Goal: Task Accomplishment & Management: Use online tool/utility

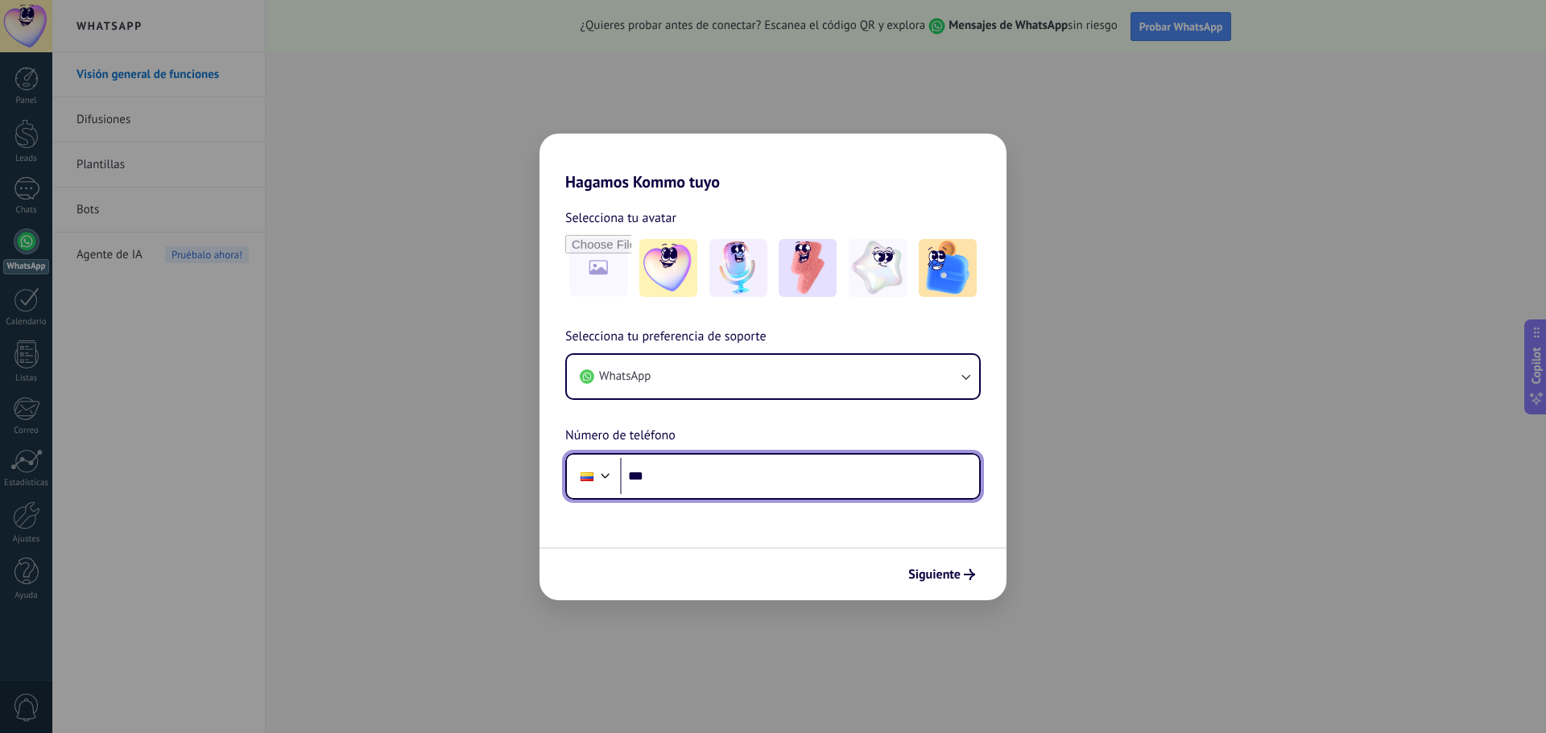
click at [720, 492] on input "***" at bounding box center [799, 476] width 359 height 37
type input "**********"
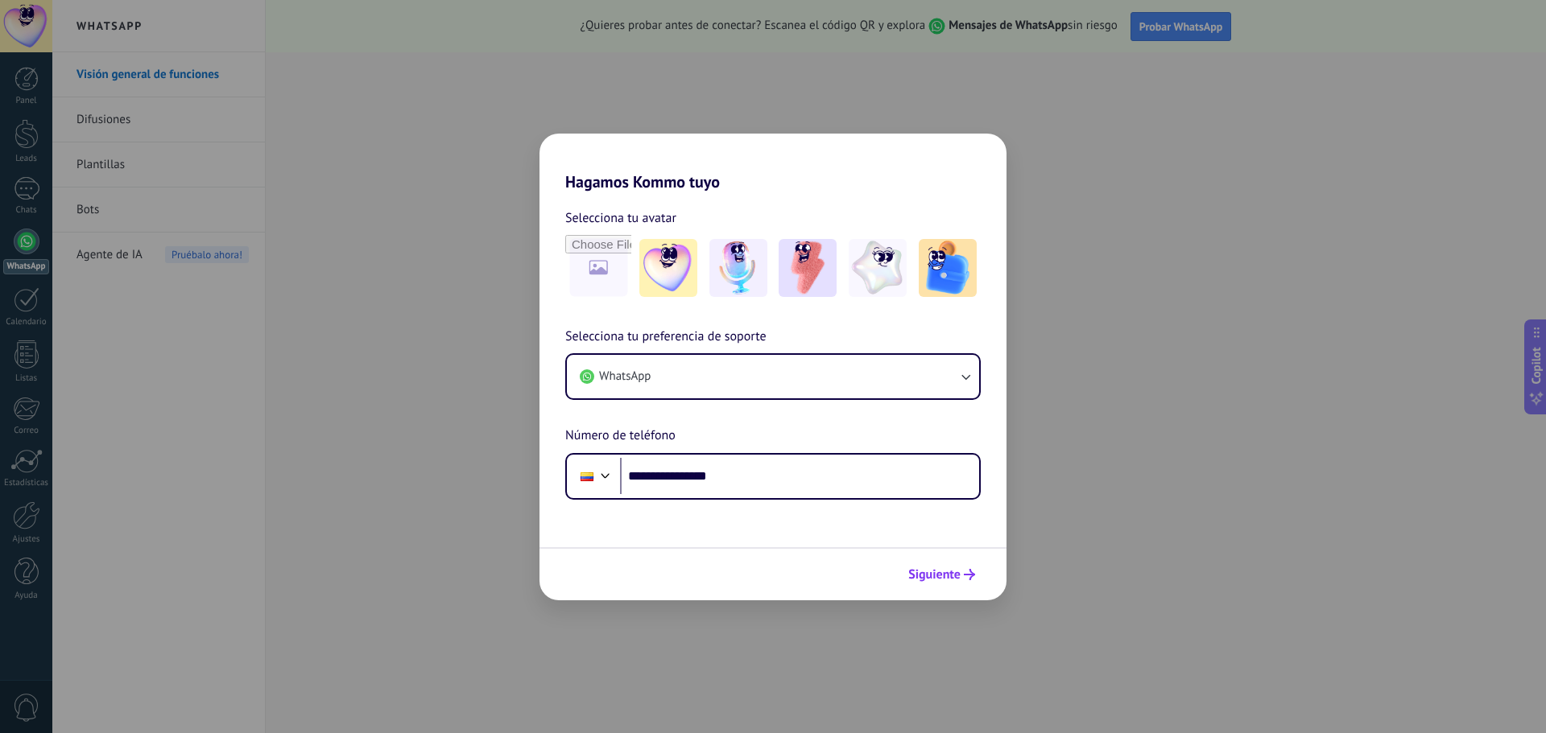
click at [931, 580] on span "Siguiente" at bounding box center [934, 574] width 52 height 11
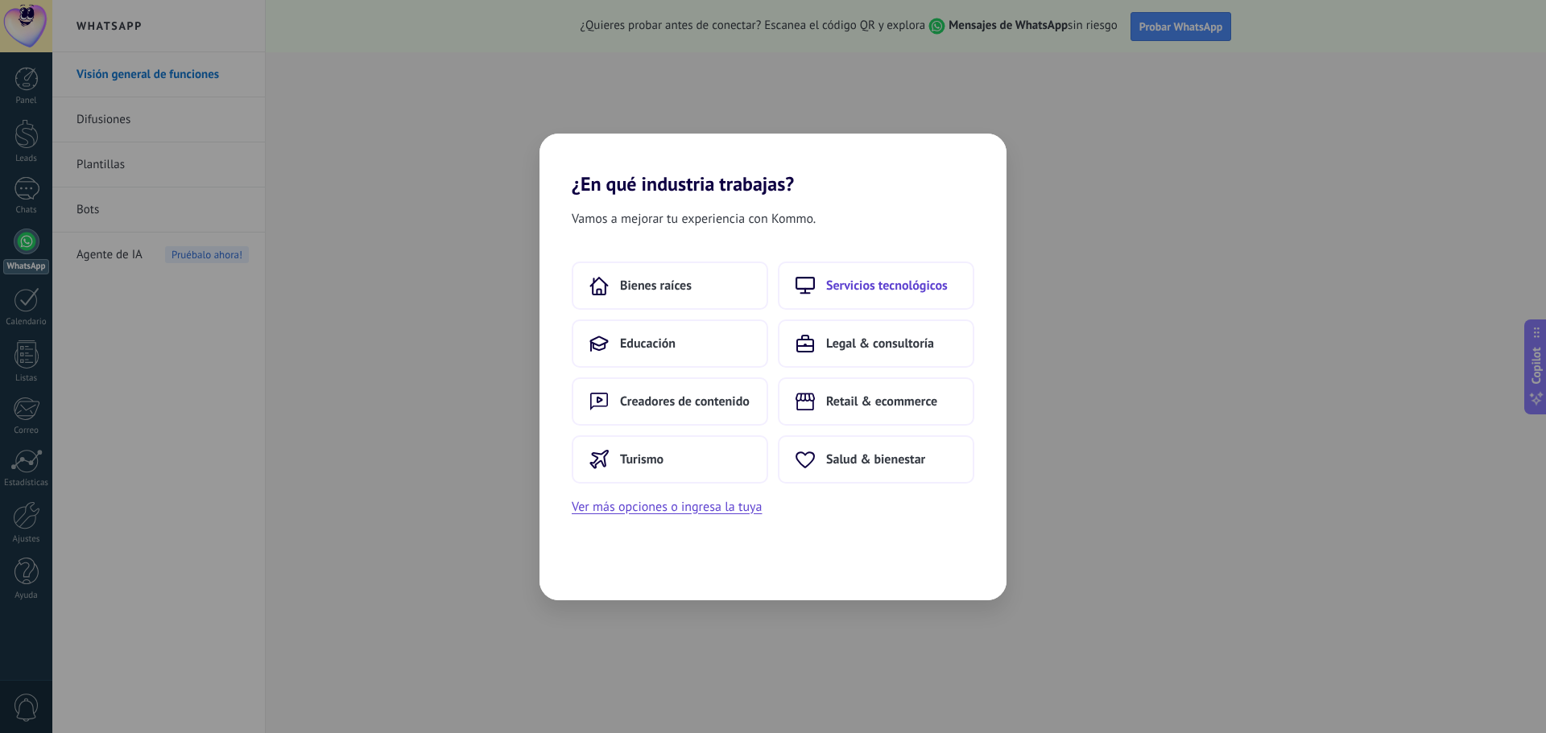
click at [903, 293] on span "Servicios tecnológicos" at bounding box center [887, 286] width 122 height 16
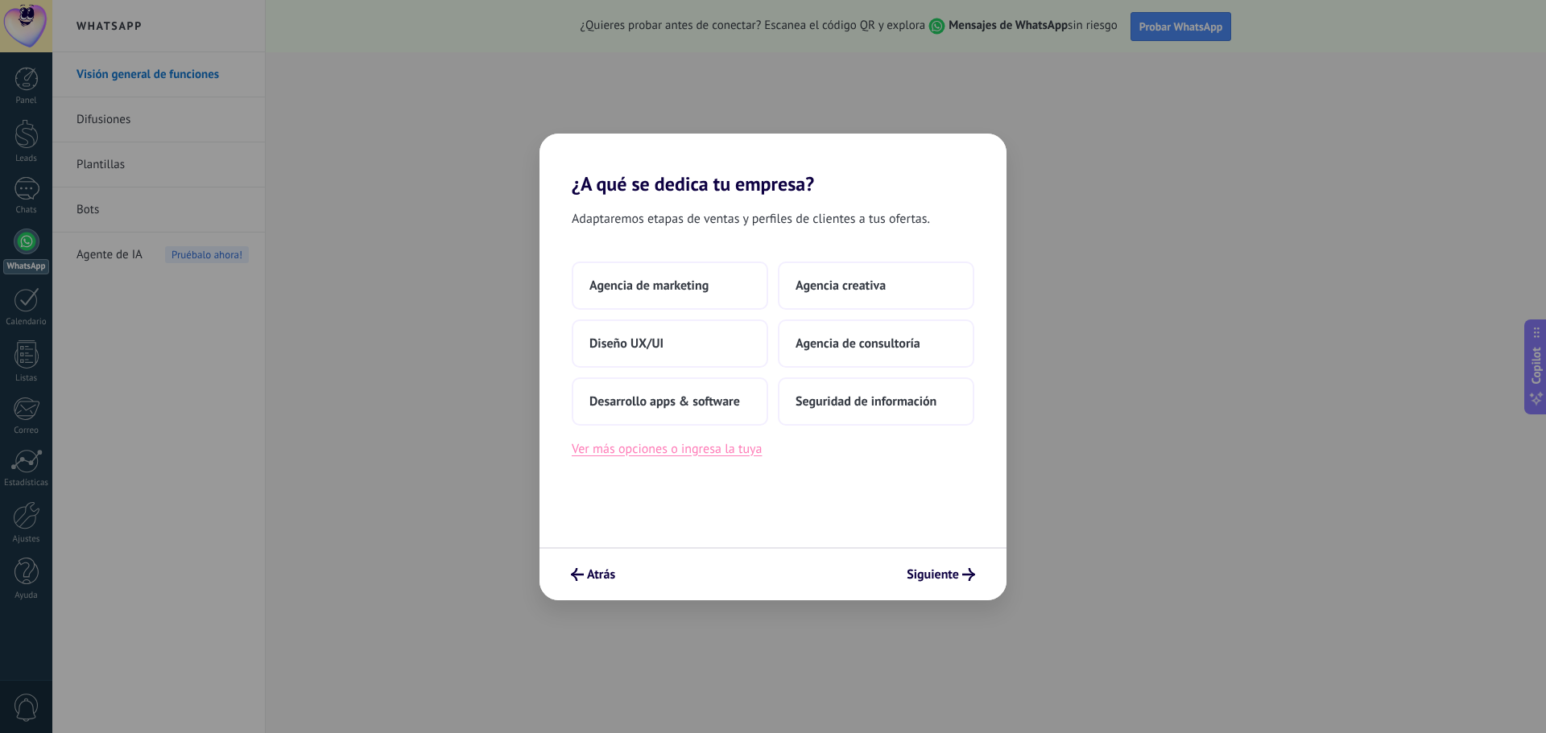
click at [700, 444] on button "Ver más opciones o ingresa la tuya" at bounding box center [667, 449] width 190 height 21
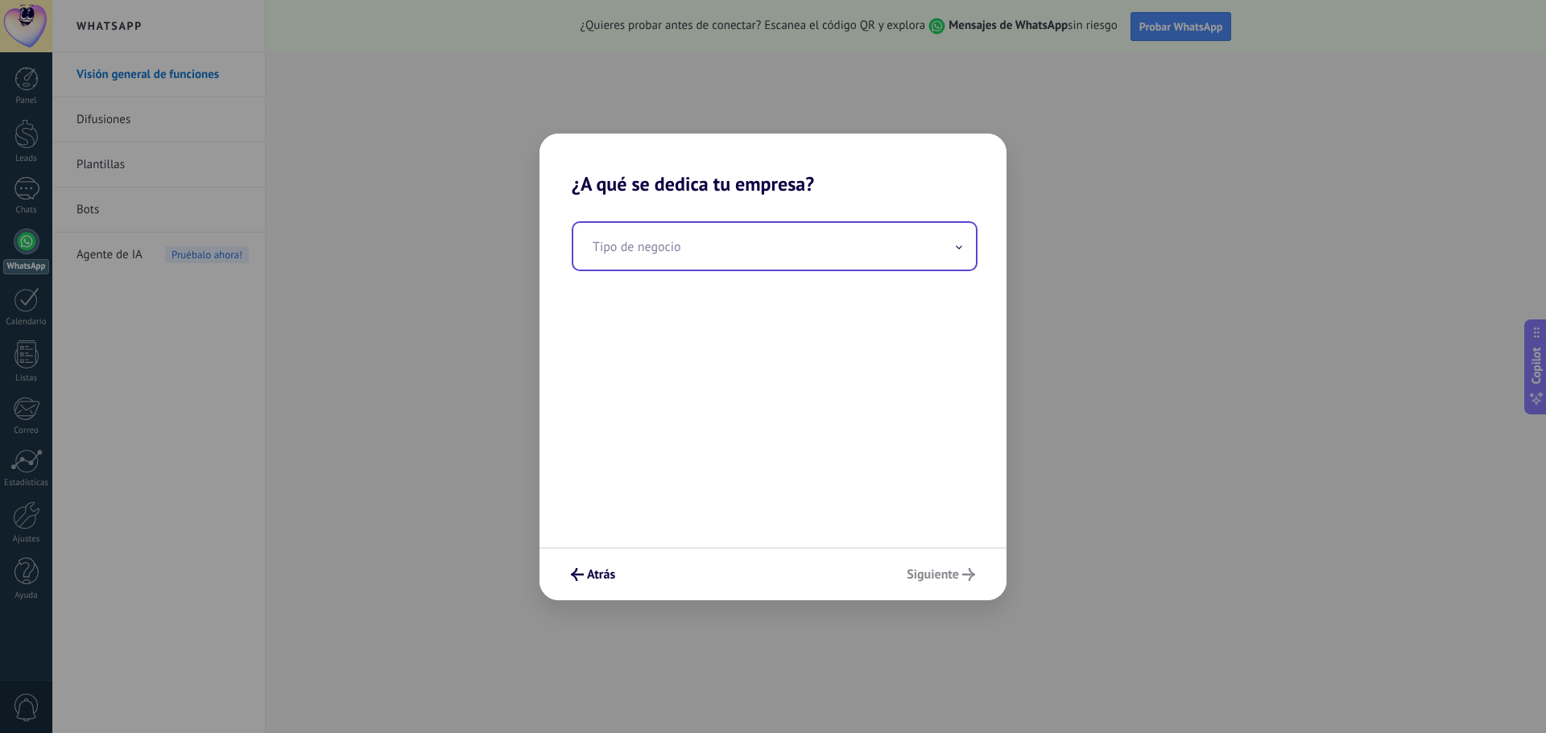
click at [723, 255] on input "text" at bounding box center [774, 246] width 403 height 47
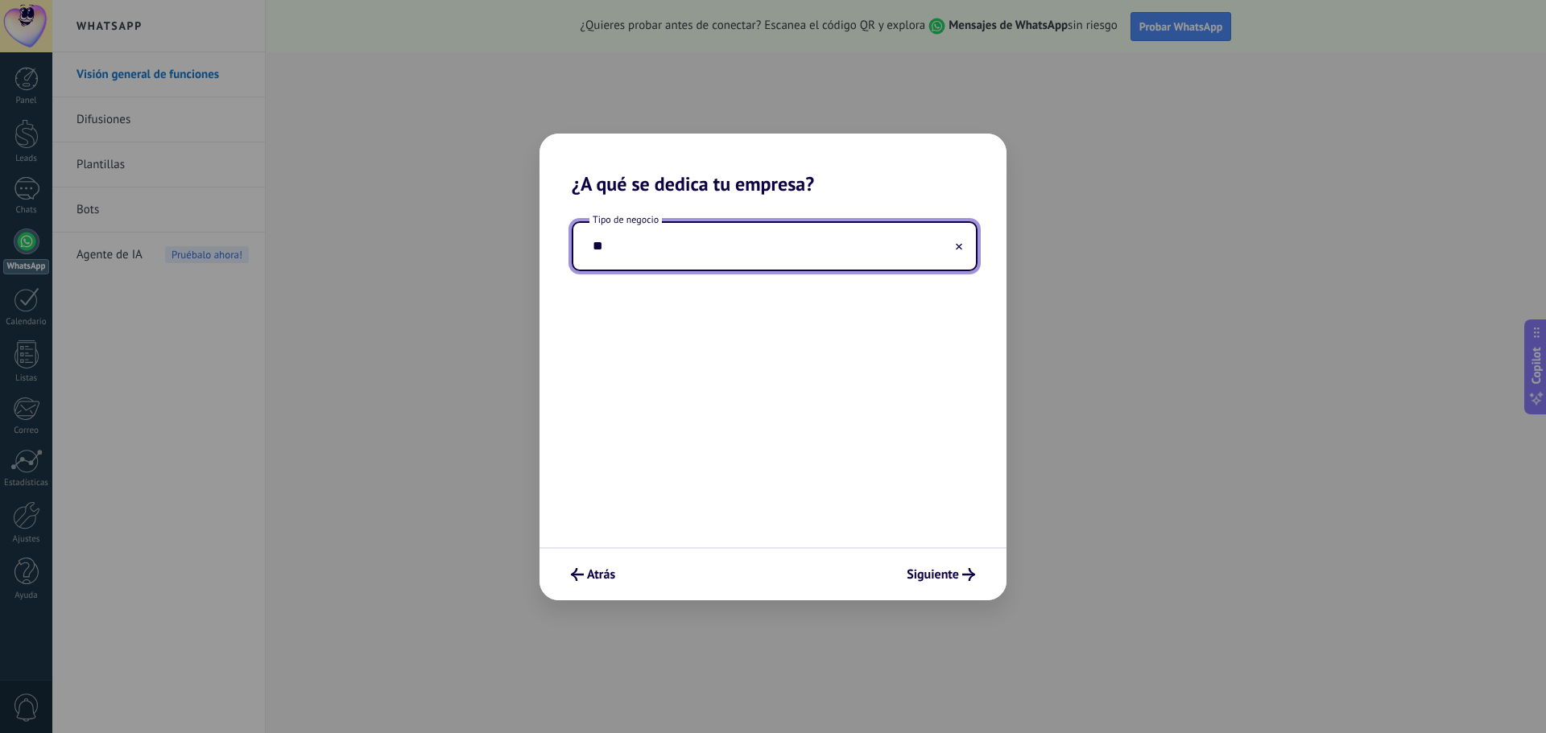
type input "*"
type input "**********"
click at [940, 580] on span "Siguiente" at bounding box center [933, 574] width 52 height 11
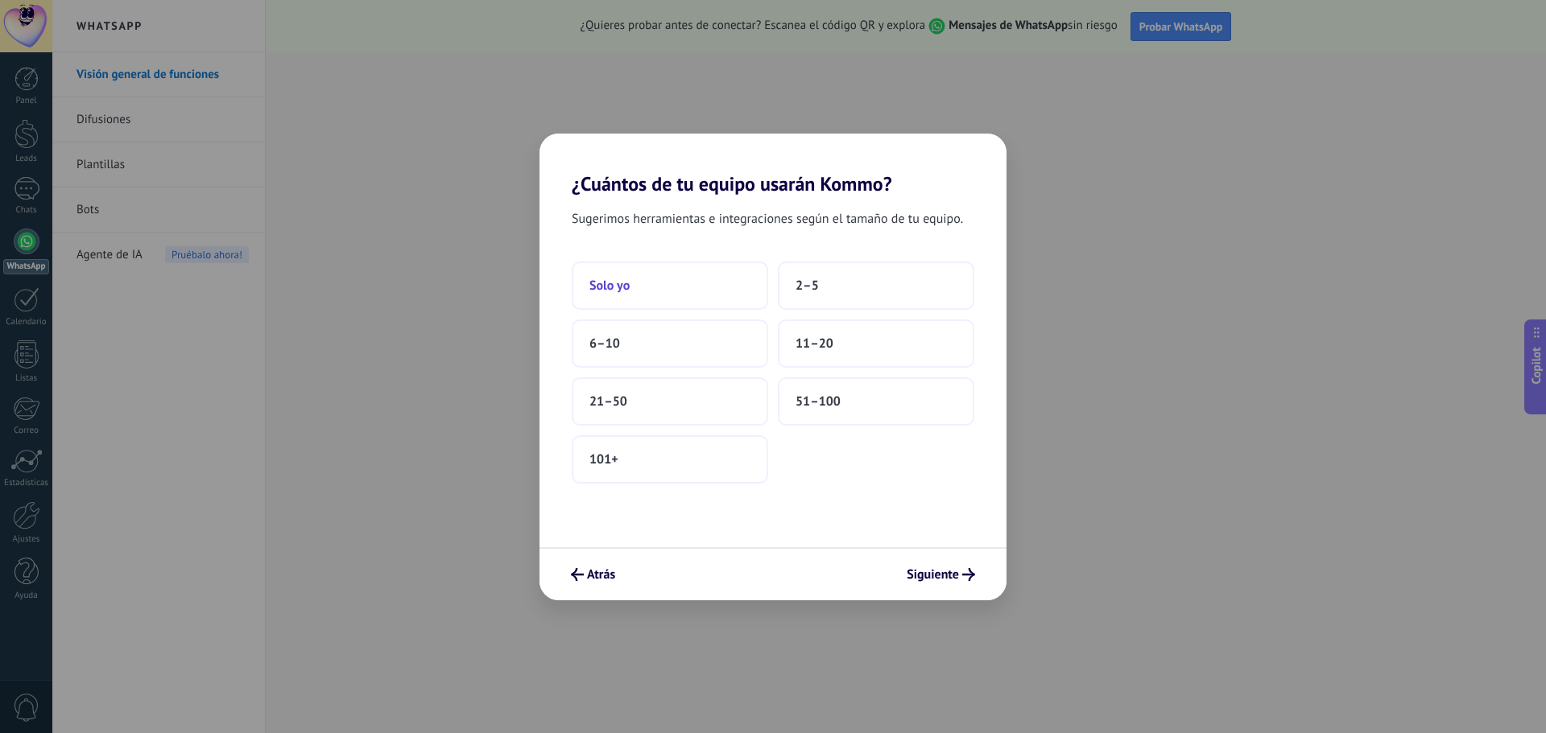
click at [722, 291] on button "Solo yo" at bounding box center [670, 286] width 196 height 48
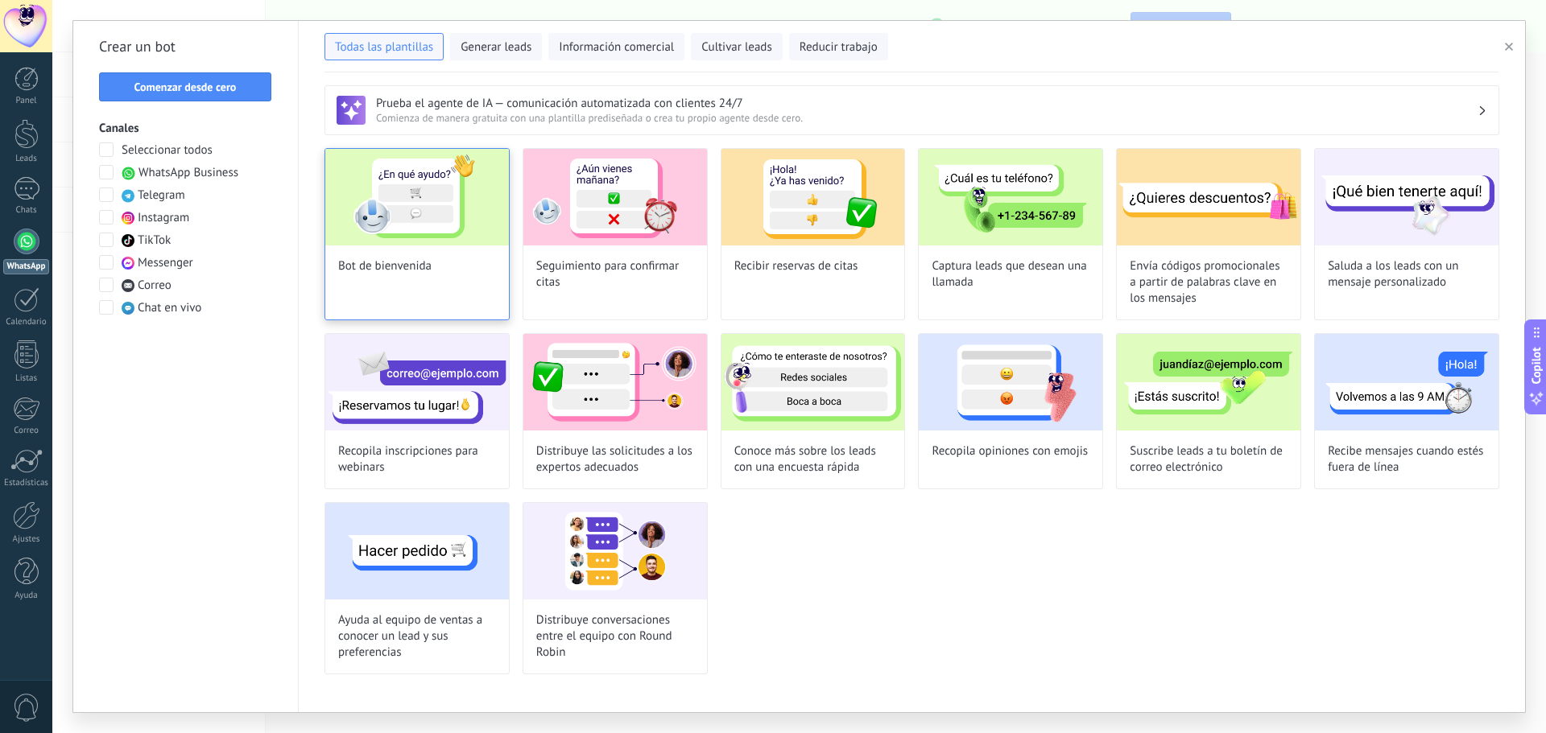
click at [421, 282] on div "Bot de bienvenida" at bounding box center [416, 234] width 185 height 172
type input "**********"
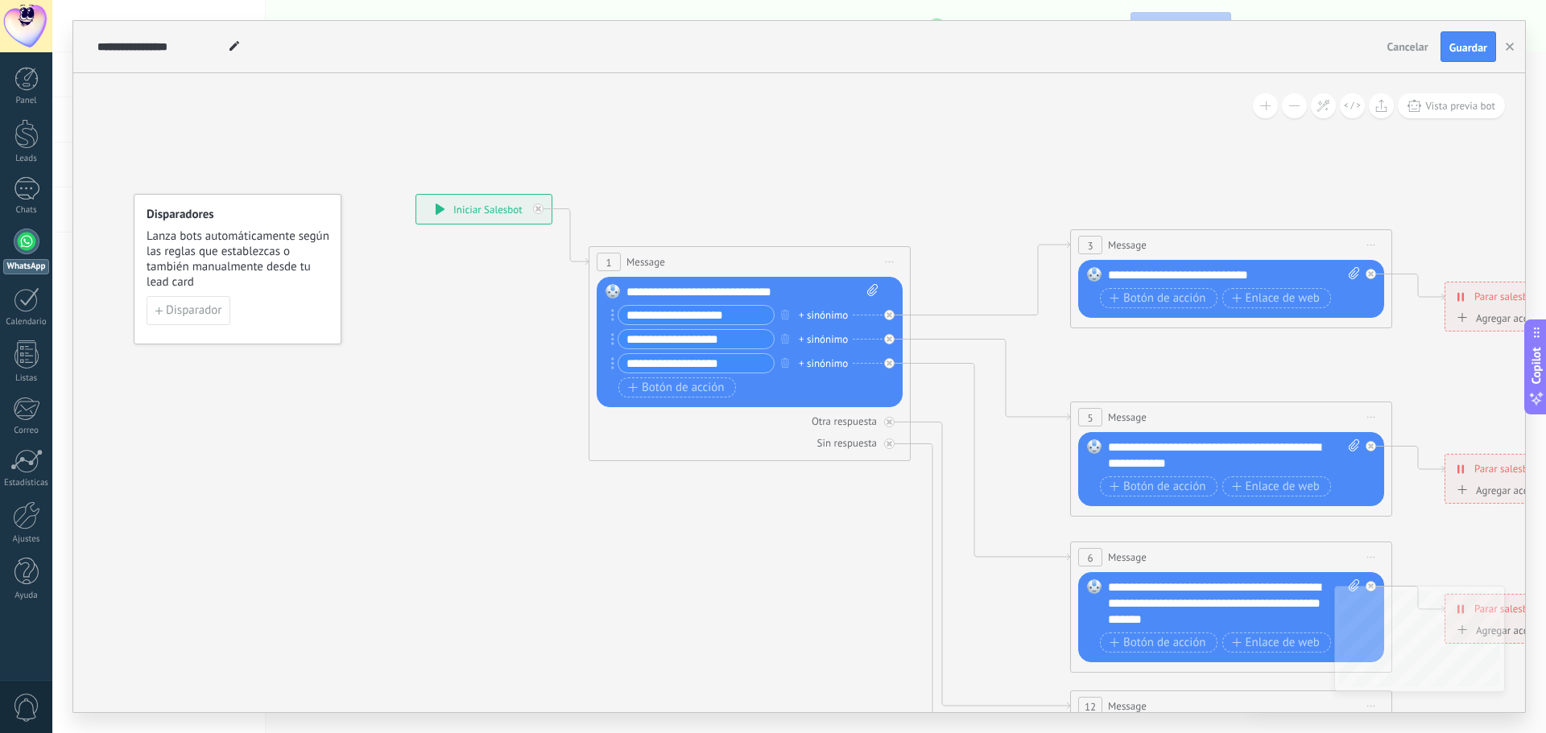
click at [438, 205] on icon at bounding box center [440, 209] width 9 height 11
click at [1457, 52] on span "Guardar" at bounding box center [1468, 47] width 38 height 11
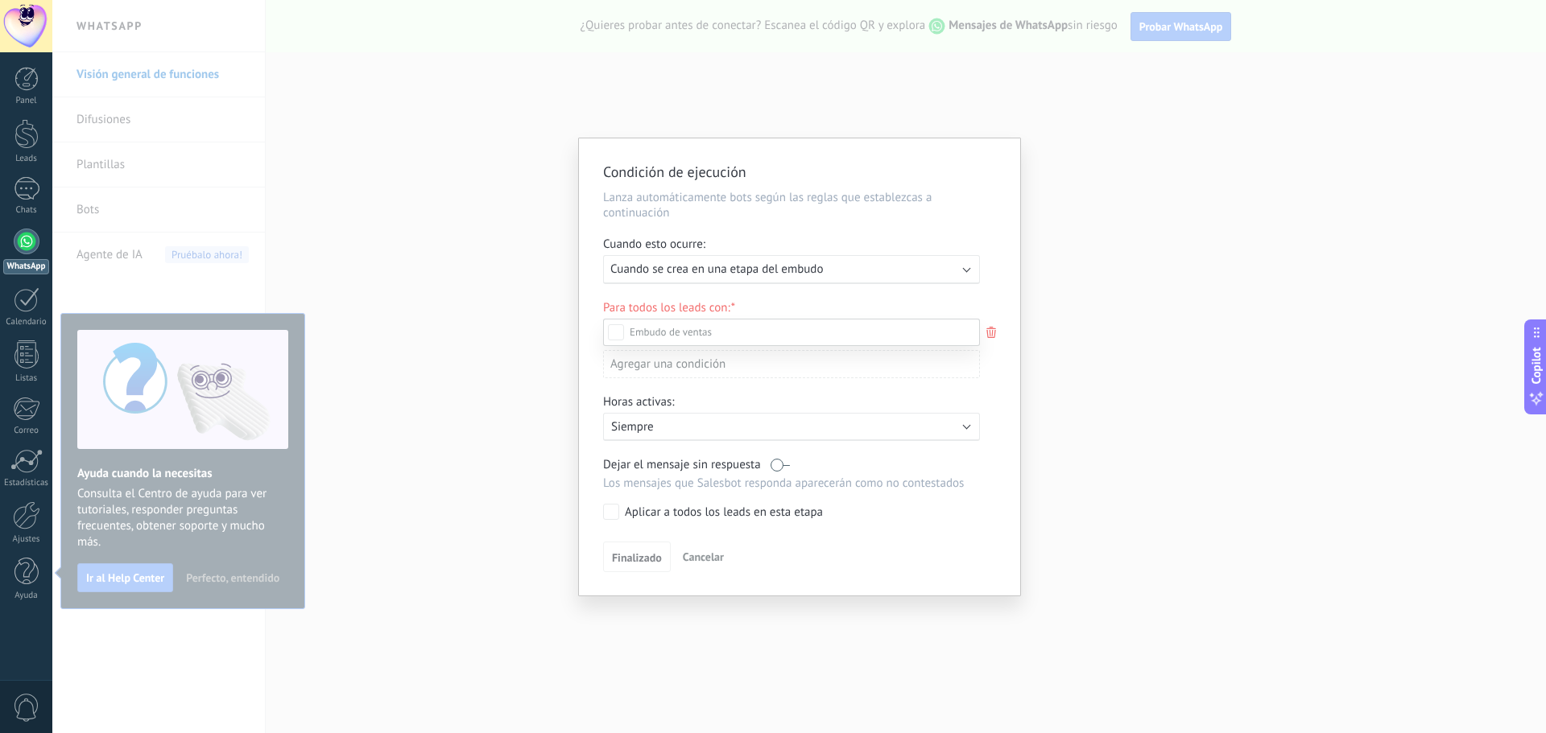
click at [0, 0] on label "Incoming leads" at bounding box center [0, 0] width 0 height 0
click at [638, 552] on div "Incoming leads Contacto inicial Negociación Debate contractual Discusión de con…" at bounding box center [791, 525] width 377 height 412
click at [630, 571] on button "Finalizado" at bounding box center [637, 557] width 68 height 31
click at [642, 560] on span "Finalizado" at bounding box center [637, 557] width 50 height 11
click at [663, 510] on div "Aplicar a todos los leads en esta etapa" at bounding box center [724, 513] width 198 height 16
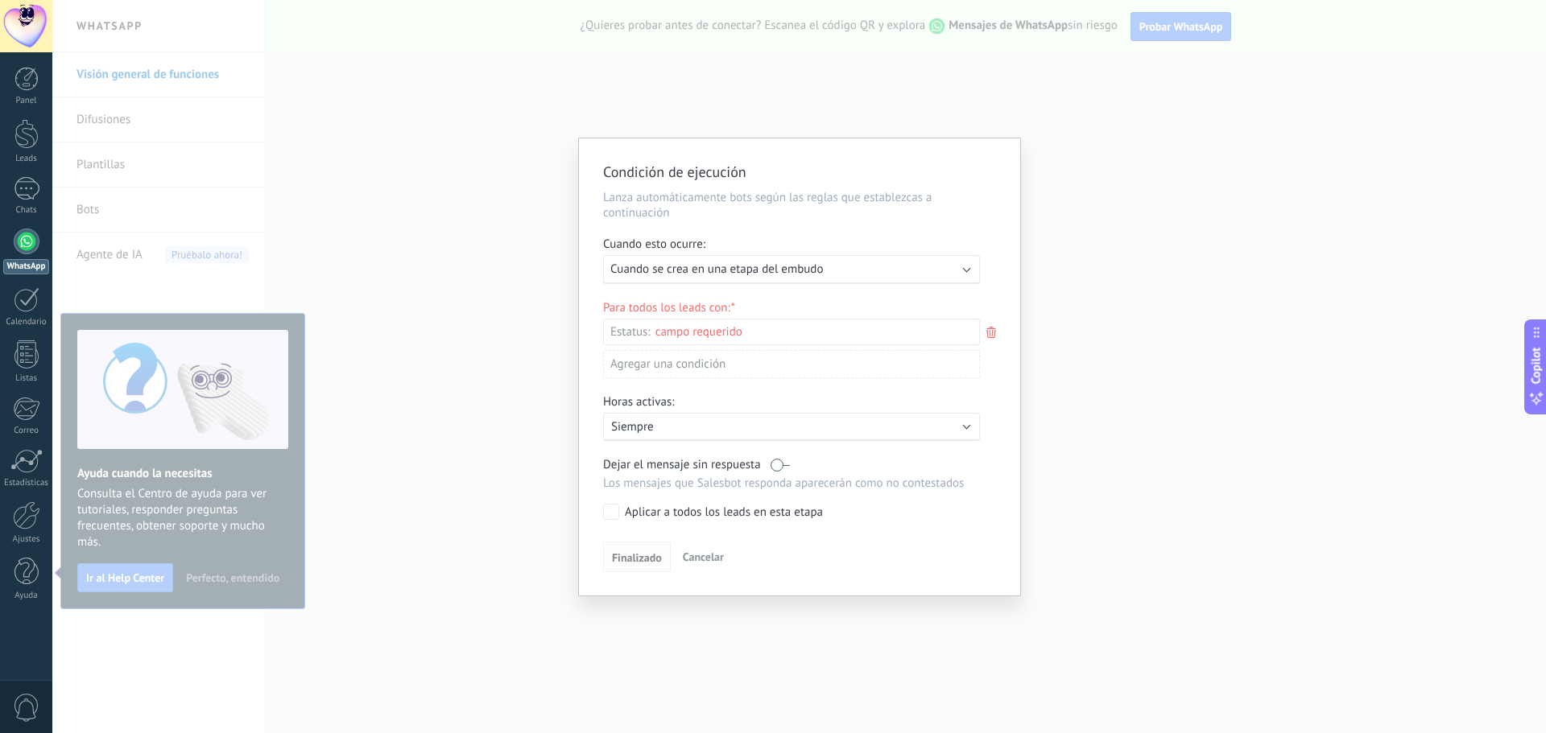
click at [642, 567] on button "Finalizado" at bounding box center [637, 557] width 68 height 31
click at [642, 359] on div "Agregar una condición" at bounding box center [791, 364] width 377 height 28
click at [803, 329] on div at bounding box center [799, 366] width 441 height 457
click at [0, 0] on div "Incoming leads Contacto inicial Negociación Debate contractual Discusión de con…" at bounding box center [0, 0] width 0 height 0
click at [0, 0] on div "Incoming leads" at bounding box center [0, 0] width 0 height 0
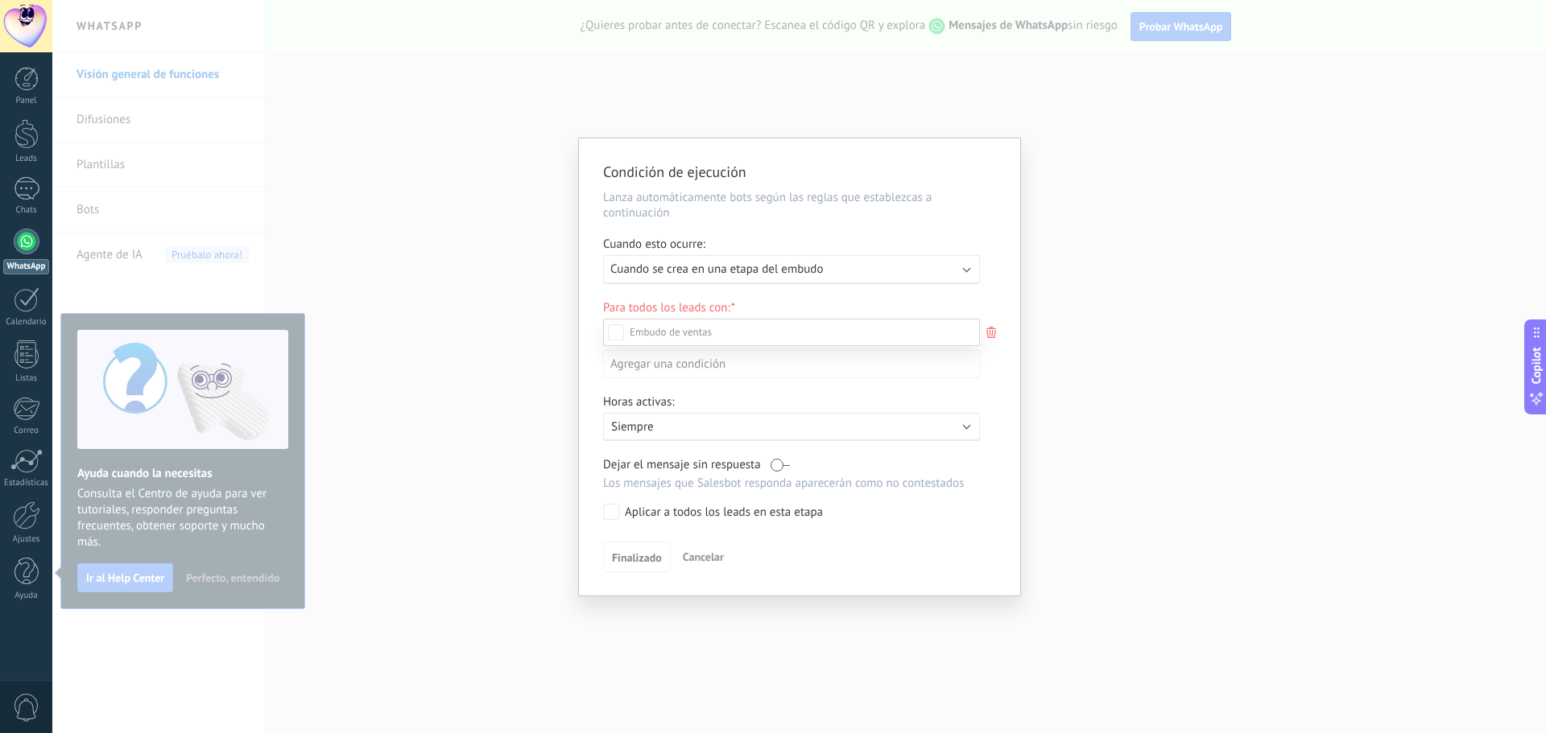
click at [638, 557] on div "Incoming leads Contacto inicial Negociación Debate contractual Discusión de con…" at bounding box center [791, 525] width 377 height 412
click at [688, 361] on div "Agregar una condición" at bounding box center [791, 367] width 377 height 28
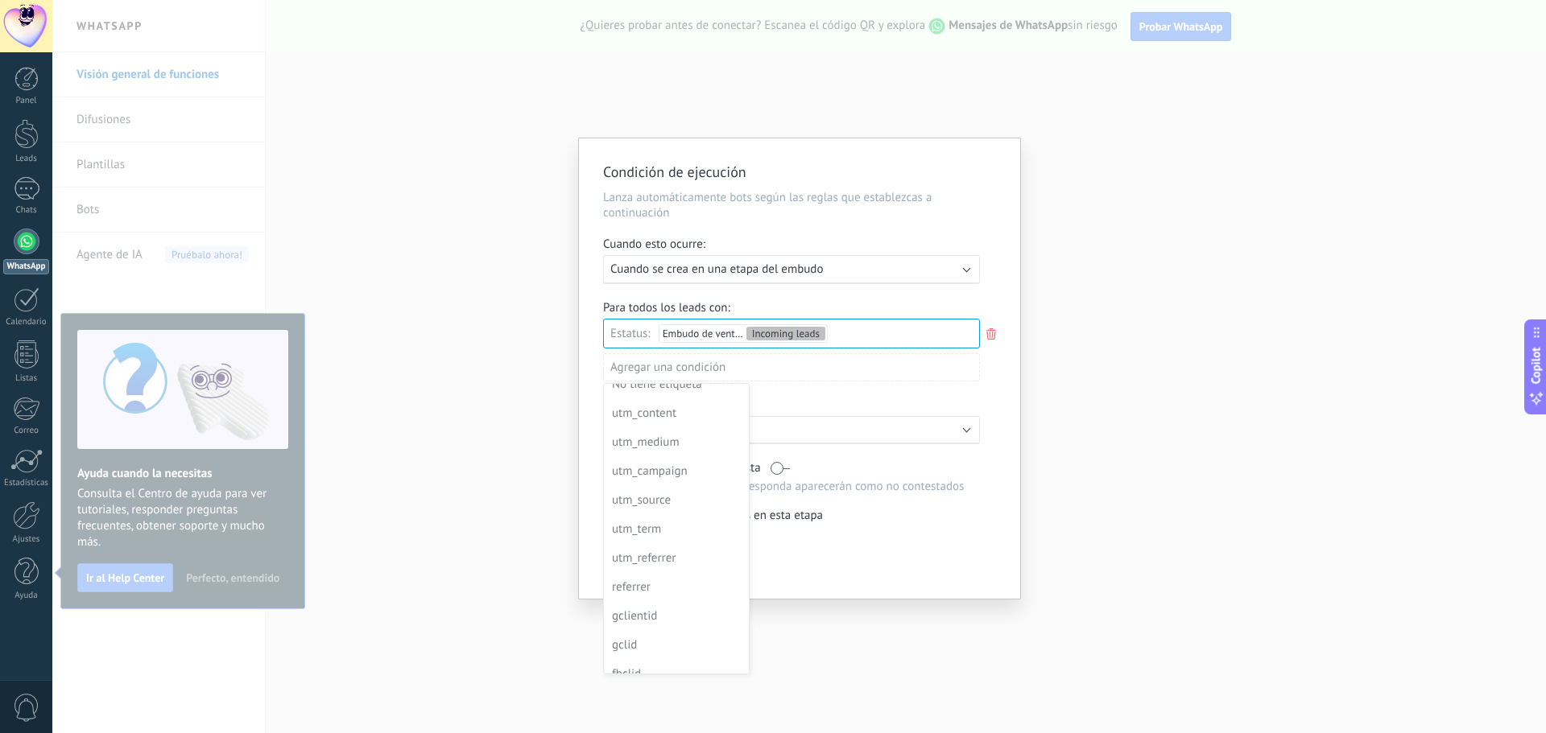
scroll to position [116, 0]
click at [861, 367] on div at bounding box center [799, 368] width 441 height 461
click at [991, 335] on icon at bounding box center [991, 333] width 18 height 19
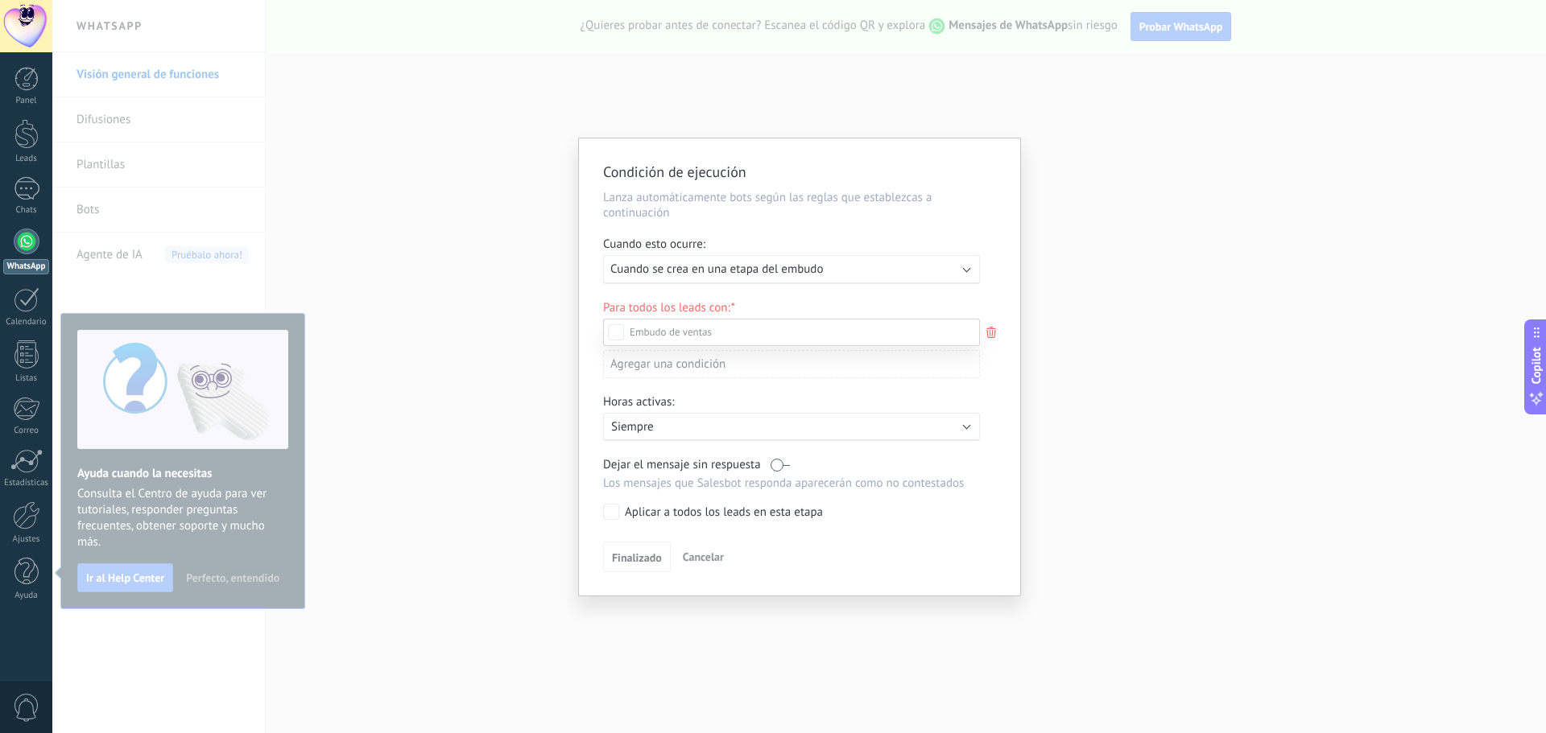
click at [0, 0] on div "Contacto inicial" at bounding box center [0, 0] width 0 height 0
click at [0, 0] on div "Incoming leads" at bounding box center [0, 0] width 0 height 0
click at [0, 0] on div "Contacto inicial" at bounding box center [0, 0] width 0 height 0
click at [637, 556] on div "Incoming leads Contacto inicial Negociación Debate contractual Discusión de con…" at bounding box center [791, 525] width 377 height 412
click at [651, 365] on div "Agregar una condición" at bounding box center [791, 367] width 377 height 28
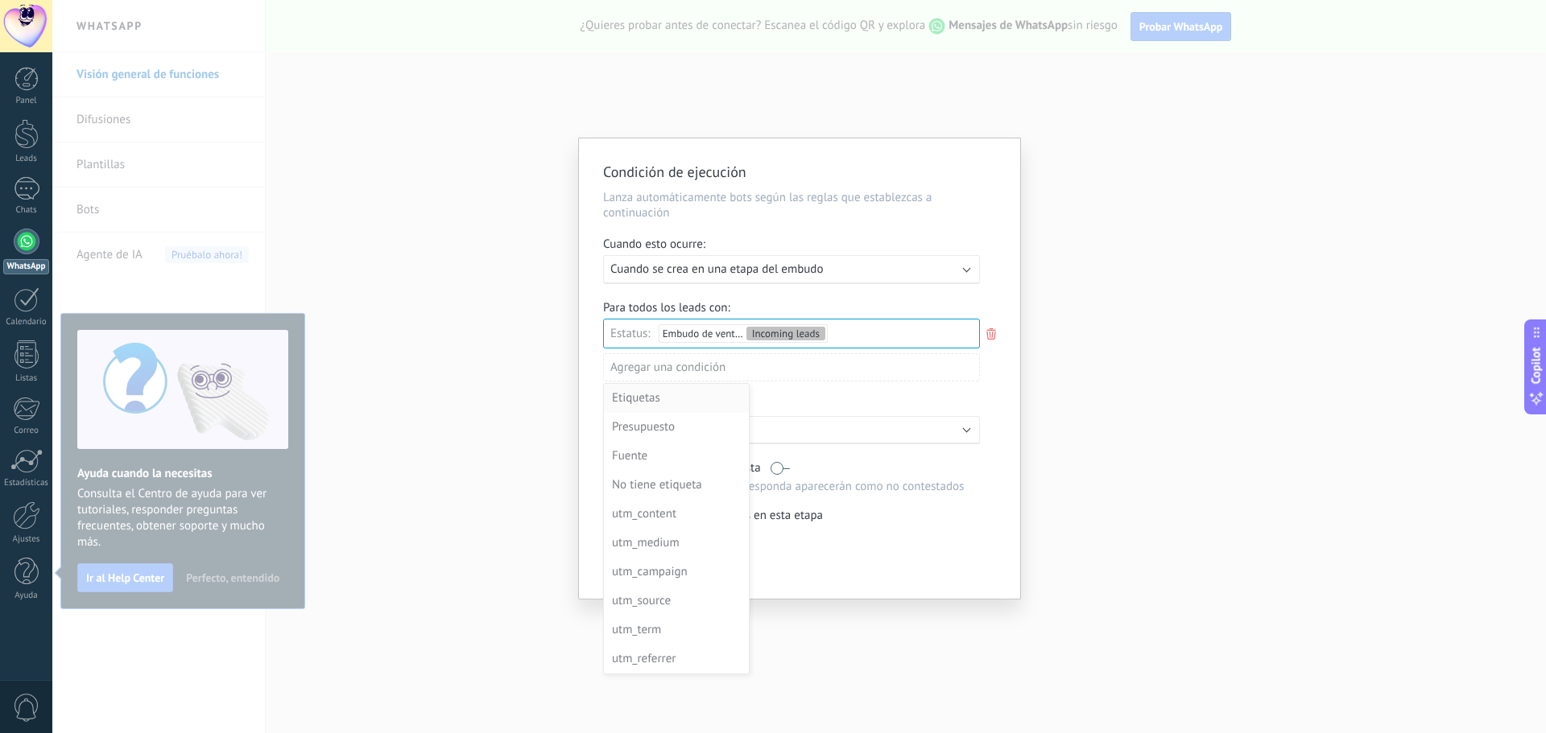
click at [654, 391] on div "Etiquetas" at bounding box center [675, 398] width 126 height 23
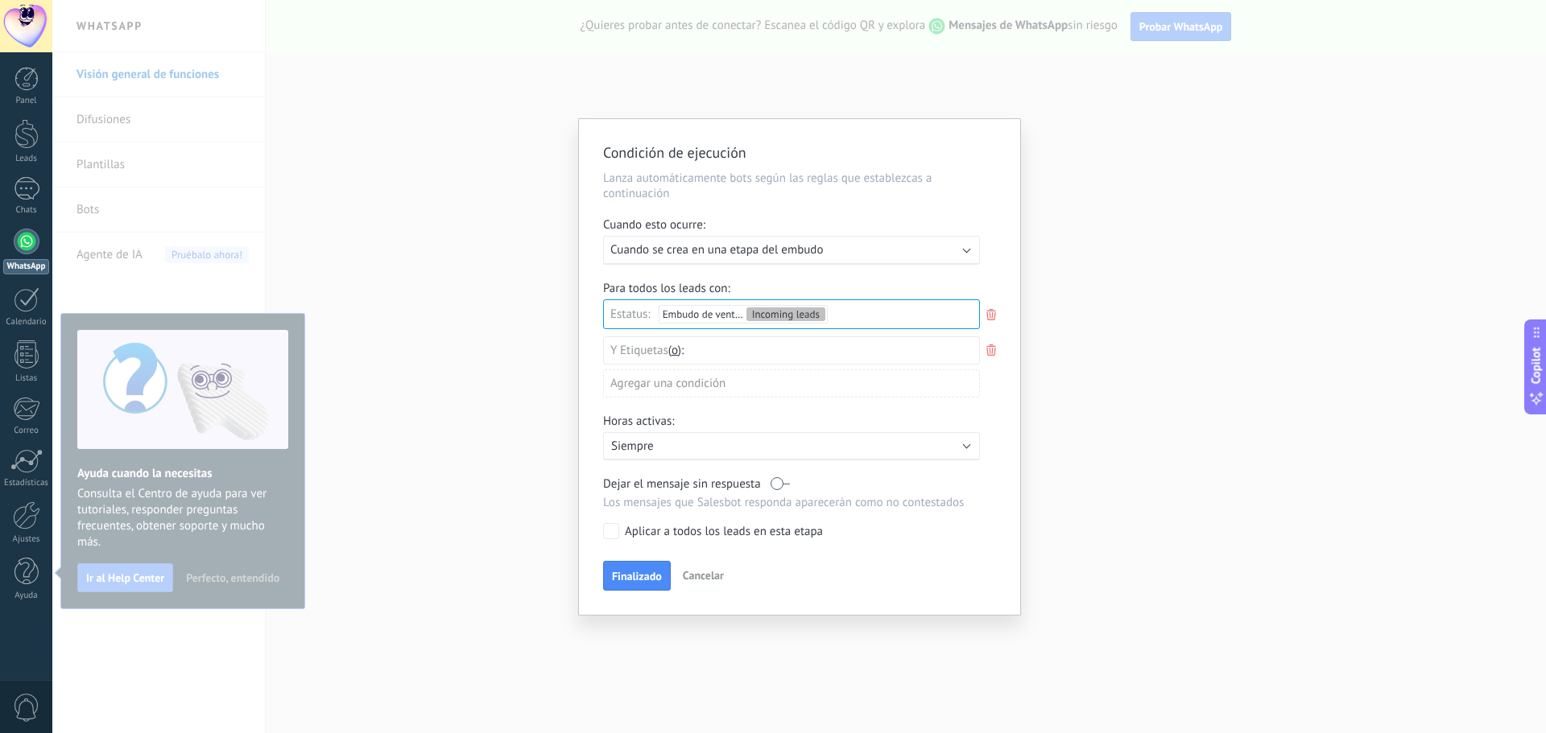
click at [989, 349] on icon at bounding box center [991, 350] width 18 height 19
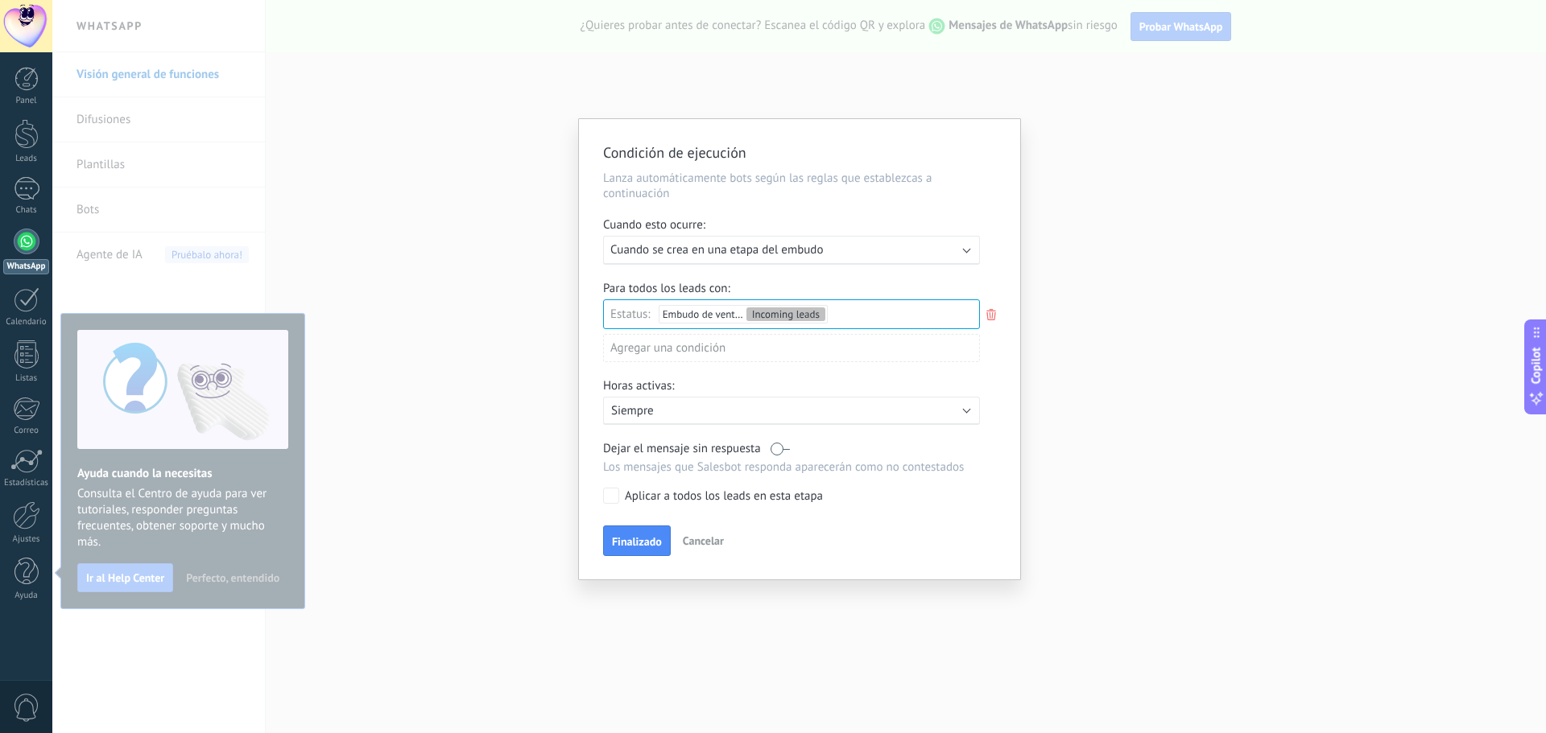
click at [671, 351] on div "Agregar una condición" at bounding box center [791, 348] width 377 height 28
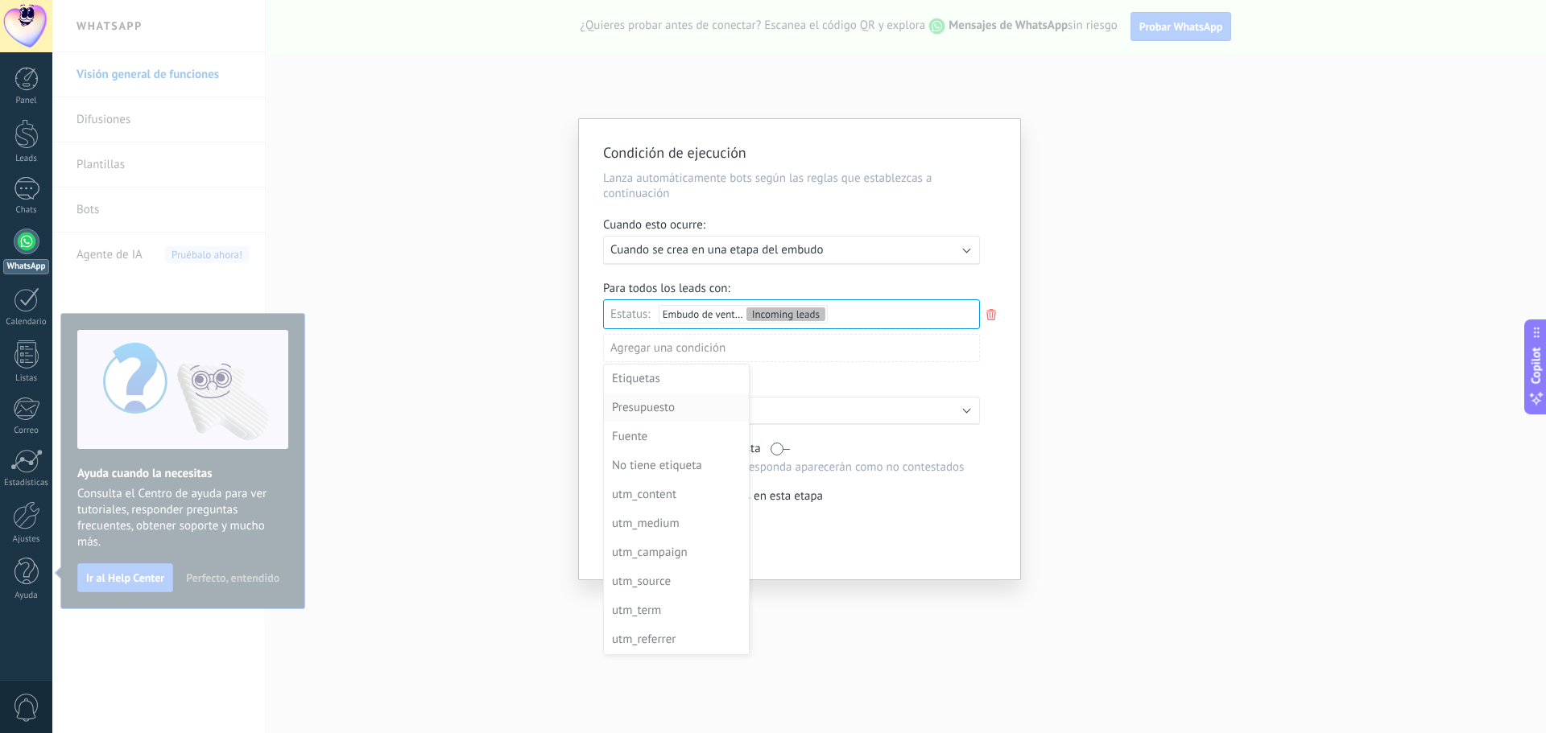
click at [656, 410] on div "Presupuesto" at bounding box center [675, 408] width 126 height 23
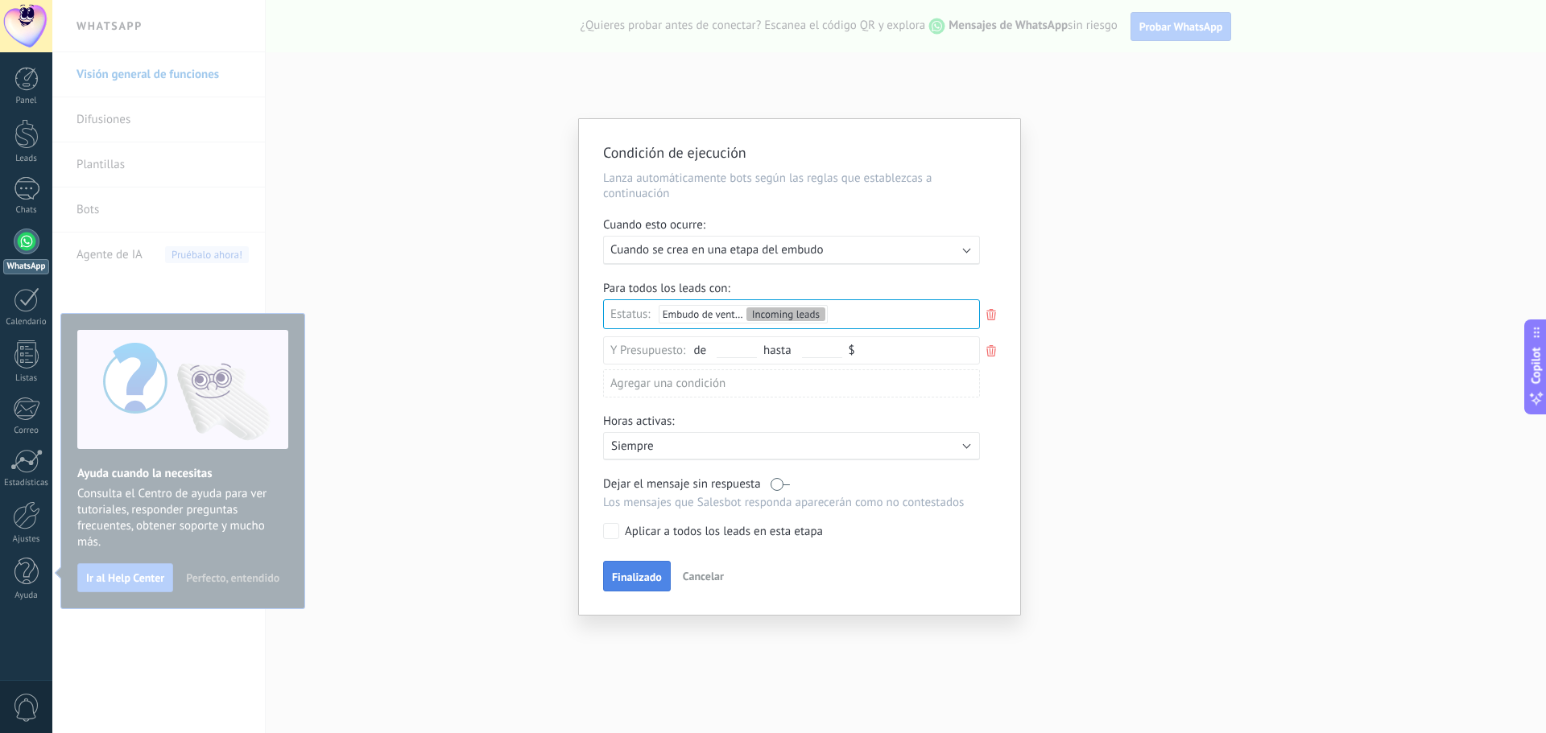
click at [636, 572] on span "Finalizado" at bounding box center [637, 577] width 50 height 11
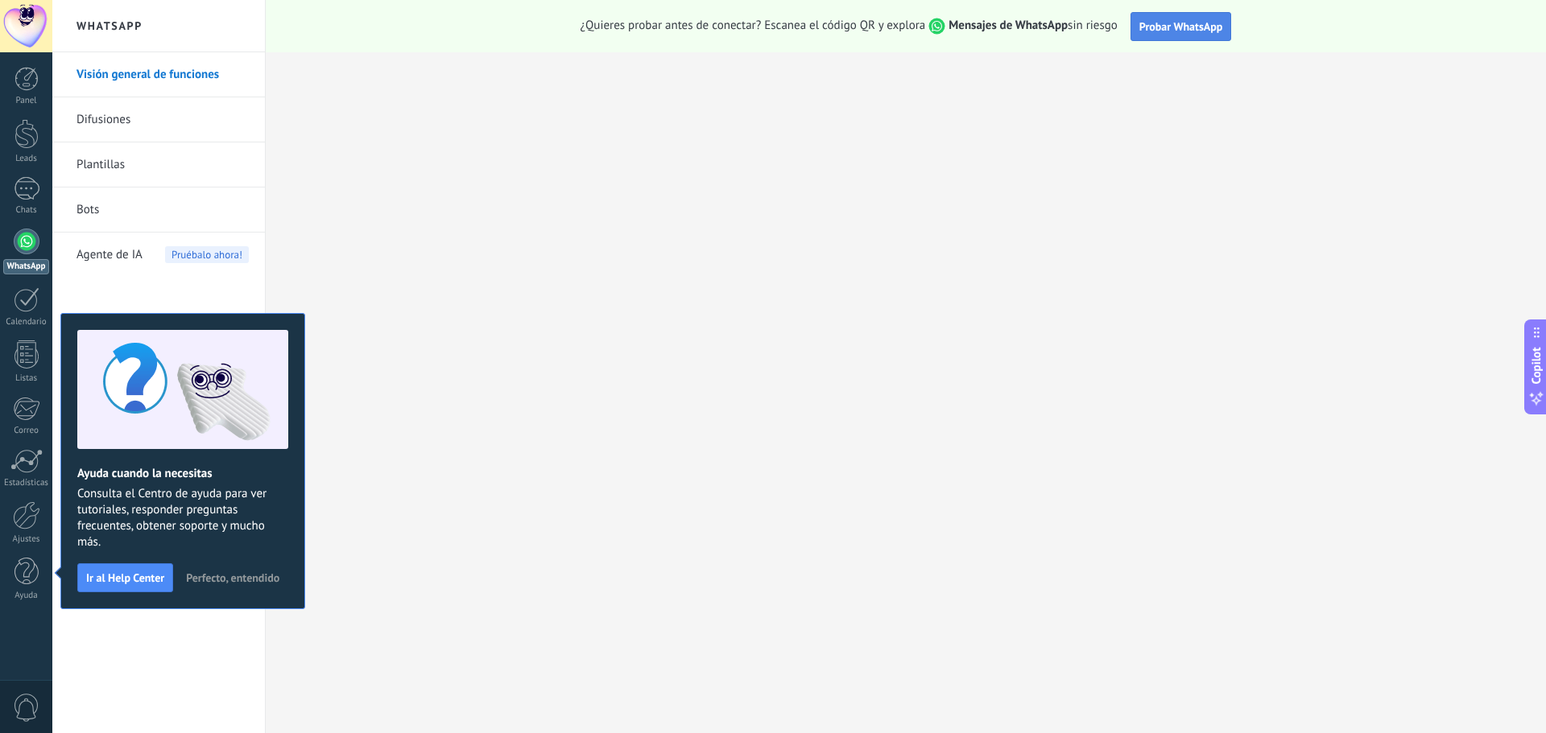
click at [1164, 28] on span "Probar WhatsApp" at bounding box center [1181, 26] width 84 height 14
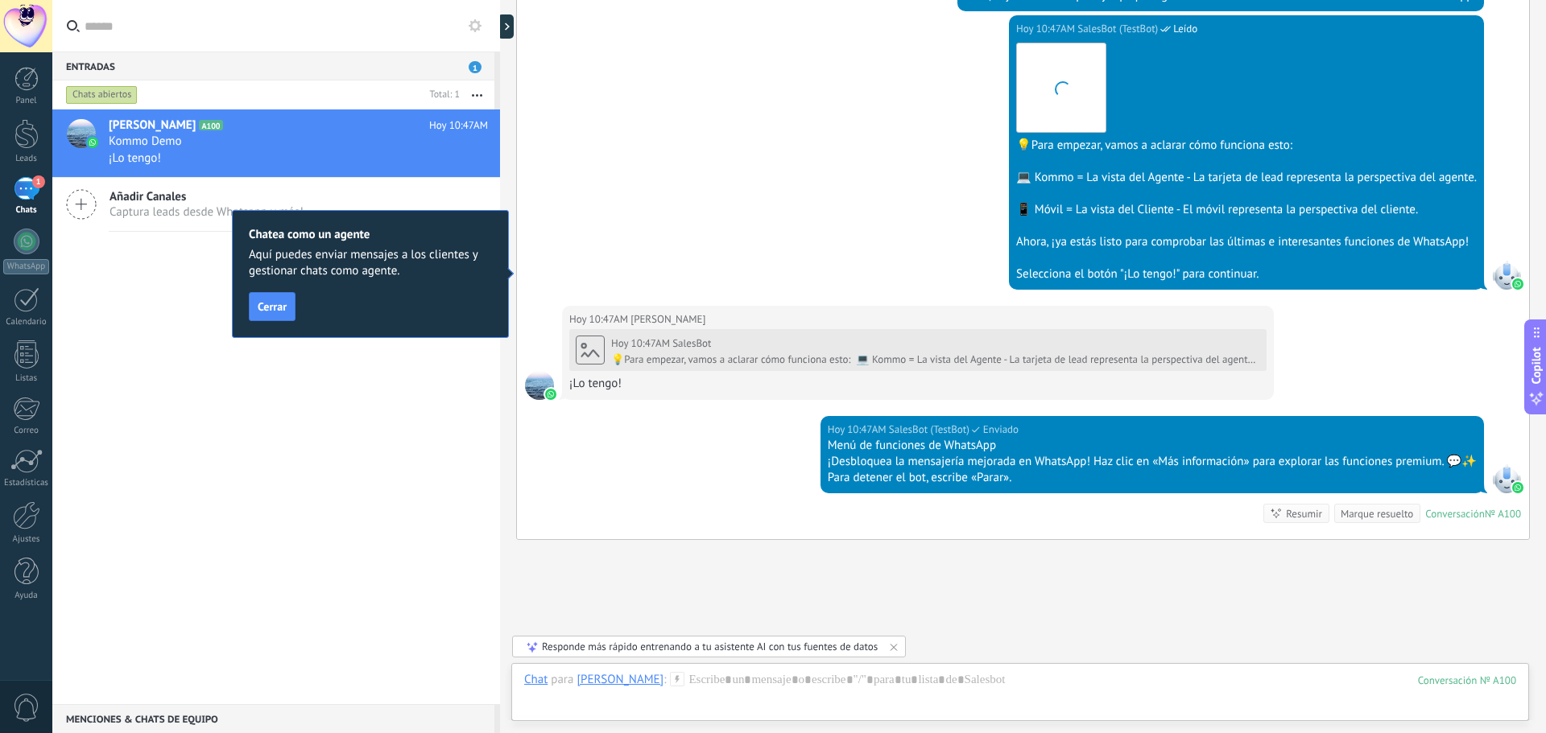
scroll to position [586, 0]
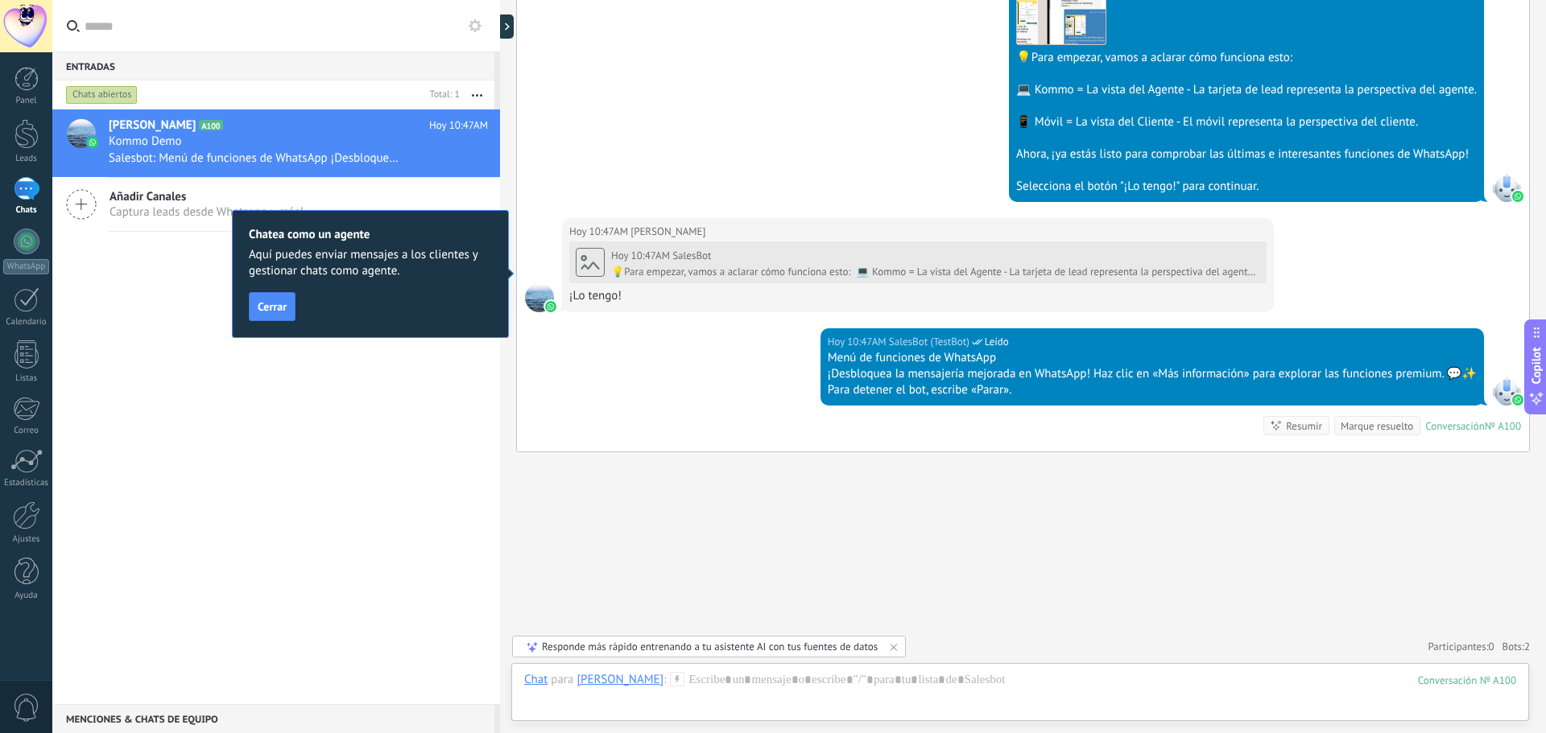
click at [259, 306] on span "Cerrar" at bounding box center [272, 306] width 29 height 11
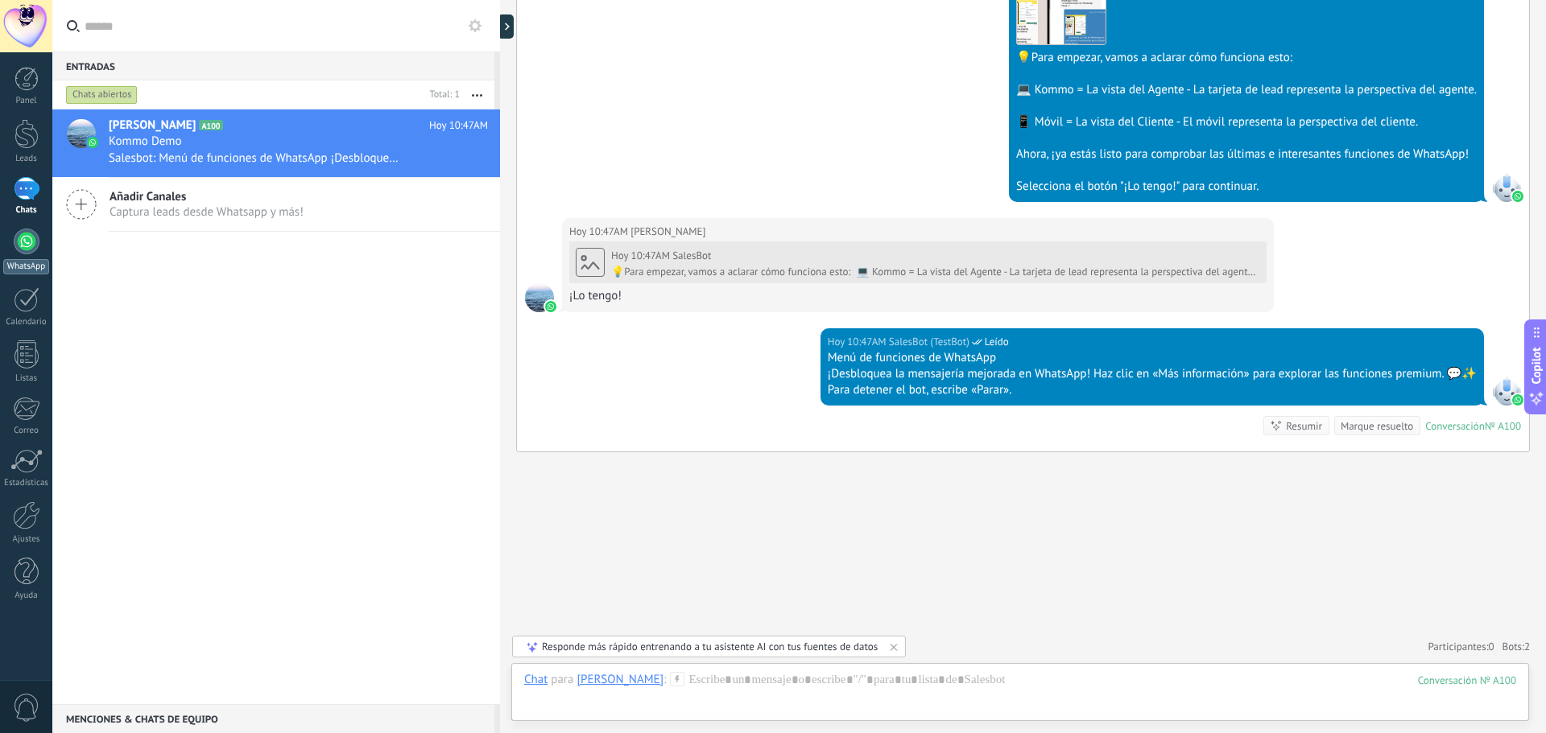
click at [34, 247] on div at bounding box center [27, 242] width 26 height 26
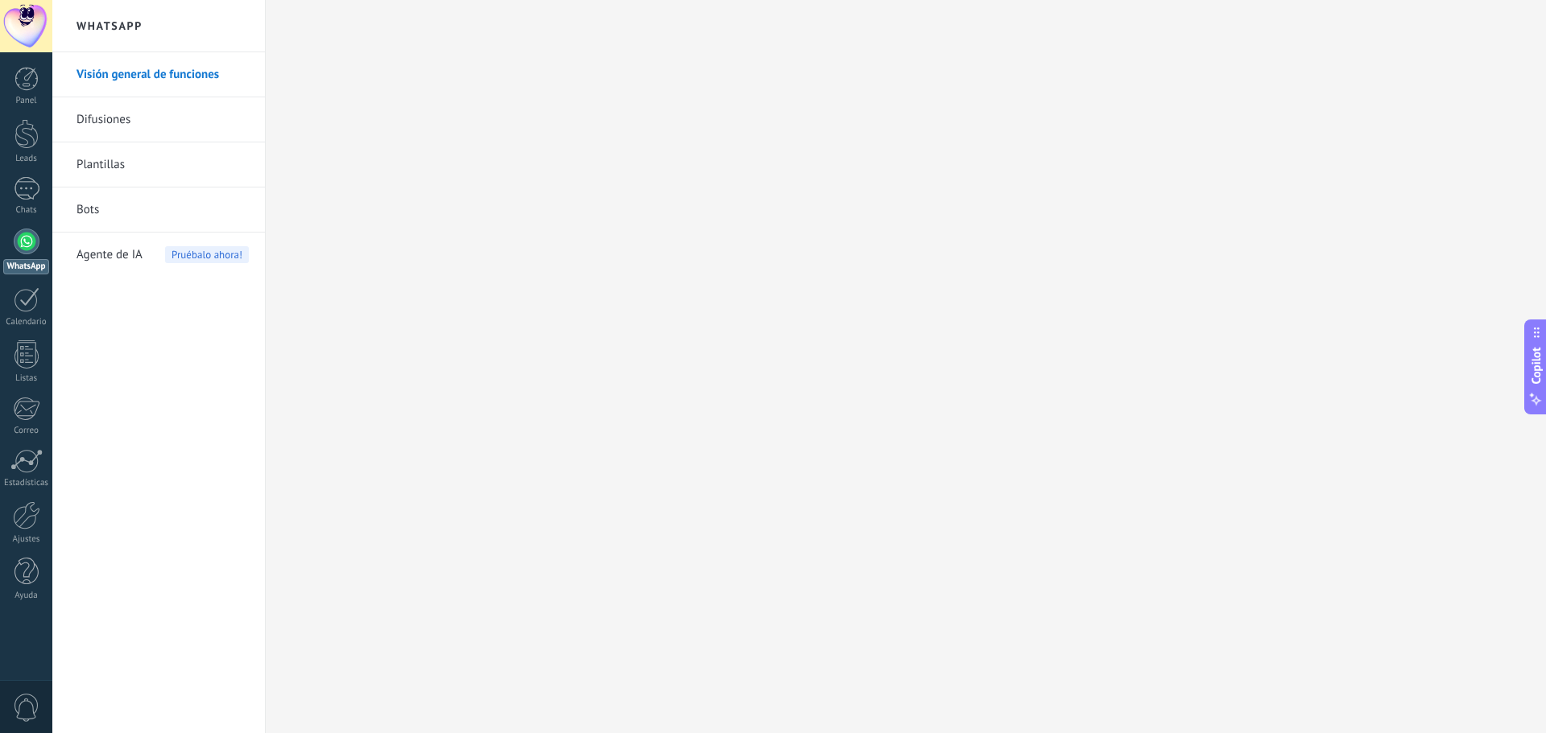
click at [1540, 364] on span "Copilot" at bounding box center [1536, 365] width 16 height 37
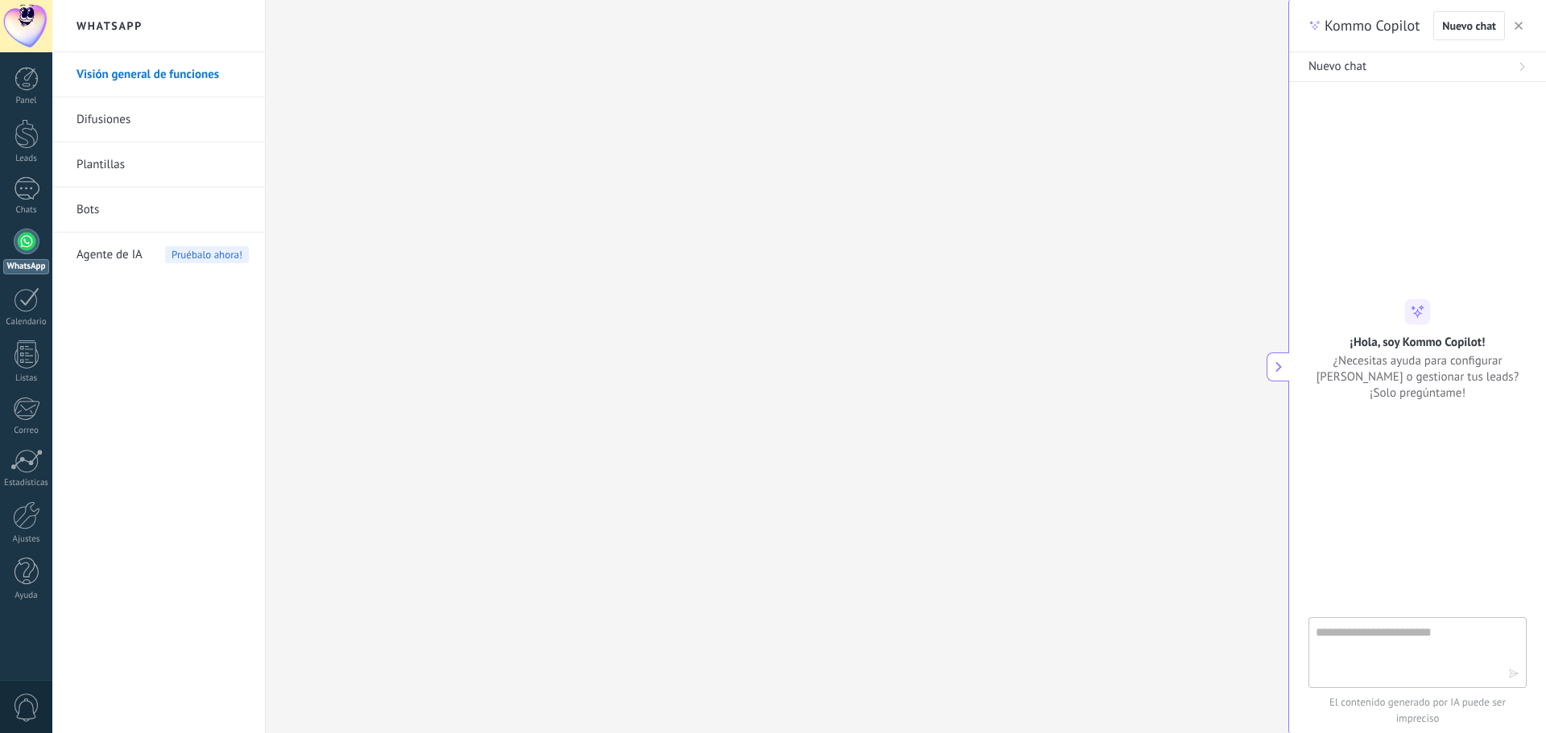
type textarea "**********"
click at [31, 100] on div "Panel" at bounding box center [26, 101] width 47 height 10
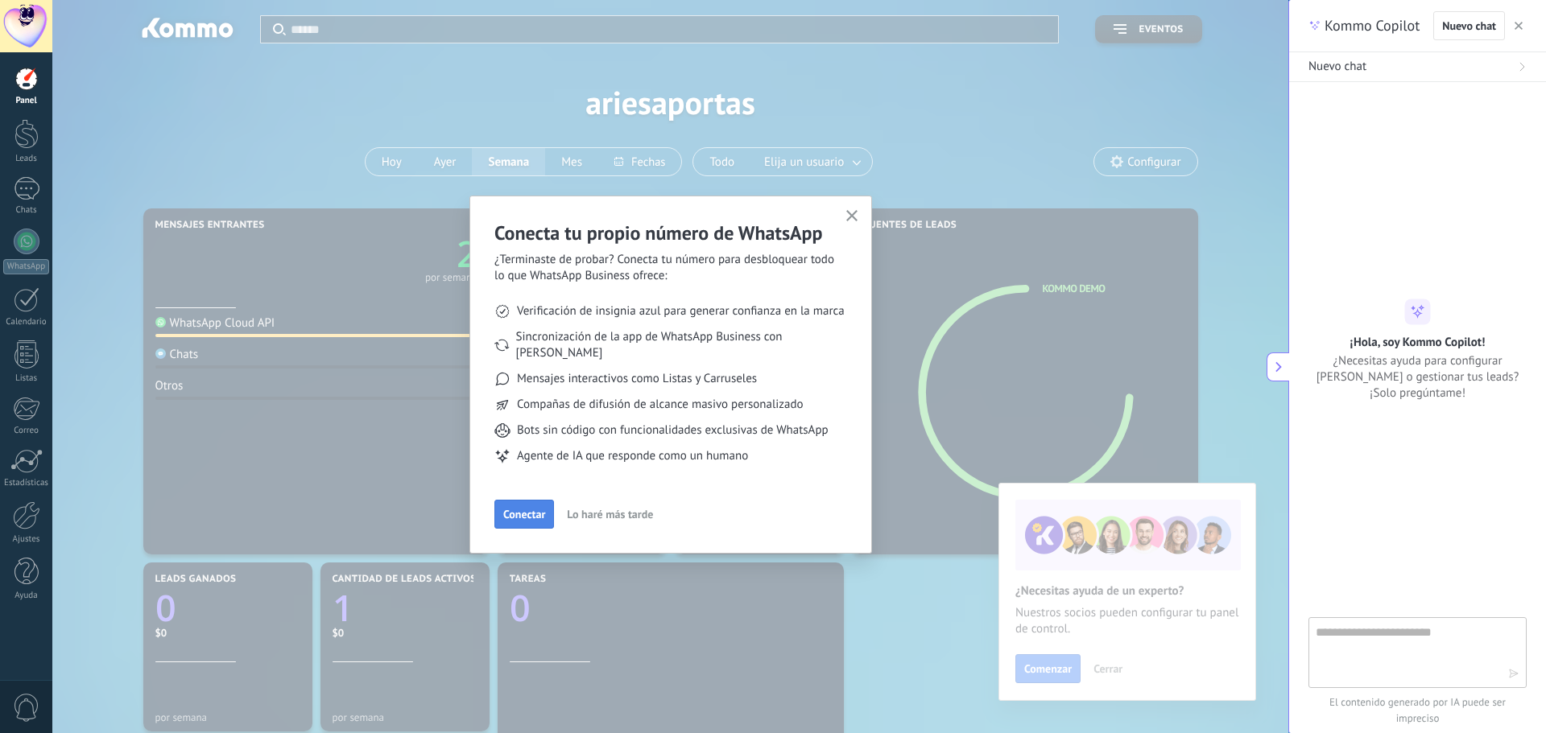
click at [538, 509] on span "Conectar" at bounding box center [524, 514] width 42 height 11
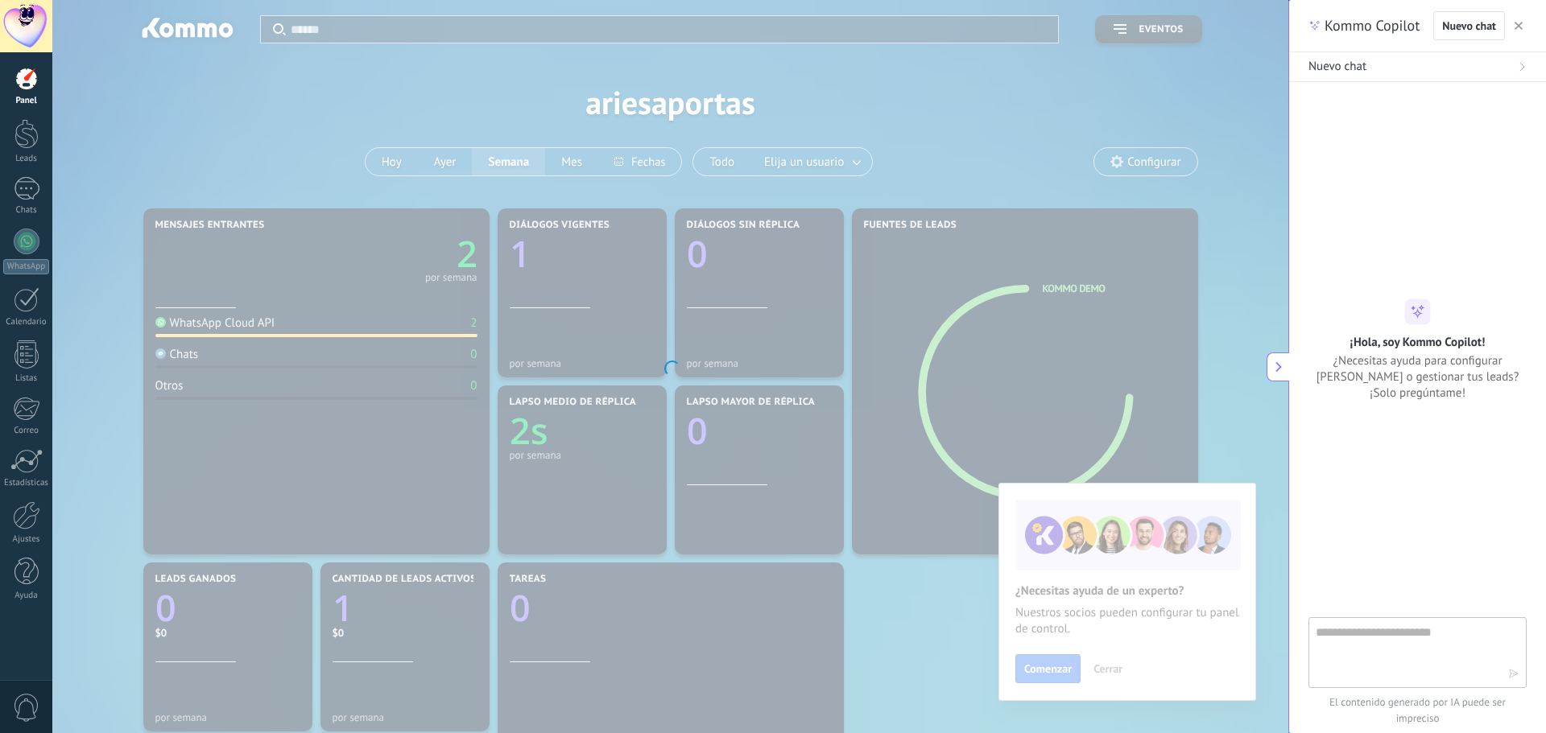
click at [1037, 667] on div at bounding box center [670, 366] width 1236 height 733
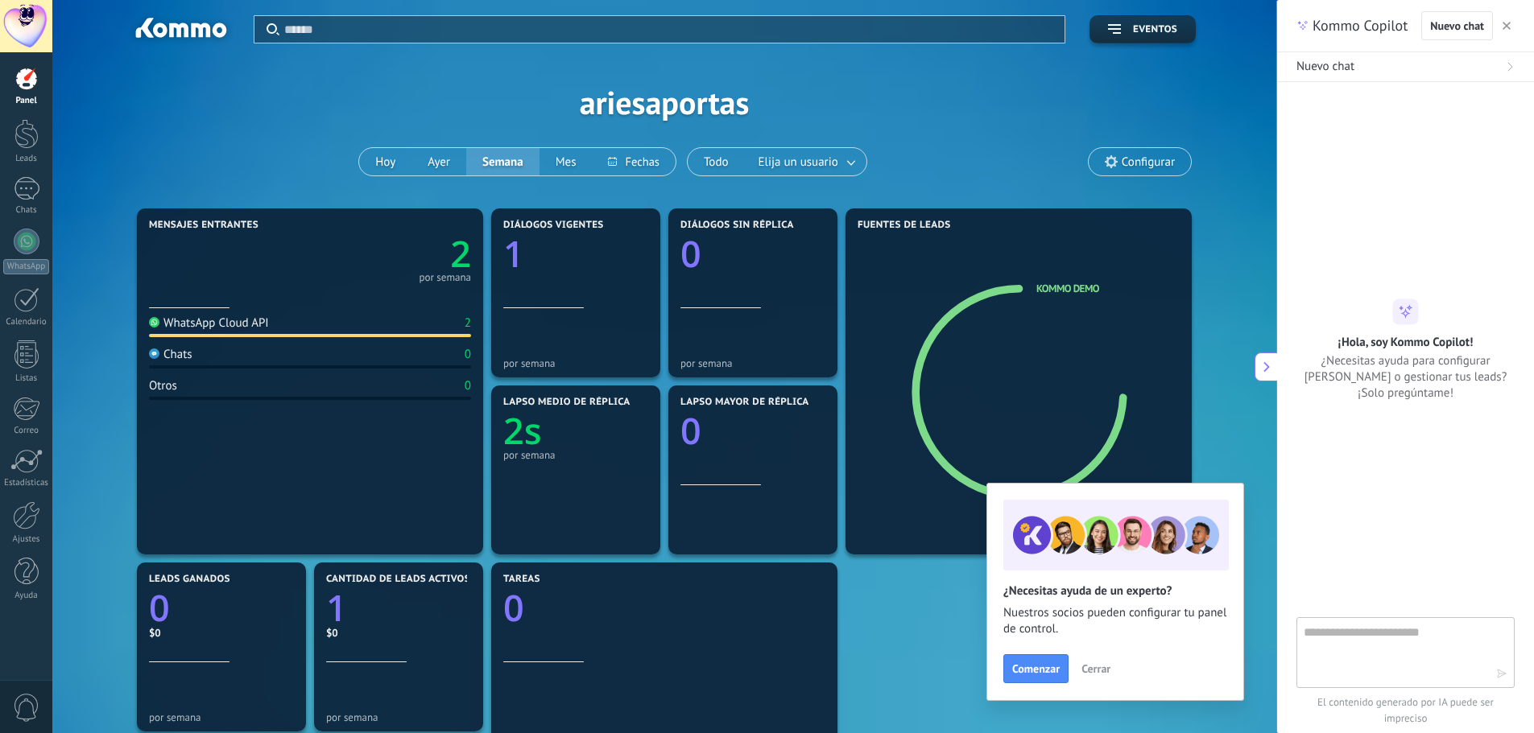
click at [1080, 669] on button "Cerrar" at bounding box center [1095, 669] width 43 height 24
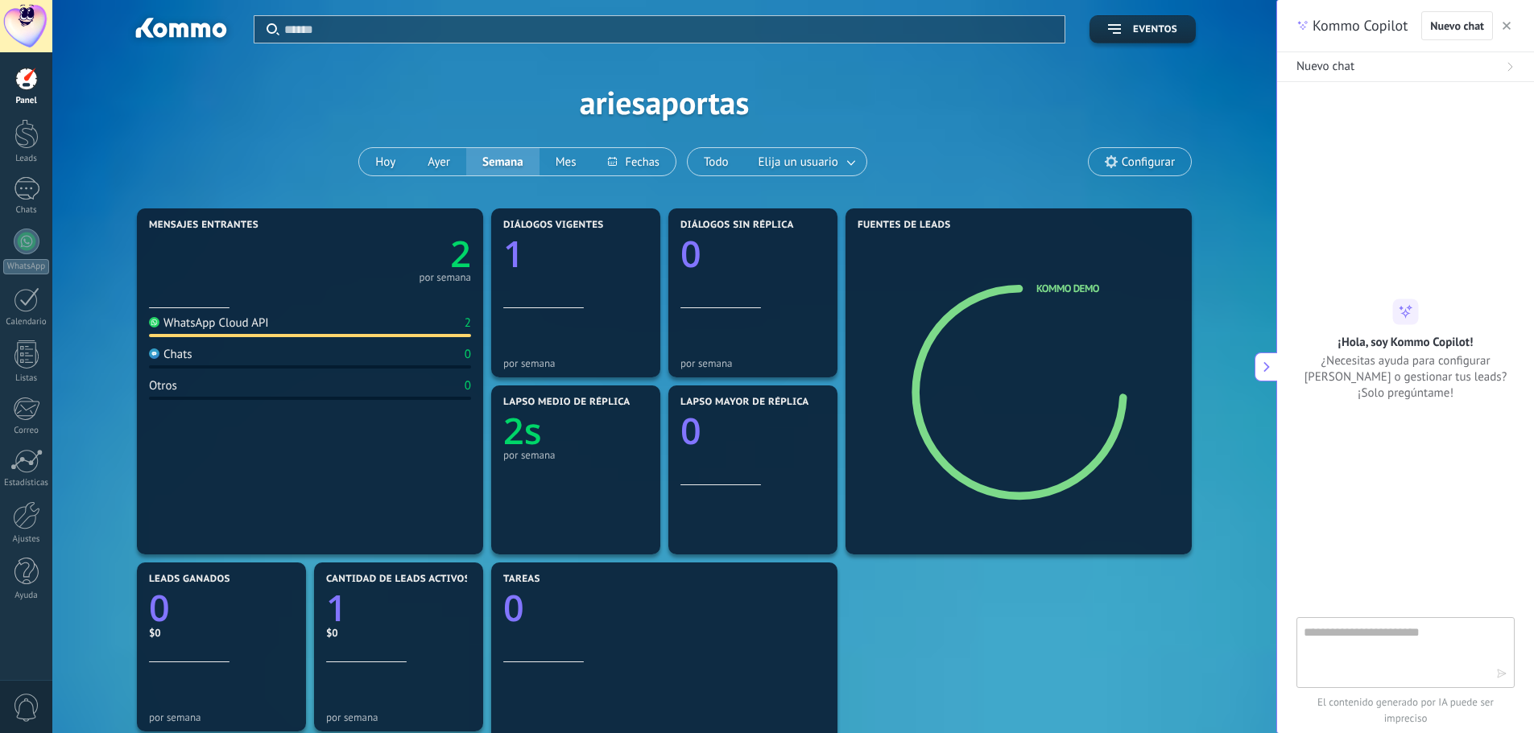
click at [1165, 157] on span "Configurar" at bounding box center [1148, 162] width 53 height 14
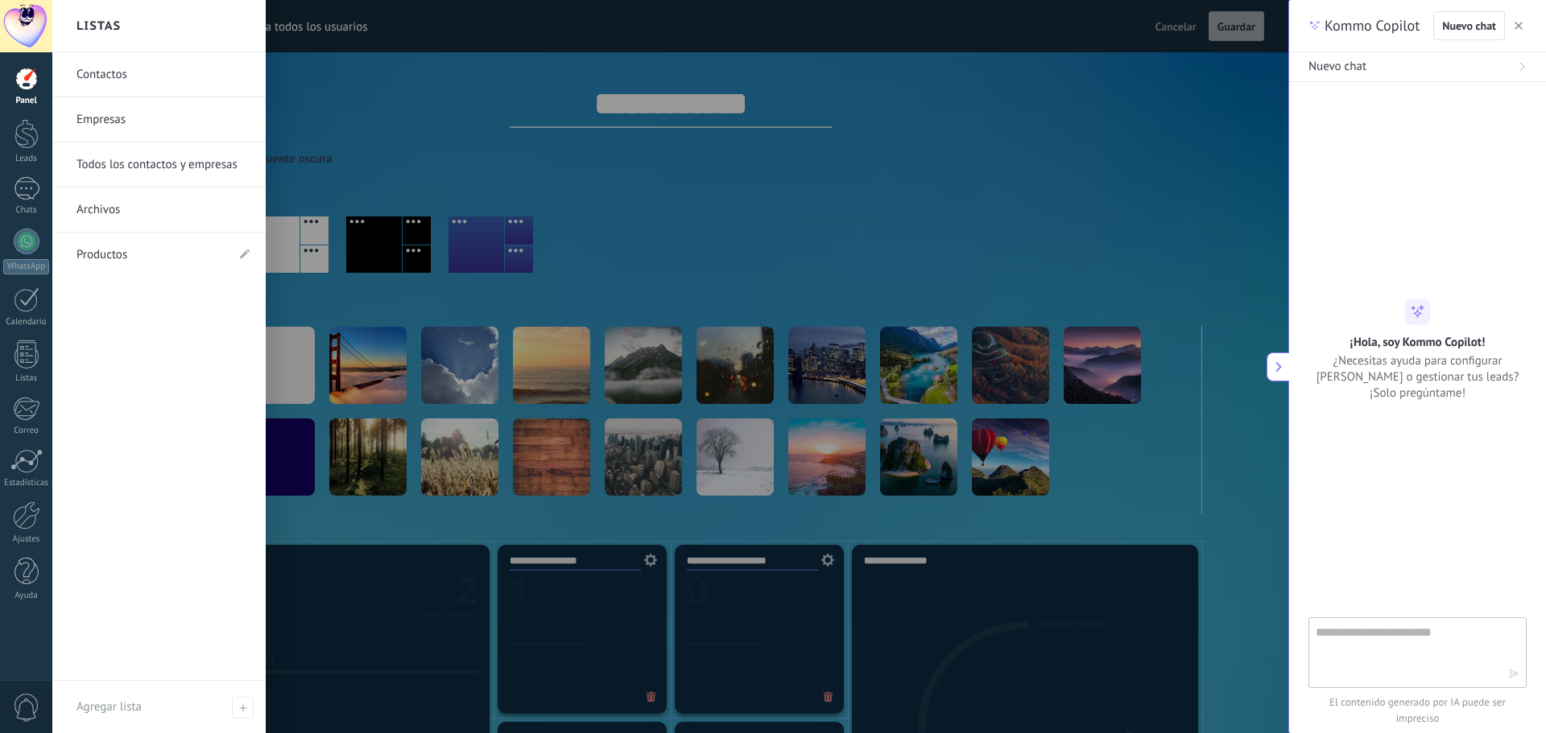
click at [138, 72] on link "Contactos" at bounding box center [162, 74] width 173 height 45
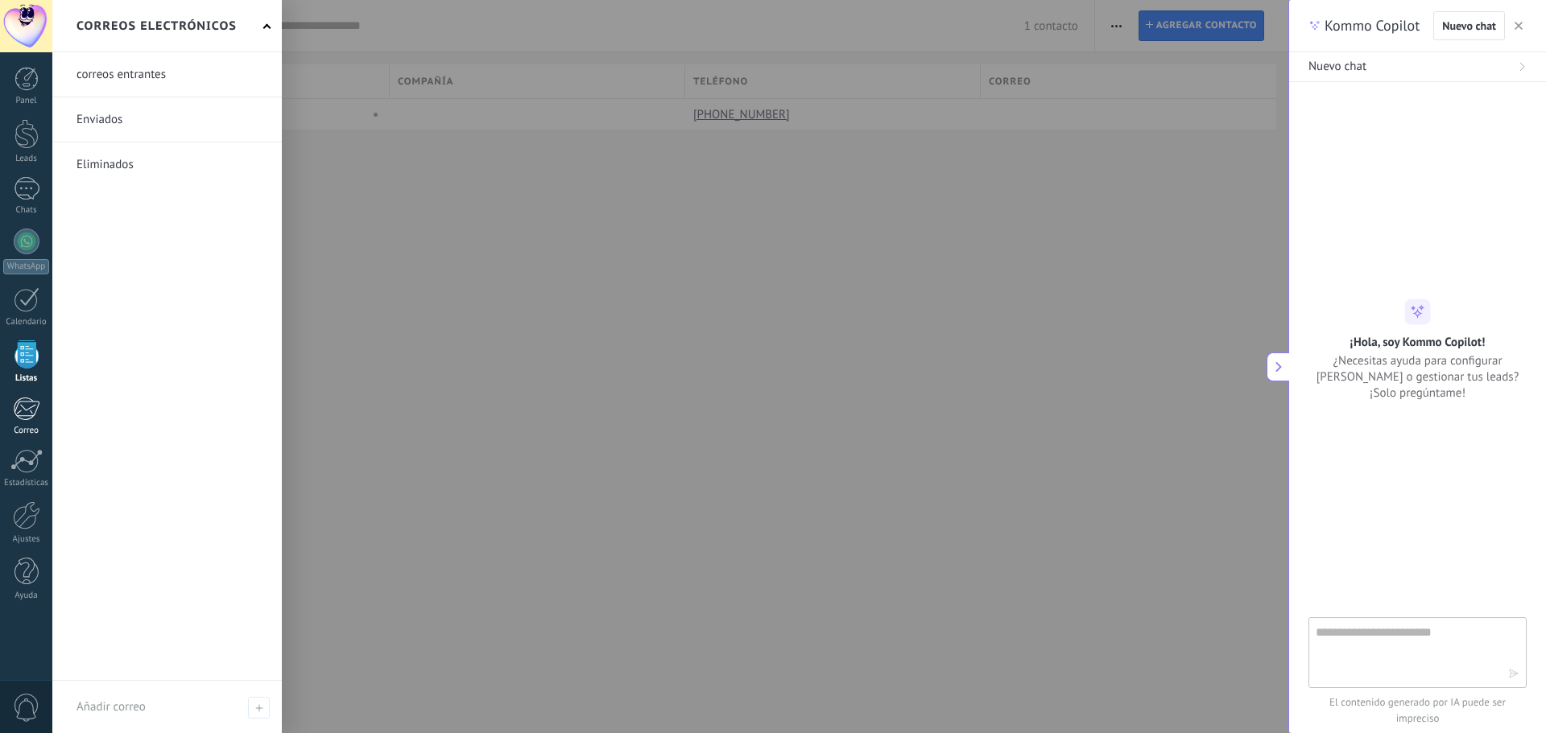
click at [34, 424] on link "Correo" at bounding box center [26, 416] width 52 height 39
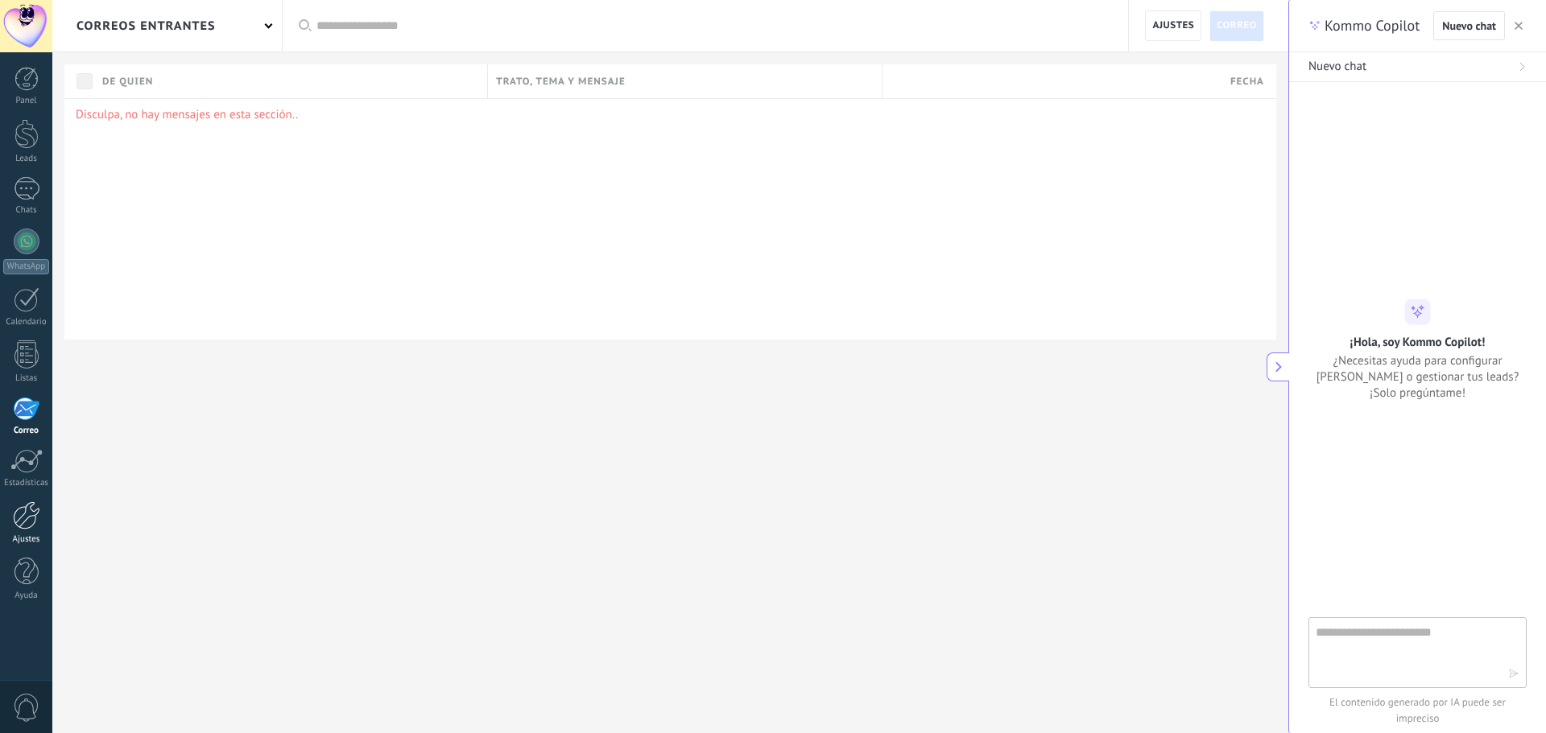
click at [30, 518] on div at bounding box center [26, 516] width 27 height 28
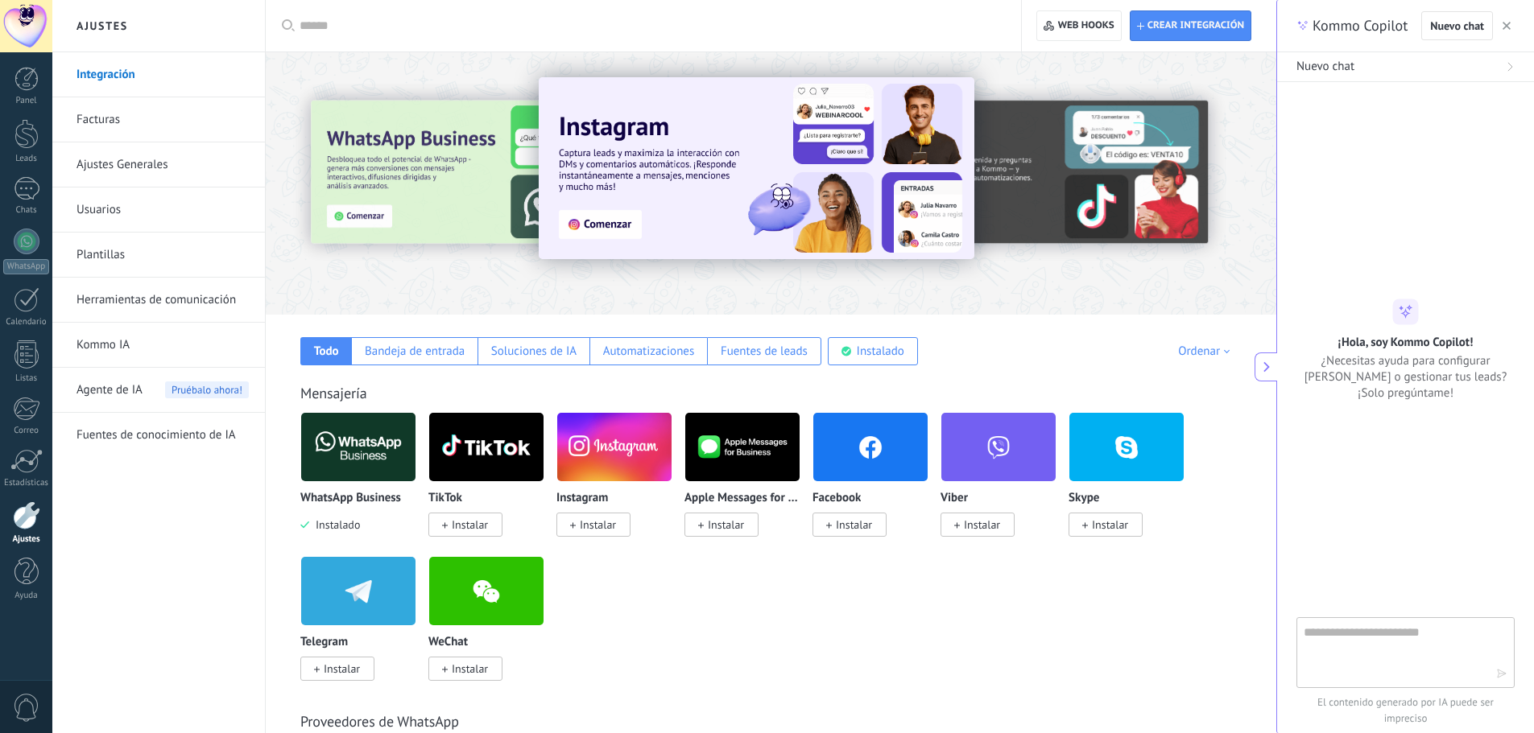
click at [82, 125] on link "Facturas" at bounding box center [162, 119] width 172 height 45
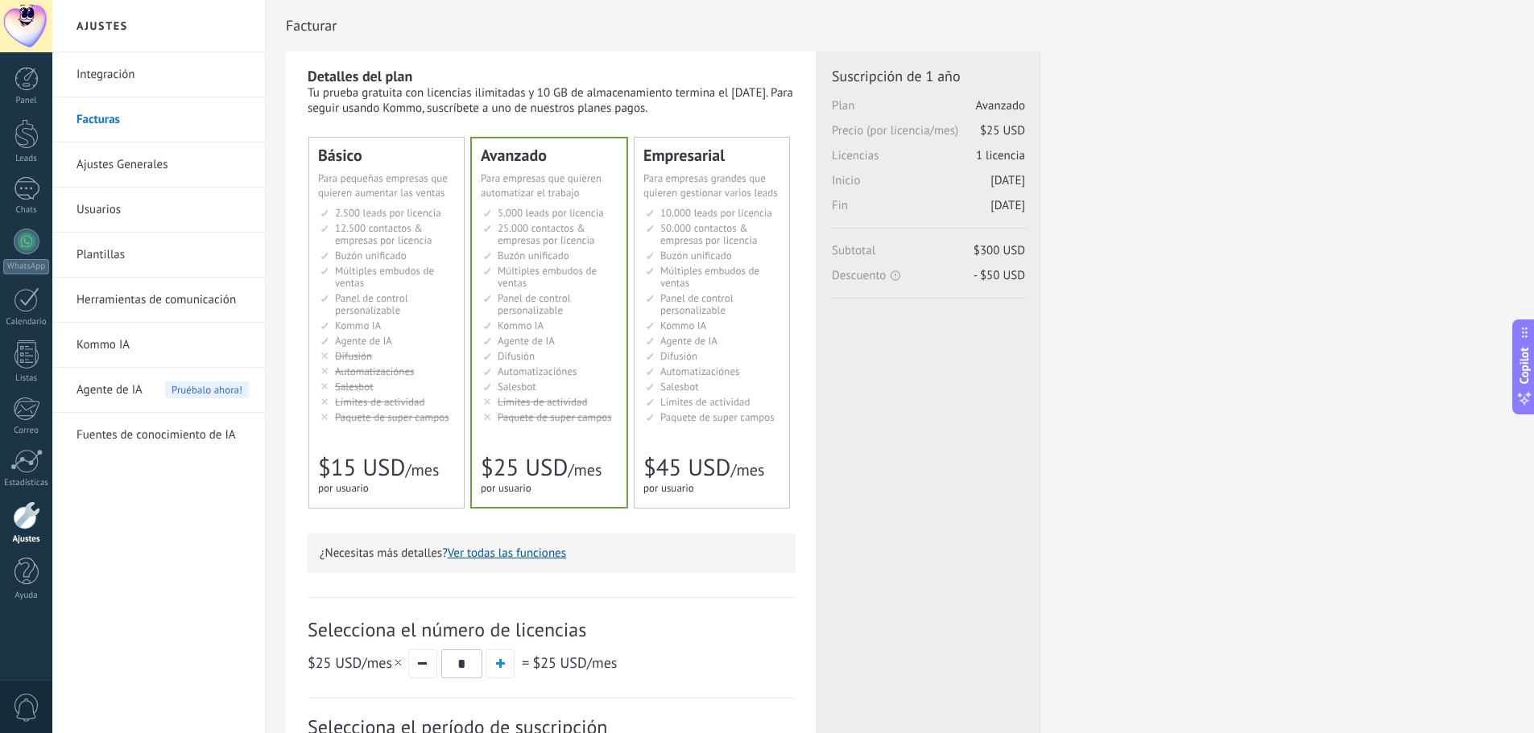
click at [98, 76] on link "Integración" at bounding box center [162, 74] width 172 height 45
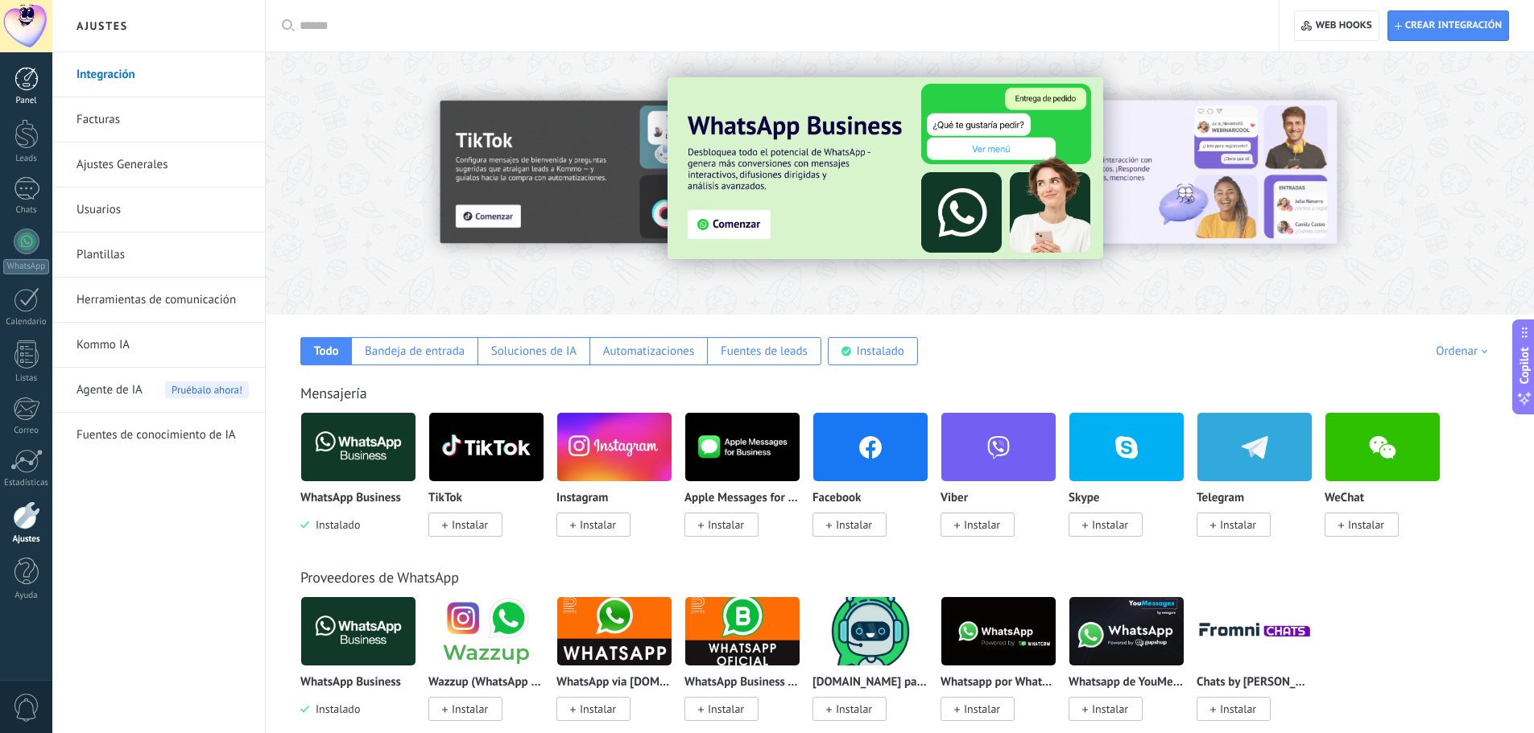
click at [26, 85] on div at bounding box center [26, 79] width 24 height 24
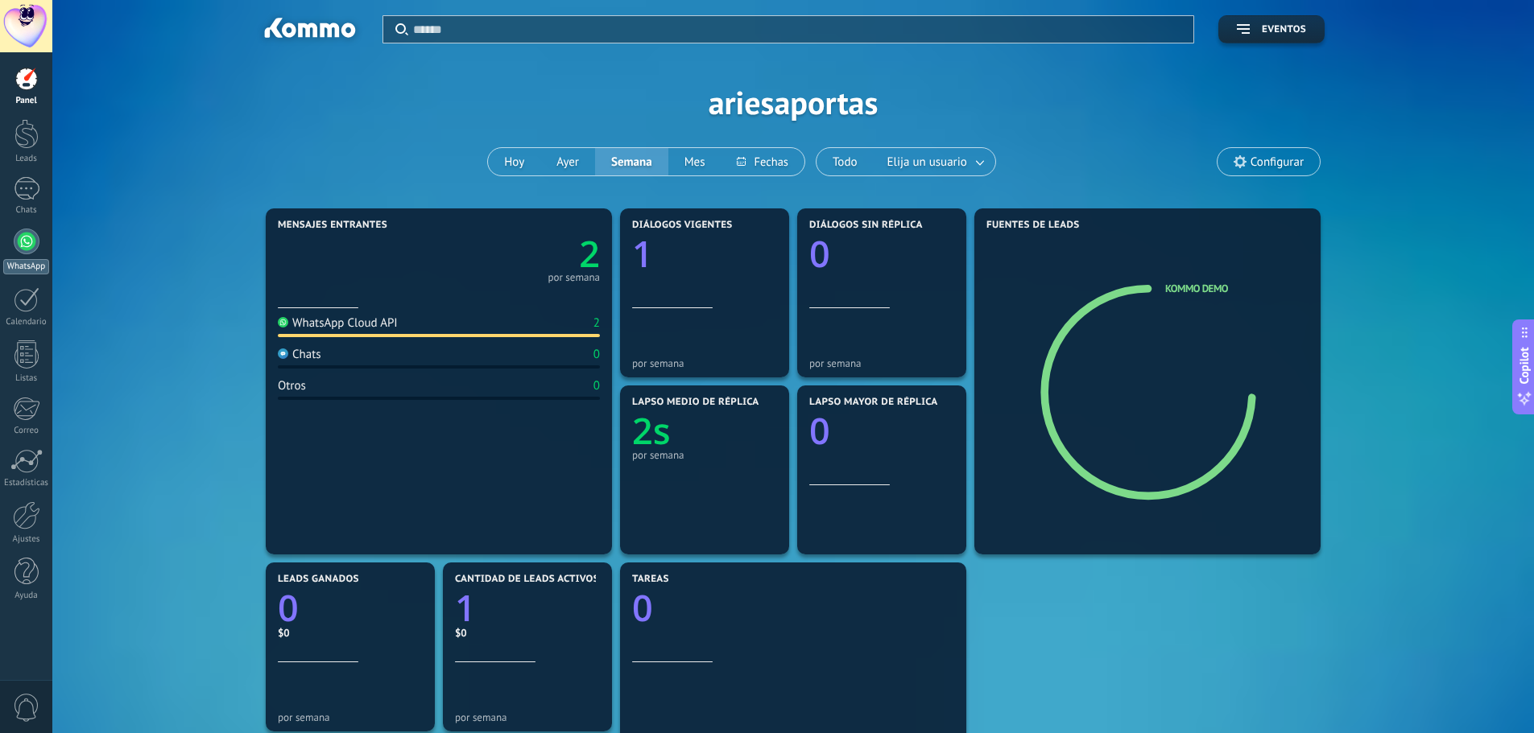
click at [27, 237] on div at bounding box center [27, 242] width 26 height 26
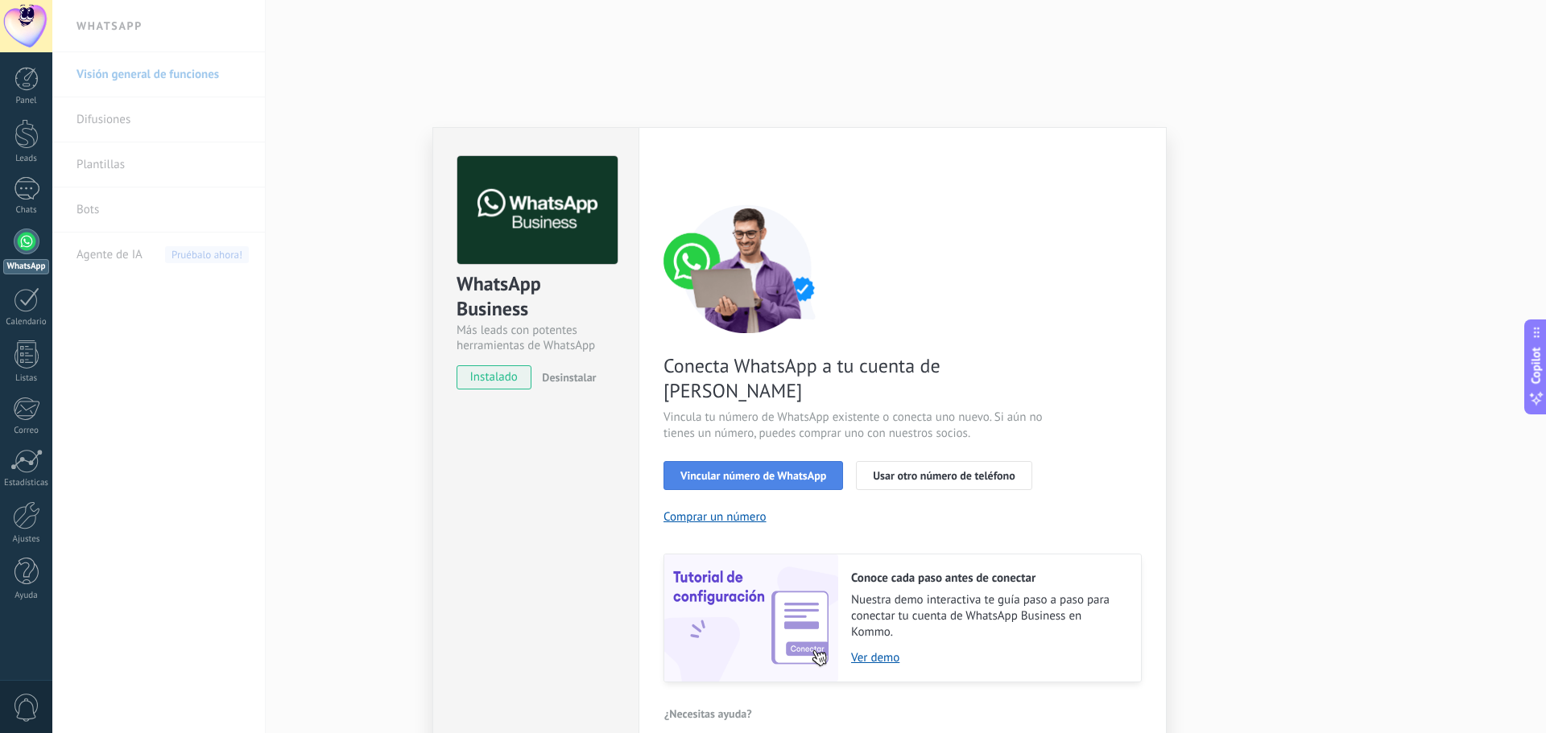
click at [785, 470] on span "Vincular número de WhatsApp" at bounding box center [753, 475] width 146 height 11
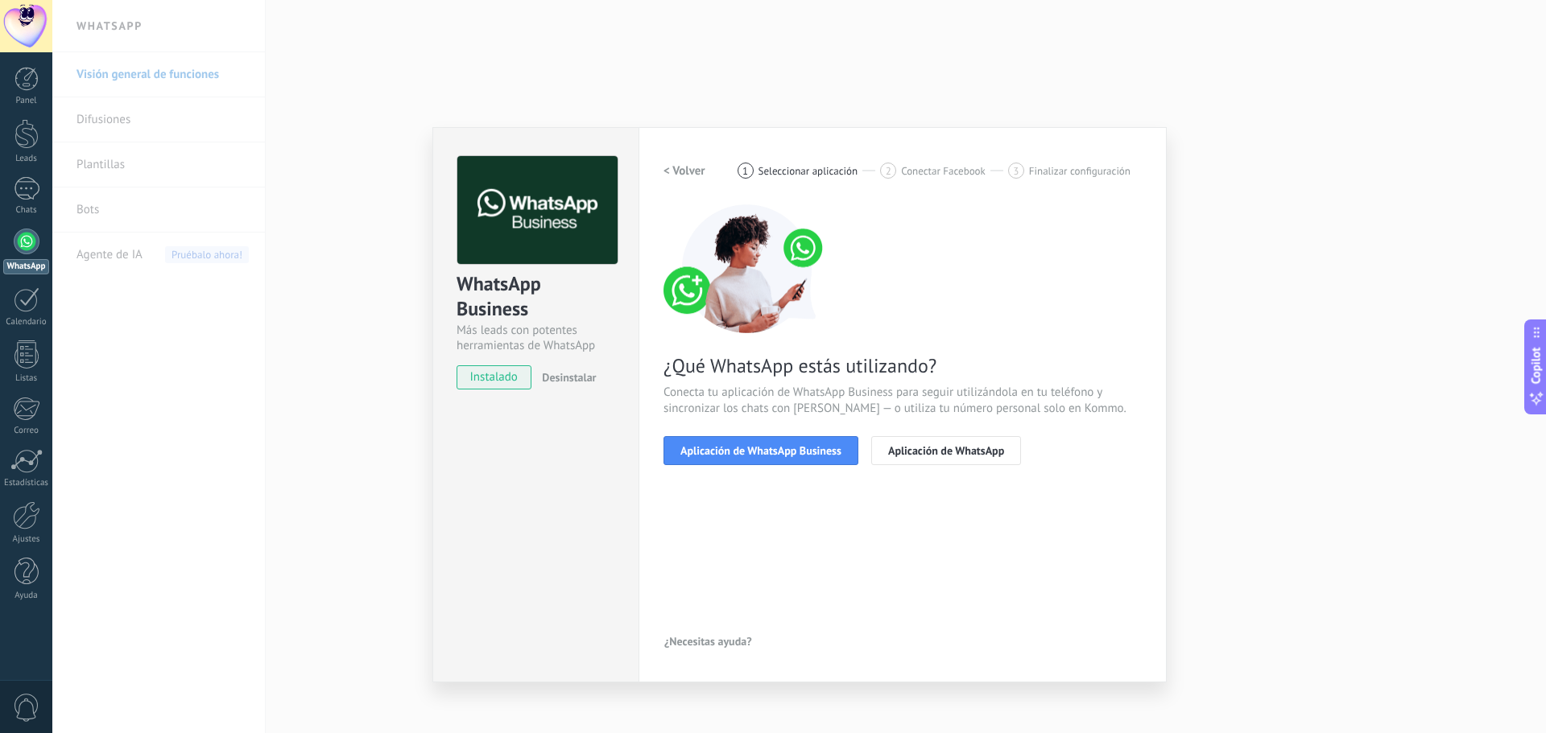
click at [785, 445] on span "Aplicación de WhatsApp Business" at bounding box center [760, 450] width 161 height 11
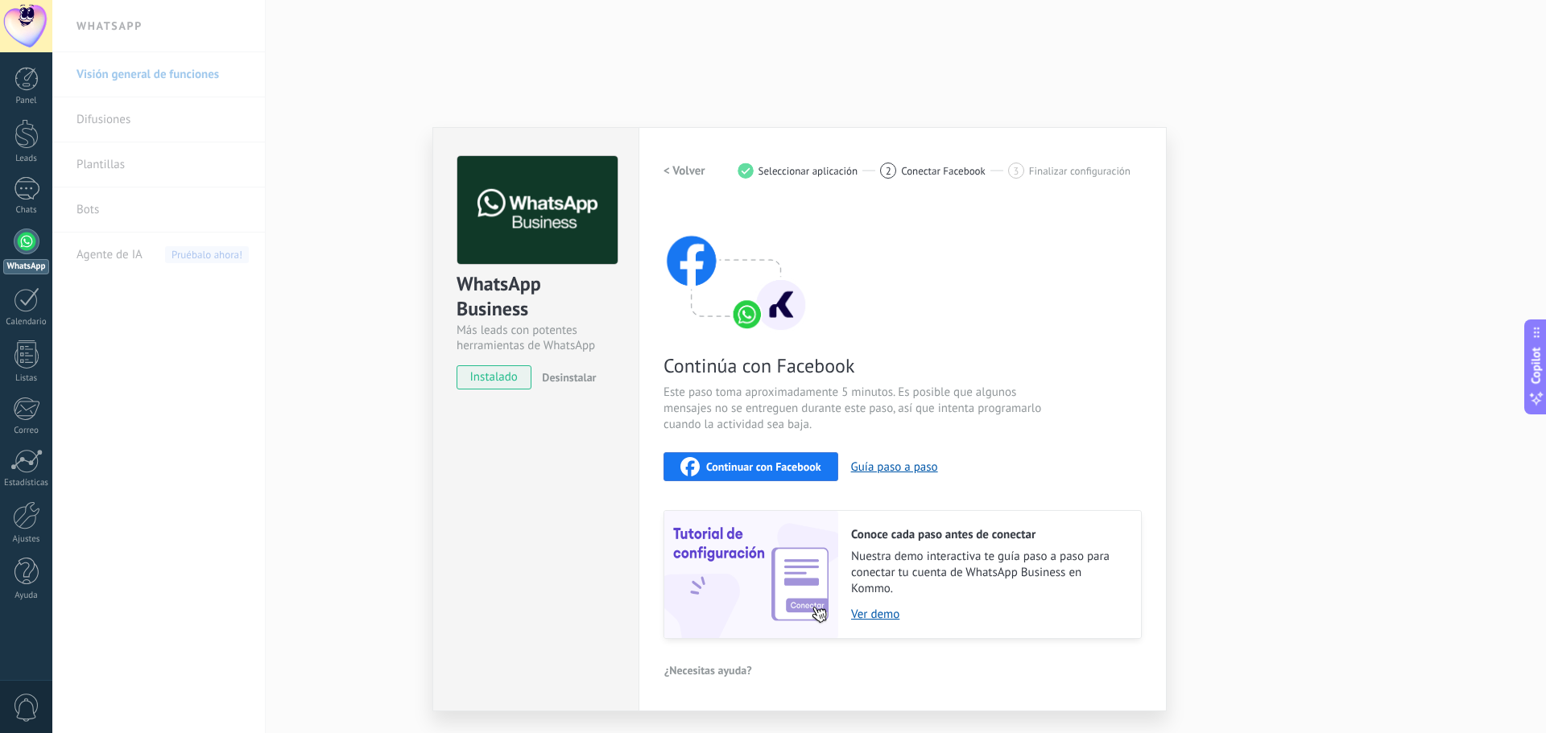
click at [797, 459] on div "Continuar con Facebook" at bounding box center [750, 466] width 141 height 19
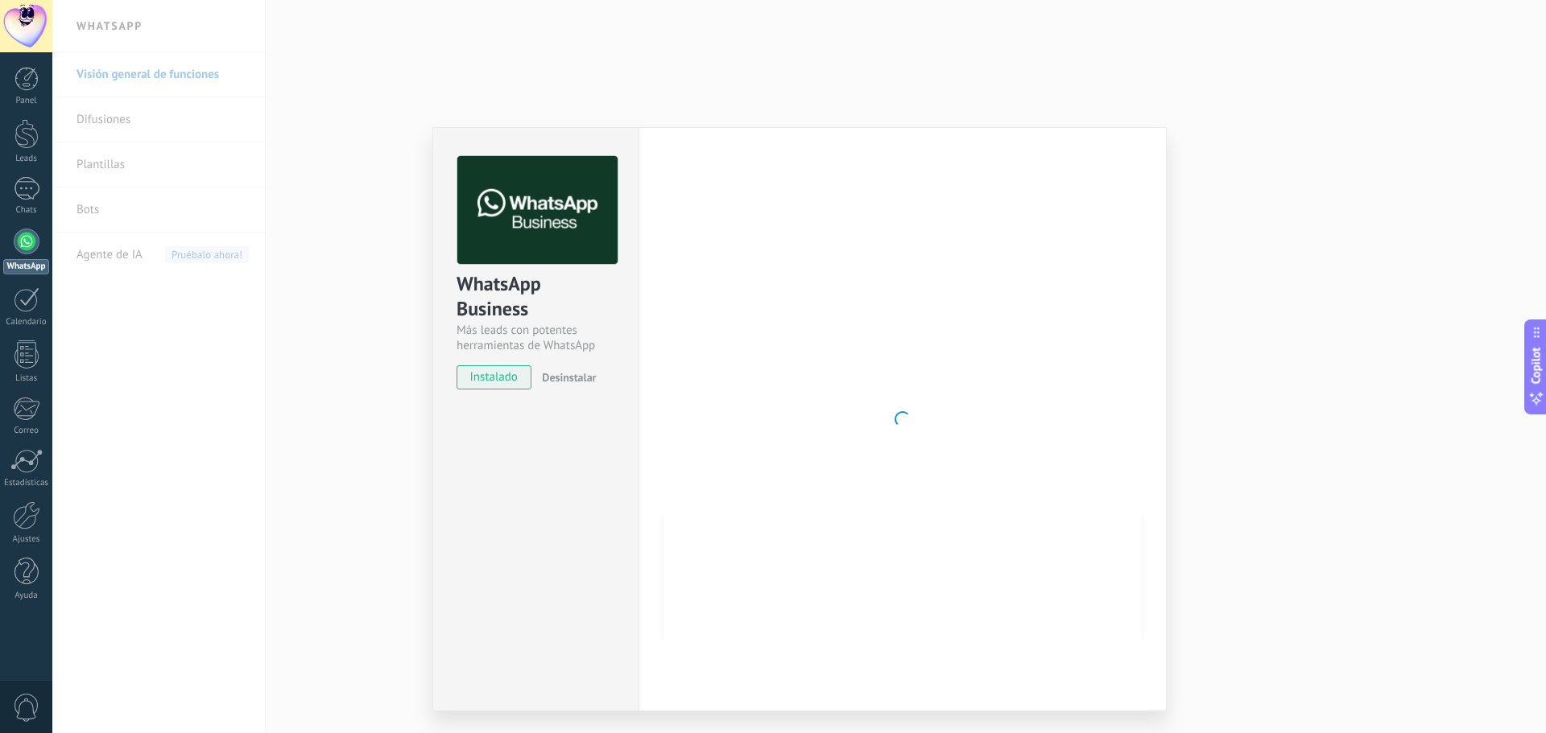
click at [889, 414] on div at bounding box center [902, 419] width 478 height 527
click at [504, 386] on span "instalado" at bounding box center [493, 378] width 73 height 24
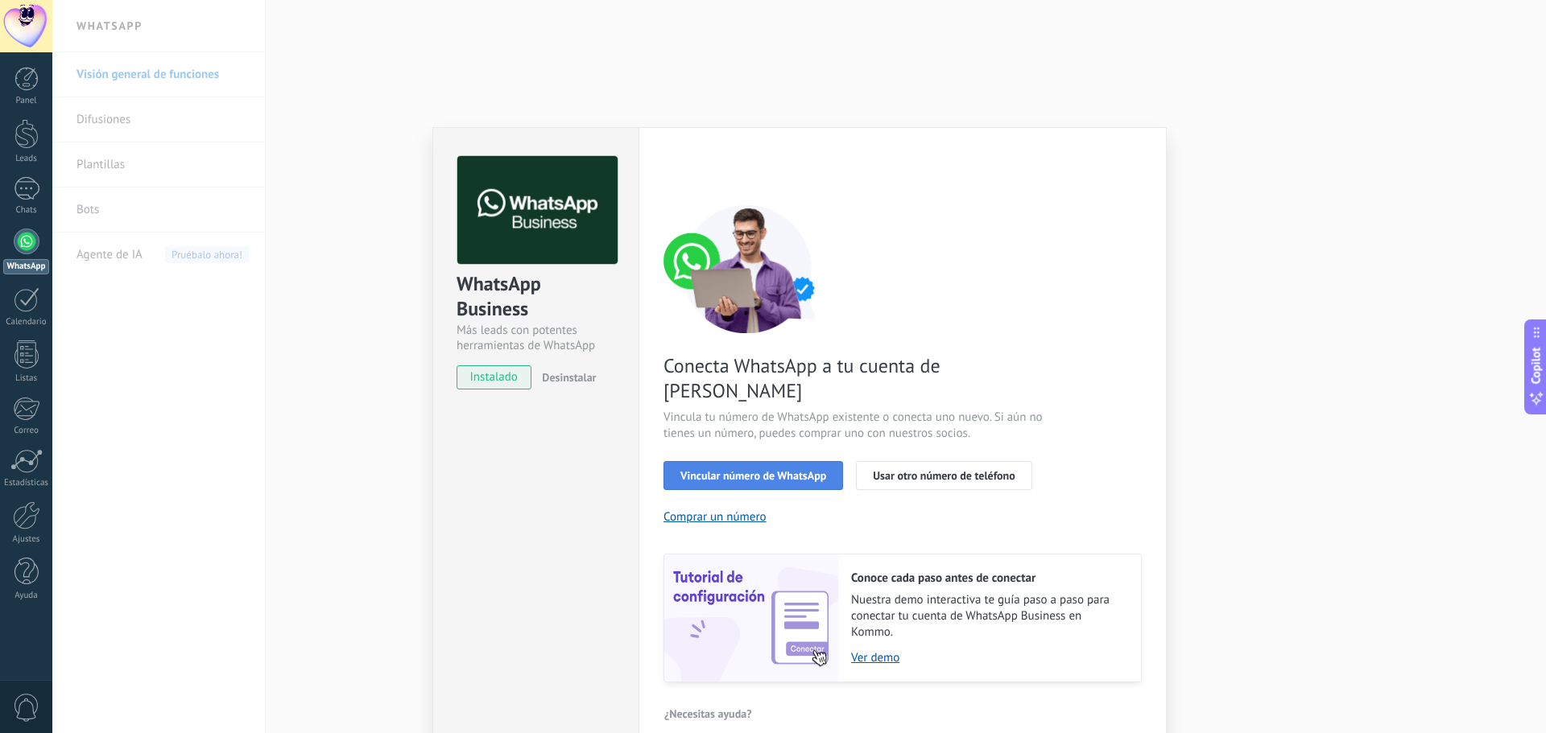
click at [762, 470] on span "Vincular número de WhatsApp" at bounding box center [753, 475] width 146 height 11
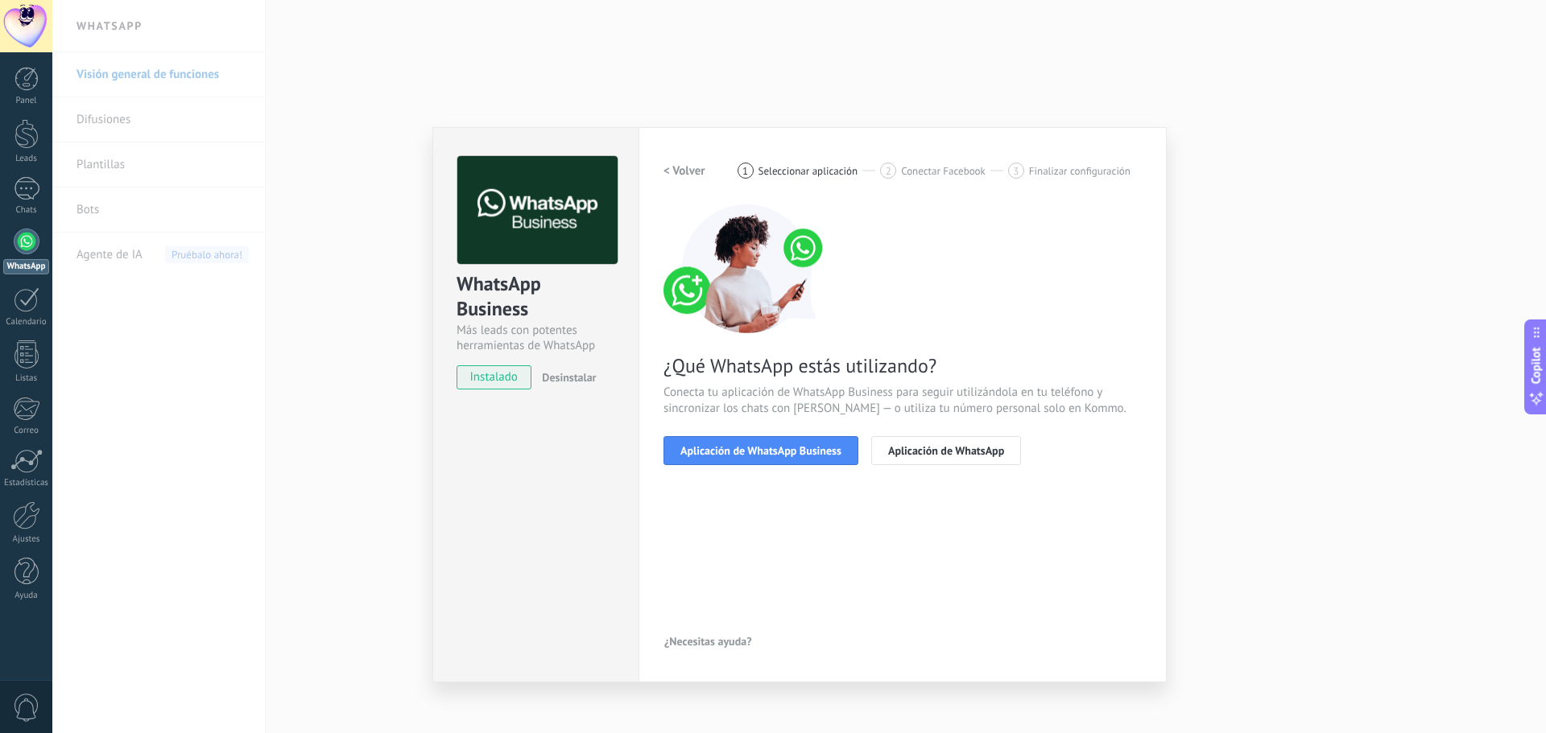
click at [762, 453] on span "Aplicación de WhatsApp Business" at bounding box center [760, 450] width 161 height 11
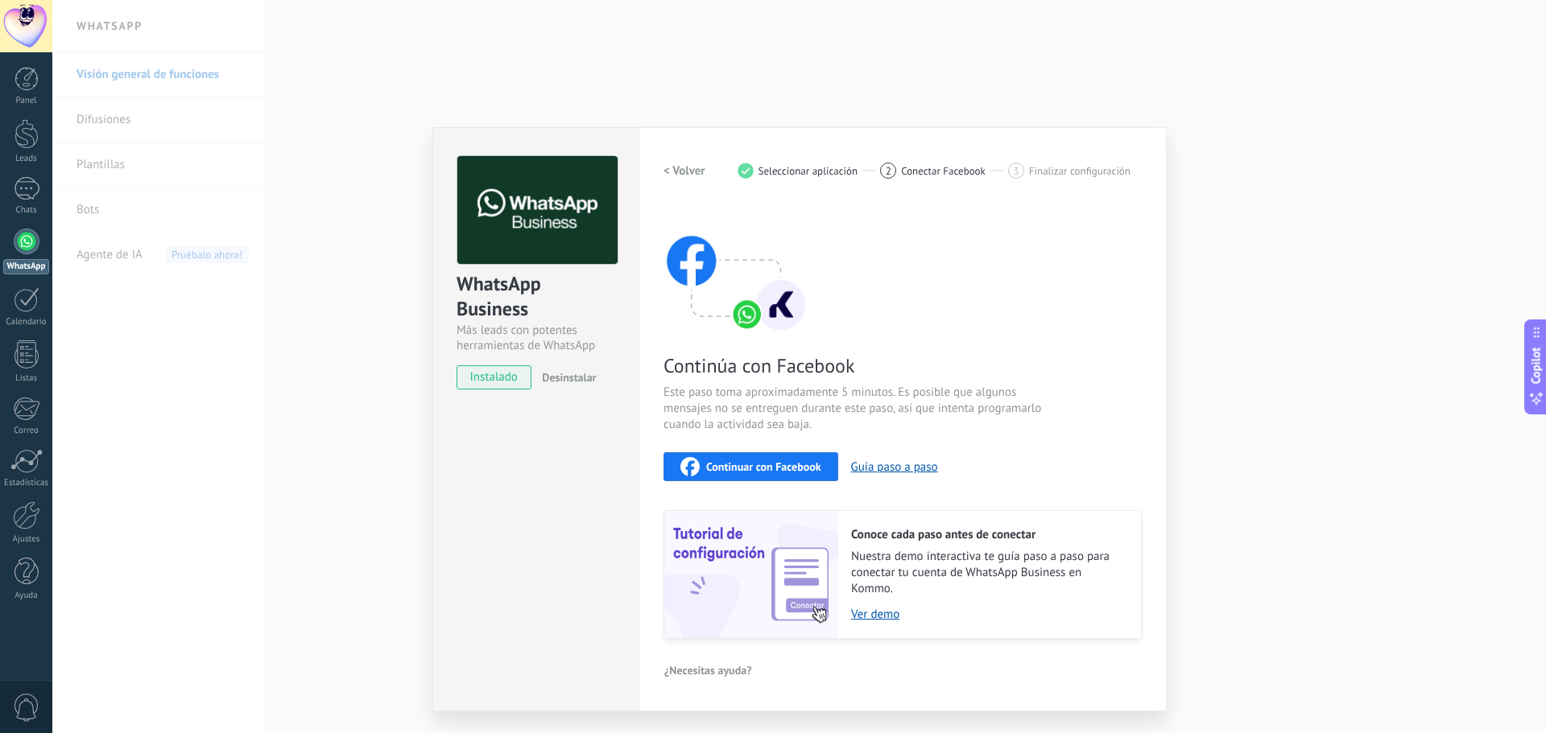
click at [789, 467] on span "Continuar con Facebook" at bounding box center [763, 466] width 115 height 11
click at [918, 472] on button "Guía paso a paso" at bounding box center [894, 467] width 87 height 15
click at [892, 618] on link "Ver demo" at bounding box center [988, 614] width 274 height 15
click at [887, 612] on link "Ver demo" at bounding box center [988, 614] width 274 height 15
click at [1359, 423] on div "WhatsApp Business Más leads con potentes herramientas de WhatsApp instalado Des…" at bounding box center [798, 366] width 1493 height 733
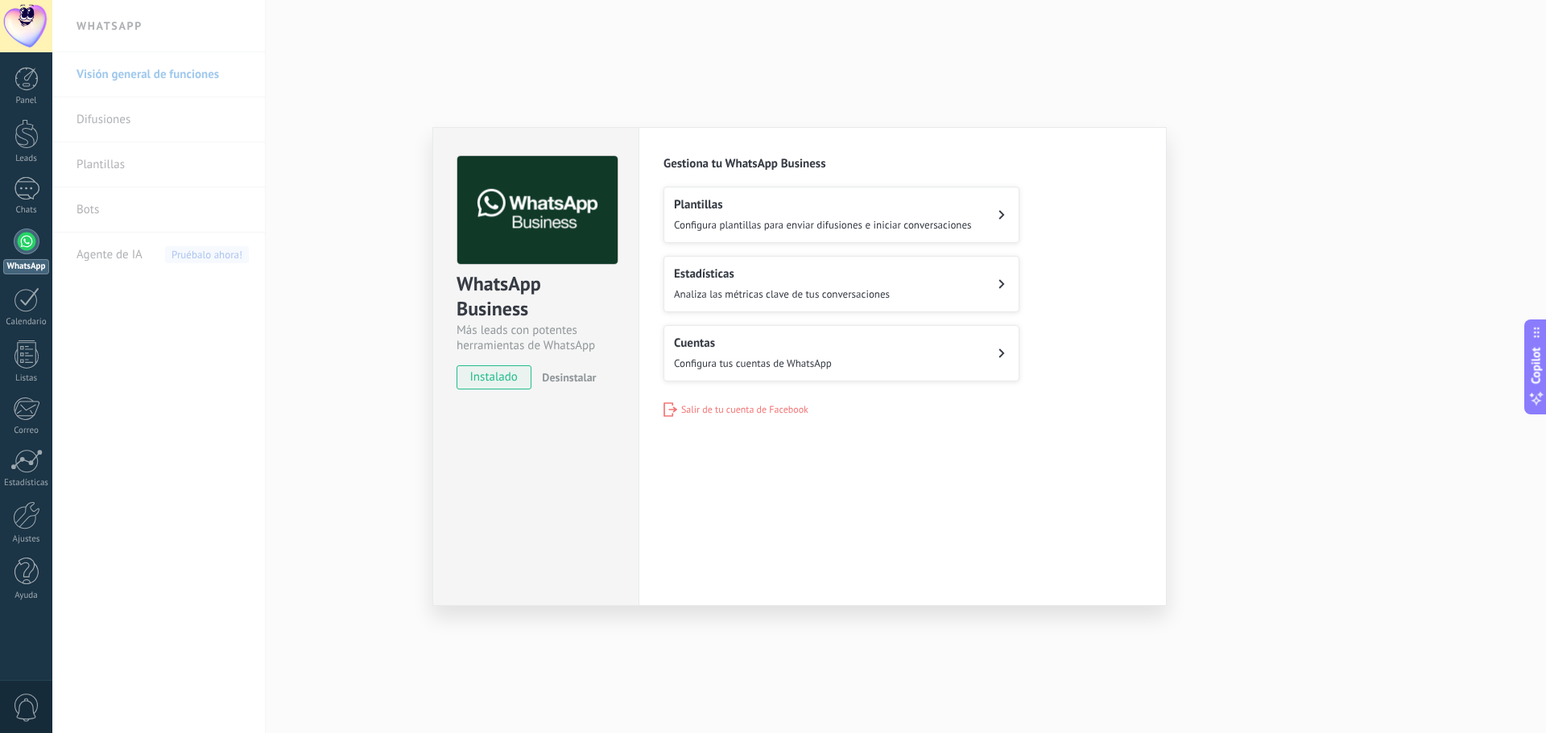
click at [509, 368] on span "instalado" at bounding box center [493, 378] width 73 height 24
click at [509, 375] on span "instalado" at bounding box center [493, 378] width 73 height 24
click at [764, 229] on span "Configura plantillas para enviar difusiones e iniciar conversaciones" at bounding box center [823, 225] width 298 height 14
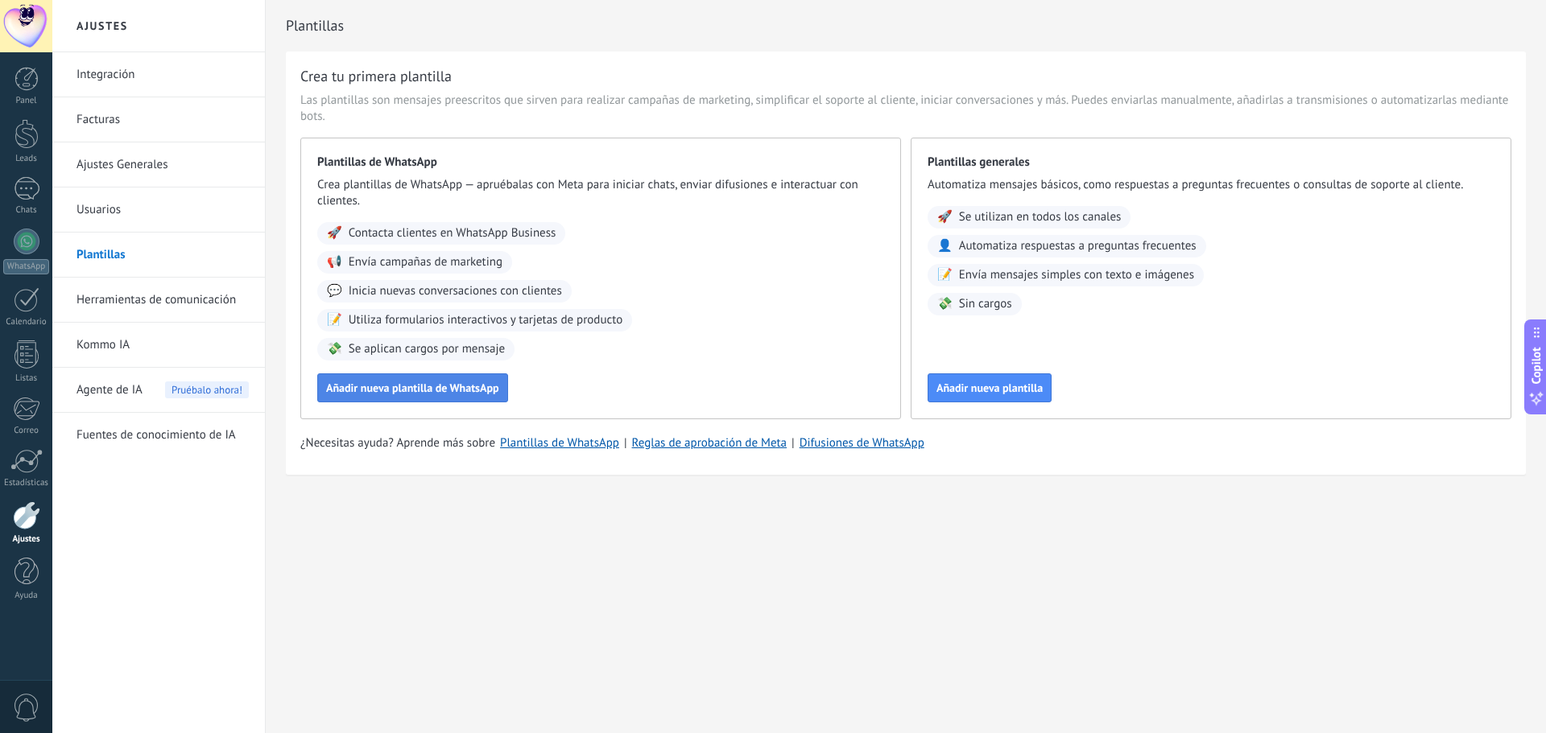
click at [439, 394] on span "Añadir nueva plantilla de WhatsApp" at bounding box center [412, 387] width 173 height 11
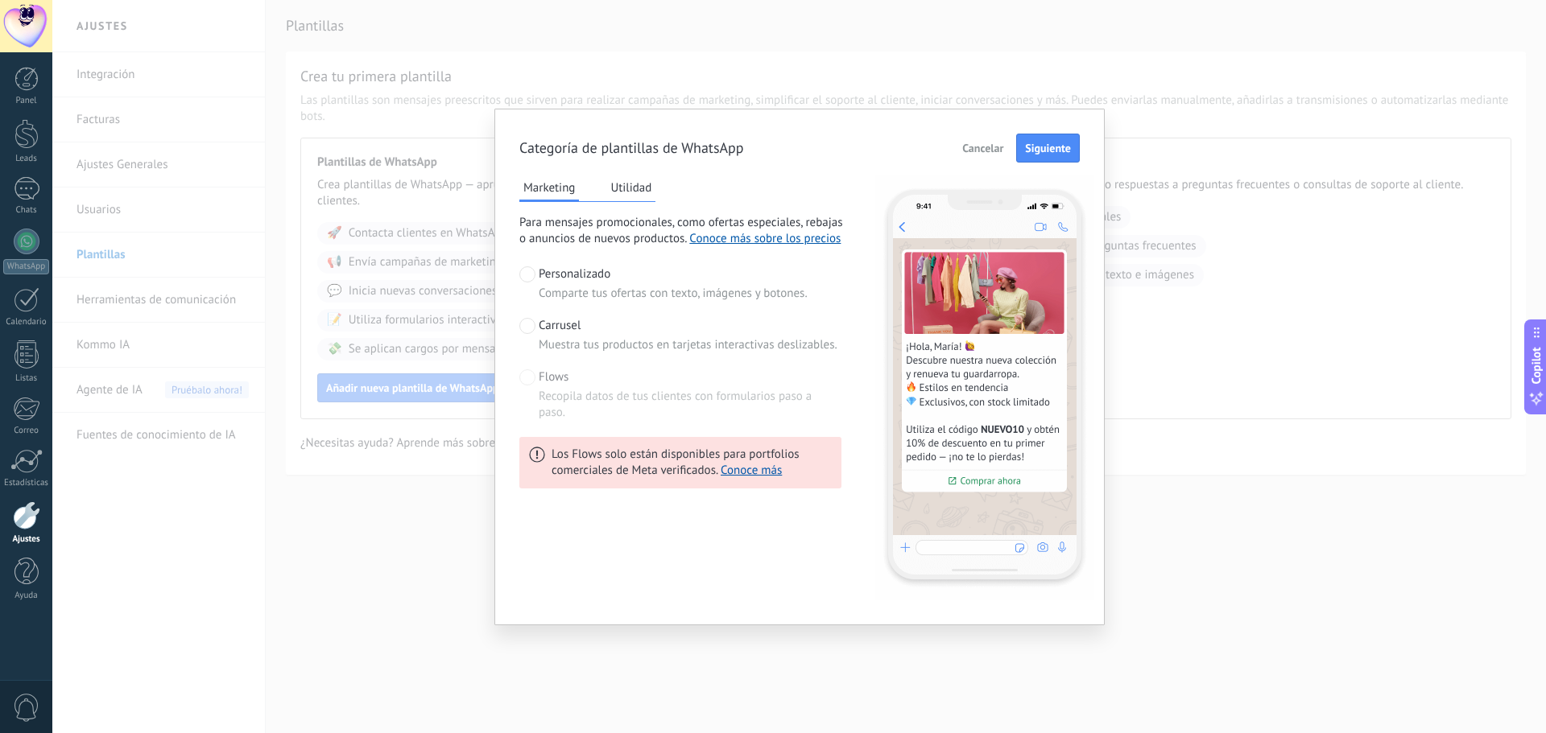
click at [1144, 215] on div "Categoría de plantillas de WhatsApp Cancelar Siguiente Marketing Utilidad Para …" at bounding box center [798, 366] width 1493 height 733
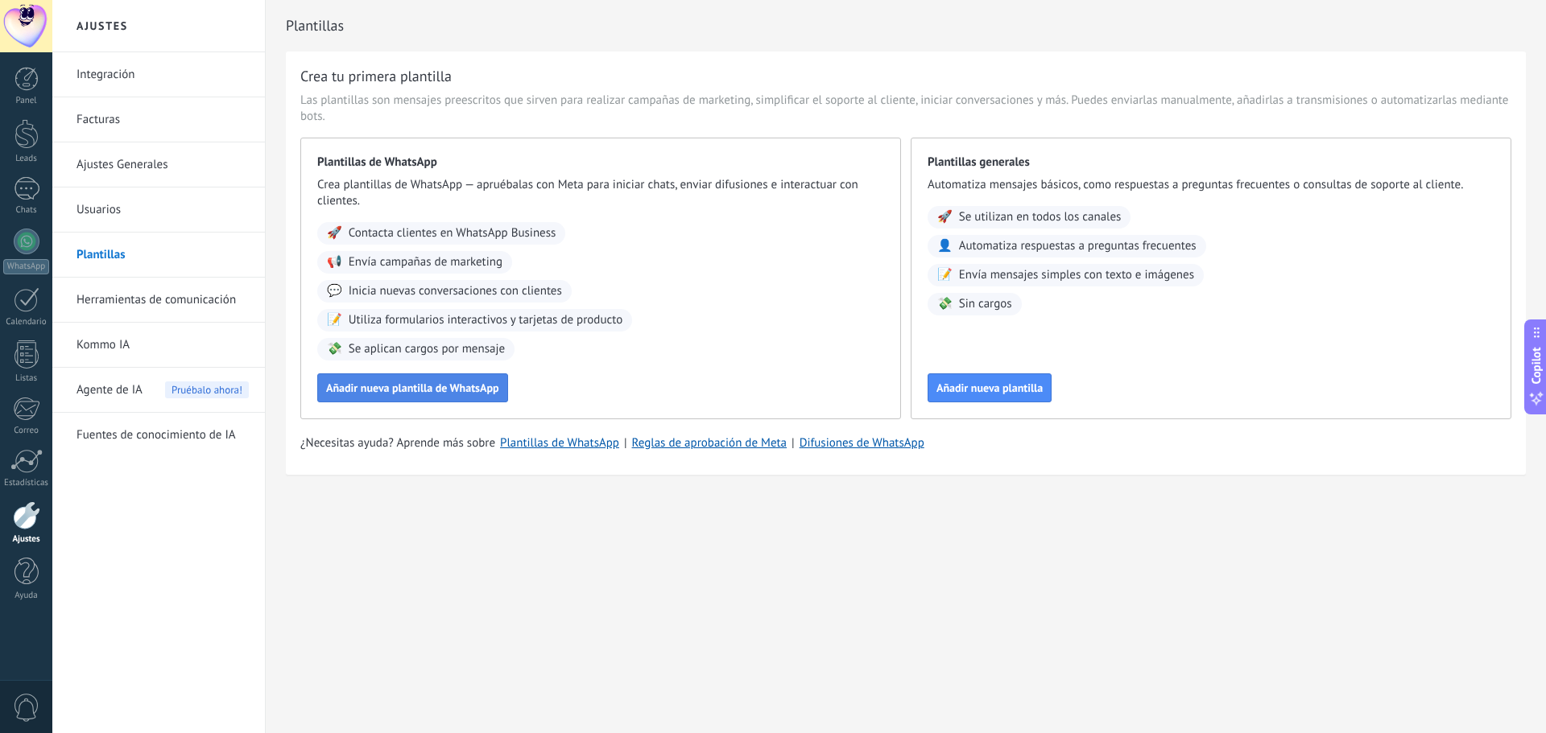
click at [409, 387] on span "Añadir nueva plantilla de WhatsApp" at bounding box center [412, 387] width 173 height 11
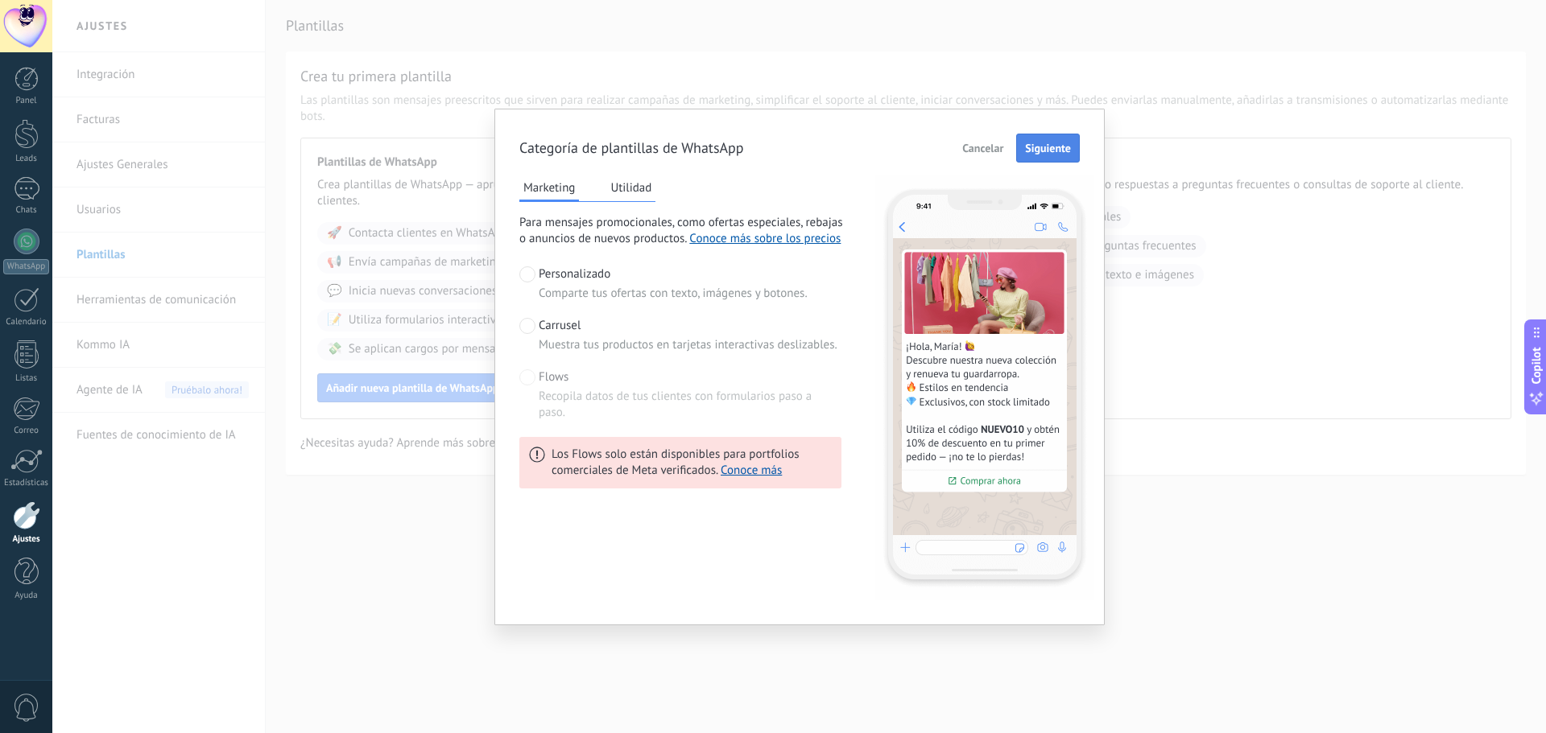
click at [1043, 151] on span "Siguiente" at bounding box center [1048, 148] width 46 height 11
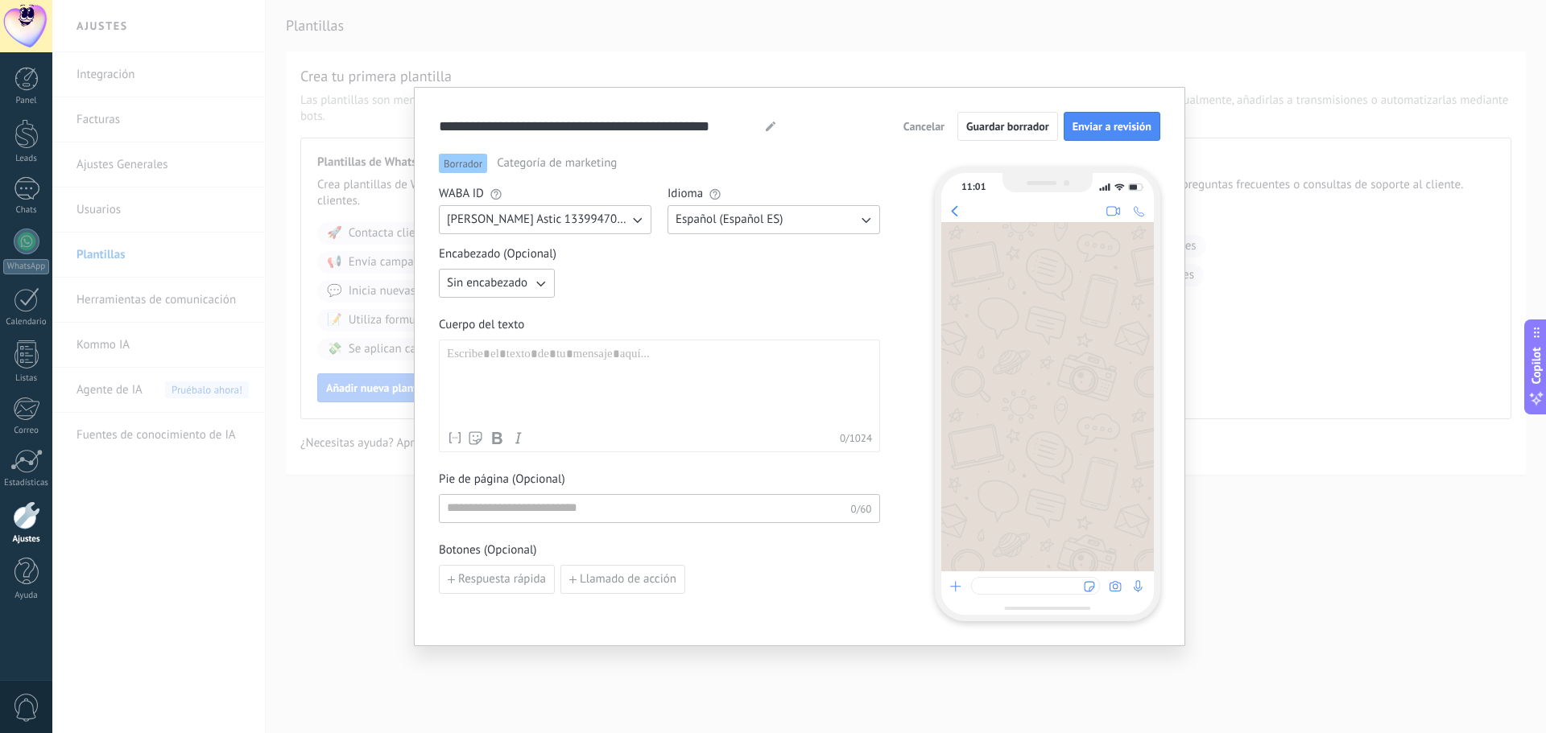
click at [523, 358] on div at bounding box center [659, 385] width 425 height 76
click at [551, 515] on input at bounding box center [645, 508] width 411 height 26
click at [555, 379] on div at bounding box center [659, 385] width 425 height 76
click at [912, 136] on button "Cancelar" at bounding box center [924, 126] width 56 height 24
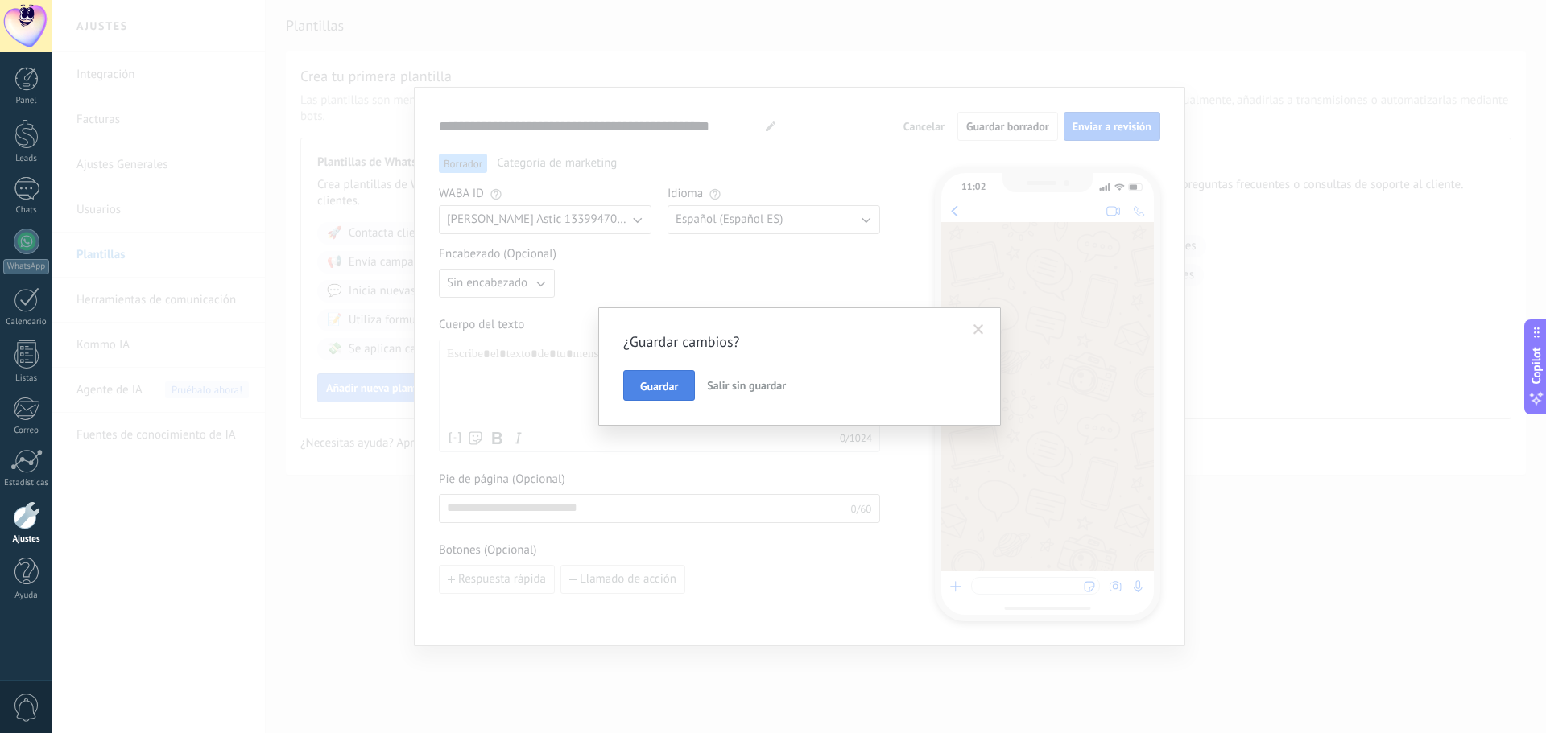
click at [675, 389] on span "Guardar" at bounding box center [659, 386] width 38 height 11
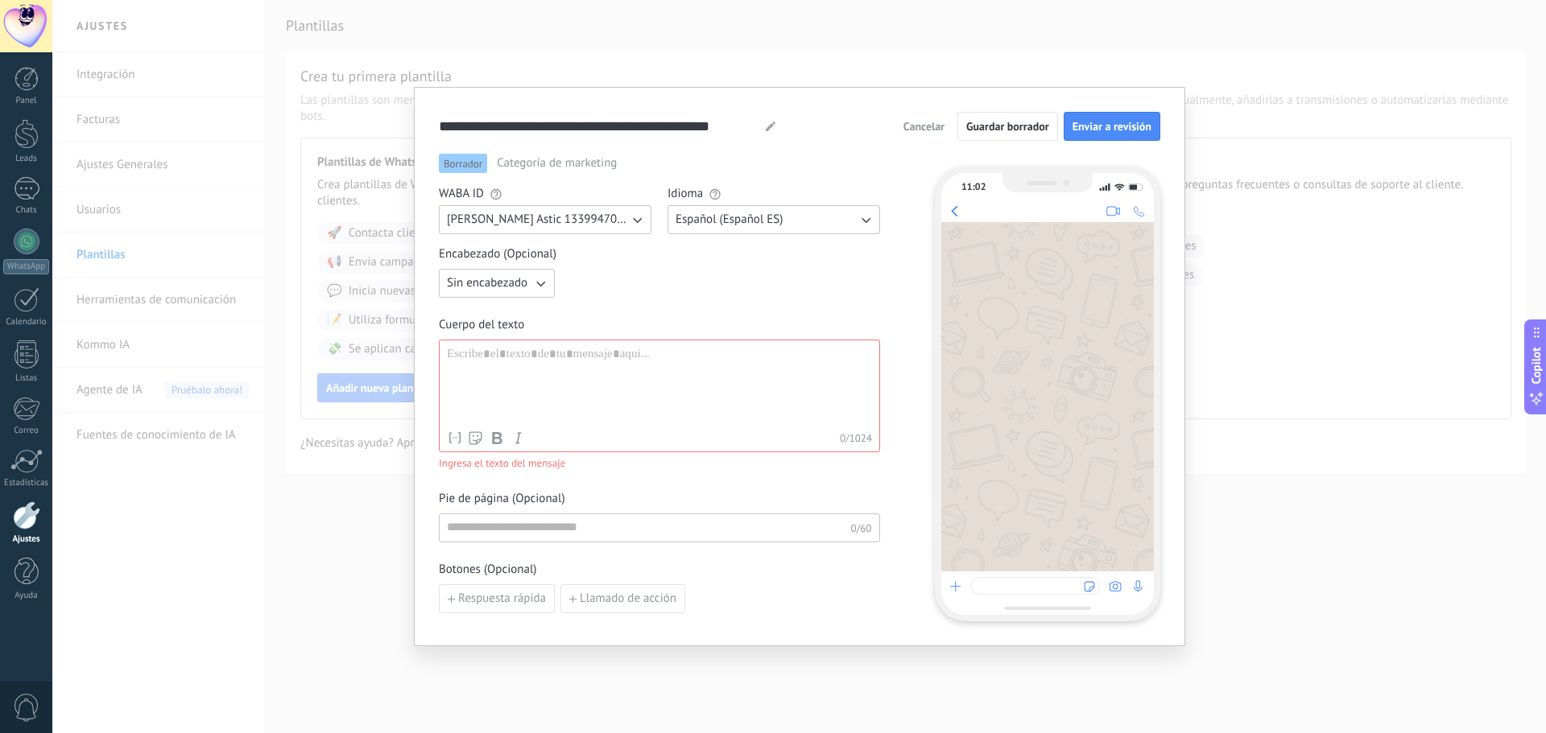
click at [931, 132] on span "Cancelar" at bounding box center [923, 126] width 41 height 11
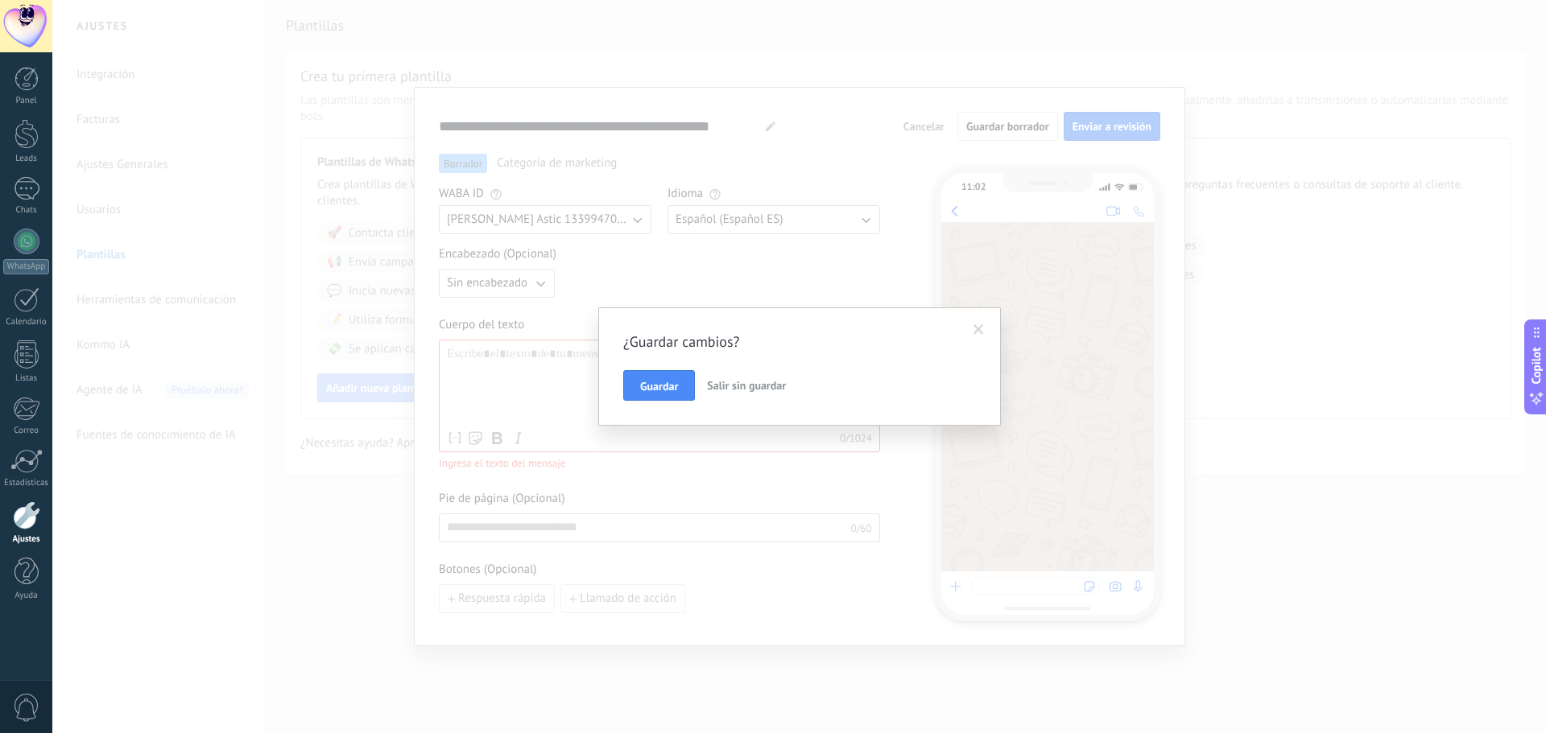
click at [741, 384] on span "Salir sin guardar" at bounding box center [746, 385] width 79 height 14
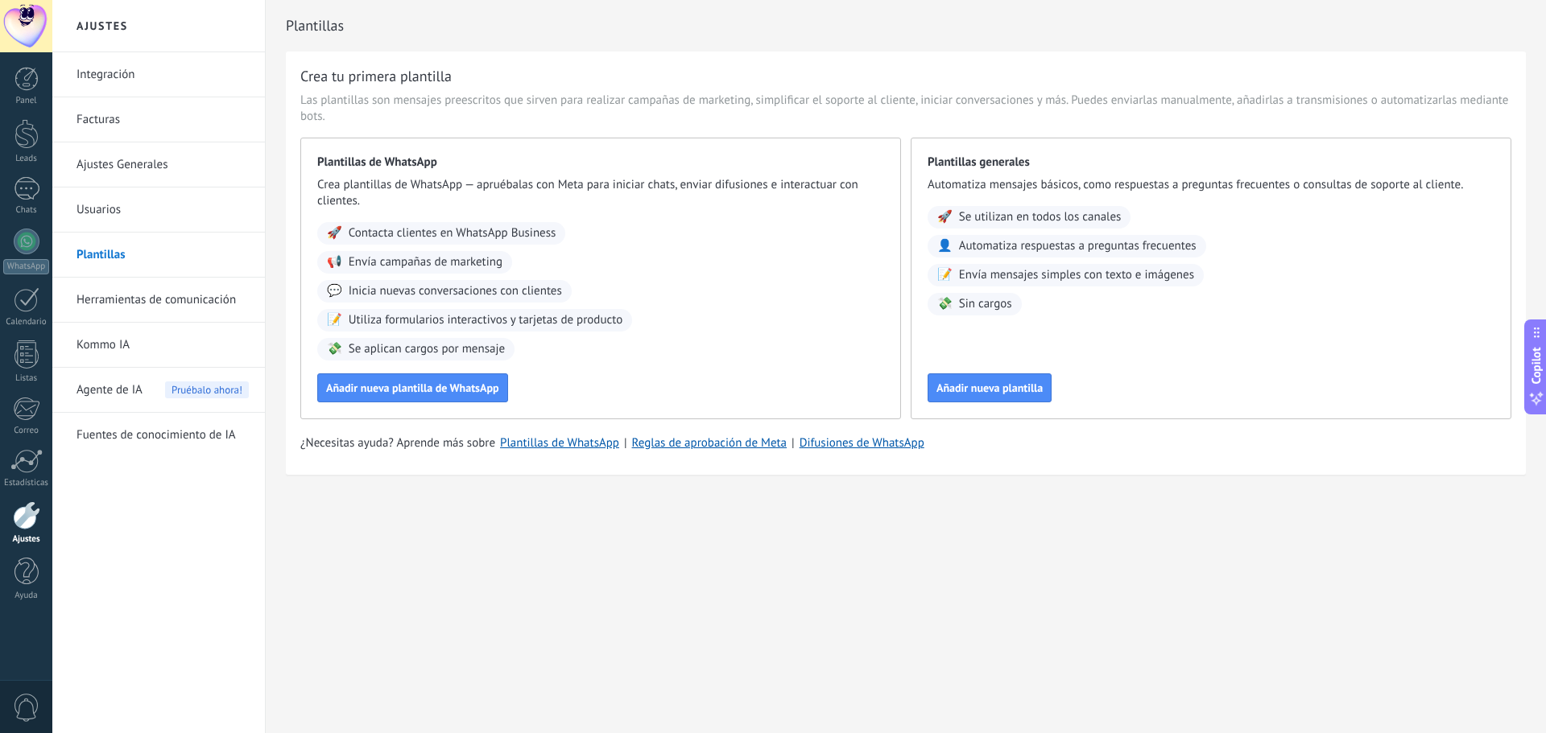
click at [138, 72] on link "Integración" at bounding box center [162, 74] width 172 height 45
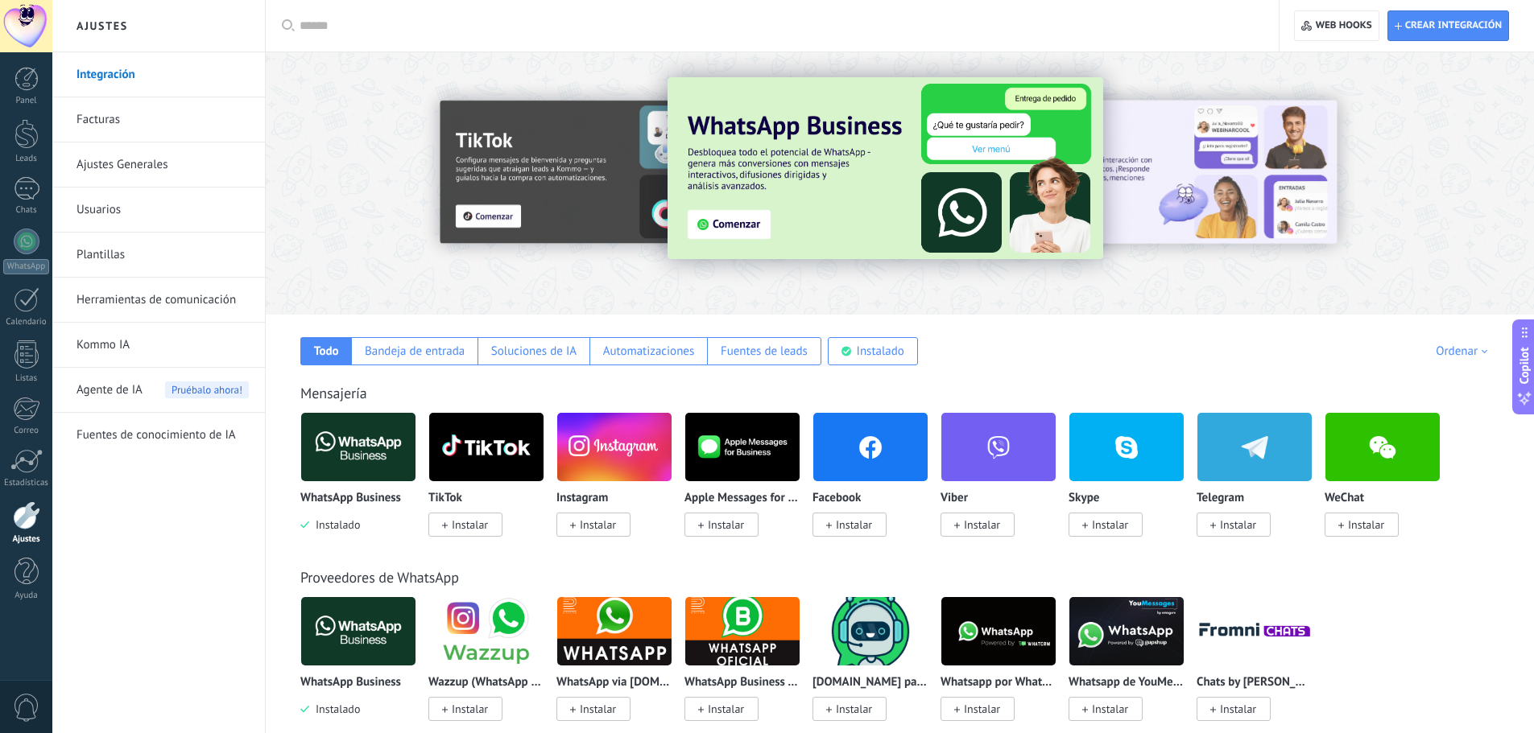
click at [80, 112] on link "Facturas" at bounding box center [162, 119] width 172 height 45
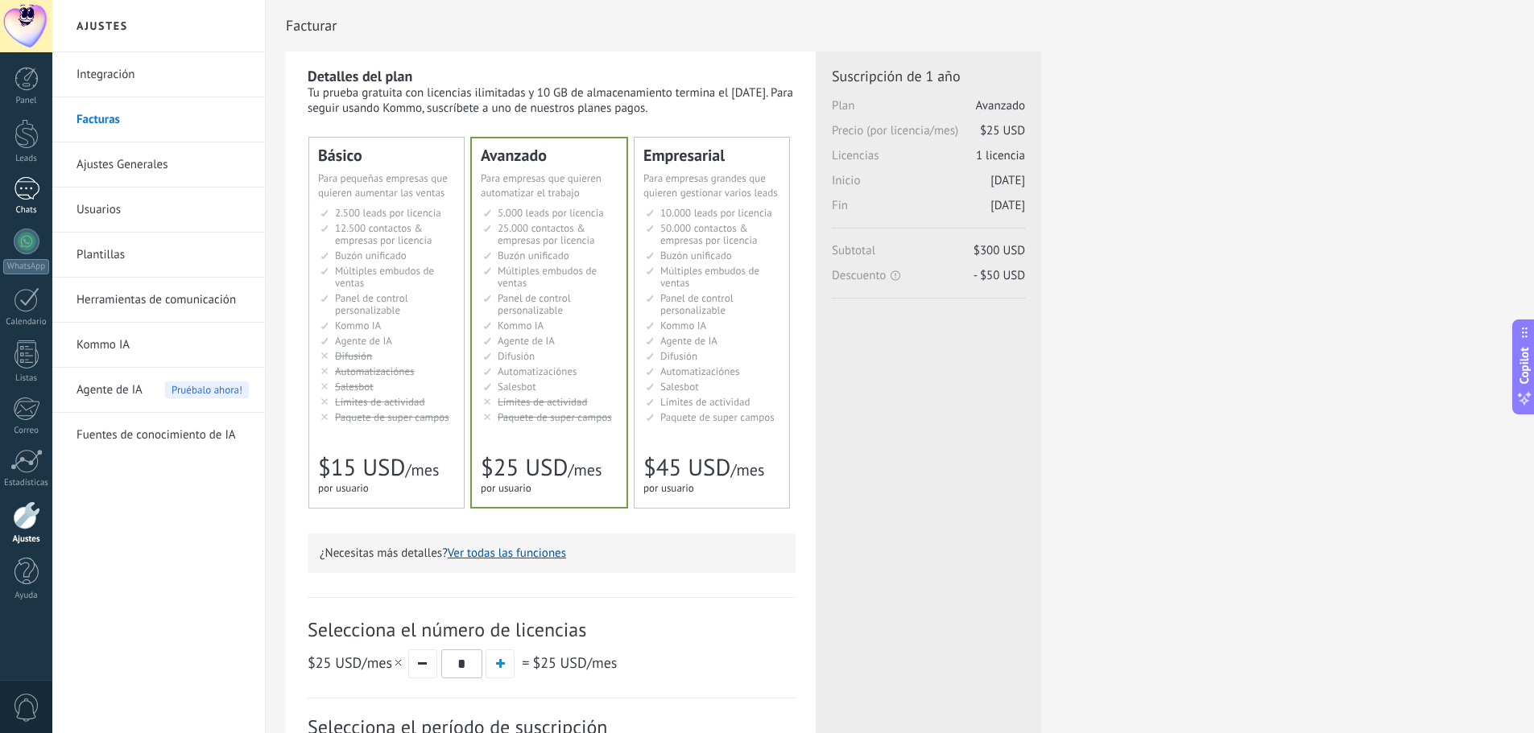
click at [20, 185] on div at bounding box center [27, 188] width 26 height 23
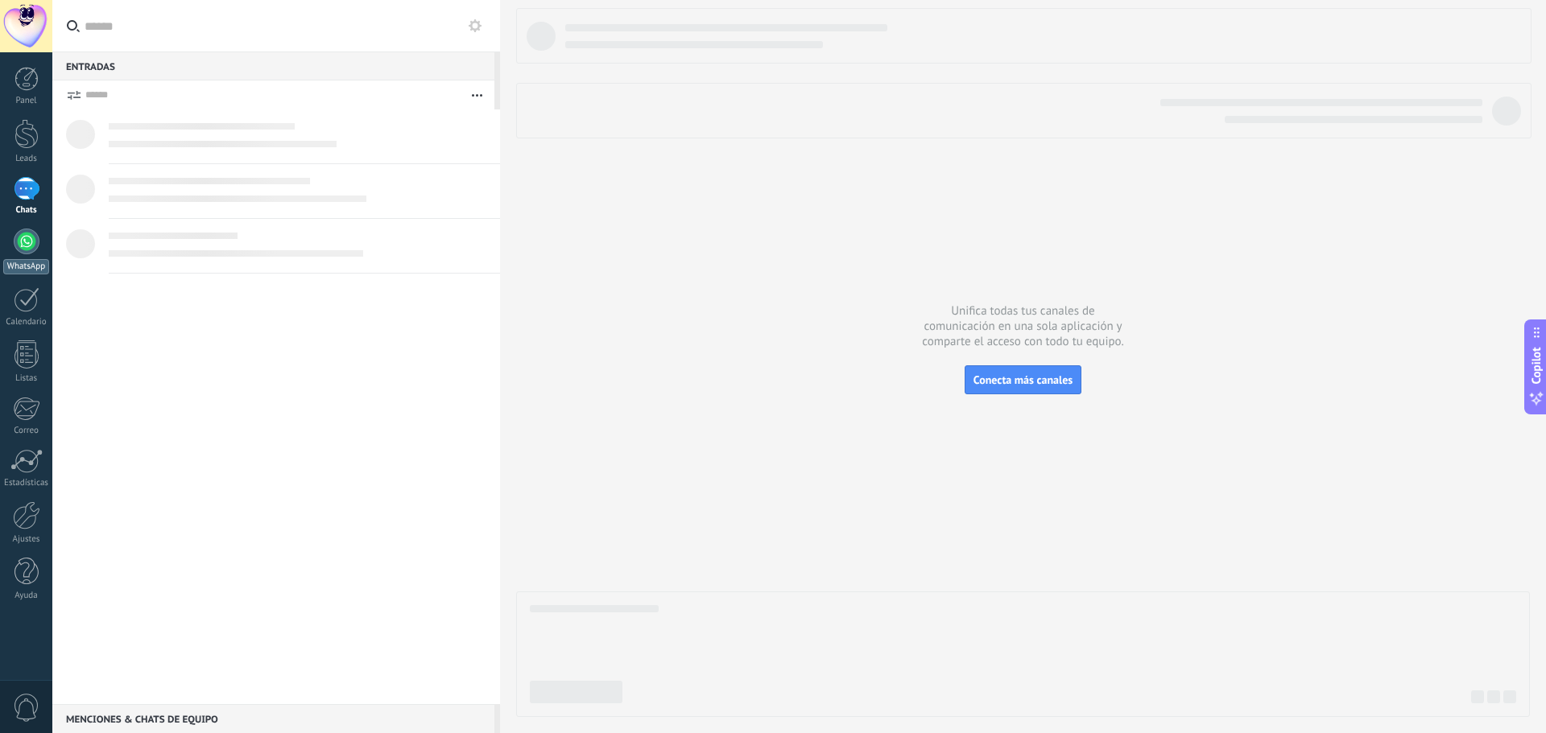
click at [41, 254] on link "WhatsApp" at bounding box center [26, 252] width 52 height 46
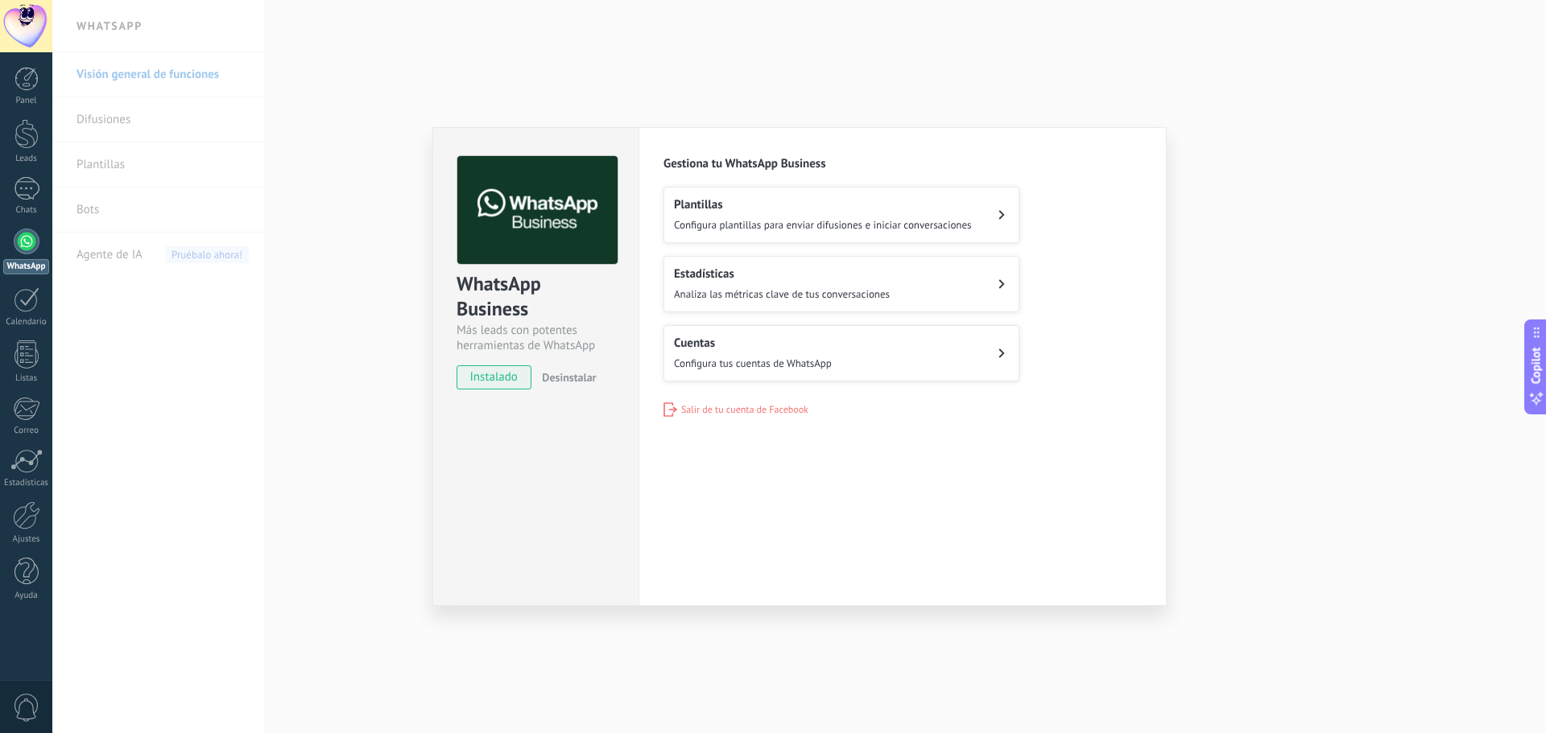
click at [738, 231] on span "Configura plantillas para enviar difusiones e iniciar conversaciones" at bounding box center [823, 225] width 298 height 14
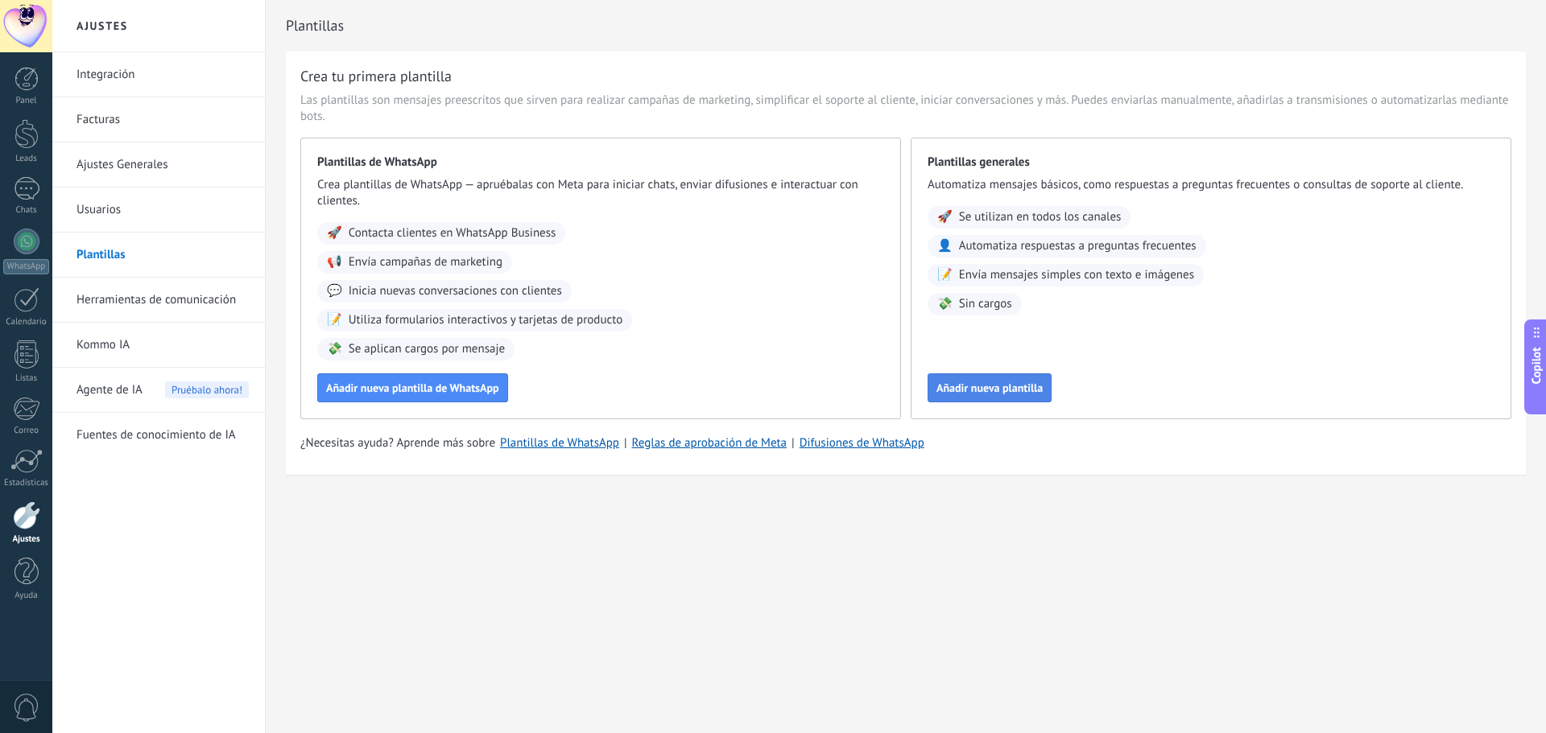
click at [936, 390] on button "Añadir nueva plantilla" at bounding box center [989, 388] width 124 height 29
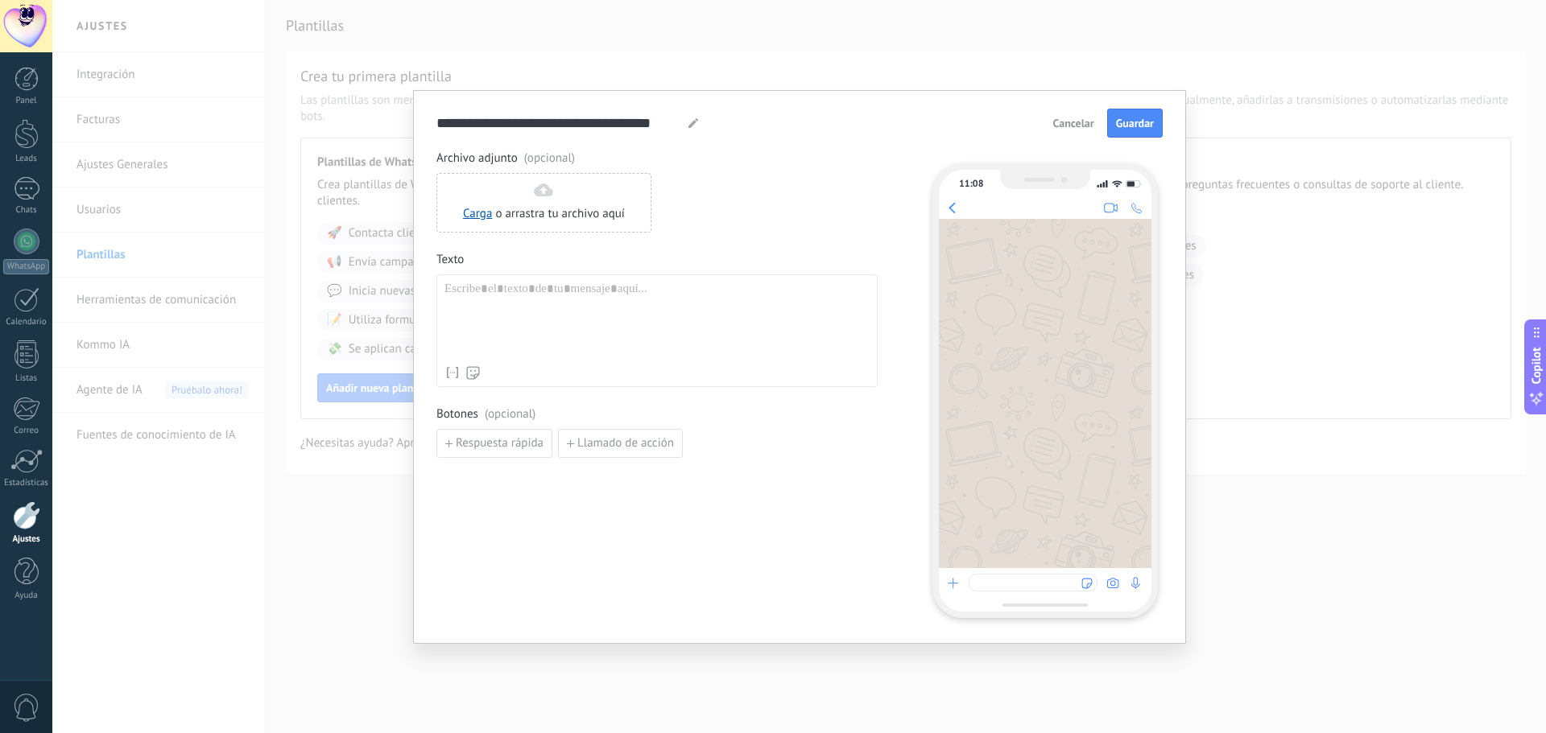
click at [514, 286] on div at bounding box center [656, 320] width 425 height 76
paste div
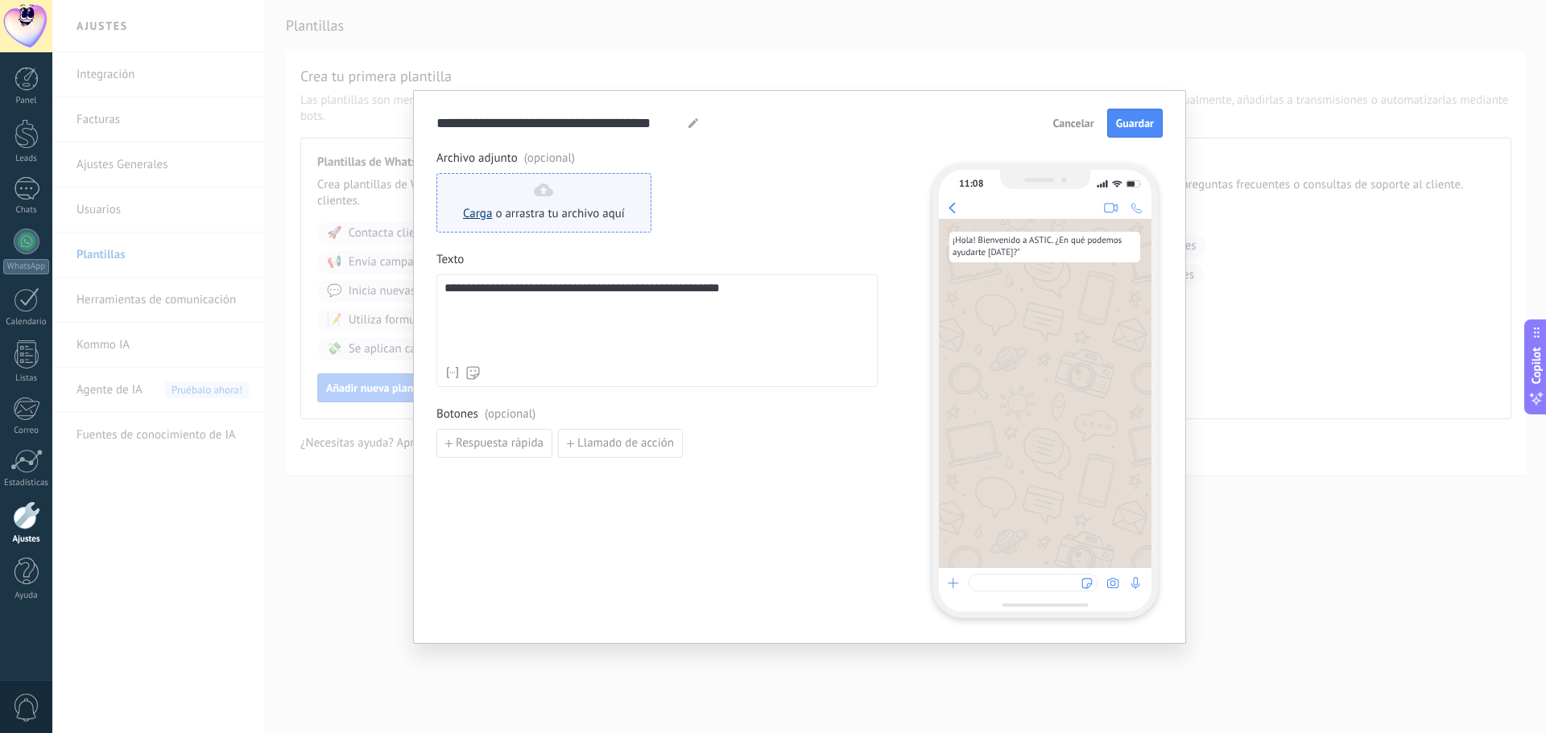
click at [489, 213] on link "Carga" at bounding box center [477, 213] width 29 height 15
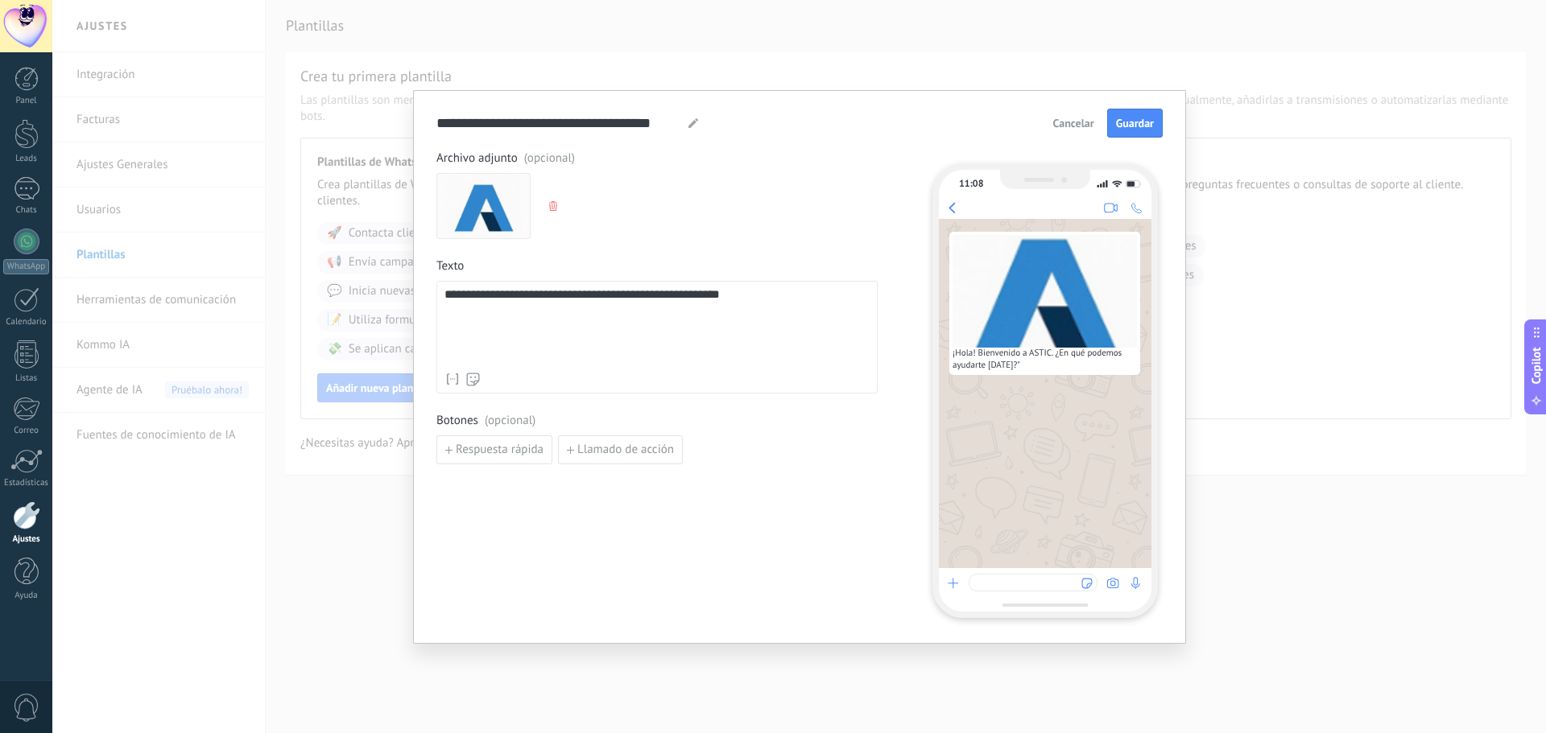
click at [548, 207] on button "button" at bounding box center [554, 206] width 13 height 24
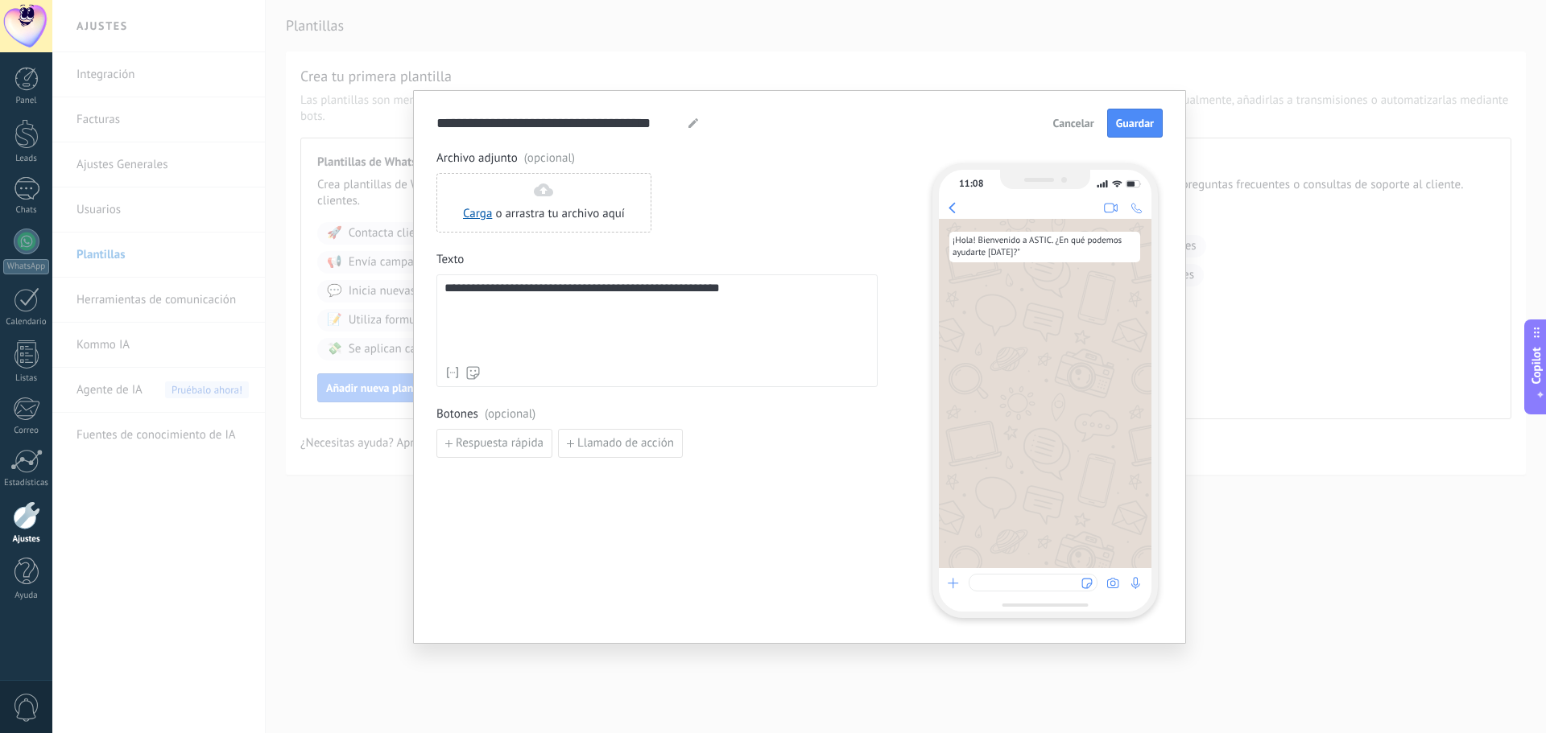
click at [766, 294] on div "**********" at bounding box center [656, 320] width 425 height 76
click at [513, 462] on span "Respuesta rápida" at bounding box center [500, 458] width 88 height 11
click at [513, 462] on input at bounding box center [522, 458] width 171 height 26
paste input "**********"
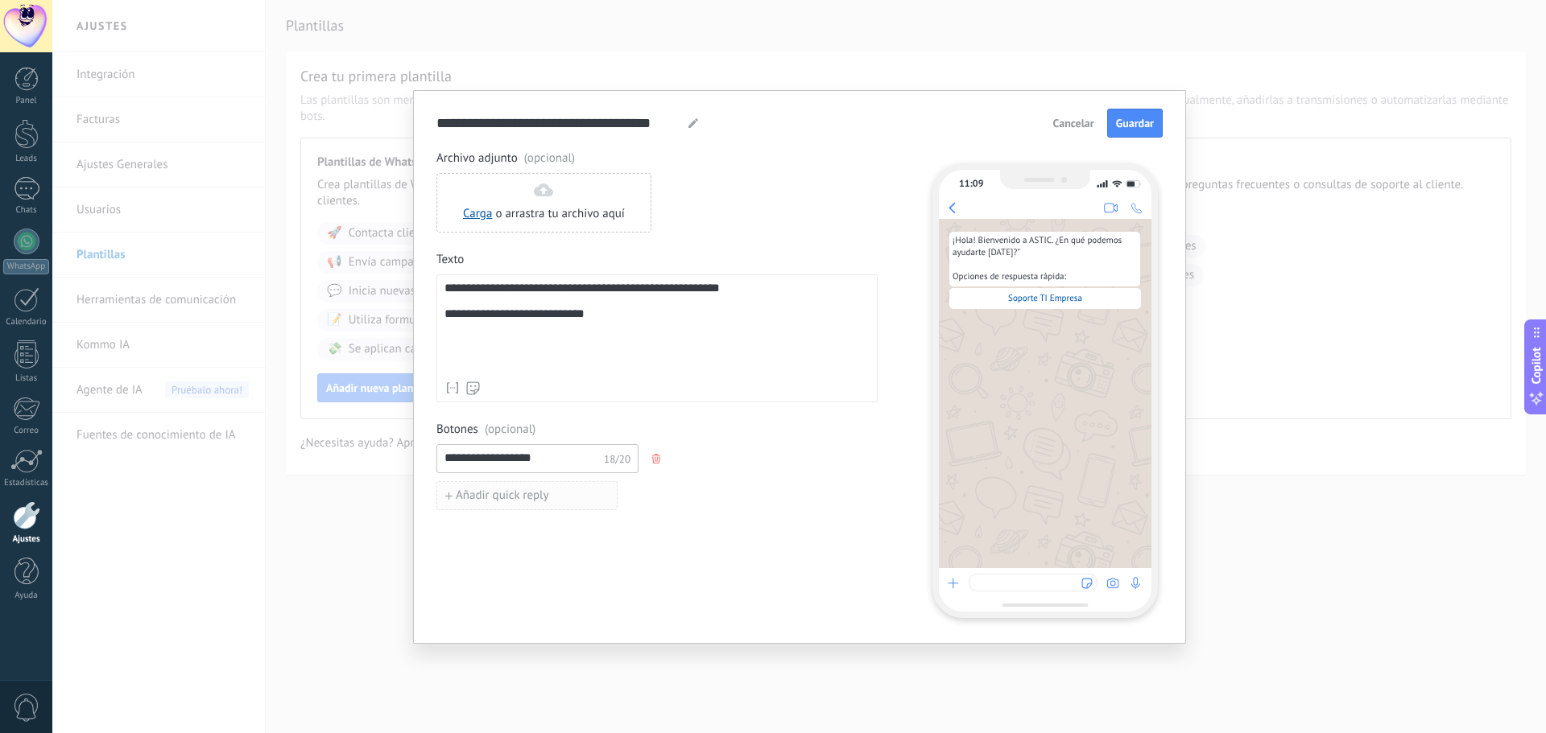
type input "**********"
click at [512, 492] on span "Añadir quick reply" at bounding box center [502, 495] width 93 height 11
click at [512, 492] on input at bounding box center [522, 495] width 171 height 26
paste input "**********"
type input "**********"
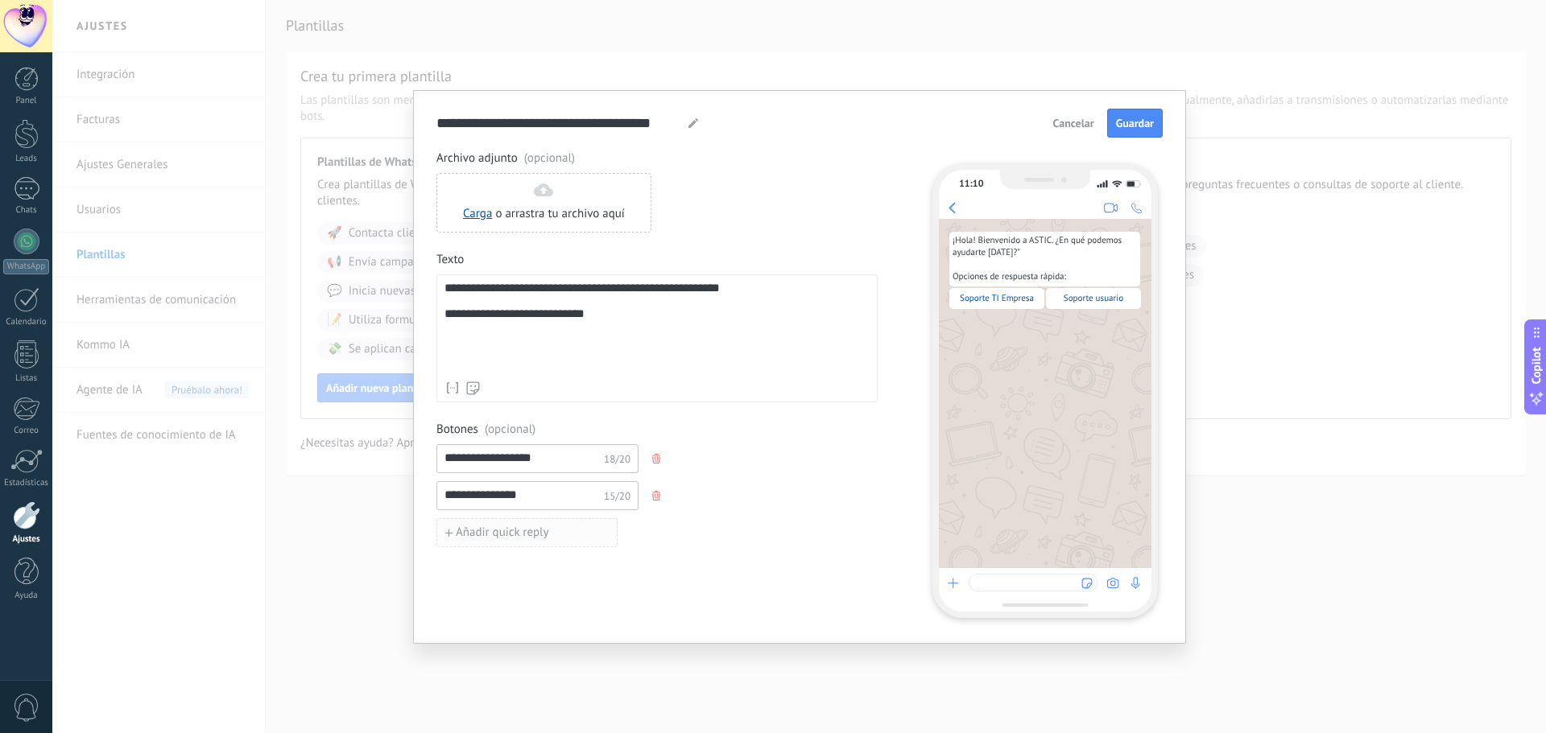
click at [518, 531] on span "Añadir quick reply" at bounding box center [502, 532] width 93 height 11
click at [518, 531] on input at bounding box center [522, 532] width 171 height 26
paste input "**********"
type input "**********"
drag, startPoint x: 1545, startPoint y: 292, endPoint x: 1526, endPoint y: 334, distance: 46.1
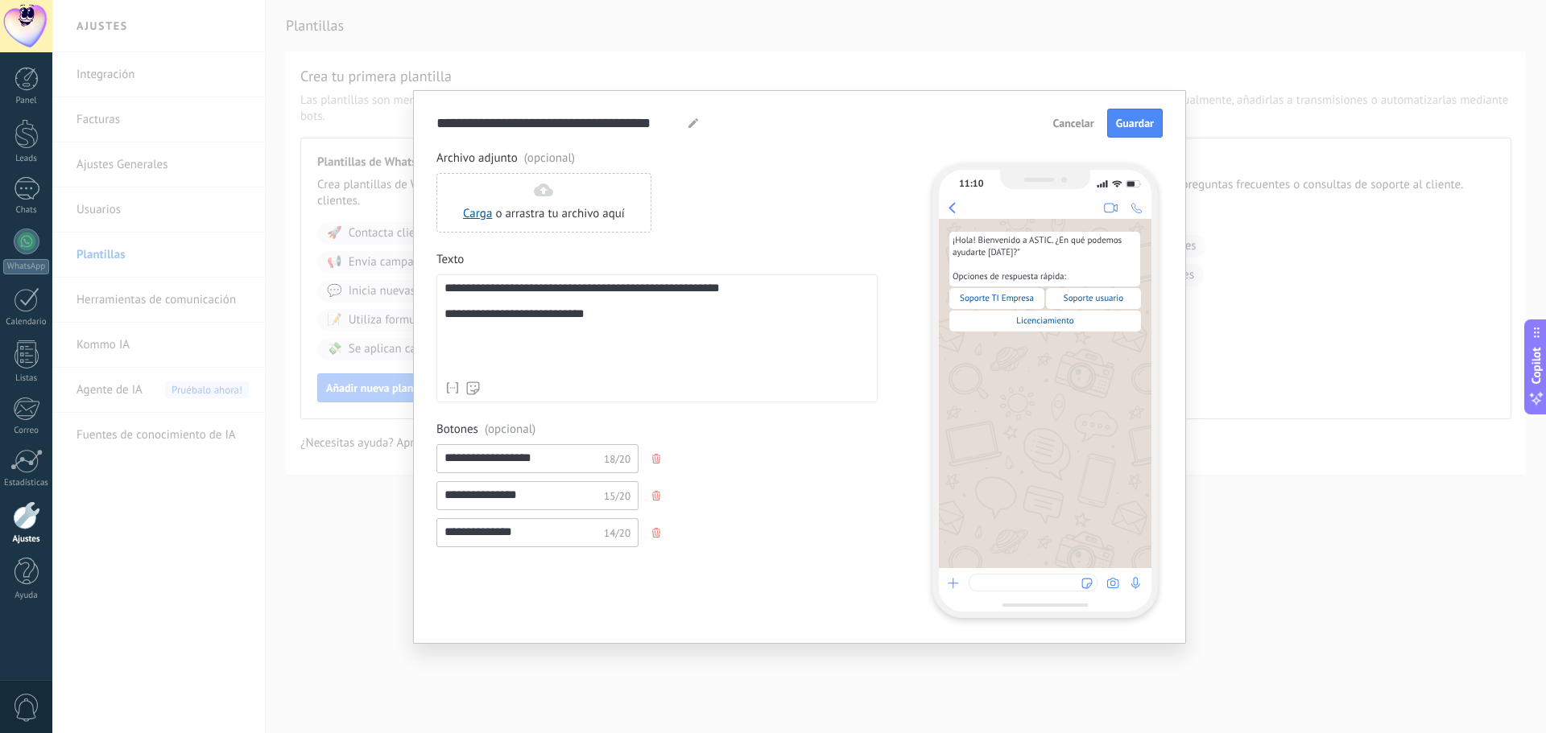
click at [1533, 317] on div "**********" at bounding box center [798, 366] width 1493 height 733
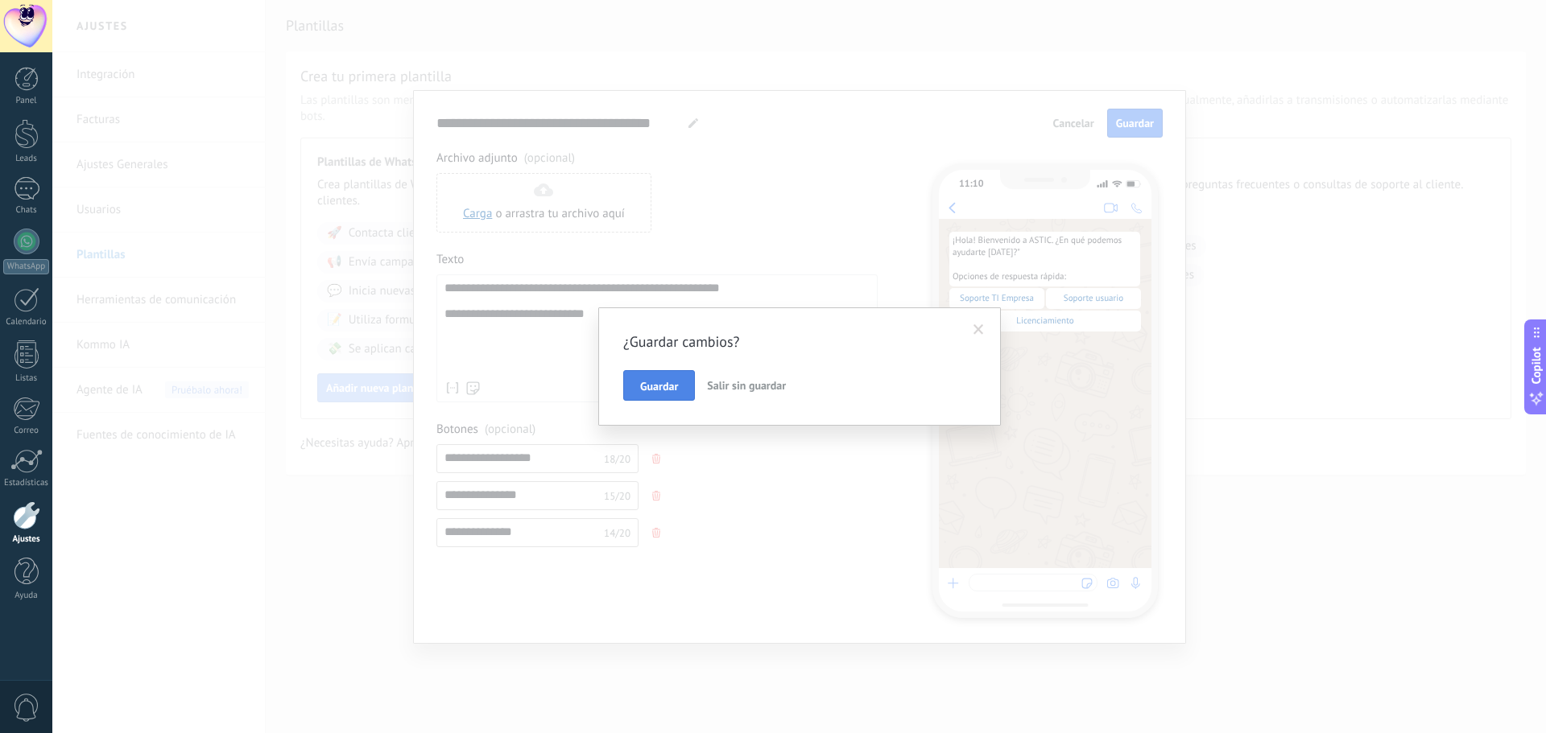
click at [652, 387] on span "Guardar" at bounding box center [659, 386] width 38 height 11
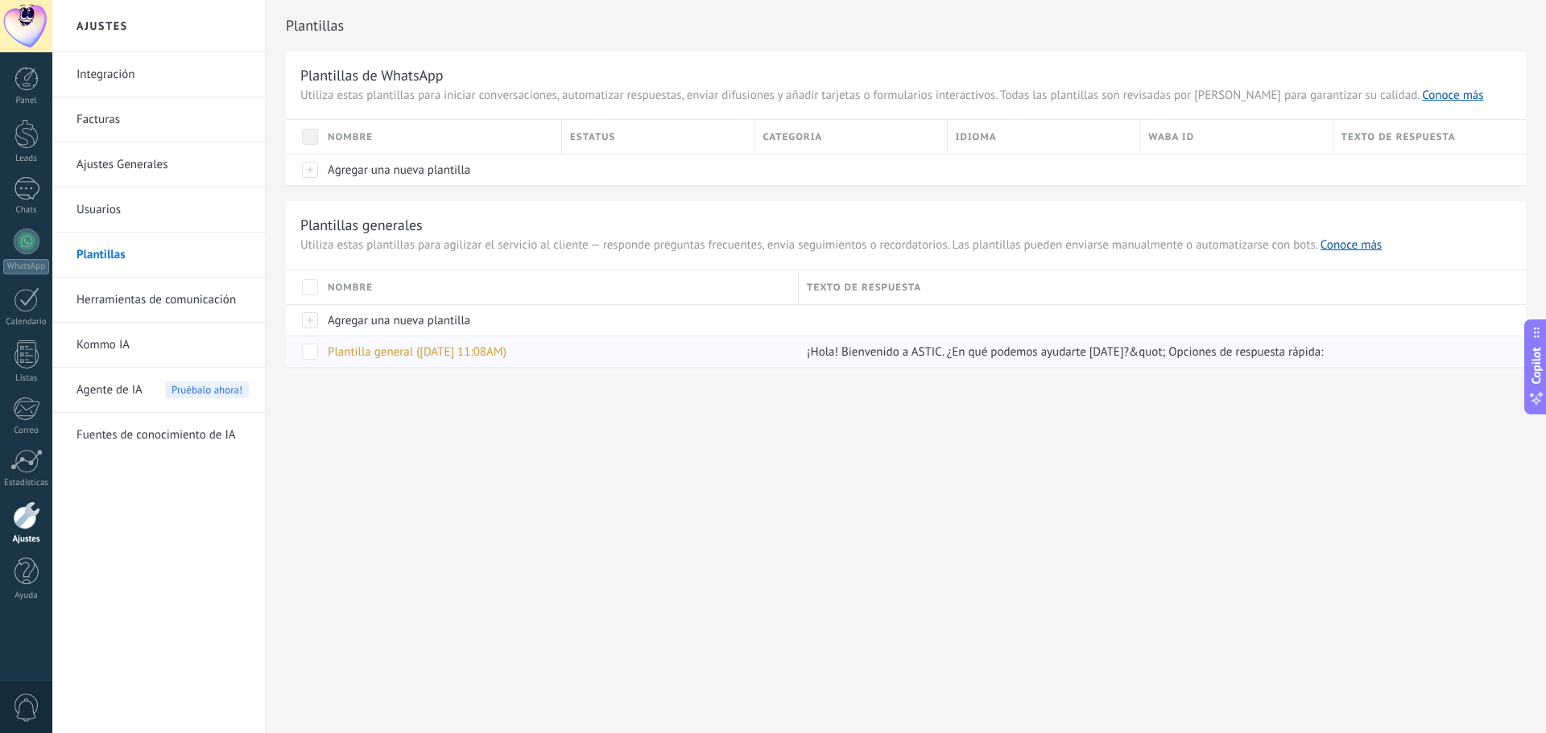
click at [375, 349] on span "Plantilla general ([DATE] 11:08AM)" at bounding box center [417, 352] width 179 height 15
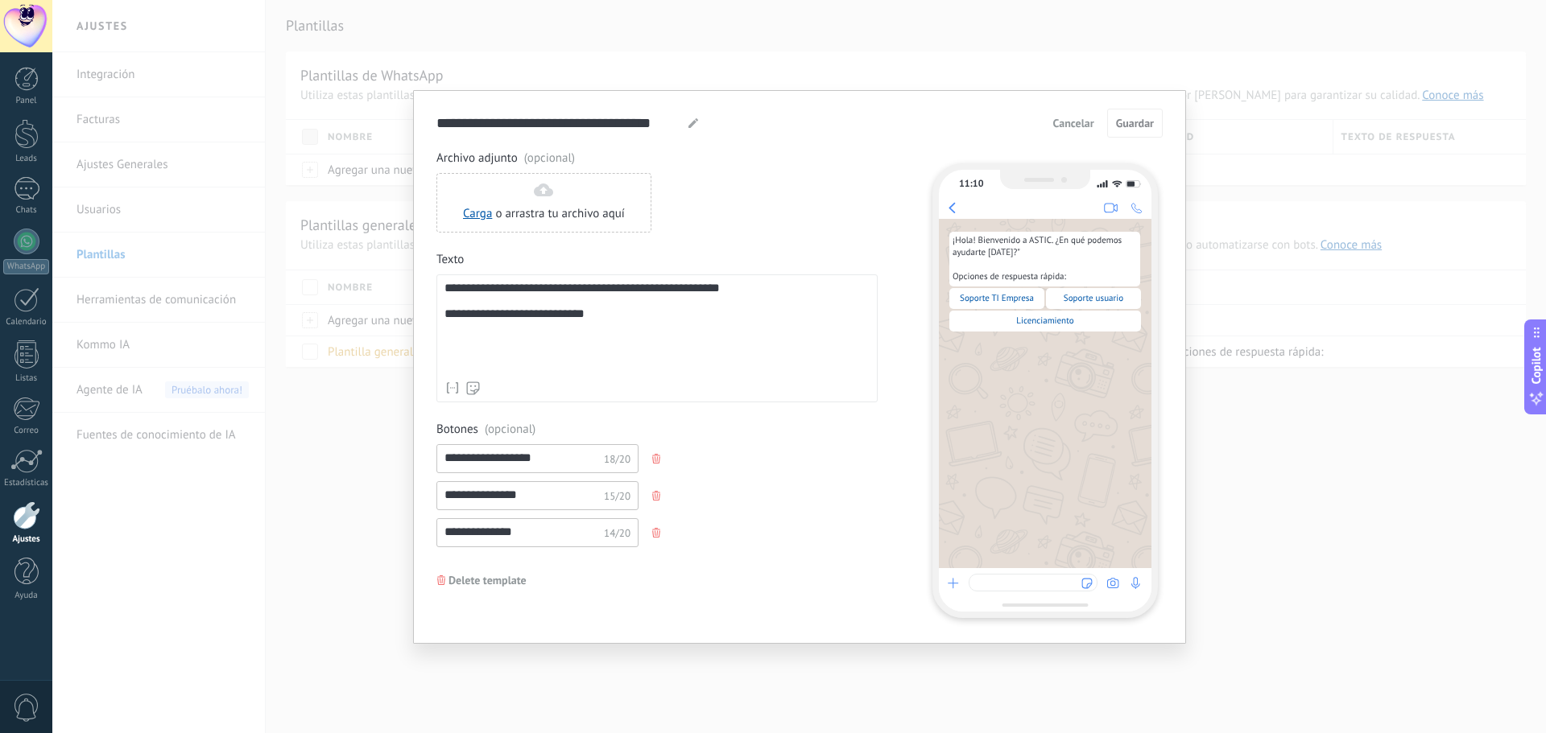
click at [464, 338] on div "**********" at bounding box center [656, 328] width 425 height 92
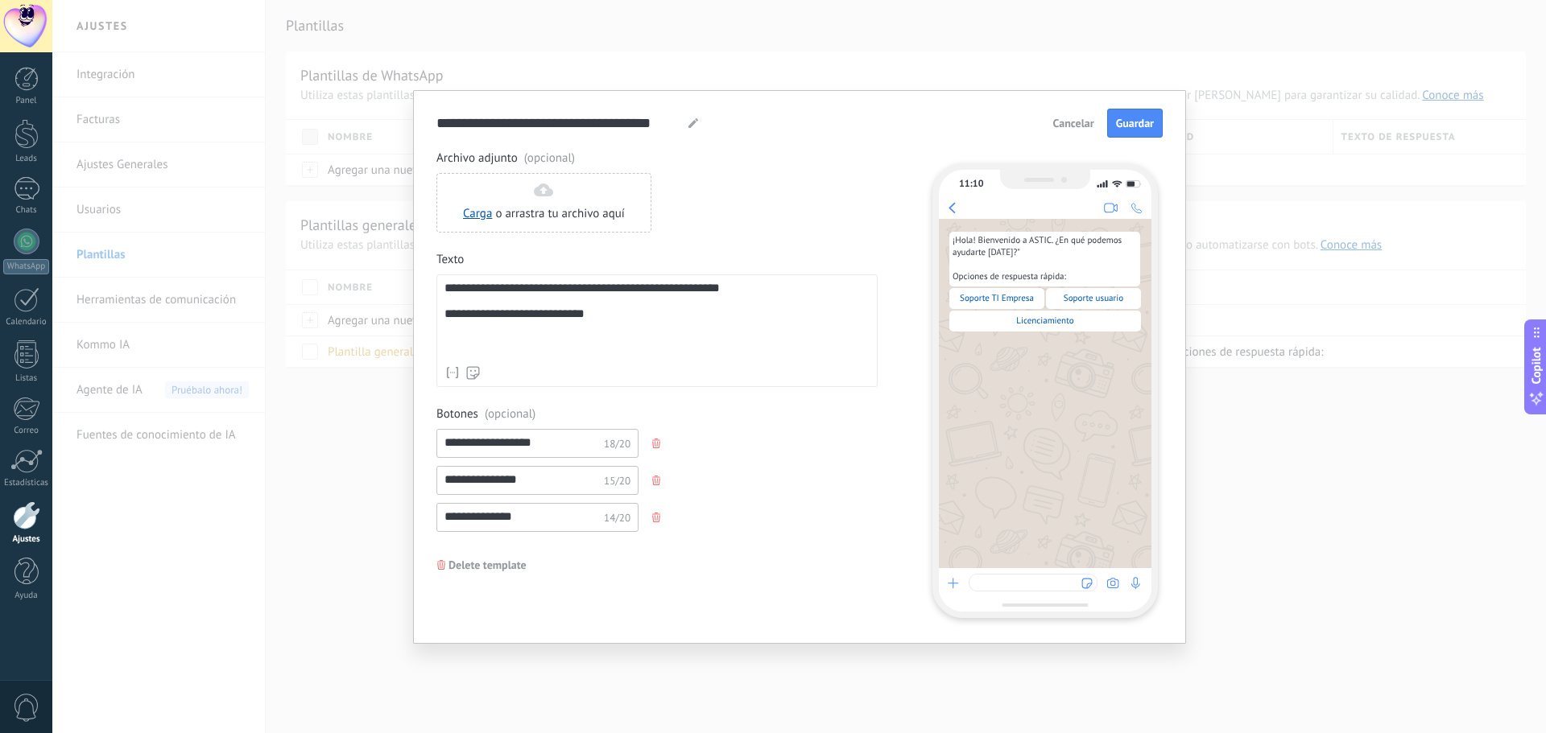
drag, startPoint x: 550, startPoint y: 445, endPoint x: 387, endPoint y: 451, distance: 162.7
click at [387, 451] on div "**********" at bounding box center [798, 366] width 1493 height 733
paste input "*"
type input "**********"
click at [522, 485] on input "**********" at bounding box center [522, 480] width 171 height 26
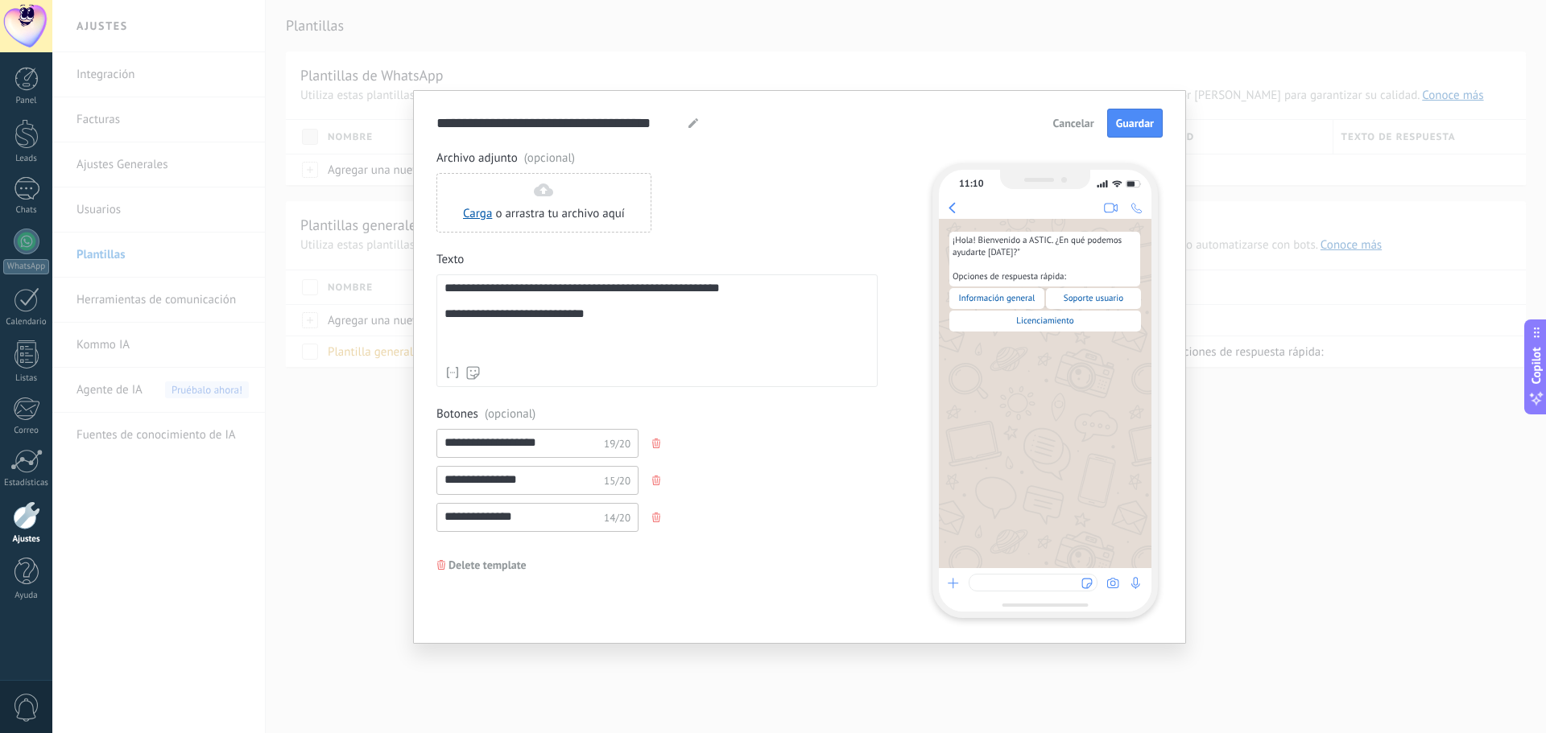
drag, startPoint x: 538, startPoint y: 481, endPoint x: 352, endPoint y: 501, distance: 187.1
click at [352, 501] on div "**********" at bounding box center [798, 366] width 1493 height 733
paste input "*****"
type input "**********"
click at [687, 561] on div "**********" at bounding box center [656, 384] width 441 height 467
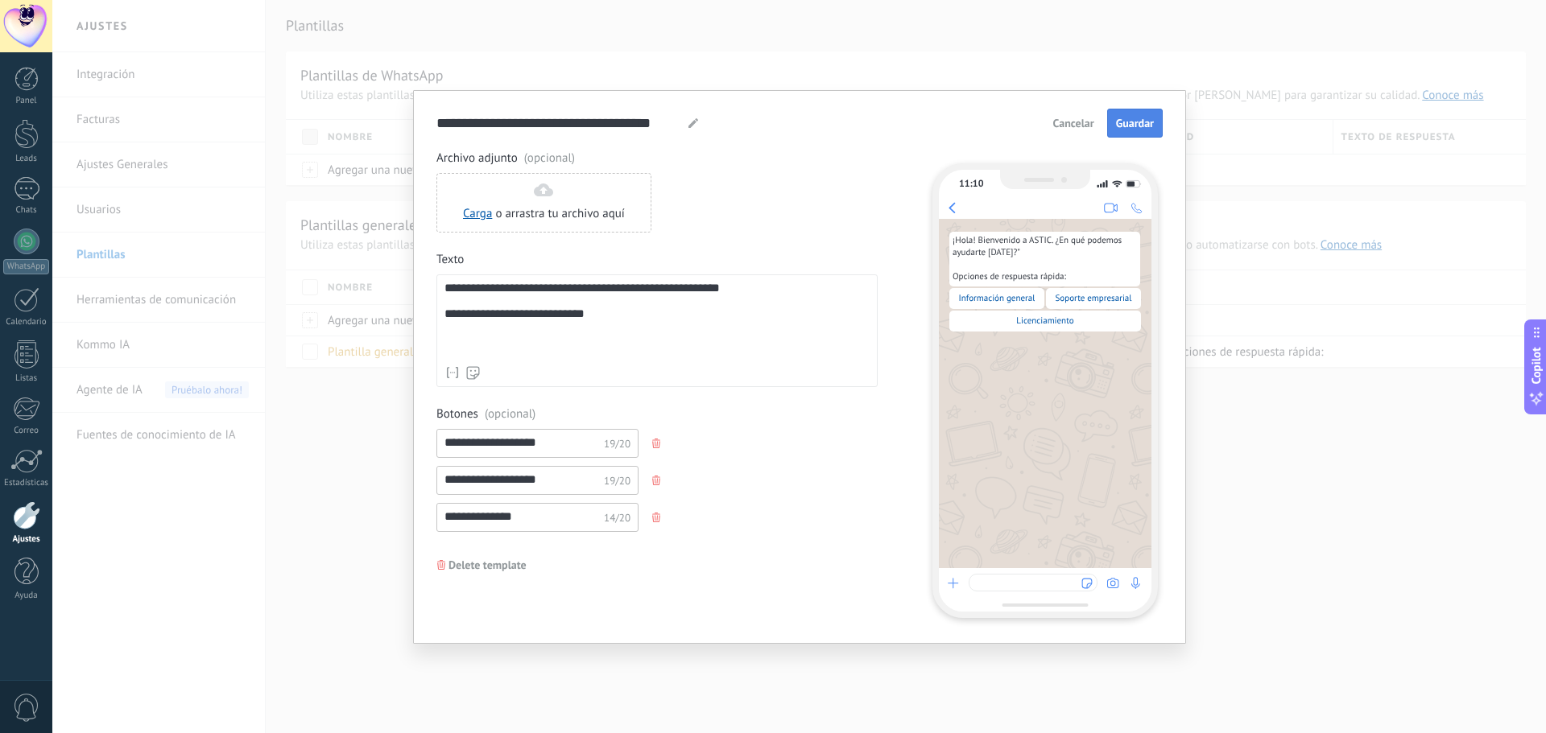
click at [1155, 131] on button "Guardar" at bounding box center [1135, 123] width 56 height 29
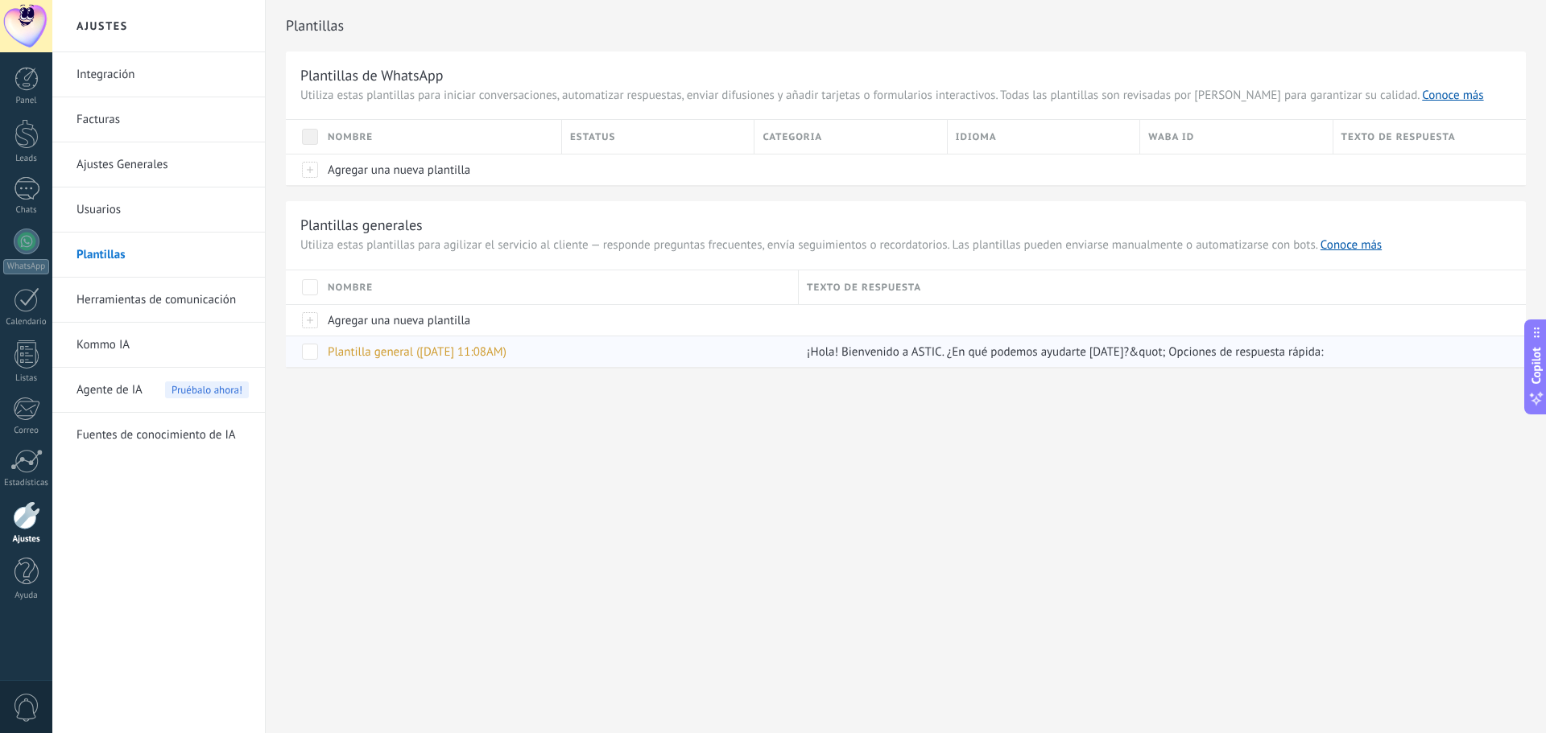
click at [387, 357] on span "Plantilla general (08.10.2025 11:08AM)" at bounding box center [417, 352] width 179 height 15
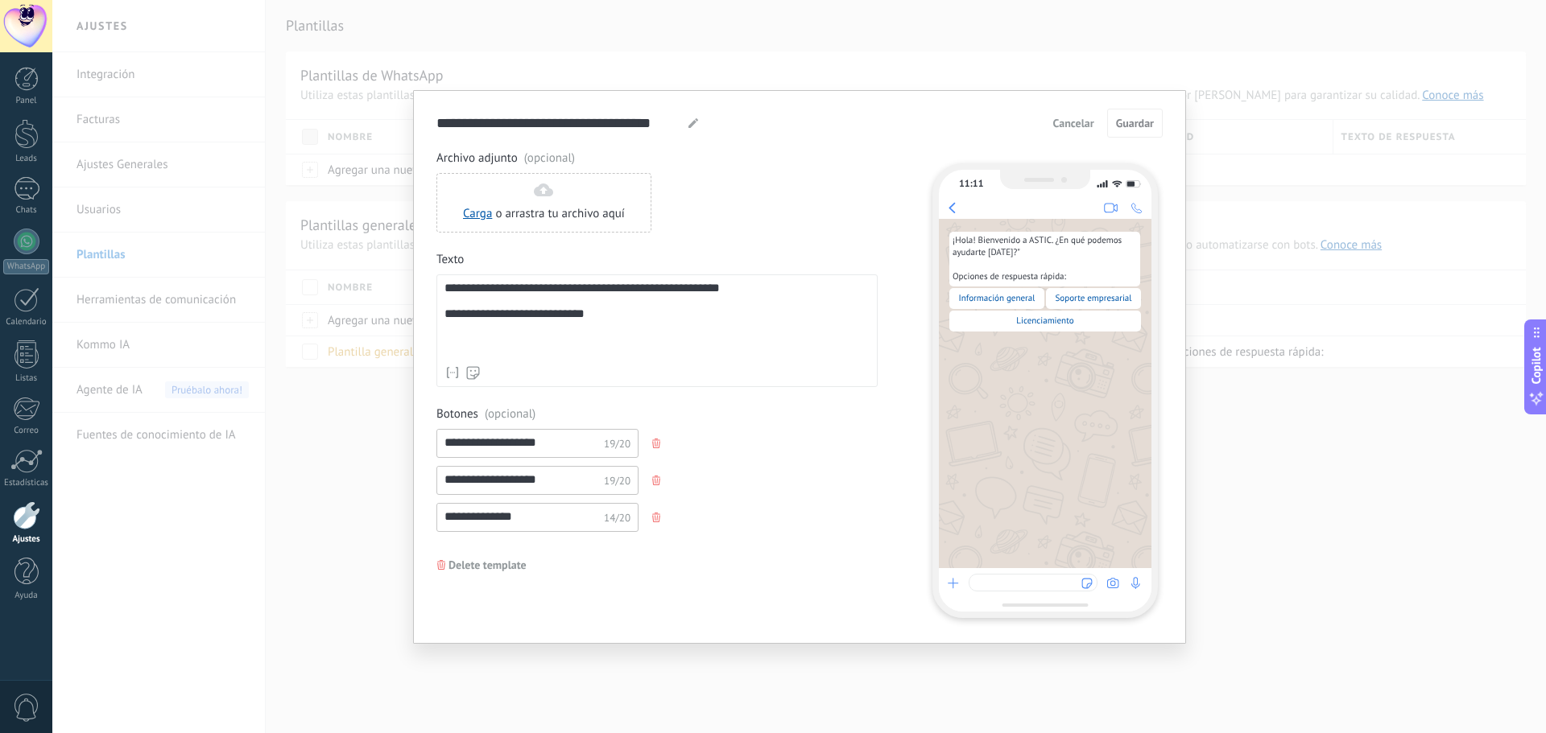
click at [1088, 122] on span "Cancelar" at bounding box center [1073, 123] width 41 height 11
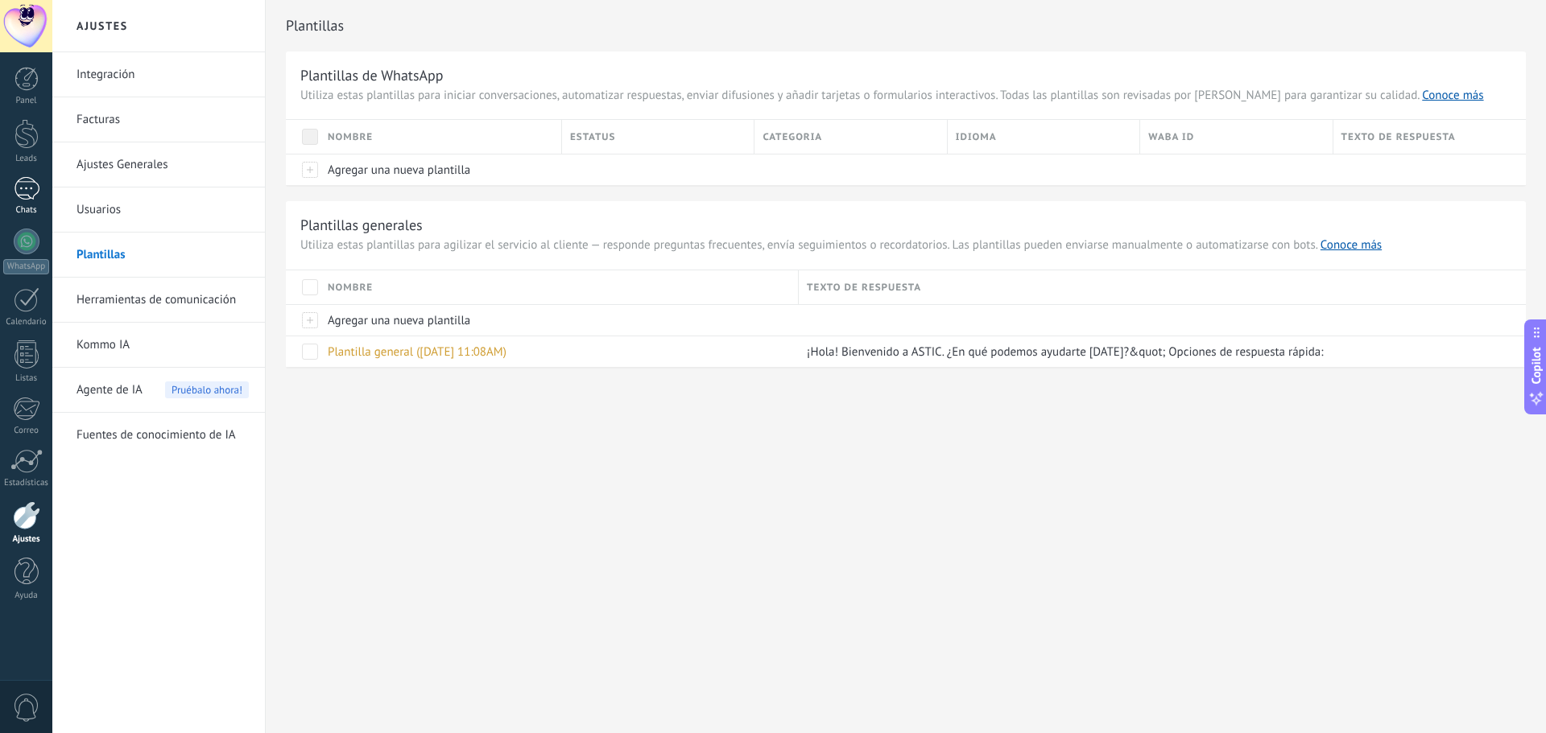
click at [30, 193] on div at bounding box center [27, 188] width 26 height 23
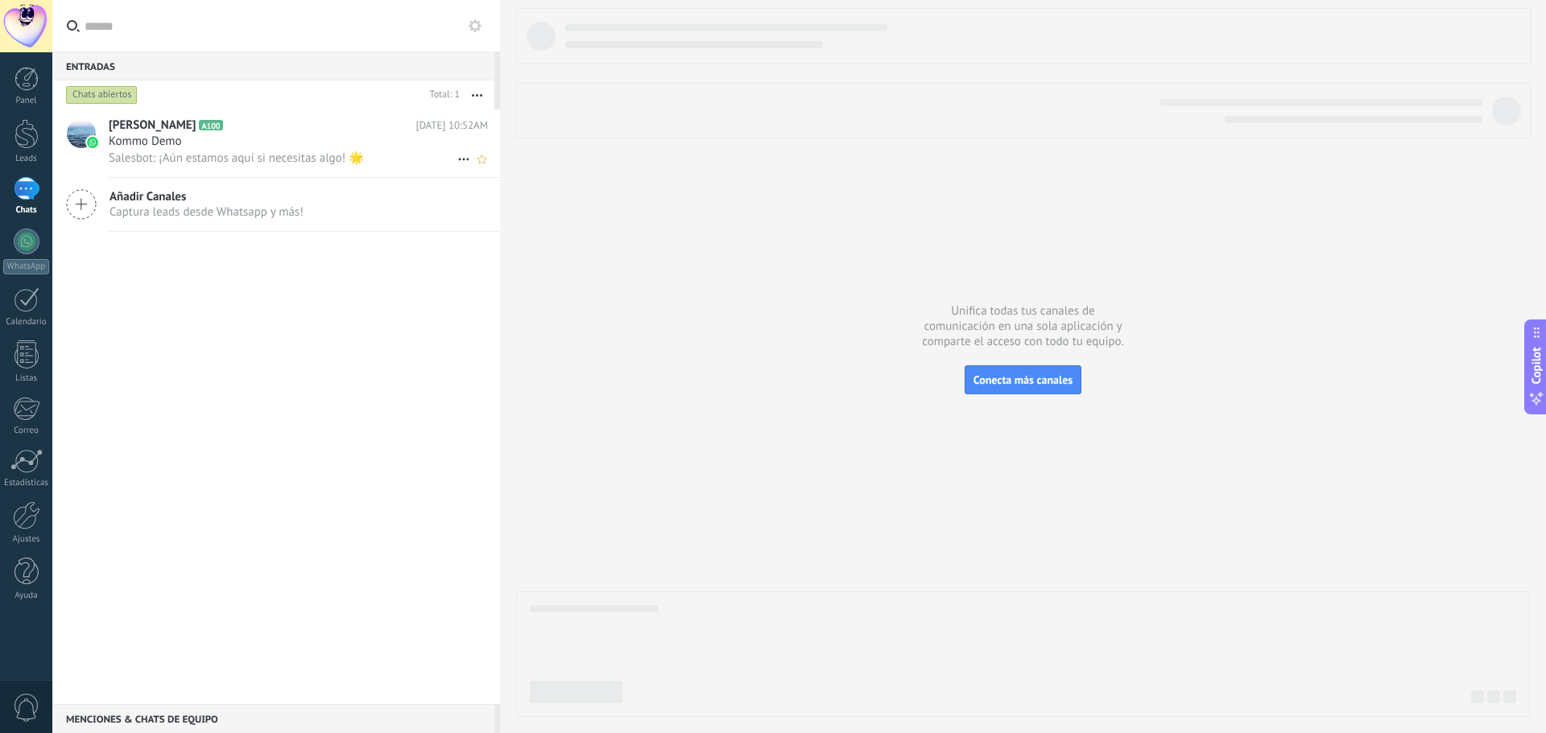
click at [192, 160] on span "Salesbot: ¡Aún estamos aquí si necesitas algo! 🌟" at bounding box center [236, 158] width 255 height 15
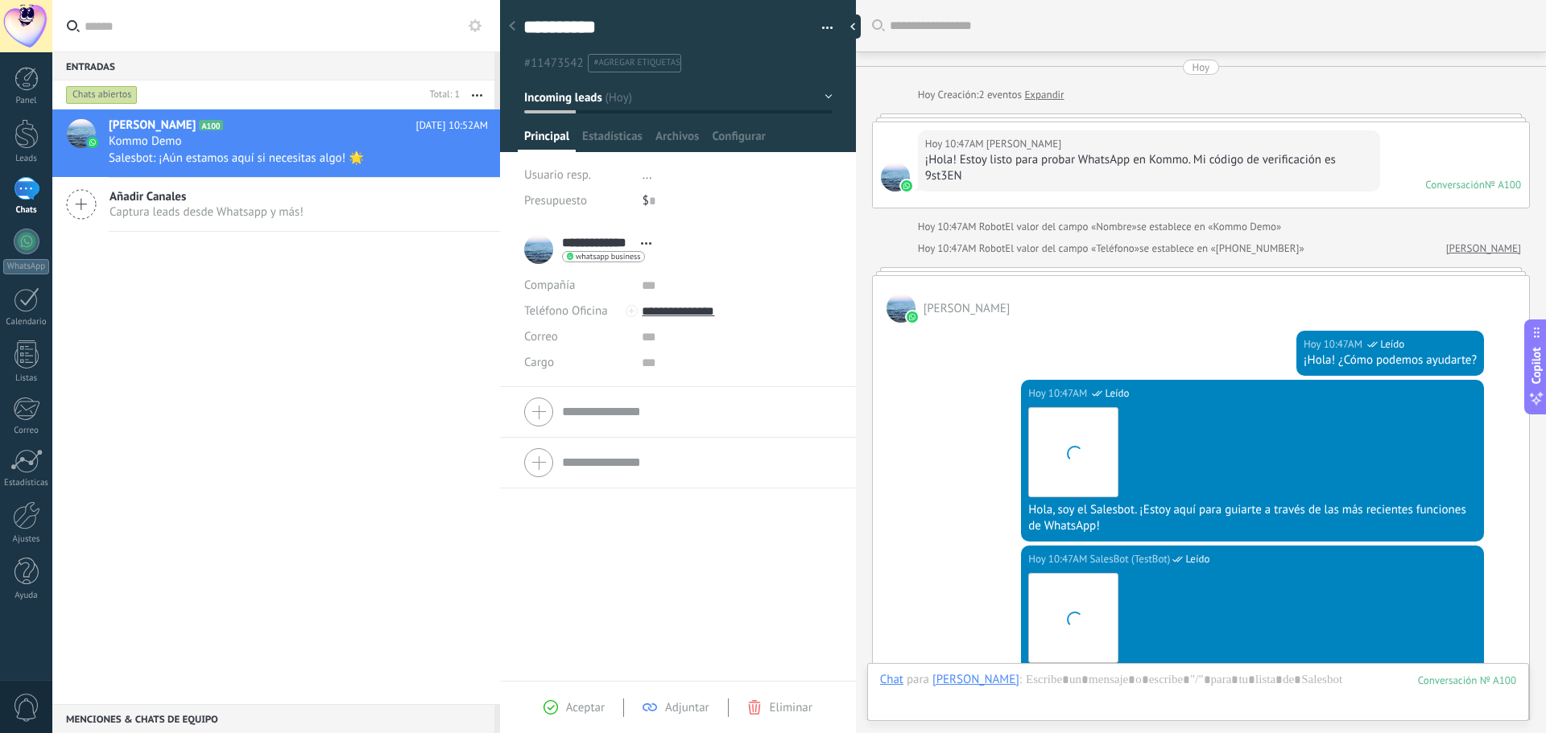
scroll to position [716, 0]
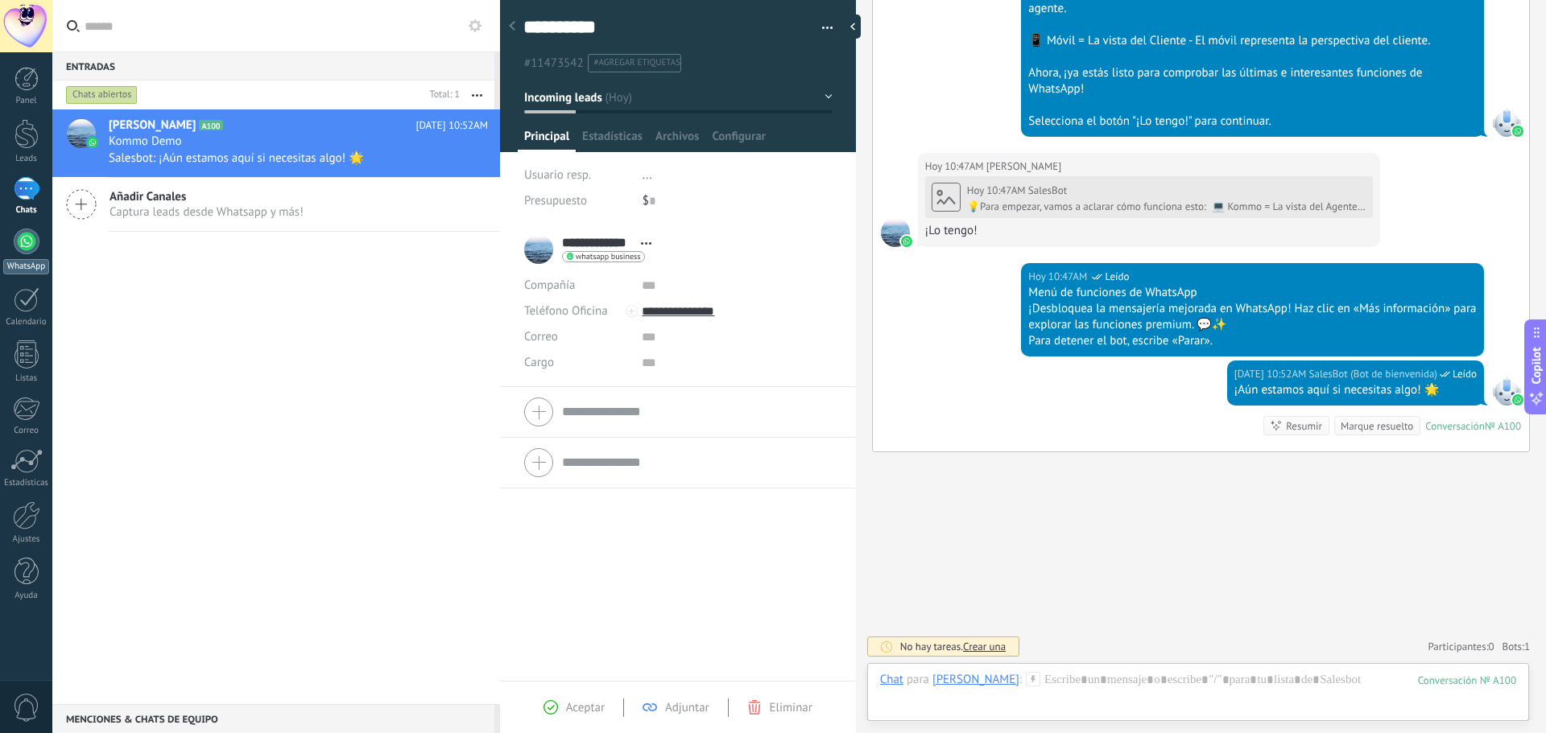
click at [31, 255] on link "WhatsApp" at bounding box center [26, 252] width 52 height 46
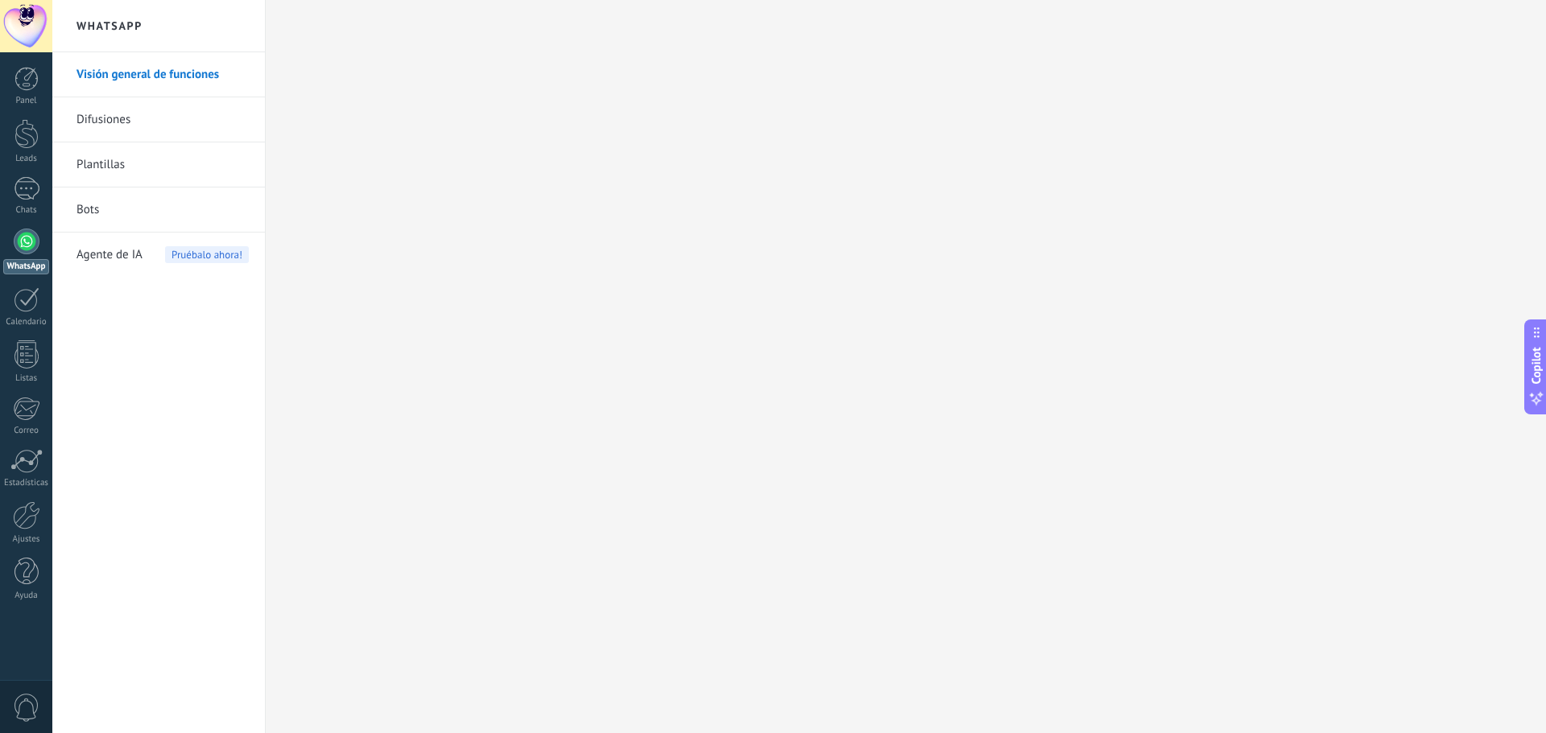
click at [219, 254] on span "Pruébalo ahora!" at bounding box center [207, 254] width 84 height 17
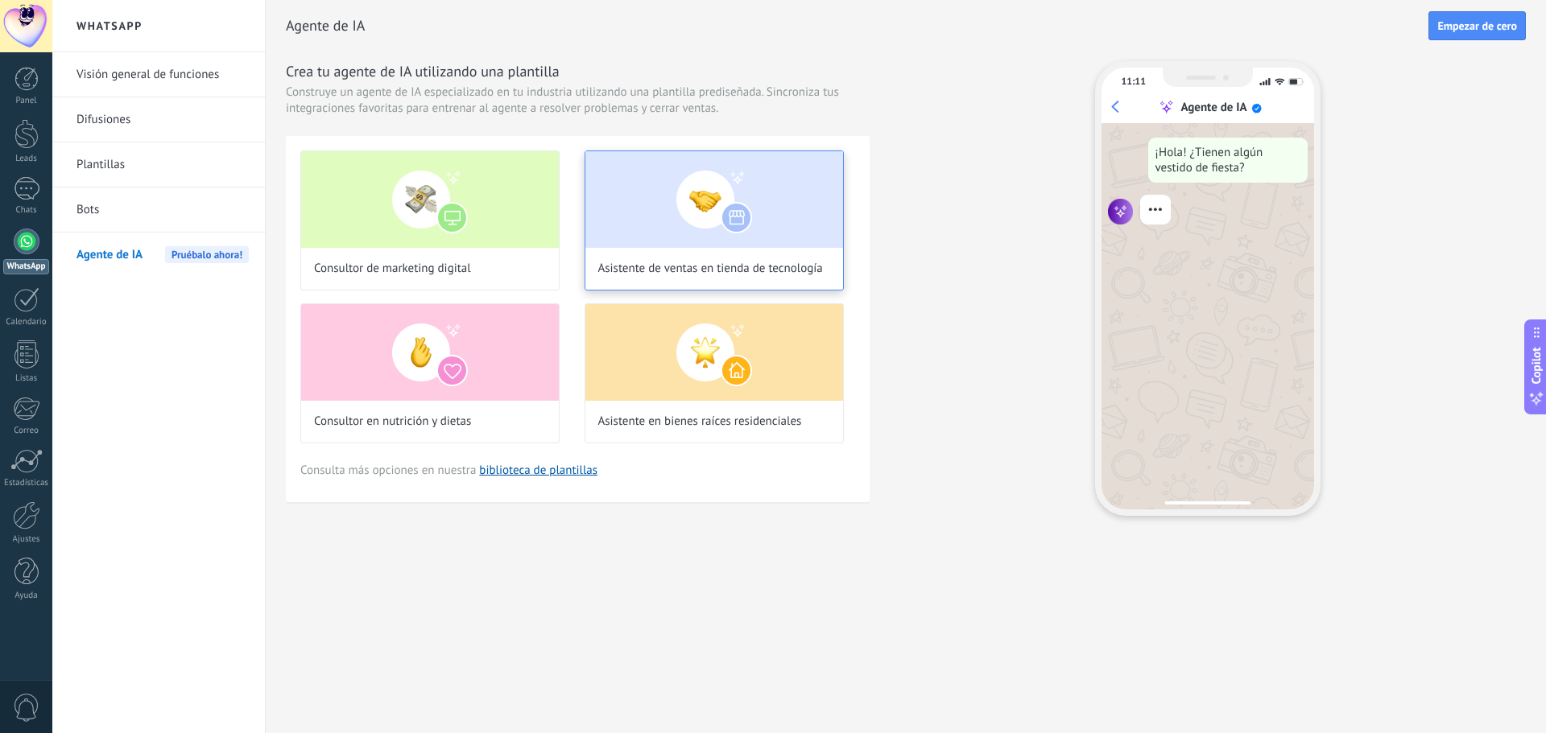
click at [655, 254] on div "Asistente de ventas en tienda de tecnología" at bounding box center [714, 221] width 259 height 140
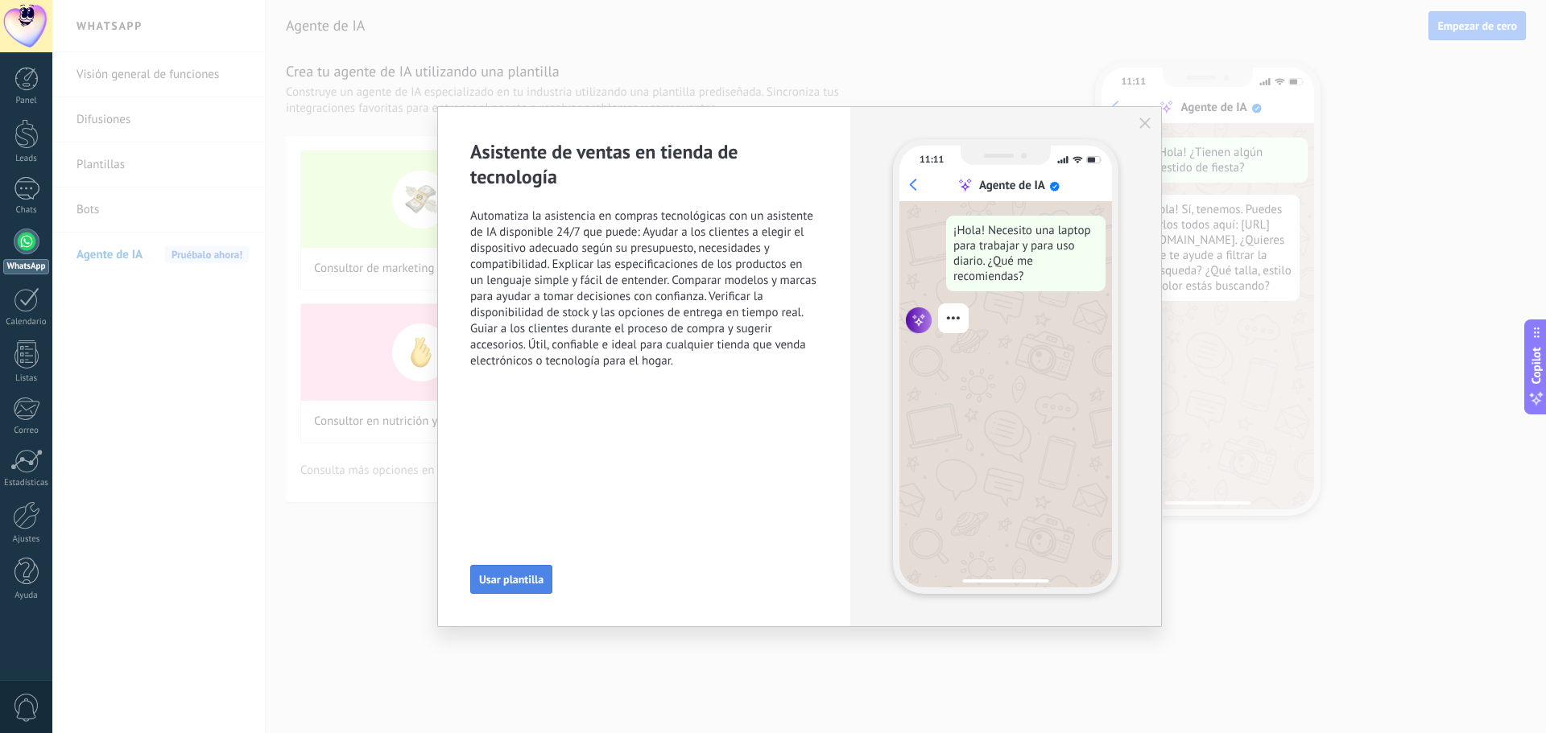
click at [527, 585] on span "Usar plantilla" at bounding box center [511, 579] width 64 height 11
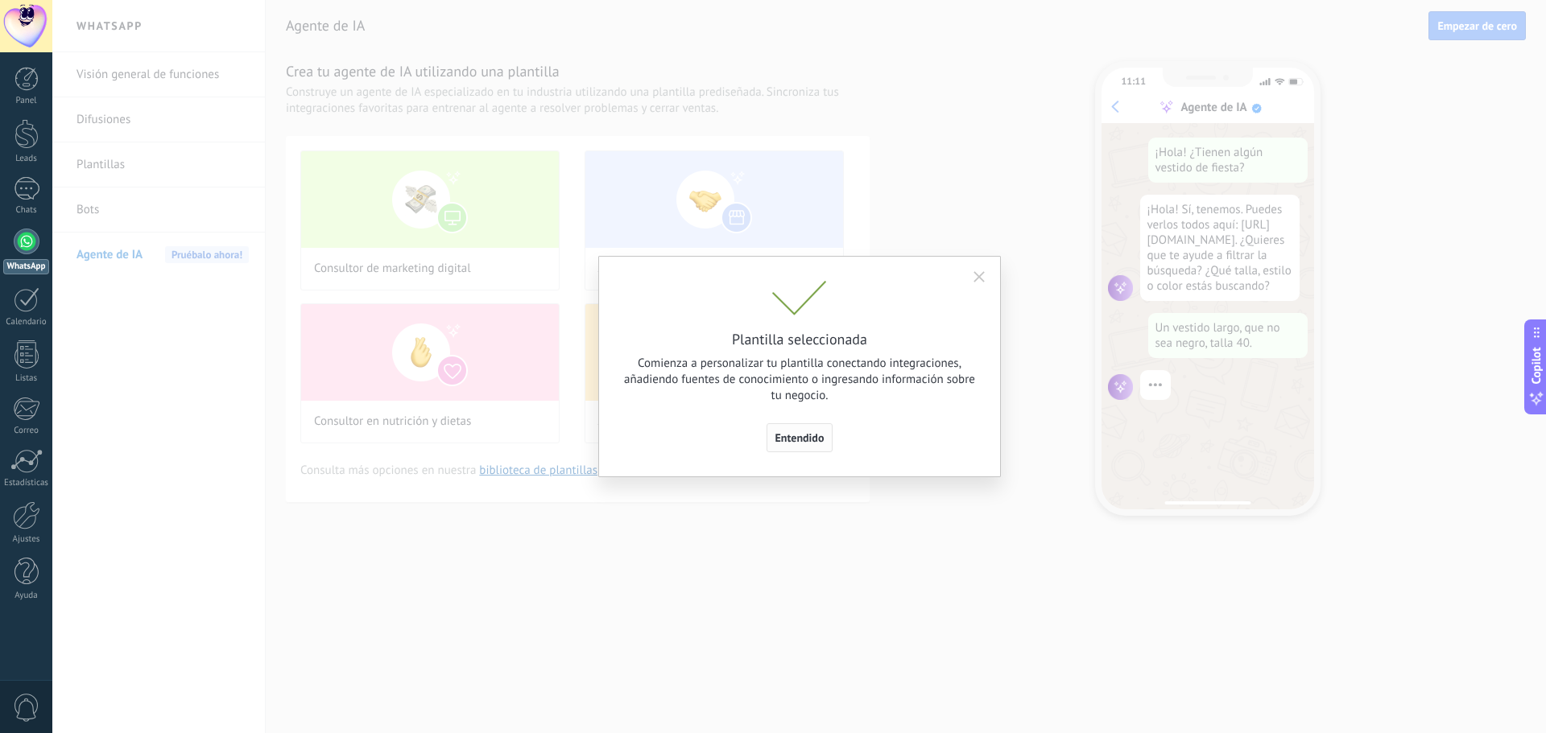
click at [798, 439] on span "Entendido" at bounding box center [799, 437] width 49 height 11
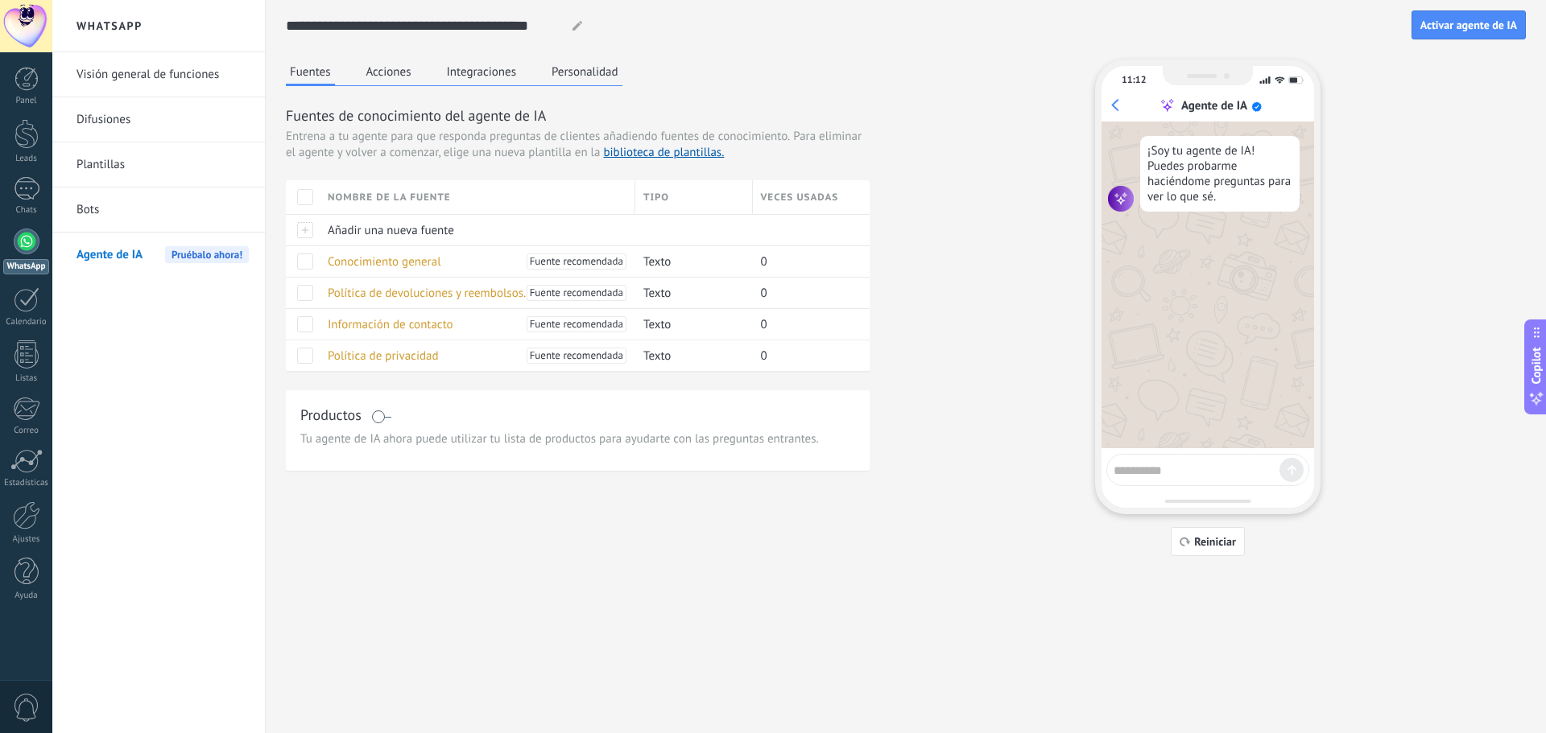
click at [28, 252] on div at bounding box center [27, 242] width 26 height 26
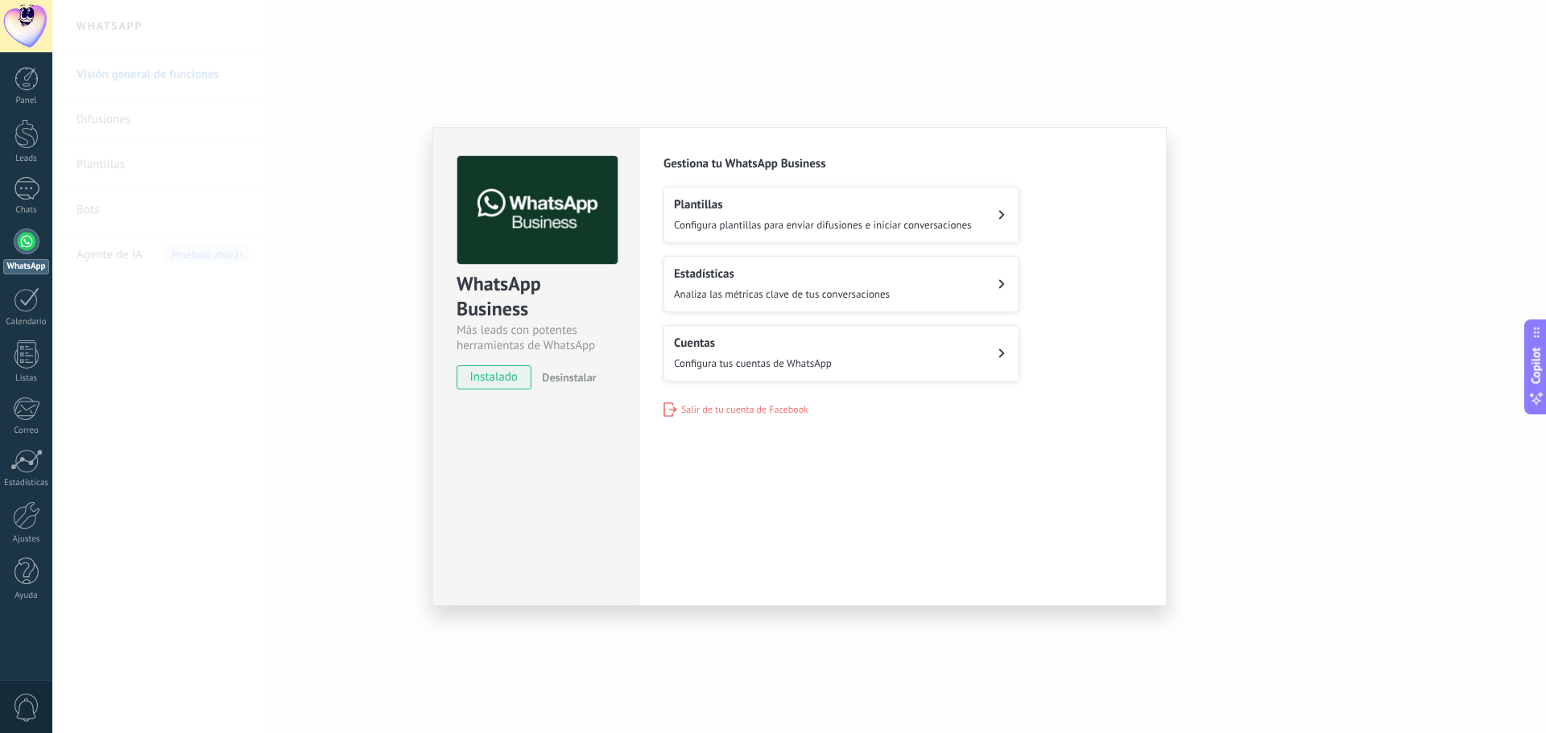
click at [519, 377] on span "instalado" at bounding box center [493, 378] width 73 height 24
click at [750, 287] on span "Analiza las métricas clave de tus conversaciones" at bounding box center [782, 294] width 216 height 14
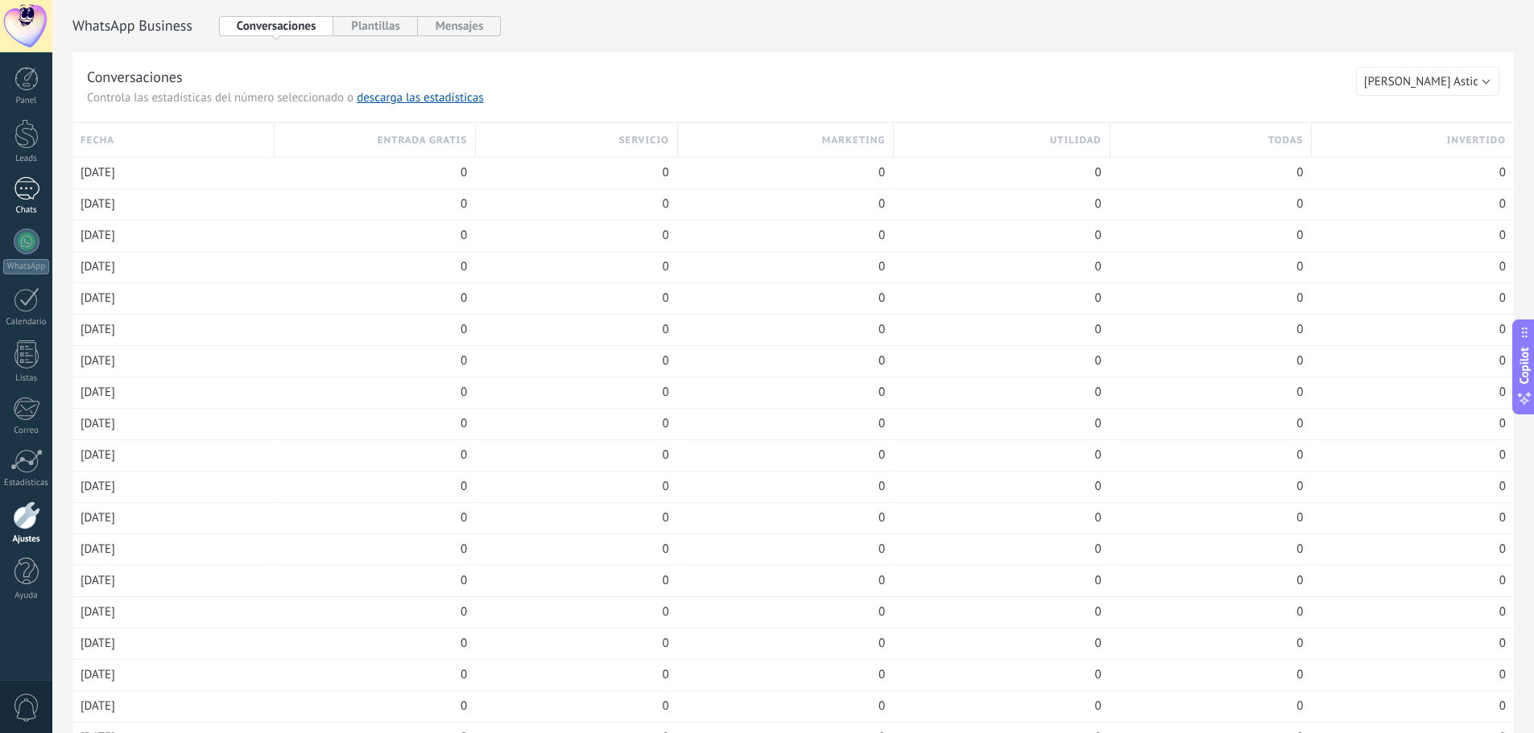
click at [22, 200] on link "Chats" at bounding box center [26, 196] width 52 height 39
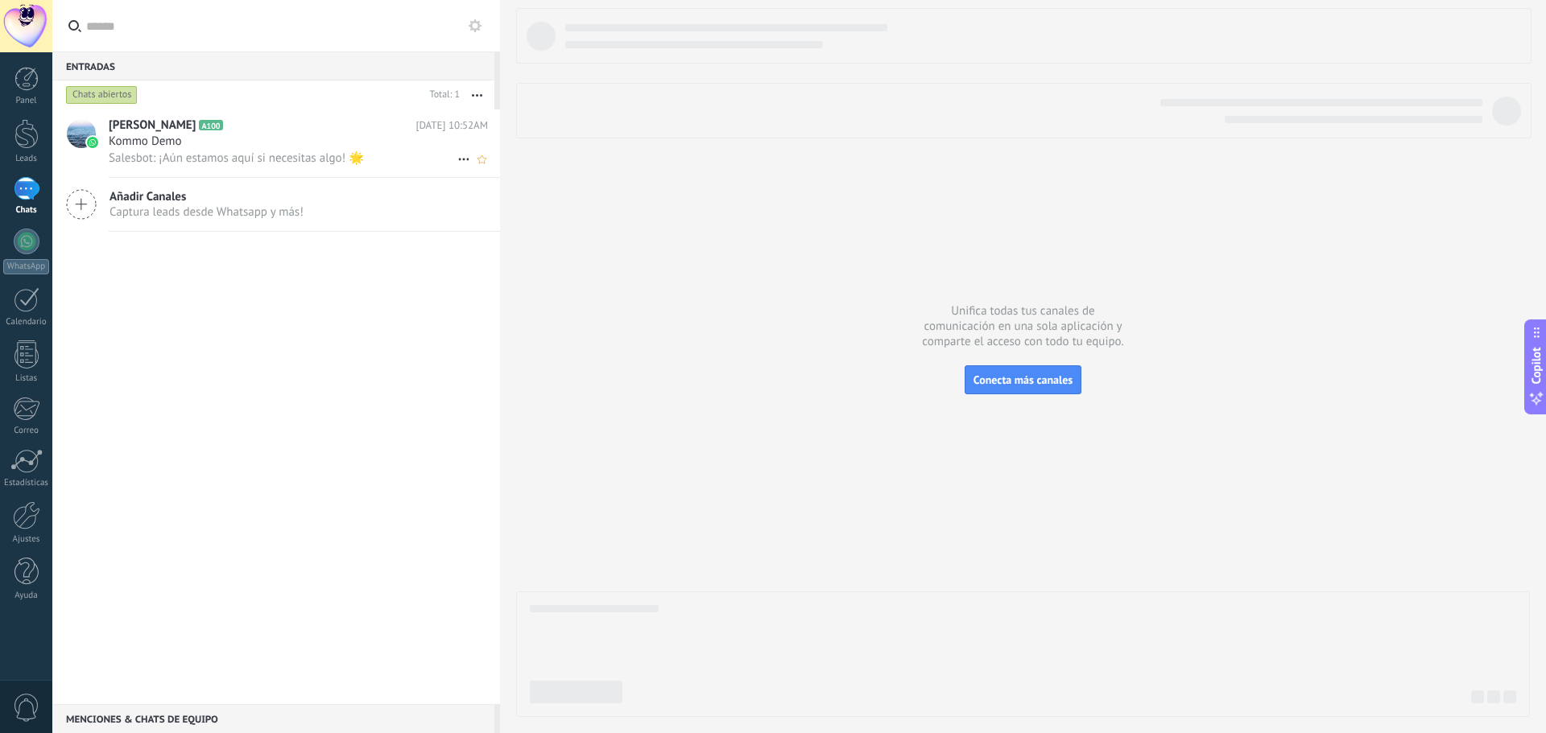
click at [134, 147] on span "Kommo Demo" at bounding box center [145, 142] width 73 height 16
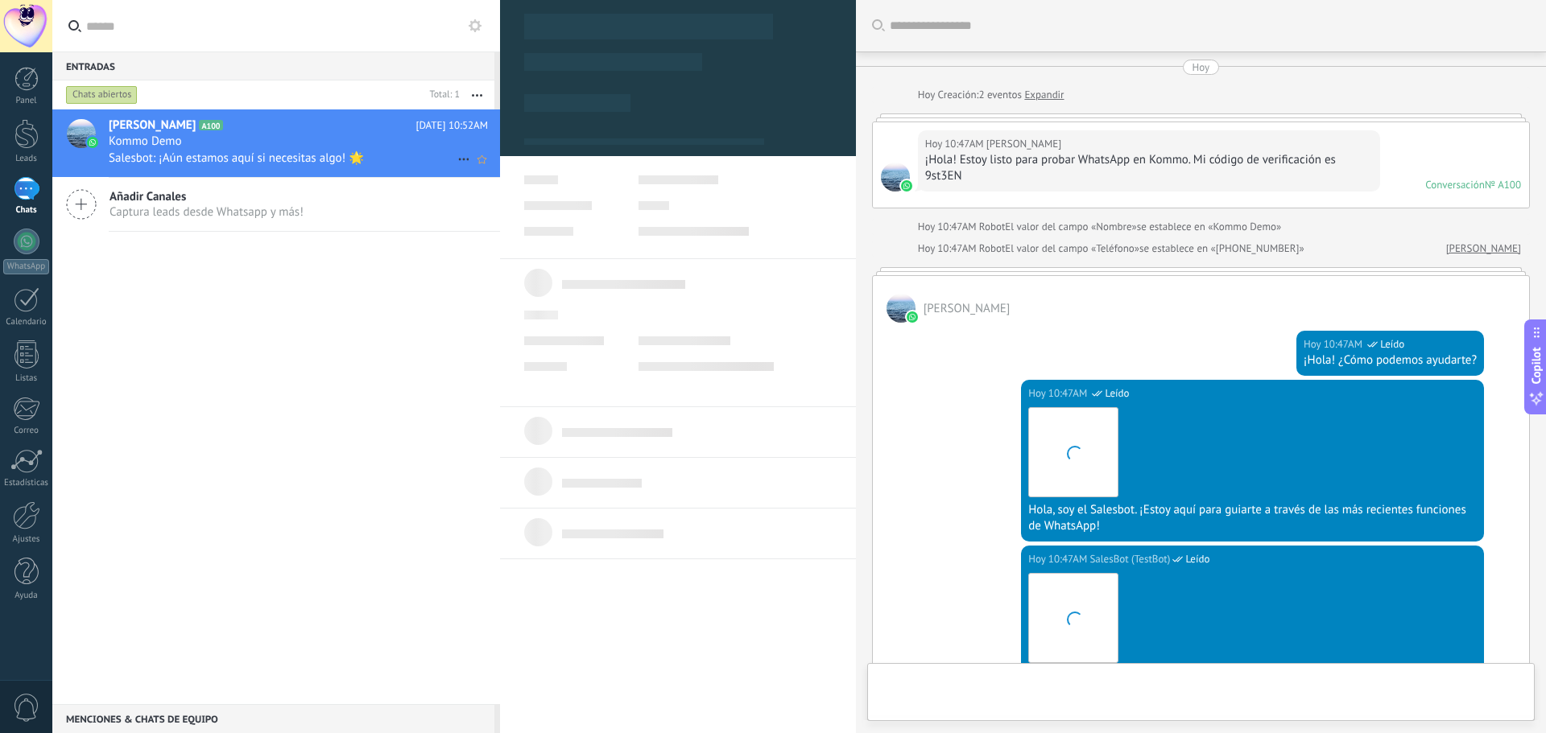
type textarea "**********"
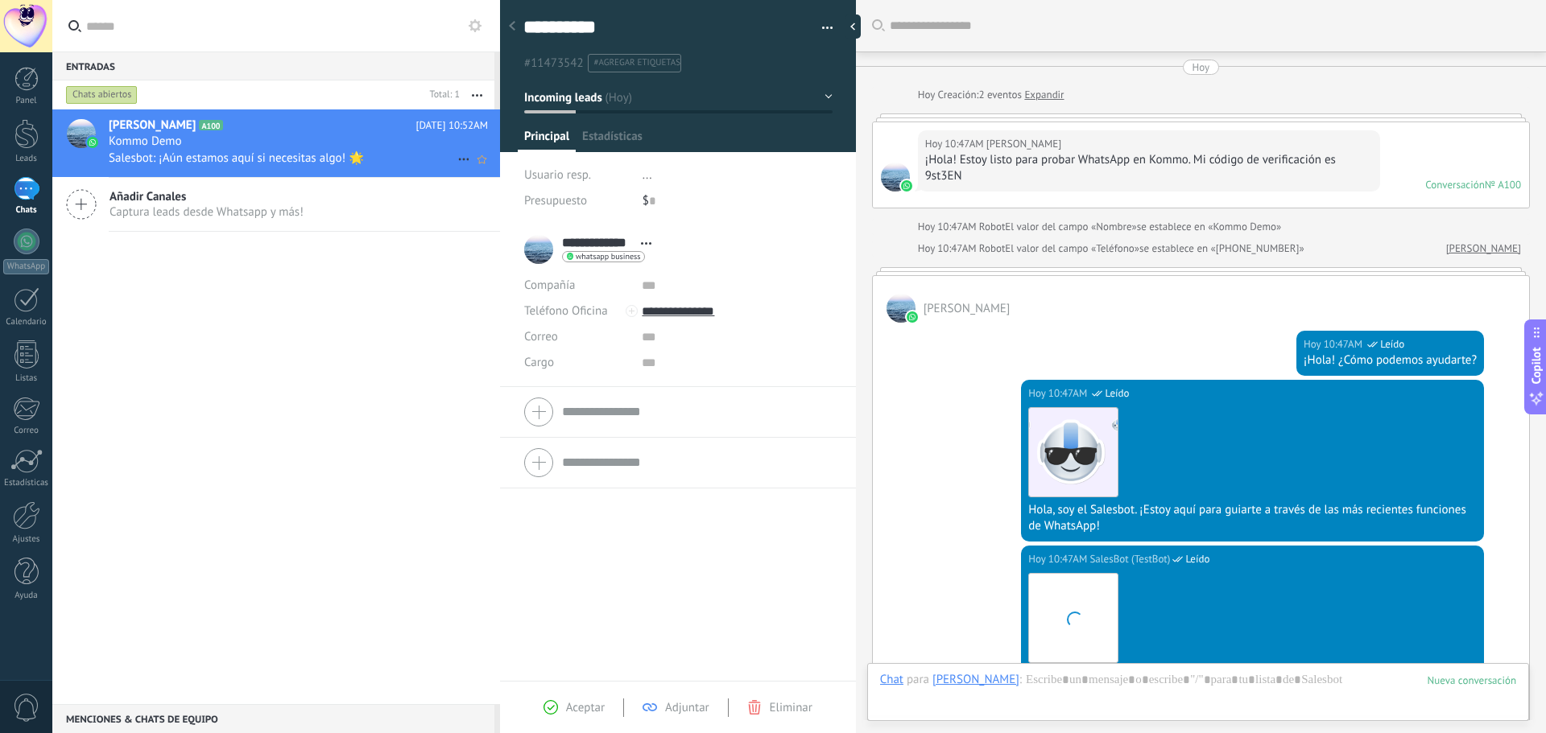
scroll to position [24, 0]
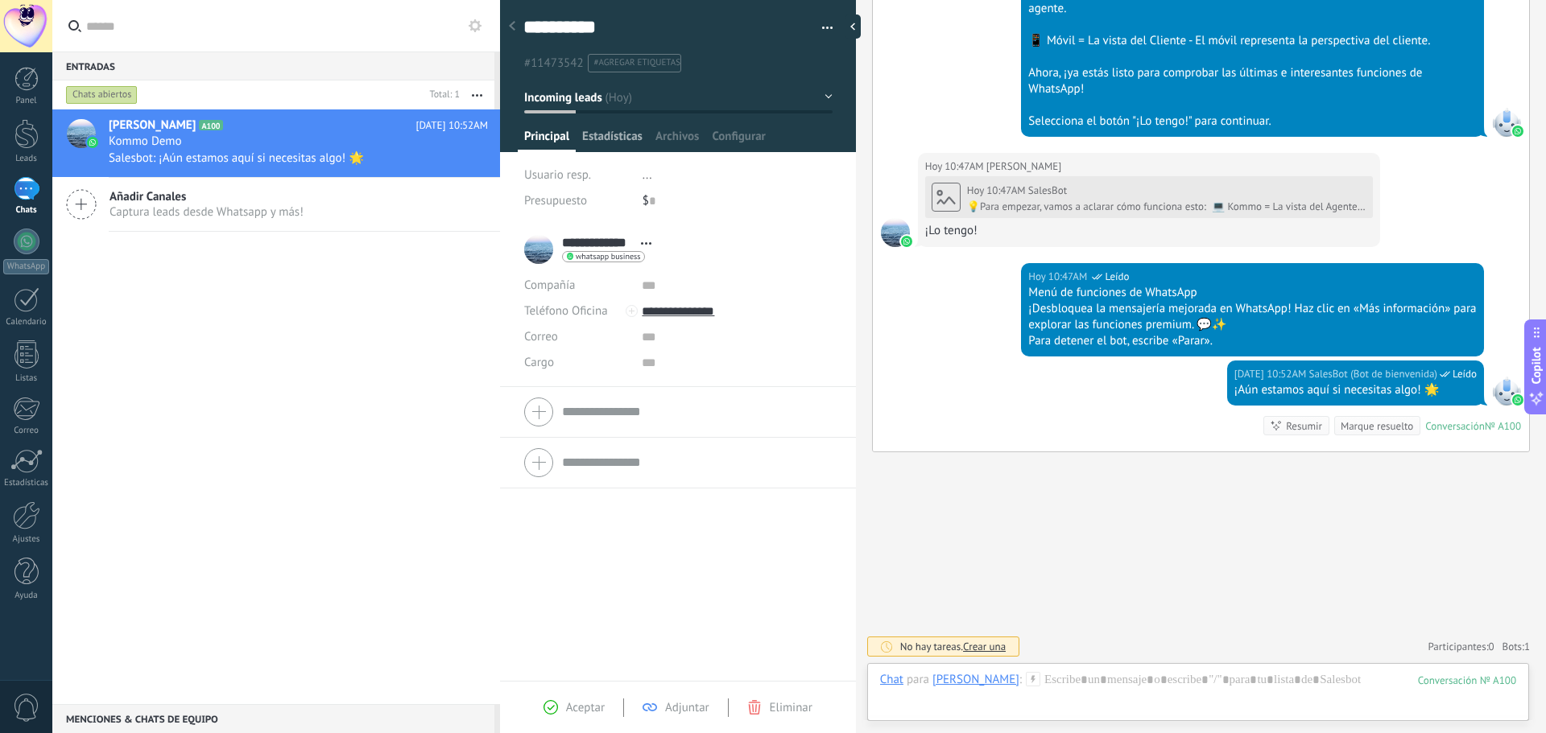
click at [617, 135] on span "Estadísticas" at bounding box center [612, 140] width 60 height 23
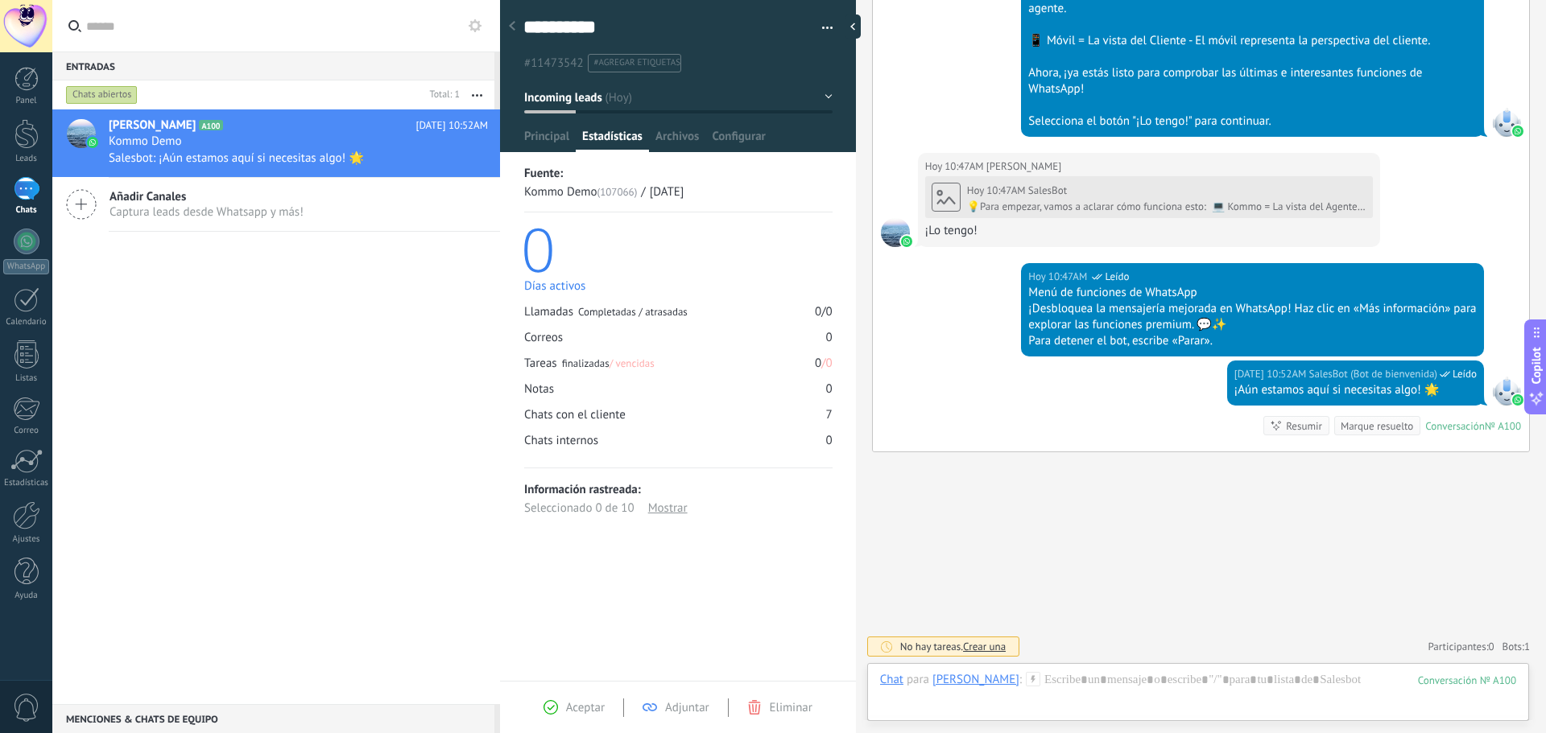
click at [643, 143] on div "Estadísticas" at bounding box center [612, 140] width 73 height 23
click at [671, 139] on span "Archivos" at bounding box center [676, 140] width 43 height 23
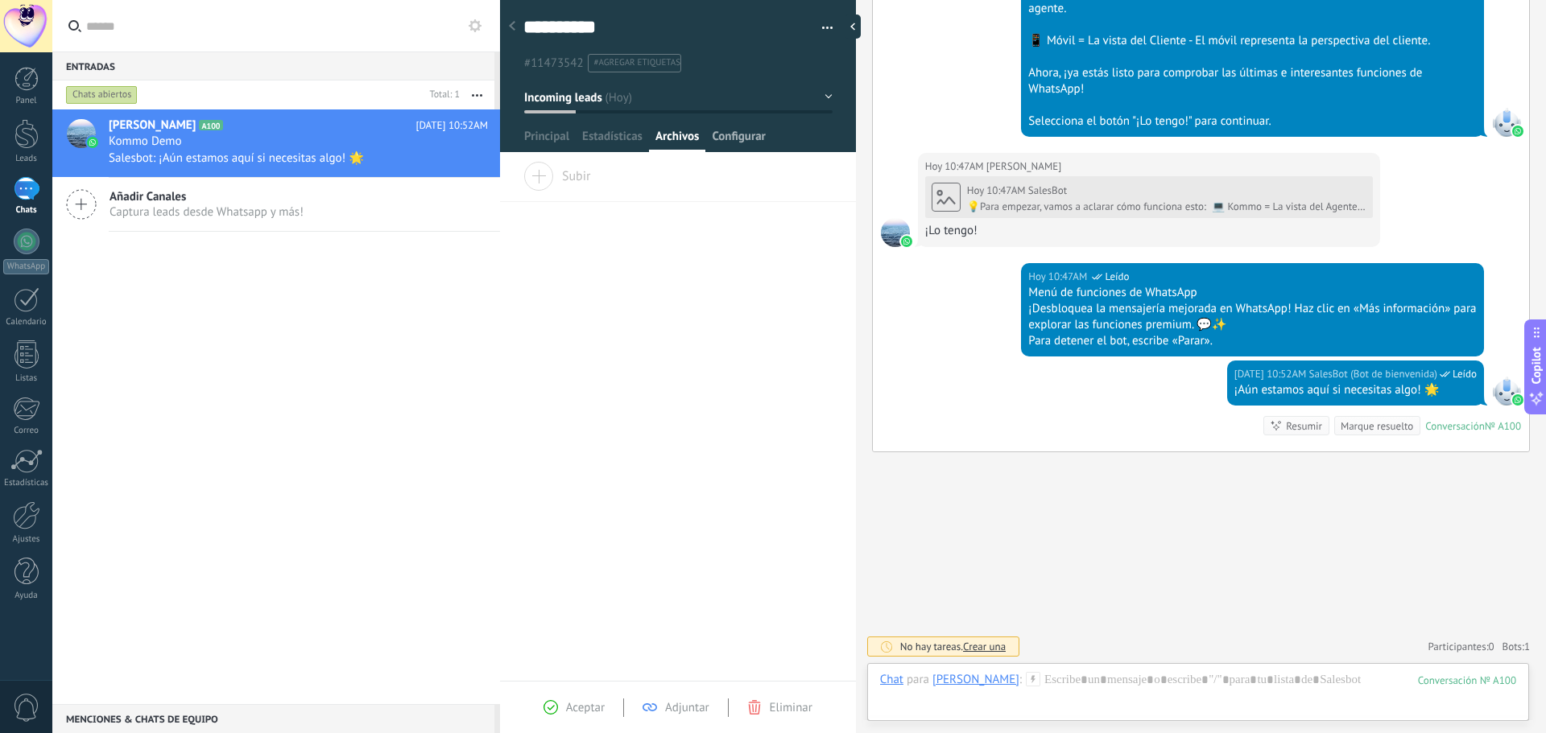
click at [725, 143] on span "Configurar" at bounding box center [738, 140] width 53 height 23
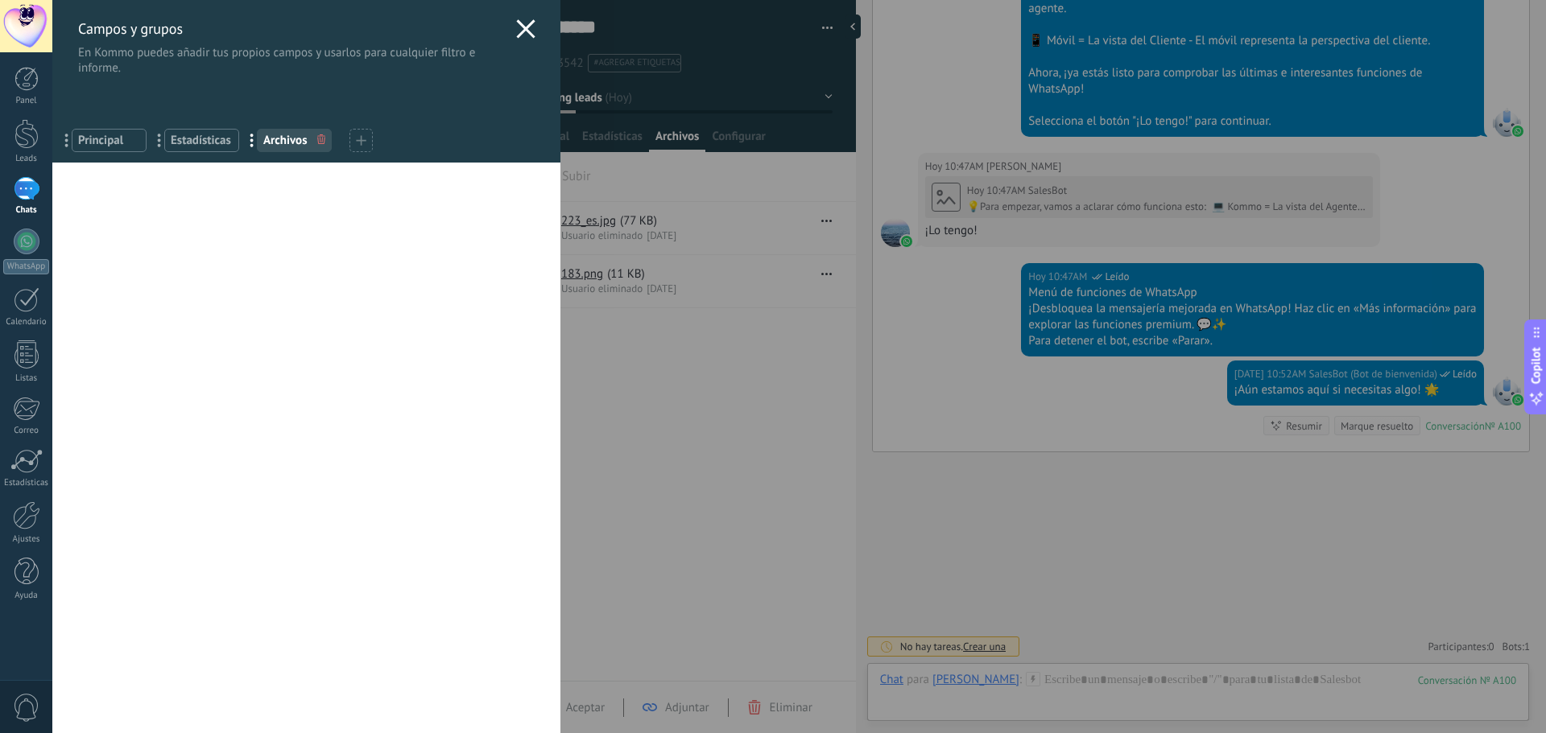
click at [52, 248] on div "Campos y grupos En Kommo puedes añadir tus propios campos y usarlos para cualqu…" at bounding box center [798, 366] width 1493 height 733
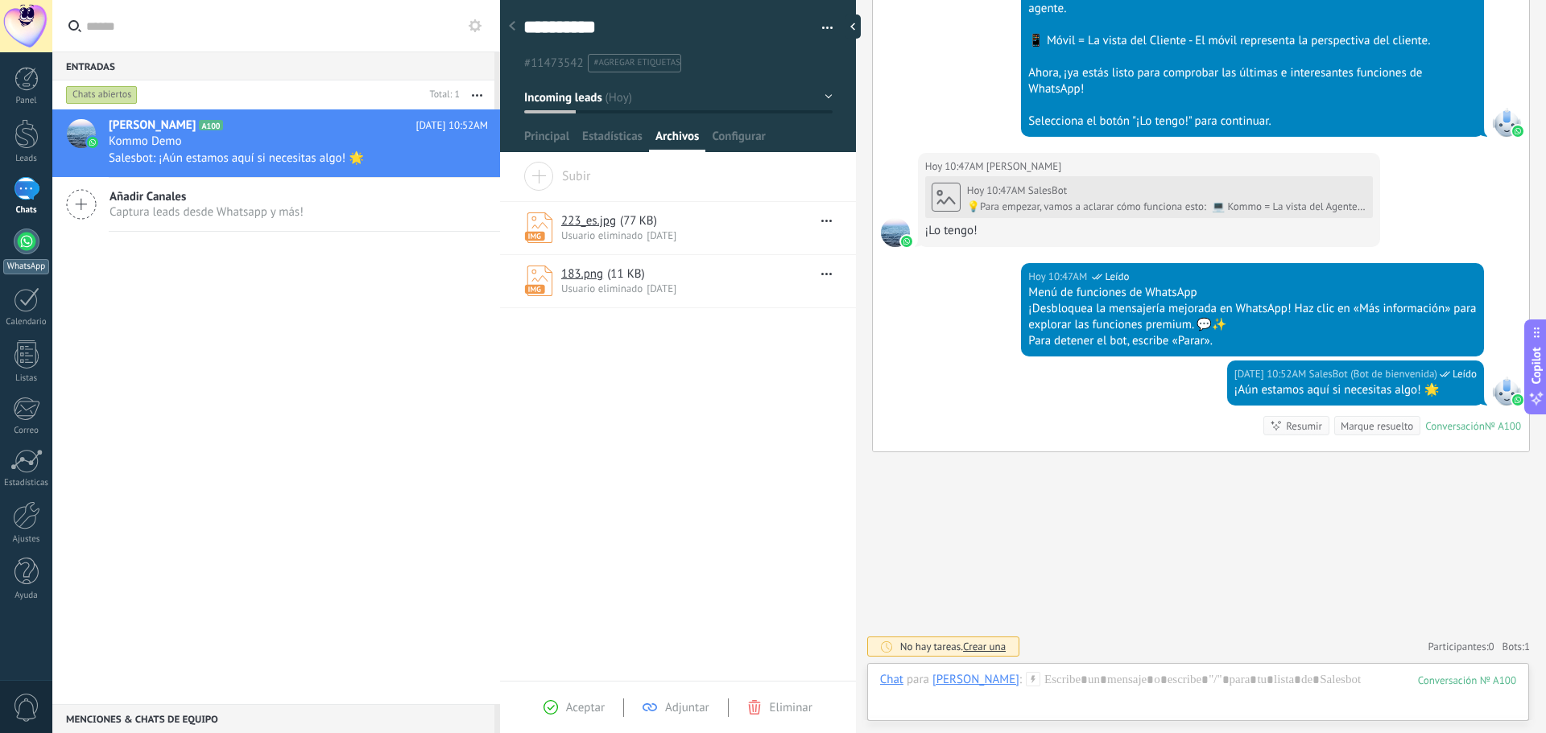
click at [27, 240] on div at bounding box center [27, 242] width 26 height 26
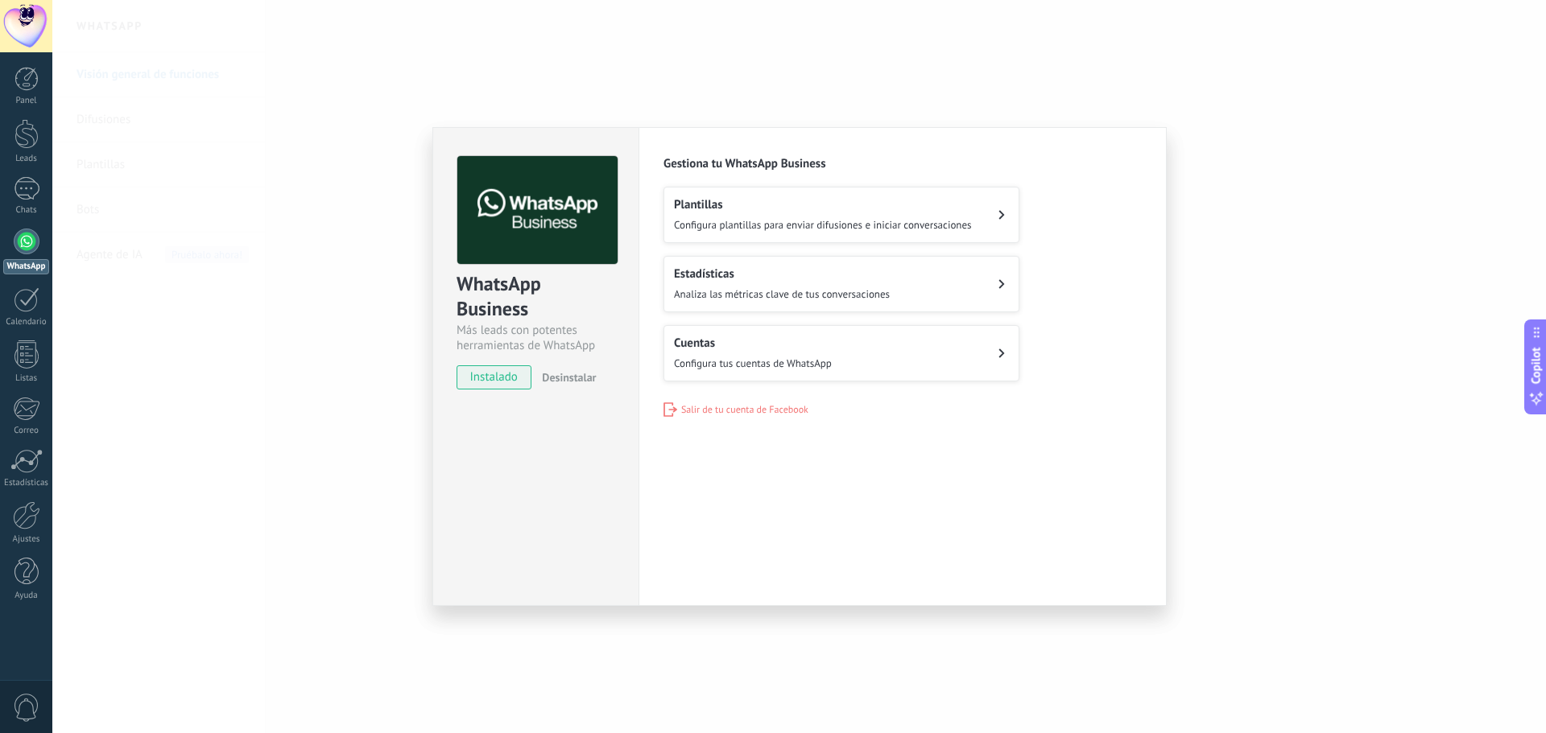
click at [804, 349] on div "Cuentas Configura tus cuentas de WhatsApp" at bounding box center [753, 353] width 158 height 35
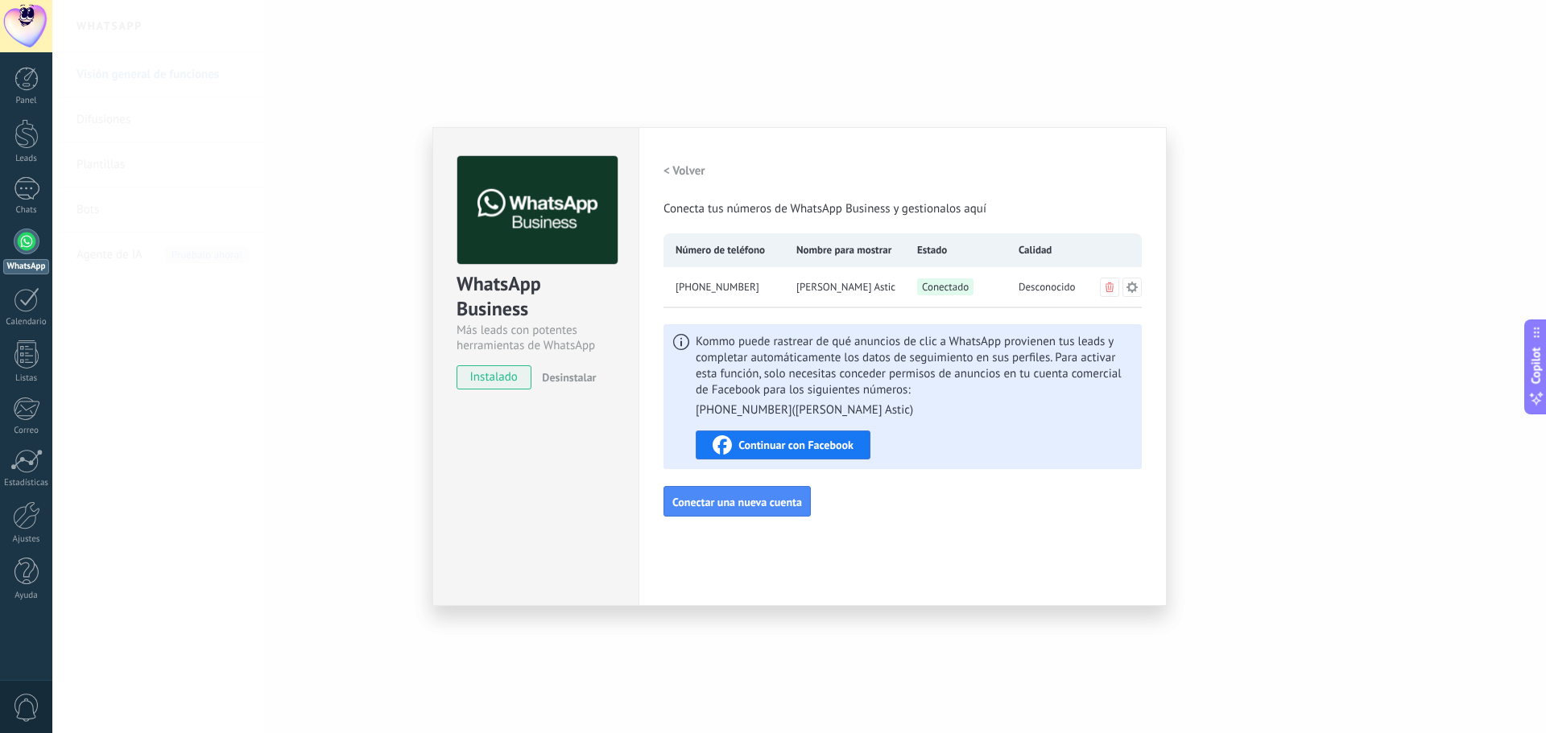
click at [1134, 294] on button at bounding box center [1131, 287] width 19 height 19
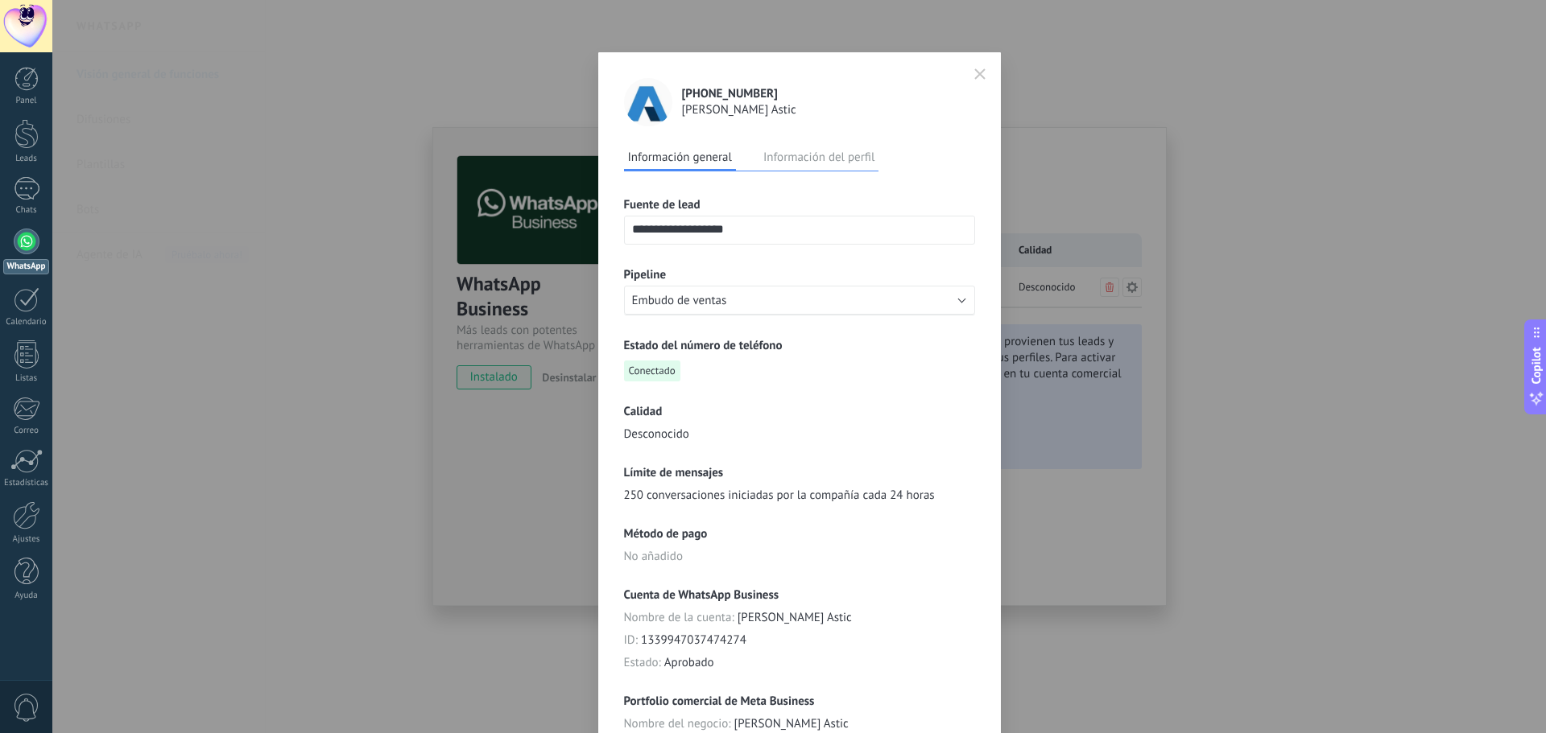
click at [982, 72] on button "button" at bounding box center [980, 74] width 24 height 27
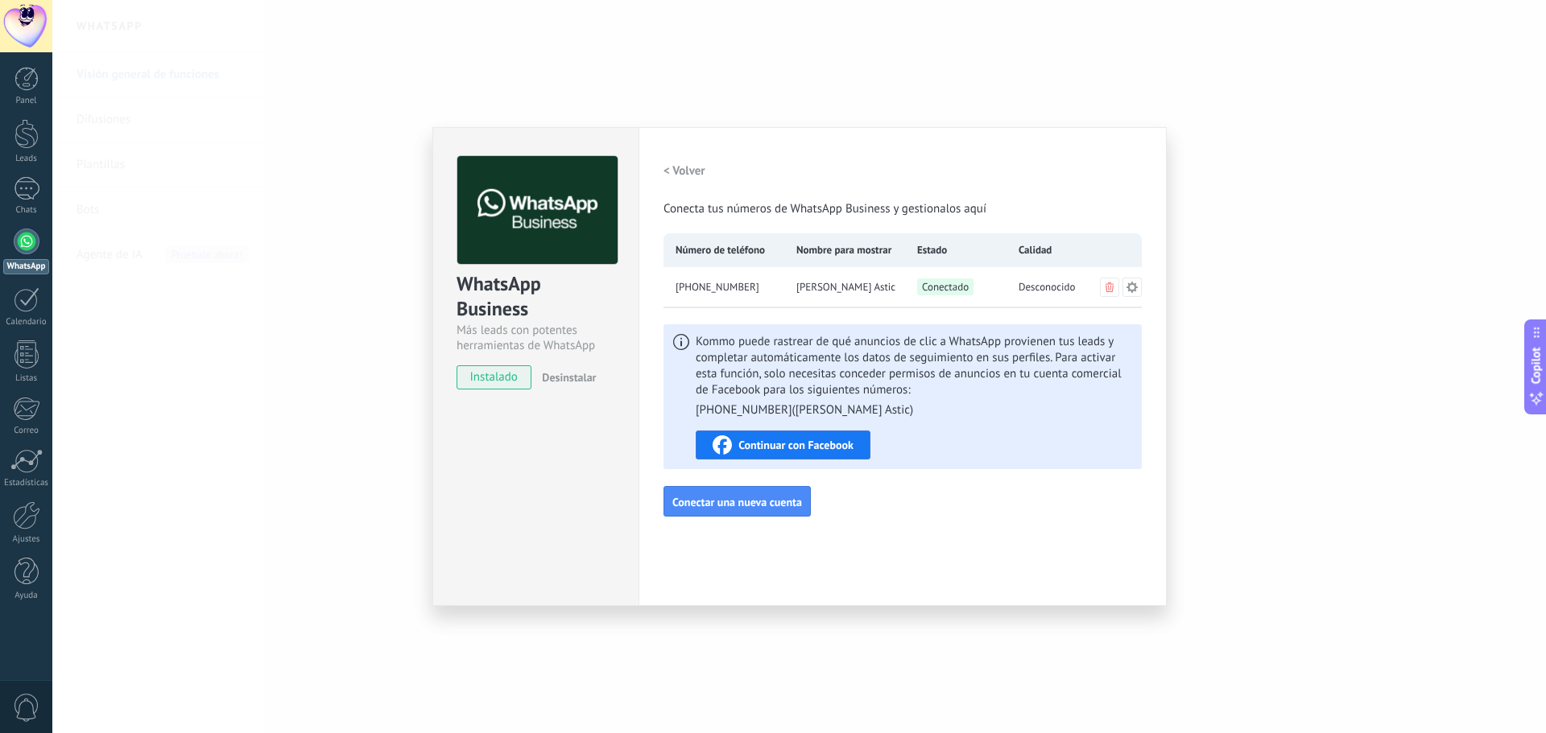
click at [780, 448] on span "Continuar con Facebook" at bounding box center [795, 445] width 115 height 11
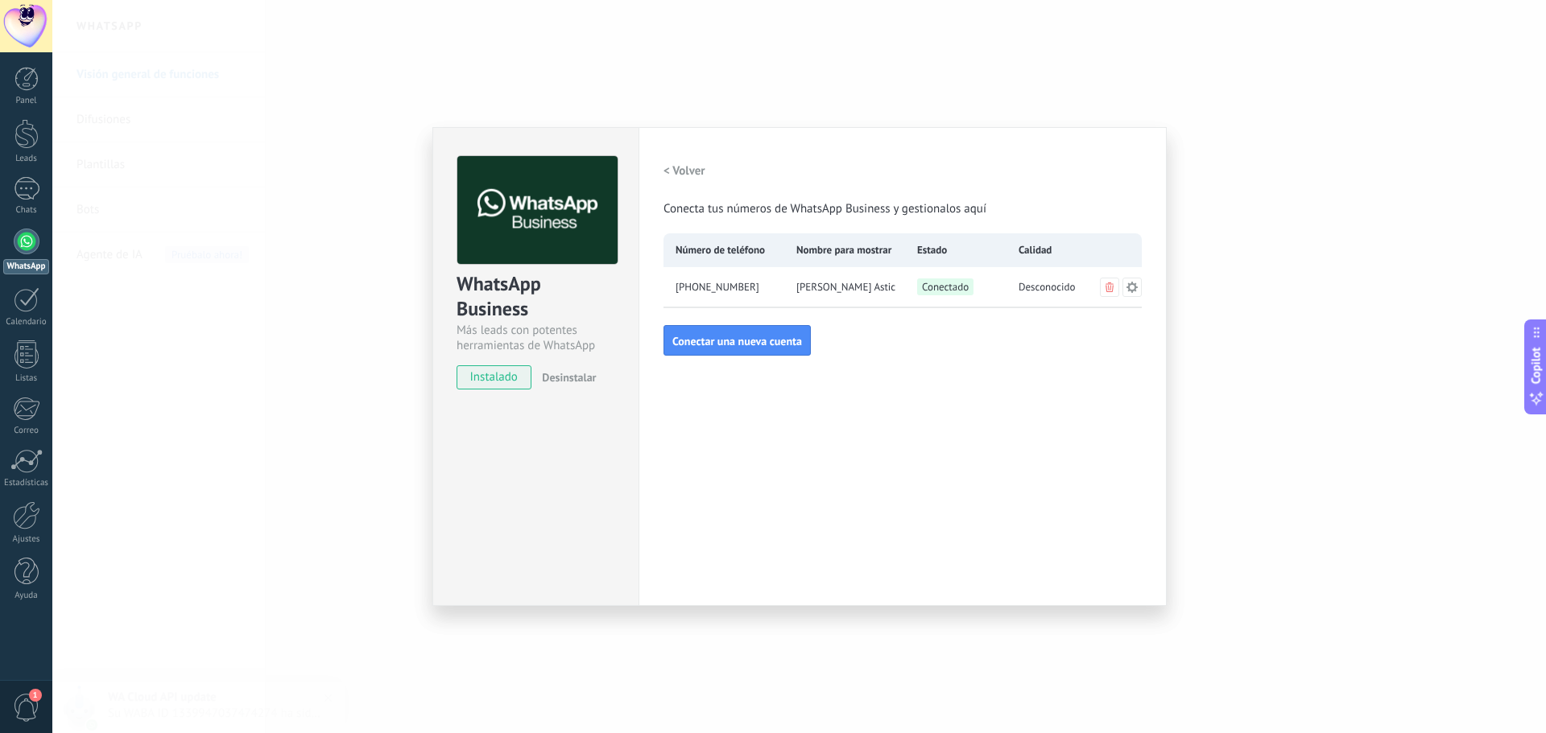
click at [224, 214] on div "WhatsApp Business Más leads con potentes herramientas de WhatsApp instalado Des…" at bounding box center [798, 366] width 1493 height 733
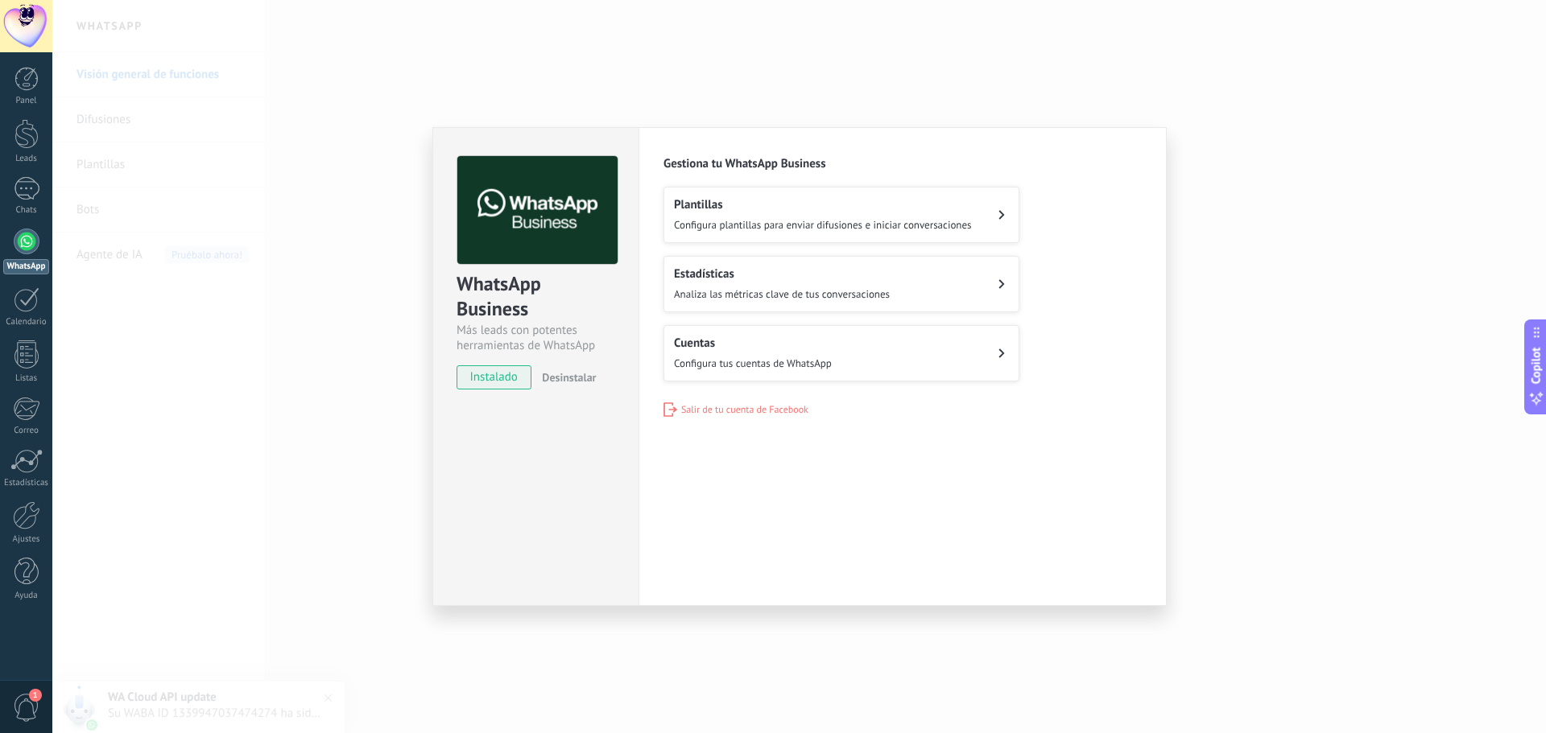
click at [822, 293] on span "Analiza las métricas clave de tus conversaciones" at bounding box center [782, 294] width 216 height 14
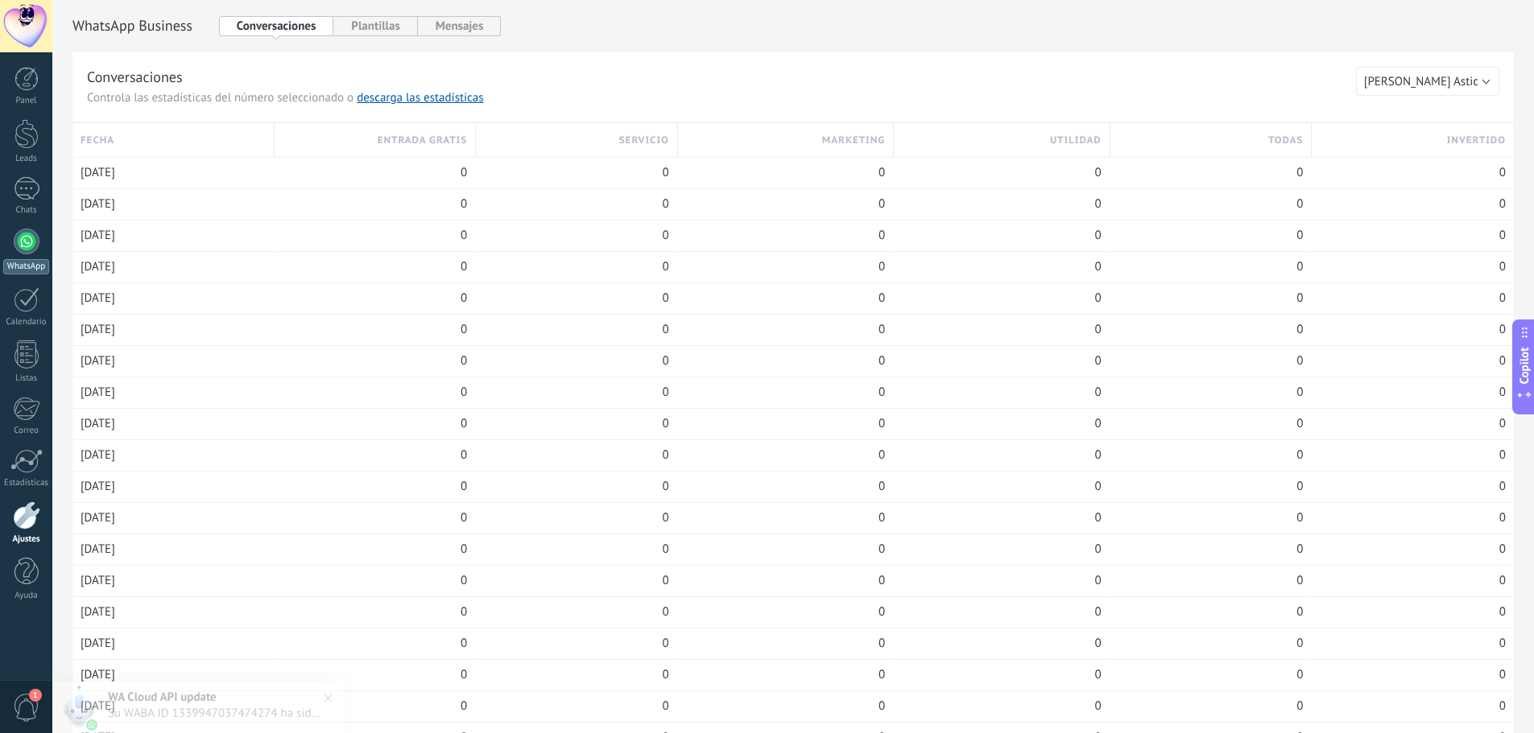
click at [23, 267] on div "WhatsApp" at bounding box center [26, 266] width 46 height 15
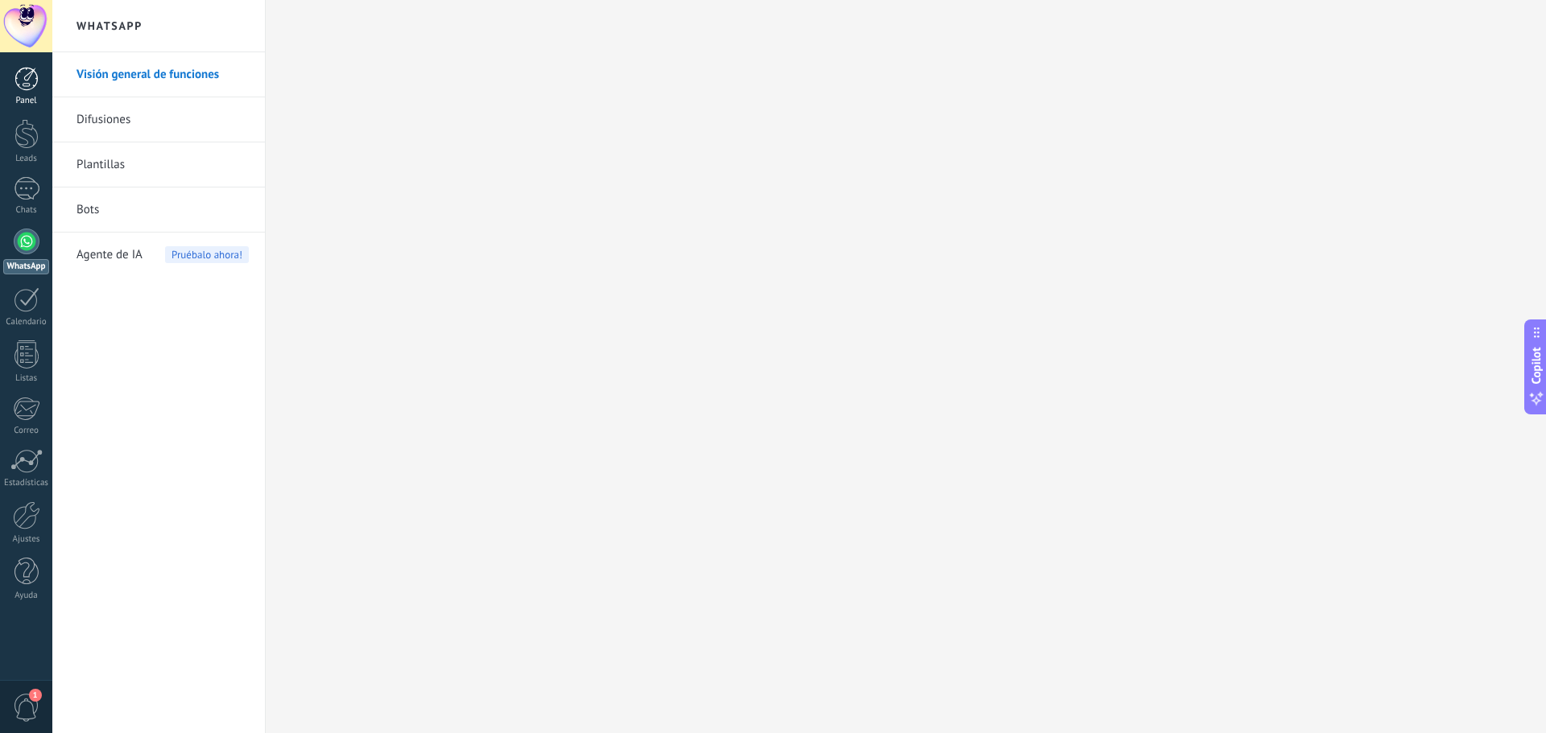
click at [22, 89] on div at bounding box center [26, 79] width 24 height 24
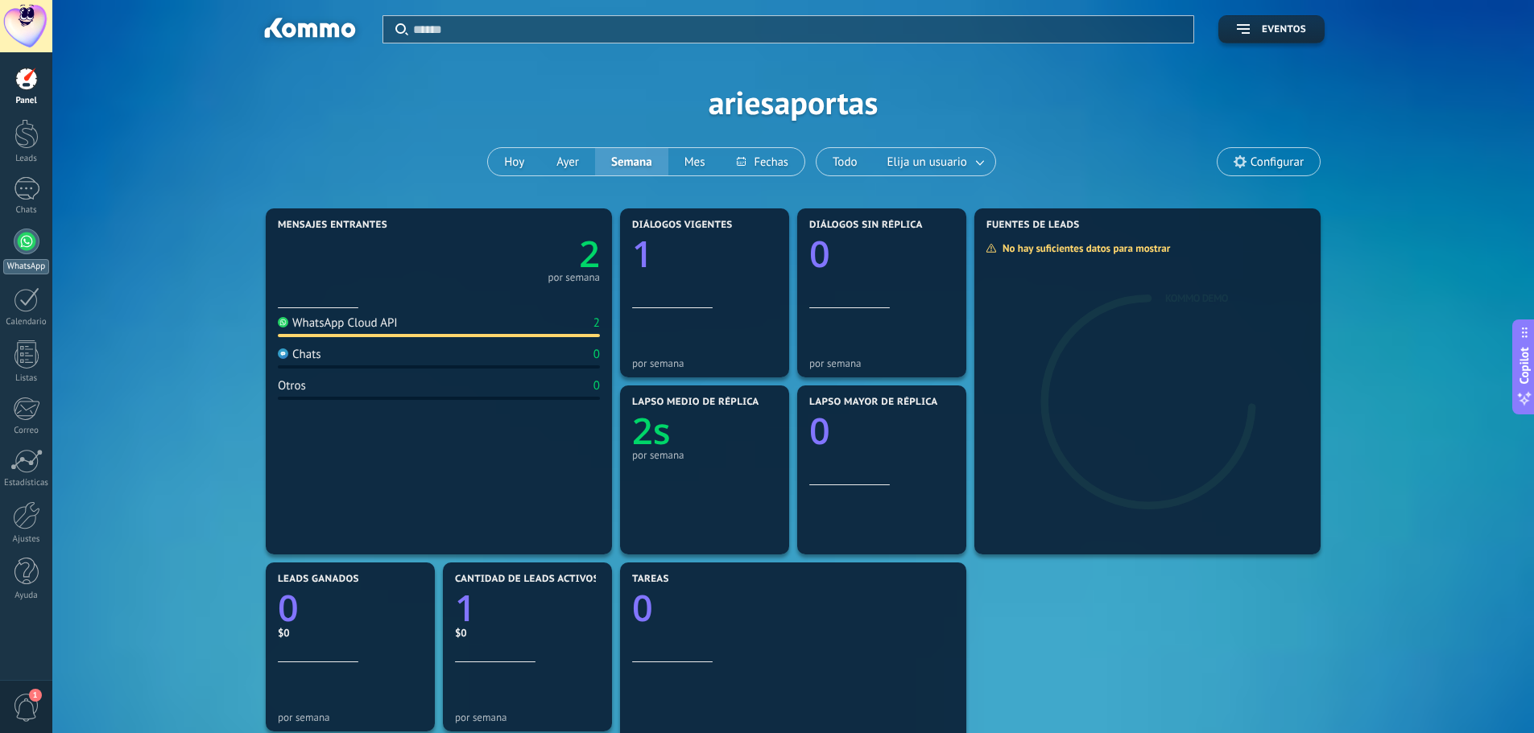
click at [35, 236] on div at bounding box center [27, 242] width 26 height 26
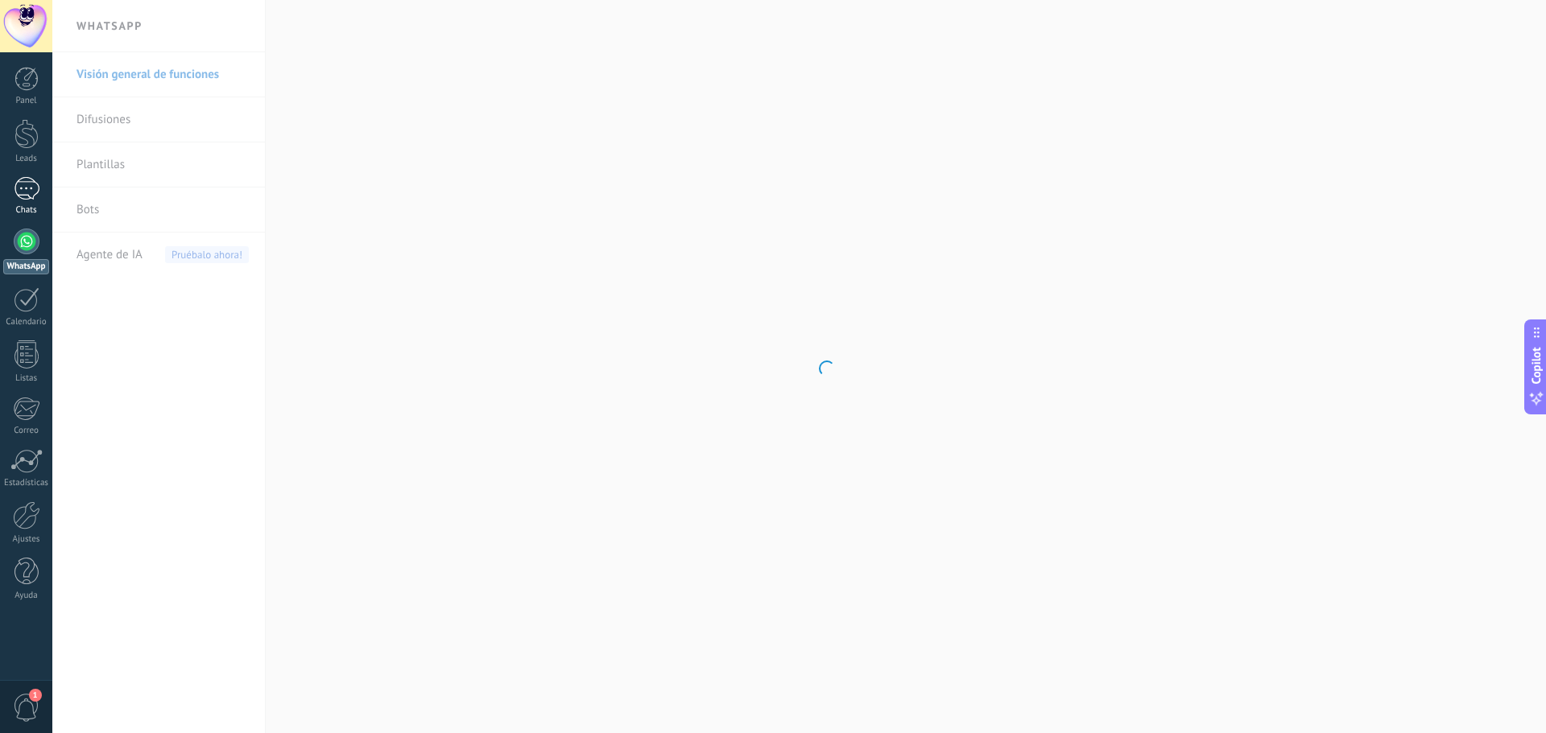
click at [24, 189] on div at bounding box center [27, 188] width 26 height 23
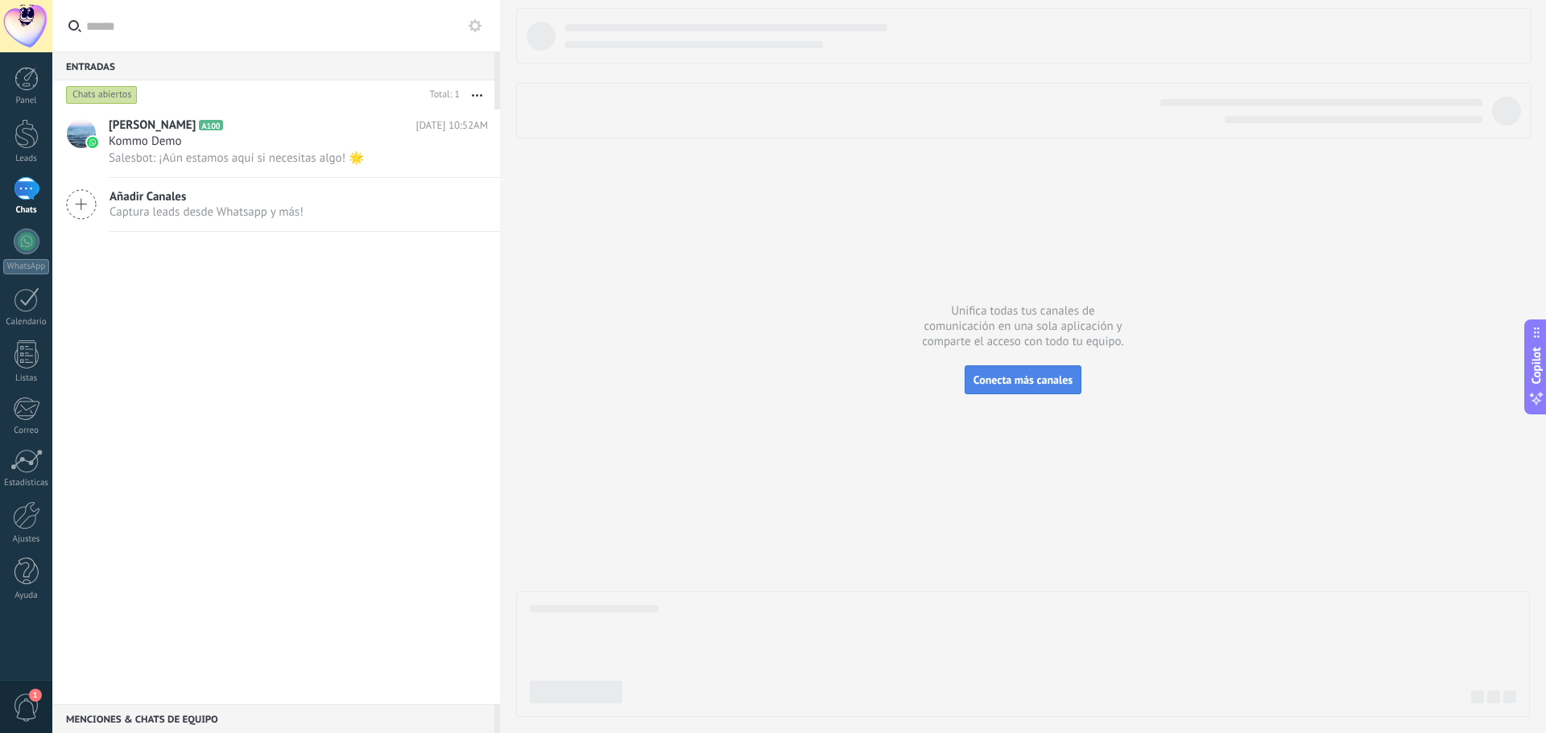
click at [1036, 374] on span "Conecta más canales" at bounding box center [1022, 380] width 99 height 14
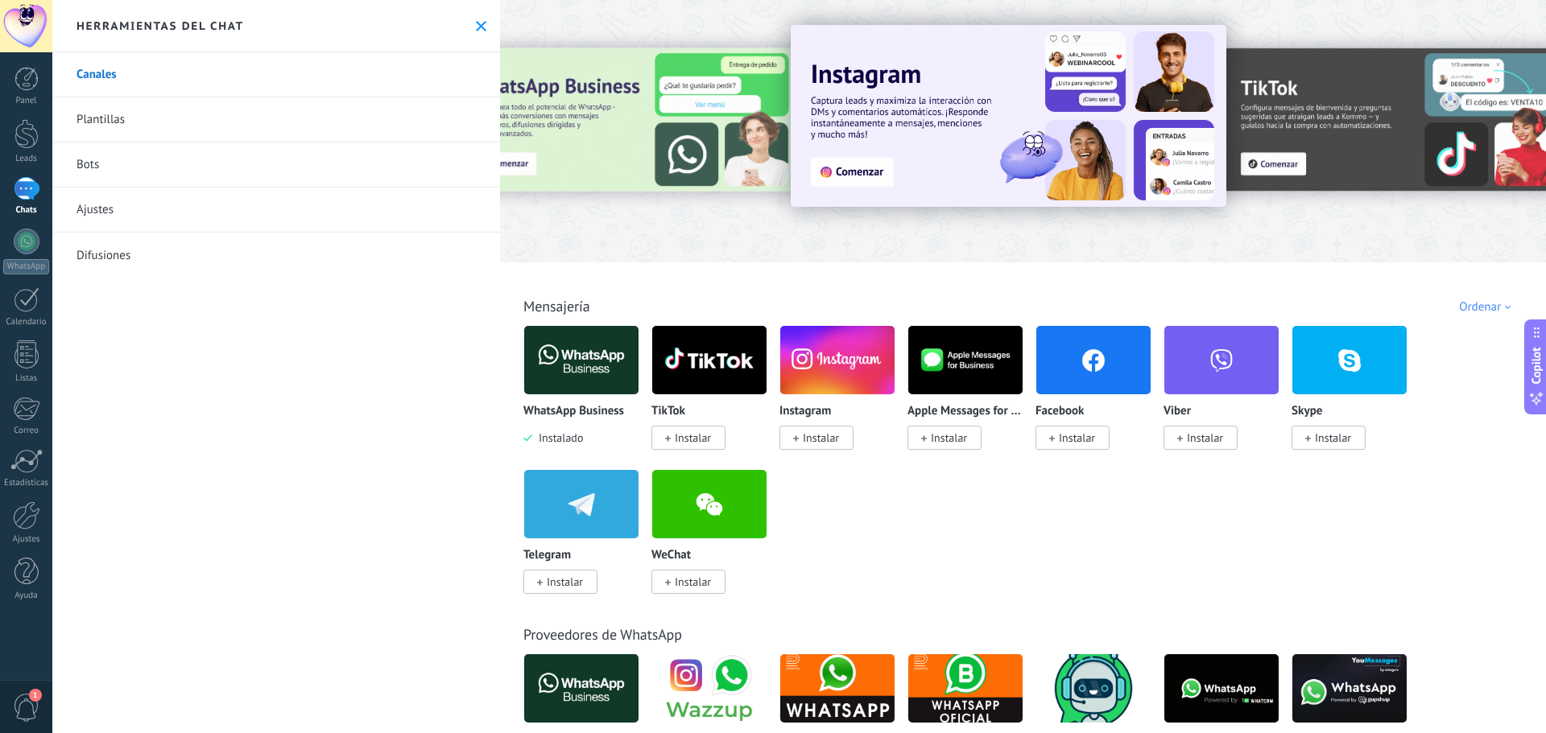
click at [1069, 439] on span "Instalar" at bounding box center [1077, 438] width 36 height 14
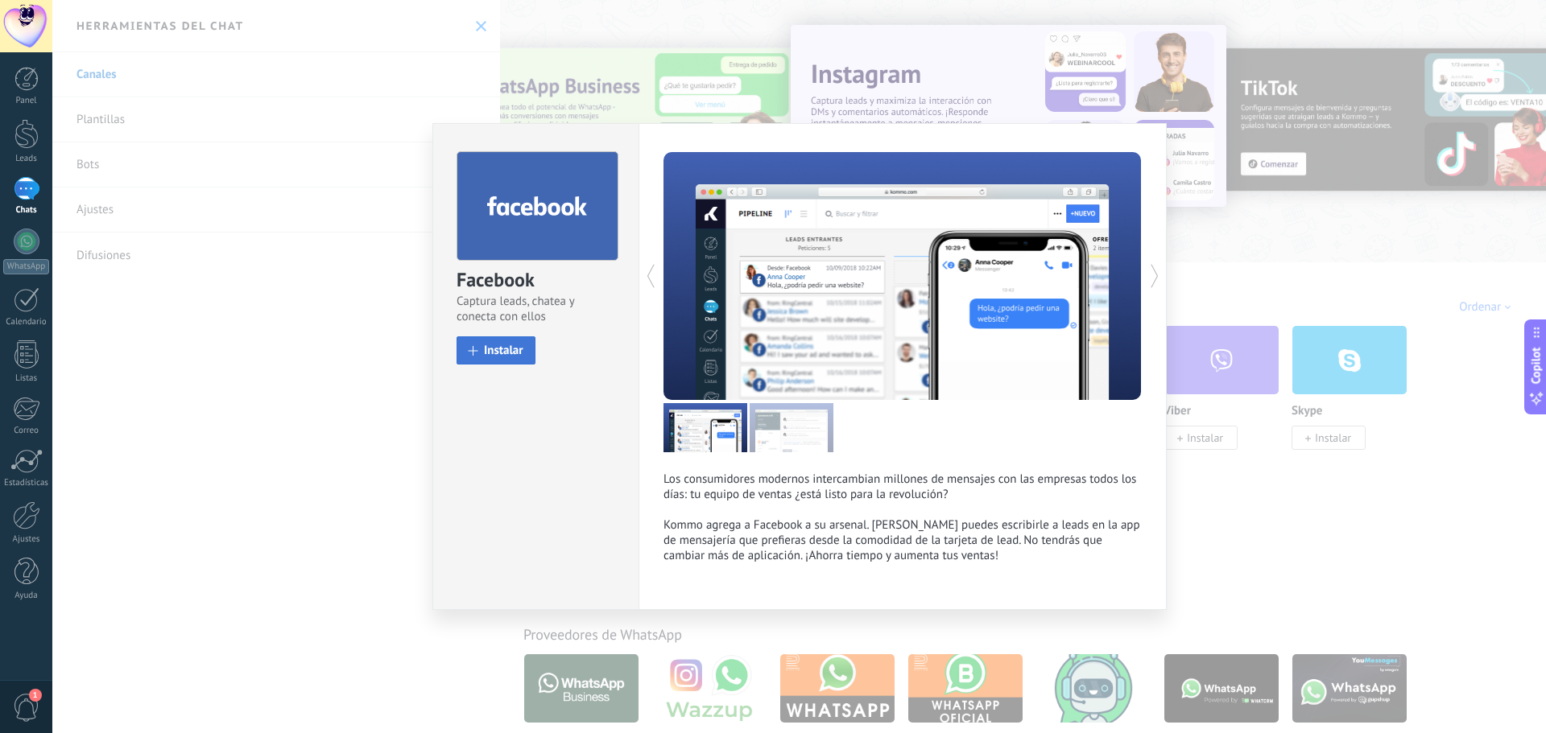
click at [495, 353] on span "Instalar" at bounding box center [503, 351] width 39 height 12
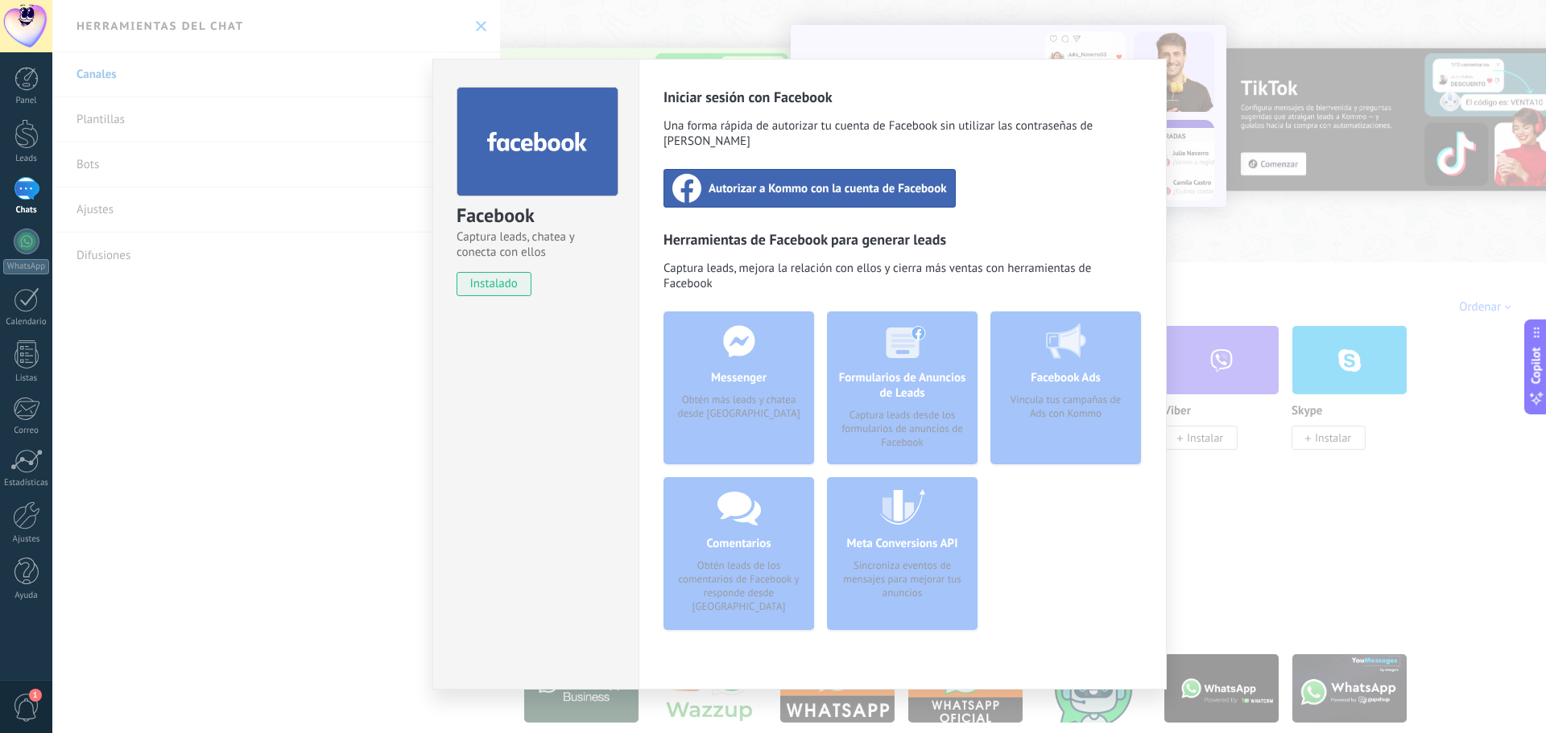
click at [901, 180] on span "Autorizar a Kommo con la cuenta de Facebook" at bounding box center [827, 188] width 238 height 16
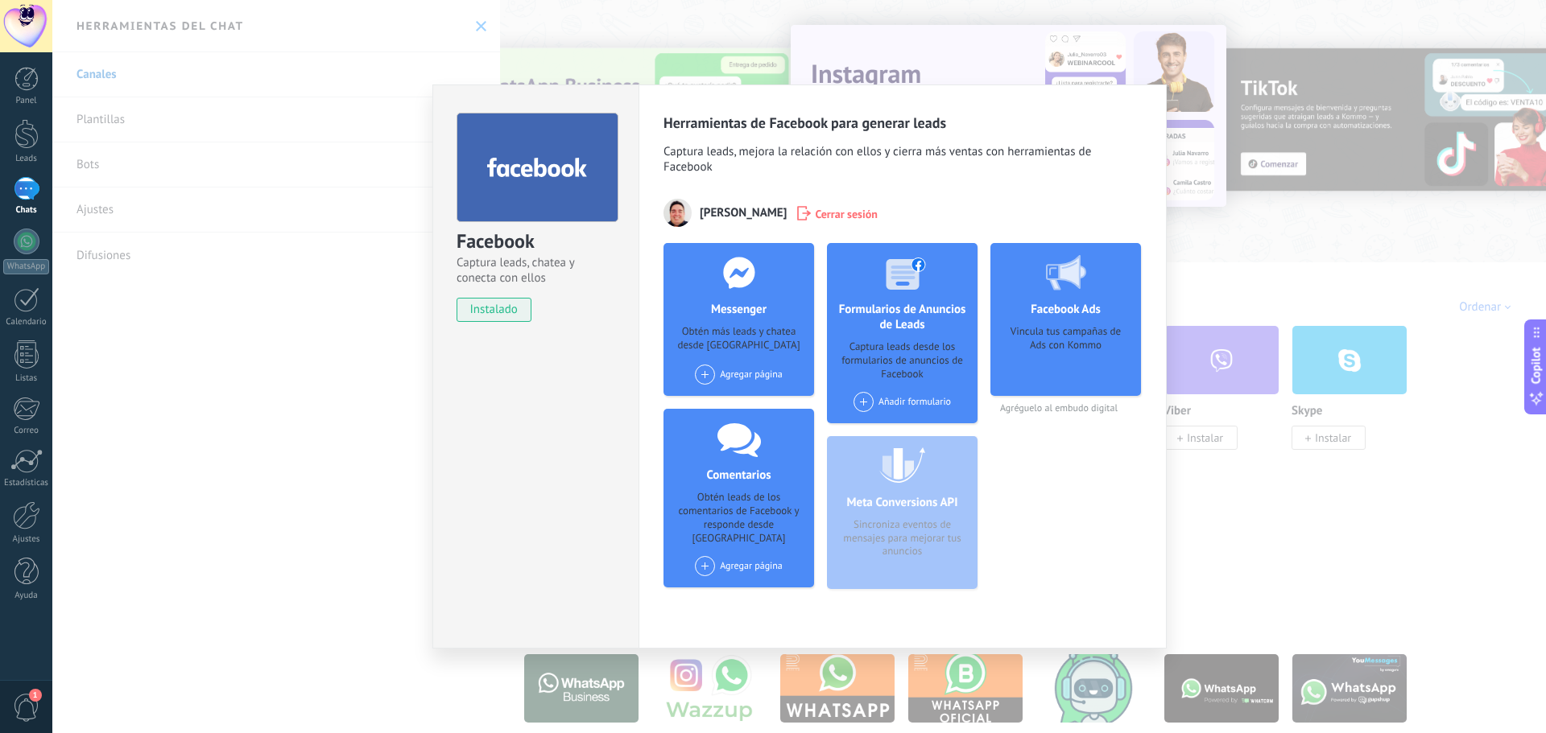
click at [1288, 233] on div "Facebook Captura leads, chatea y conecta con ellos instalado Desinstalar Herram…" at bounding box center [798, 366] width 1493 height 733
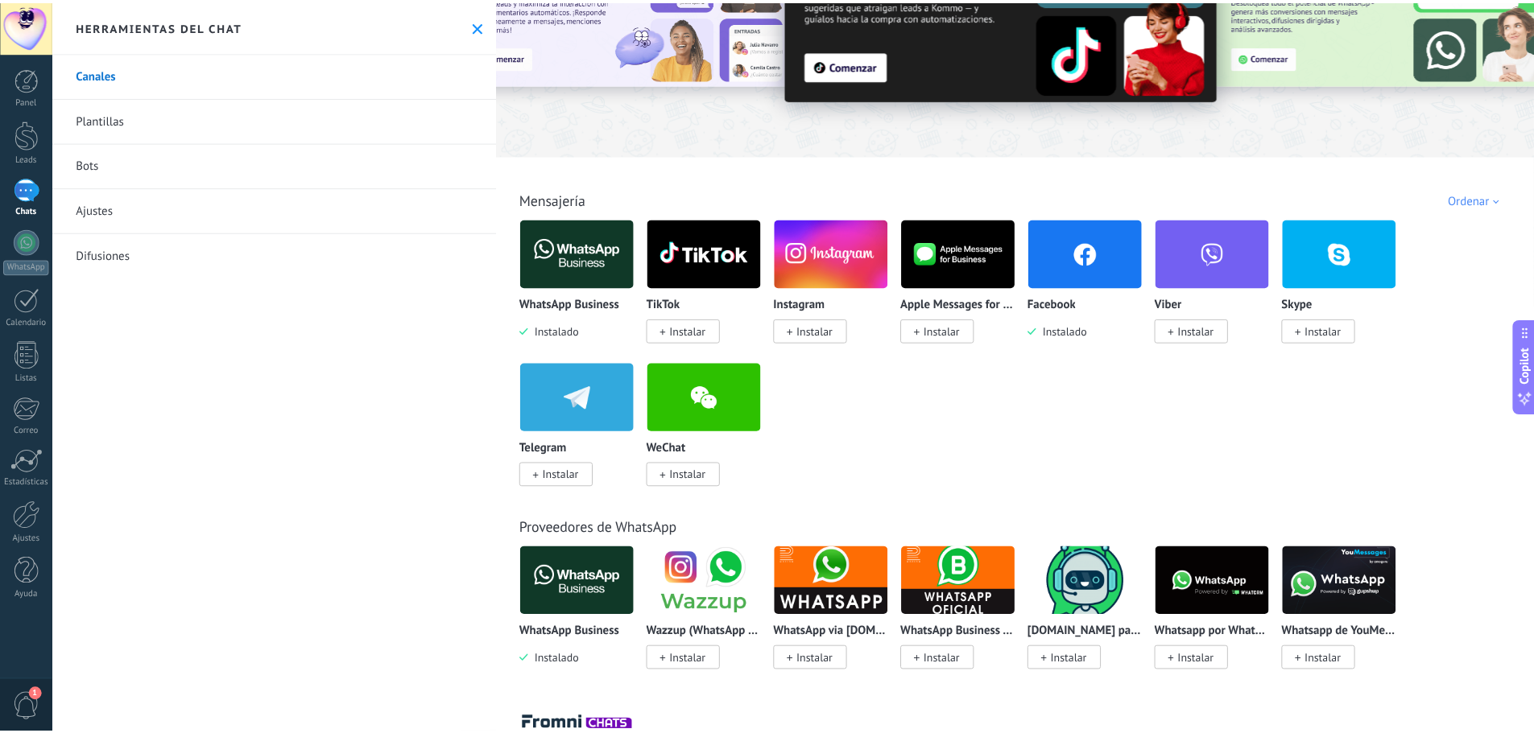
scroll to position [85, 0]
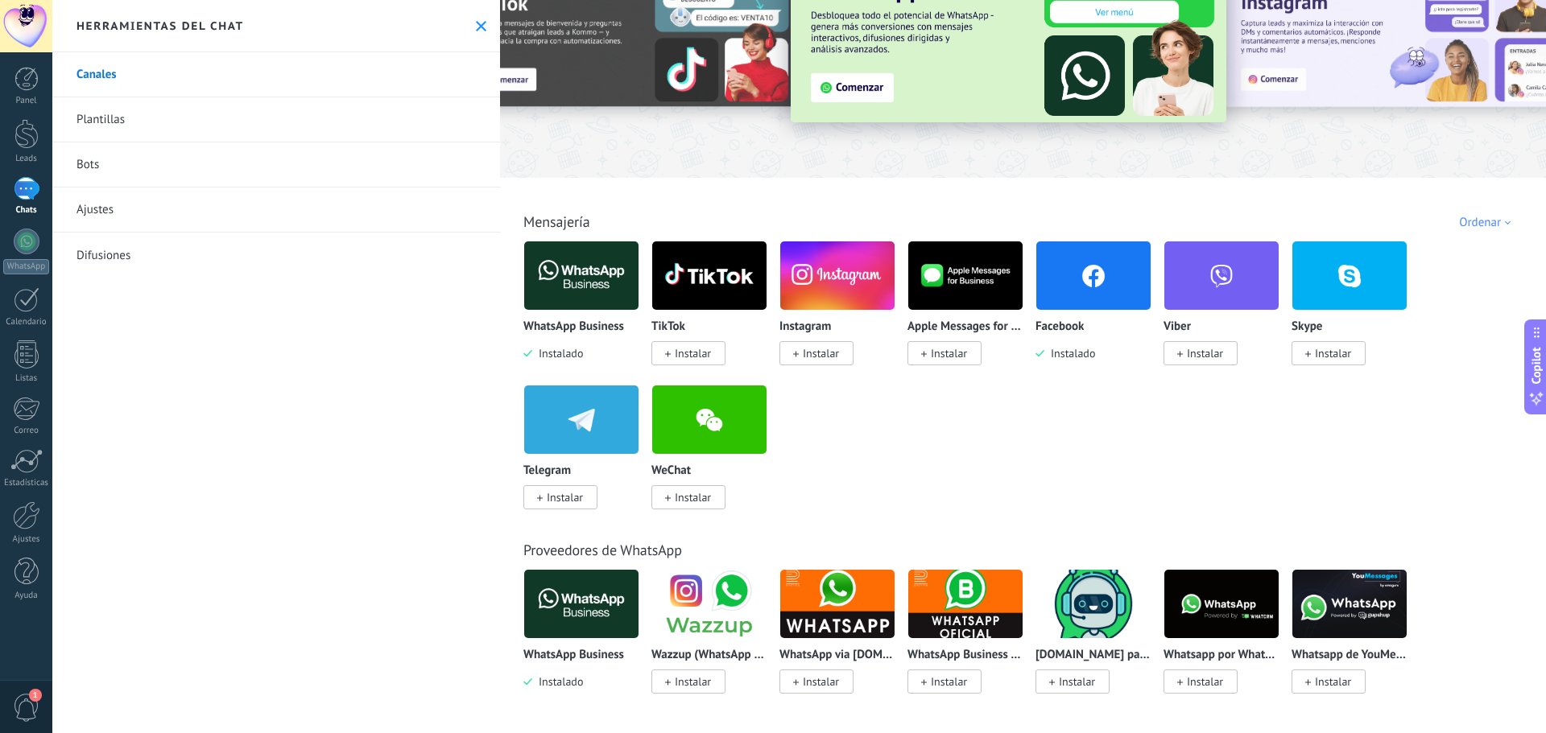
click at [112, 120] on link "Plantillas" at bounding box center [276, 119] width 448 height 45
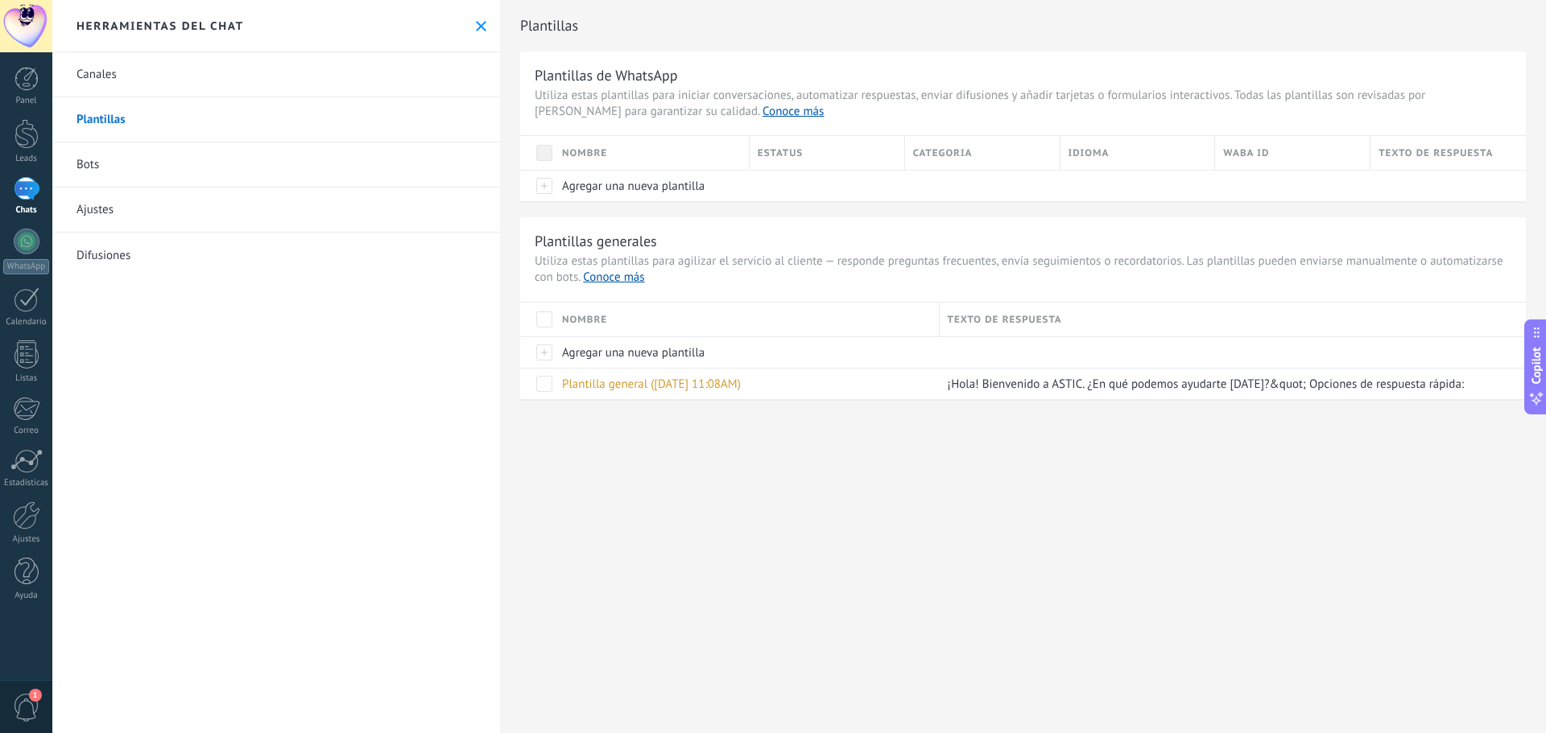
click at [85, 166] on link "Bots" at bounding box center [276, 165] width 448 height 45
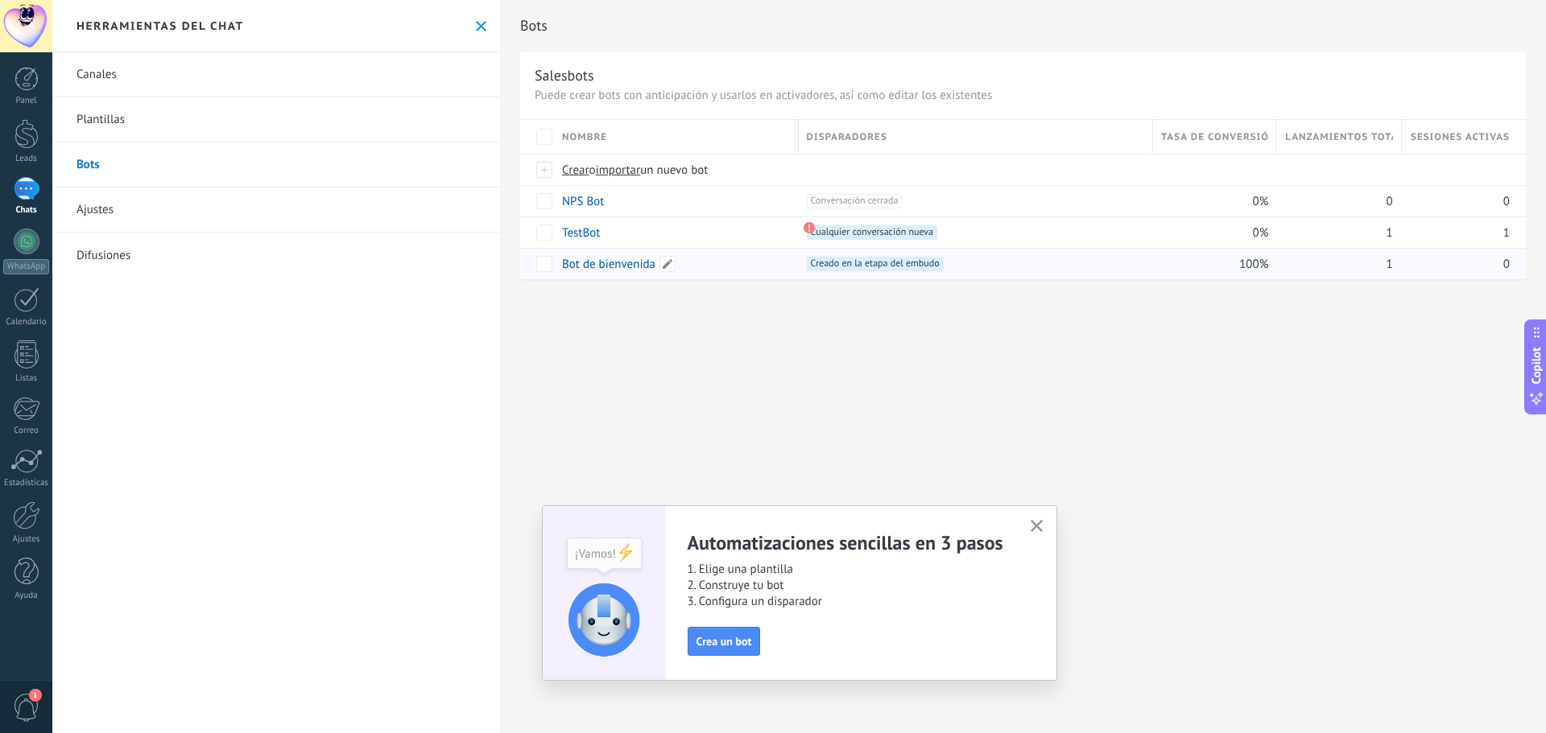
click at [622, 266] on link "Bot de bienvenida" at bounding box center [608, 264] width 93 height 15
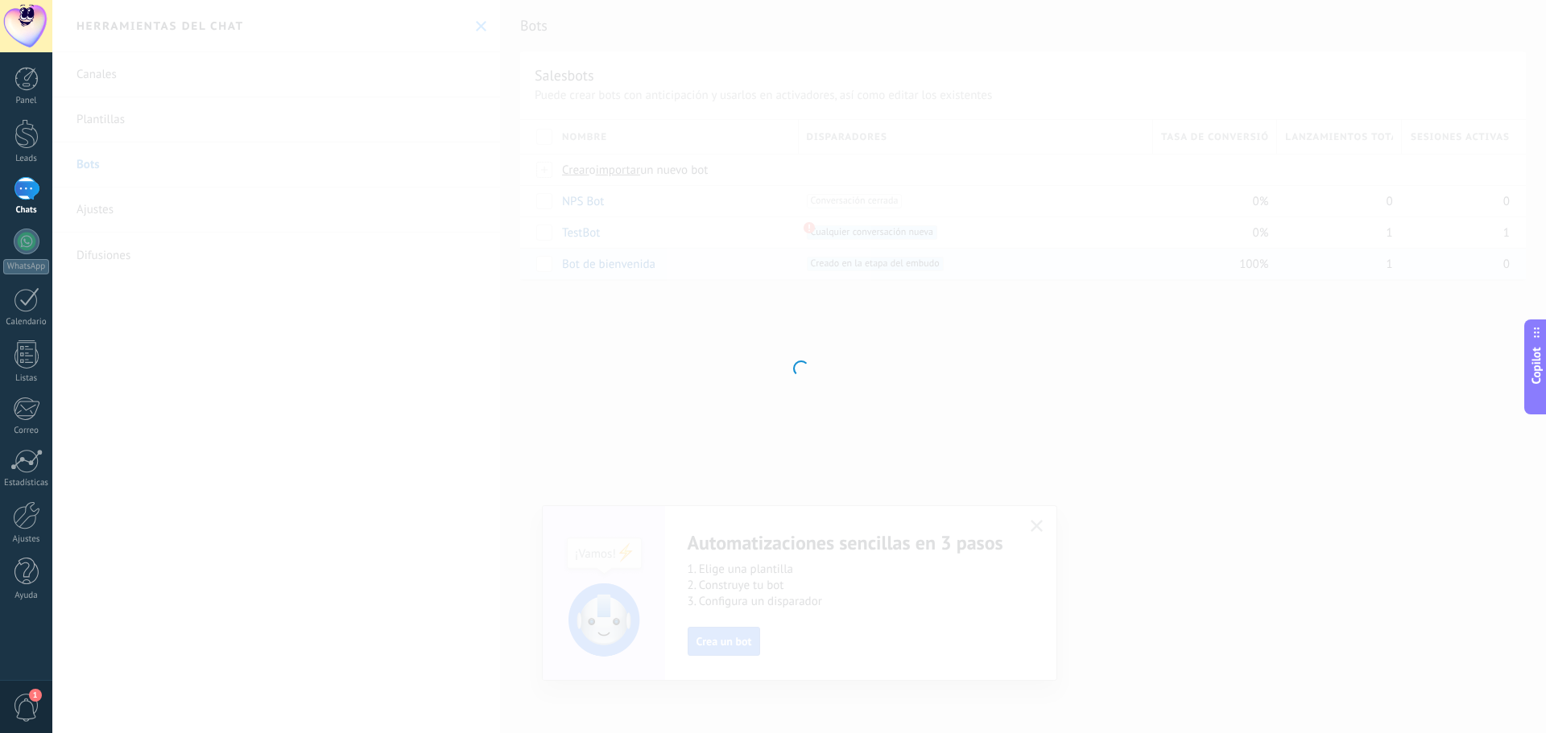
type input "**********"
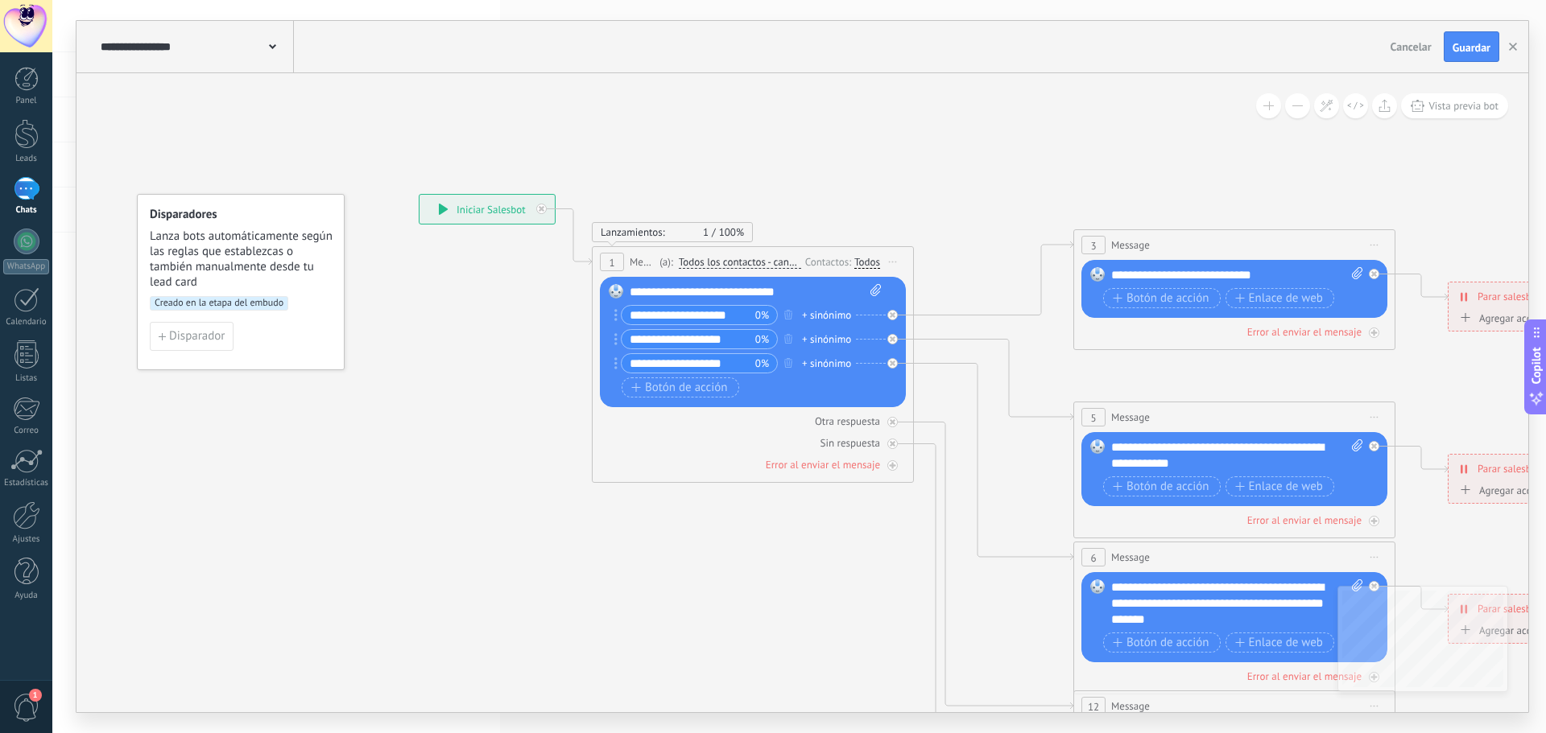
click at [656, 287] on div "**********" at bounding box center [756, 292] width 252 height 16
click at [794, 295] on div "**********" at bounding box center [756, 292] width 252 height 16
click at [800, 292] on div "**********" at bounding box center [756, 292] width 252 height 16
drag, startPoint x: 631, startPoint y: 291, endPoint x: 800, endPoint y: 304, distance: 169.6
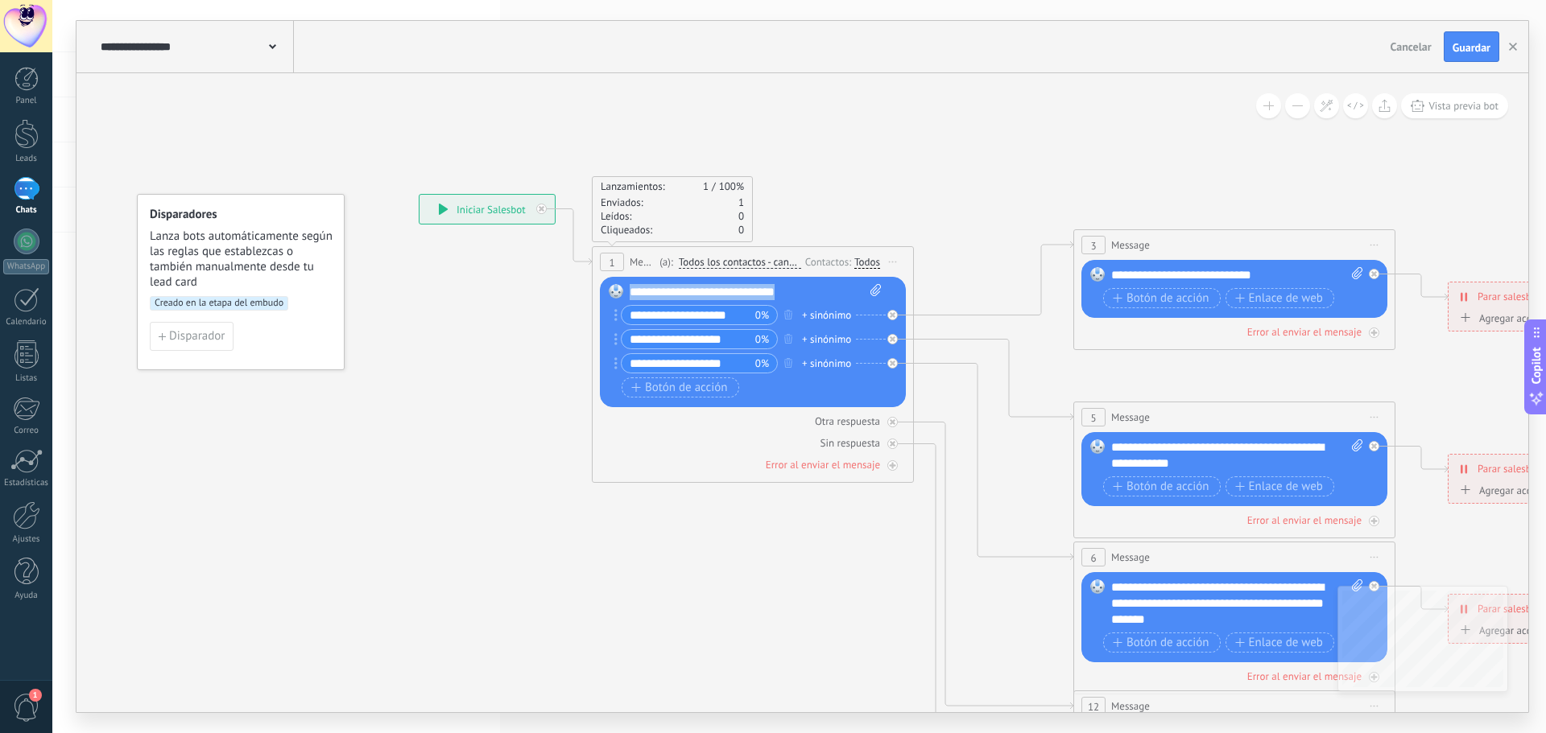
click at [800, 304] on div "**********" at bounding box center [755, 343] width 251 height 118
paste div
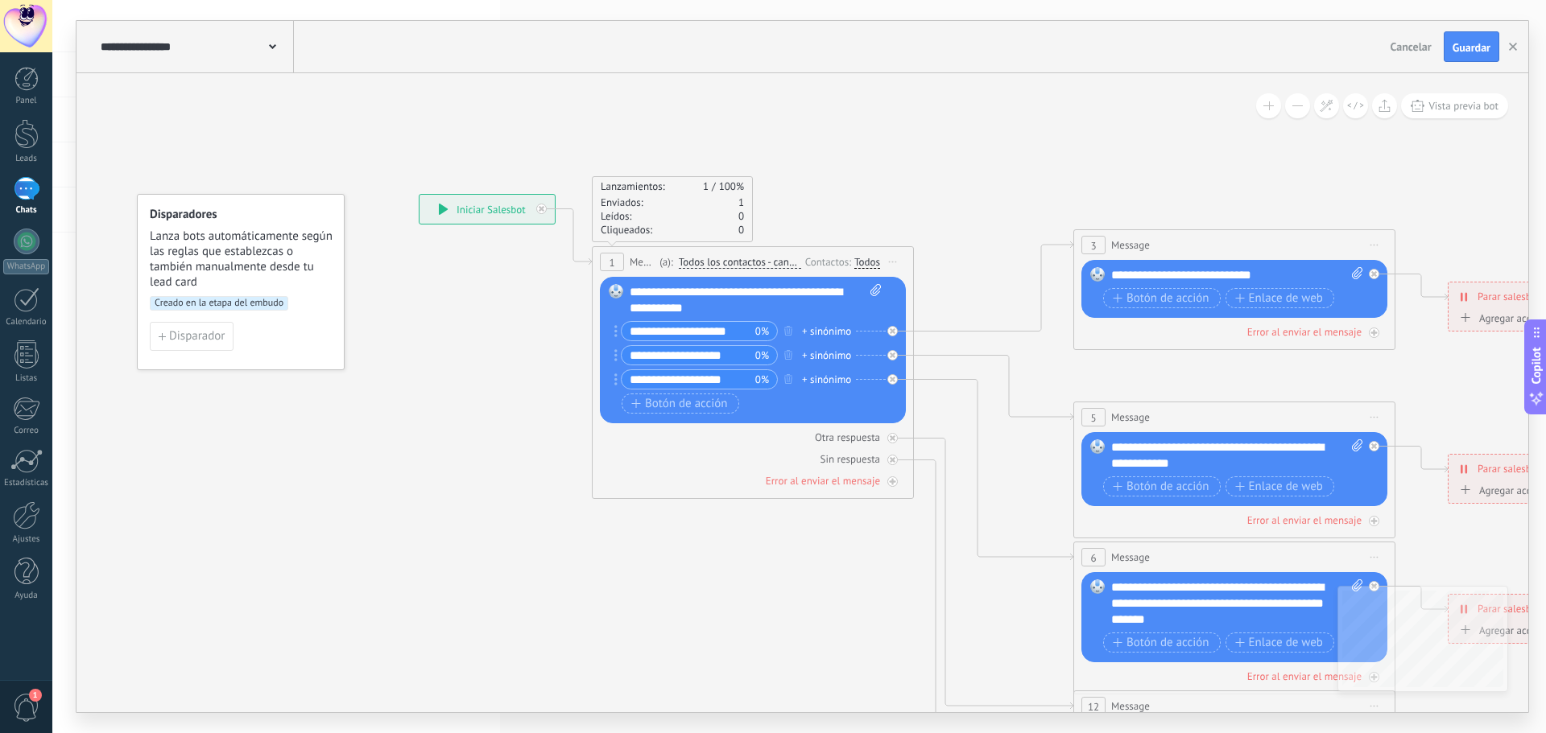
click at [659, 331] on input "**********" at bounding box center [689, 331] width 134 height 19
paste input "text"
type input "**********"
click at [630, 358] on input "**********" at bounding box center [689, 355] width 134 height 19
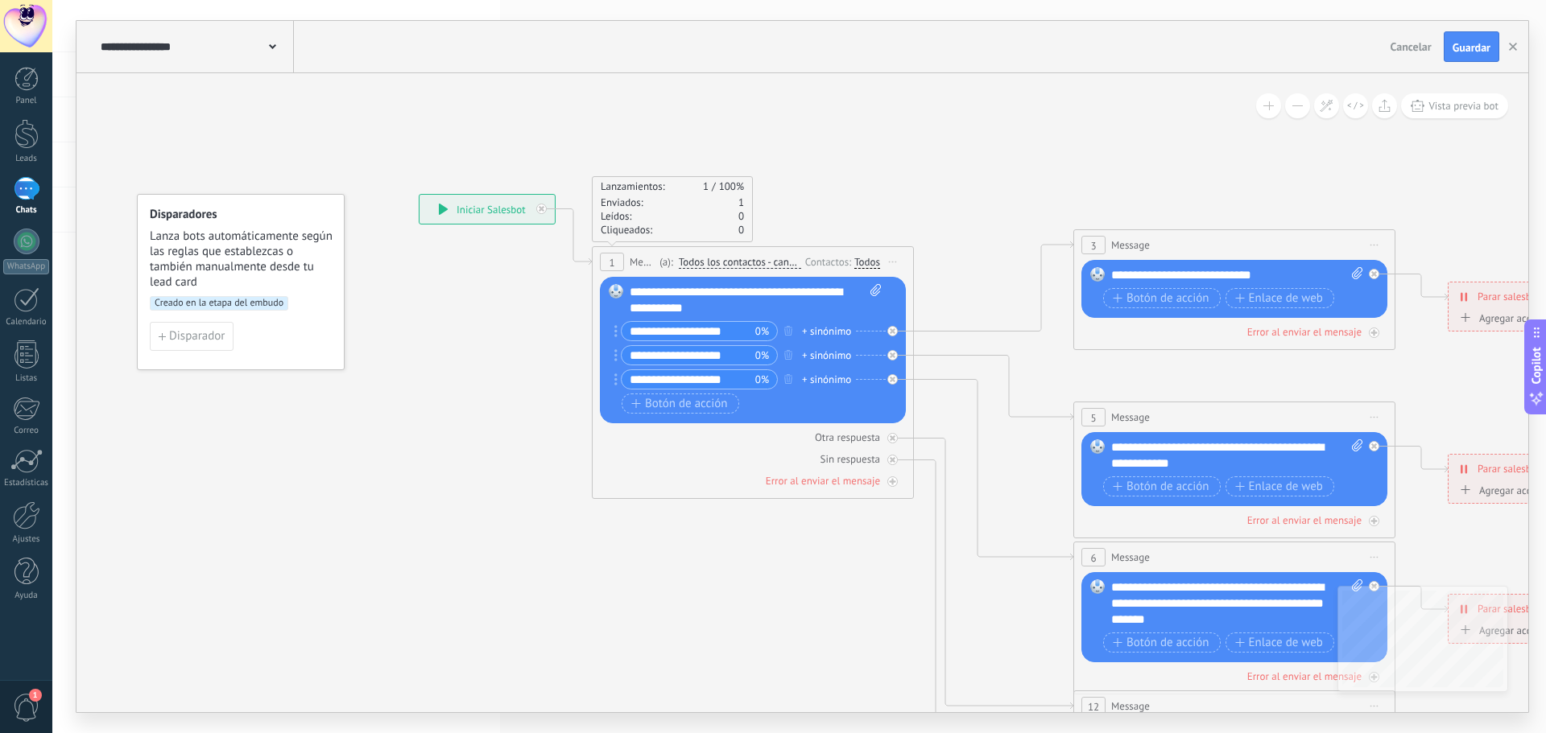
click at [633, 375] on input "**********" at bounding box center [689, 379] width 134 height 19
click at [628, 359] on input "**********" at bounding box center [689, 355] width 134 height 19
type input "*"
type input "**********"
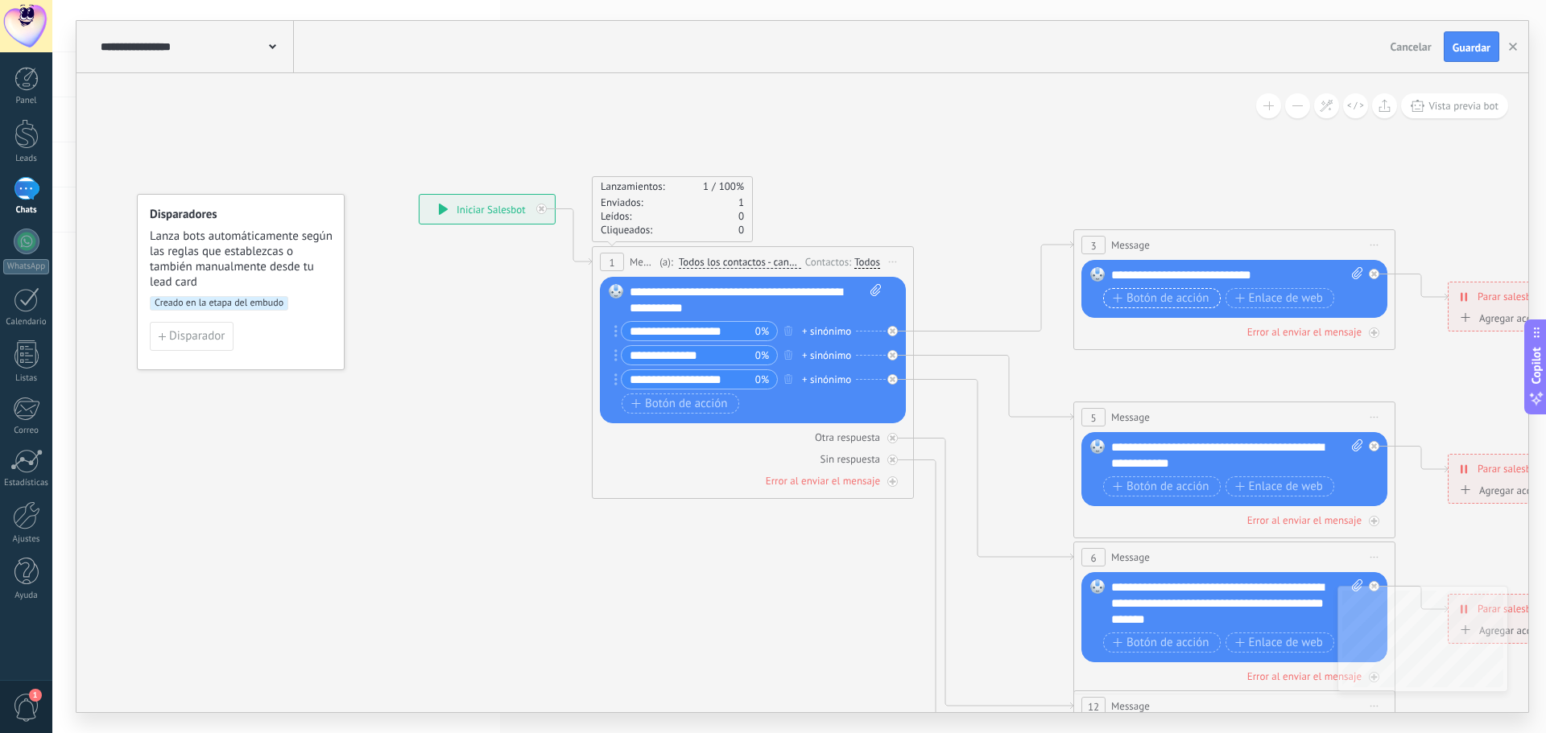
click at [1137, 292] on span "Botón de acción" at bounding box center [1161, 298] width 97 height 13
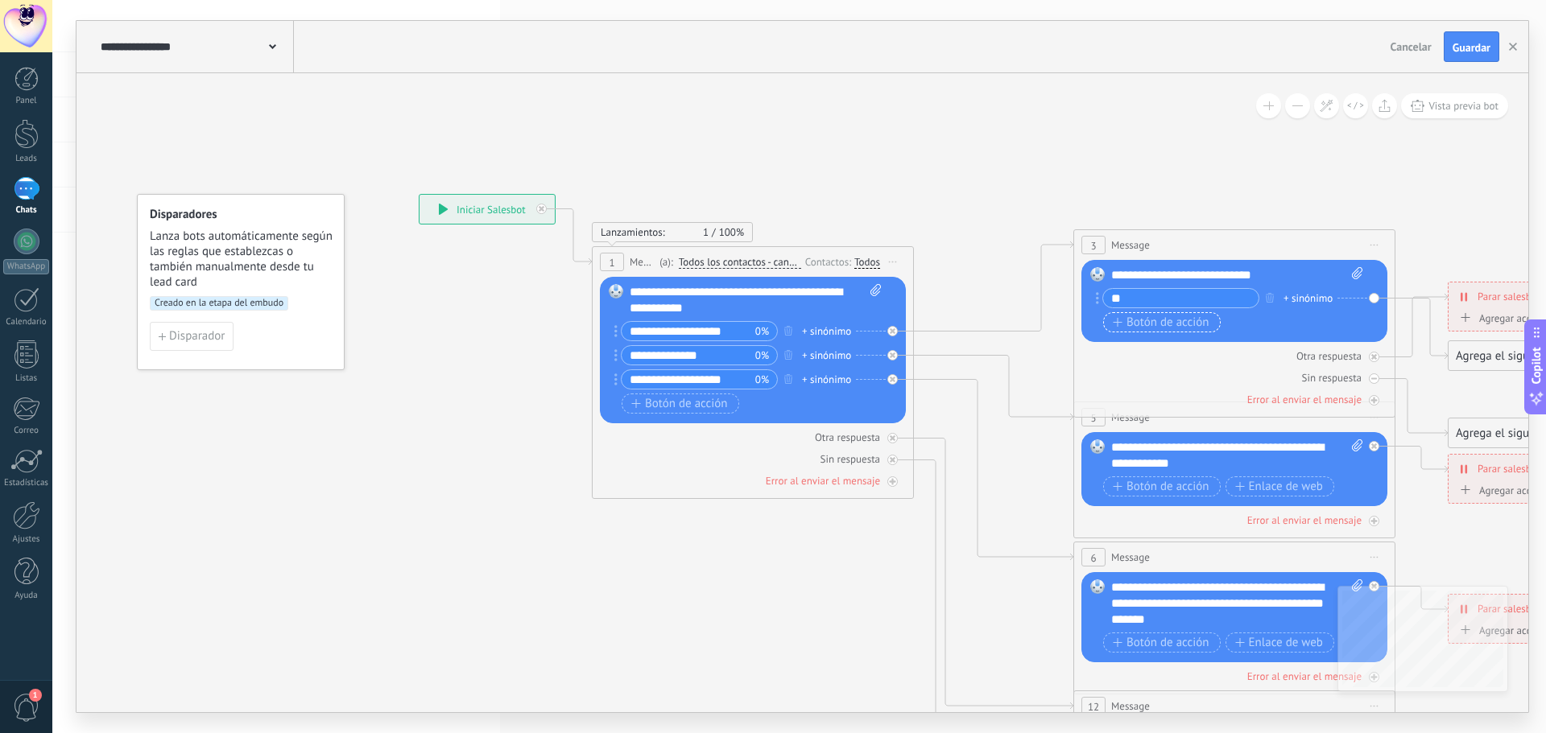
type input "*"
type input "*********"
click at [1139, 321] on span "Botón de acción" at bounding box center [1161, 322] width 97 height 13
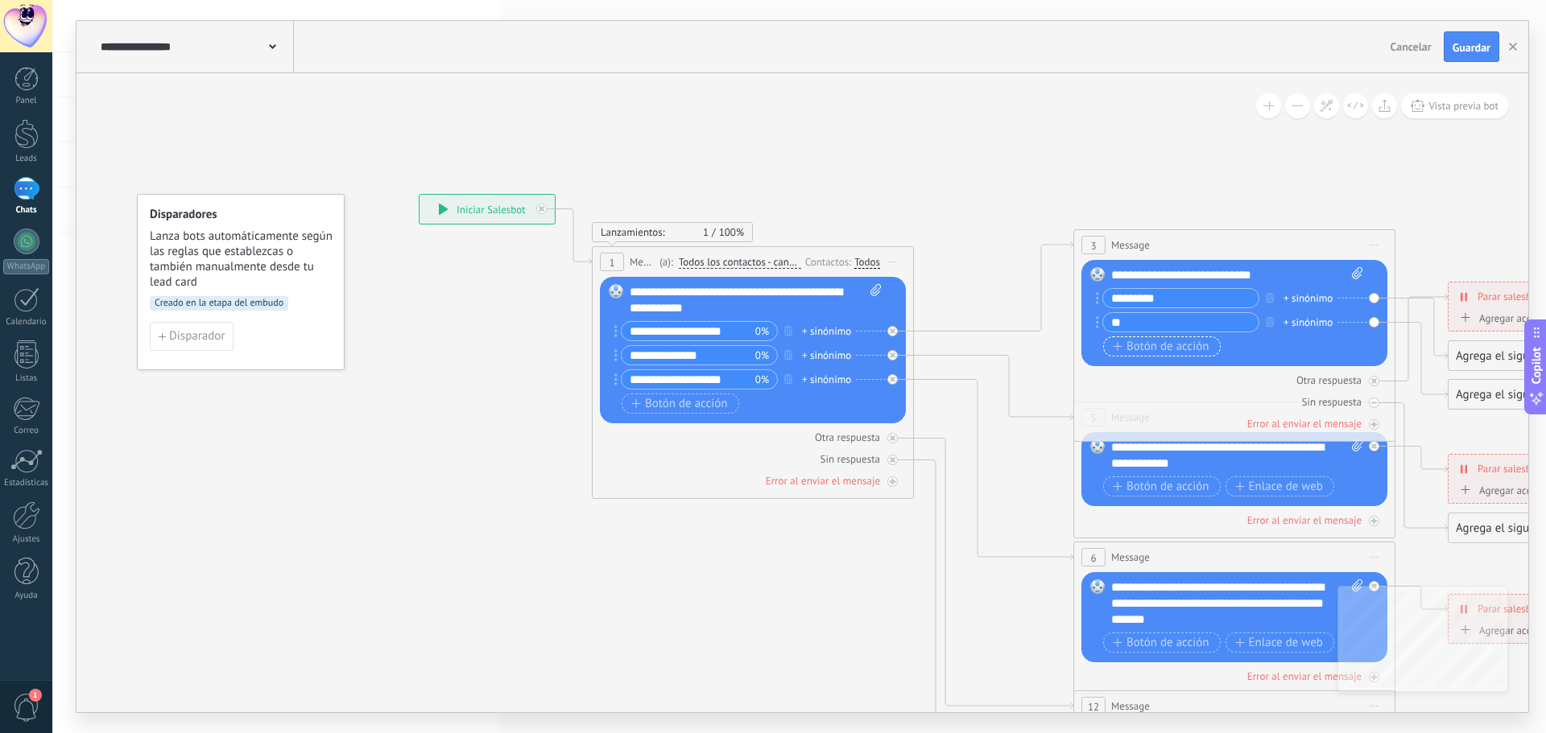
type input "*"
type input "*********"
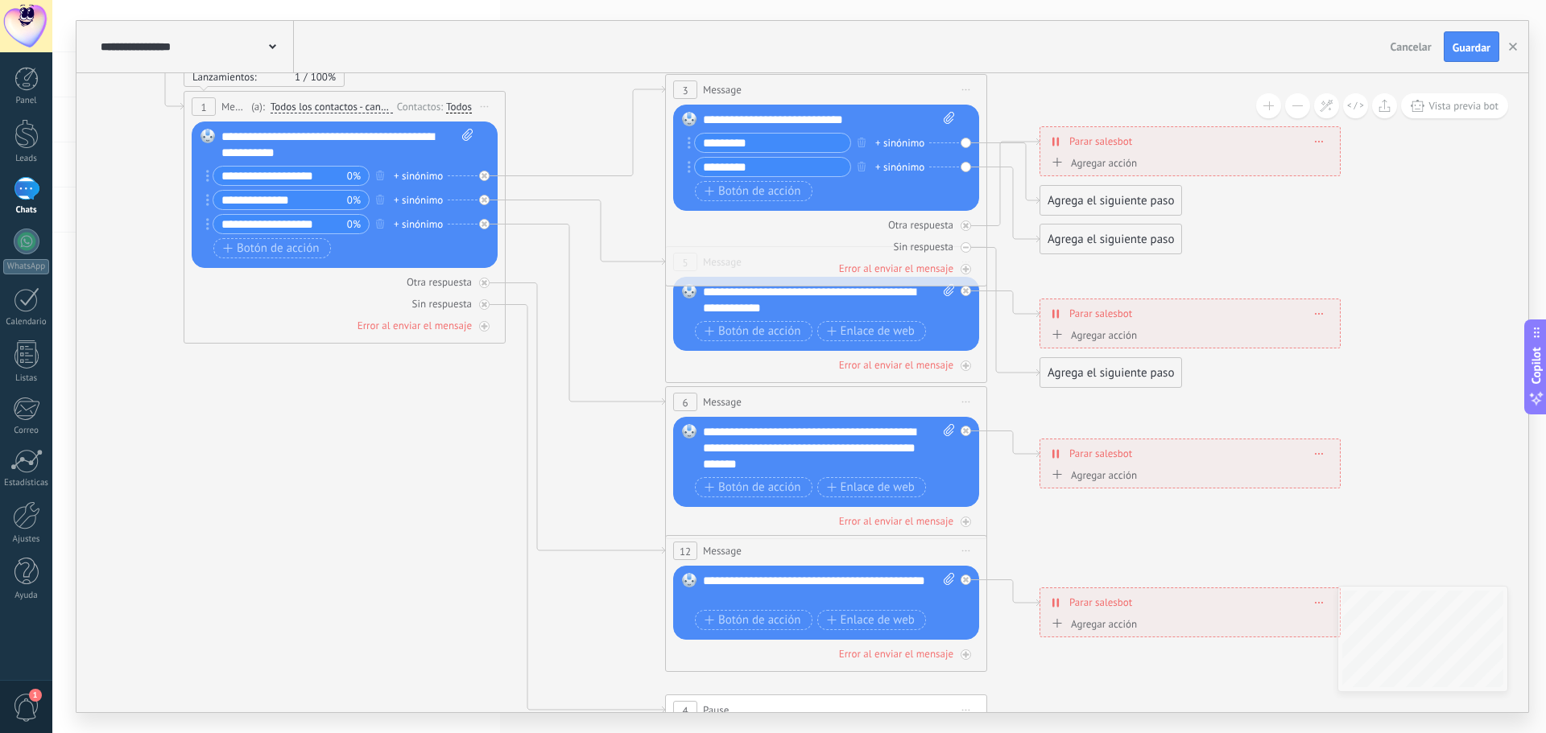
drag, startPoint x: 808, startPoint y: 602, endPoint x: 400, endPoint y: 447, distance: 436.8
click at [400, 447] on icon at bounding box center [862, 449] width 2509 height 1626
click at [1474, 40] on button "Guardar" at bounding box center [1472, 46] width 56 height 31
click at [1064, 195] on div "Agrega el siguiente paso" at bounding box center [1110, 201] width 141 height 27
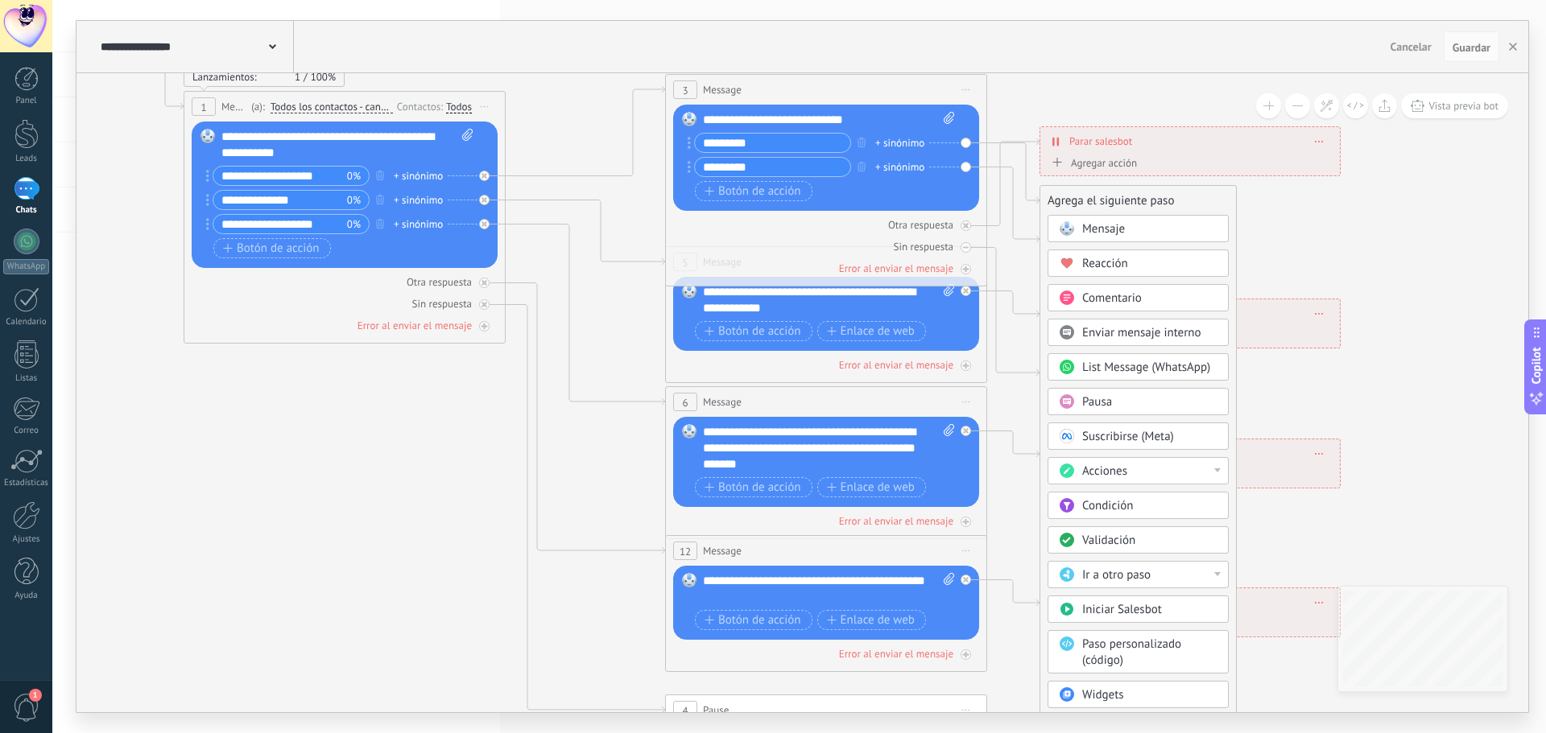
click at [1082, 222] on span "Mensaje" at bounding box center [1103, 228] width 43 height 15
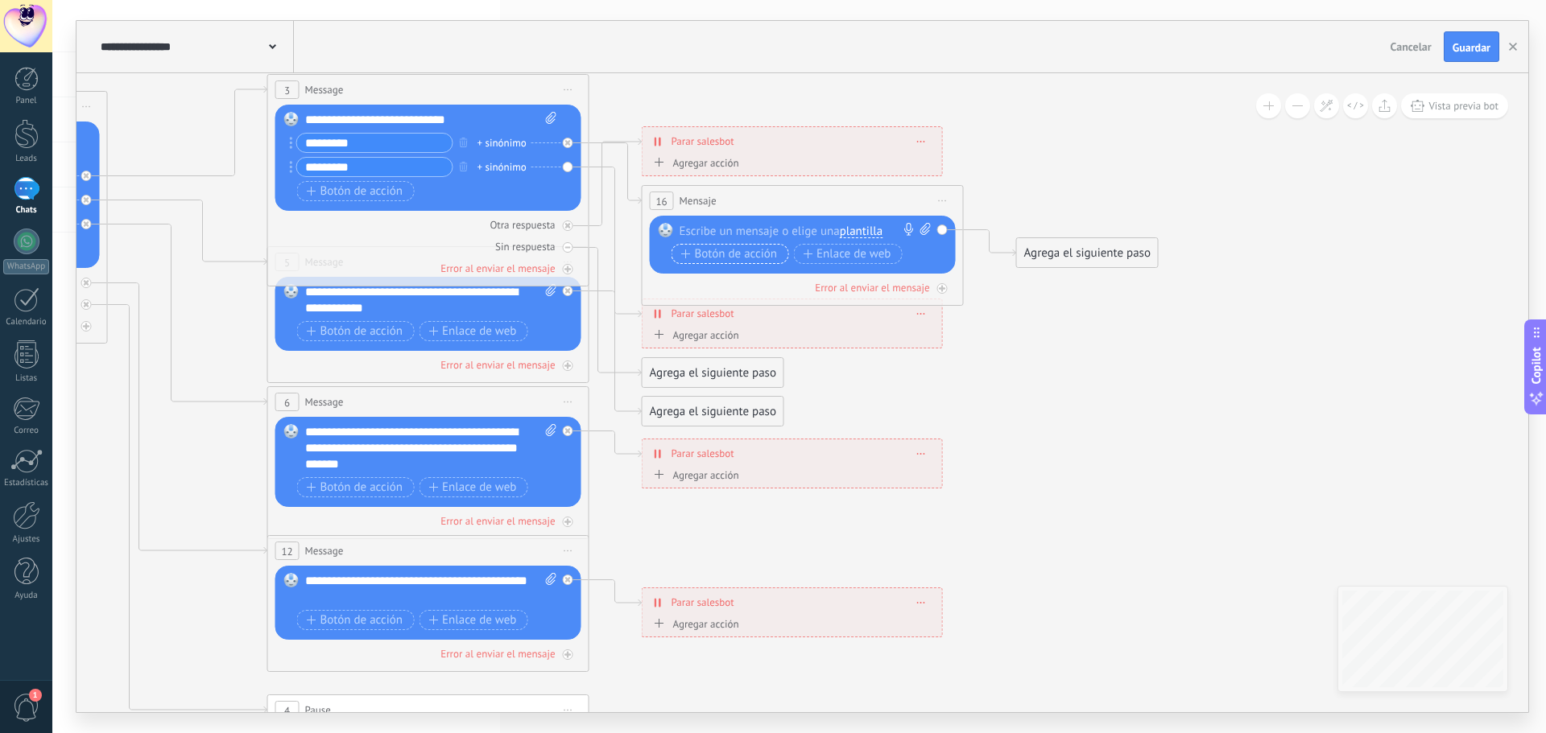
click at [774, 254] on span "Botón de acción" at bounding box center [729, 254] width 97 height 13
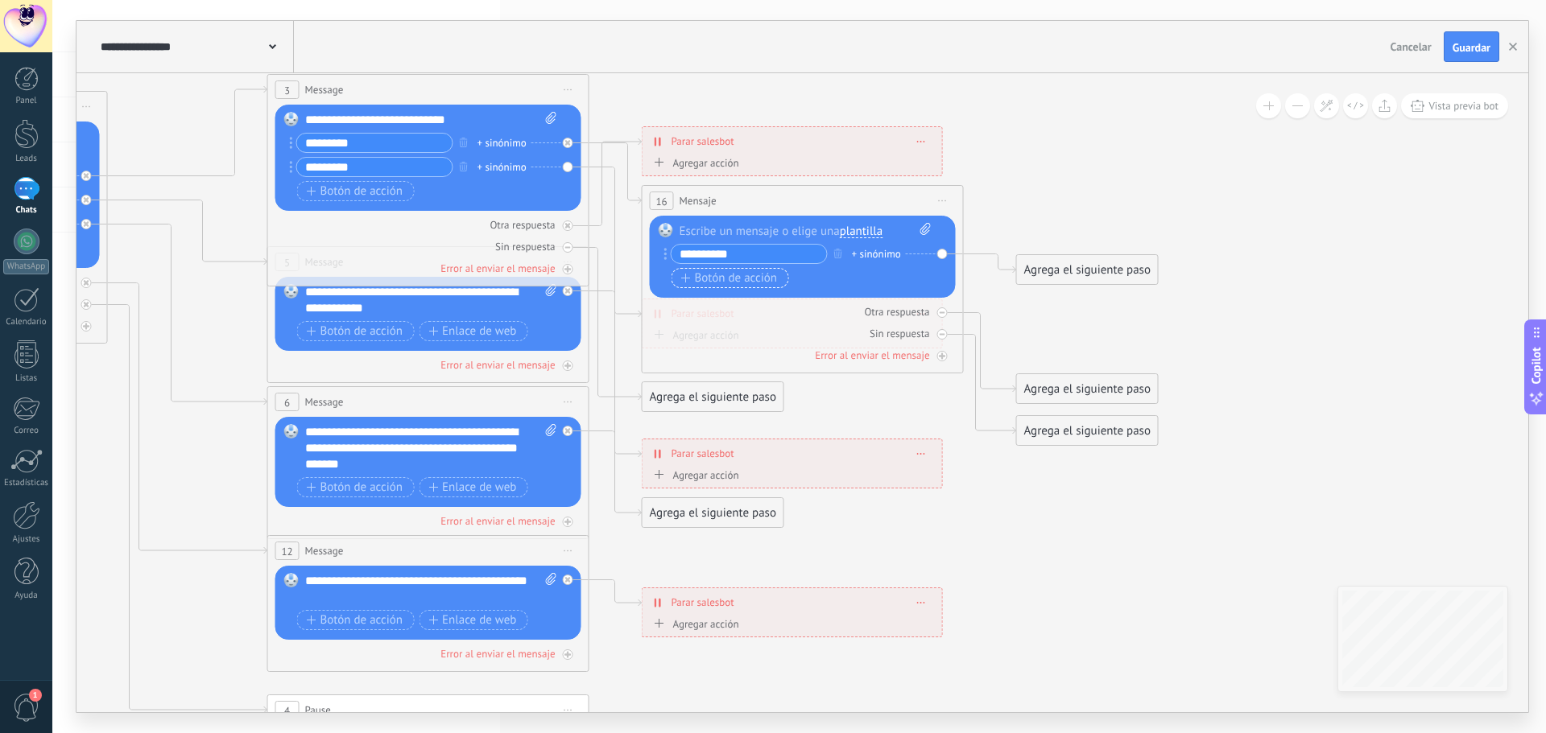
type input "**********"
click at [763, 272] on span "Botón de acción" at bounding box center [729, 278] width 97 height 13
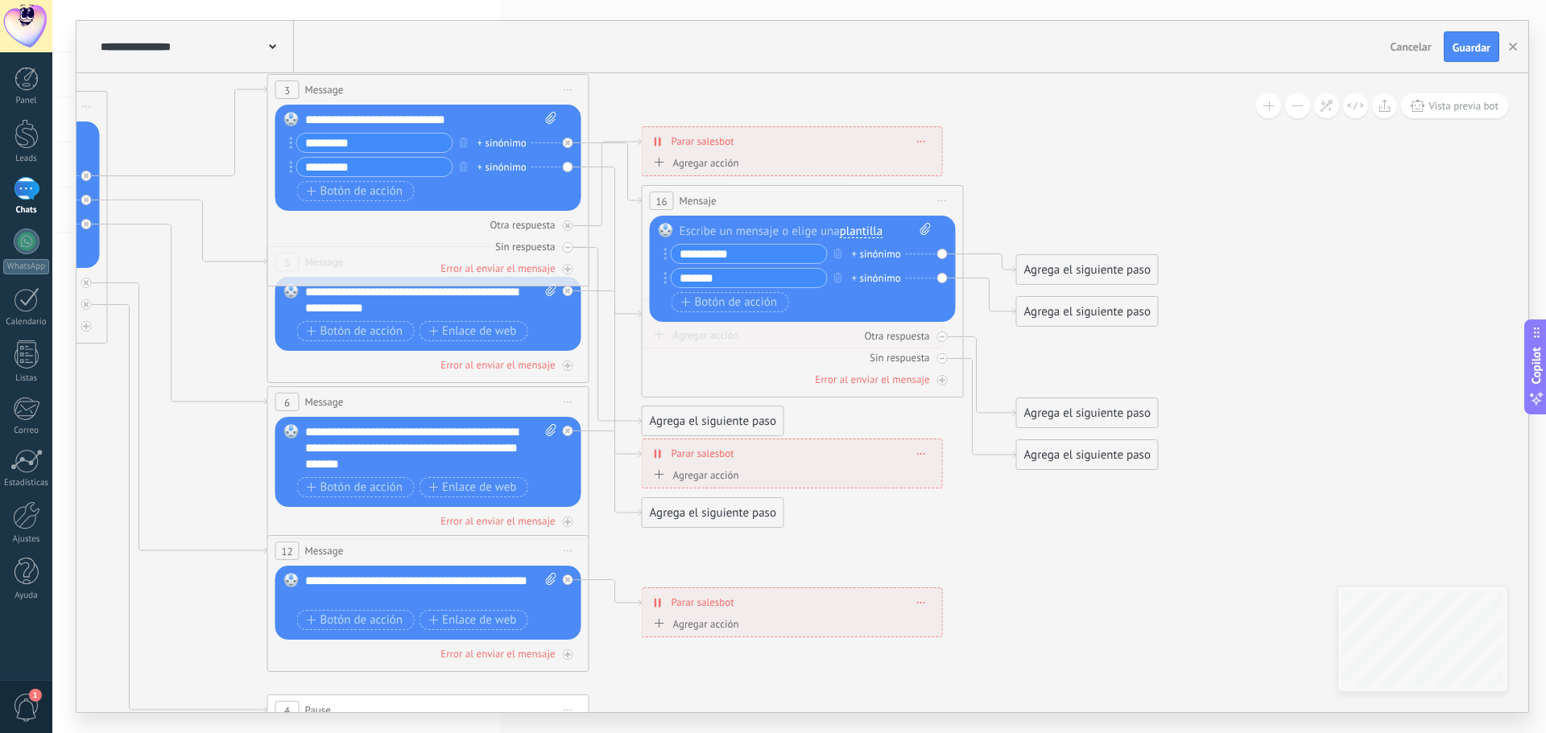
type input "*******"
click at [736, 251] on input "**********" at bounding box center [748, 254] width 155 height 19
type input "******"
click at [1044, 273] on div "Agrega el siguiente paso" at bounding box center [1087, 270] width 141 height 27
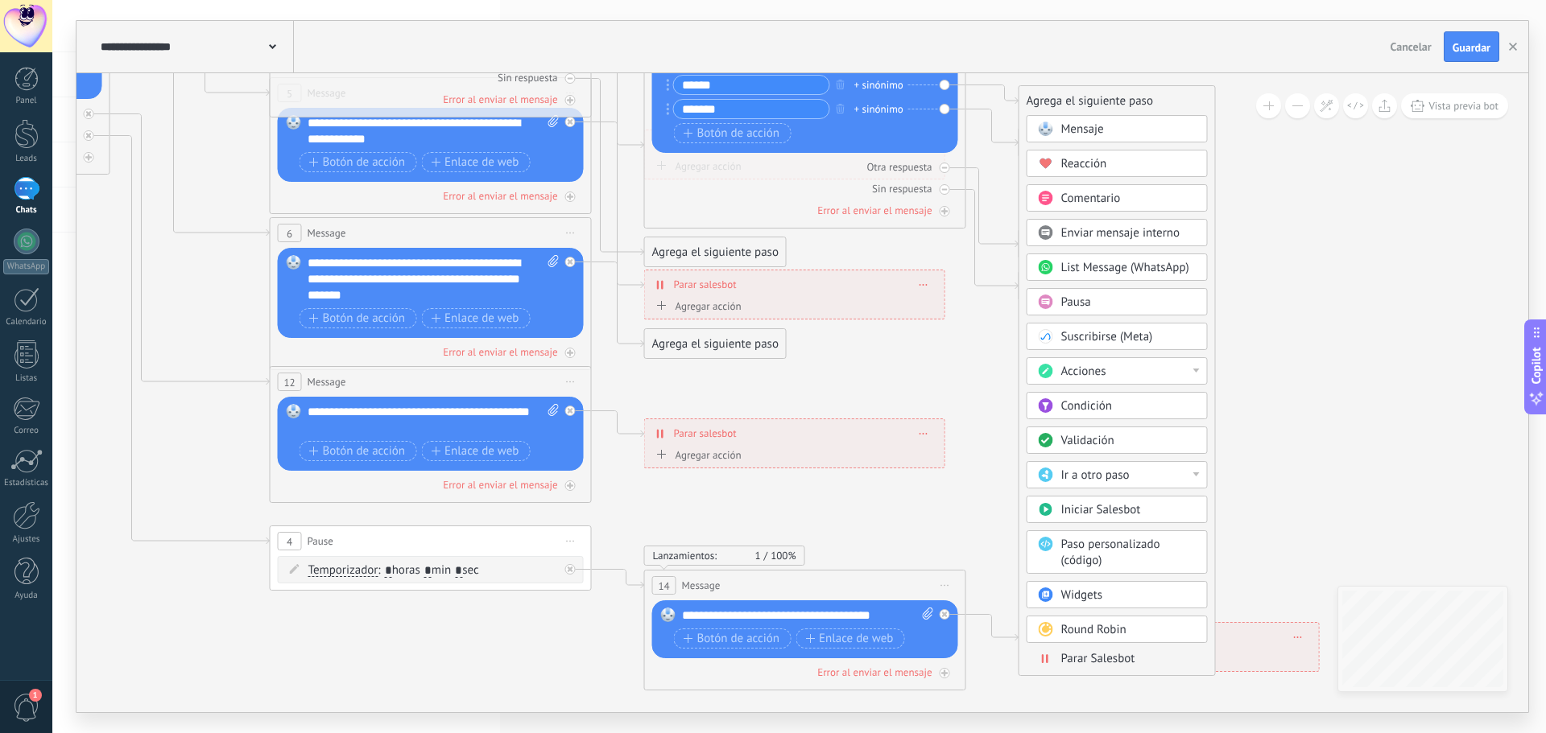
drag, startPoint x: 1341, startPoint y: 407, endPoint x: 1344, endPoint y: 238, distance: 169.1
click at [1344, 238] on icon at bounding box center [467, 280] width 2509 height 1626
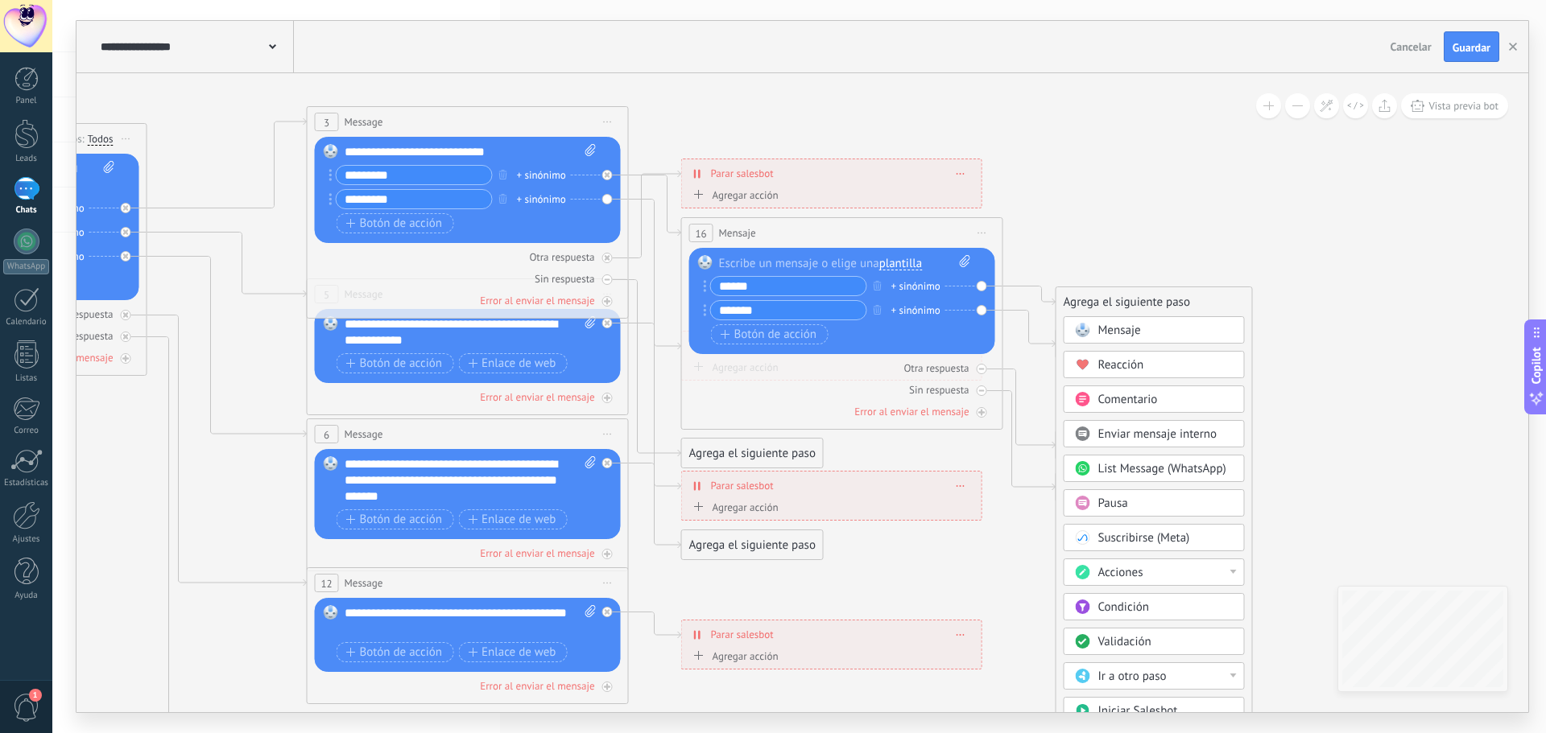
drag, startPoint x: 1435, startPoint y: 259, endPoint x: 1473, endPoint y: 461, distance: 204.7
click at [1473, 461] on icon at bounding box center [504, 481] width 2509 height 1626
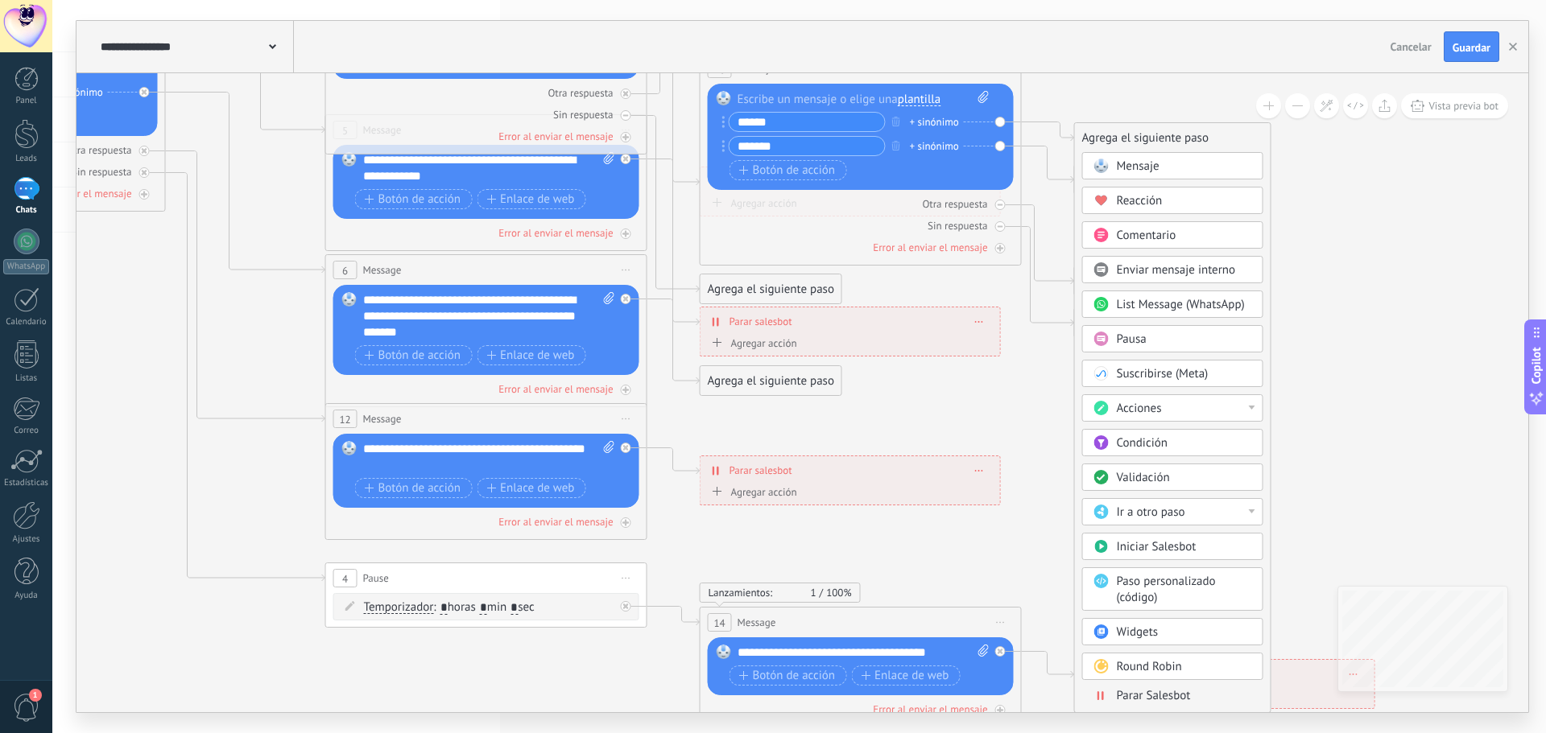
drag, startPoint x: 1310, startPoint y: 473, endPoint x: 1328, endPoint y: 308, distance: 165.3
click at [1328, 308] on icon at bounding box center [522, 317] width 2509 height 1626
click at [1453, 53] on span "Guardar" at bounding box center [1471, 47] width 38 height 11
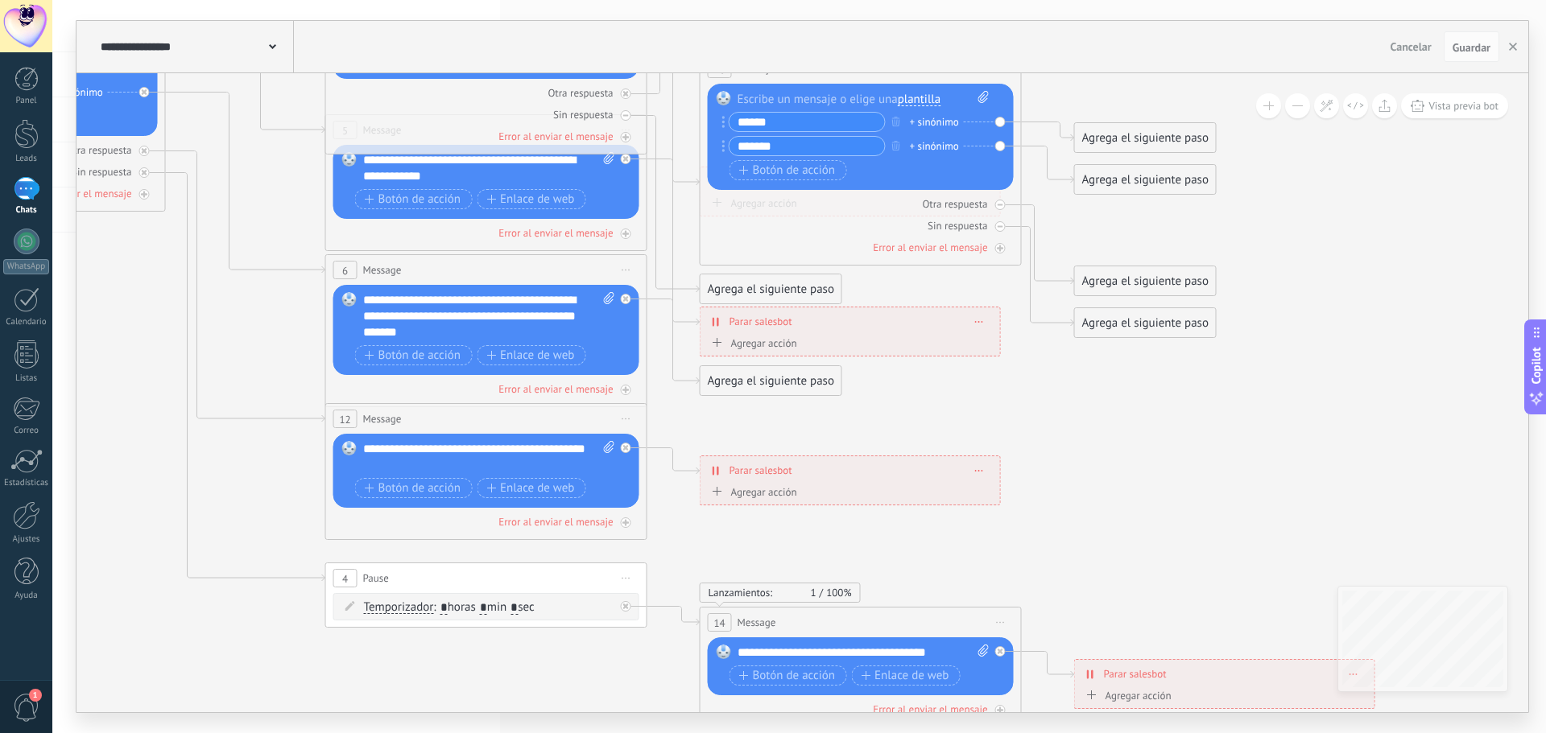
click at [1114, 143] on div "Agrega el siguiente paso" at bounding box center [1145, 138] width 141 height 27
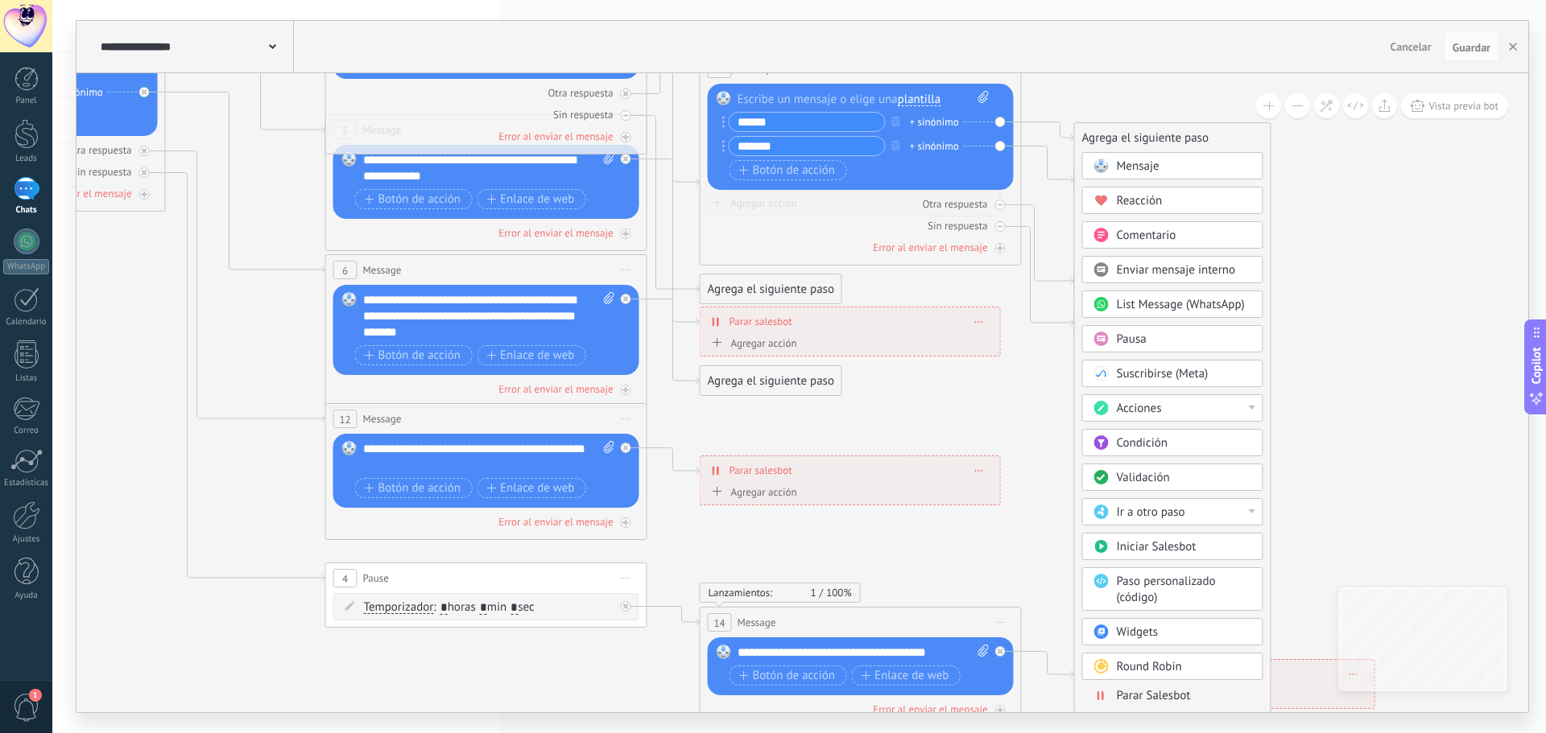
click at [1122, 160] on span "Mensaje" at bounding box center [1138, 166] width 43 height 15
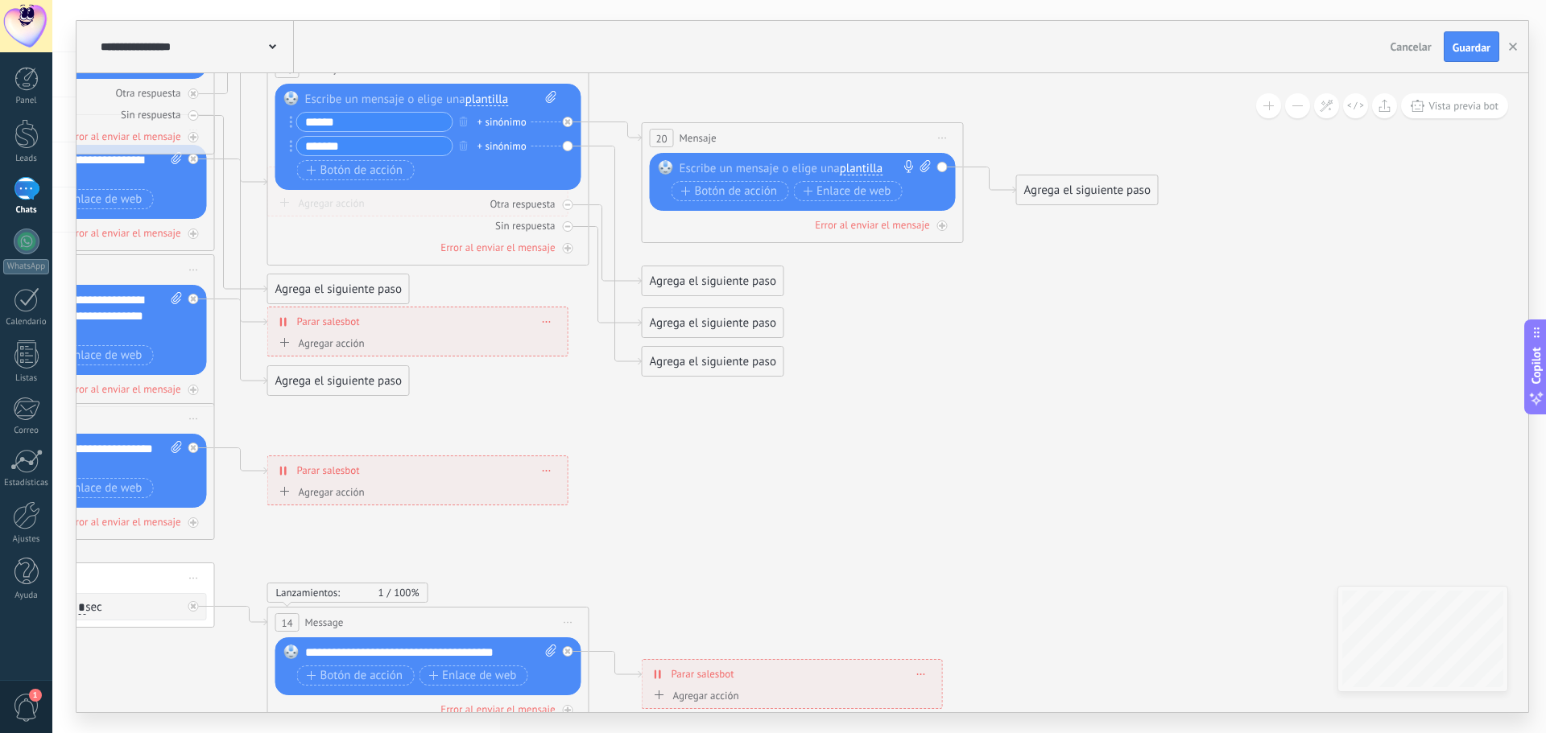
click at [766, 171] on div at bounding box center [799, 168] width 239 height 16
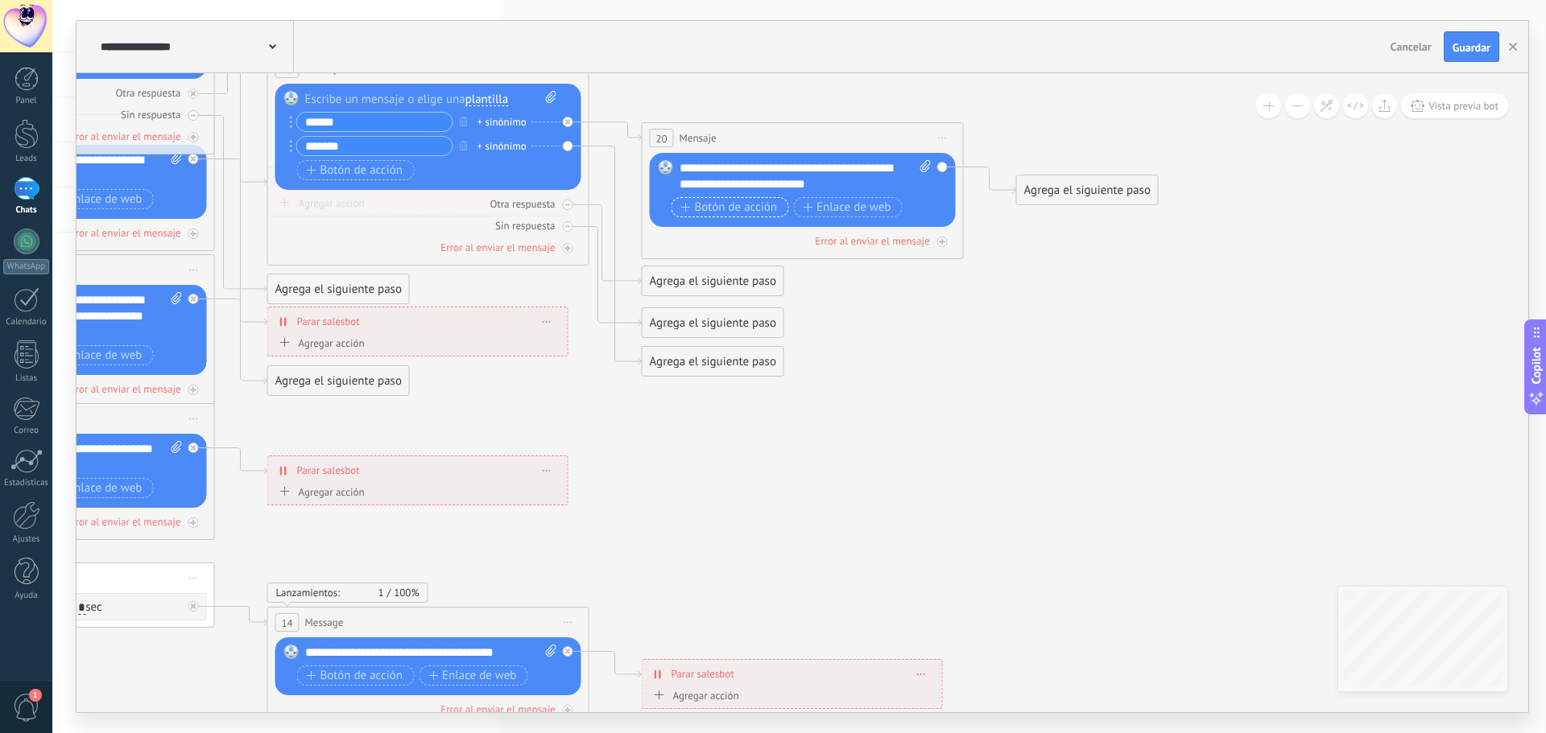
click at [770, 208] on span "Botón de acción" at bounding box center [729, 207] width 97 height 13
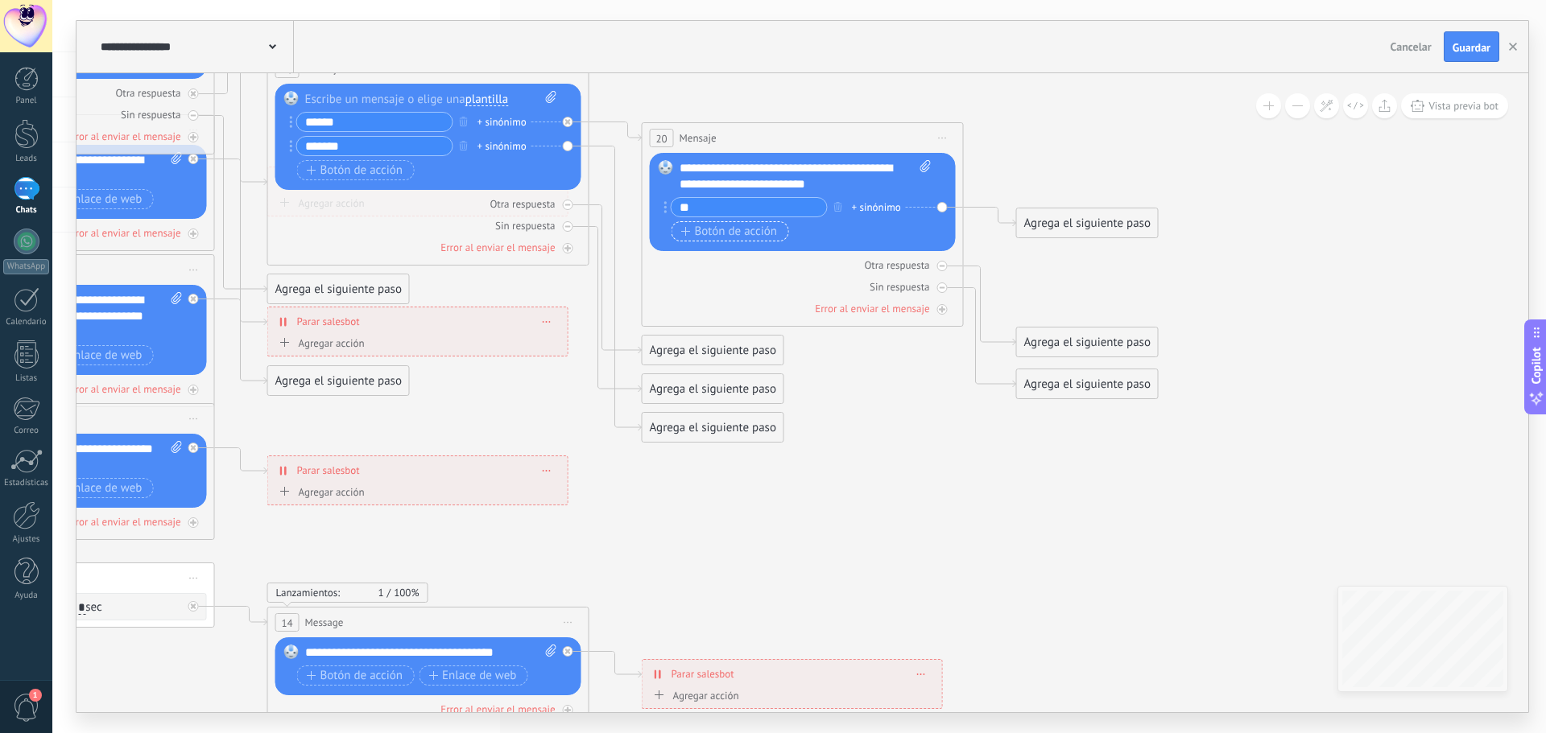
type input "**"
click at [766, 225] on span "Botón de acción" at bounding box center [729, 231] width 97 height 13
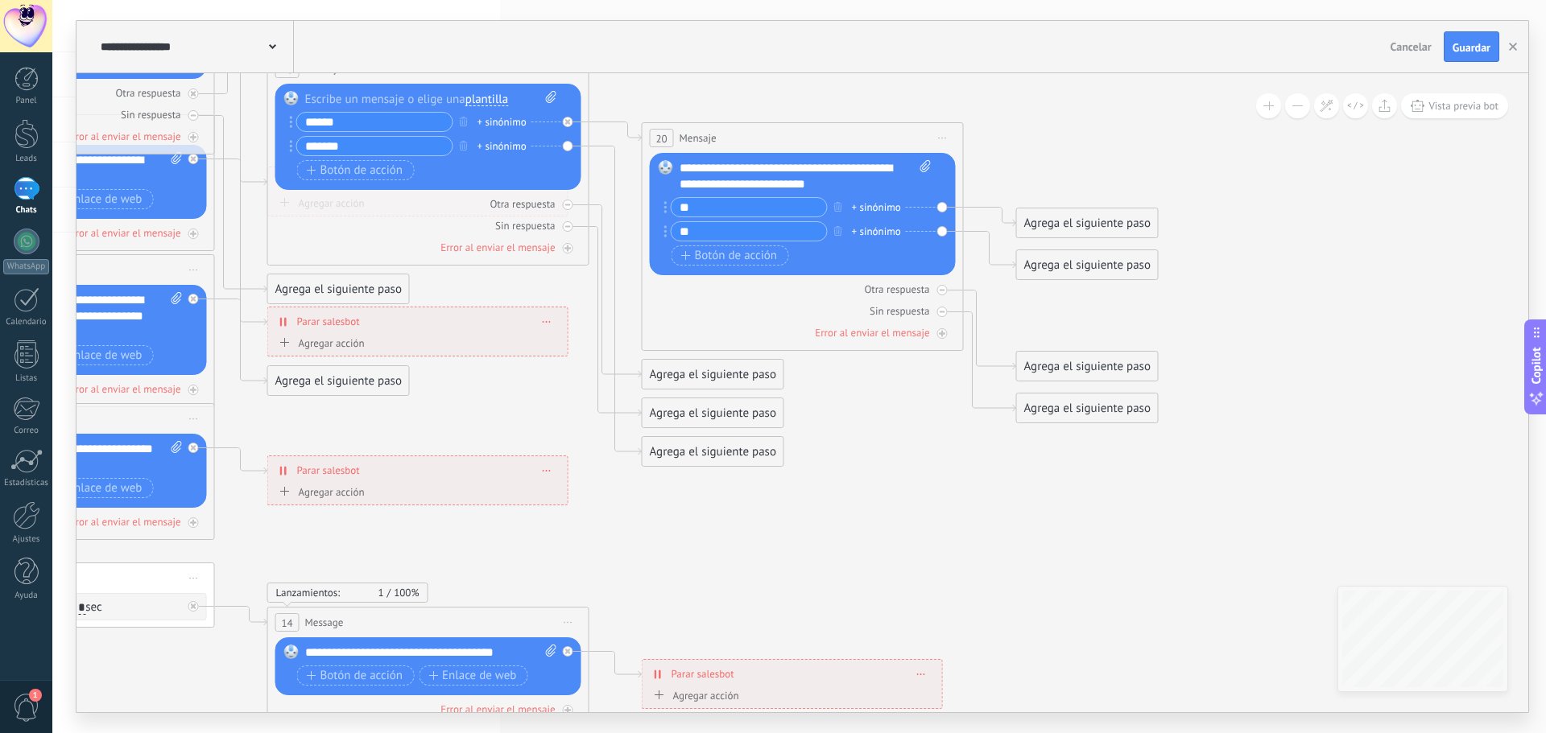
type input "**"
click at [1053, 235] on div "Agrega el siguiente paso" at bounding box center [1087, 223] width 141 height 27
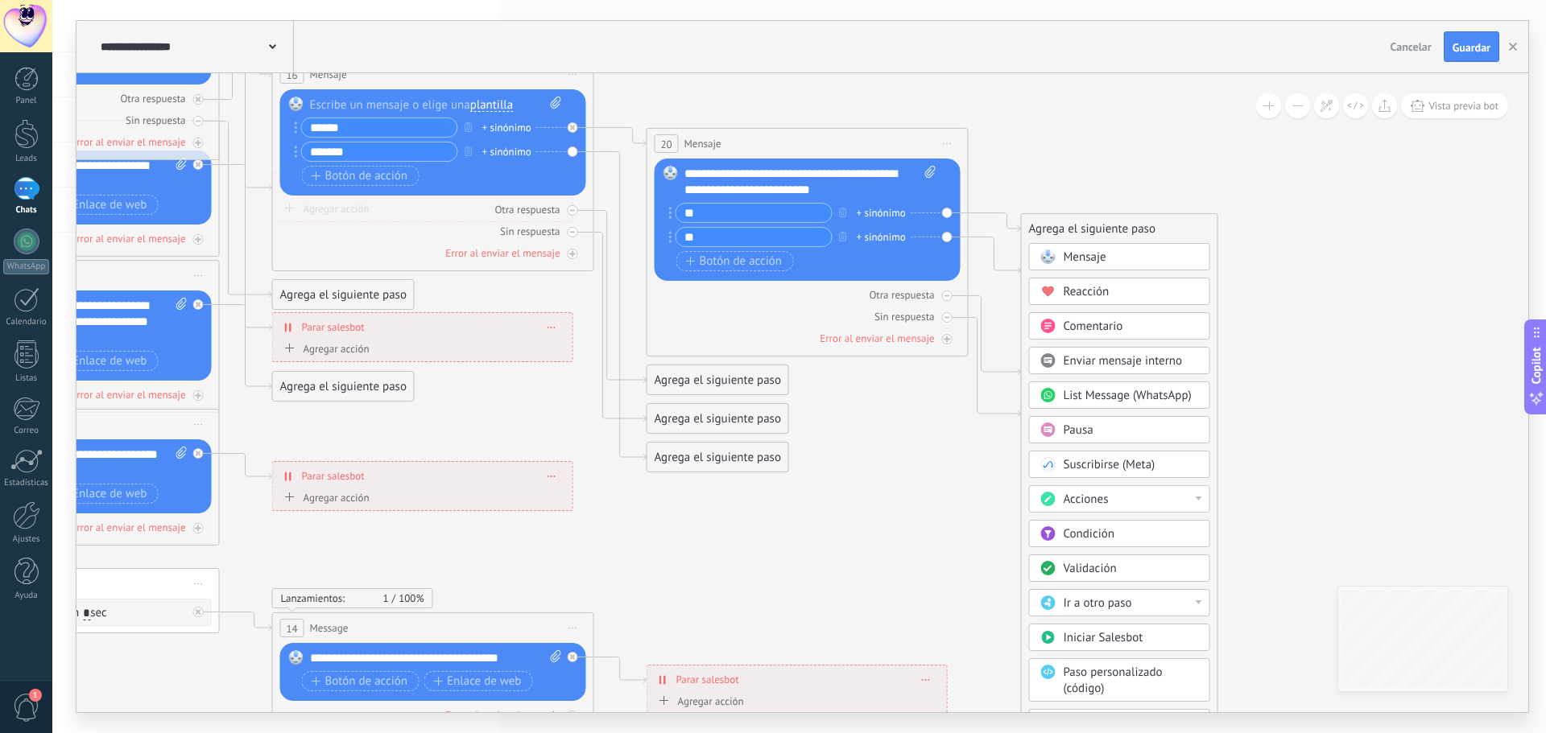
drag, startPoint x: 1346, startPoint y: 446, endPoint x: 1351, endPoint y: 494, distance: 47.7
click at [1351, 494] on icon at bounding box center [176, 323] width 2671 height 1626
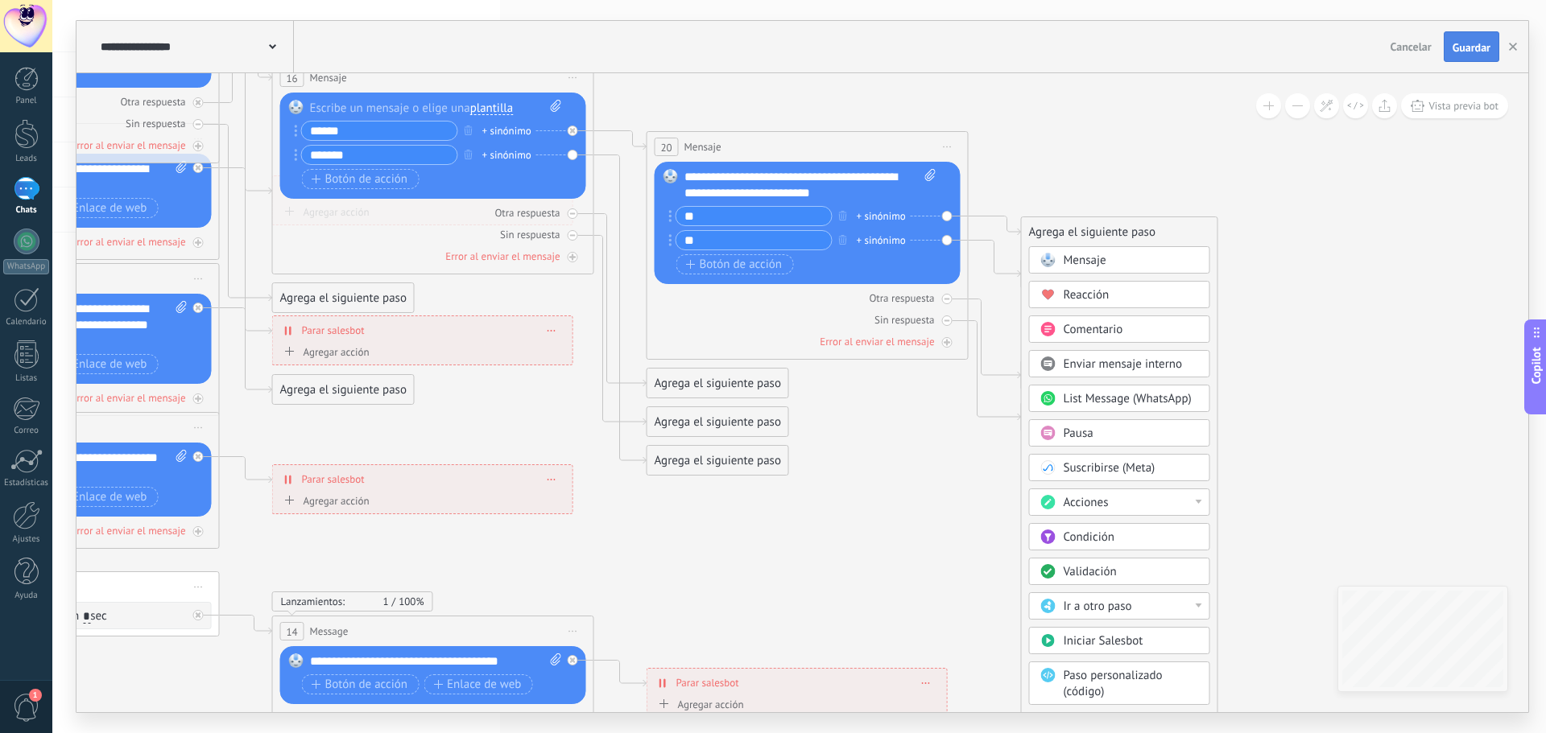
click at [1477, 50] on span "Guardar" at bounding box center [1471, 47] width 38 height 11
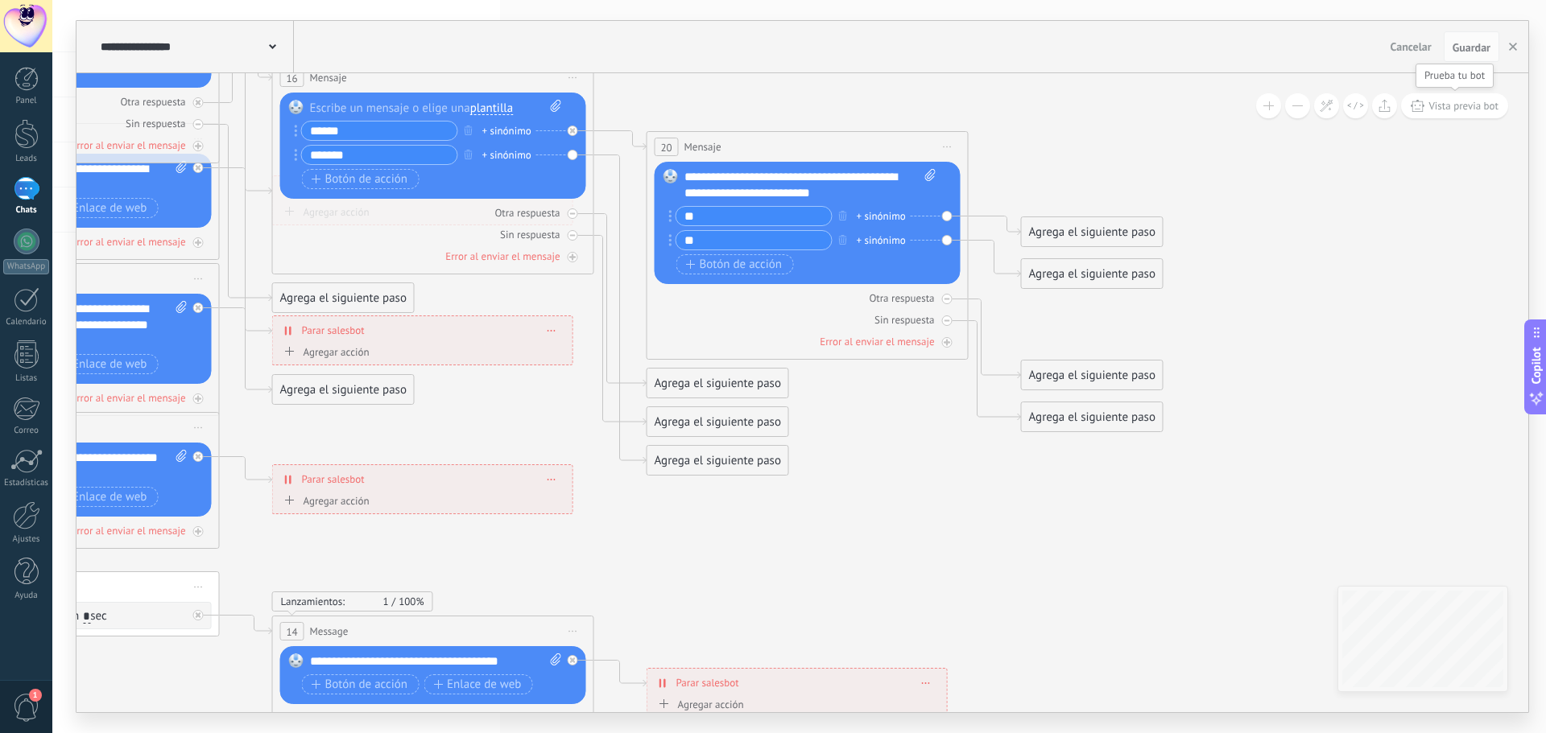
click at [1478, 106] on span "Vista previa bot" at bounding box center [1463, 106] width 70 height 14
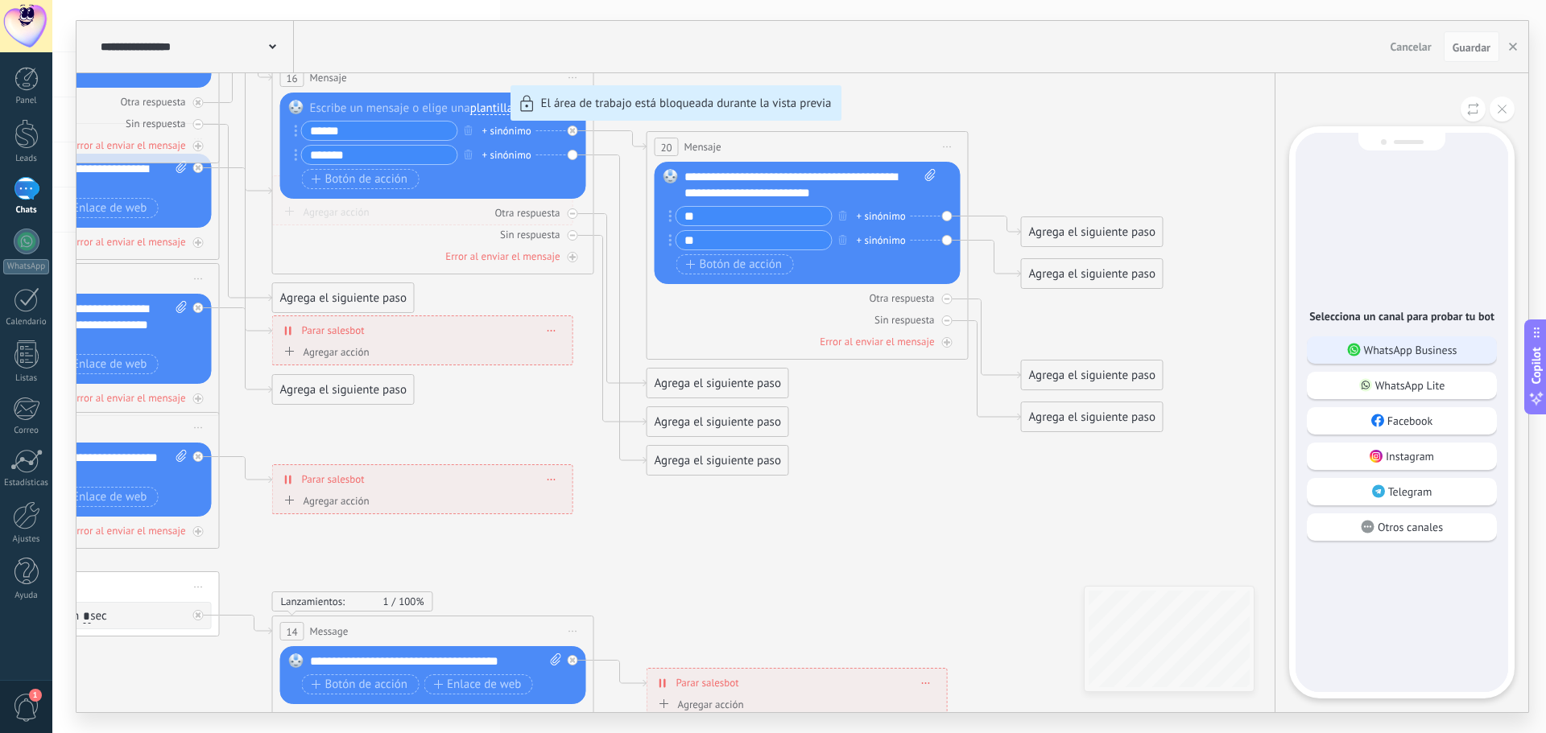
click at [1418, 353] on p "WhatsApp Business" at bounding box center [1410, 350] width 93 height 14
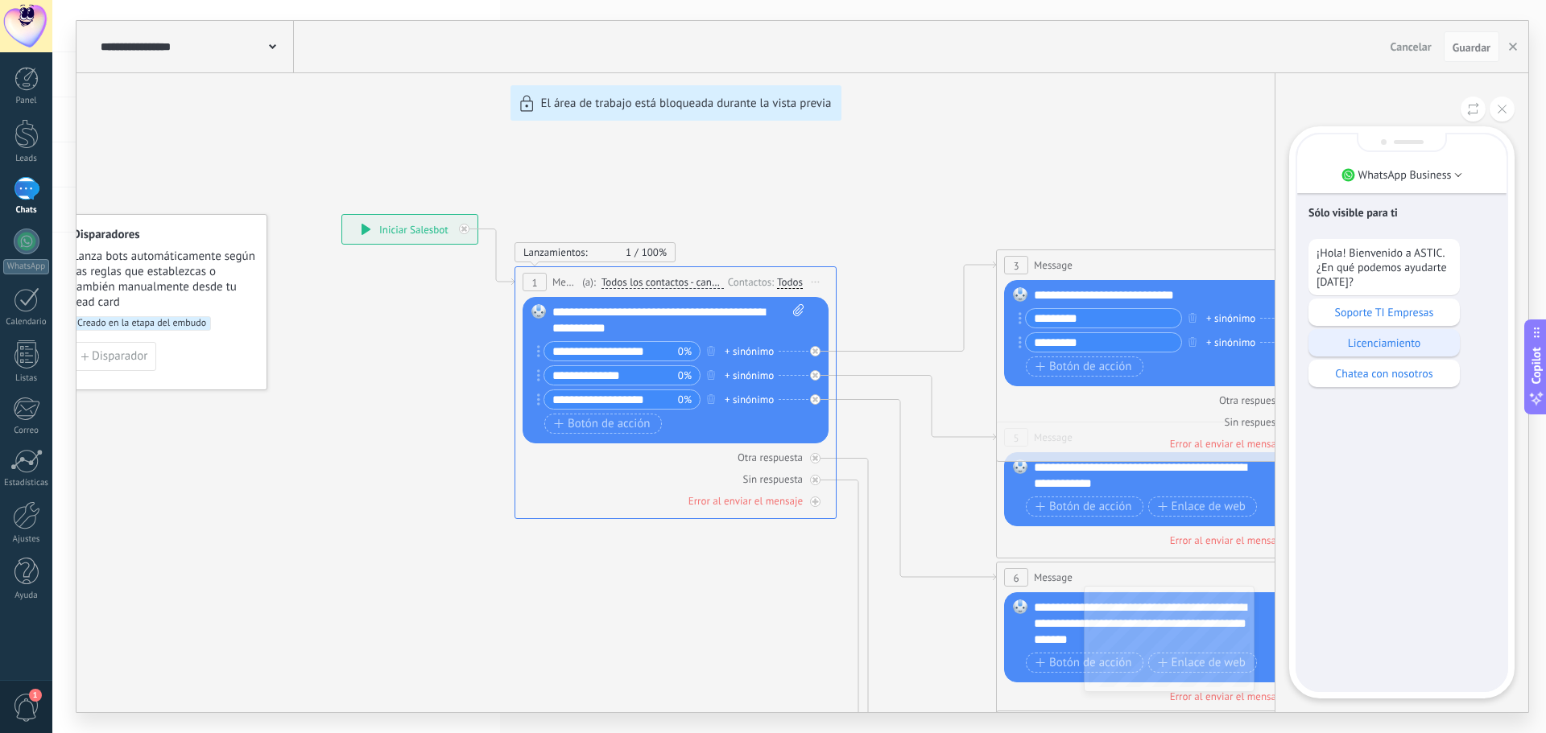
click at [1415, 346] on p "Licenciamiento" at bounding box center [1383, 343] width 135 height 14
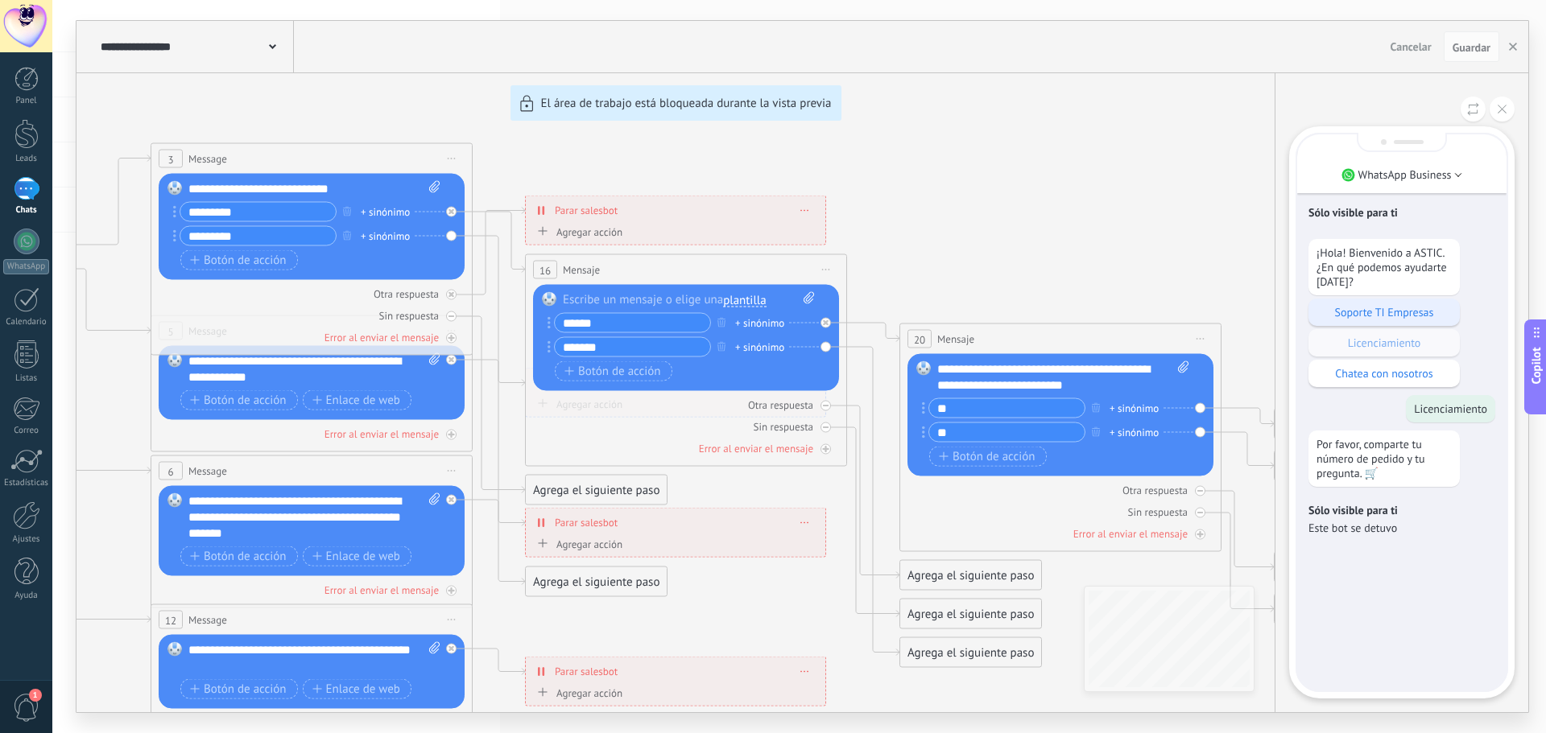
click at [1388, 317] on p "Soporte TI Empresas" at bounding box center [1383, 312] width 135 height 14
click at [1375, 382] on div "Chatea con nosotros" at bounding box center [1383, 373] width 151 height 27
click at [1083, 283] on div "**********" at bounding box center [802, 367] width 1452 height 692
click at [1502, 109] on icon at bounding box center [1501, 109] width 9 height 9
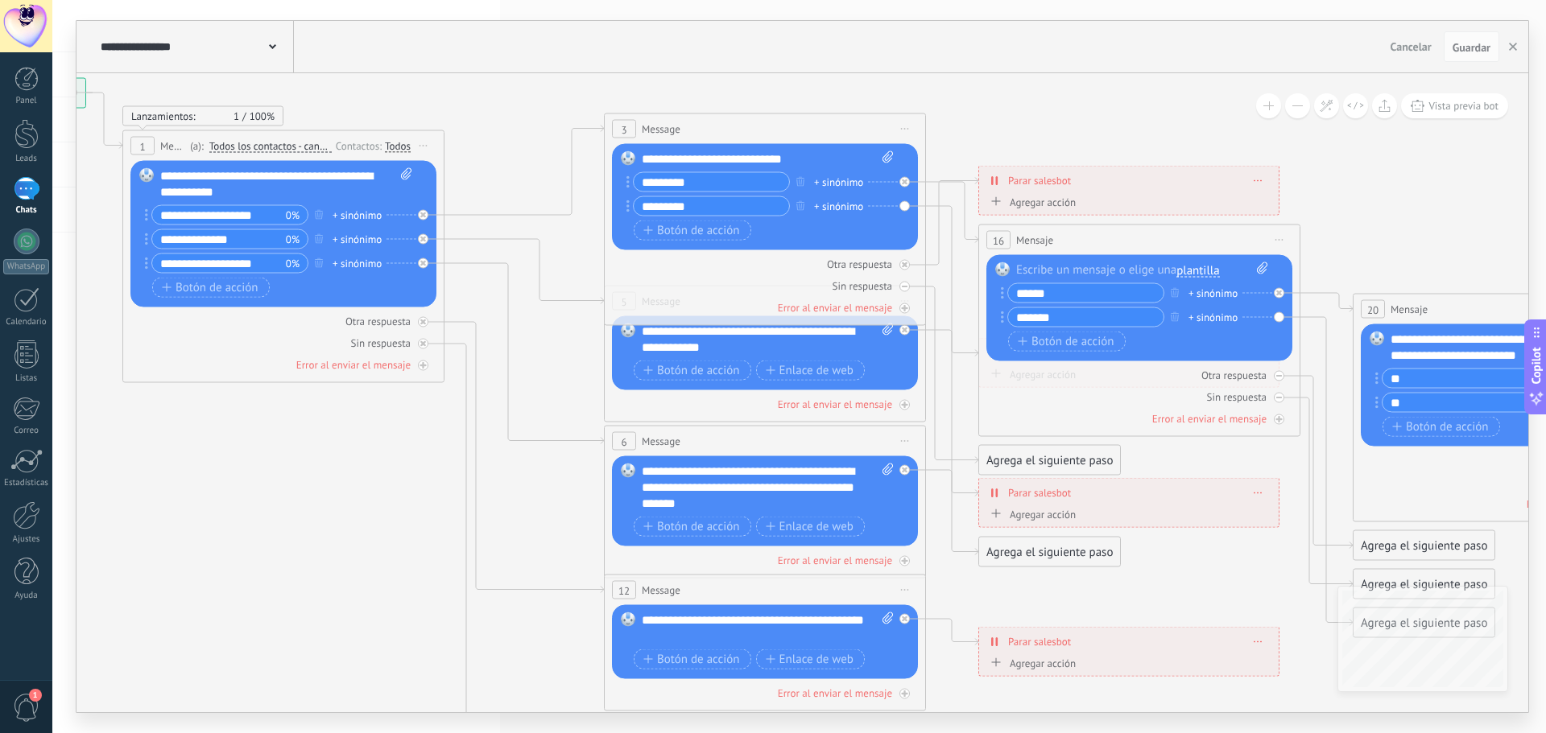
drag, startPoint x: 663, startPoint y: 162, endPoint x: 1117, endPoint y: 132, distance: 454.2
click at [1117, 132] on icon at bounding box center [882, 489] width 2671 height 1626
click at [367, 214] on div "+ sinónimo" at bounding box center [357, 215] width 49 height 16
click at [283, 220] on input "**********" at bounding box center [219, 215] width 134 height 19
click at [692, 179] on input "*********" at bounding box center [711, 182] width 155 height 19
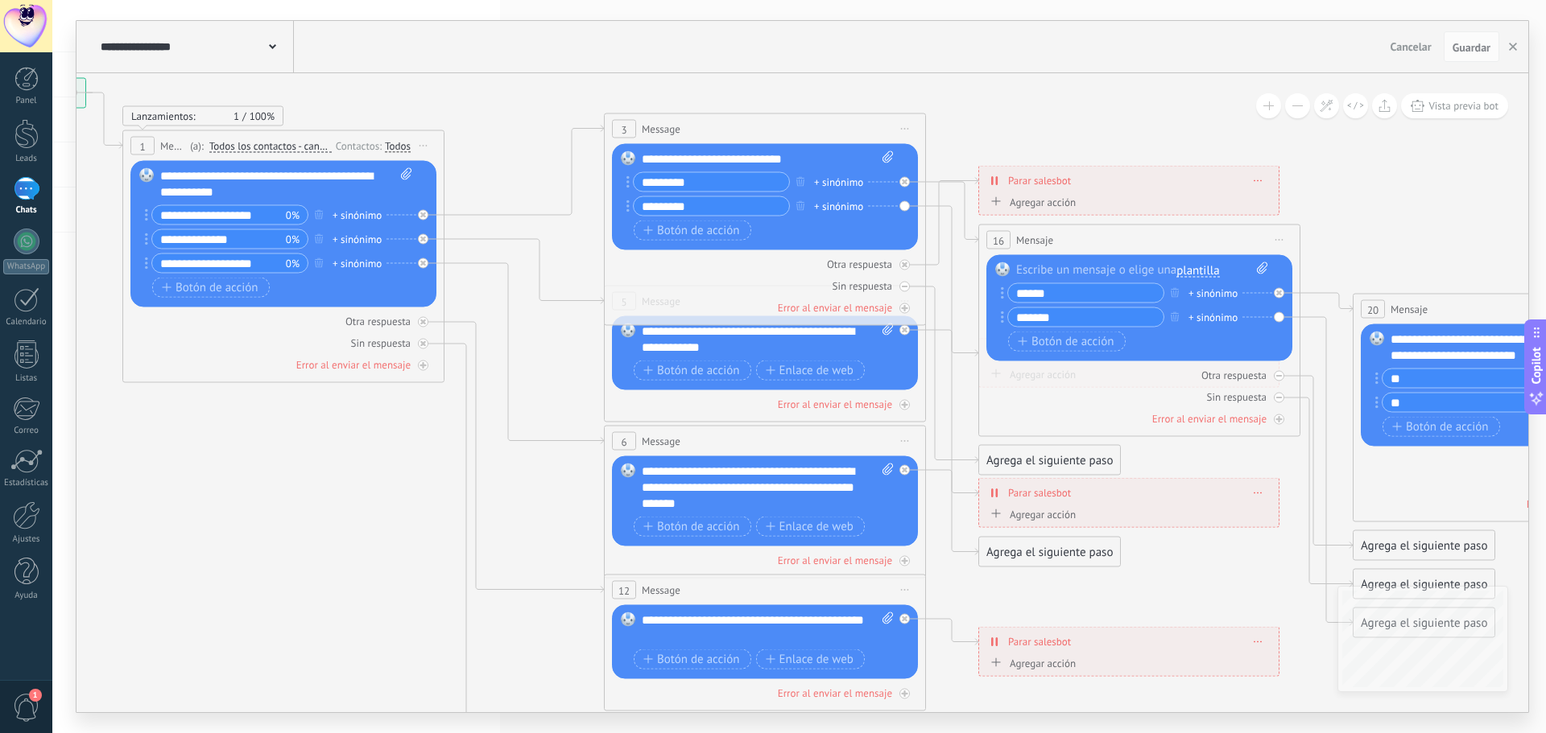
click at [692, 179] on input "*********" at bounding box center [711, 182] width 155 height 19
type input "*"
type input "*******"
click at [690, 210] on input "*********" at bounding box center [711, 206] width 155 height 19
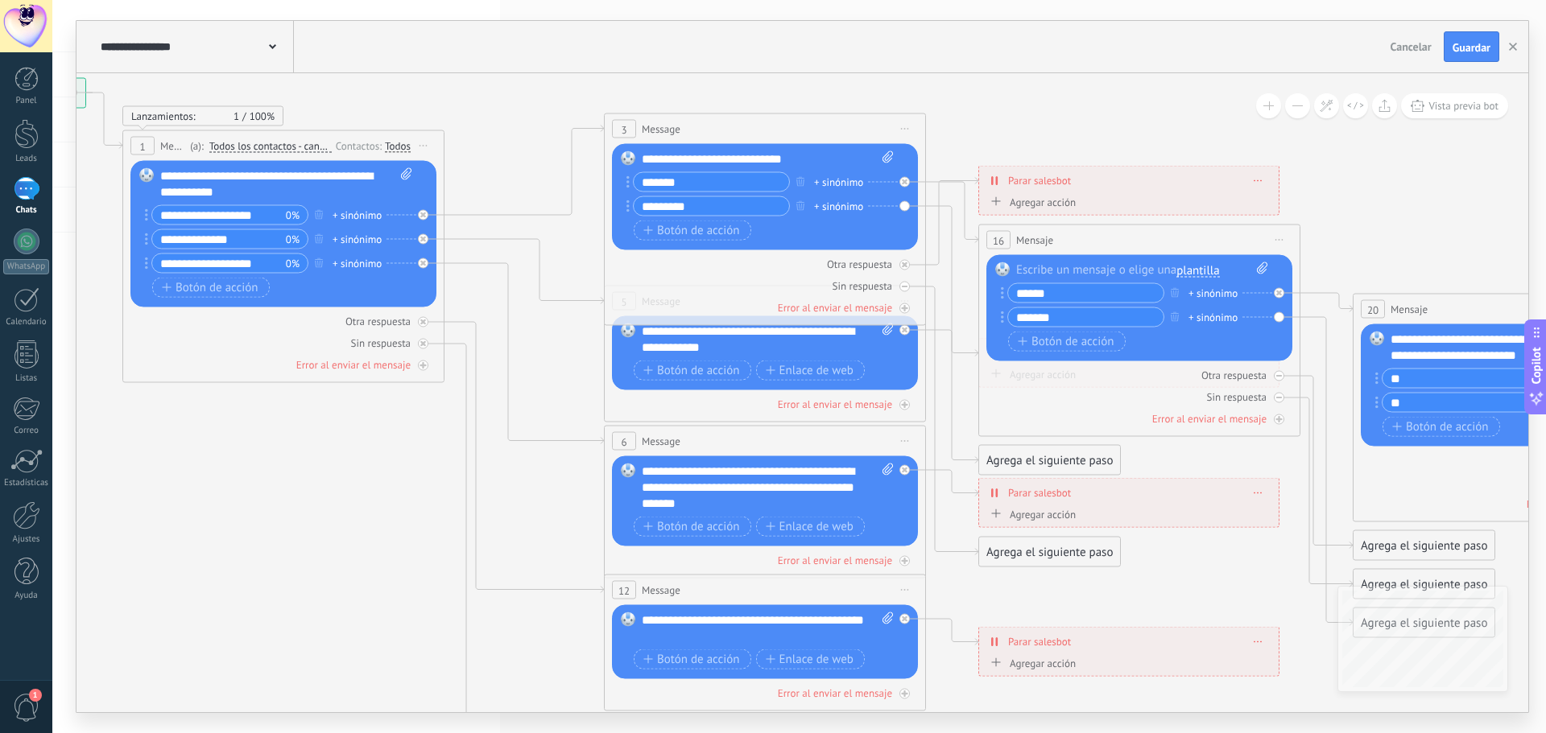
click at [690, 210] on input "*********" at bounding box center [711, 206] width 155 height 19
type input "**********"
click at [849, 180] on div "+ sinónimo" at bounding box center [838, 182] width 49 height 16
click at [1003, 167] on div "**********" at bounding box center [1128, 181] width 299 height 28
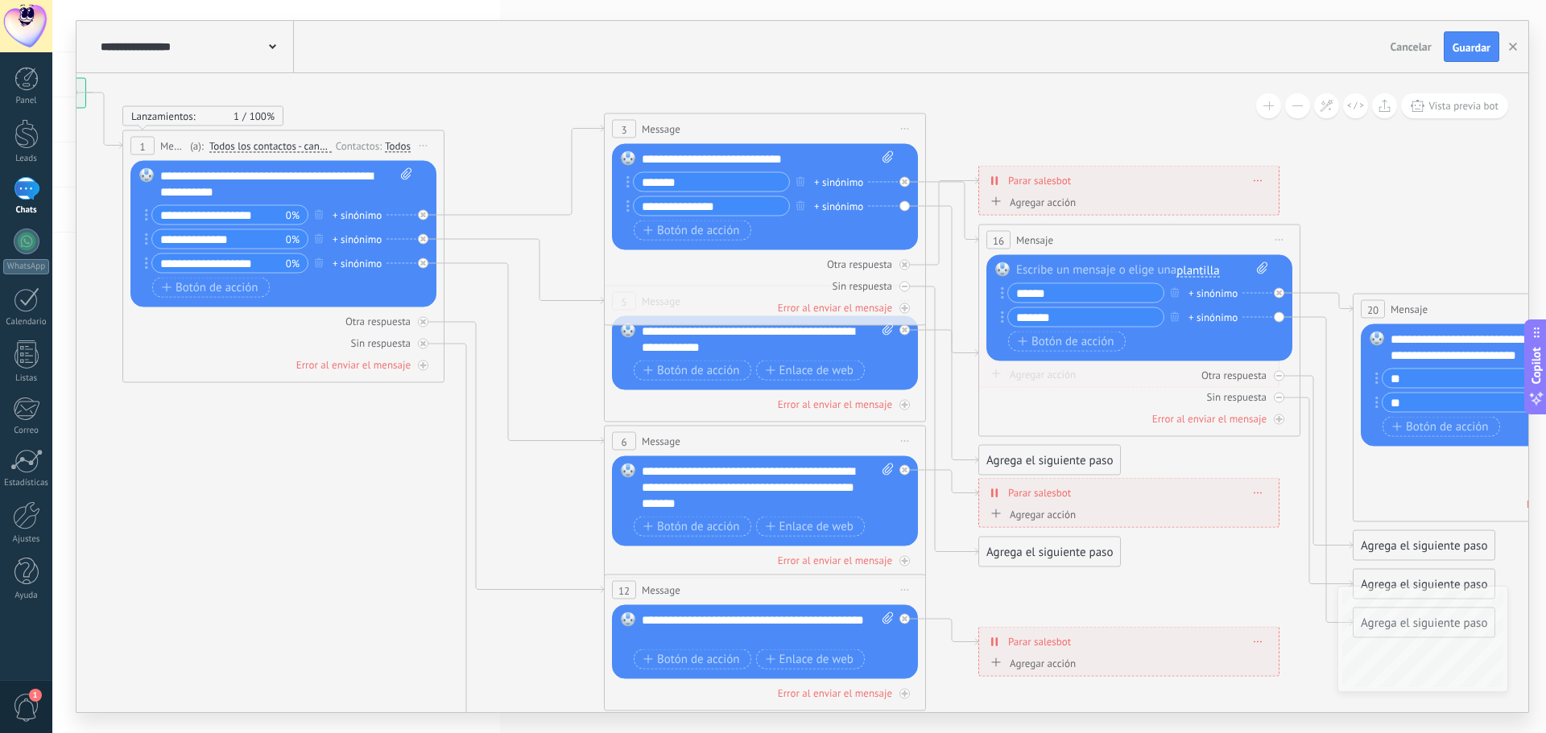
click at [1280, 237] on span "Iniciar vista previa aquí Cambiar nombre Duplicar Borrar" at bounding box center [1279, 240] width 26 height 23
click at [1316, 341] on div "Borrar" at bounding box center [1352, 345] width 159 height 27
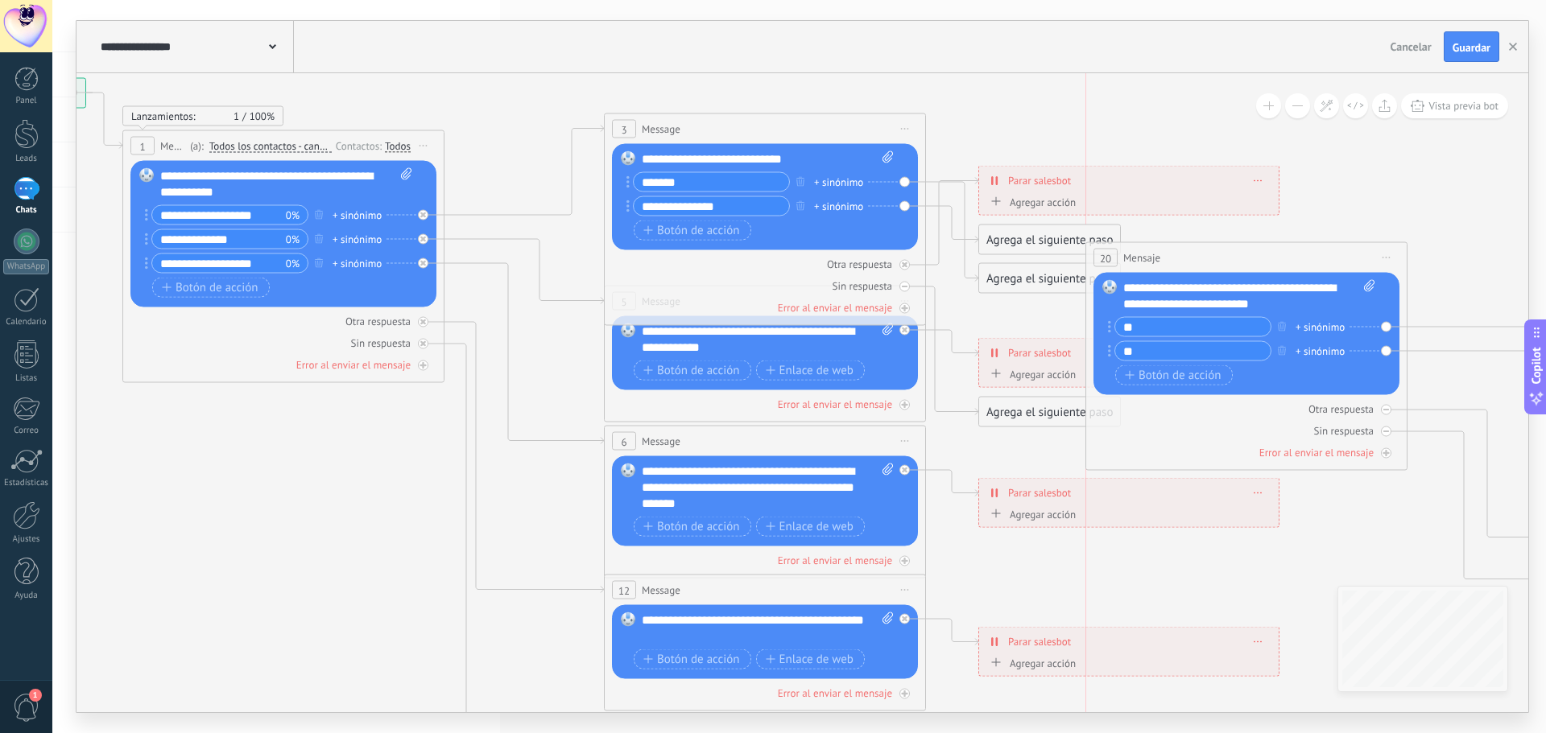
drag, startPoint x: 1411, startPoint y: 302, endPoint x: 1139, endPoint y: 250, distance: 276.2
click at [1139, 250] on span "Mensaje" at bounding box center [1141, 257] width 37 height 15
click at [1381, 262] on span "Iniciar vista previa aquí Cambiar nombre Duplicar Borrar" at bounding box center [1386, 257] width 26 height 23
drag, startPoint x: 1404, startPoint y: 361, endPoint x: 1373, endPoint y: 344, distance: 35.7
click at [1403, 361] on div "Borrar" at bounding box center [1459, 362] width 159 height 27
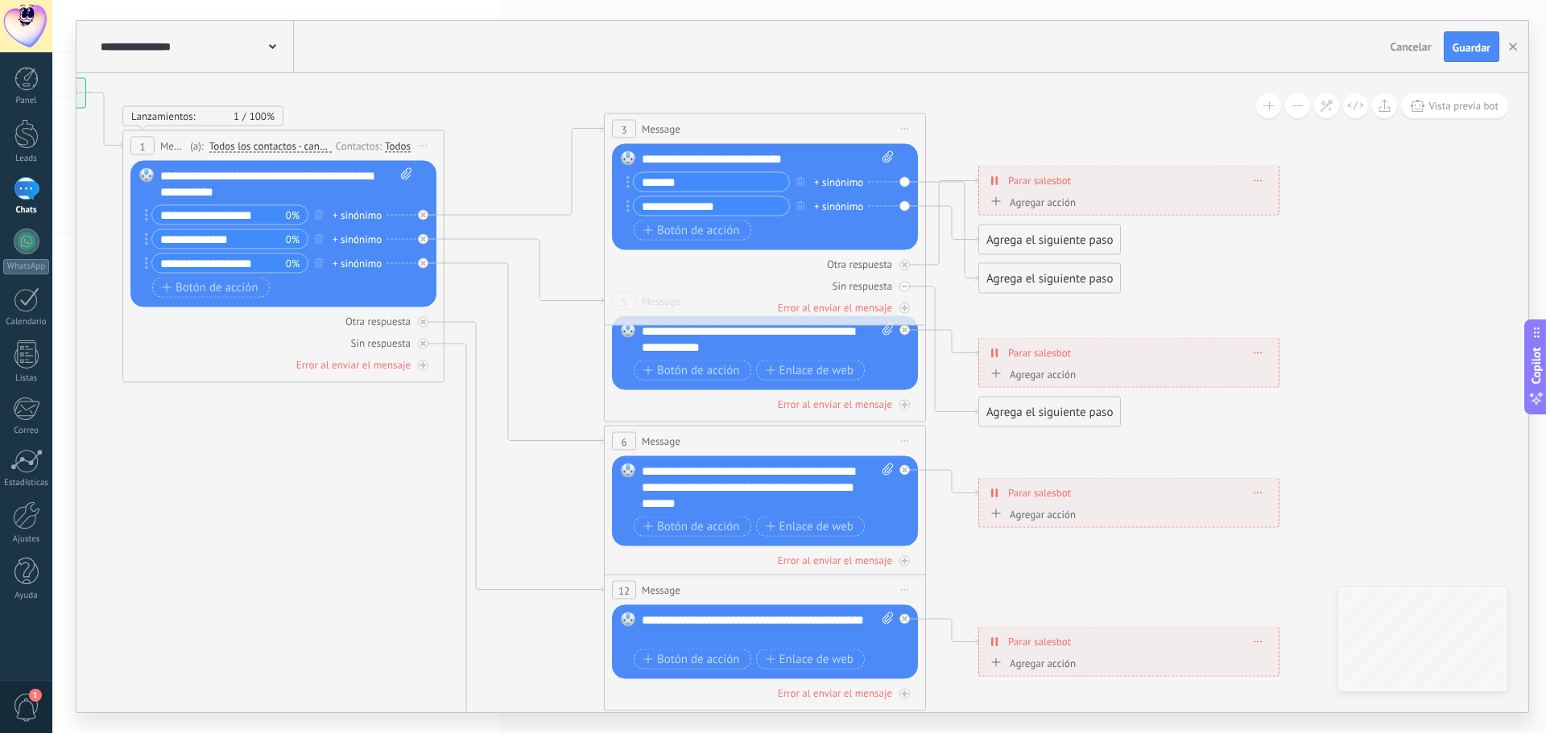
click at [866, 183] on div "******* + sinónimo" at bounding box center [755, 182] width 259 height 20
click at [997, 238] on div "Agrega el siguiente paso" at bounding box center [1049, 240] width 141 height 27
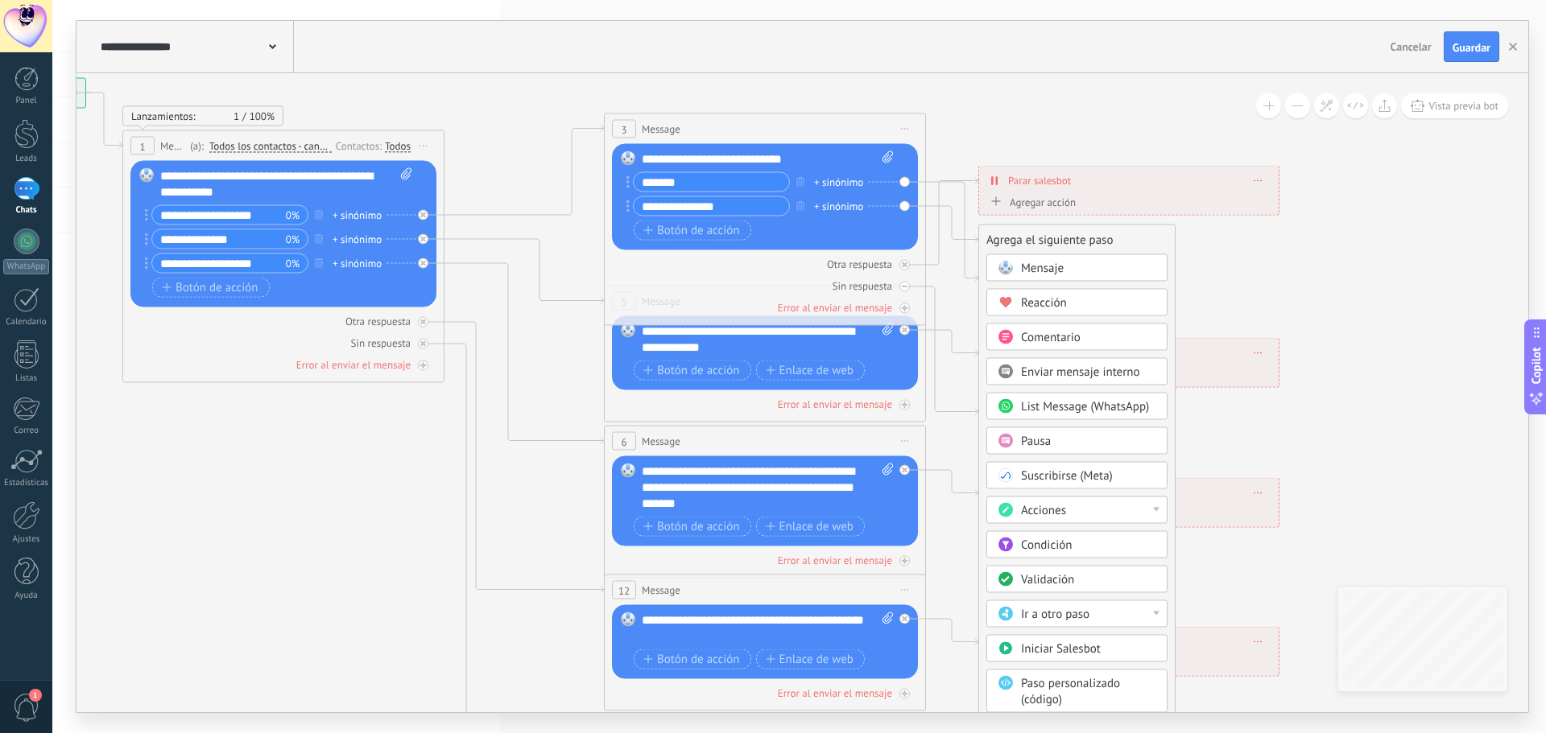
click at [1062, 297] on span "Reacción" at bounding box center [1044, 302] width 46 height 15
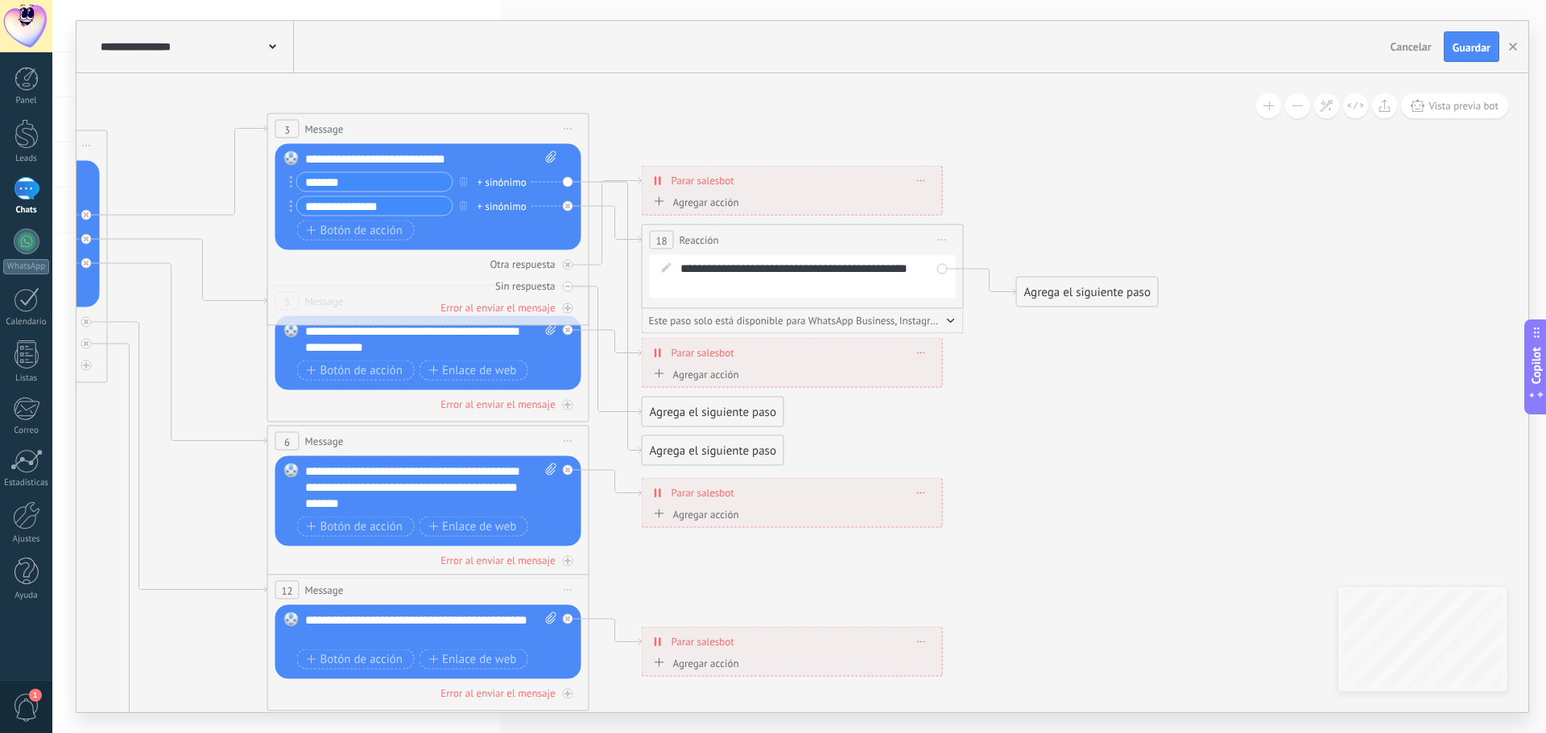
click at [1062, 297] on div "Agrega el siguiente paso" at bounding box center [1087, 292] width 141 height 27
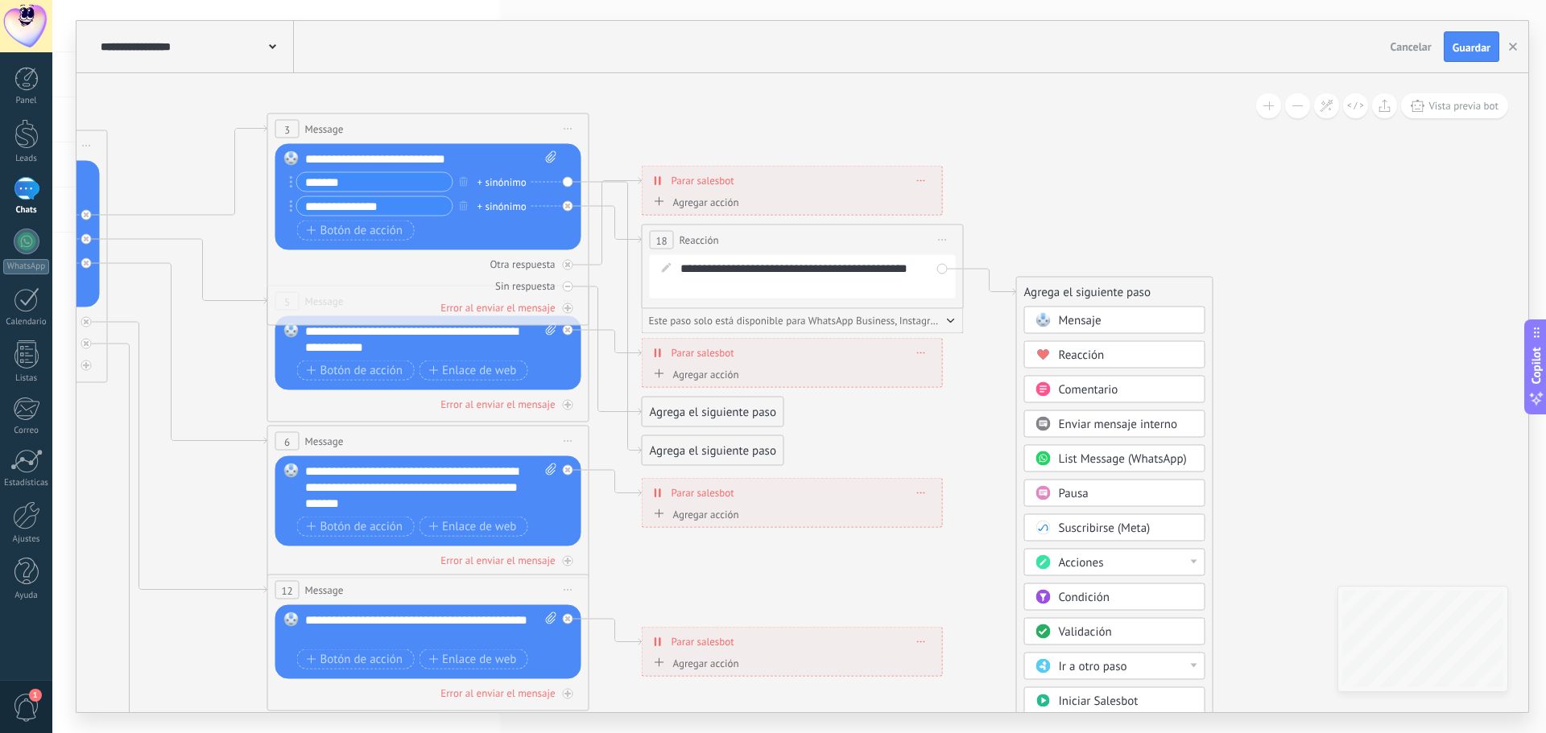
click at [844, 274] on div "**********" at bounding box center [813, 277] width 266 height 32
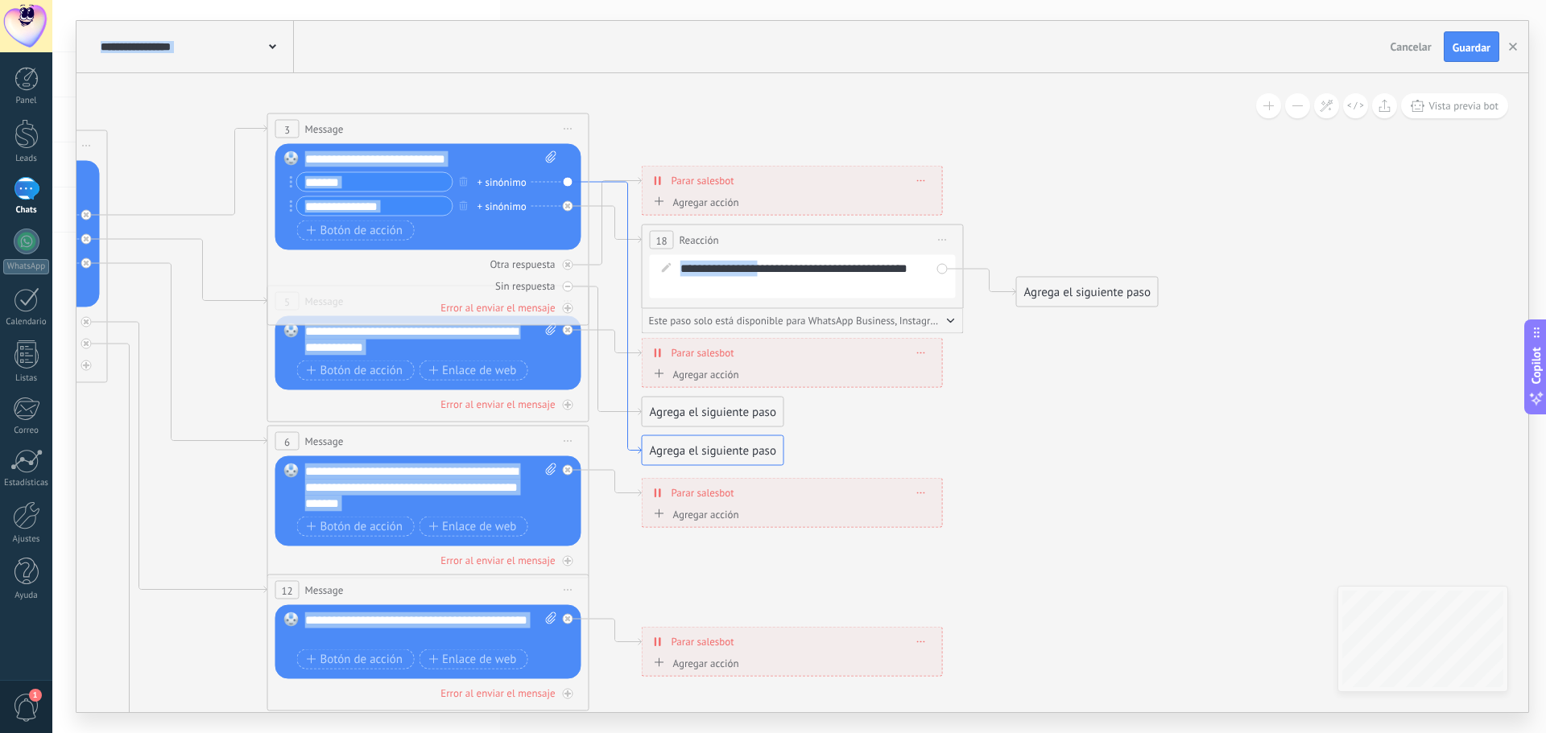
drag, startPoint x: 768, startPoint y: 272, endPoint x: 629, endPoint y: 276, distance: 139.3
click at [729, 270] on div "**********" at bounding box center [813, 277] width 266 height 32
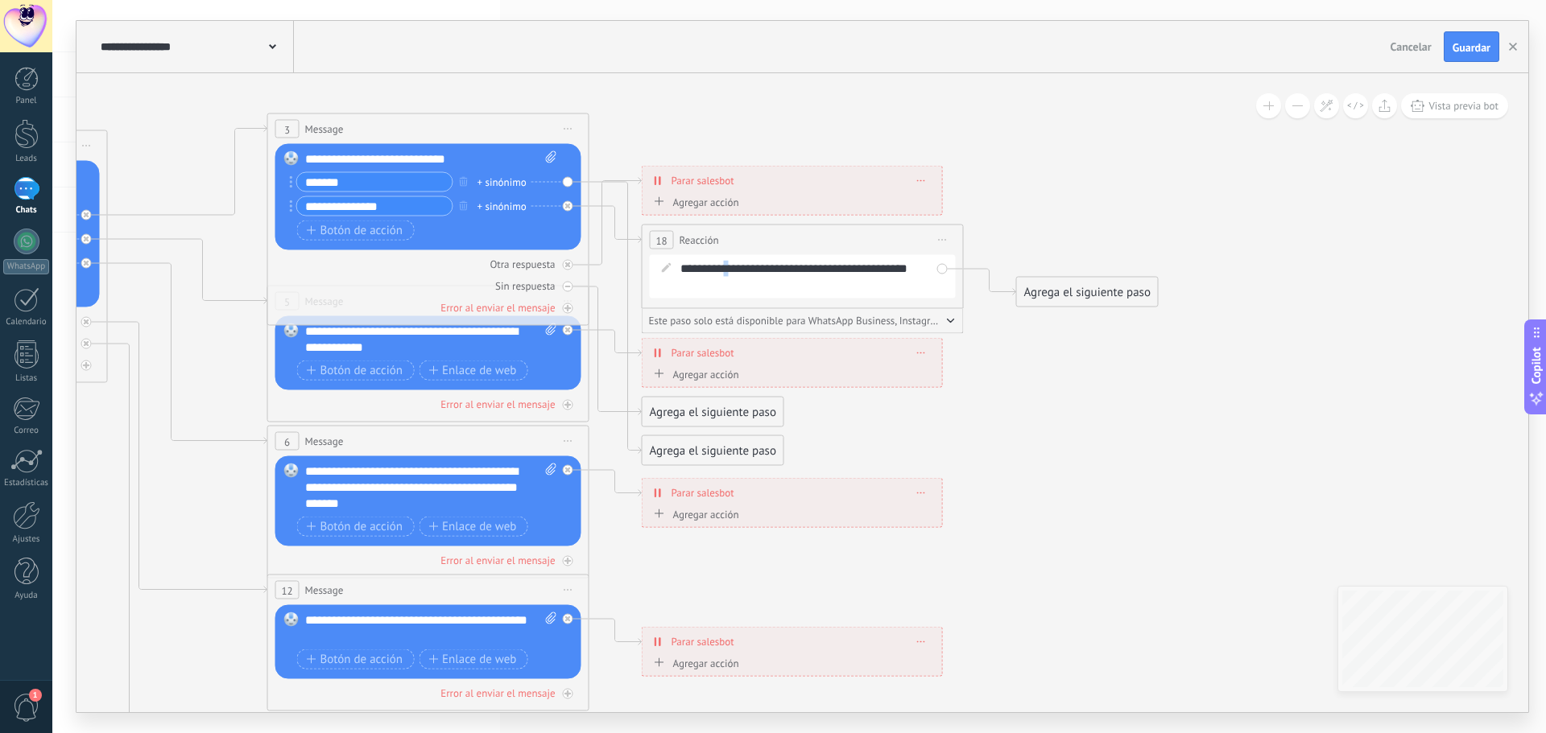
click at [729, 270] on div "**********" at bounding box center [813, 277] width 266 height 32
click at [937, 239] on span "Iniciar vista previa aquí Cambiar nombre Duplicar Borrar" at bounding box center [943, 240] width 26 height 23
click at [966, 347] on div "Borrar" at bounding box center [1015, 345] width 159 height 27
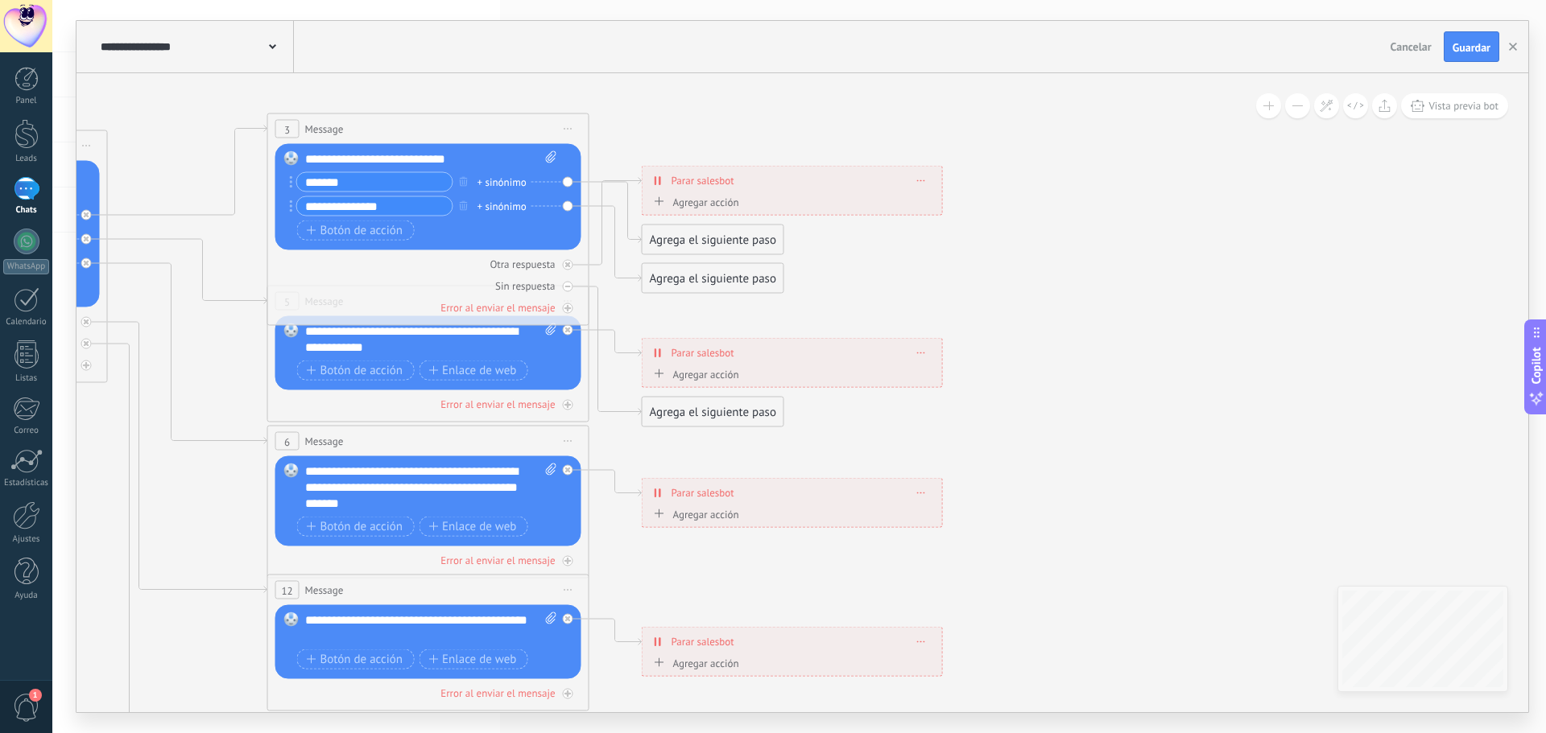
click at [919, 184] on div "**********" at bounding box center [791, 181] width 299 height 28
click at [919, 181] on span at bounding box center [921, 180] width 7 height 9
click at [939, 210] on div "Borrar" at bounding box center [951, 203] width 72 height 27
click at [918, 353] on span at bounding box center [921, 353] width 7 height 9
click at [955, 379] on div "Borrar" at bounding box center [951, 375] width 72 height 27
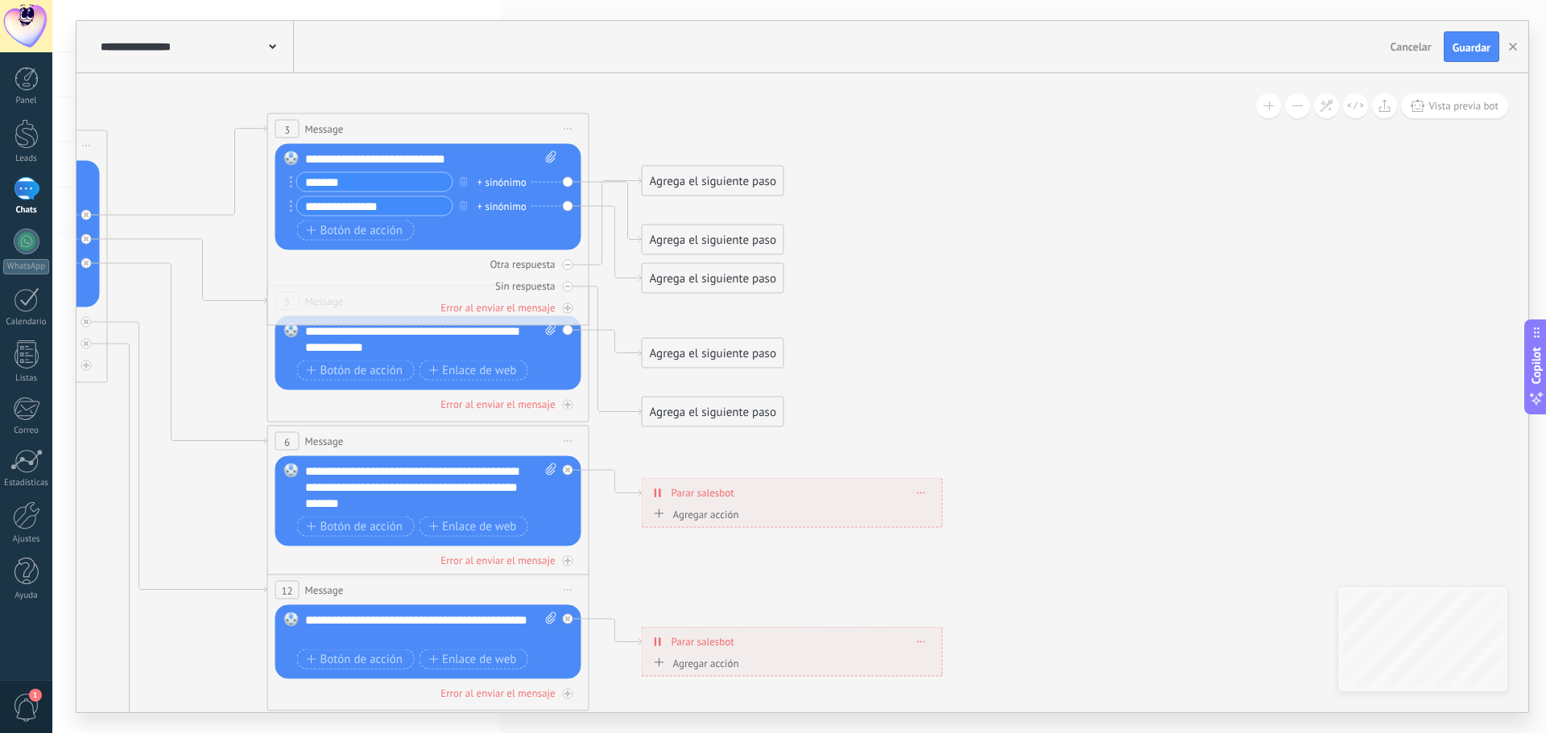
click at [930, 492] on div "**********" at bounding box center [791, 493] width 299 height 28
click at [926, 492] on div "**********" at bounding box center [791, 493] width 299 height 28
click at [915, 496] on div "**********" at bounding box center [791, 493] width 299 height 28
click at [926, 489] on div "**********" at bounding box center [791, 493] width 299 height 28
click at [787, 497] on div "**********" at bounding box center [791, 493] width 299 height 28
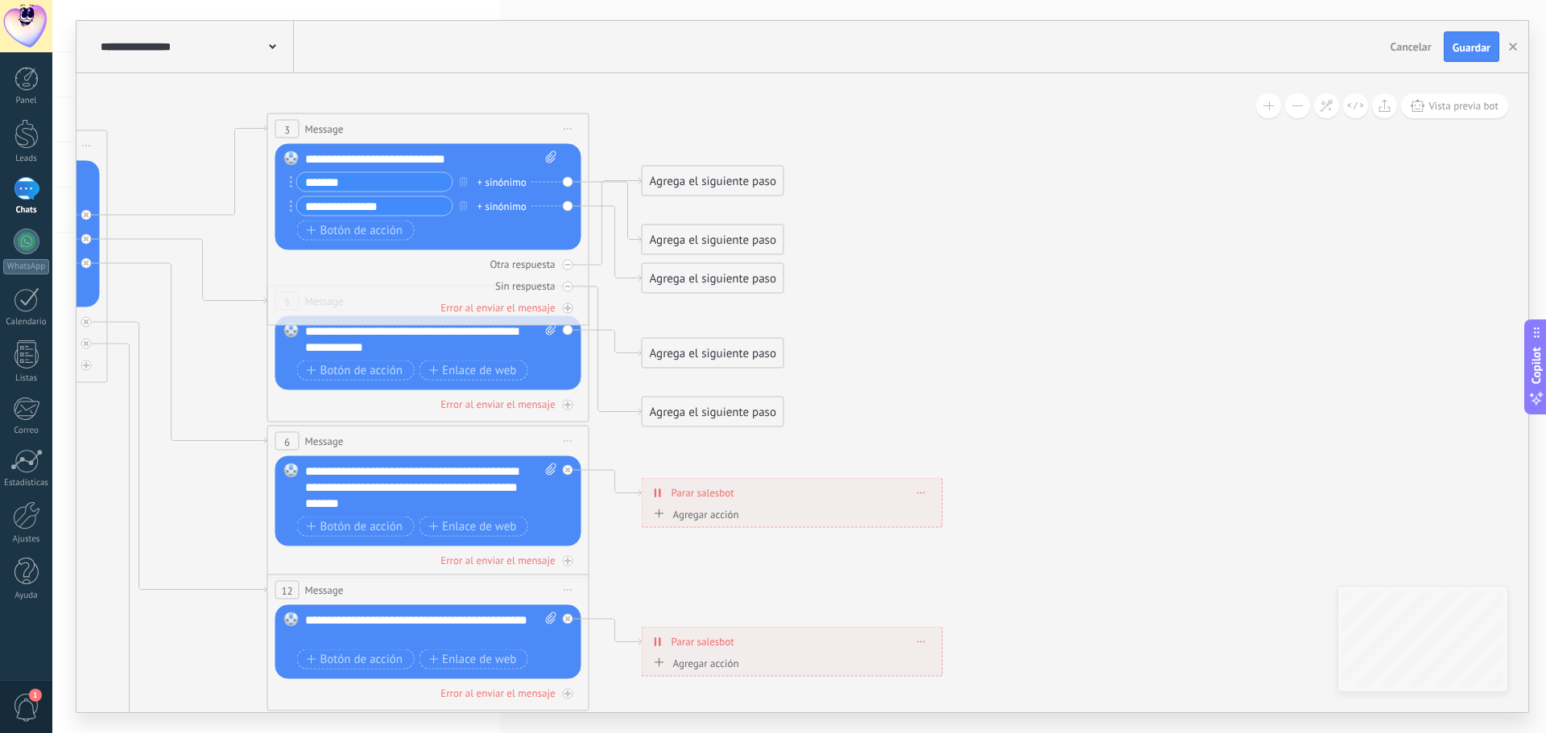
click at [663, 227] on div "Agrega el siguiente paso" at bounding box center [712, 240] width 141 height 27
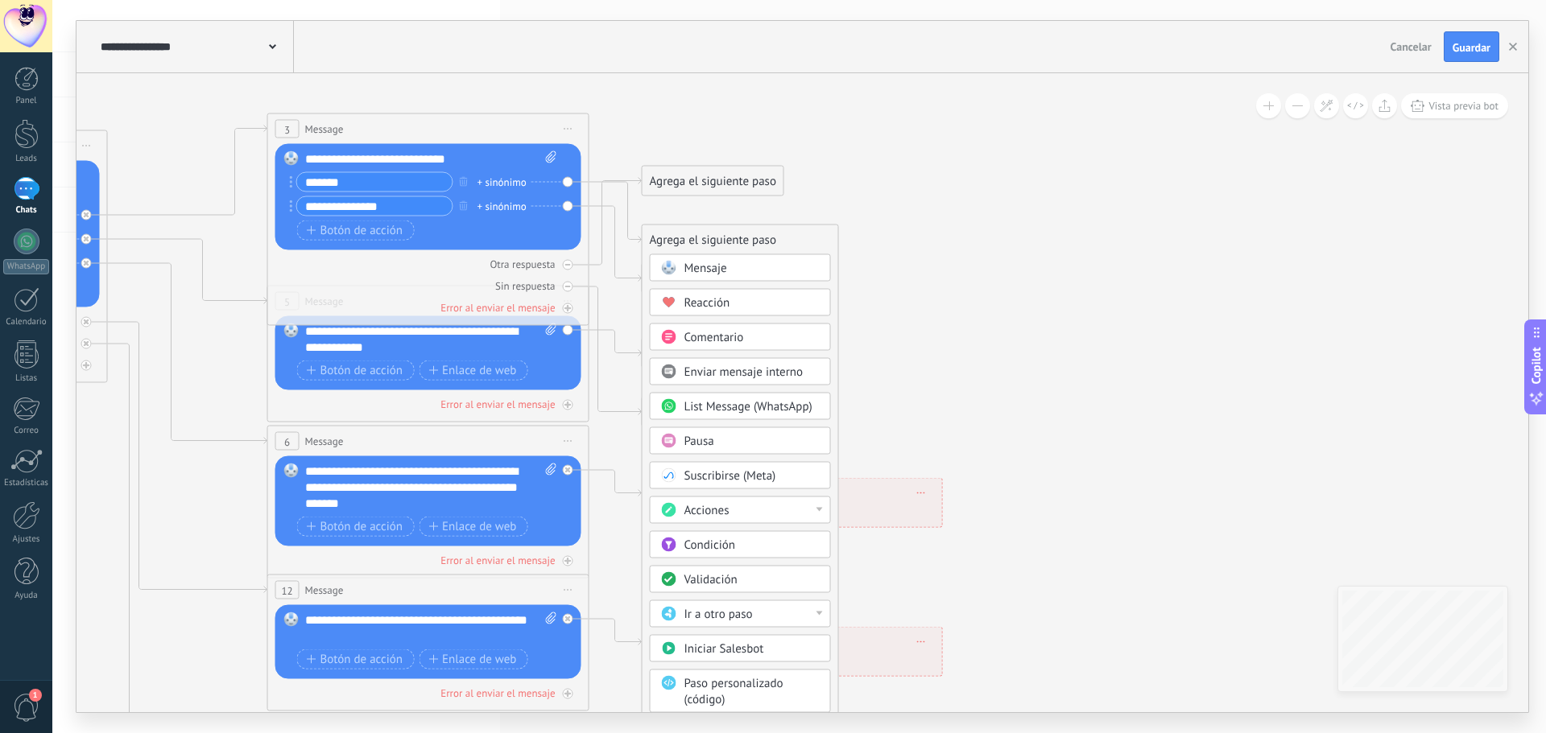
drag, startPoint x: 672, startPoint y: 225, endPoint x: 688, endPoint y: 109, distance: 117.8
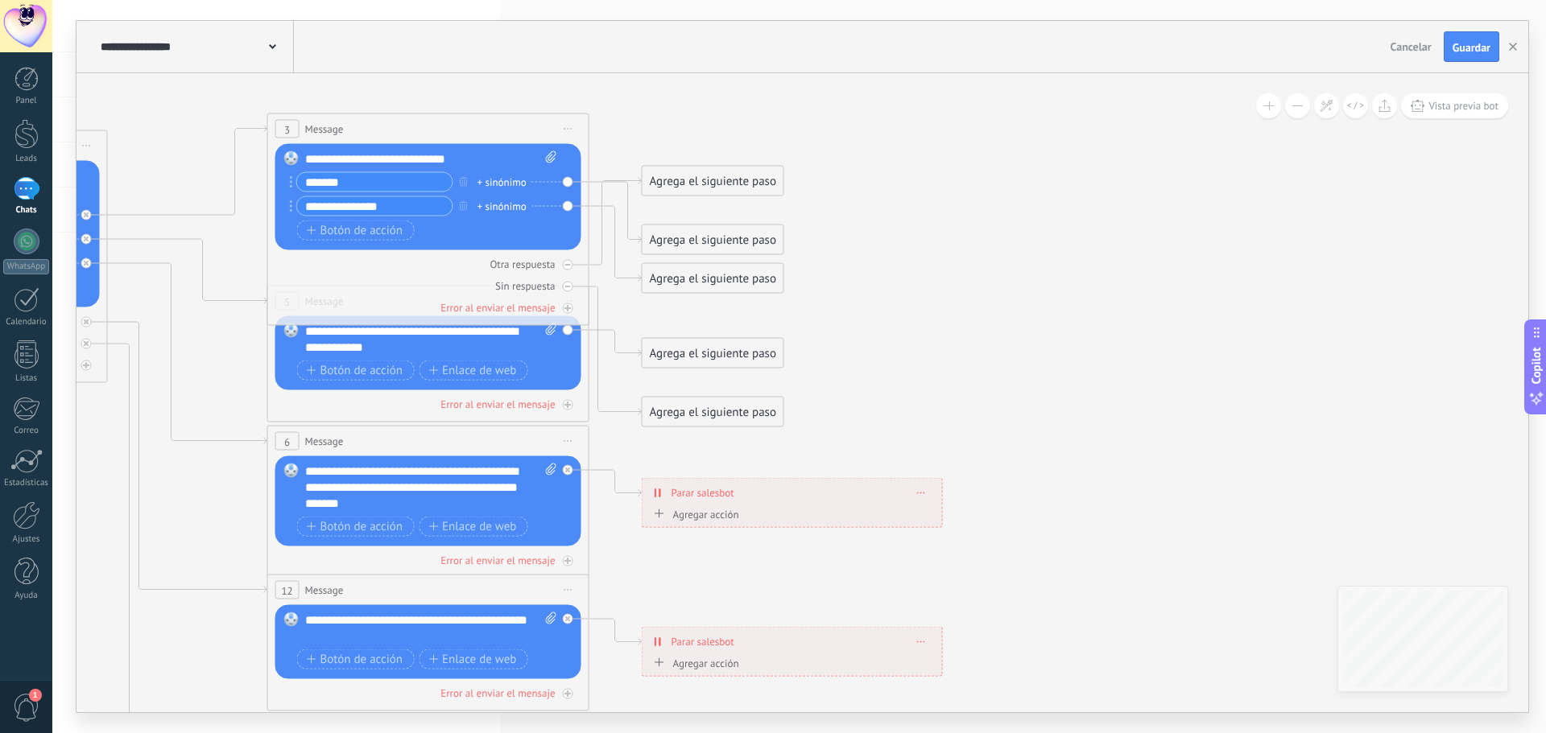
click at [706, 173] on div "Agrega el siguiente paso" at bounding box center [712, 181] width 141 height 27
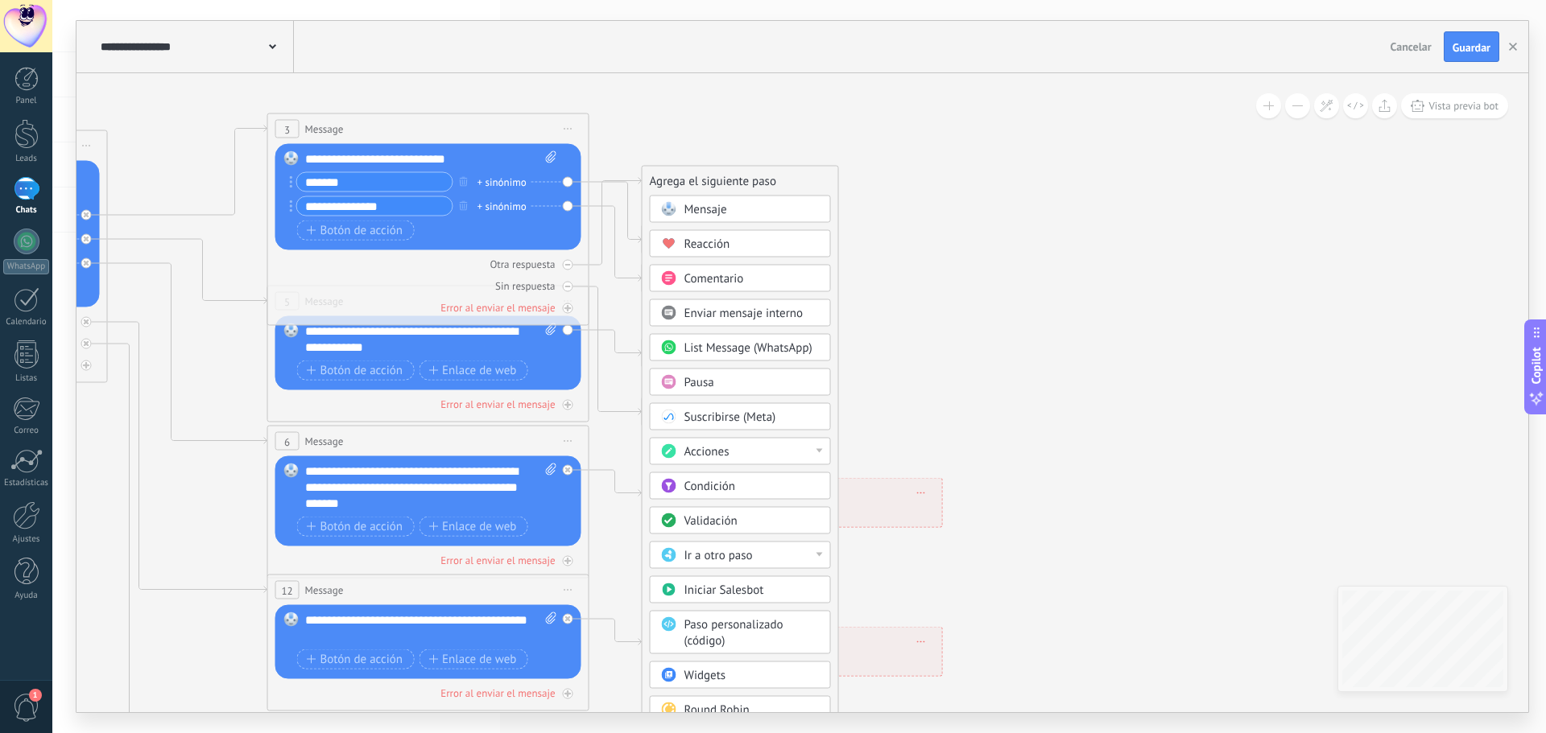
click at [651, 167] on div "Agrega el siguiente paso Mensaje Mensaje Mensaje Reacción Comentario Enviar men…" at bounding box center [740, 461] width 197 height 591
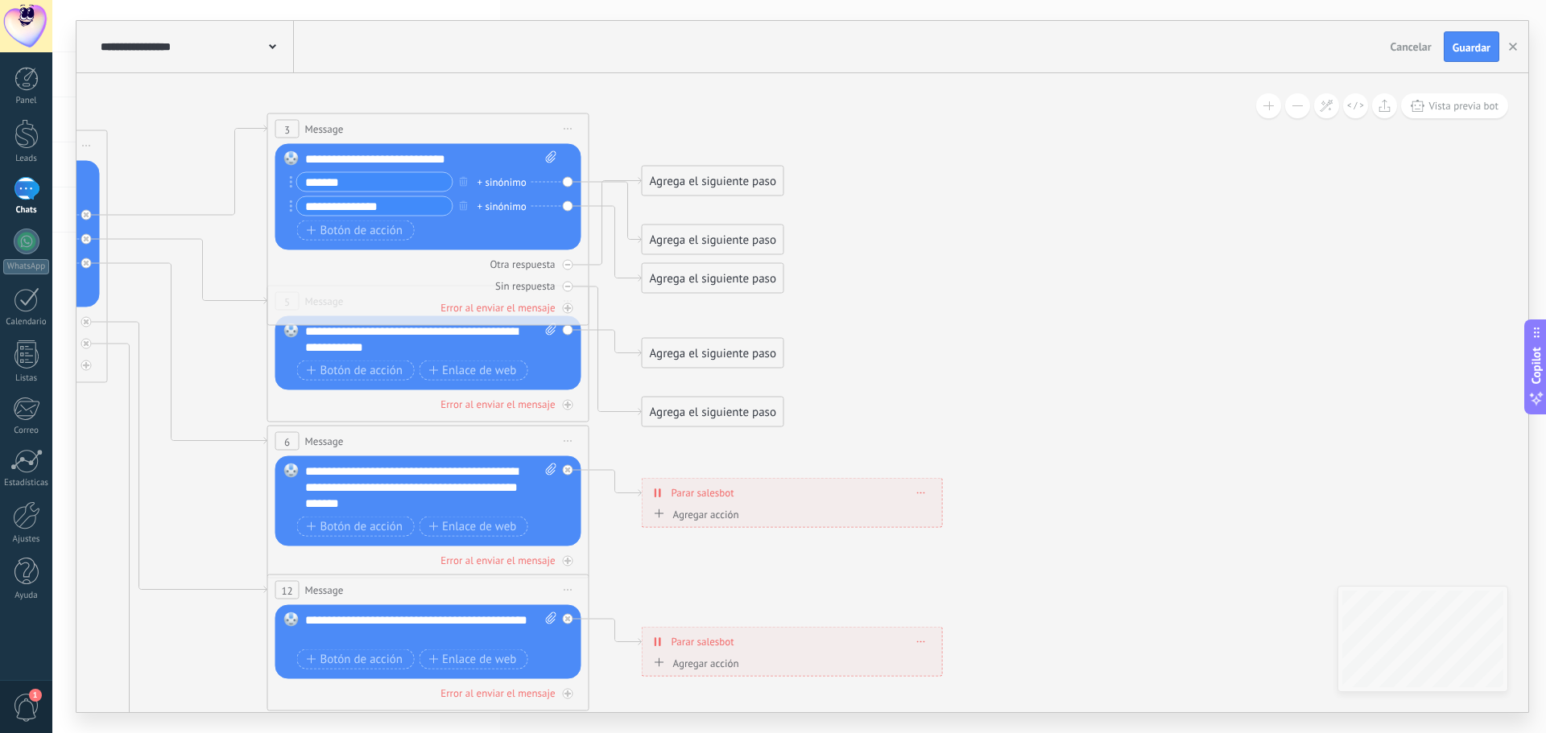
click at [651, 167] on div "Agrega el siguiente paso Mensaje Mensaje Mensaje Reacción Comentario Enviar men…" at bounding box center [713, 181] width 143 height 31
click at [640, 180] on icon at bounding box center [615, 222] width 52 height 88
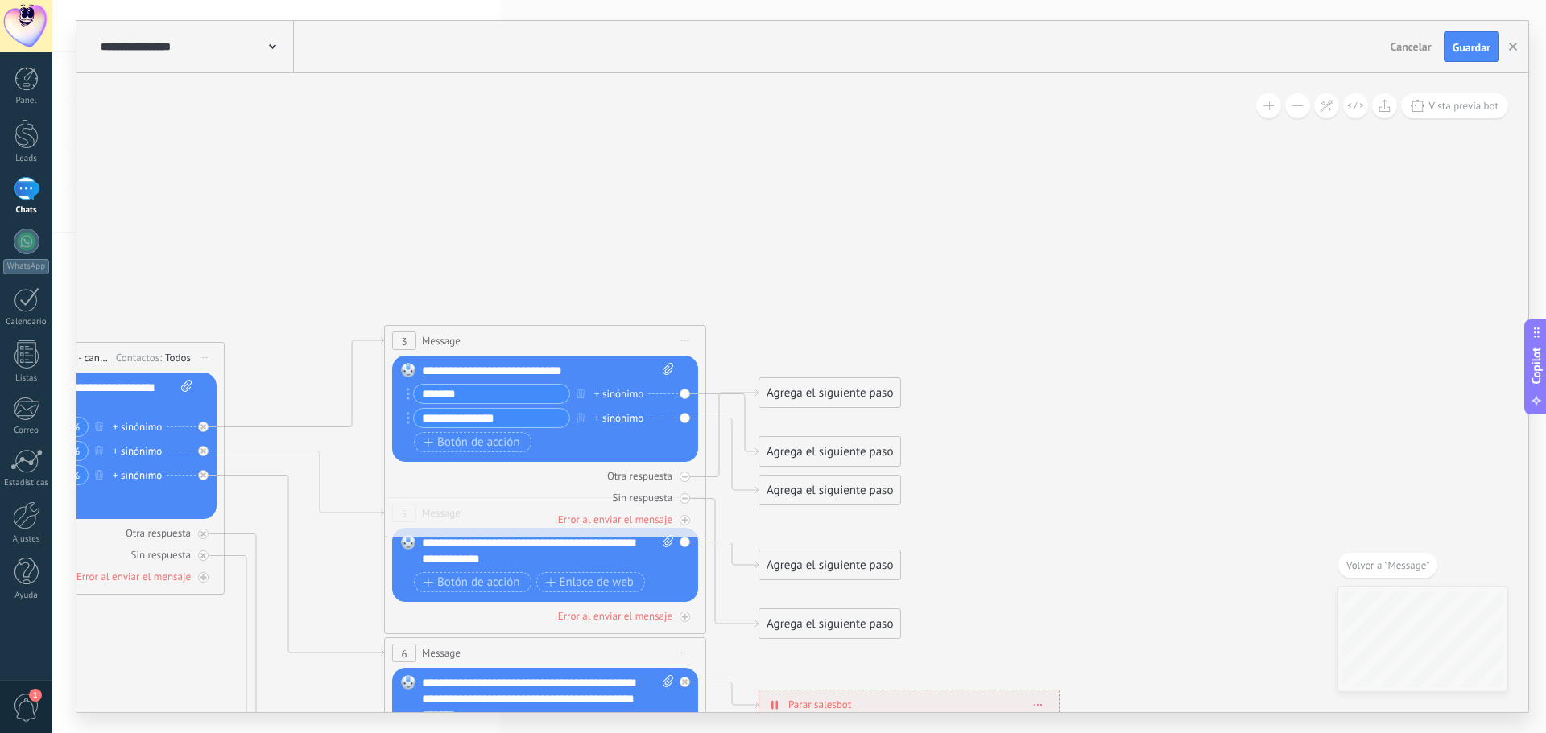
click at [703, 394] on div "3 Message ******* (a): Todos los contactos - canales seleccionados Todos los co…" at bounding box center [545, 431] width 322 height 213
click at [698, 393] on div "3 Message ******* (a): Todos los contactos - canales seleccionados Todos los co…" at bounding box center [545, 431] width 322 height 213
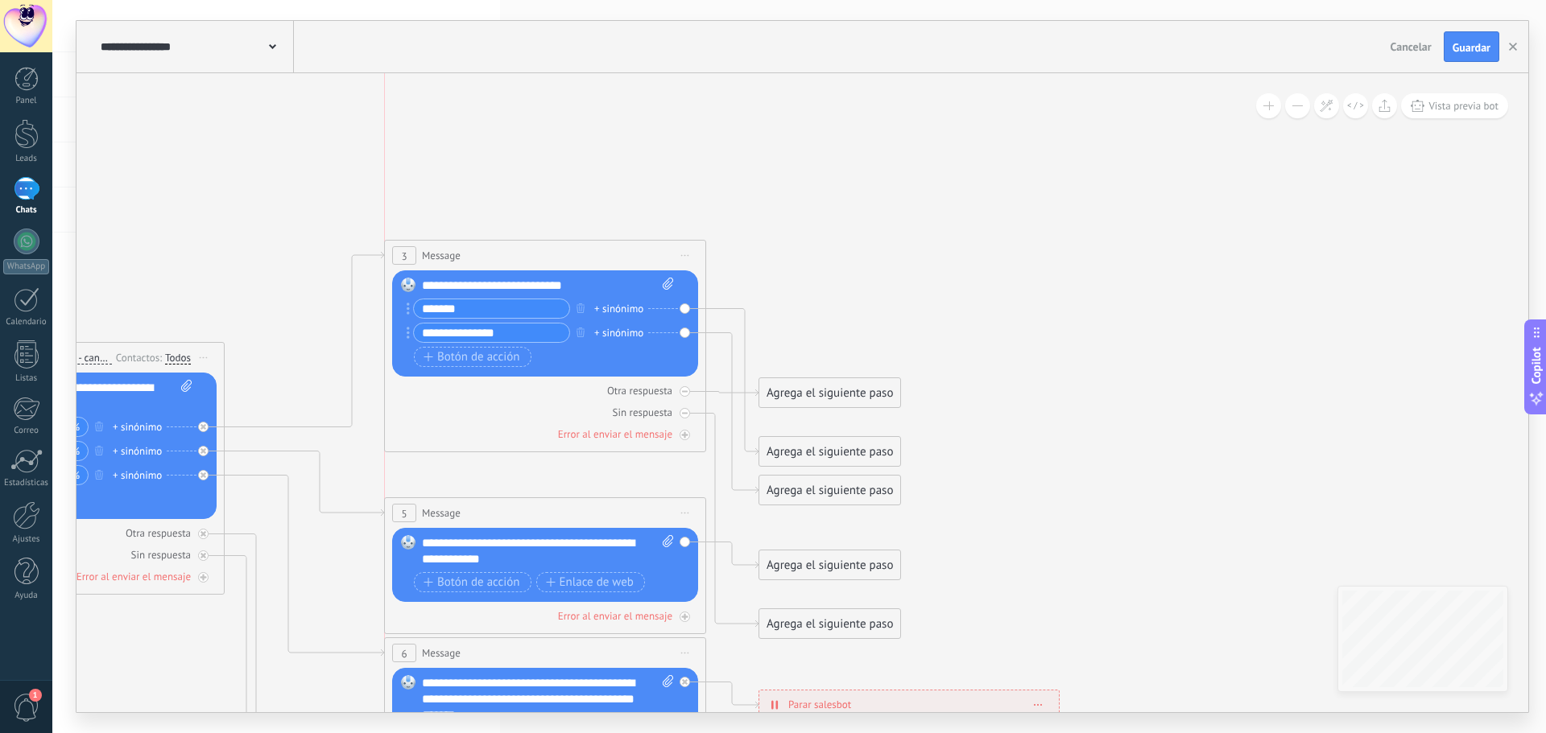
drag, startPoint x: 620, startPoint y: 328, endPoint x: 616, endPoint y: 243, distance: 85.4
click at [616, 243] on div "3 Message ******* (a): Todos los contactos - canales seleccionados Todos los co…" at bounding box center [545, 256] width 320 height 30
click at [799, 448] on div "Agrega el siguiente paso" at bounding box center [829, 452] width 141 height 27
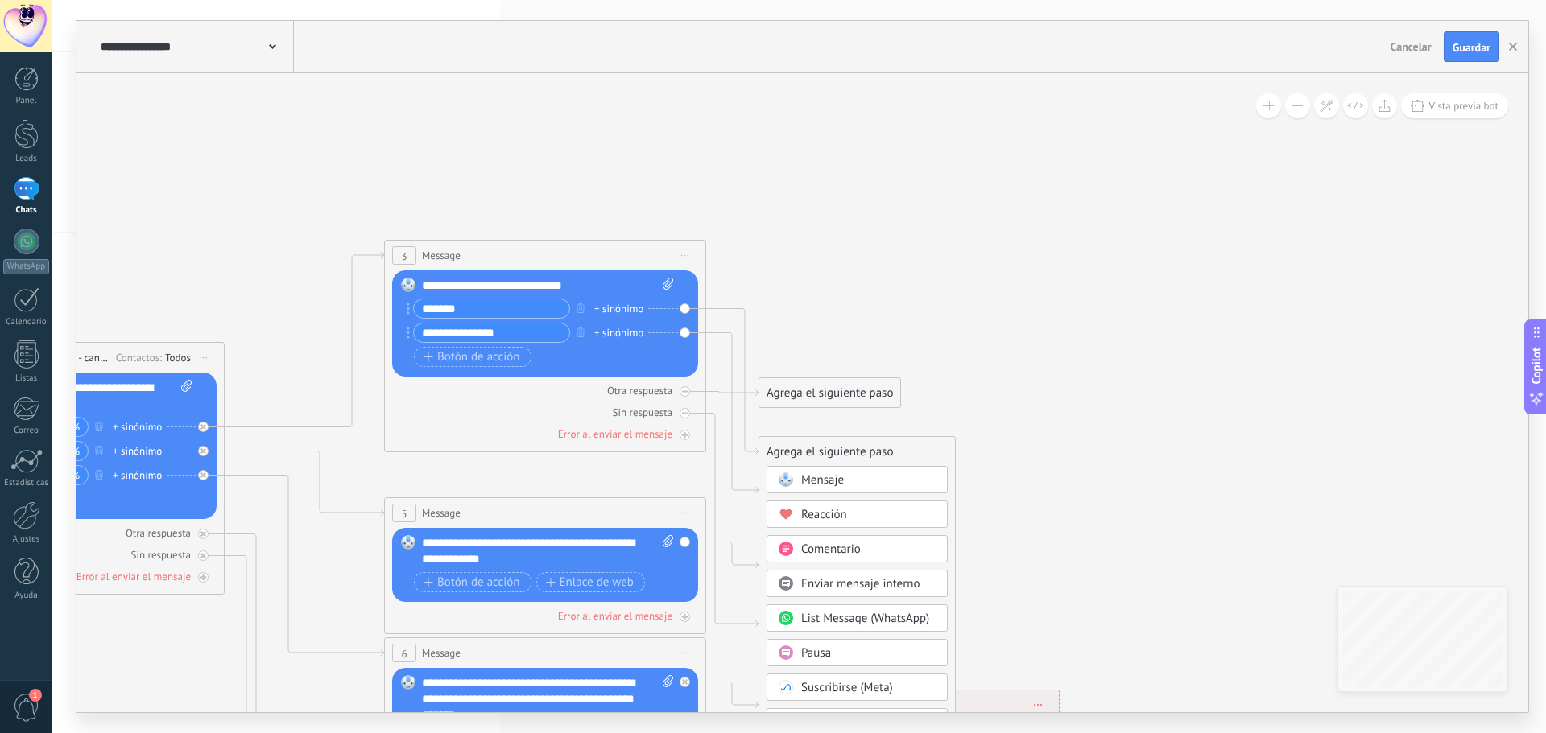
drag, startPoint x: 1545, startPoint y: 221, endPoint x: 1545, endPoint y: 256, distance: 34.6
click at [1533, 256] on div "**********" at bounding box center [798, 366] width 1493 height 733
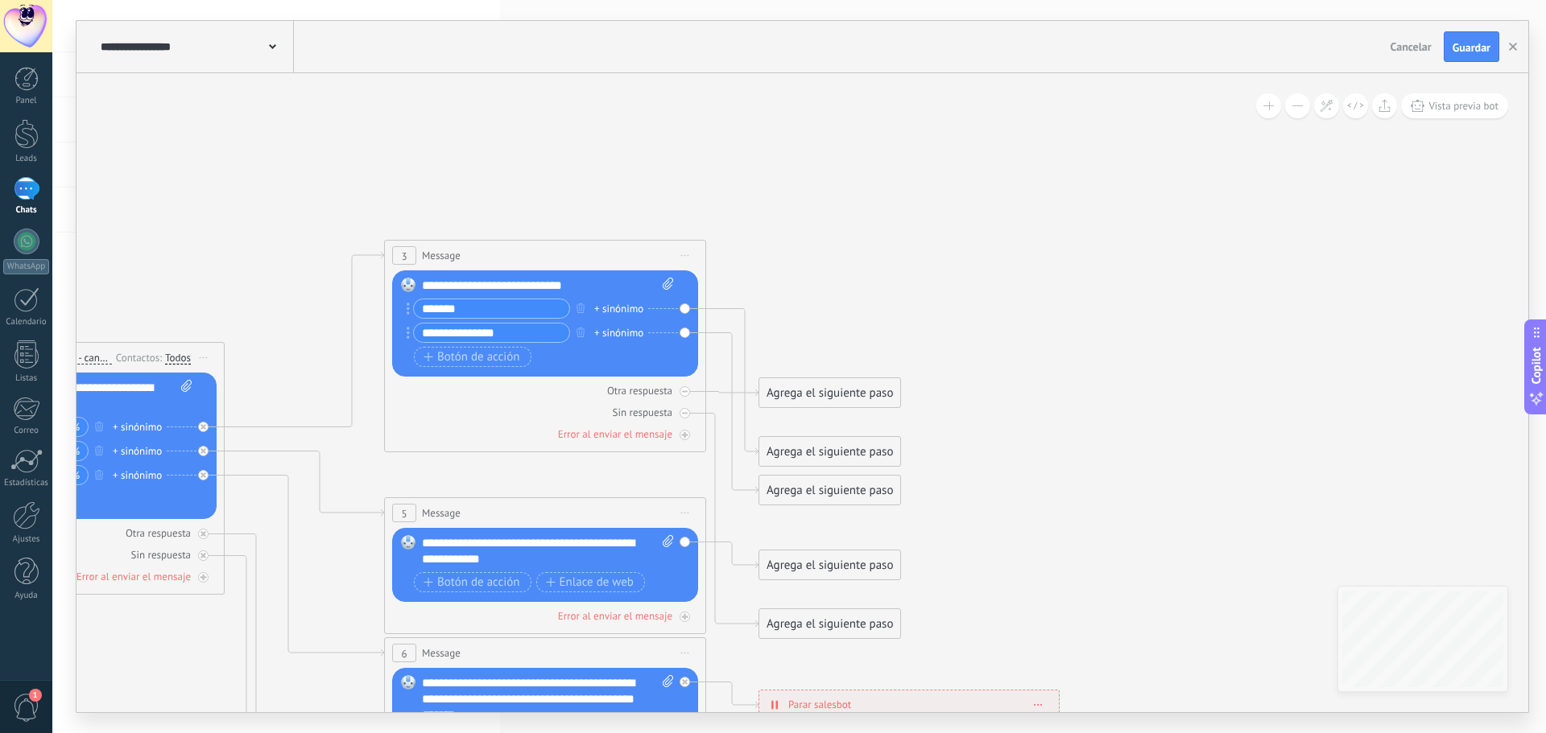
click at [796, 461] on div "Agrega el siguiente paso" at bounding box center [829, 452] width 141 height 27
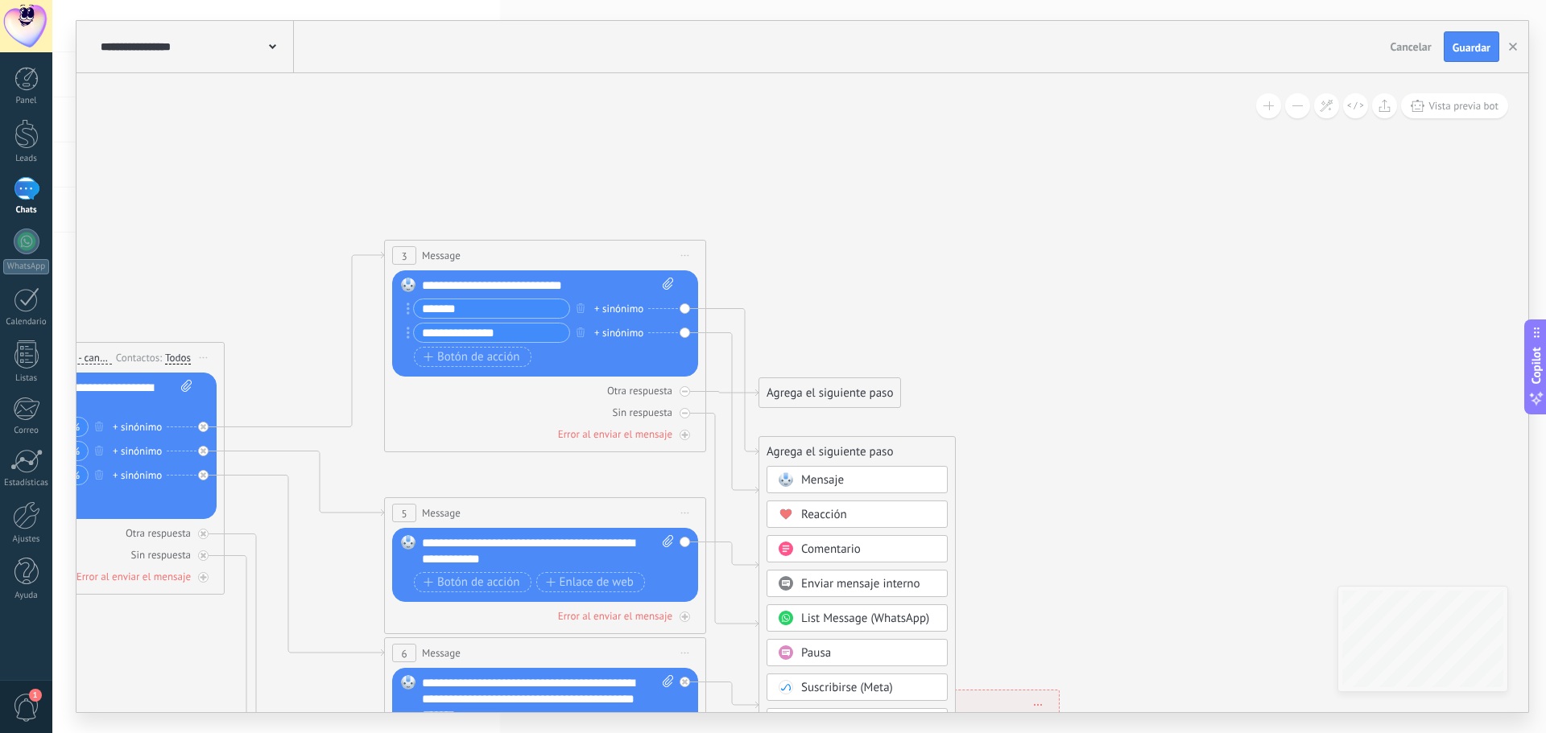
click at [812, 484] on span "Mensaje" at bounding box center [822, 480] width 43 height 15
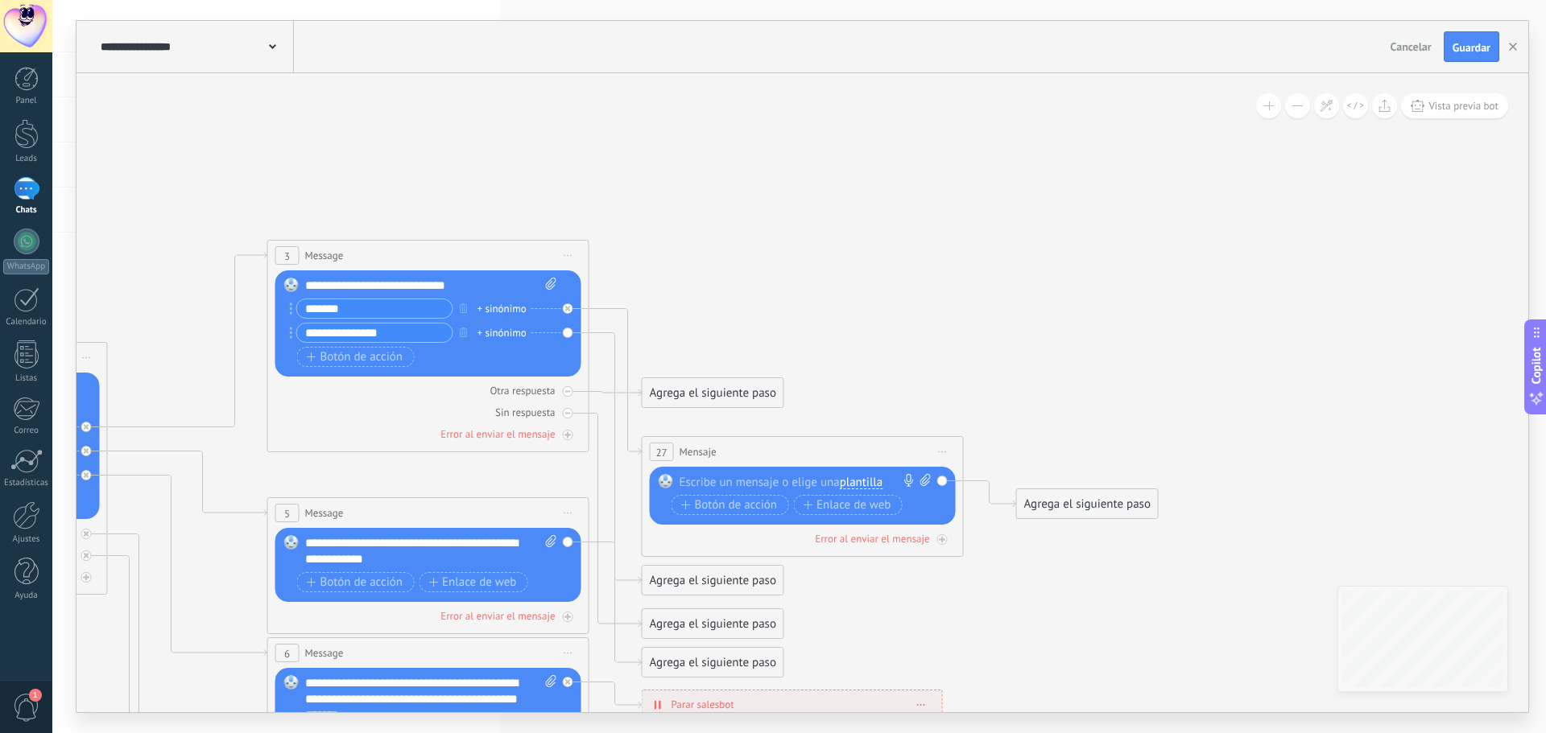
click at [758, 486] on div at bounding box center [799, 482] width 239 height 16
click at [947, 449] on span "Iniciar vista previa aquí Cambiar nombre Duplicar Borrar" at bounding box center [943, 451] width 26 height 23
click at [988, 560] on div "Borrar" at bounding box center [1015, 556] width 159 height 27
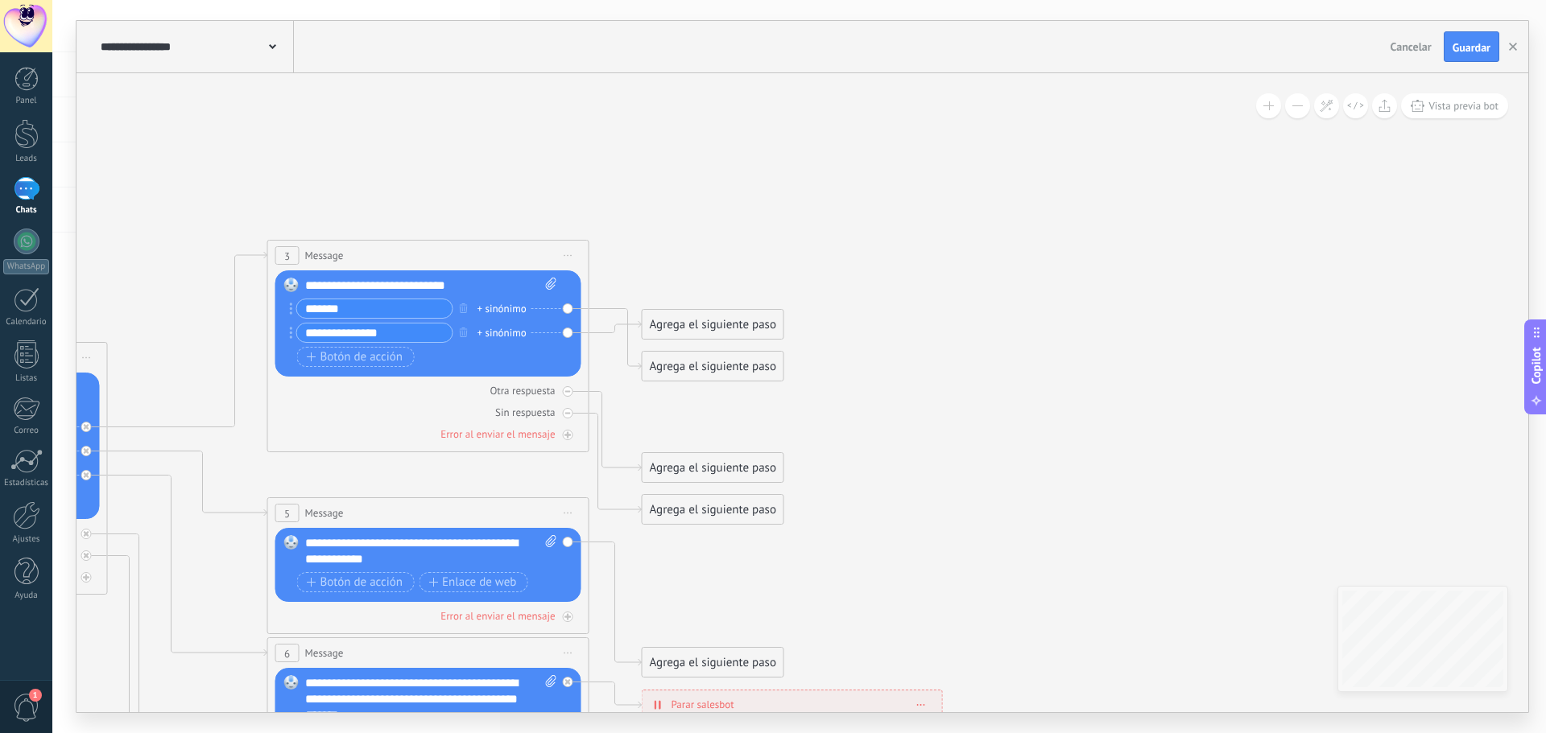
click at [645, 380] on div "Agrega el siguiente paso Mensaje Mensaje Mensaje Reacción Comentario Enviar men…" at bounding box center [713, 366] width 143 height 31
click at [642, 378] on div "Agrega el siguiente paso Mensaje Mensaje Mensaje Reacción Comentario Enviar men…" at bounding box center [713, 366] width 143 height 31
drag, startPoint x: 642, startPoint y: 360, endPoint x: 636, endPoint y: 264, distance: 96.0
click at [644, 330] on div "Agrega el siguiente paso" at bounding box center [712, 325] width 141 height 27
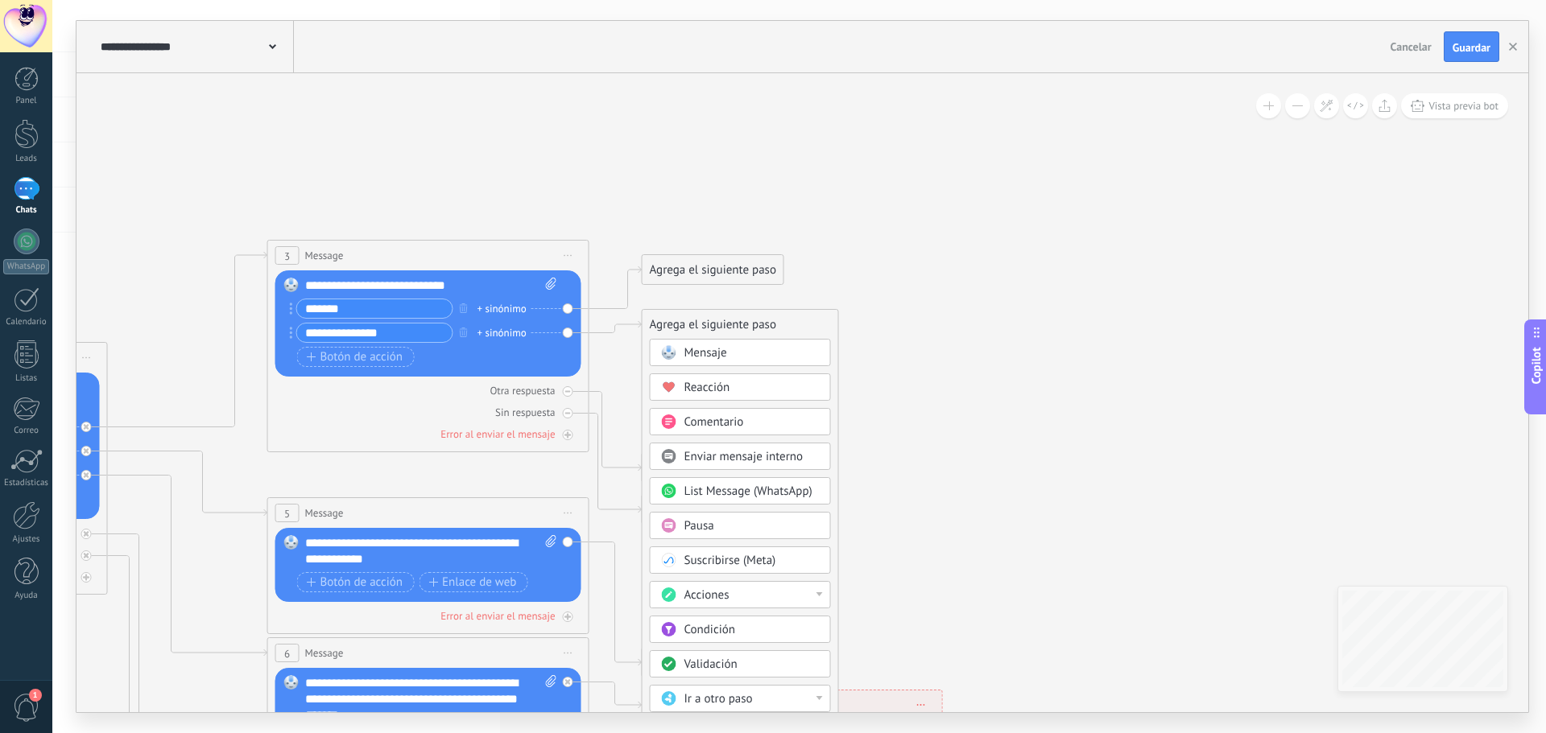
click at [737, 448] on div "Enviar mensaje interno" at bounding box center [740, 456] width 181 height 27
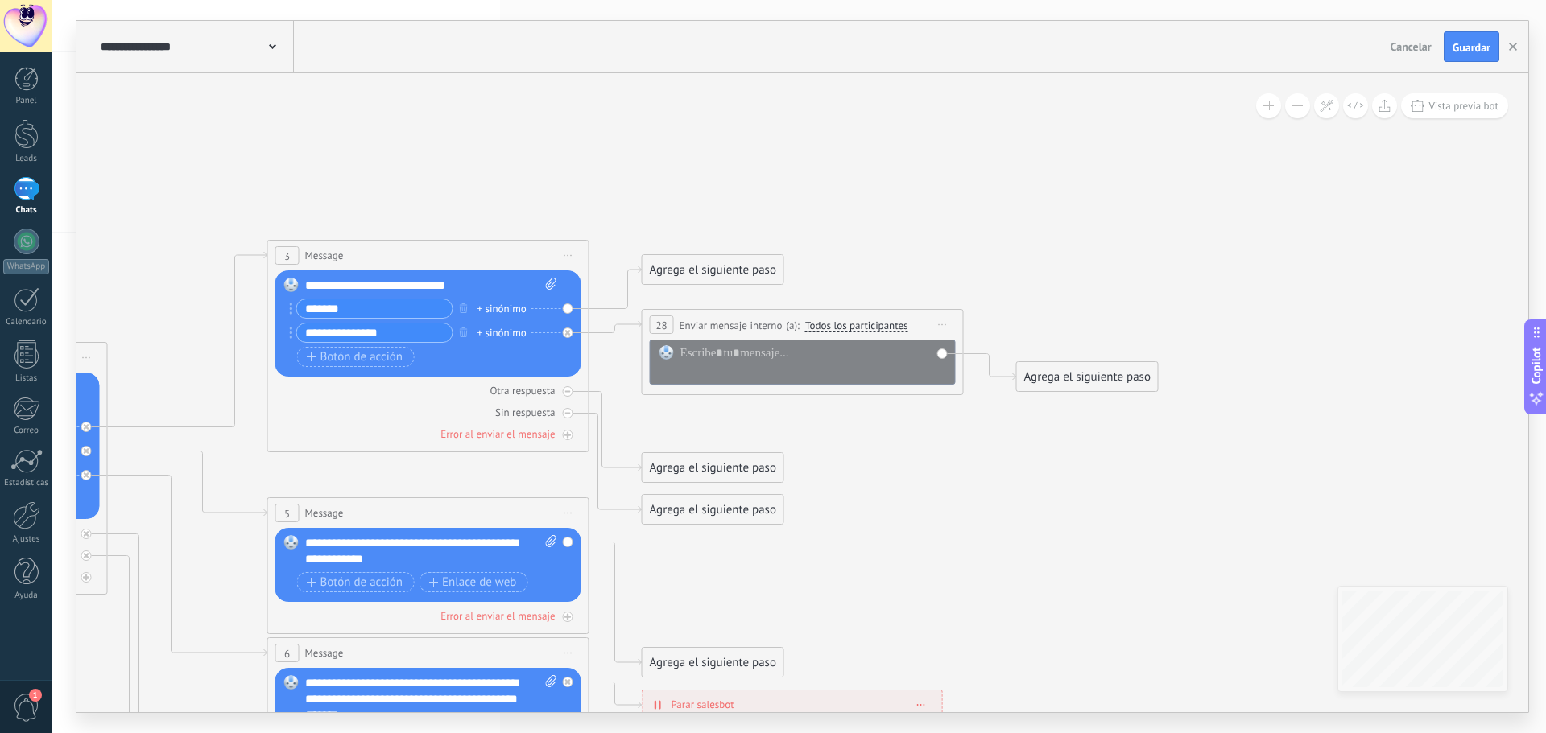
click at [793, 341] on div at bounding box center [803, 362] width 306 height 45
click at [789, 346] on div at bounding box center [813, 361] width 266 height 32
click at [997, 332] on icon at bounding box center [464, 641] width 2509 height 1608
click at [762, 267] on div "Agrega el siguiente paso" at bounding box center [712, 270] width 141 height 27
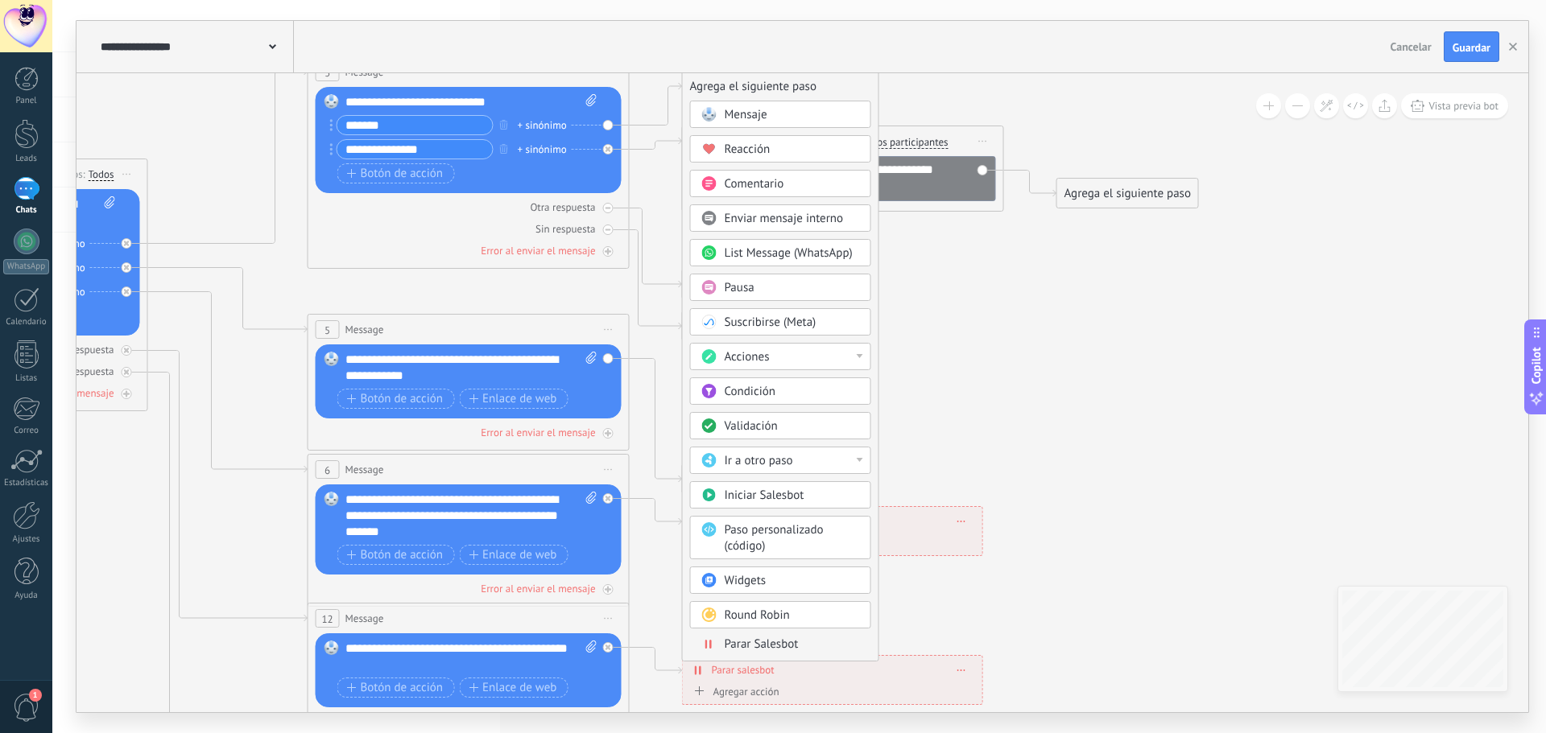
drag, startPoint x: 885, startPoint y: 603, endPoint x: 925, endPoint y: 419, distance: 187.9
click at [925, 419] on icon at bounding box center [504, 458] width 2509 height 1608
click at [741, 353] on span "Acciones" at bounding box center [747, 356] width 45 height 15
click at [820, 143] on div "Reacción" at bounding box center [792, 150] width 135 height 16
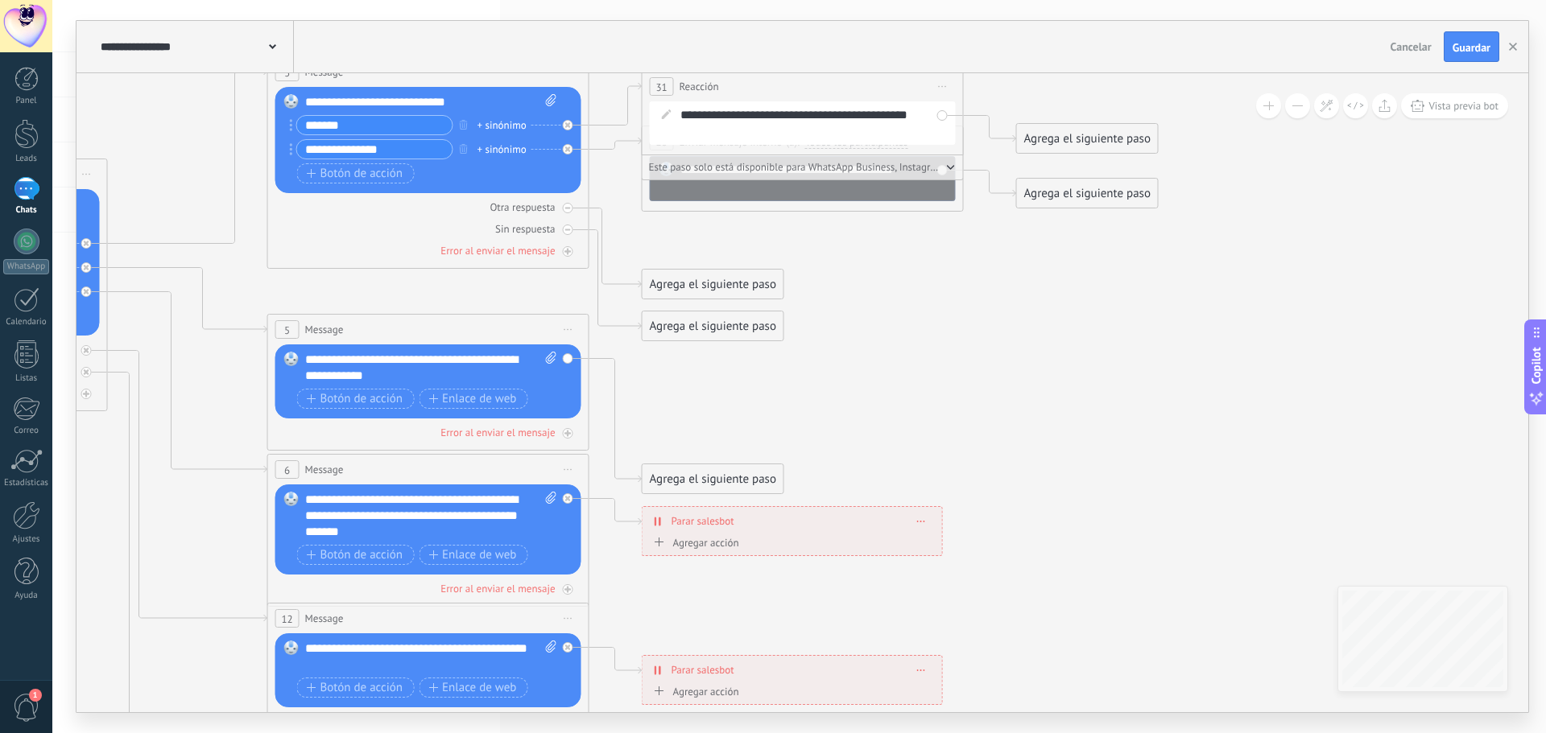
click at [763, 118] on div "**********" at bounding box center [813, 123] width 266 height 32
click at [741, 162] on span "Este paso solo está disponible para WhatsApp Business, Instagram y Telegram" at bounding box center [796, 167] width 294 height 12
click at [952, 167] on icon "button" at bounding box center [951, 167] width 6 height 3
click at [715, 116] on div "**********" at bounding box center [813, 123] width 266 height 32
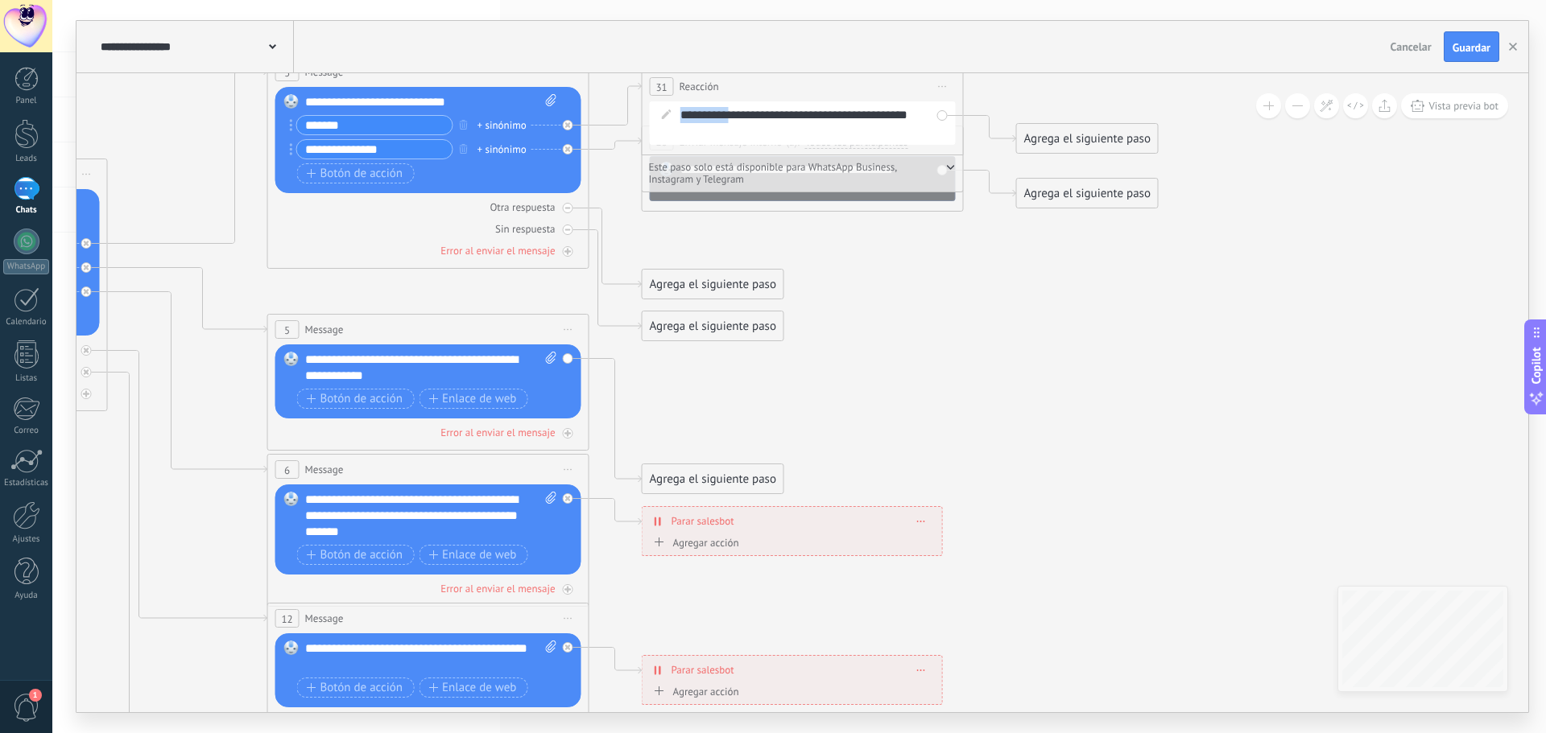
click at [715, 116] on div "**********" at bounding box center [813, 123] width 266 height 32
click at [663, 118] on icon at bounding box center [667, 114] width 10 height 10
click at [678, 117] on span at bounding box center [666, 113] width 27 height 13
click at [789, 113] on div "**********" at bounding box center [813, 123] width 266 height 32
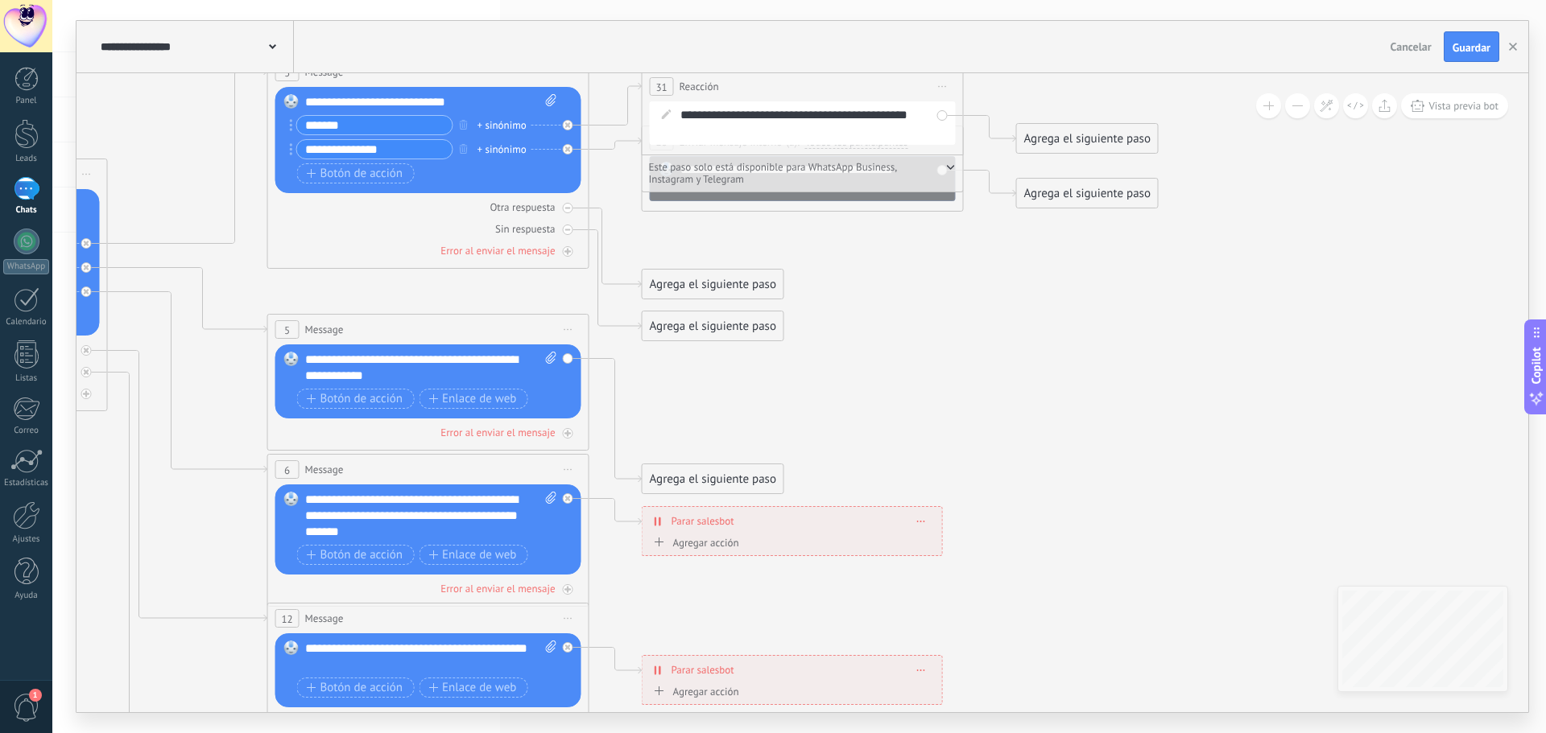
click at [934, 91] on span "Iniciar vista previa aquí Cambiar nombre Duplicar Borrar" at bounding box center [943, 86] width 26 height 23
click at [985, 196] on div "Borrar" at bounding box center [1015, 191] width 159 height 27
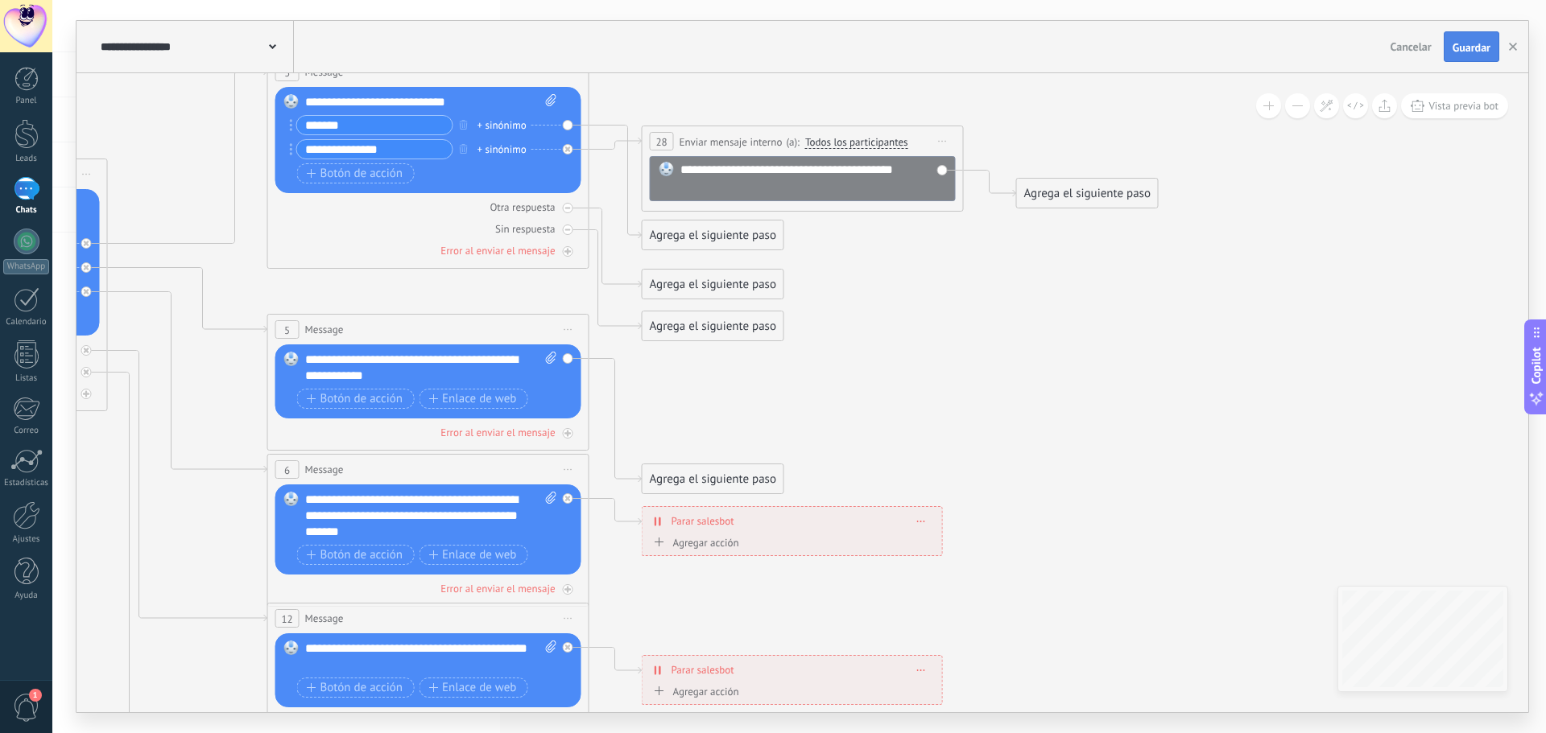
click at [1497, 52] on button "Guardar" at bounding box center [1472, 46] width 56 height 31
click at [1083, 189] on div "Agrega el siguiente paso" at bounding box center [1087, 193] width 141 height 27
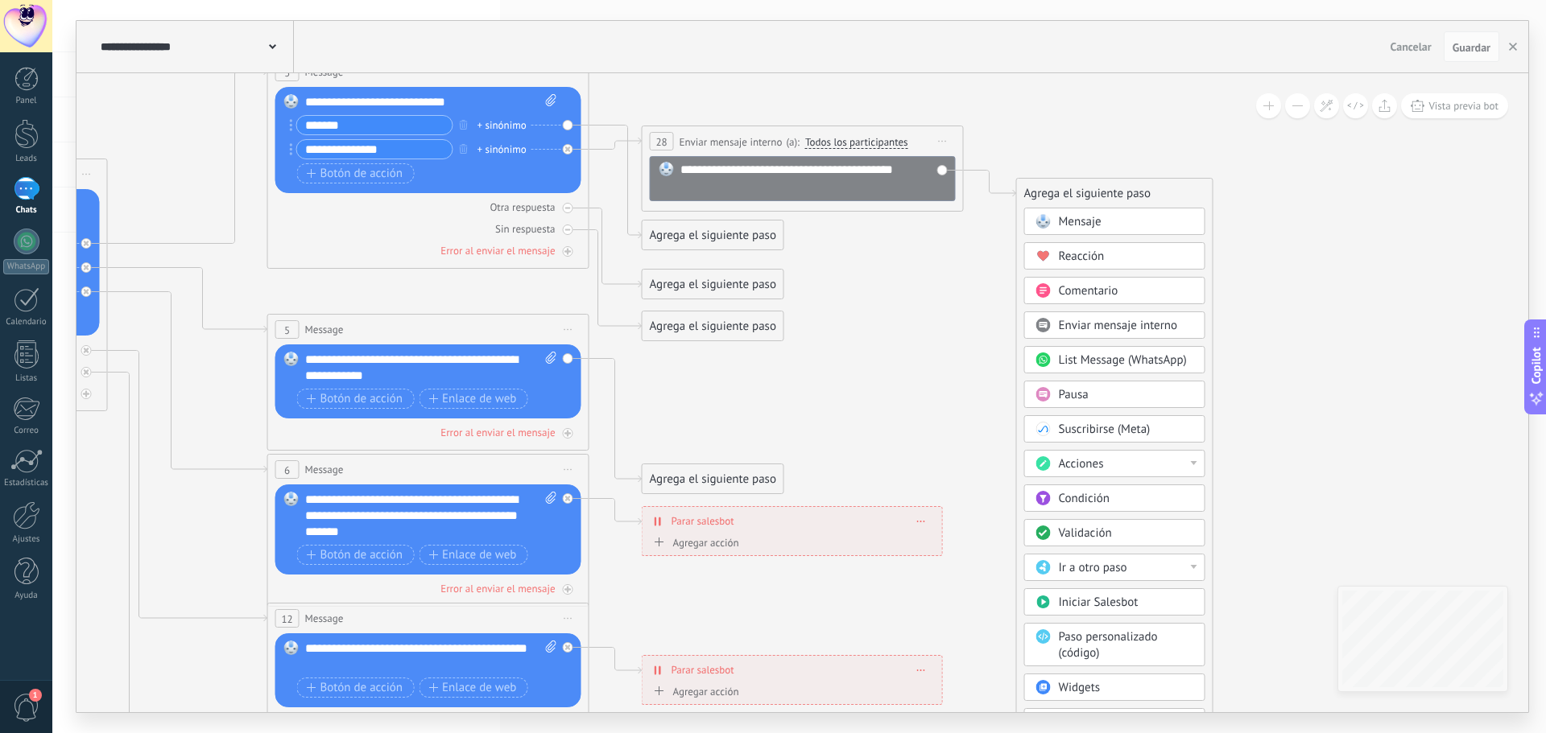
click at [1133, 465] on div "Acciones" at bounding box center [1126, 464] width 135 height 16
click at [1189, 599] on div "Cambiar usuario responsable" at bounding box center [1115, 601] width 180 height 27
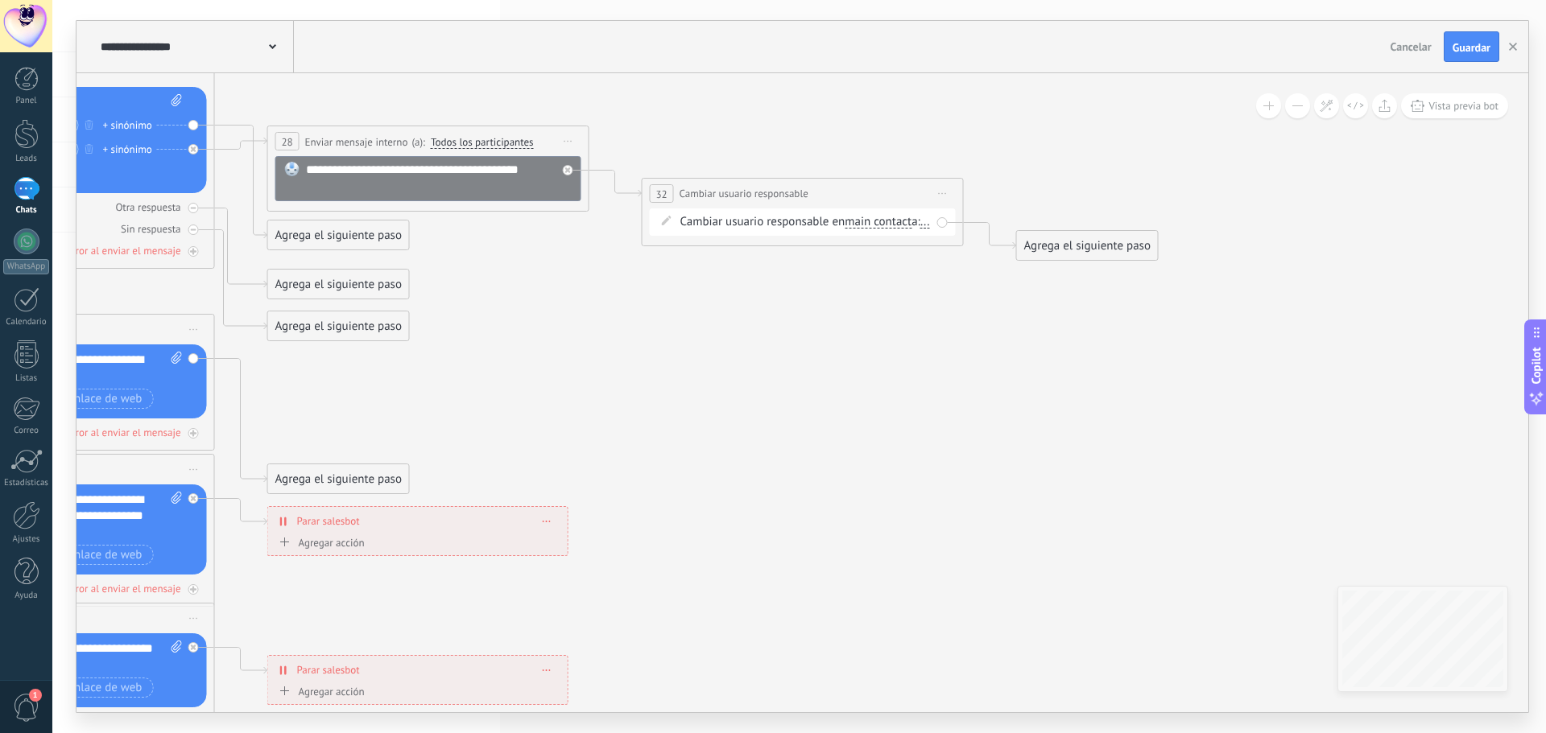
click at [905, 223] on span "main contact" at bounding box center [878, 222] width 67 height 13
click at [905, 223] on button "main contact" at bounding box center [936, 222] width 201 height 29
click at [908, 284] on span "chat contact" at bounding box center [924, 279] width 195 height 16
click at [917, 229] on span "..." at bounding box center [922, 222] width 10 height 13
click at [712, 299] on div "[PERSON_NAME]" at bounding box center [773, 293] width 201 height 28
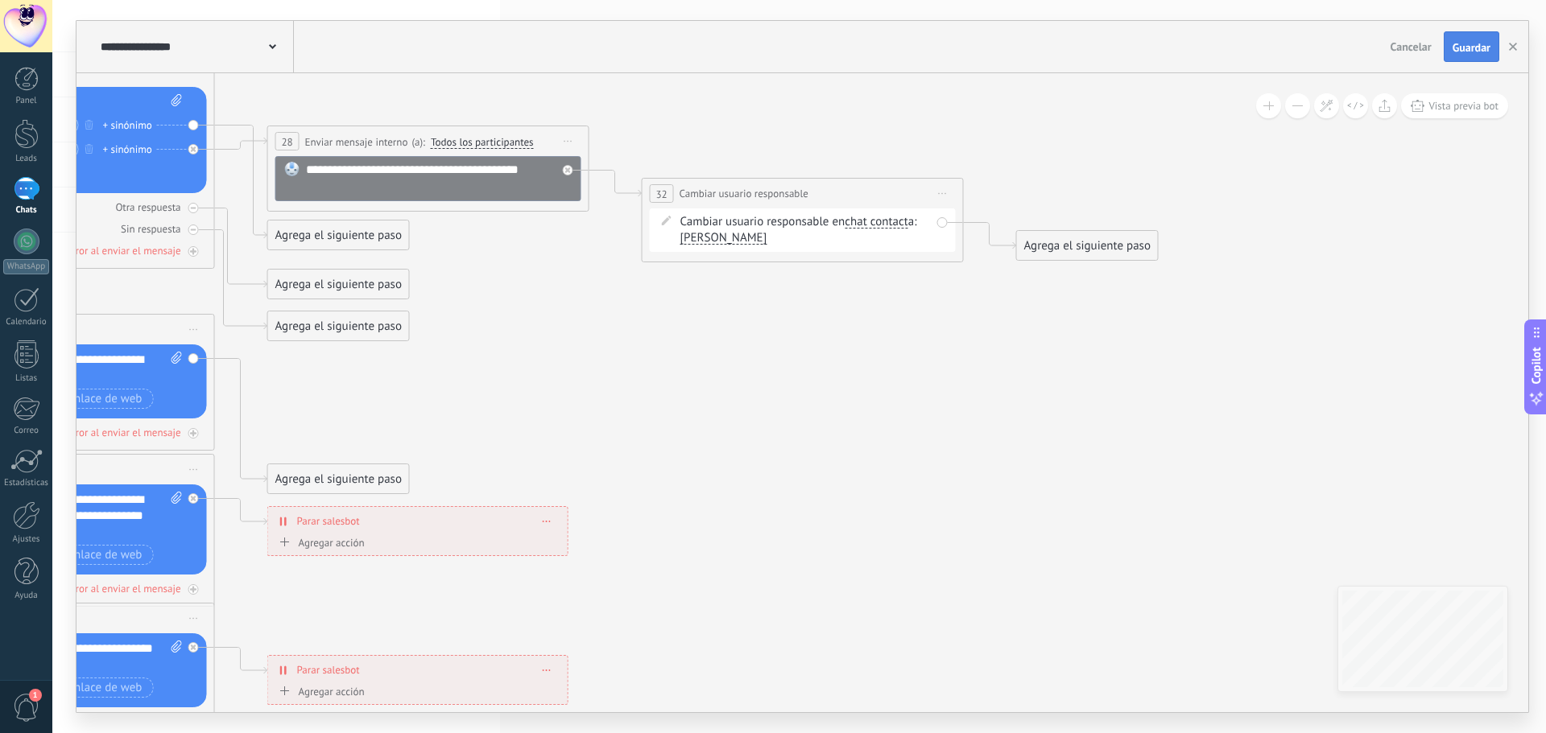
click at [1465, 61] on button "Guardar" at bounding box center [1472, 46] width 56 height 31
click at [1446, 105] on span "Vista previa bot" at bounding box center [1463, 106] width 70 height 14
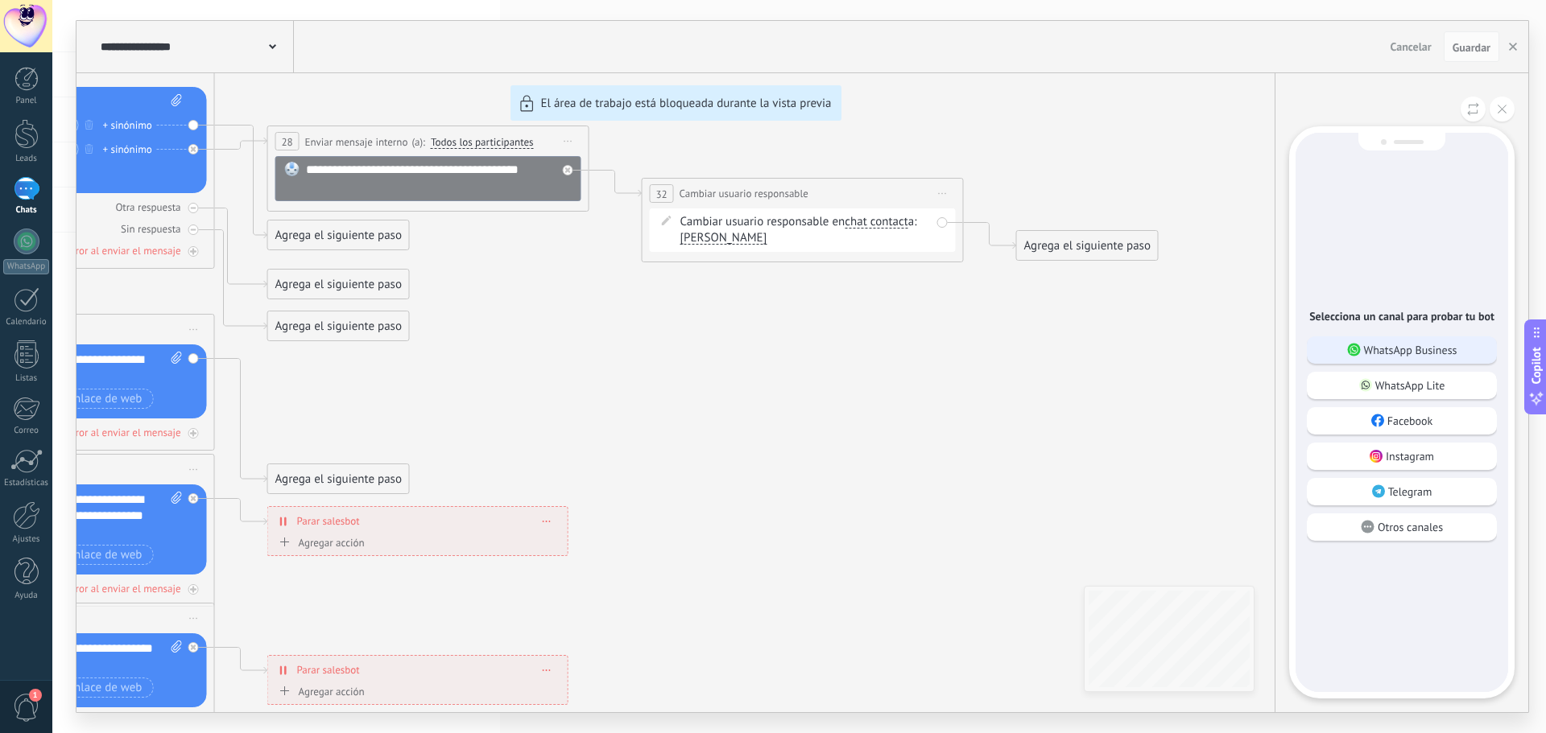
click at [1385, 356] on p "WhatsApp Business" at bounding box center [1410, 350] width 93 height 14
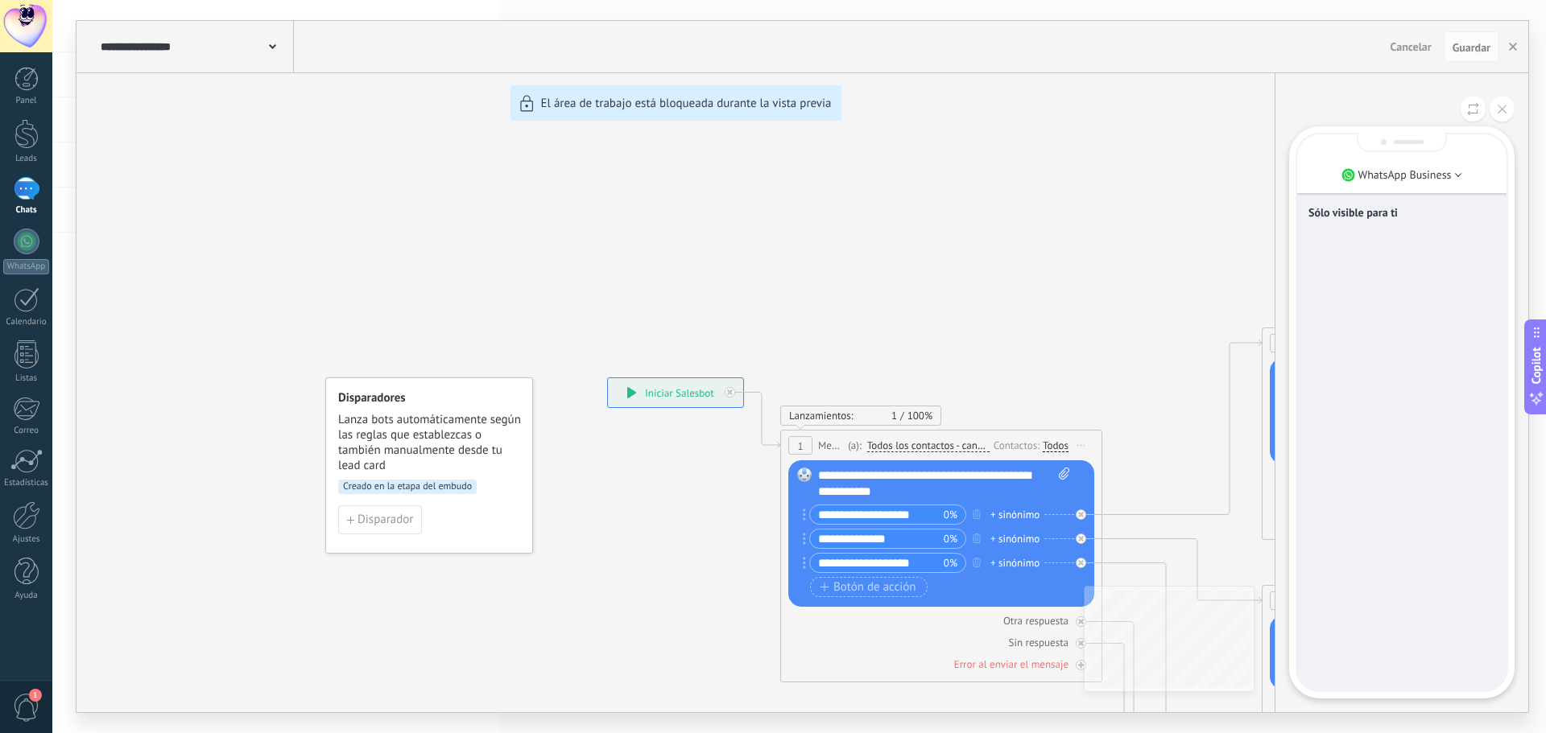
click at [657, 392] on div "**********" at bounding box center [802, 367] width 1452 height 692
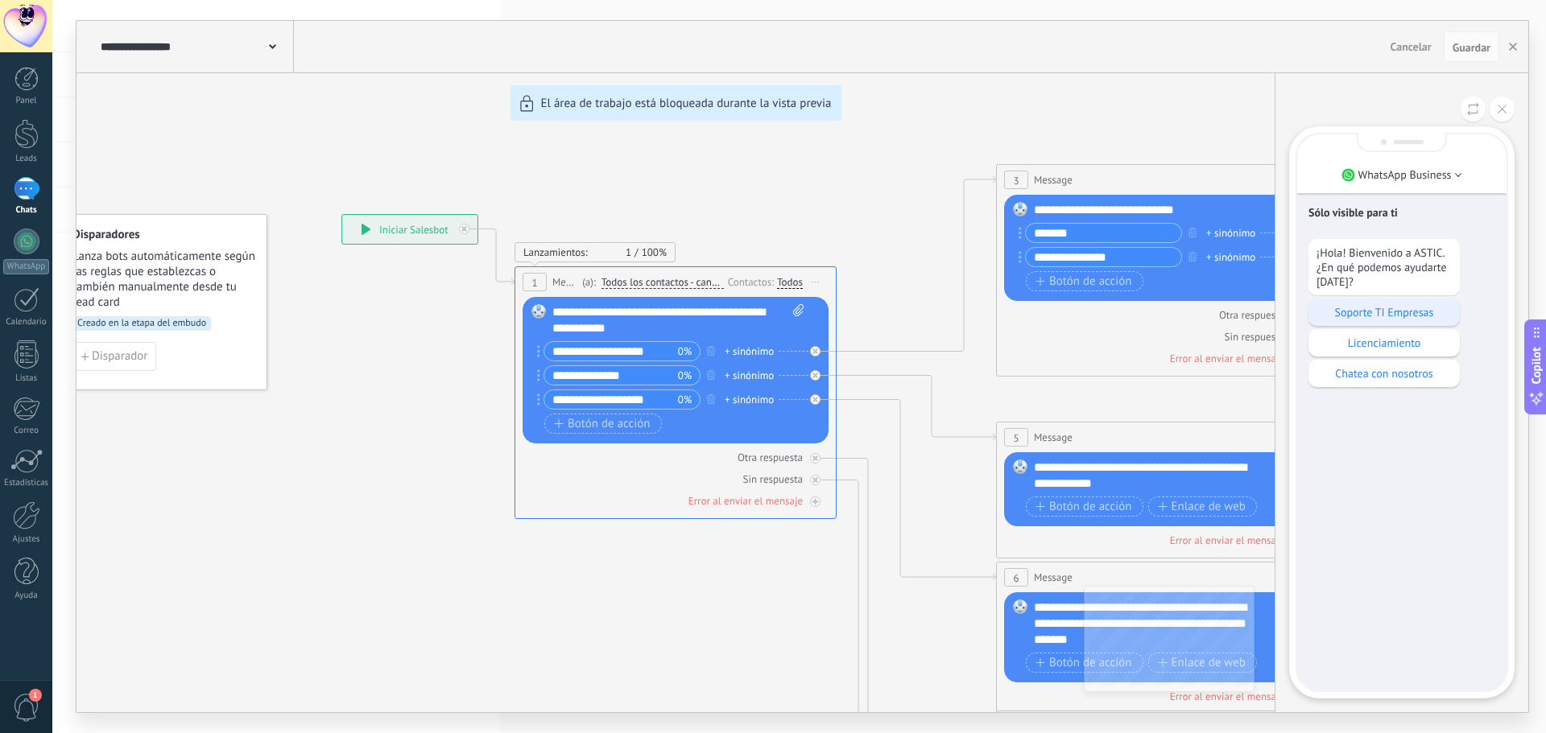
click at [1361, 316] on p "Soporte TI Empresas" at bounding box center [1383, 312] width 135 height 14
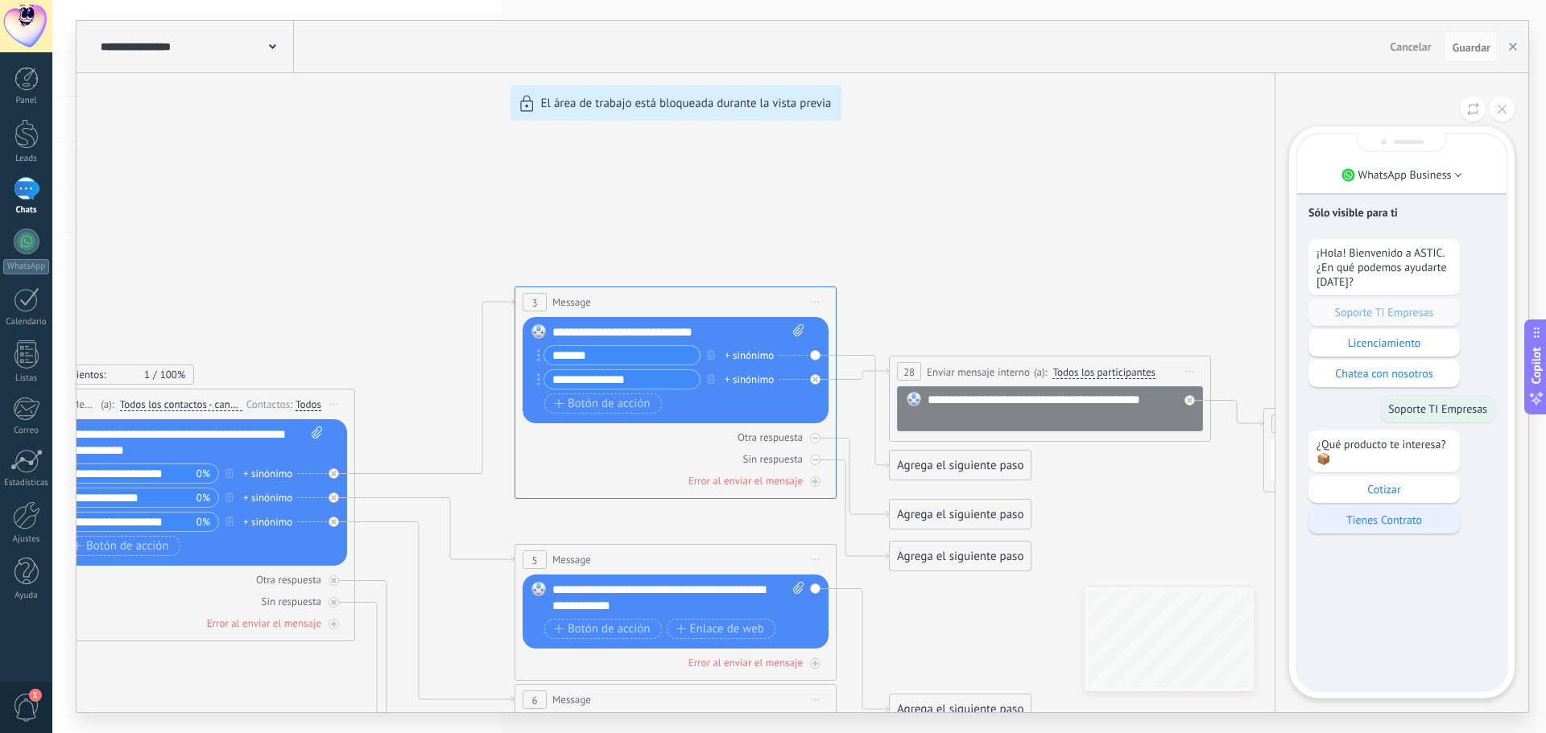
click at [1384, 518] on p "Tienes Contrato" at bounding box center [1383, 520] width 135 height 14
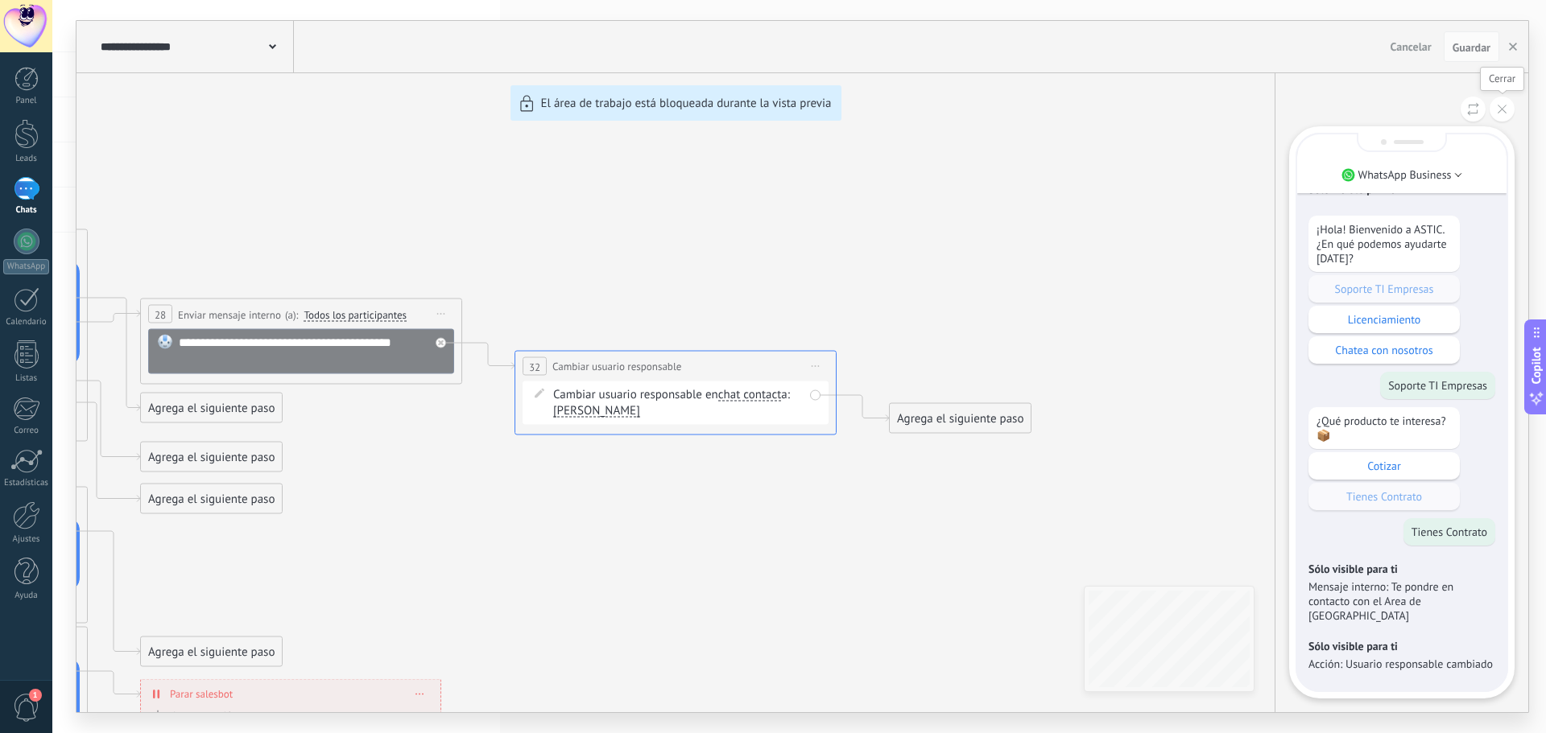
click at [1494, 104] on button at bounding box center [1501, 109] width 25 height 25
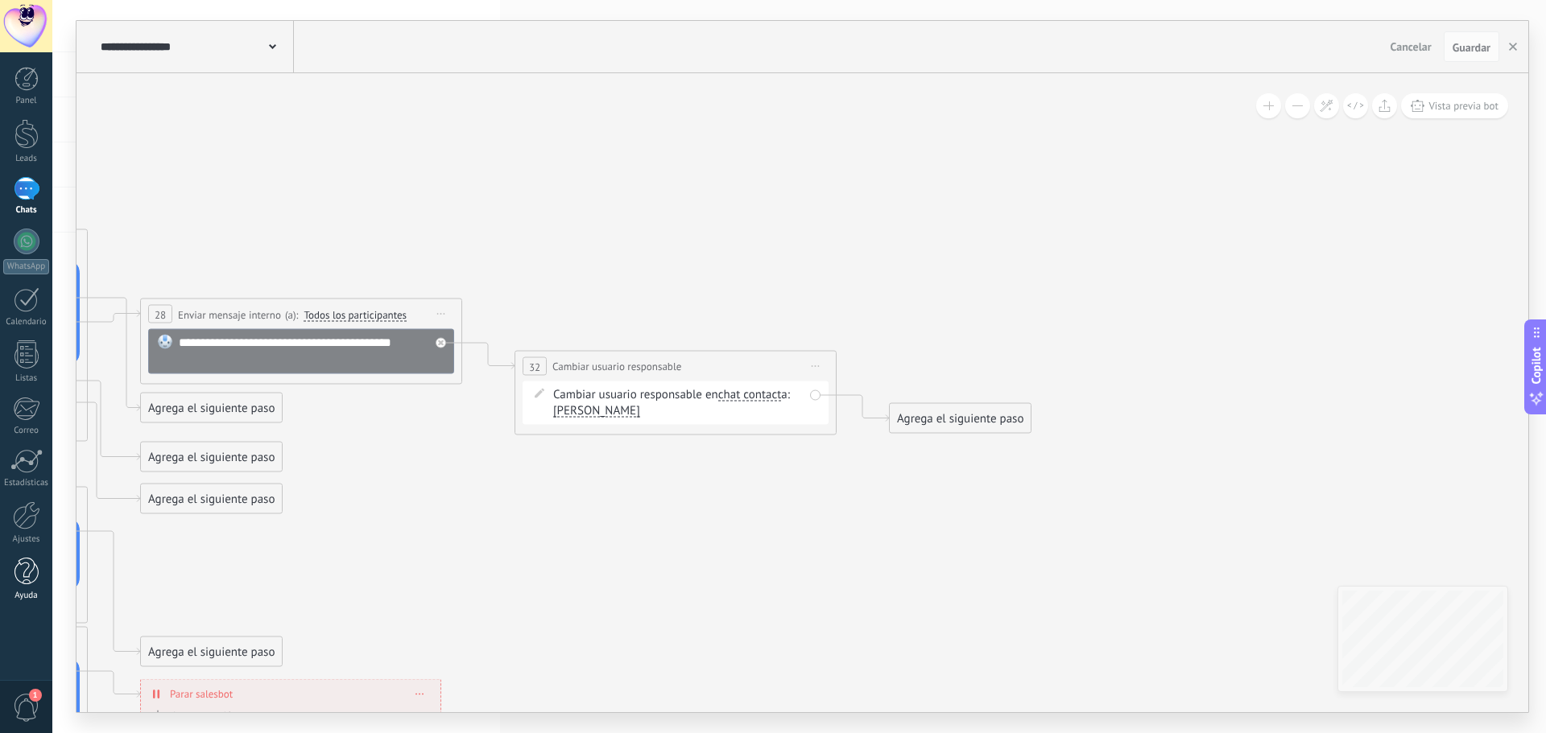
click at [14, 578] on div at bounding box center [26, 572] width 24 height 28
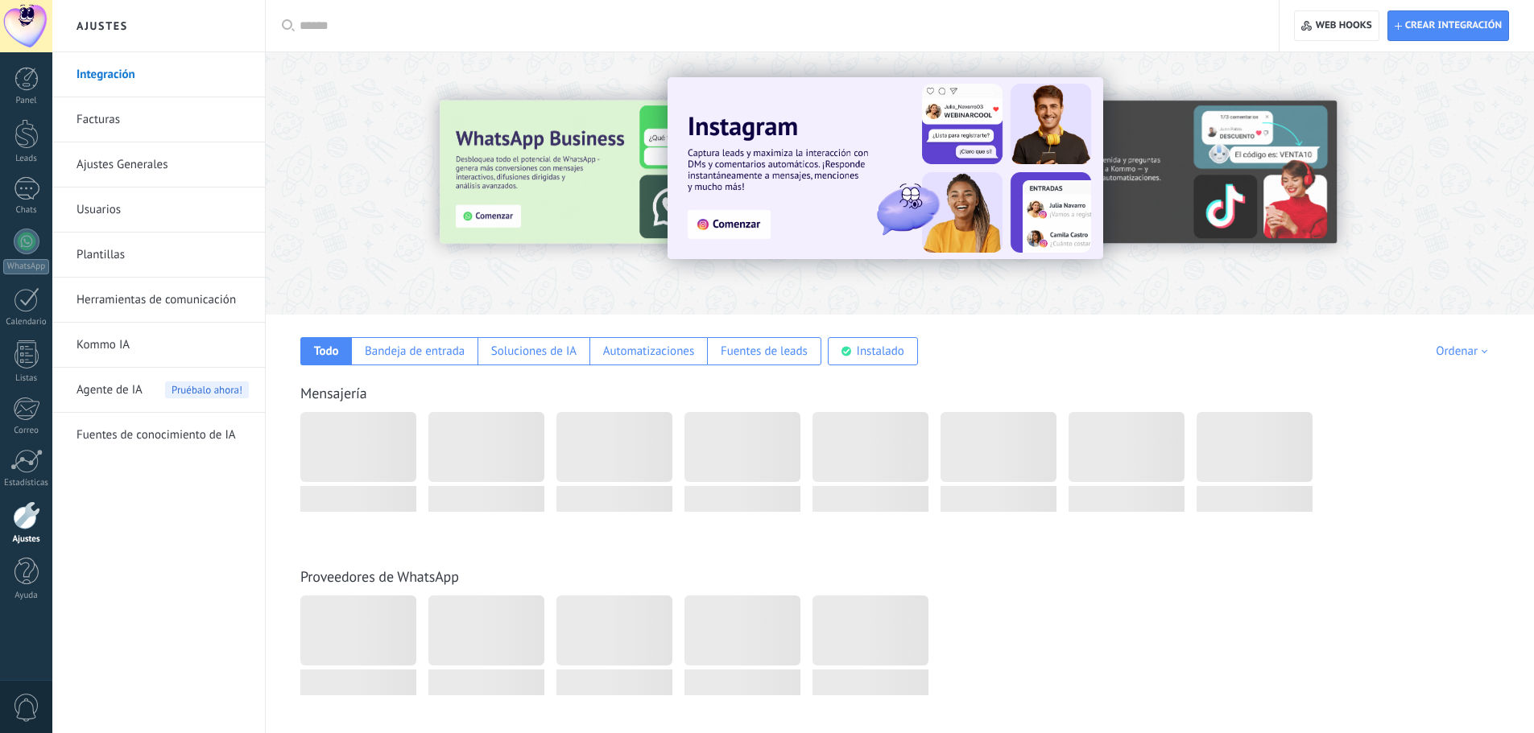
click at [109, 209] on link "Usuarios" at bounding box center [162, 210] width 172 height 45
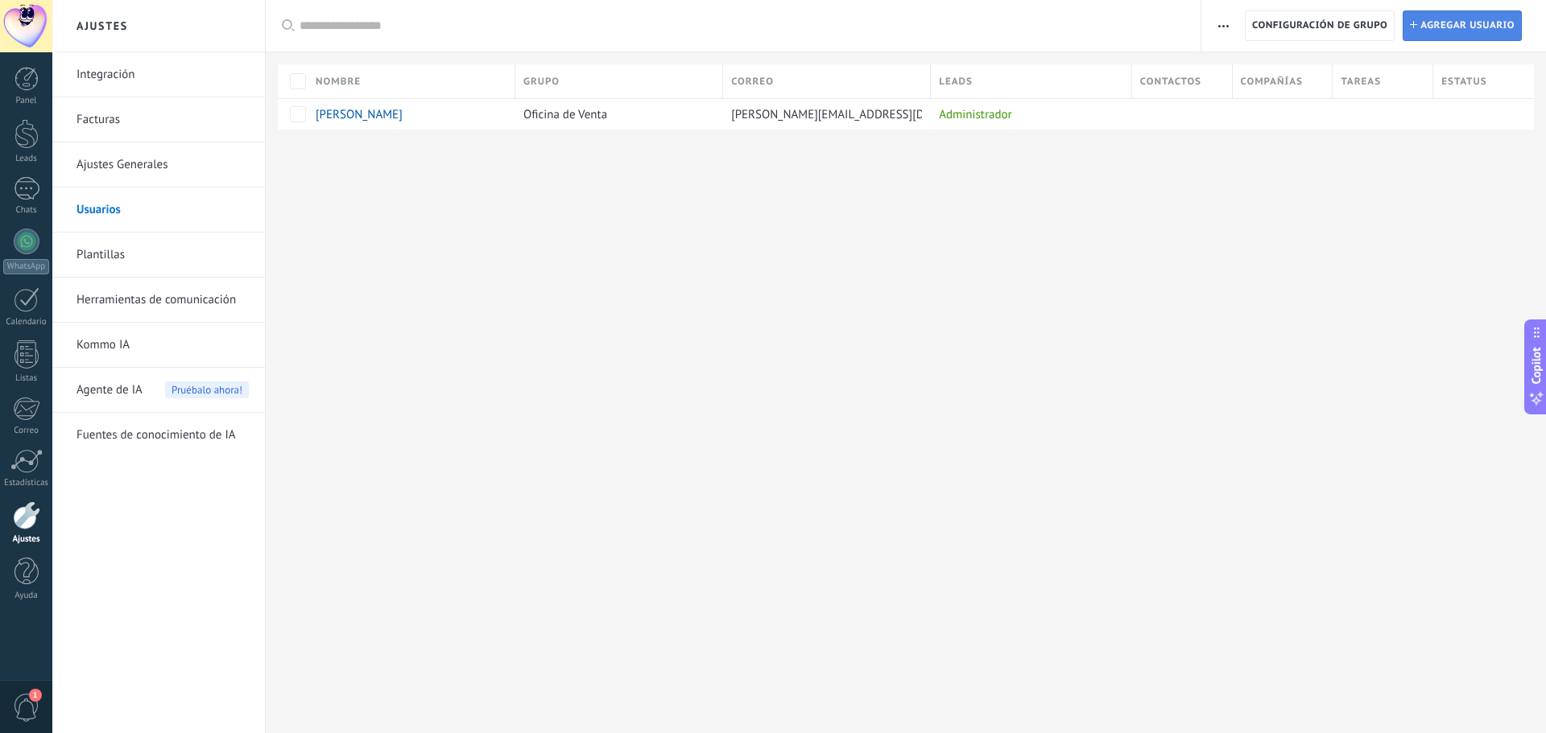
click at [1490, 31] on span "Agregar usuario" at bounding box center [1467, 25] width 94 height 29
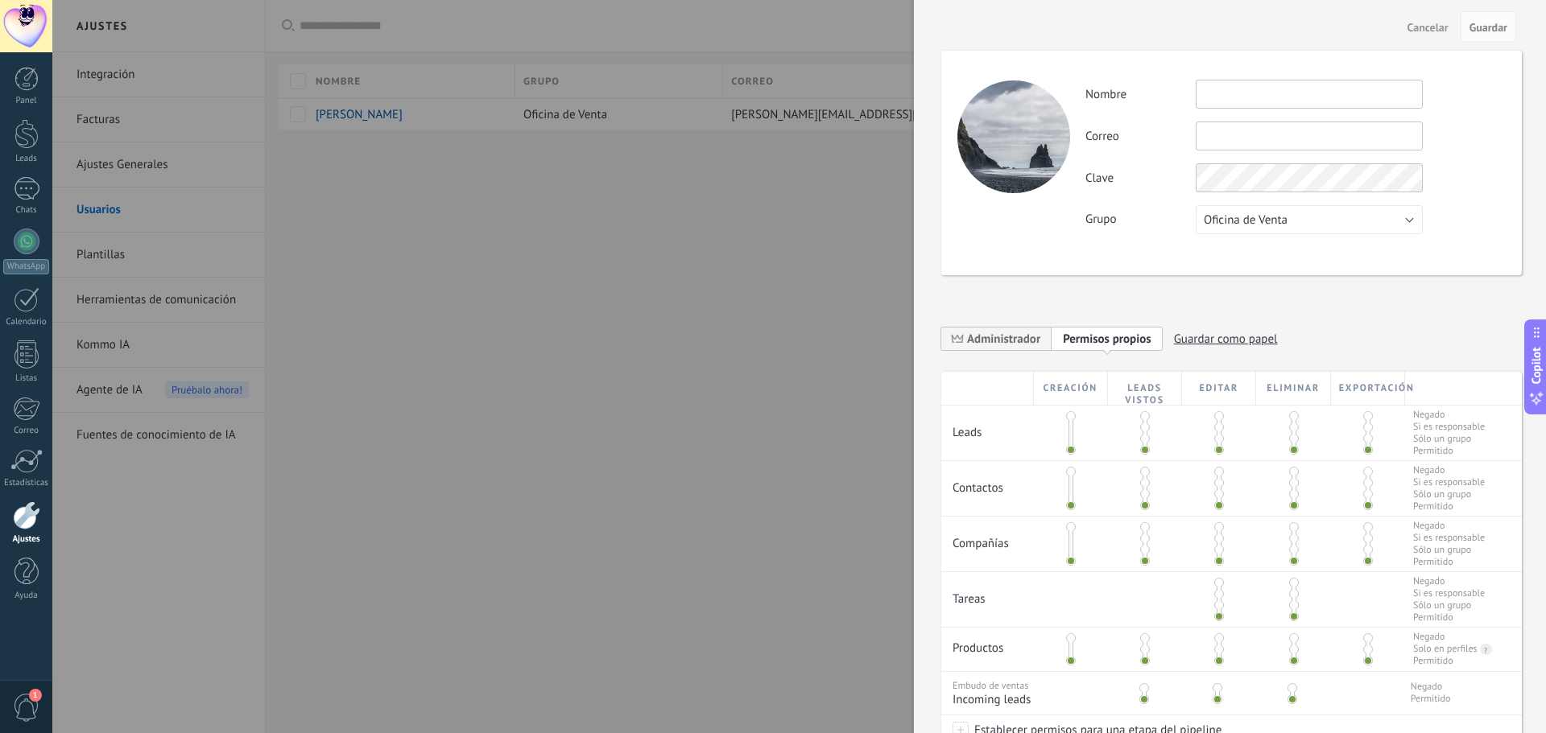
click at [1439, 26] on span "Cancelar" at bounding box center [1427, 27] width 41 height 11
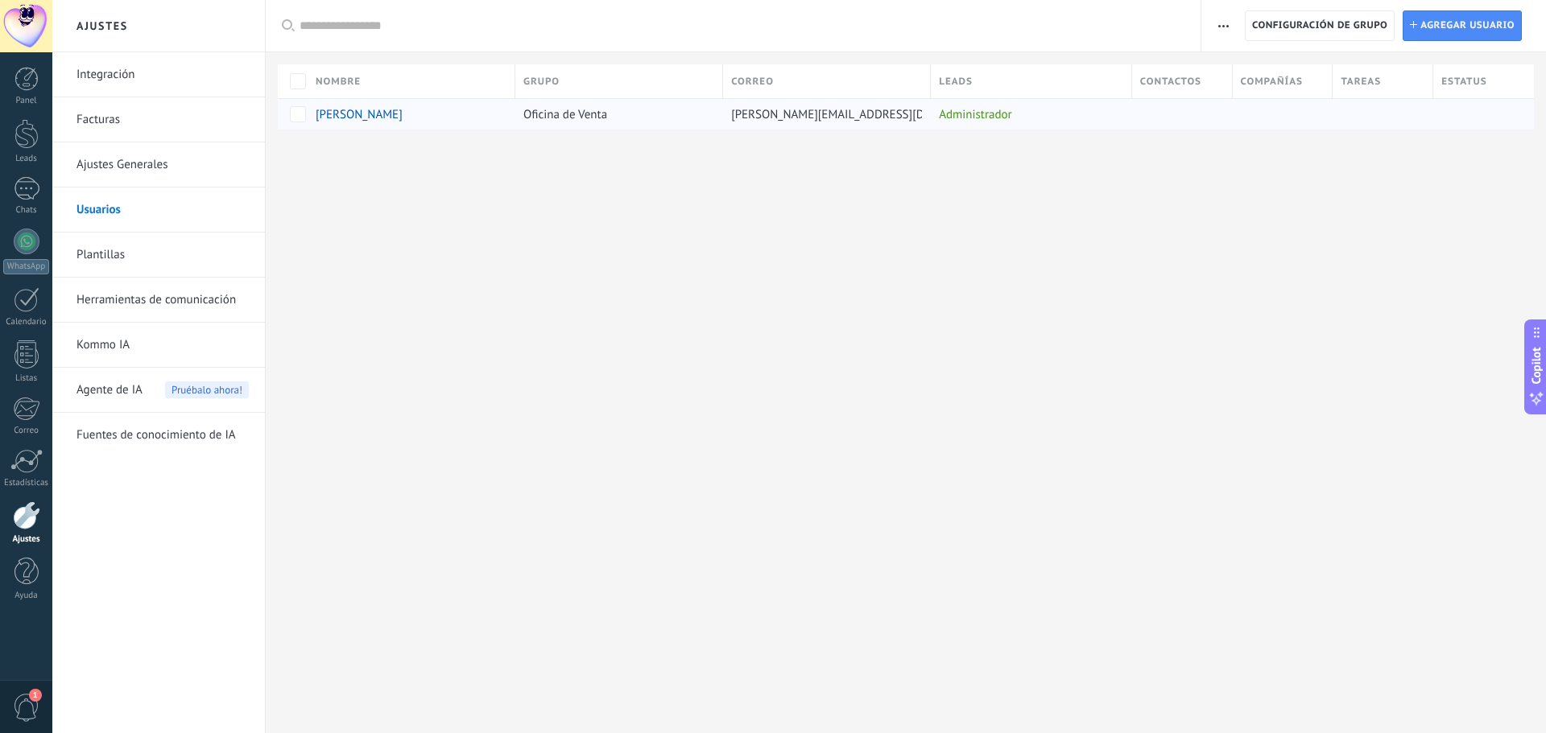
click at [375, 121] on span "[PERSON_NAME]" at bounding box center [359, 114] width 87 height 15
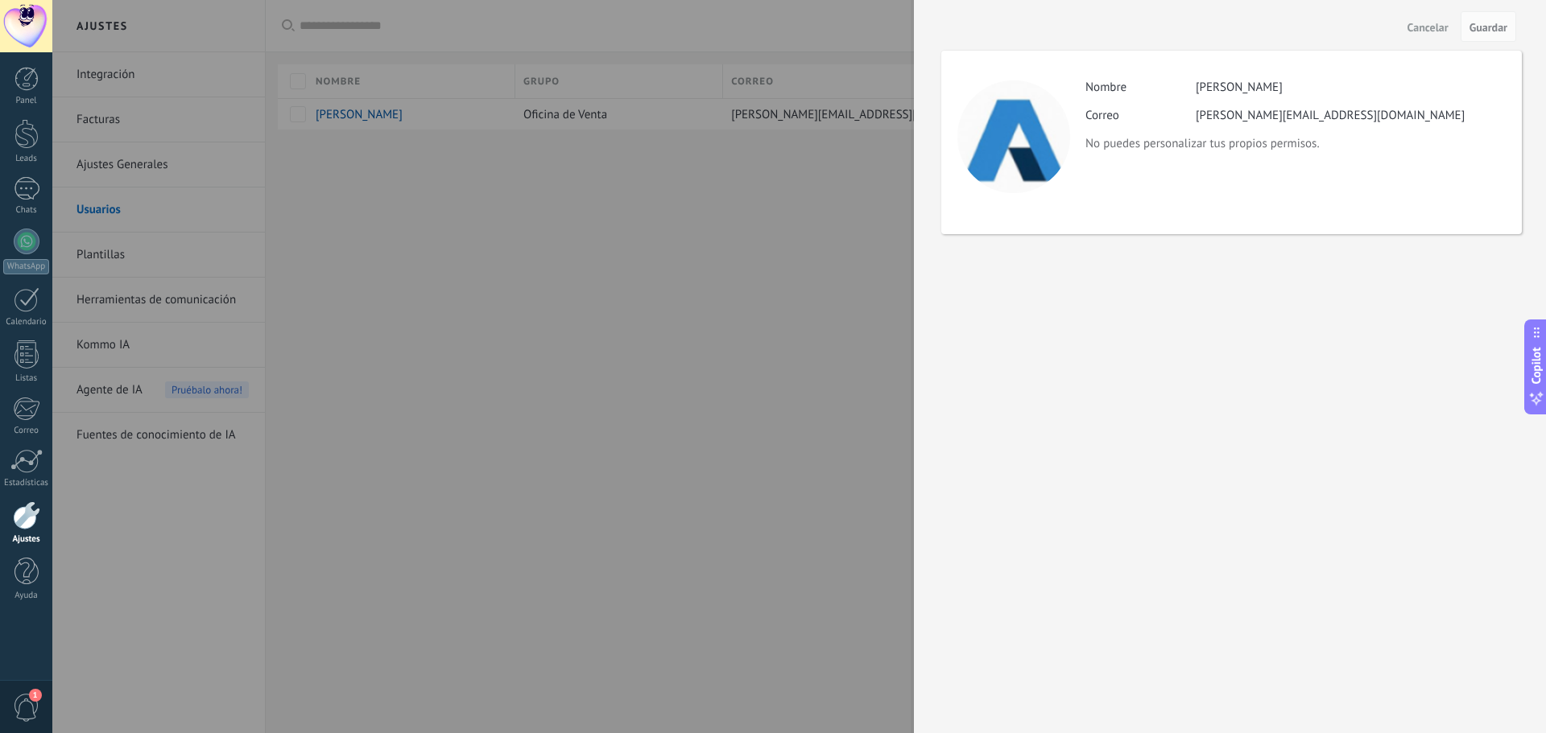
click at [1433, 29] on span "Cancelar" at bounding box center [1427, 27] width 41 height 11
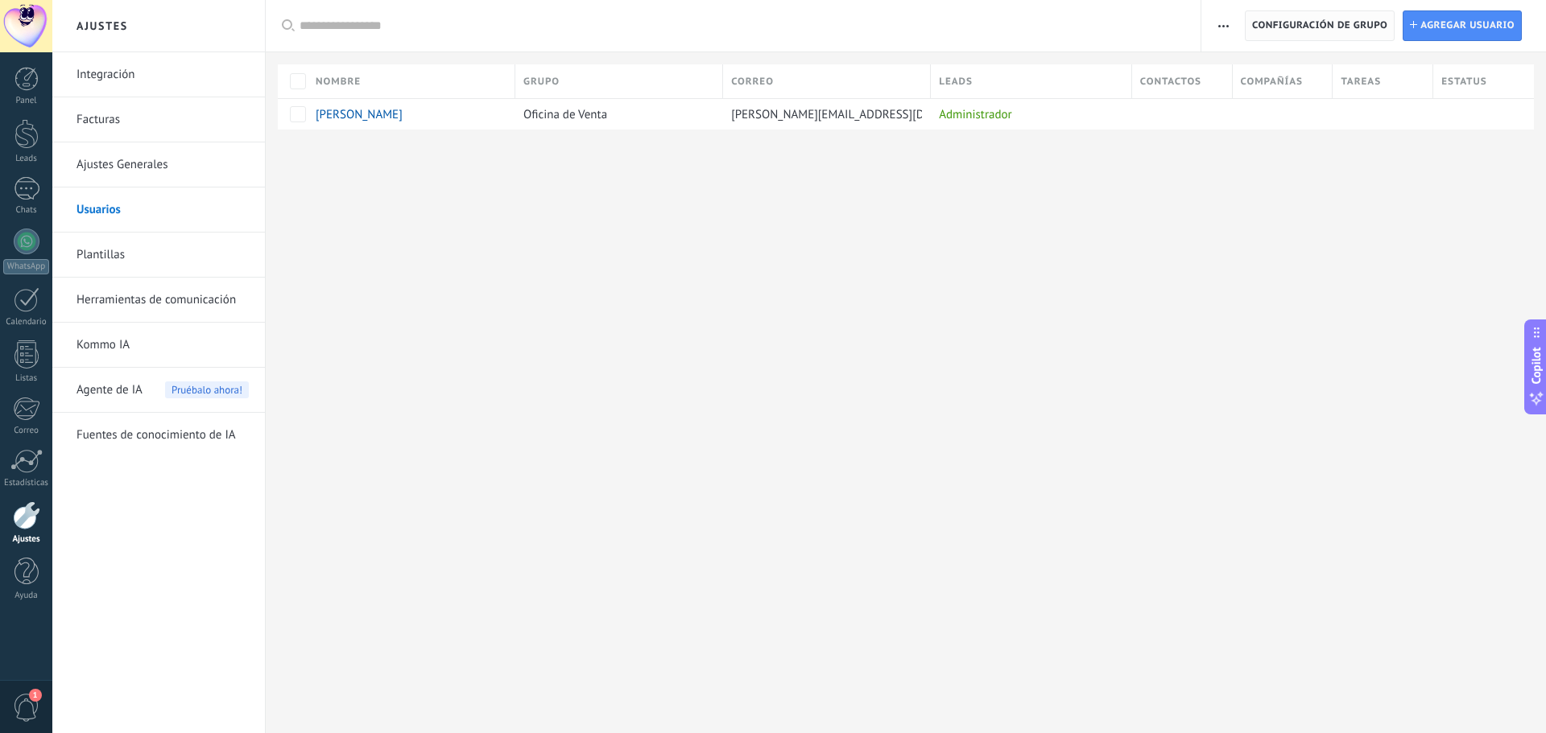
click at [1334, 32] on span "Configuración de grupo" at bounding box center [1319, 25] width 135 height 29
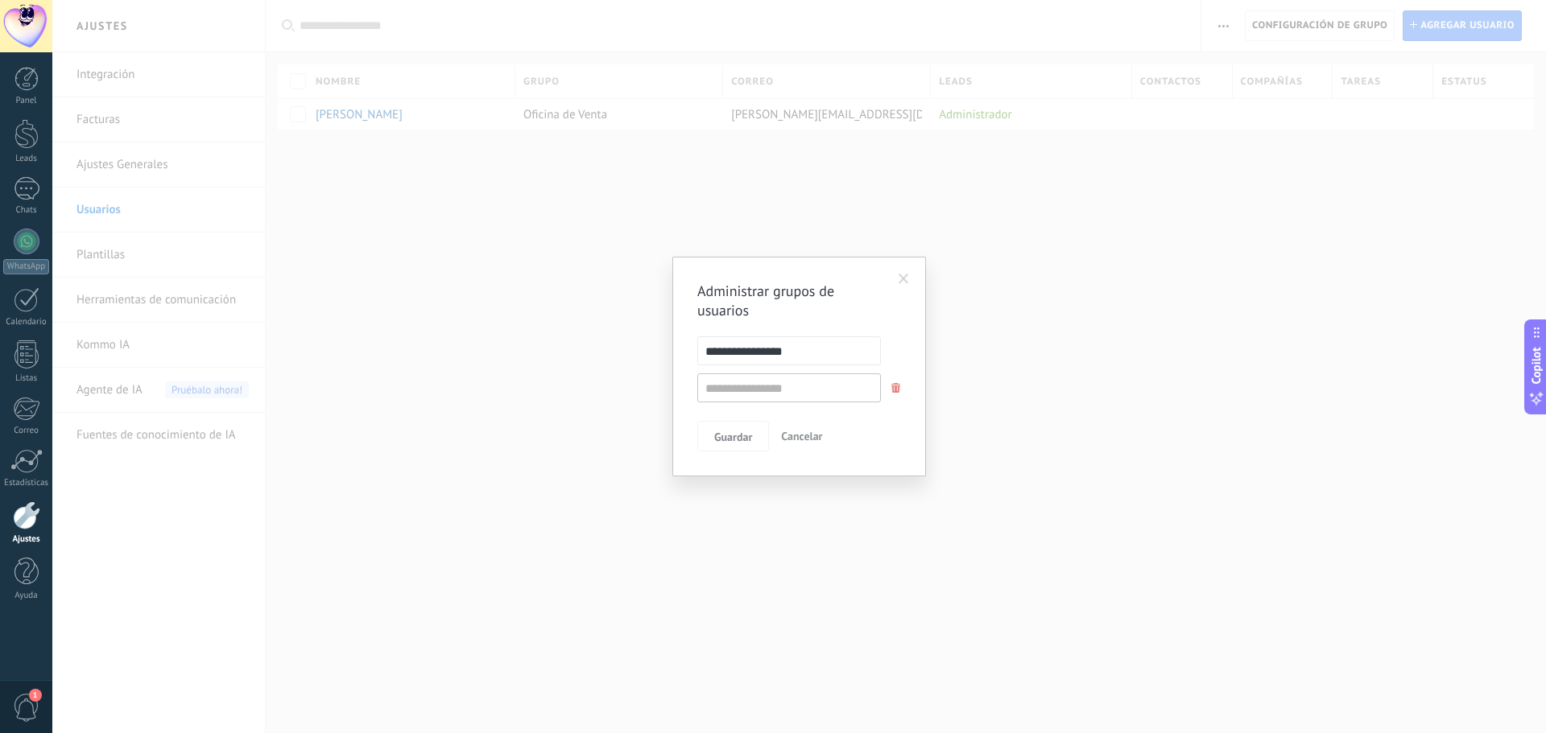
click at [911, 271] on span at bounding box center [903, 279] width 27 height 27
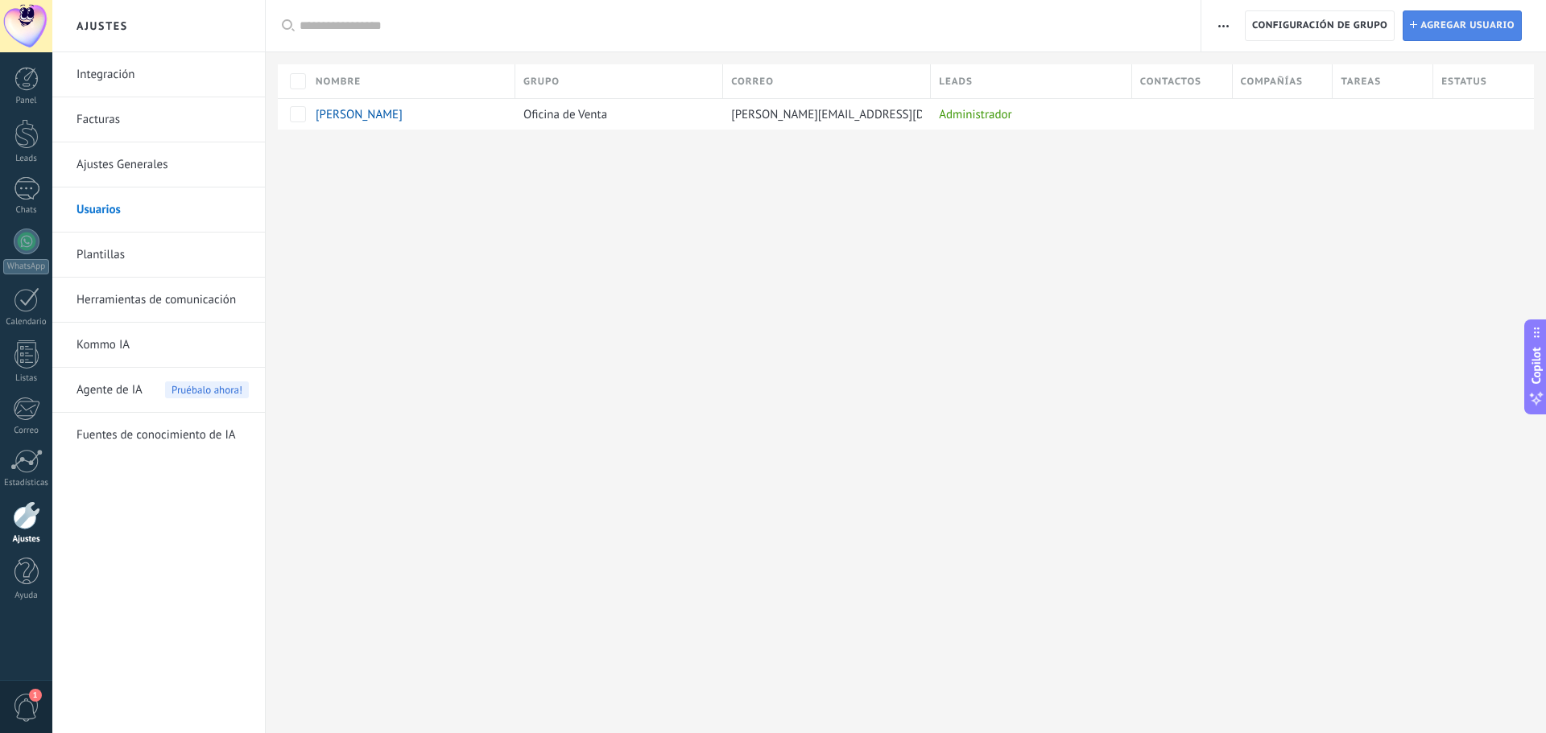
click at [1436, 23] on span "Agregar usuario" at bounding box center [1467, 25] width 94 height 29
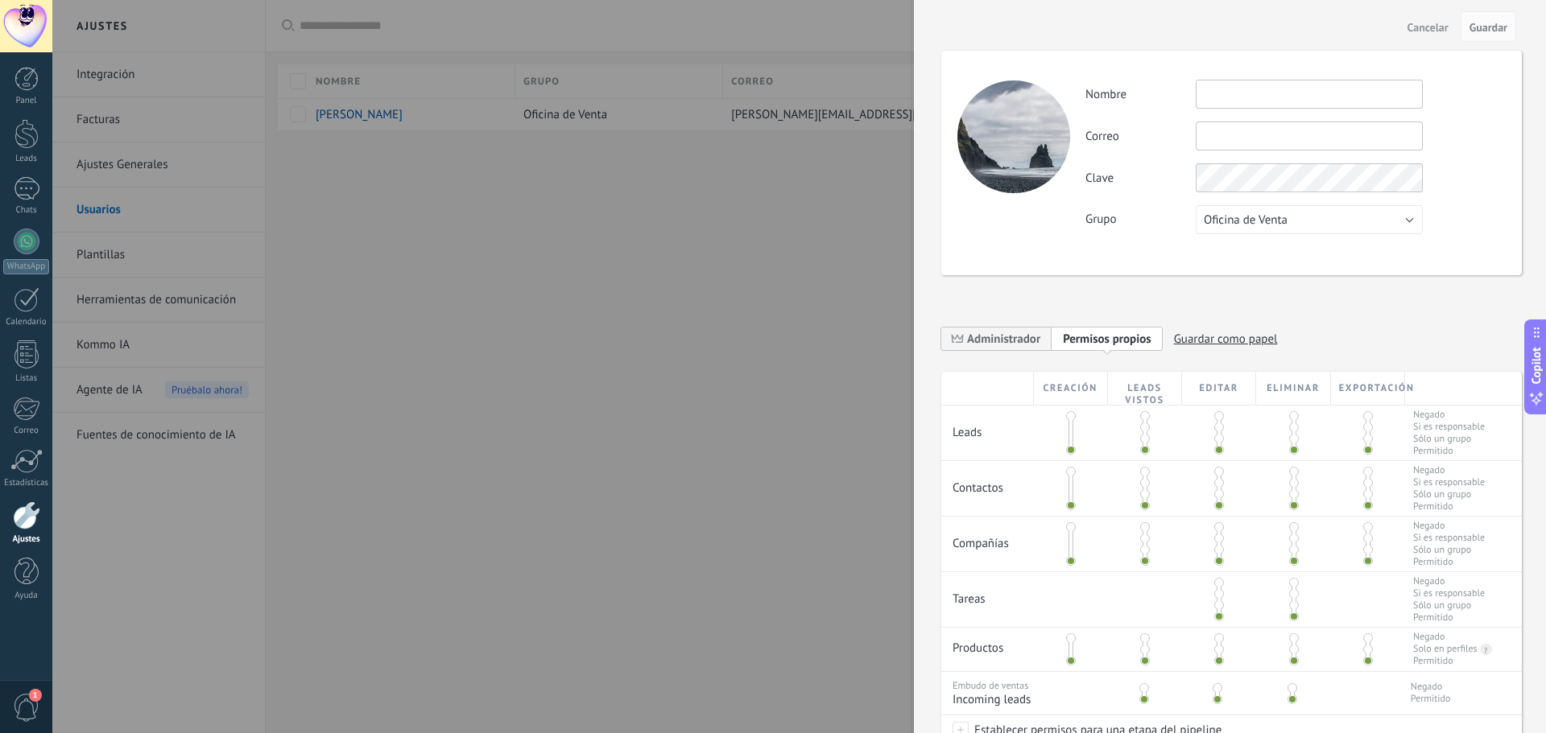
click at [1239, 96] on input "text" at bounding box center [1309, 94] width 227 height 29
click at [1367, 217] on button "Oficina de Venta" at bounding box center [1309, 219] width 227 height 29
click at [1442, 23] on span "Cancelar" at bounding box center [1427, 27] width 41 height 11
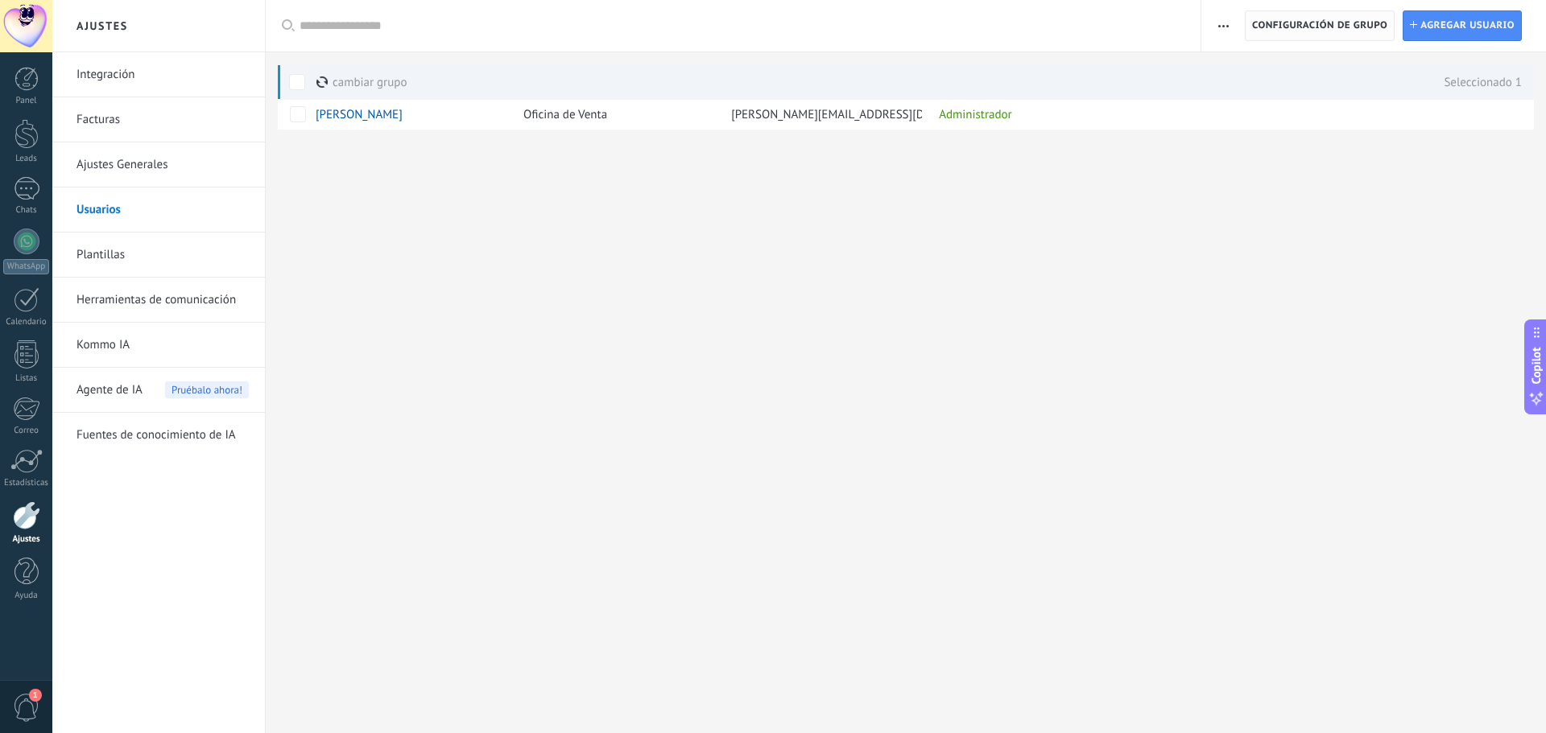
click at [1326, 29] on span "Configuración de grupo" at bounding box center [1319, 25] width 135 height 29
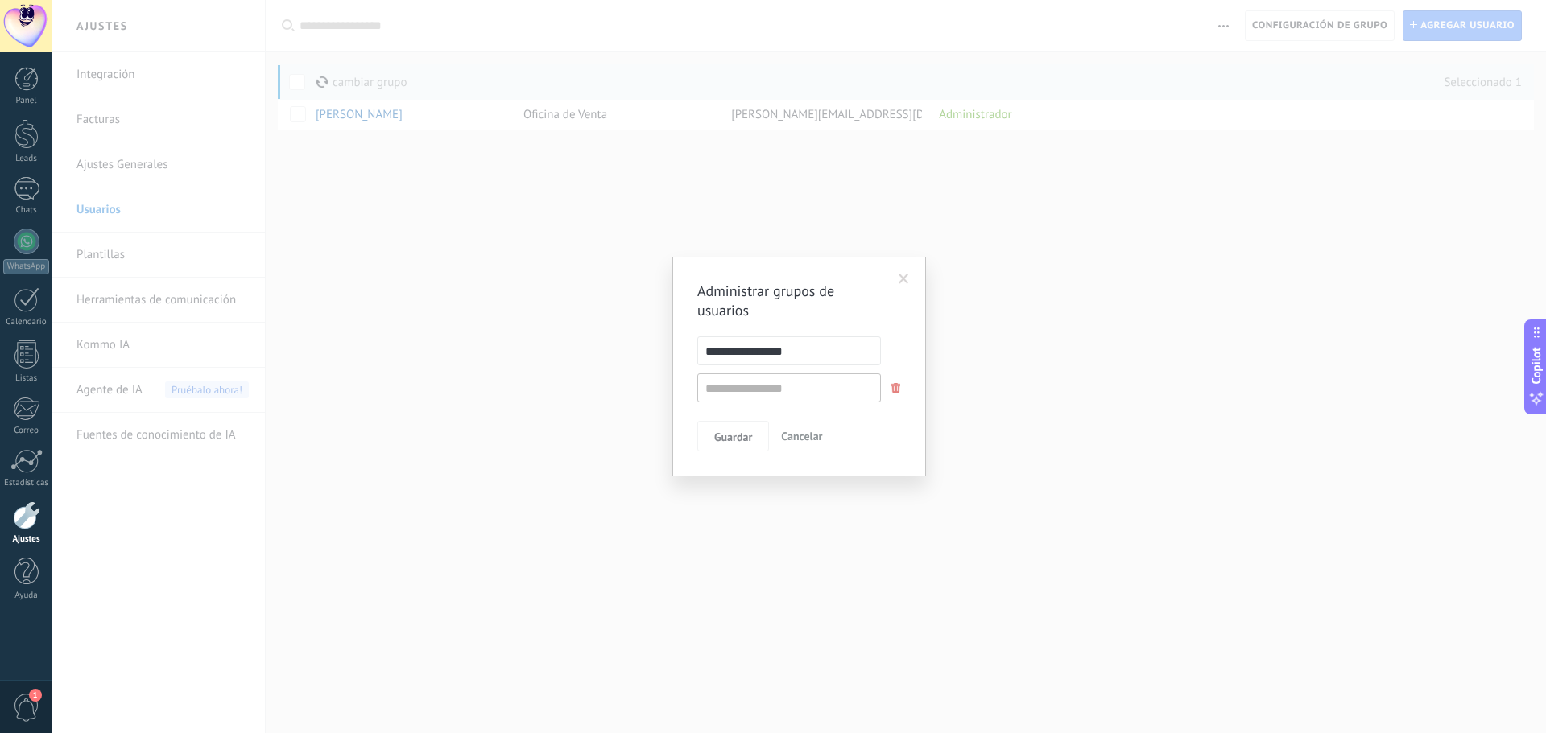
click at [908, 271] on span at bounding box center [903, 279] width 27 height 27
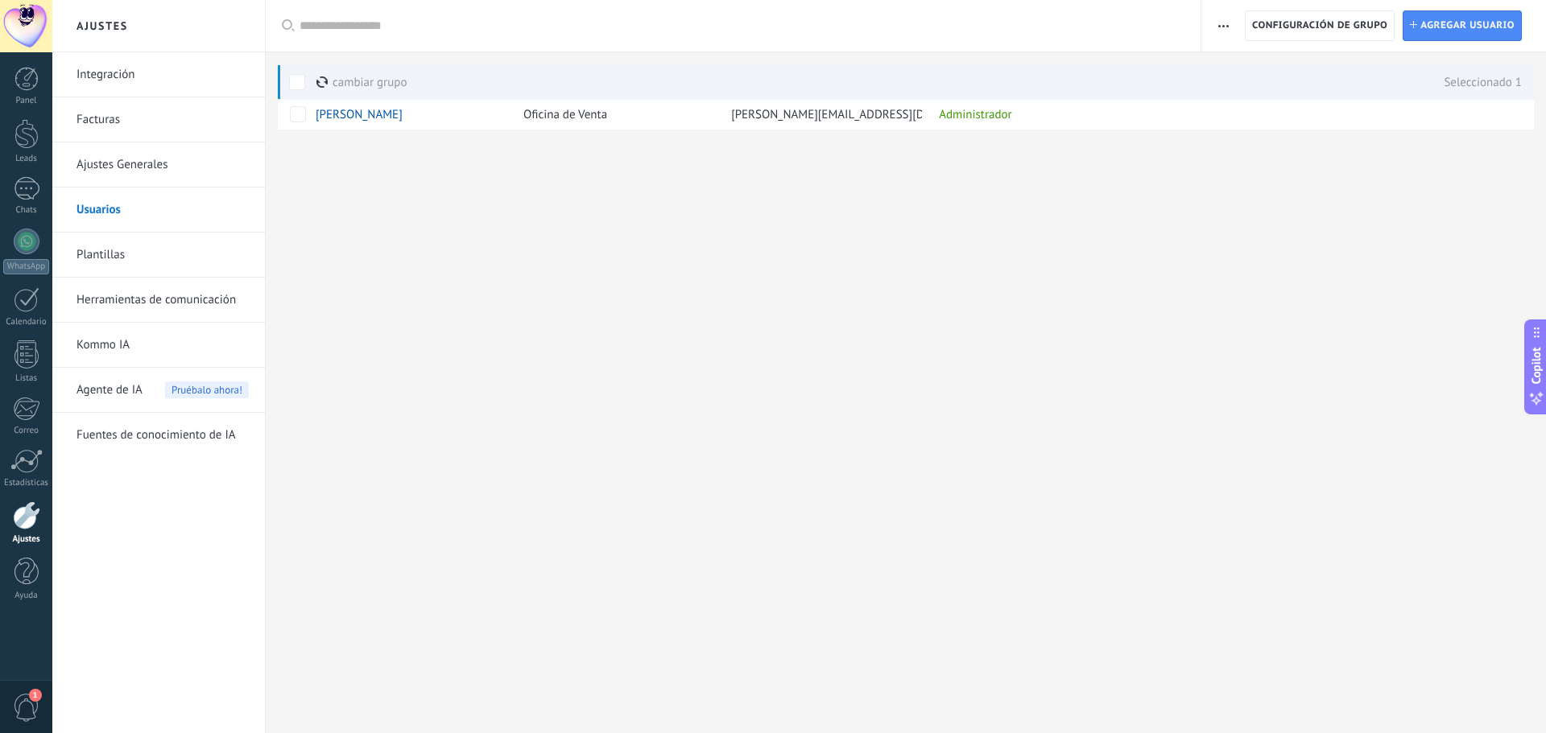
click at [1225, 26] on icon "button" at bounding box center [1223, 26] width 10 height 2
click at [475, 155] on div at bounding box center [906, 156] width 1280 height 52
click at [357, 119] on span "[PERSON_NAME]" at bounding box center [359, 114] width 87 height 15
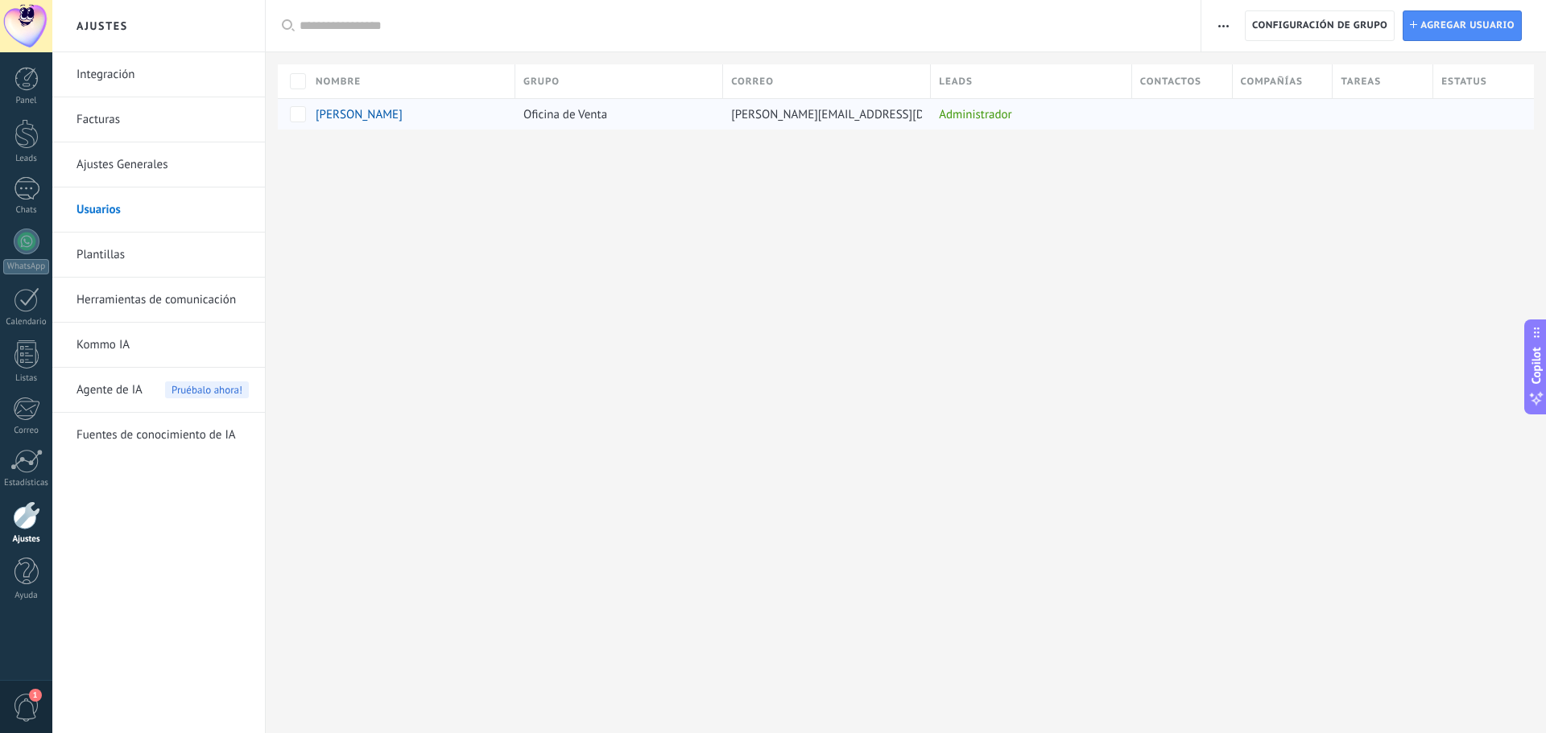
click at [357, 119] on span "[PERSON_NAME]" at bounding box center [359, 114] width 87 height 15
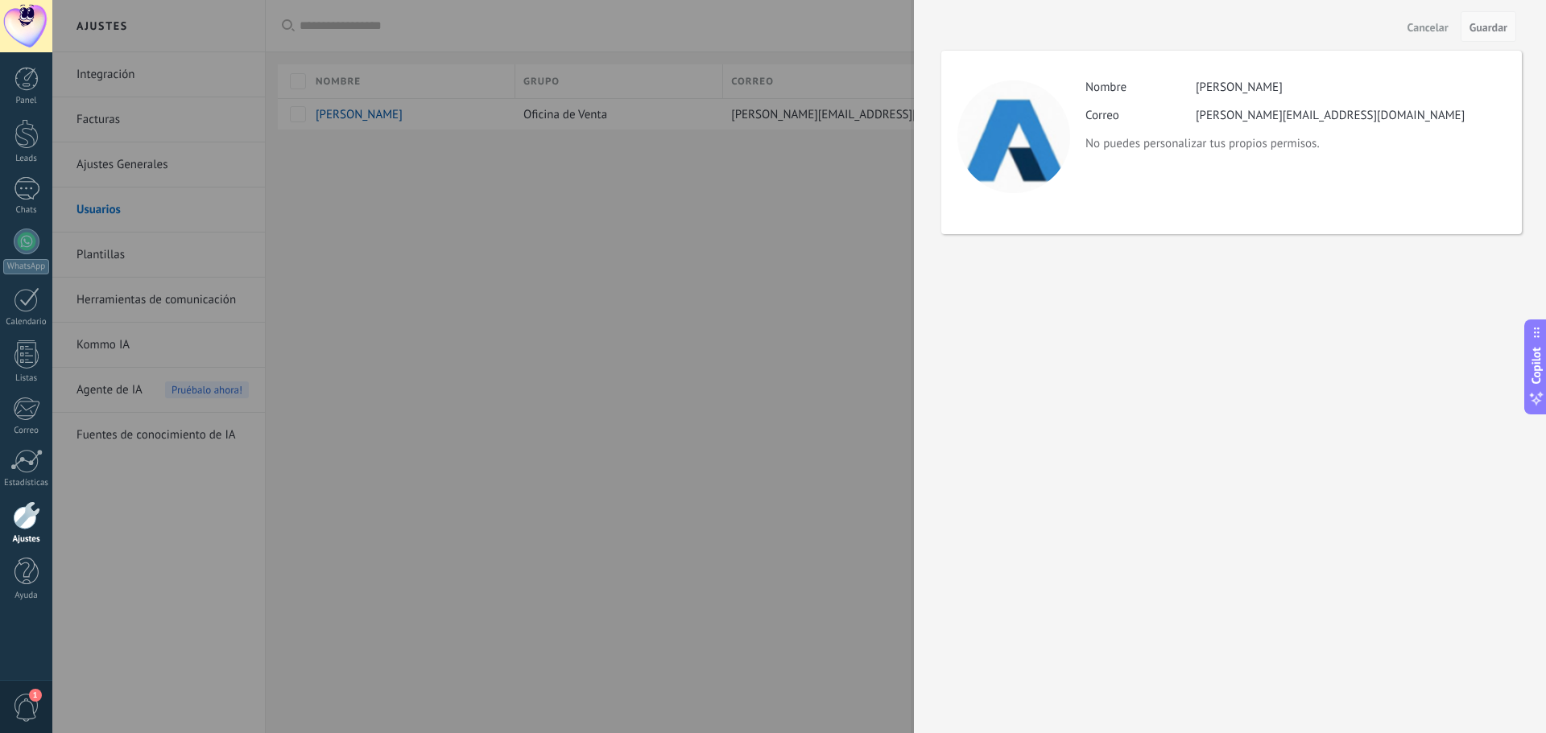
click at [1510, 21] on button "Guardar" at bounding box center [1488, 26] width 56 height 31
click at [1438, 22] on span "Cancelar" at bounding box center [1427, 27] width 41 height 11
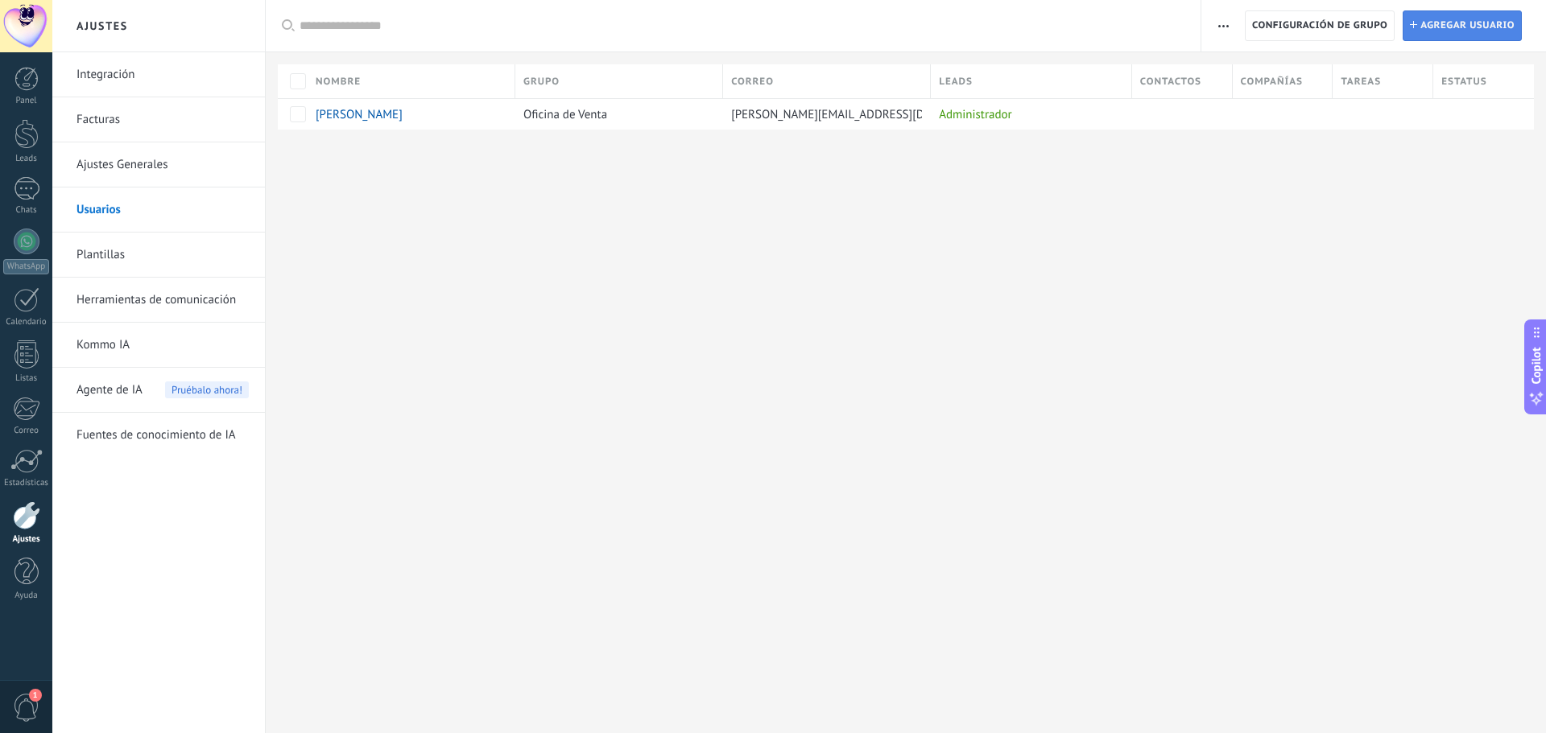
click at [1425, 32] on span "Agregar usuario" at bounding box center [1467, 25] width 94 height 29
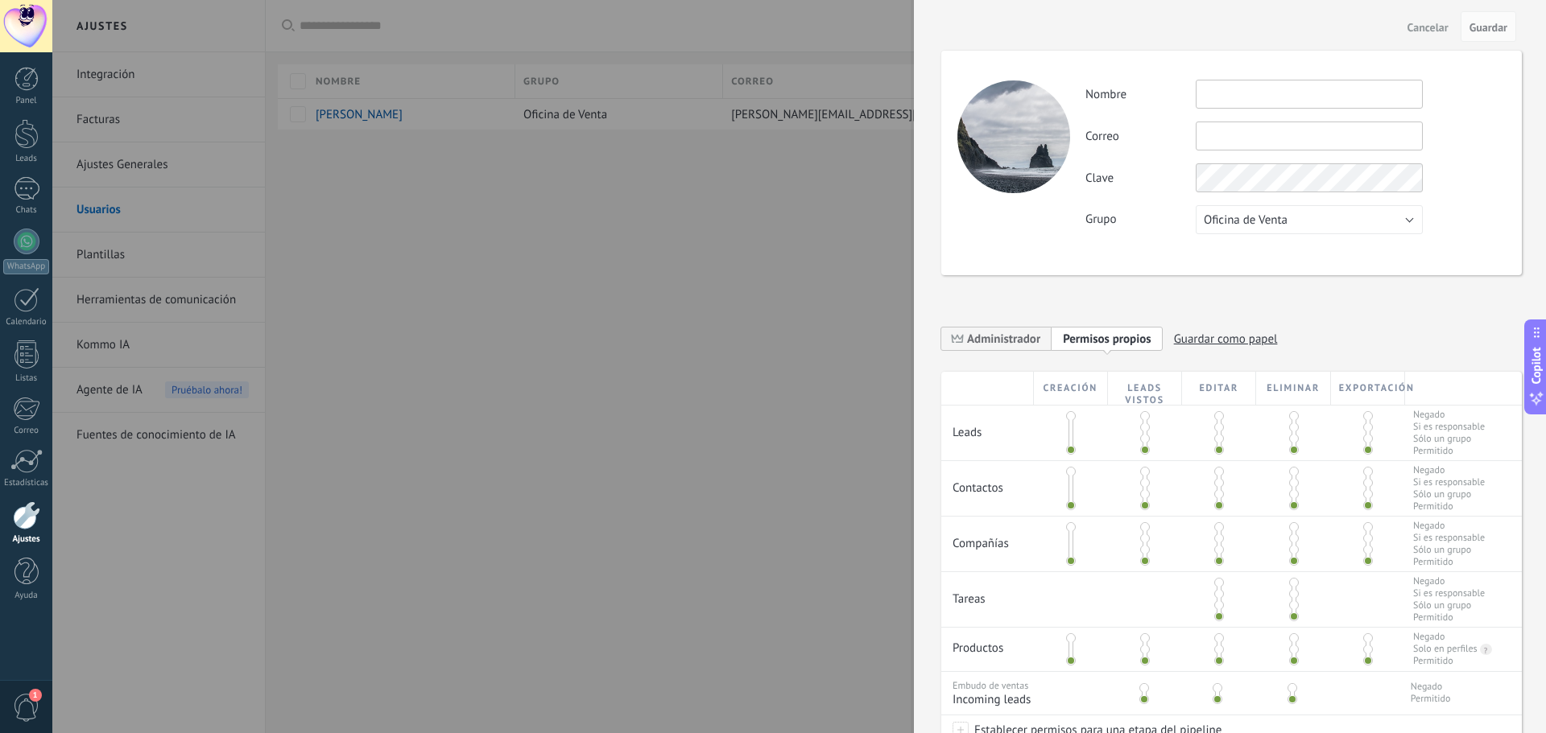
click at [1413, 39] on div "Cancelar Guardar" at bounding box center [1230, 26] width 632 height 53
click at [1419, 29] on span "Cancelar" at bounding box center [1427, 27] width 41 height 11
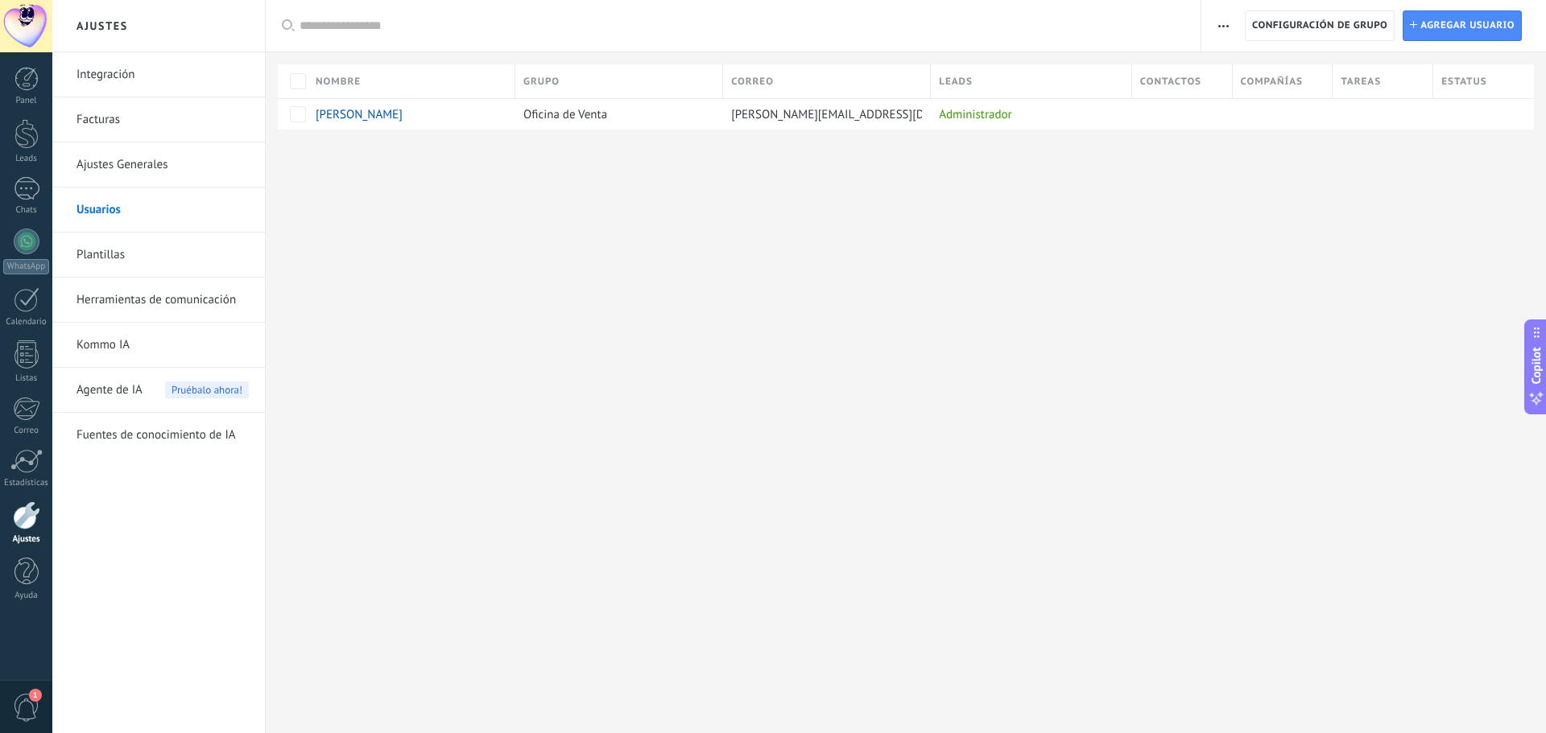
click at [116, 258] on link "Plantillas" at bounding box center [162, 255] width 172 height 45
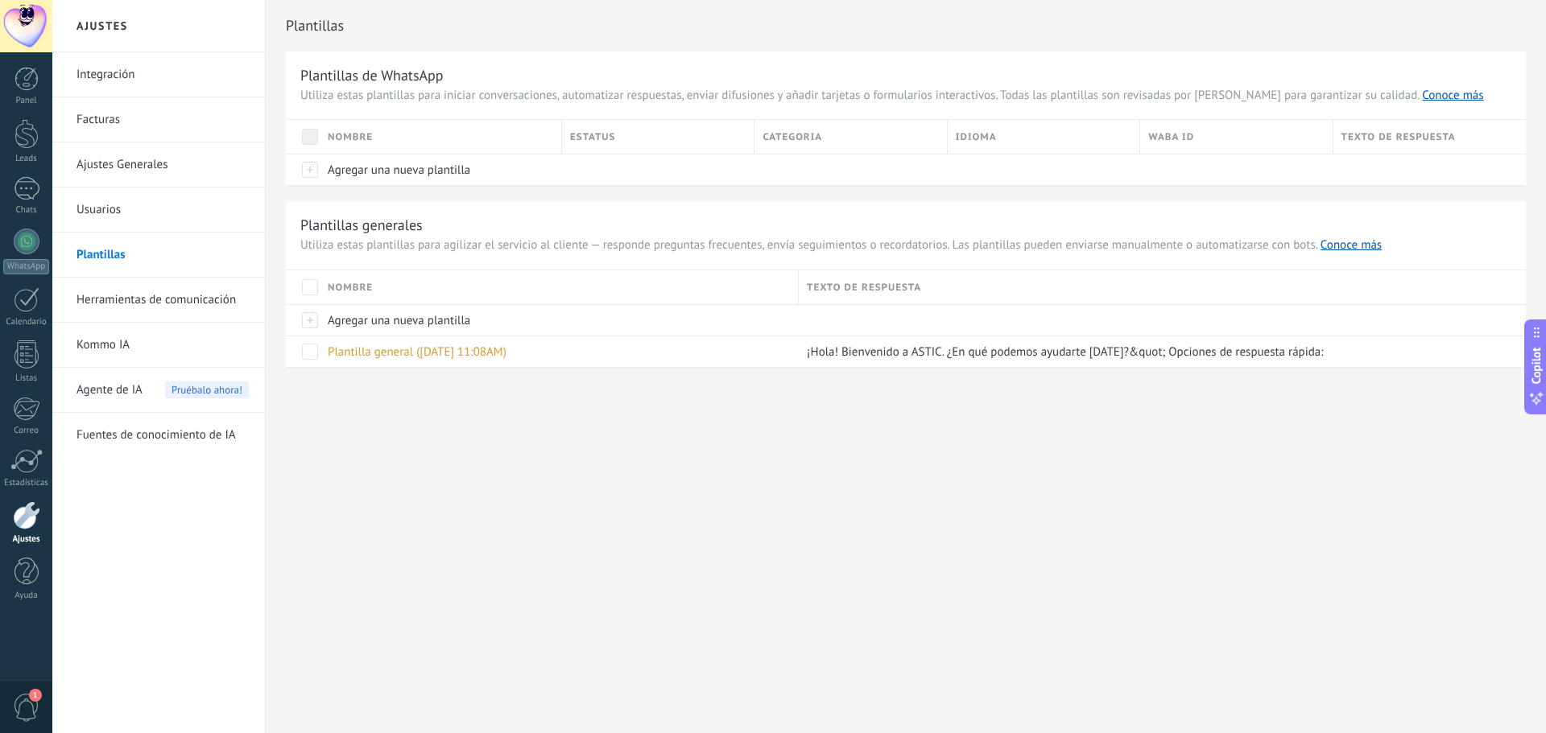
click at [116, 77] on link "Integración" at bounding box center [162, 74] width 172 height 45
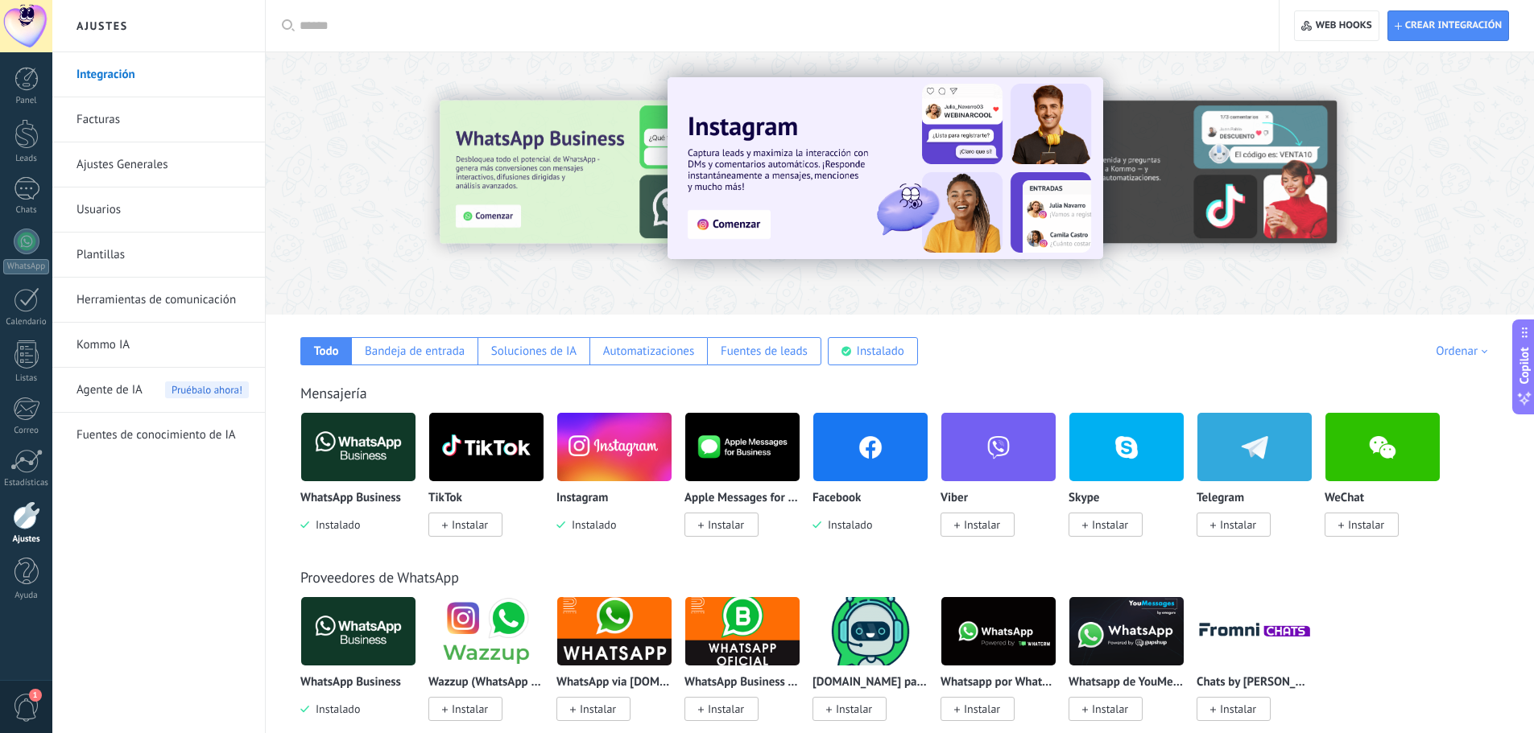
click at [103, 123] on link "Facturas" at bounding box center [162, 119] width 172 height 45
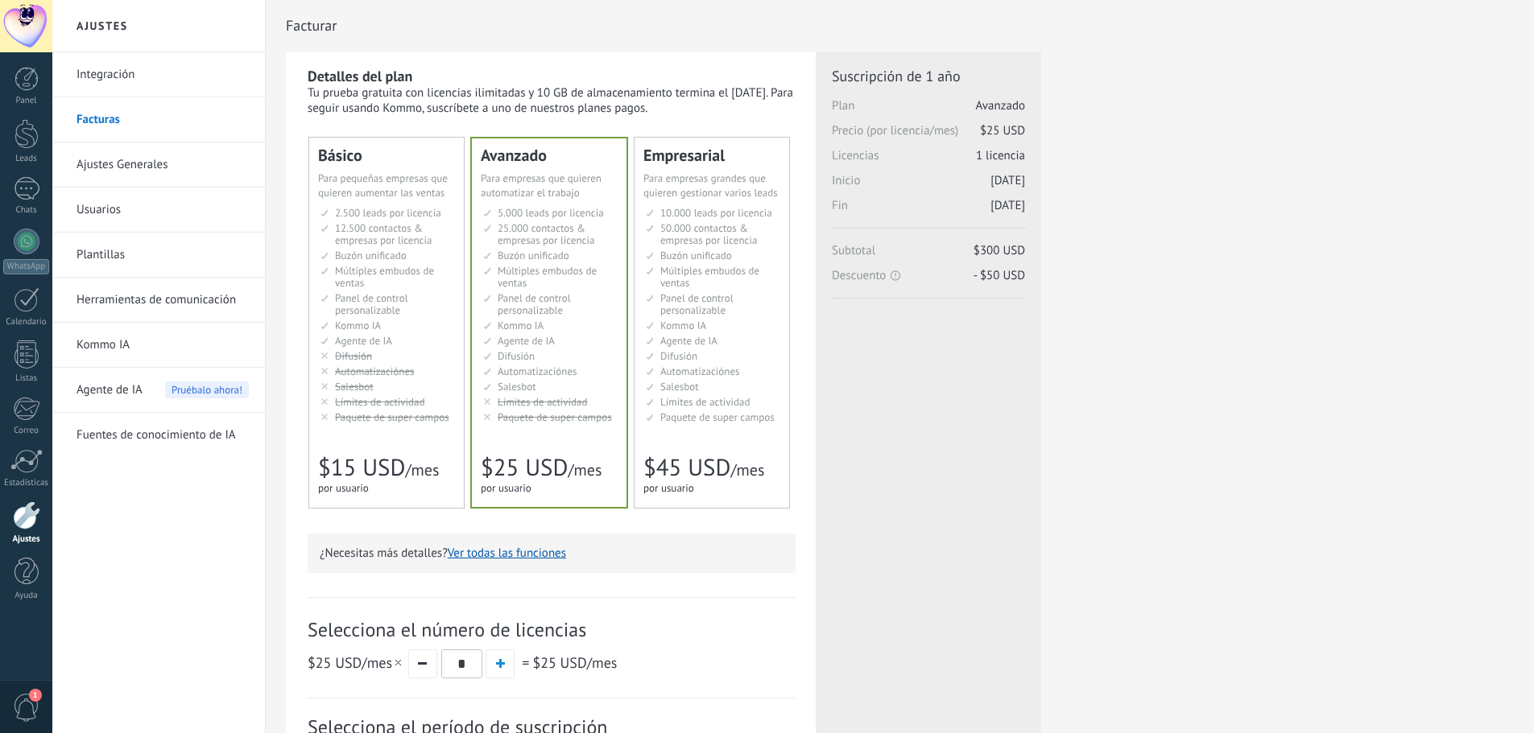
click at [109, 207] on link "Usuarios" at bounding box center [162, 210] width 172 height 45
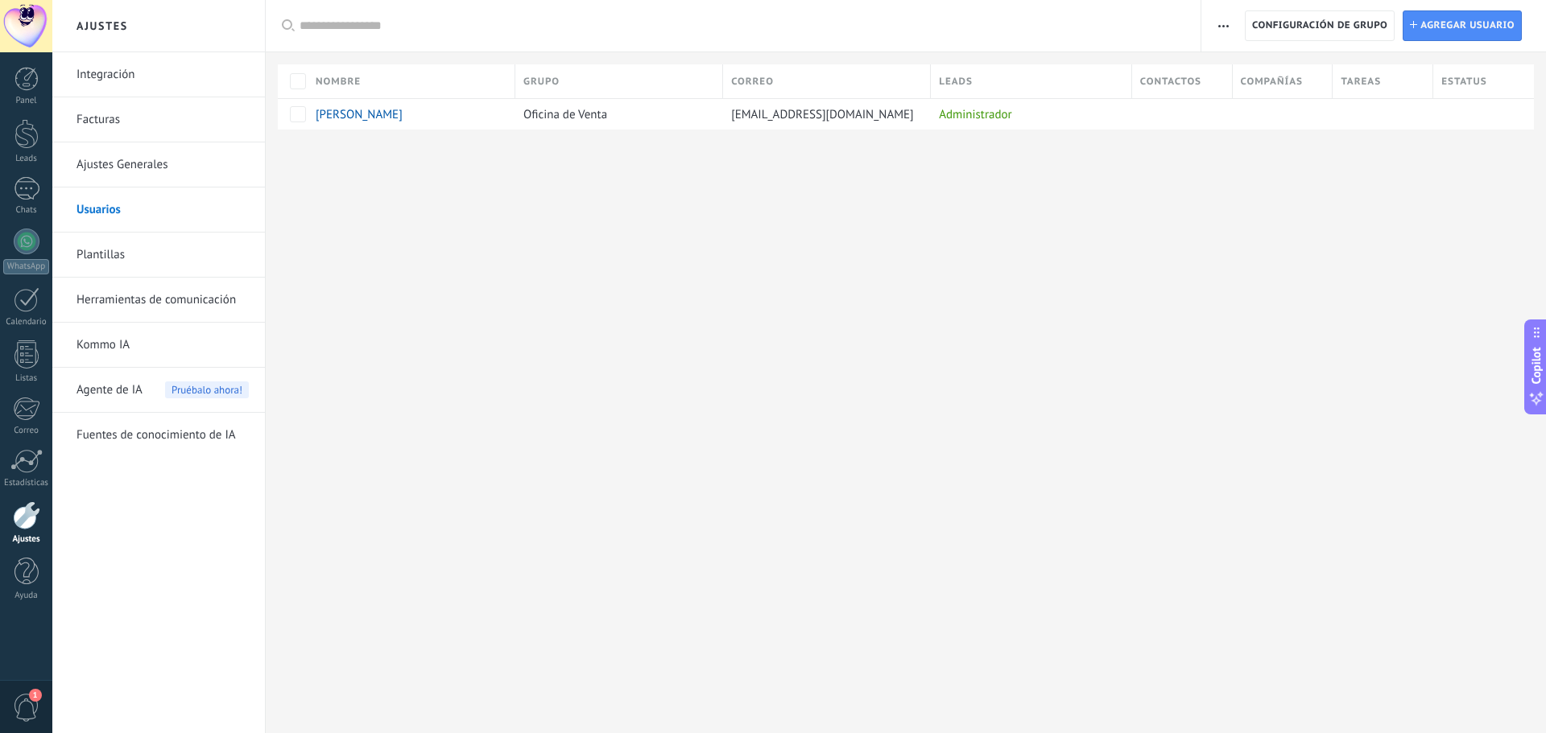
click at [105, 167] on link "Ajustes Generales" at bounding box center [162, 165] width 172 height 45
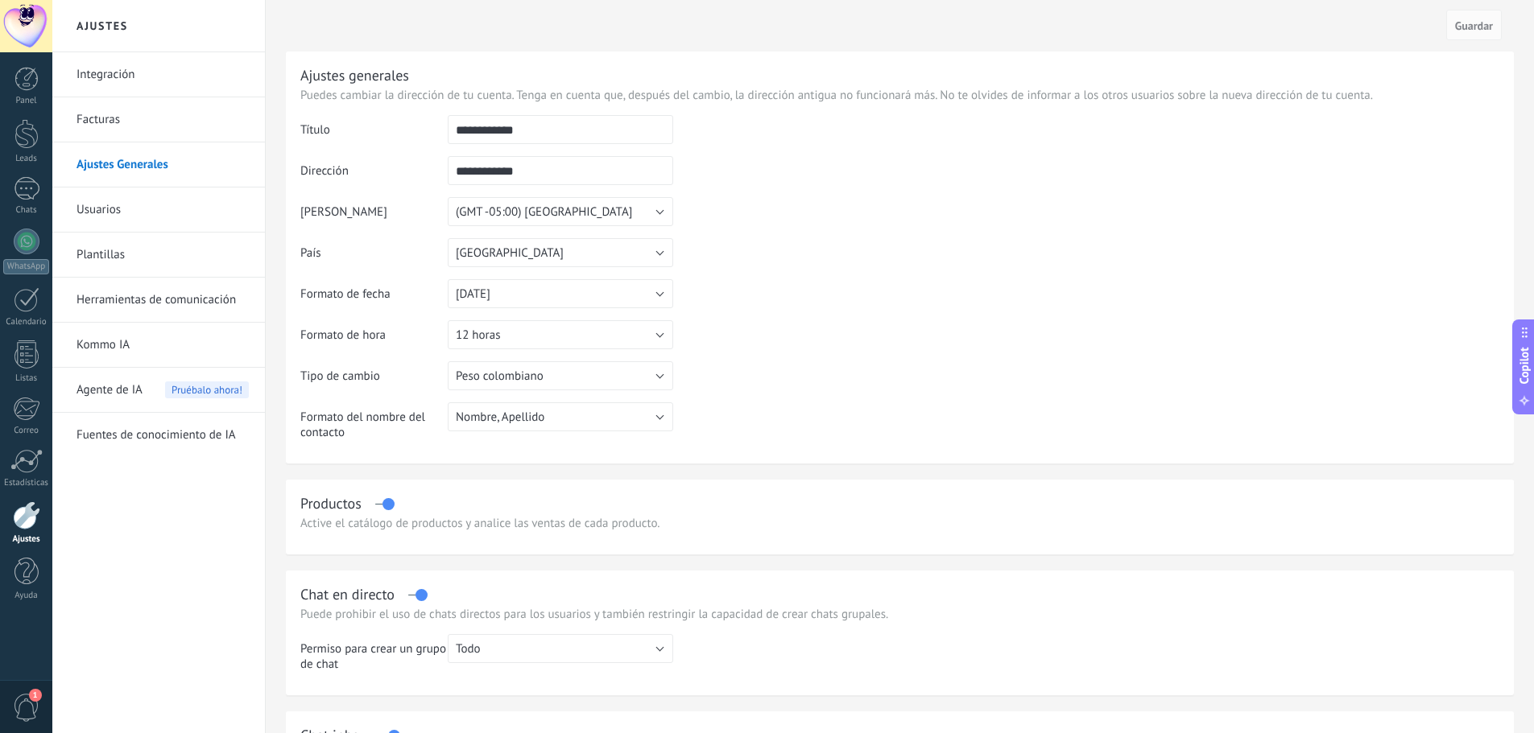
click at [99, 221] on link "Usuarios" at bounding box center [162, 210] width 172 height 45
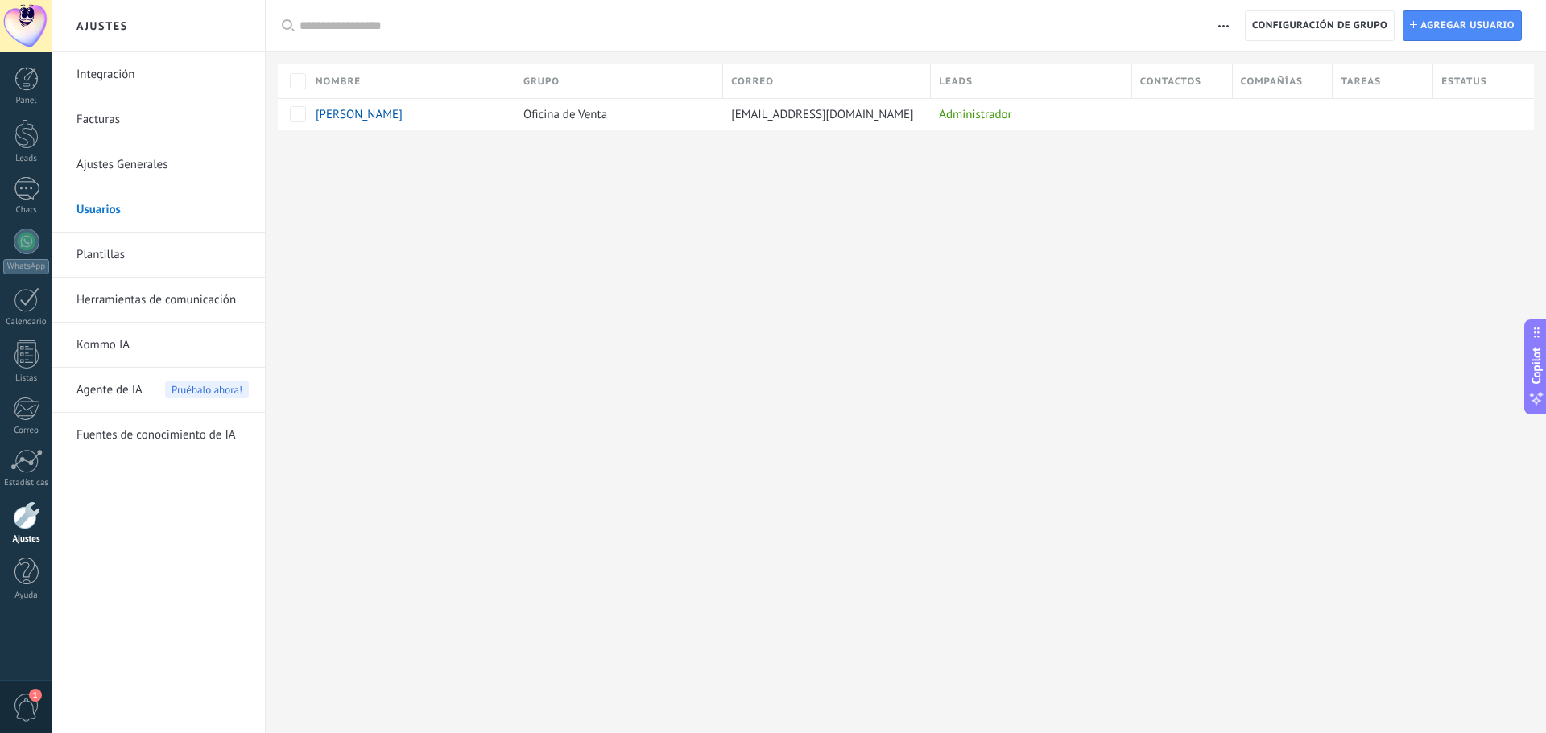
click at [95, 114] on link "Facturas" at bounding box center [162, 119] width 172 height 45
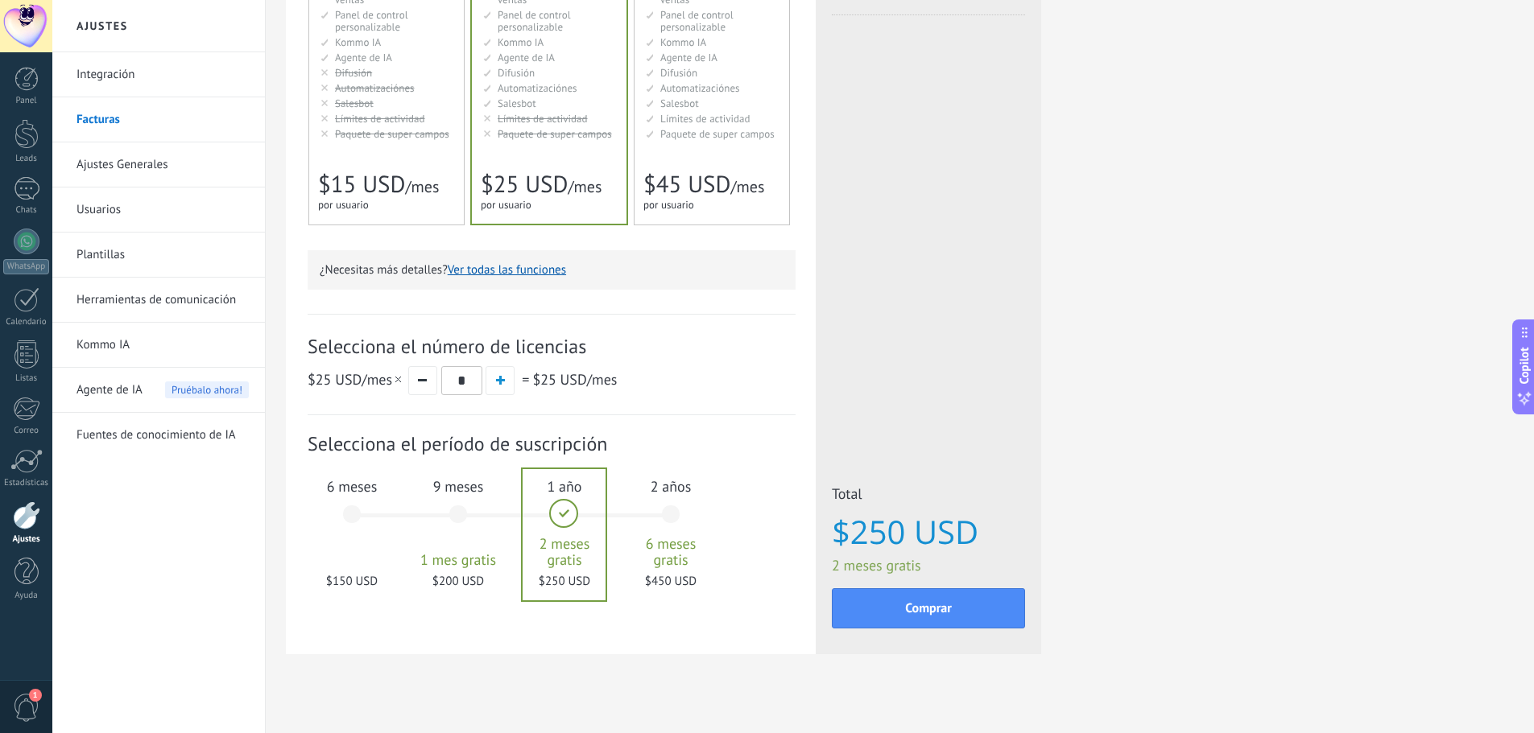
scroll to position [298, 0]
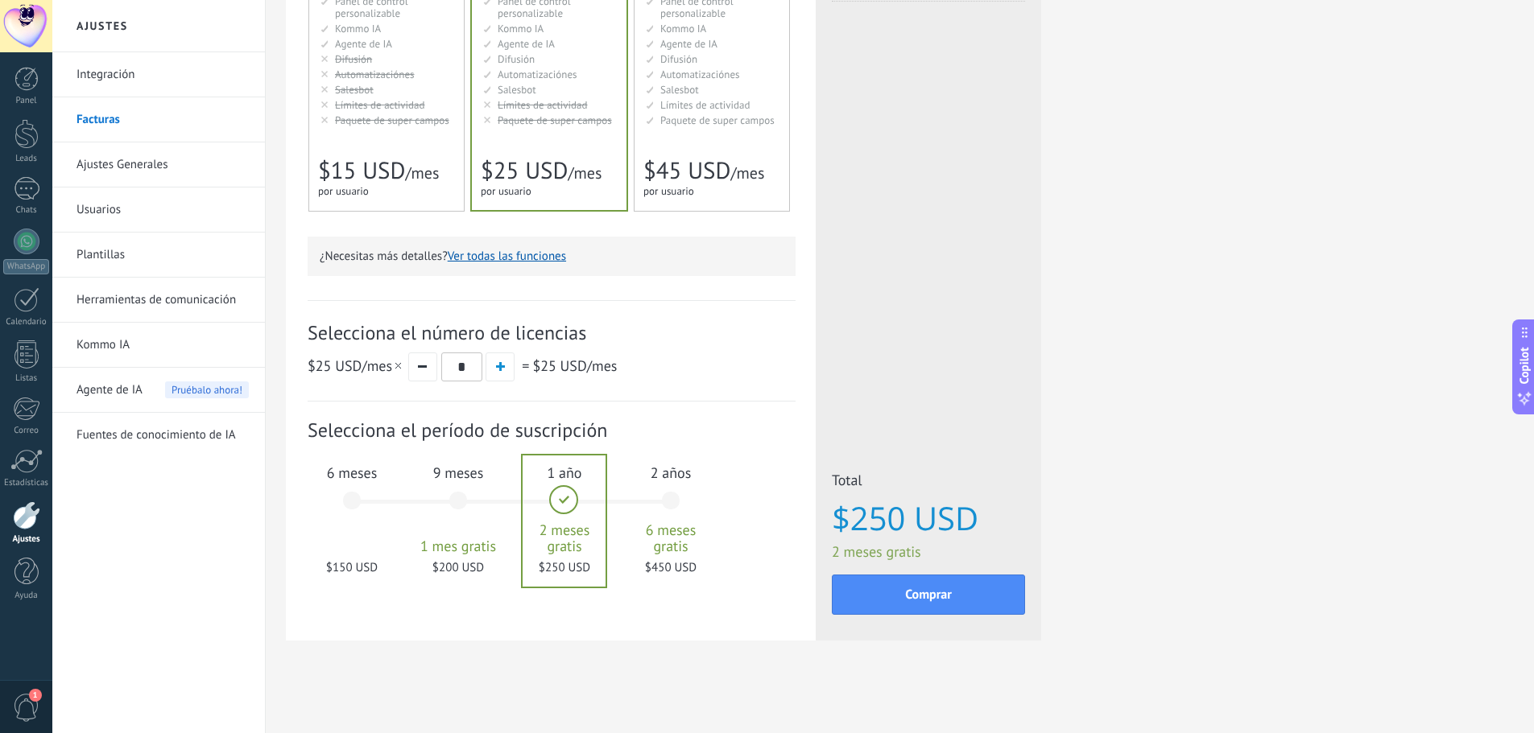
click at [386, 145] on div "Básico Для увеличения продаж в малом бизнесе For small businesses that want to …" at bounding box center [386, 26] width 155 height 370
click at [336, 477] on span "6 meses" at bounding box center [351, 473] width 87 height 19
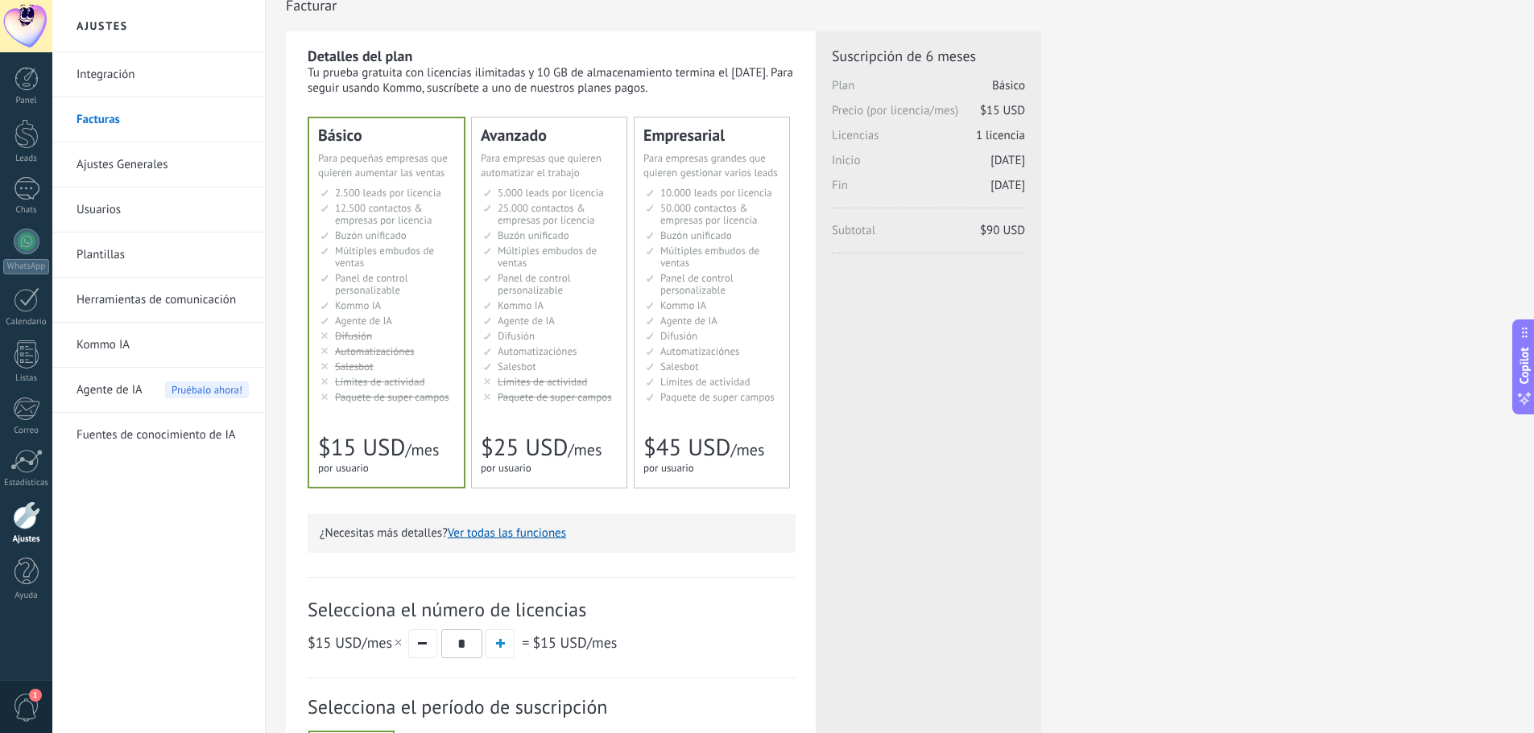
scroll to position [0, 0]
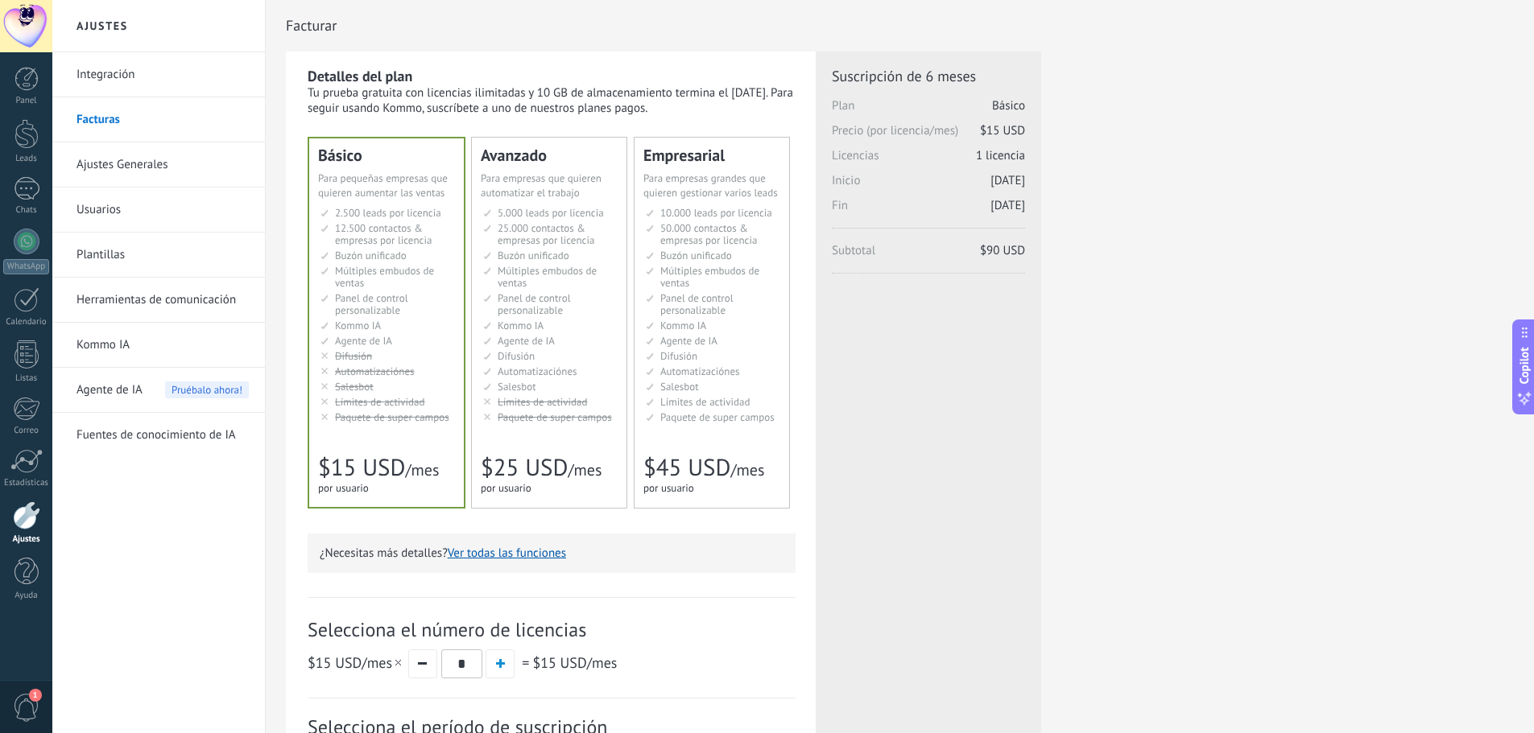
click at [123, 243] on link "Plantillas" at bounding box center [162, 255] width 172 height 45
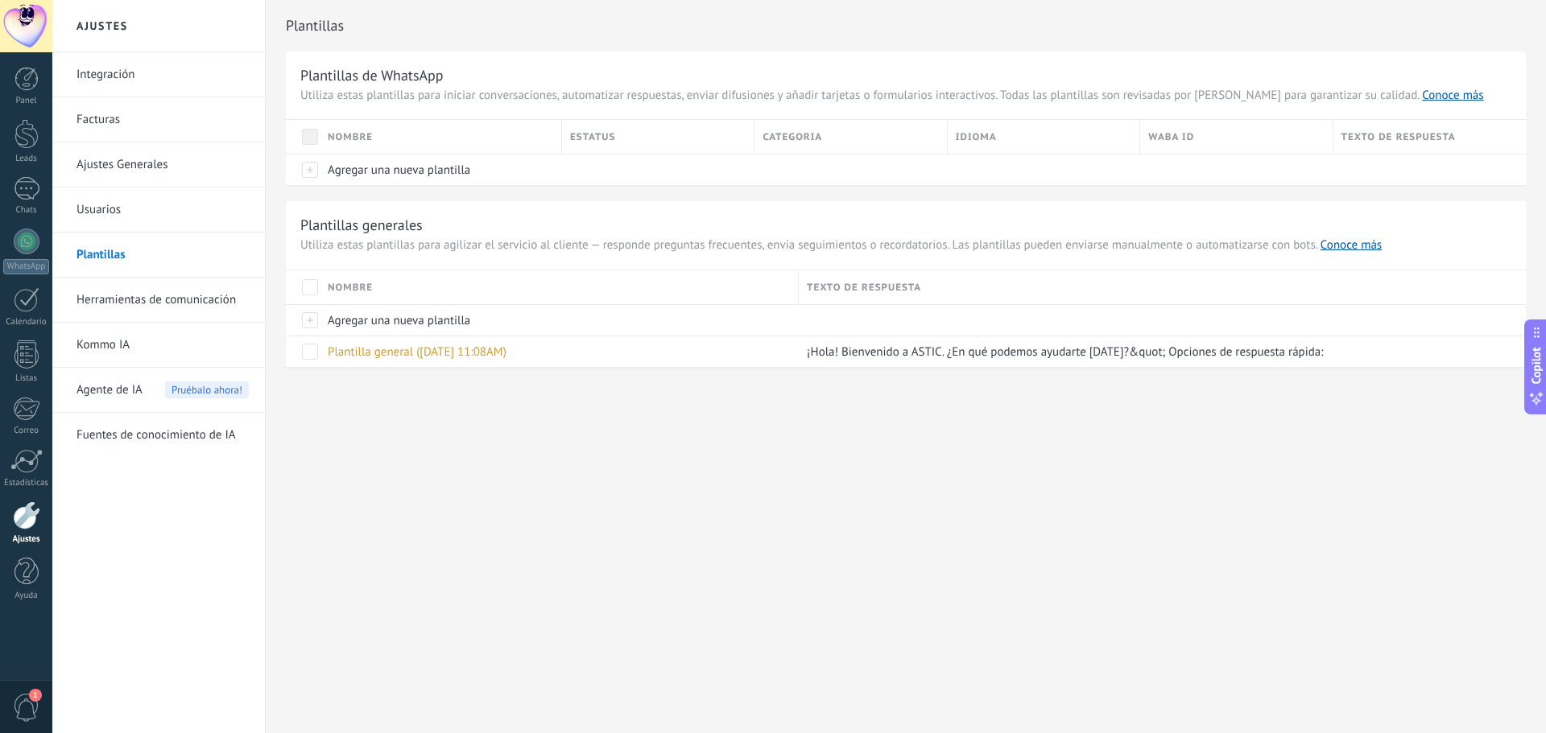
click at [108, 306] on link "Herramientas de comunicación" at bounding box center [162, 300] width 172 height 45
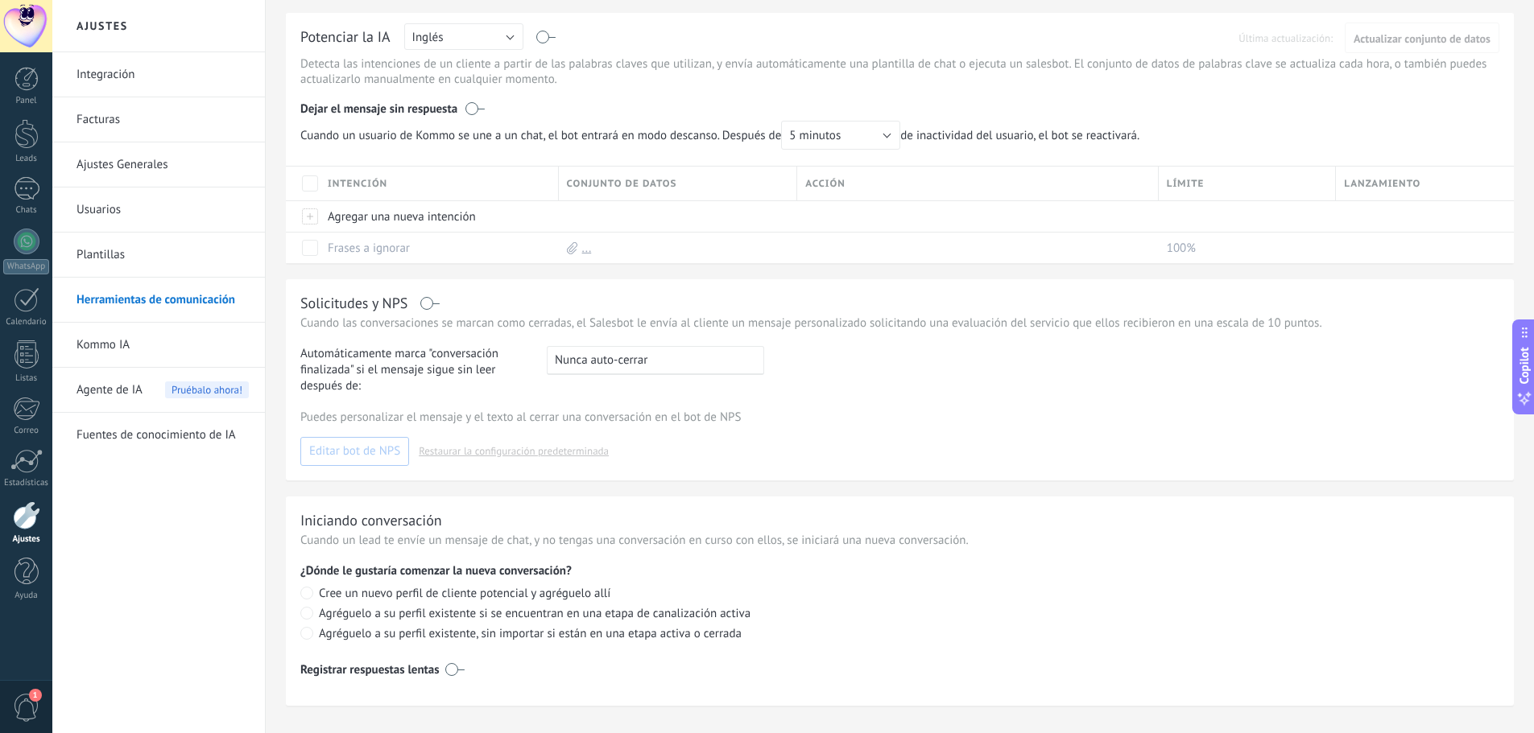
scroll to position [439, 0]
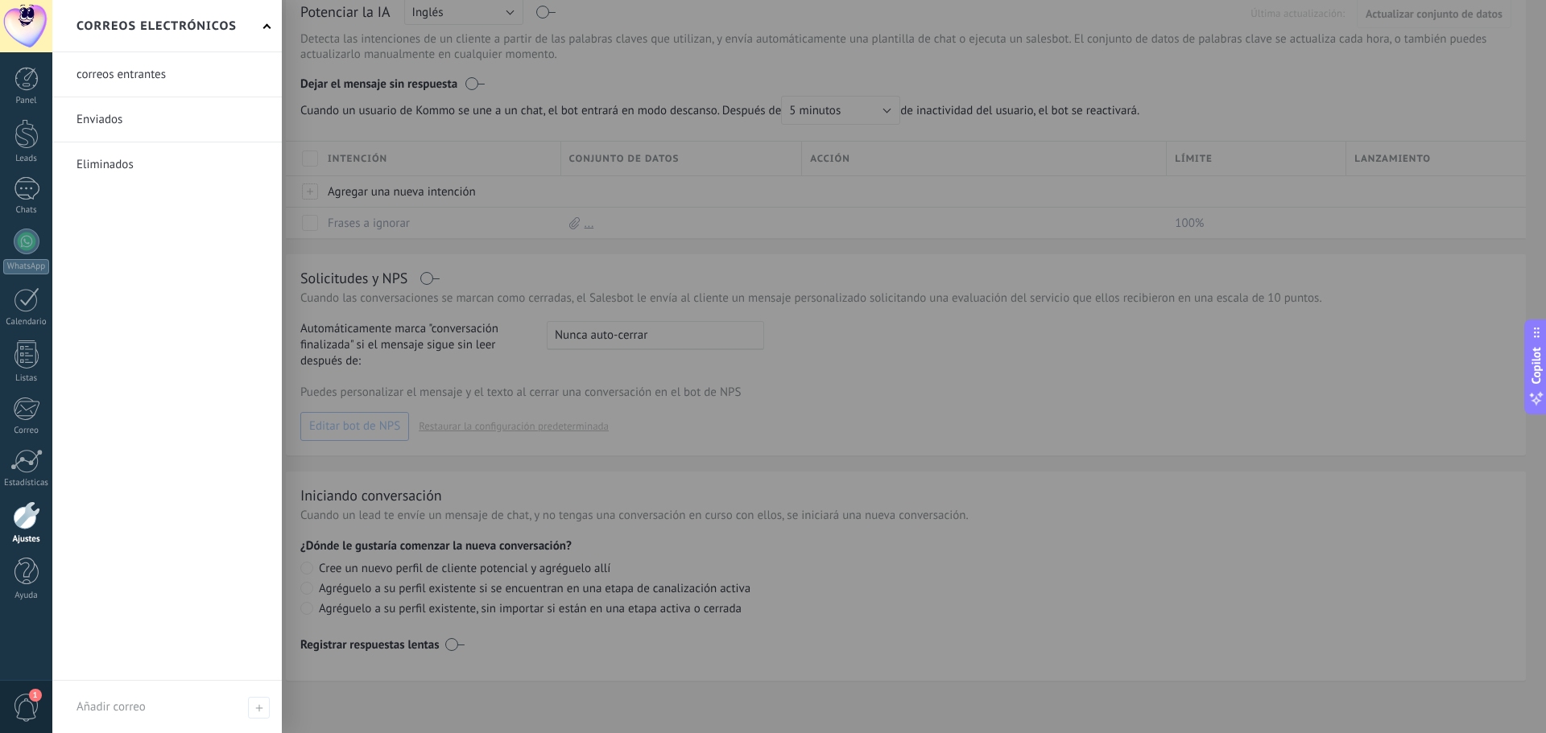
click at [110, 80] on link at bounding box center [166, 74] width 229 height 44
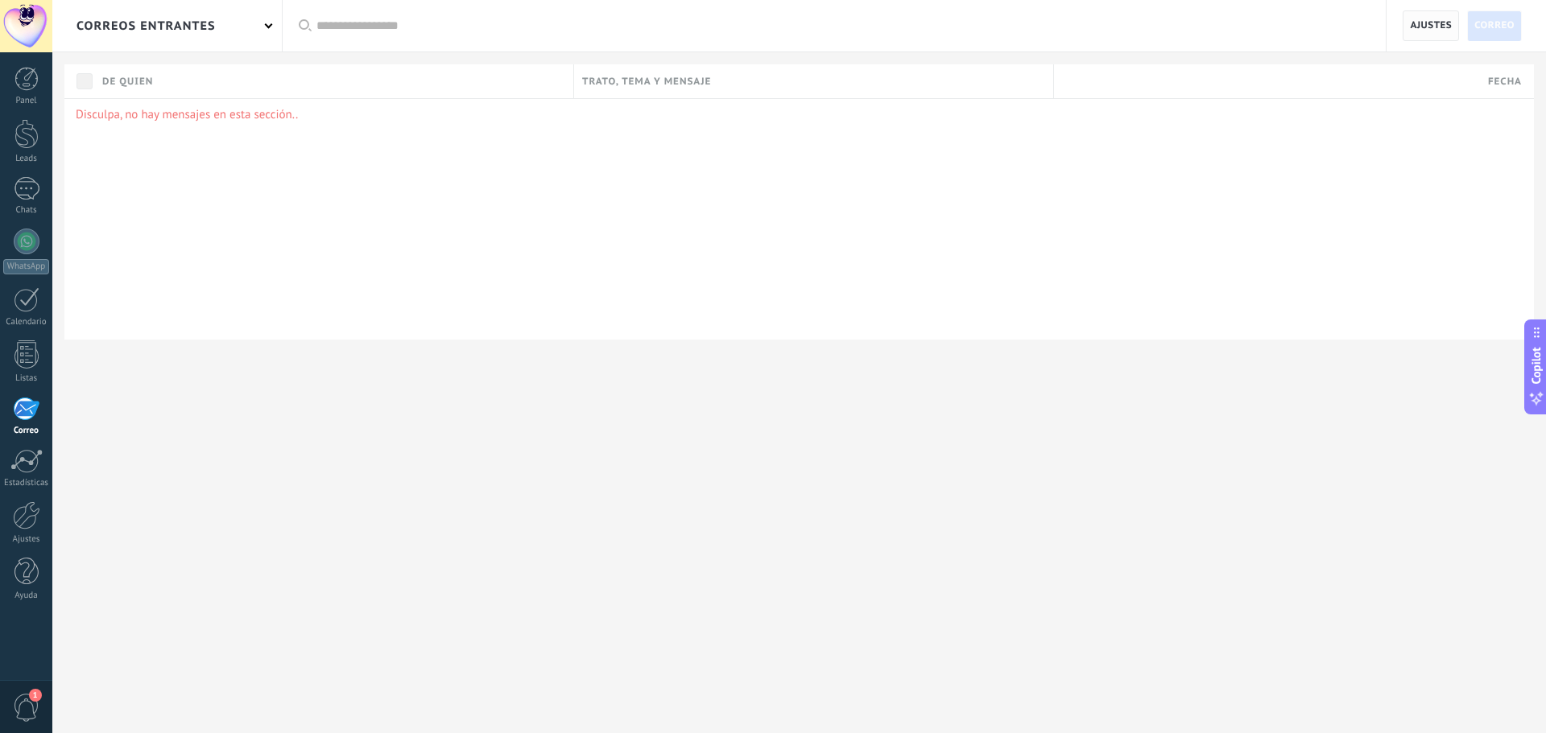
drag, startPoint x: 1431, startPoint y: 6, endPoint x: 1436, endPoint y: 15, distance: 10.8
click at [1436, 15] on div "Ajustes Correo" at bounding box center [1465, 26] width 159 height 52
click at [1436, 17] on span "Ajustes" at bounding box center [1431, 25] width 42 height 29
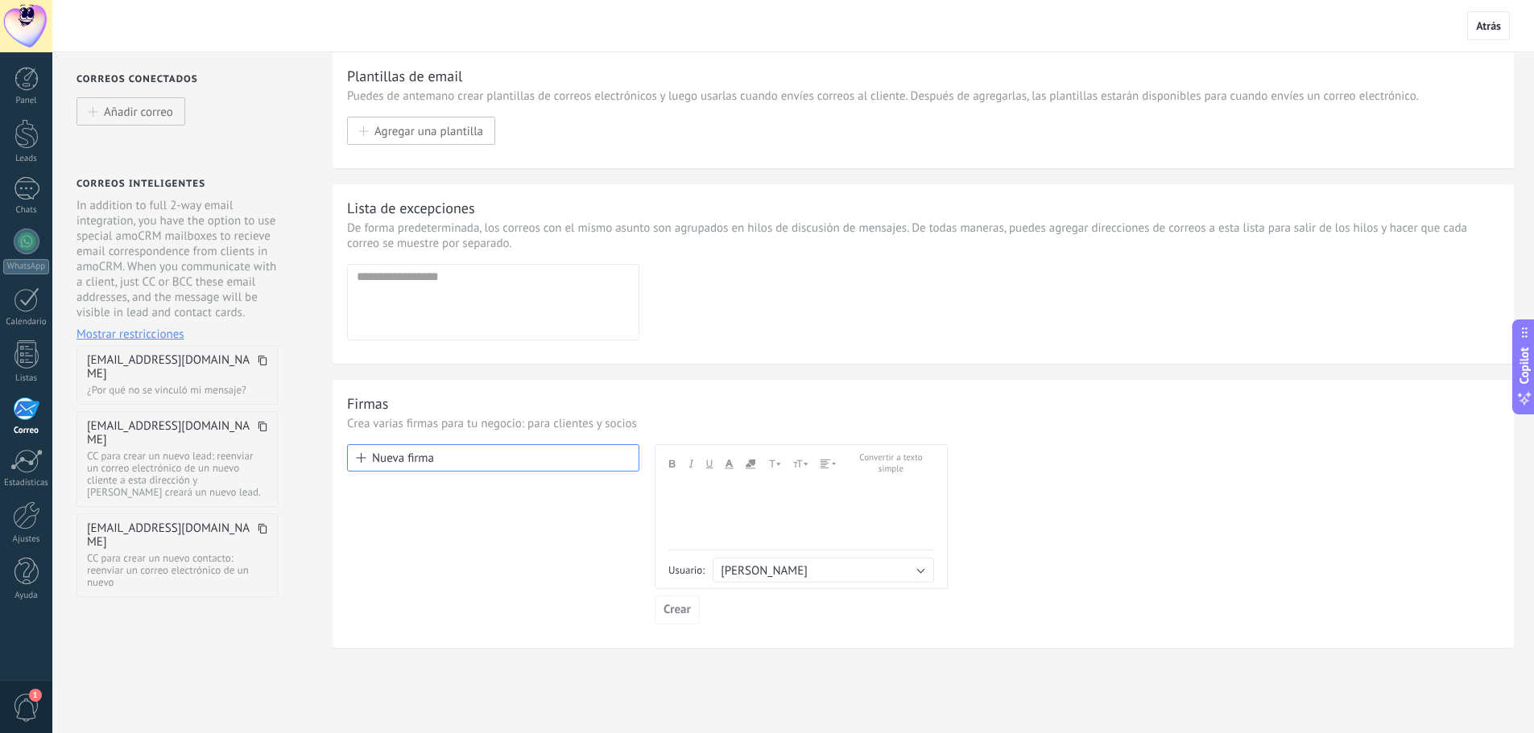
click at [153, 339] on span "Mostrar restricciones" at bounding box center [130, 334] width 108 height 15
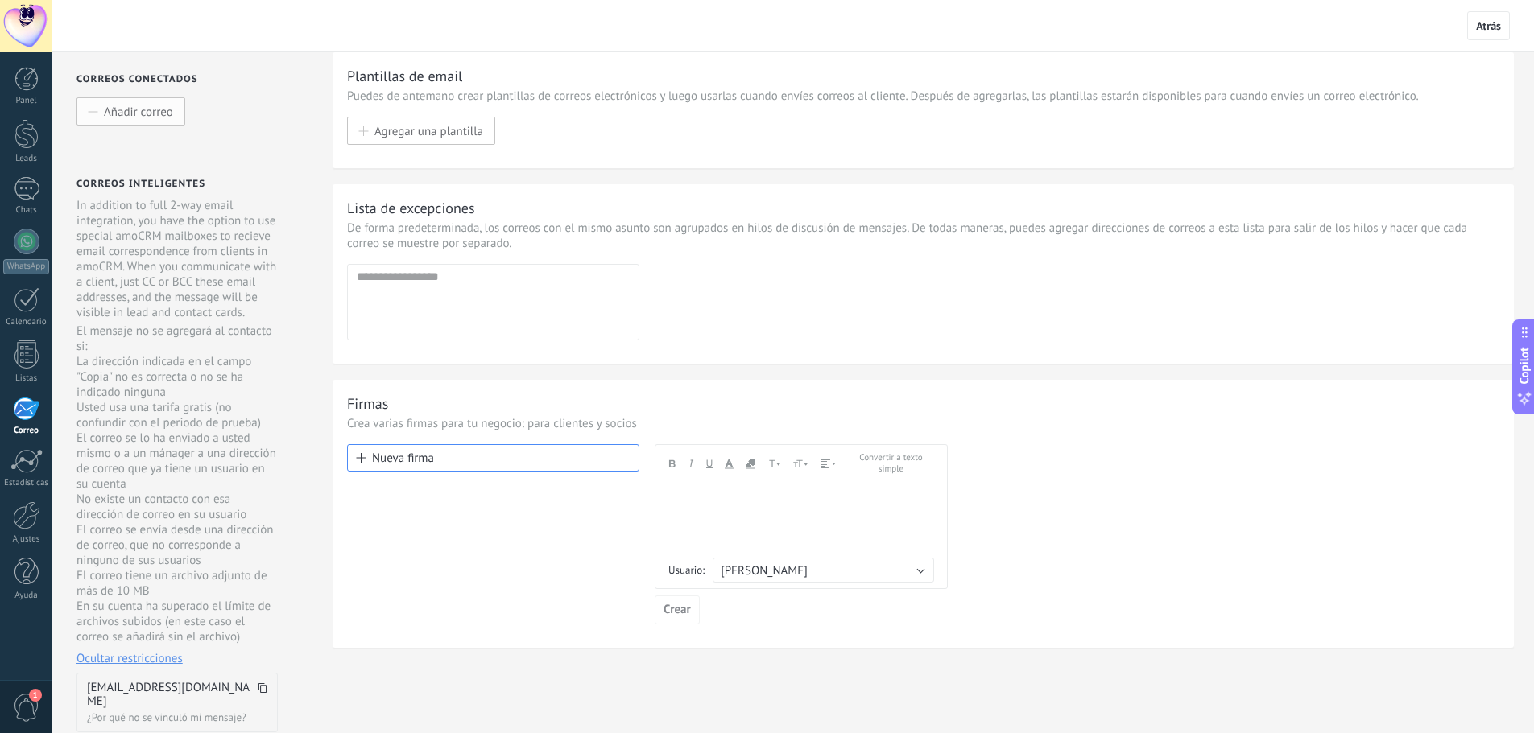
click at [126, 116] on span "Añadir correo" at bounding box center [138, 112] width 69 height 14
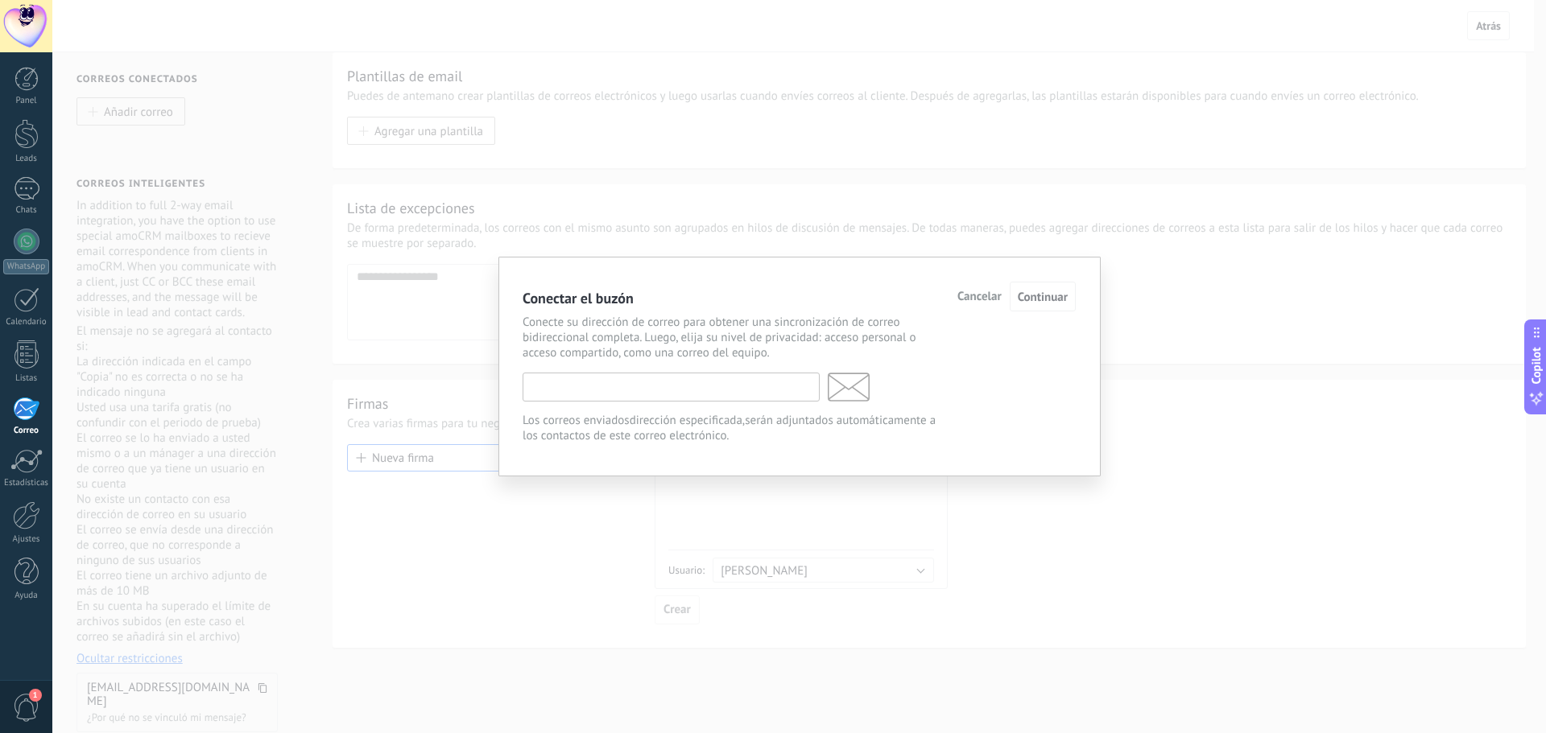
click at [573, 398] on input "text" at bounding box center [671, 387] width 297 height 29
type input "**********"
click at [1025, 304] on span "Continuar" at bounding box center [1043, 297] width 50 height 15
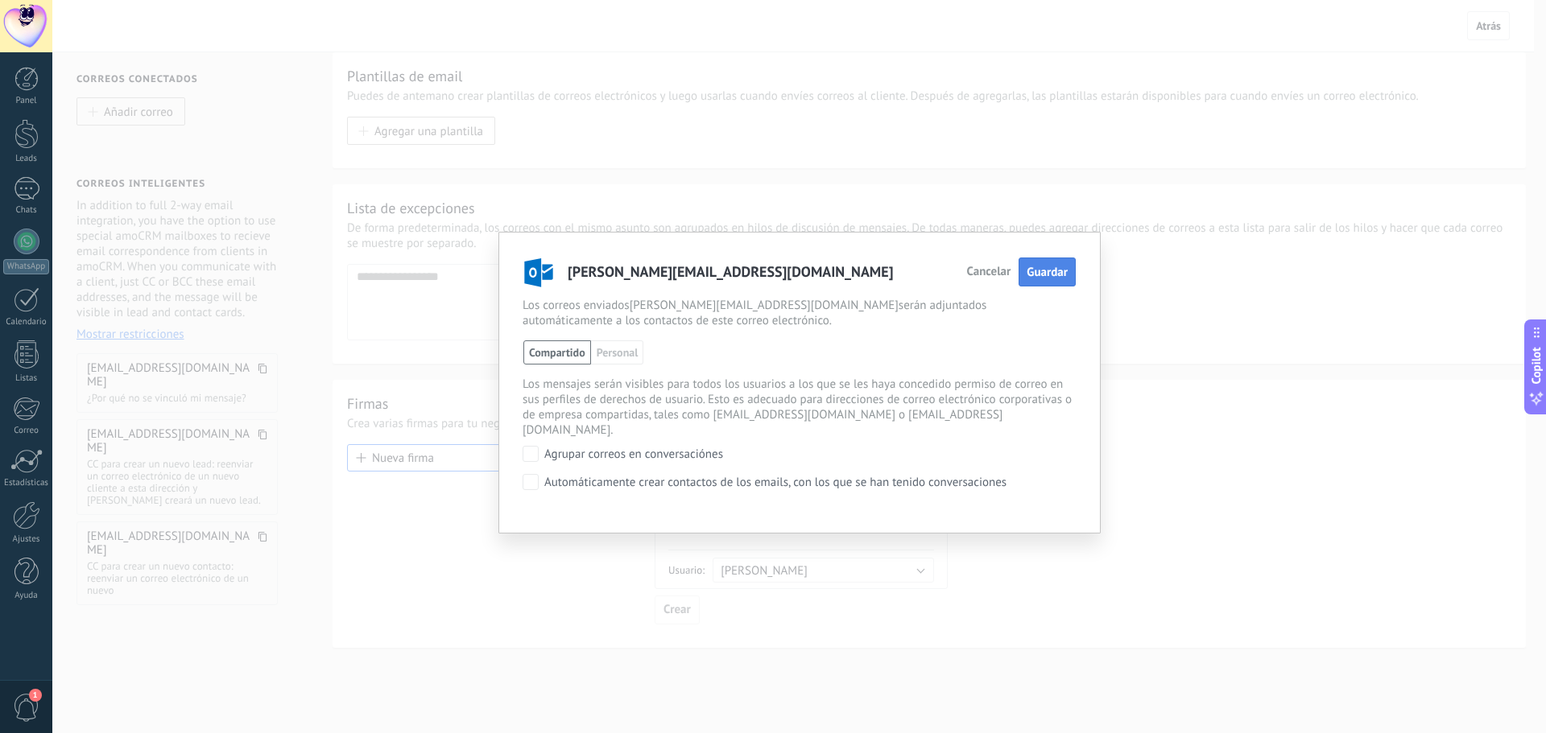
click at [1057, 273] on span "Guardar" at bounding box center [1046, 272] width 41 height 15
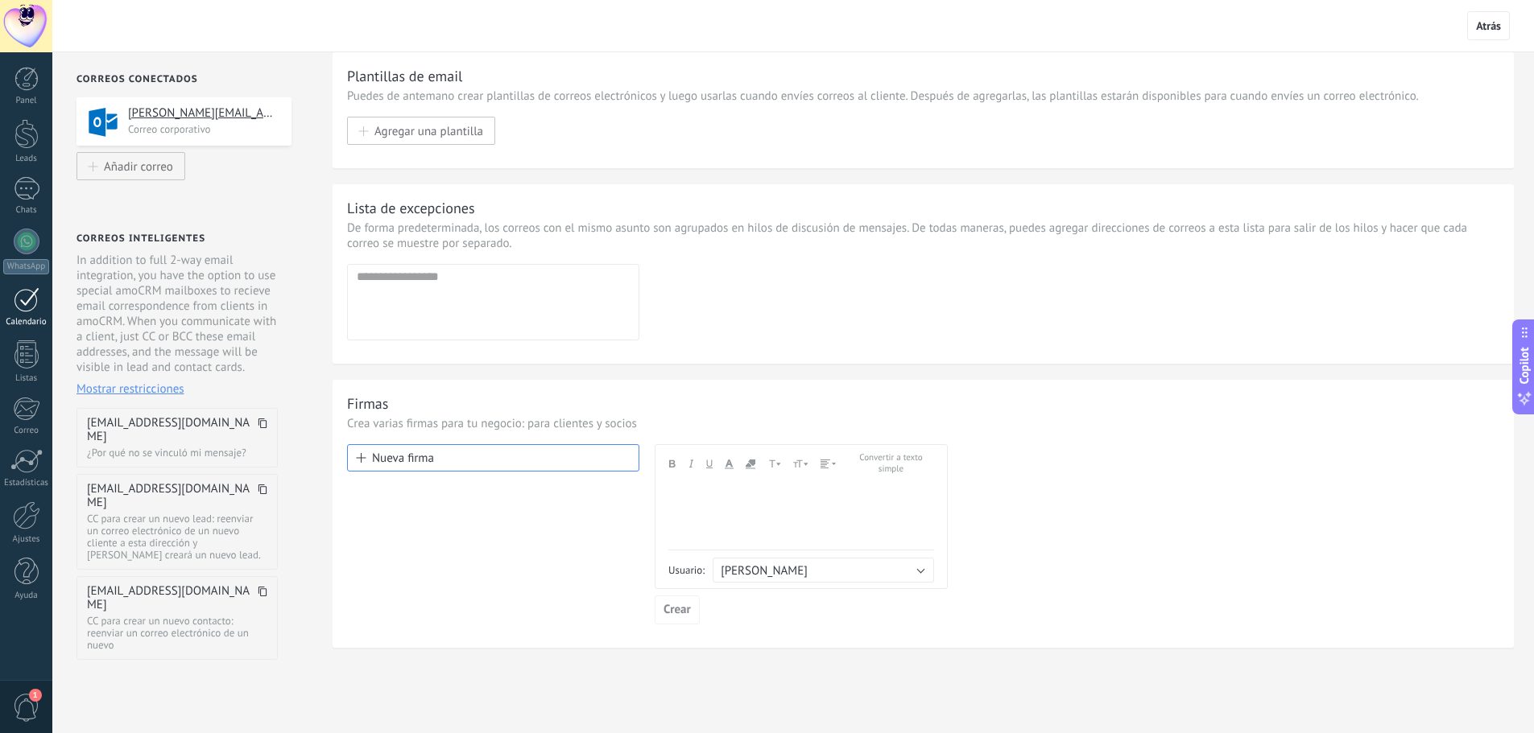
click at [44, 306] on link "Calendario" at bounding box center [26, 307] width 52 height 40
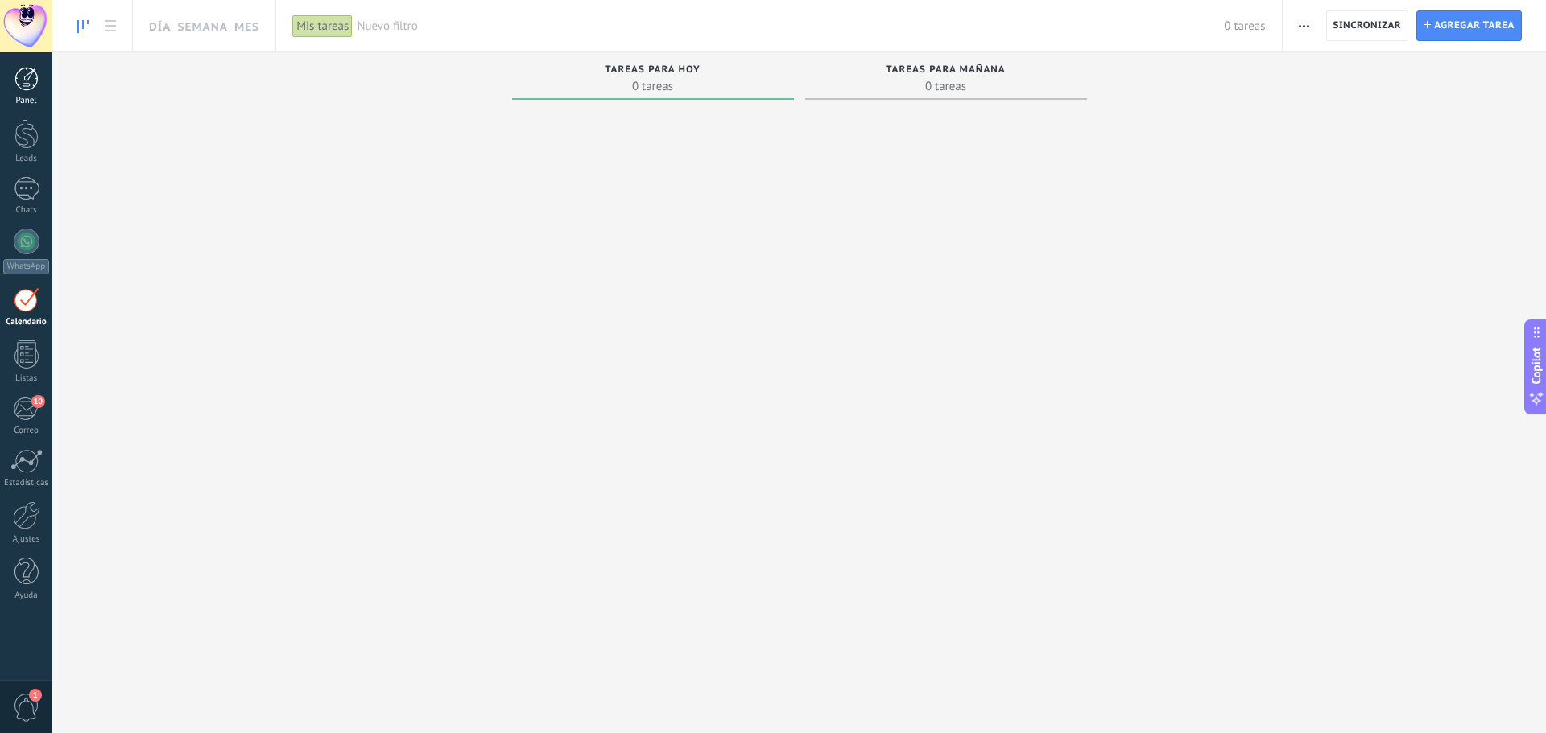
click at [22, 93] on link "Panel" at bounding box center [26, 86] width 52 height 39
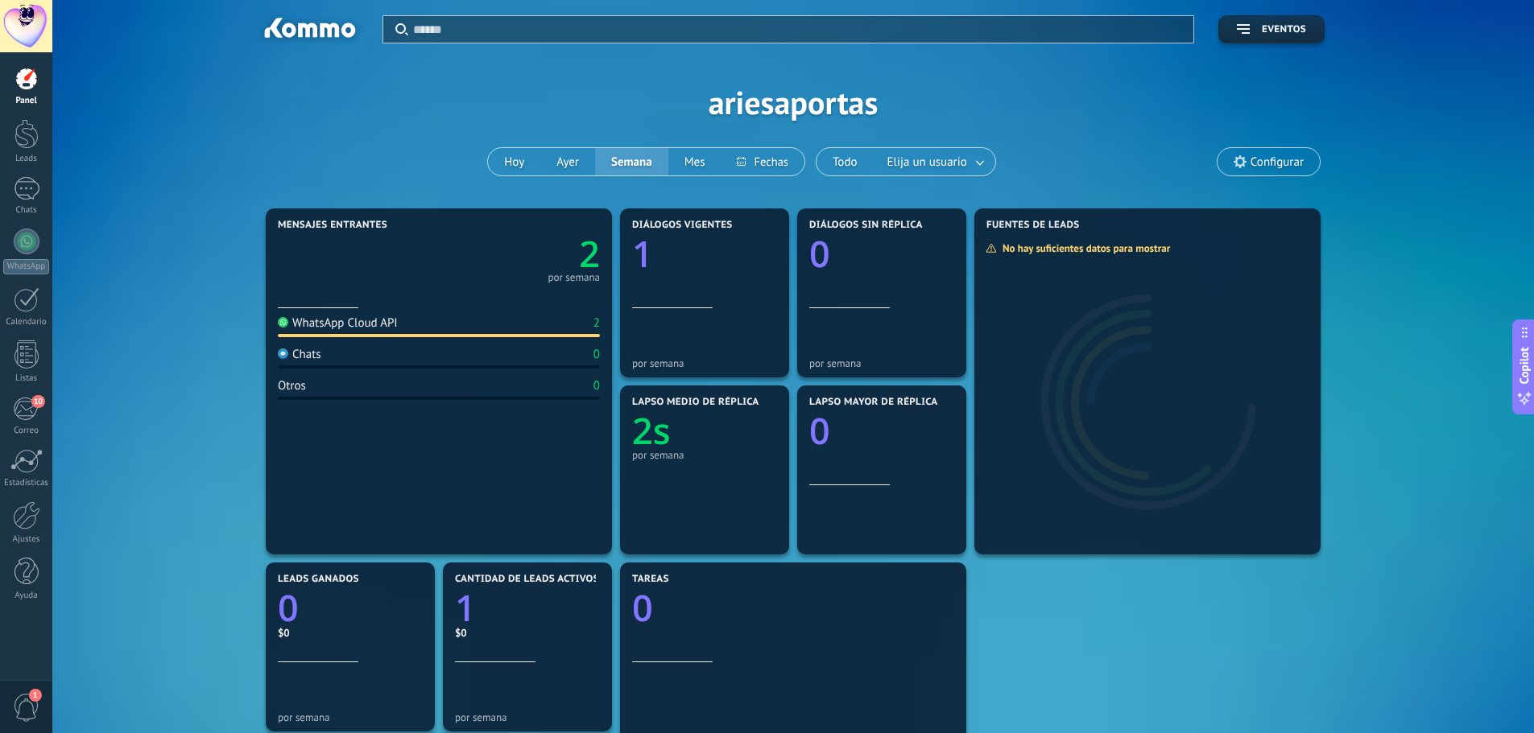
click at [1231, 157] on span "Configurar" at bounding box center [1268, 161] width 102 height 27
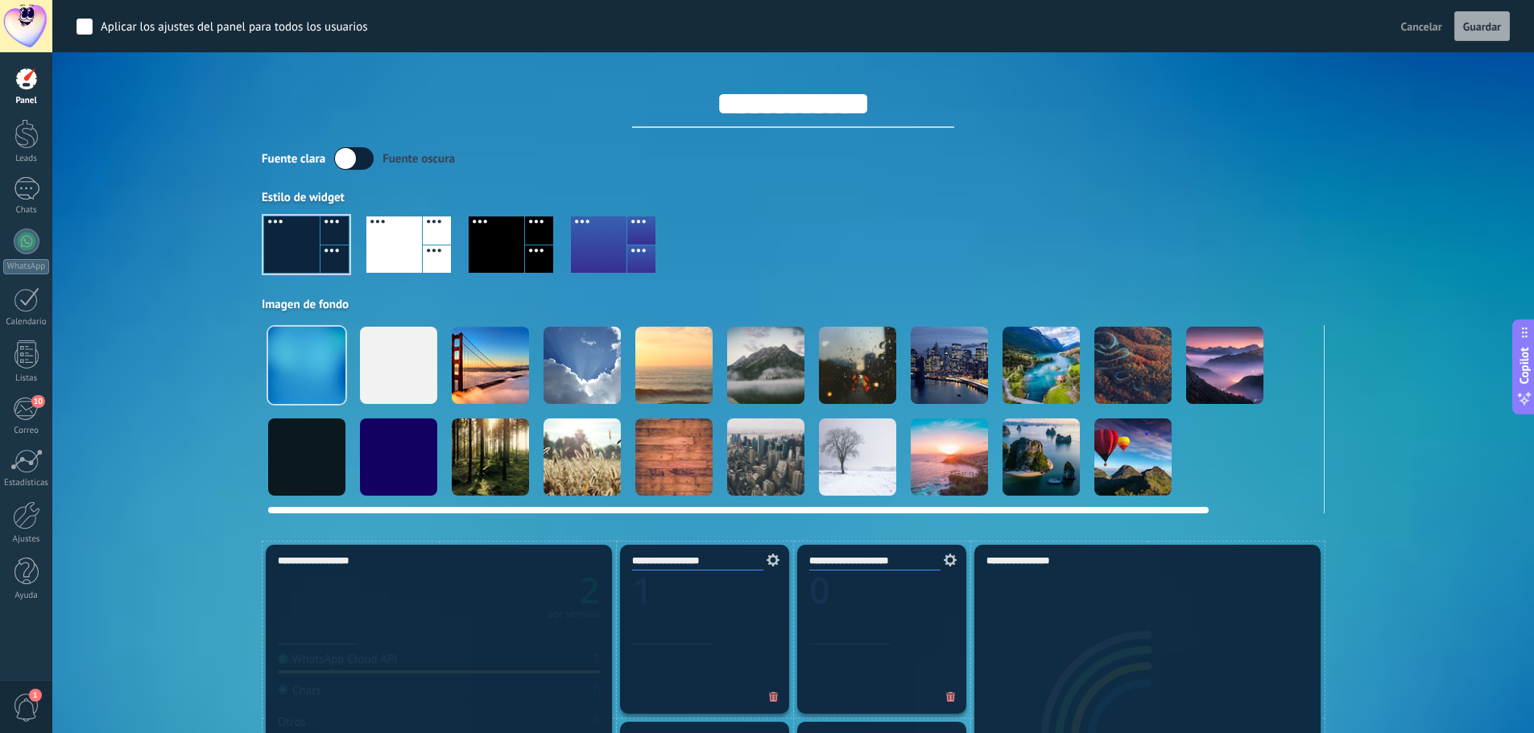
click at [603, 357] on div at bounding box center [581, 365] width 77 height 77
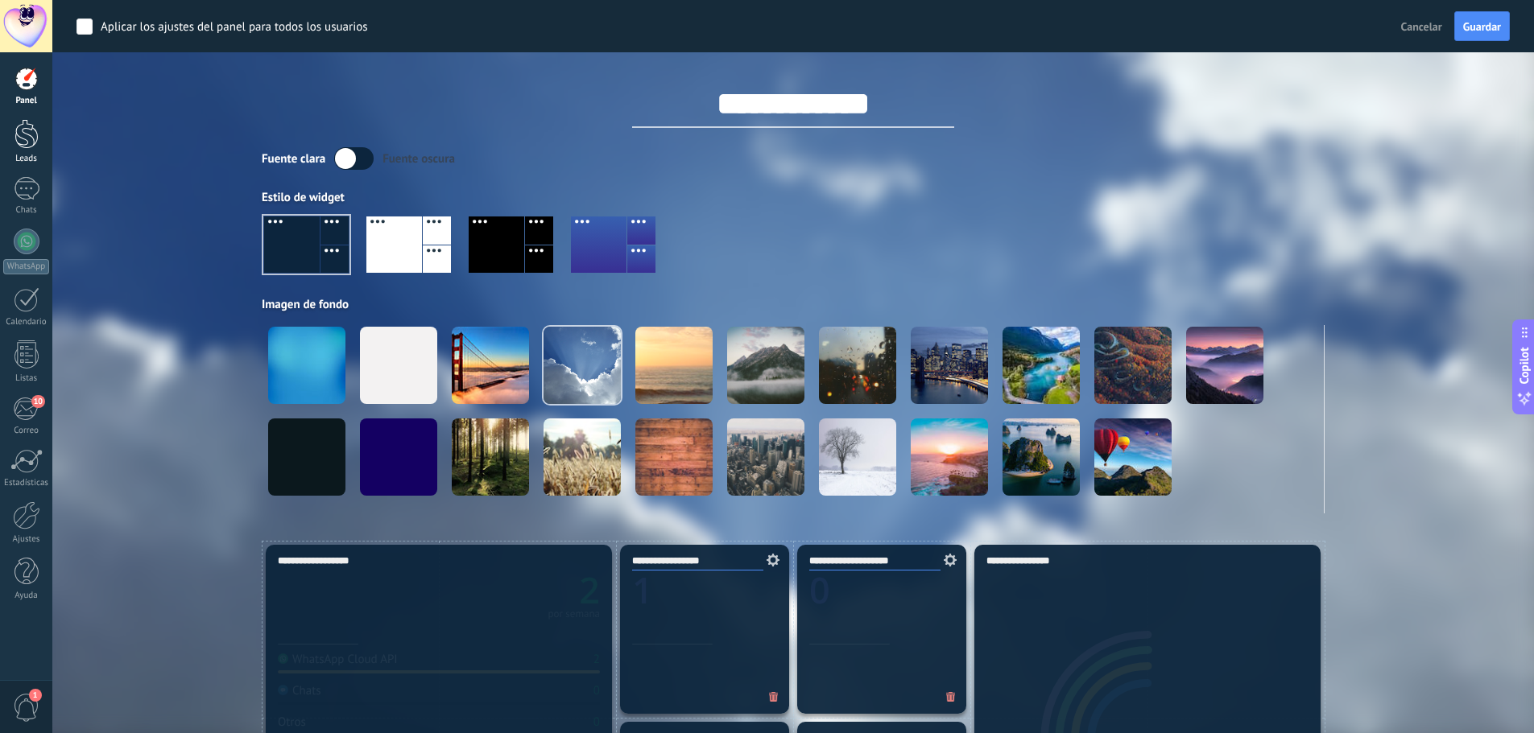
click at [32, 141] on div at bounding box center [26, 134] width 24 height 30
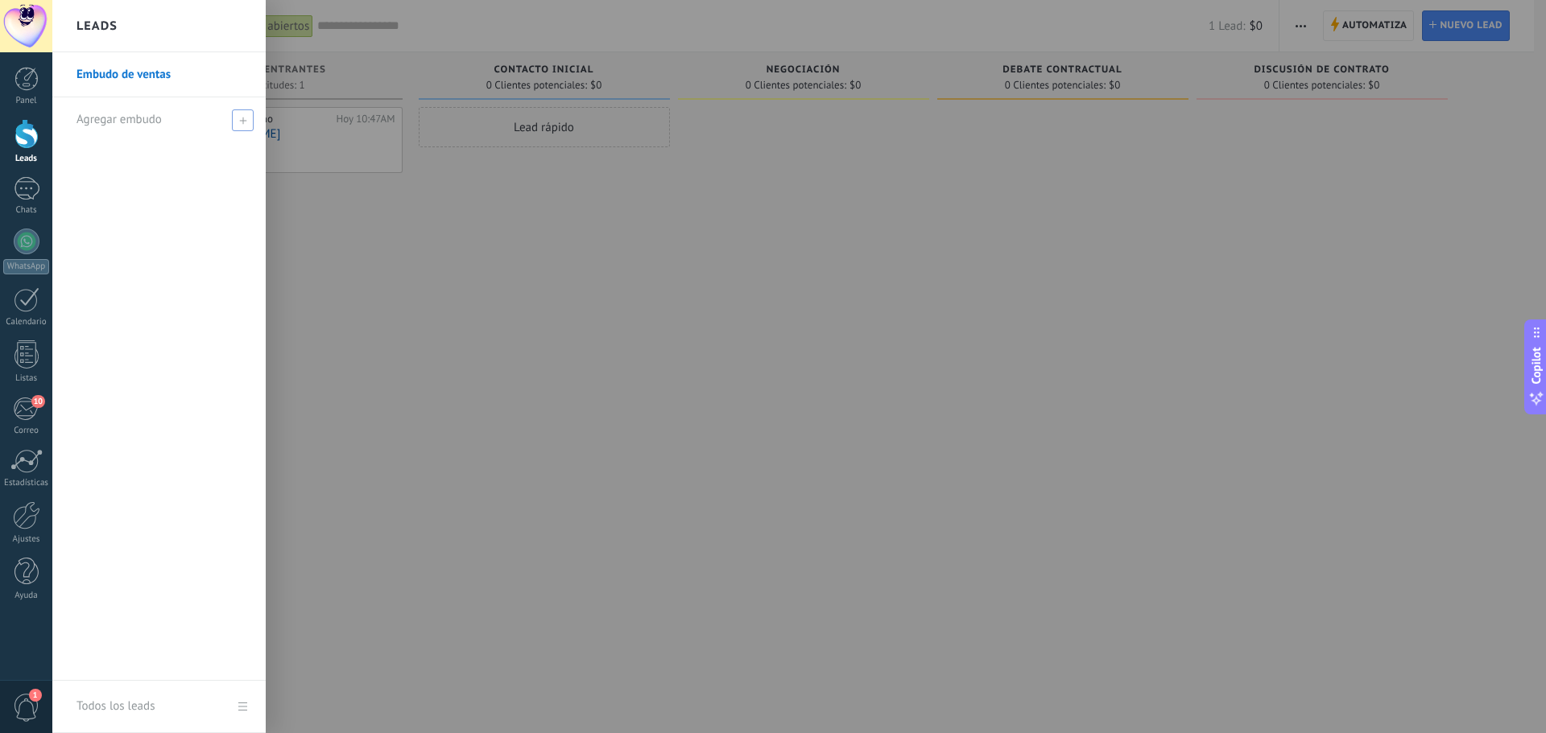
click at [245, 124] on span at bounding box center [243, 120] width 22 height 22
click at [202, 127] on input "text" at bounding box center [151, 120] width 151 height 26
type input "*"
type input "*****"
click at [380, 258] on div at bounding box center [825, 366] width 1546 height 733
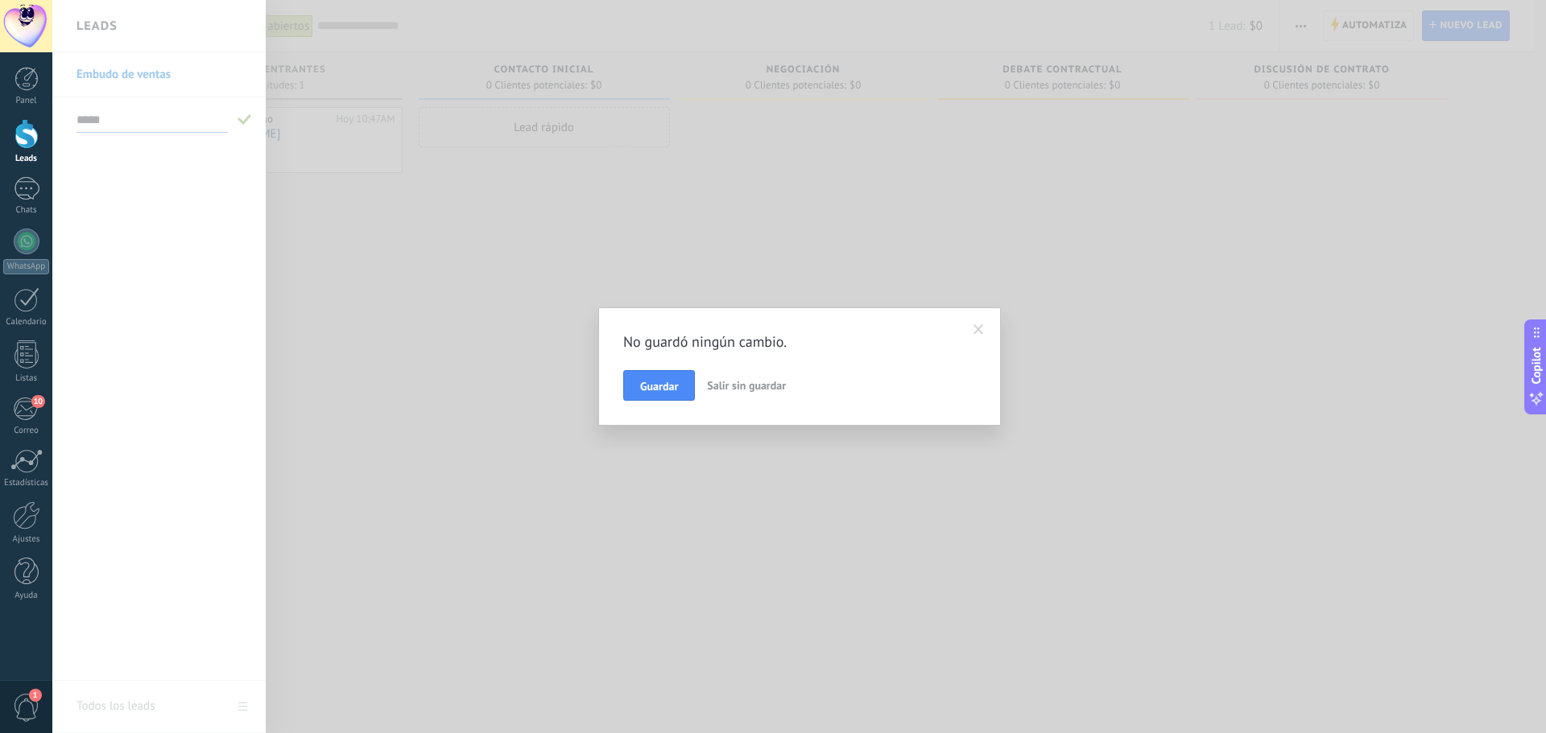
click at [720, 385] on span "Salir sin guardar" at bounding box center [746, 385] width 79 height 14
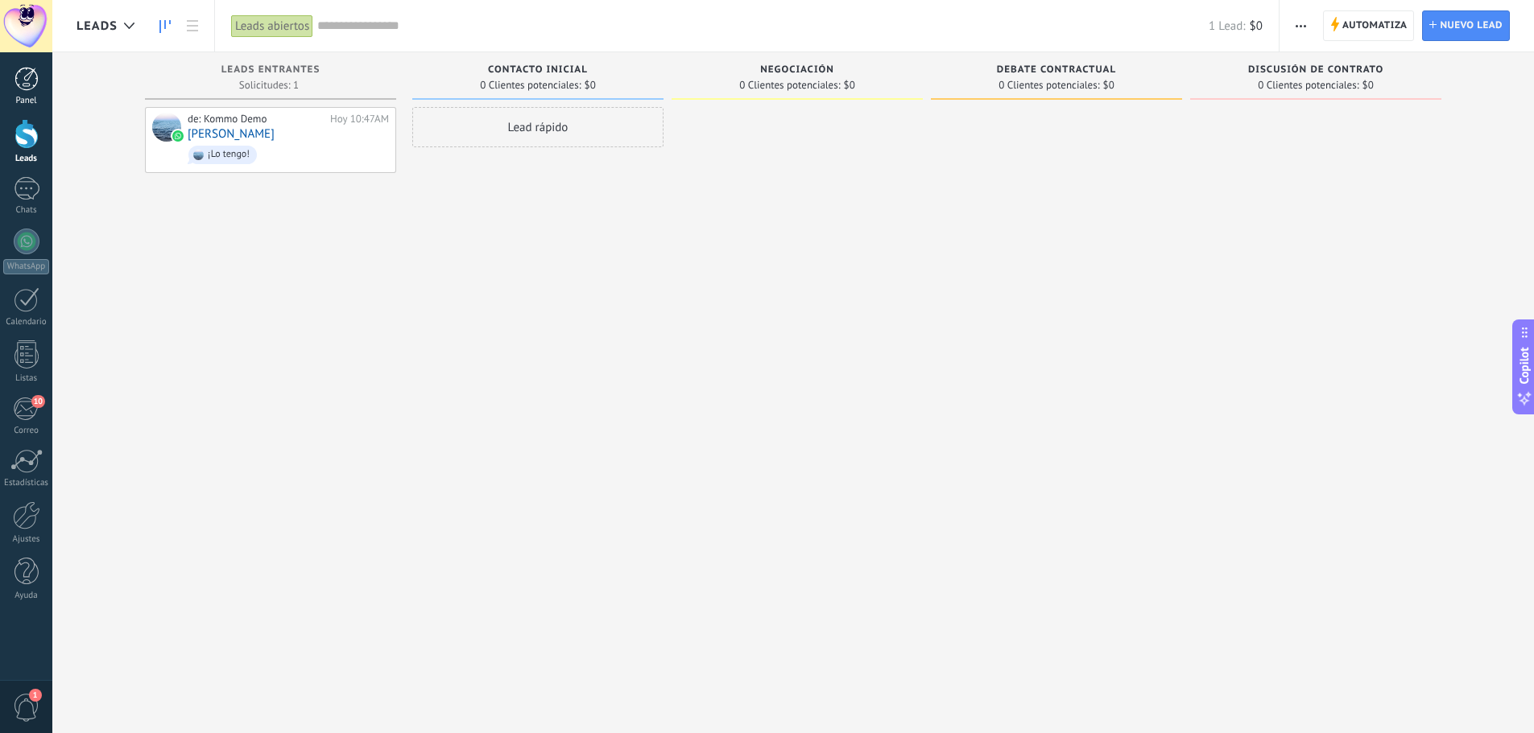
click at [18, 89] on div at bounding box center [26, 79] width 24 height 24
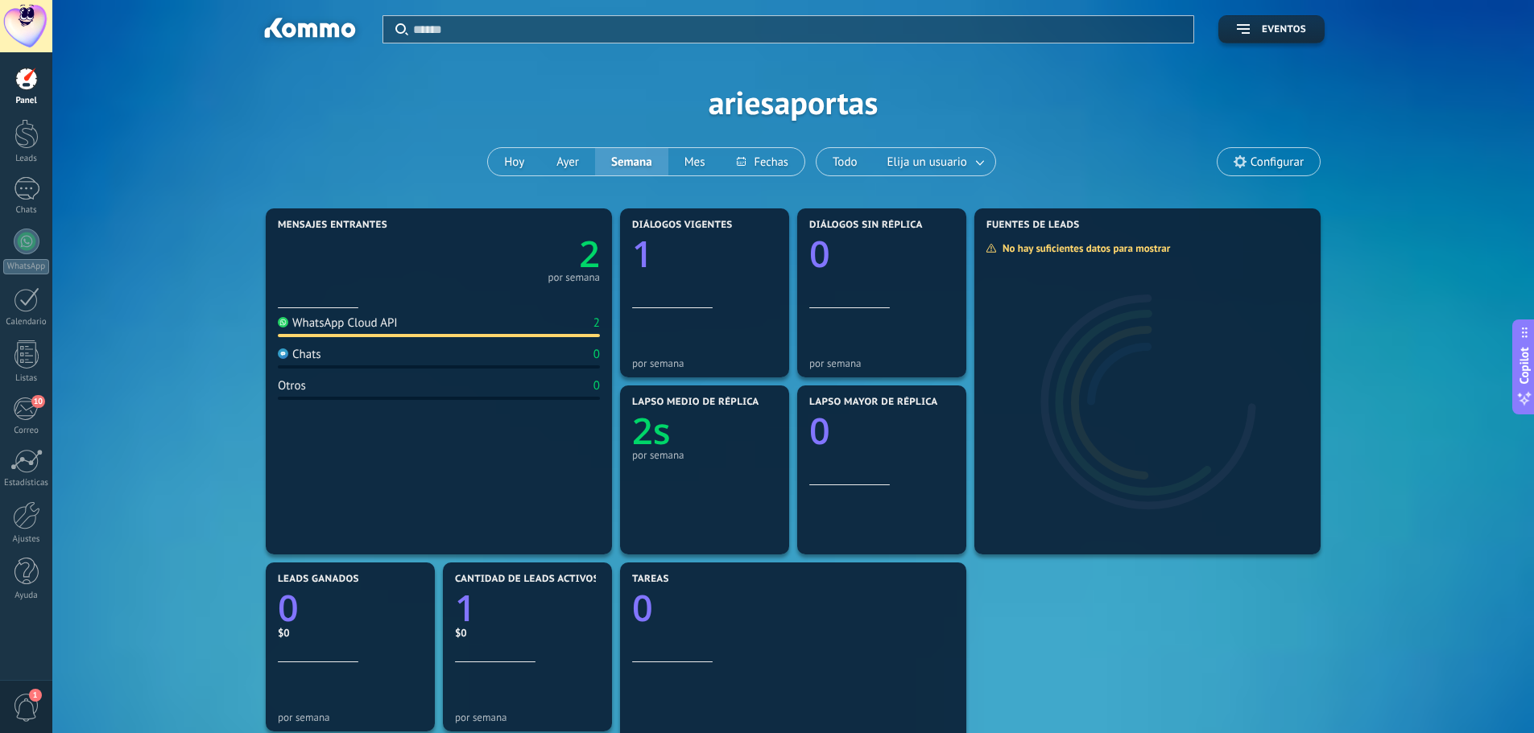
click at [1279, 151] on span "Configurar" at bounding box center [1268, 161] width 102 height 27
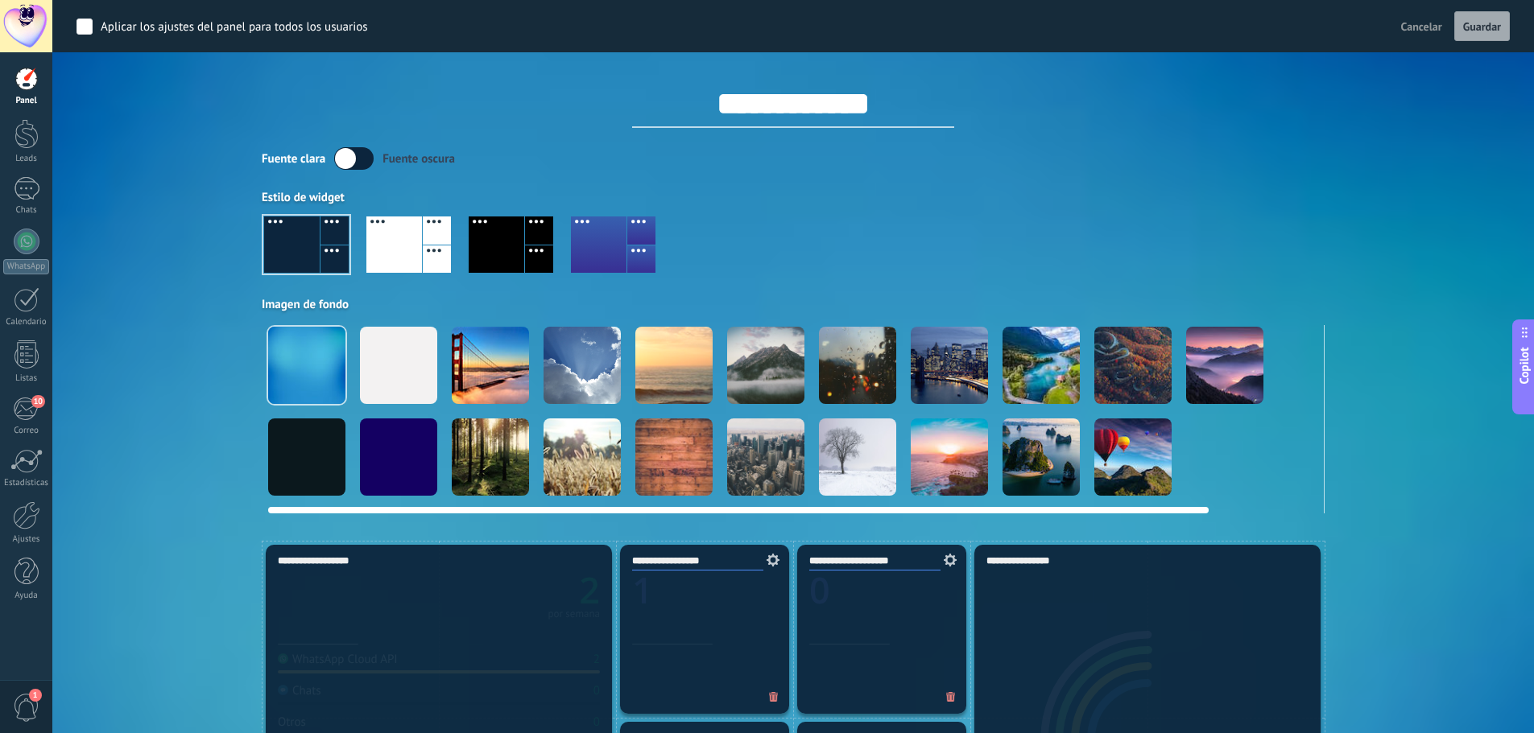
click at [540, 364] on div at bounding box center [793, 411] width 1063 height 172
click at [555, 378] on div at bounding box center [581, 365] width 77 height 77
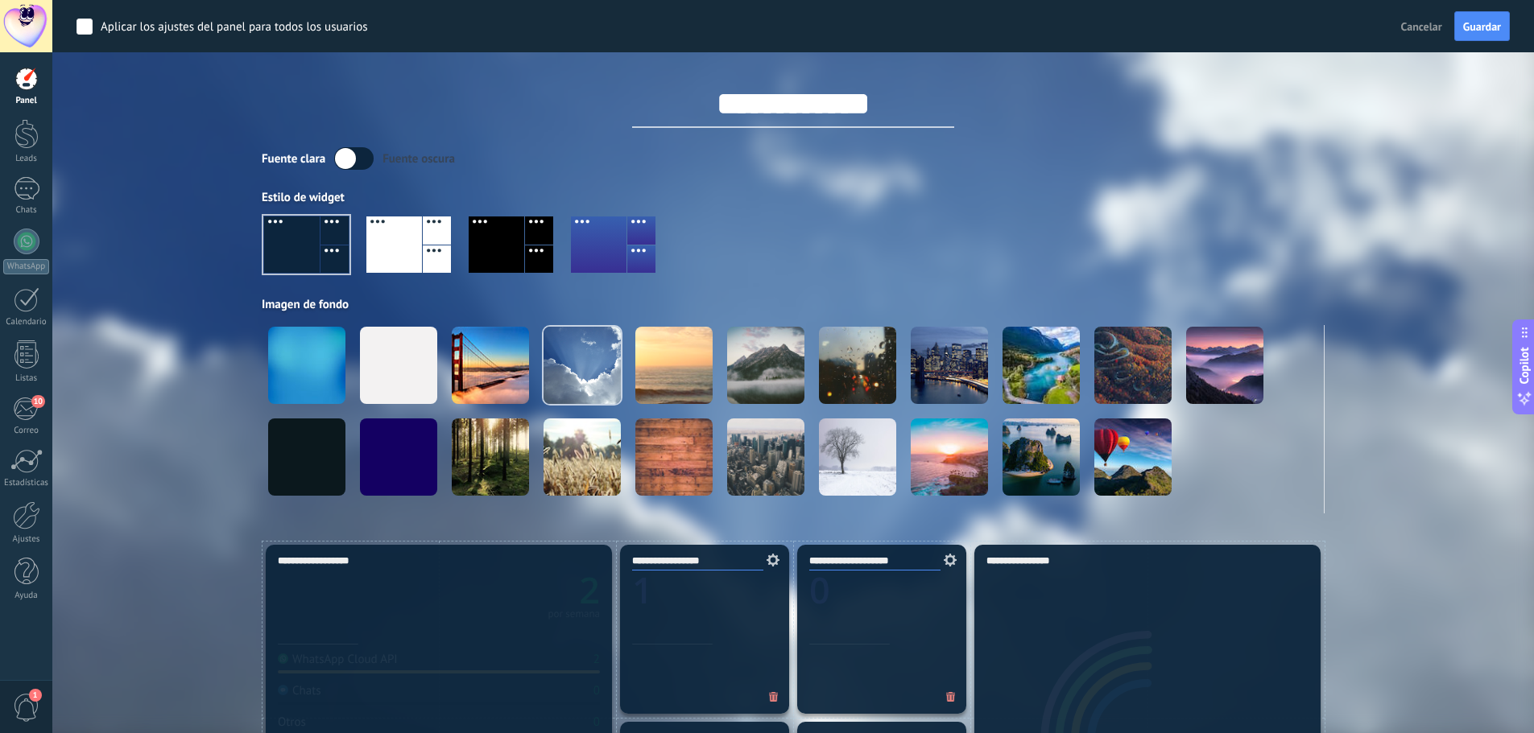
click at [1341, 194] on div "Aplicar Eventos ariesaportas Hoy Ayer Semana Mes Todo Elija un usuario Configur…" at bounding box center [792, 270] width 1433 height 541
click at [1468, 26] on span "Guardar" at bounding box center [1482, 26] width 38 height 11
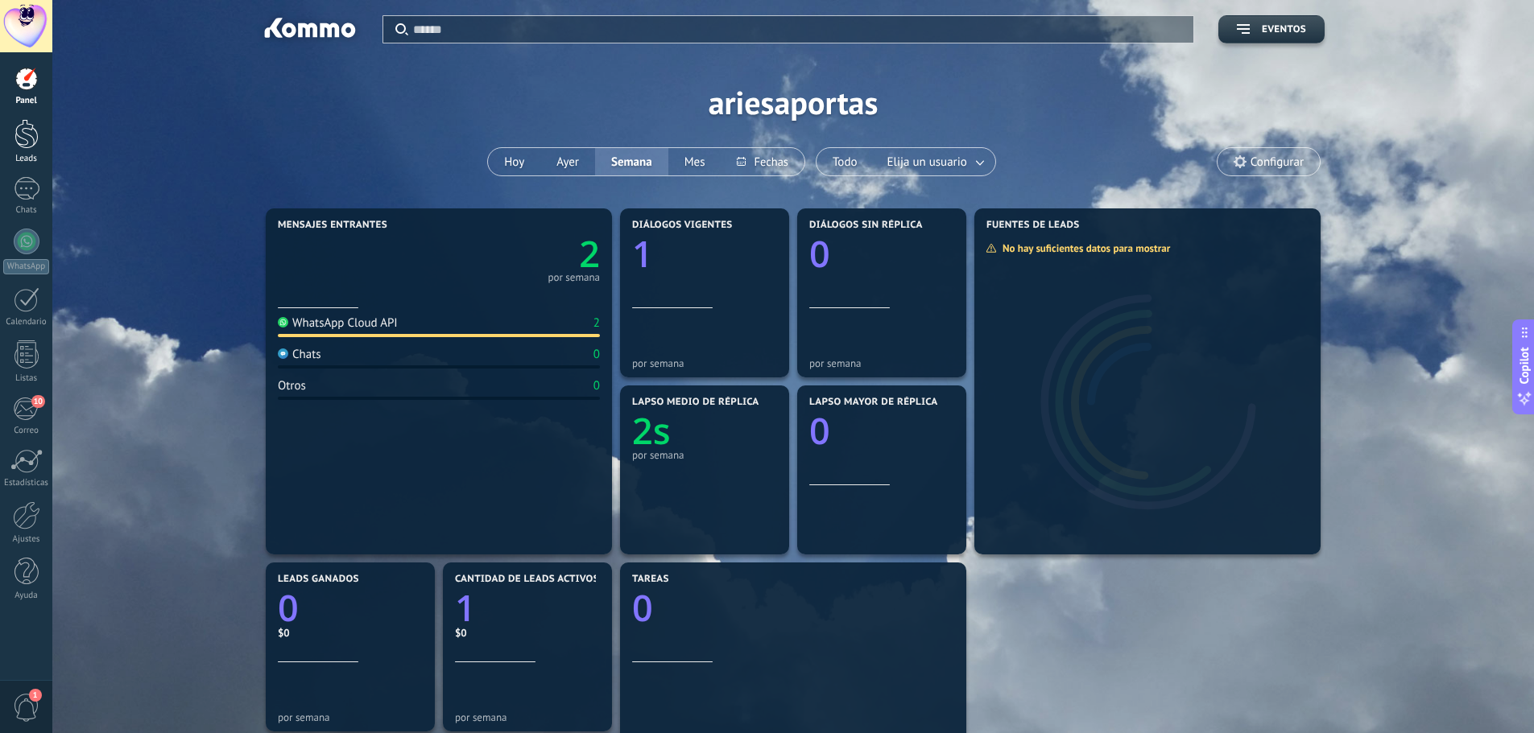
click at [22, 149] on link "Leads" at bounding box center [26, 141] width 52 height 45
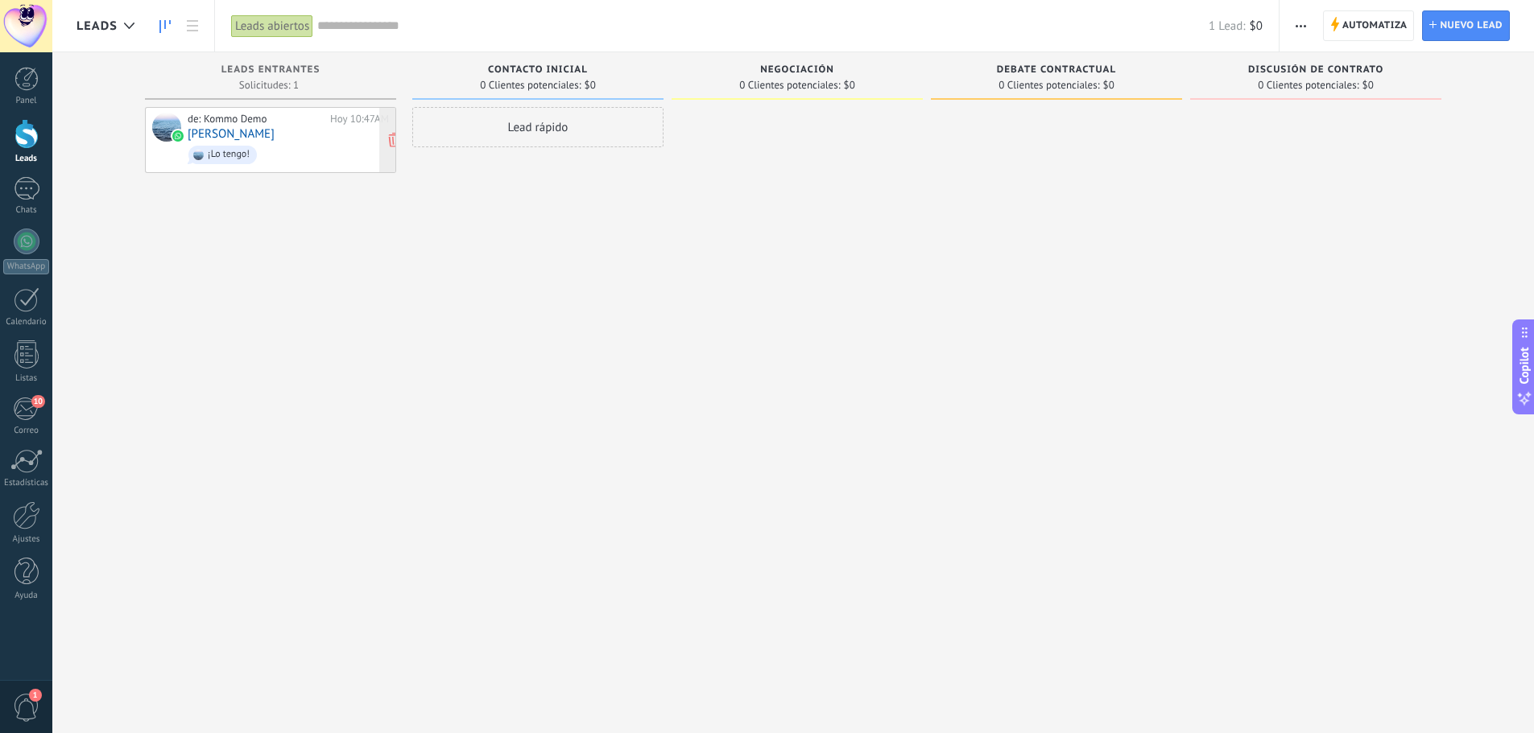
click at [245, 139] on link "arie saportas" at bounding box center [231, 134] width 87 height 14
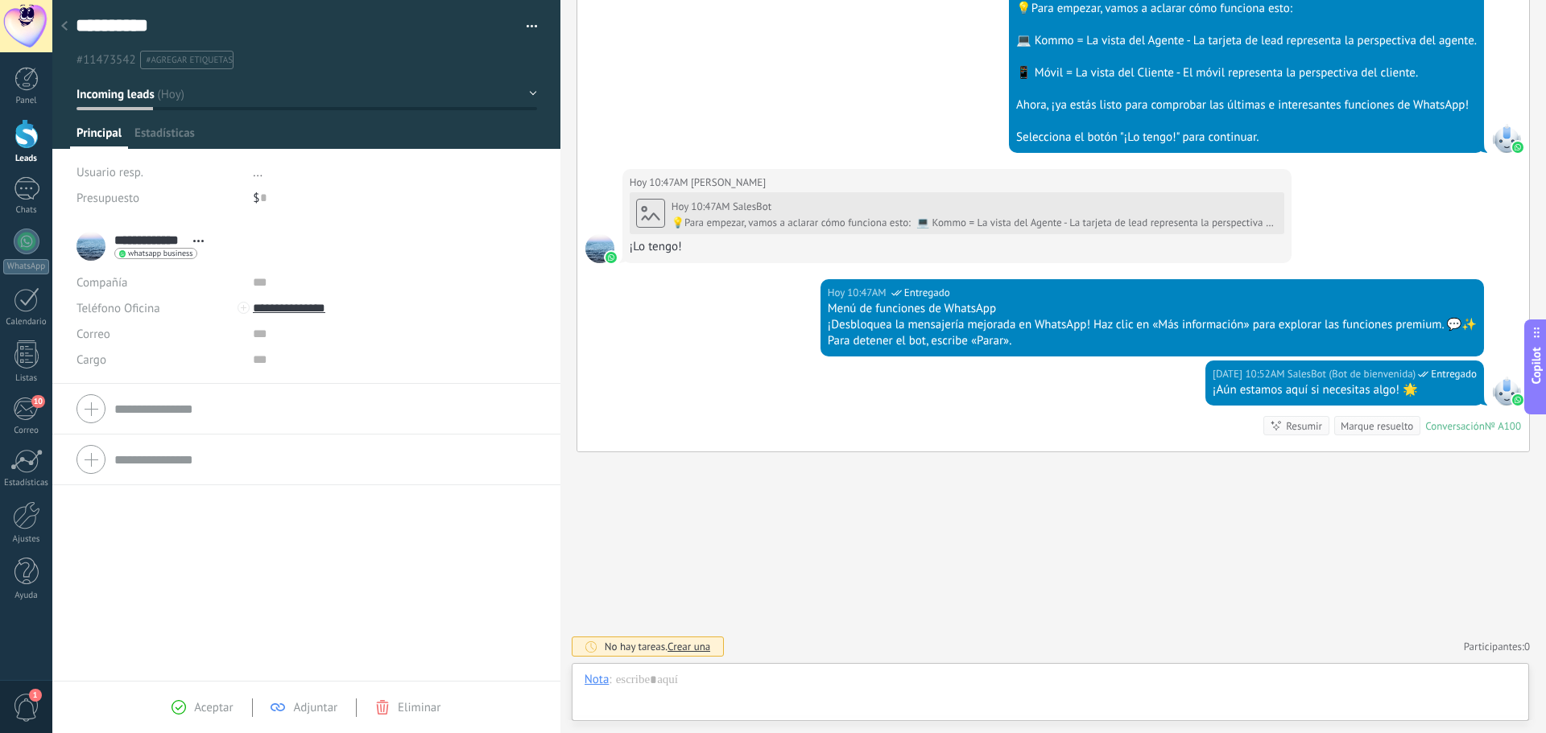
scroll to position [24, 0]
click at [25, 139] on div at bounding box center [26, 134] width 24 height 30
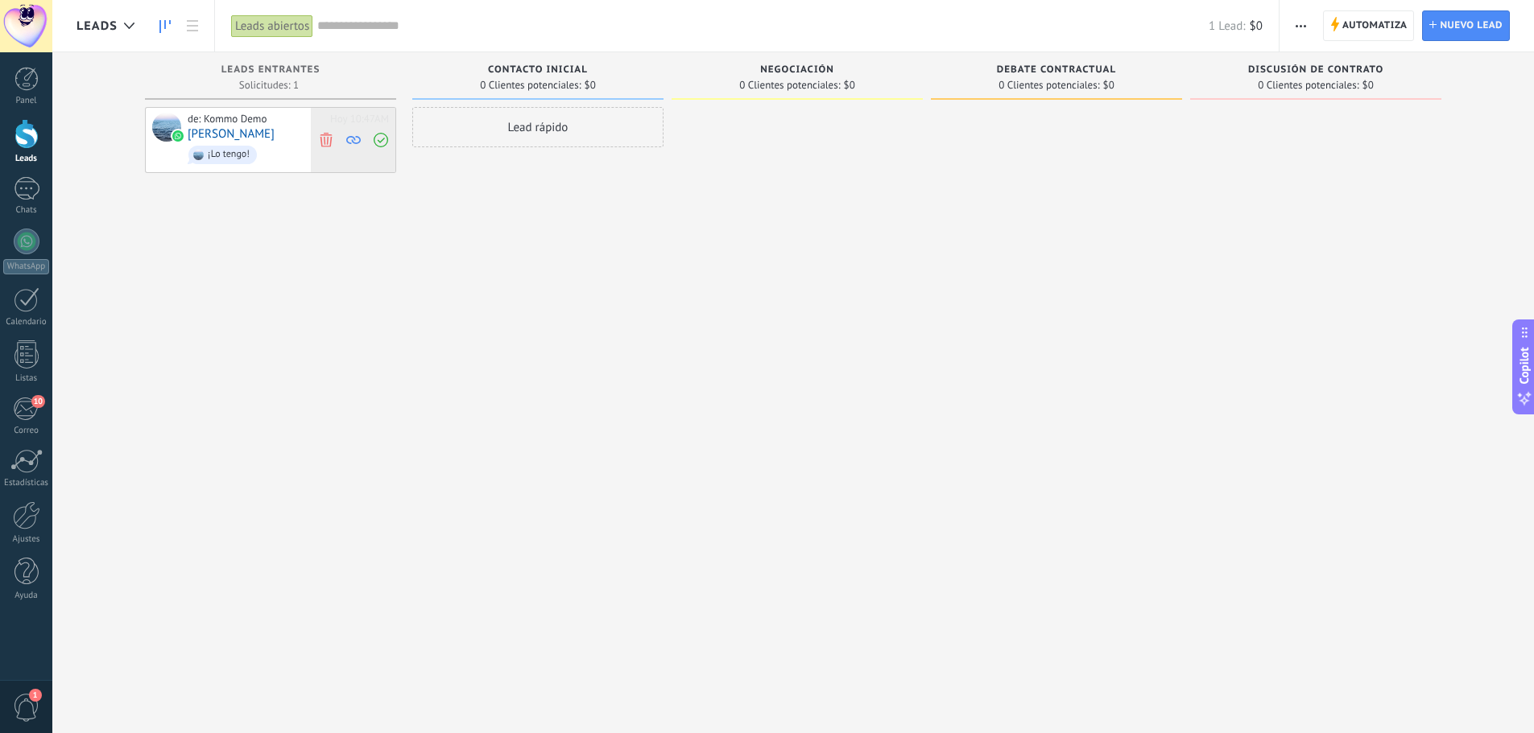
click at [328, 142] on icon at bounding box center [326, 139] width 14 height 14
click at [30, 196] on div at bounding box center [27, 188] width 26 height 23
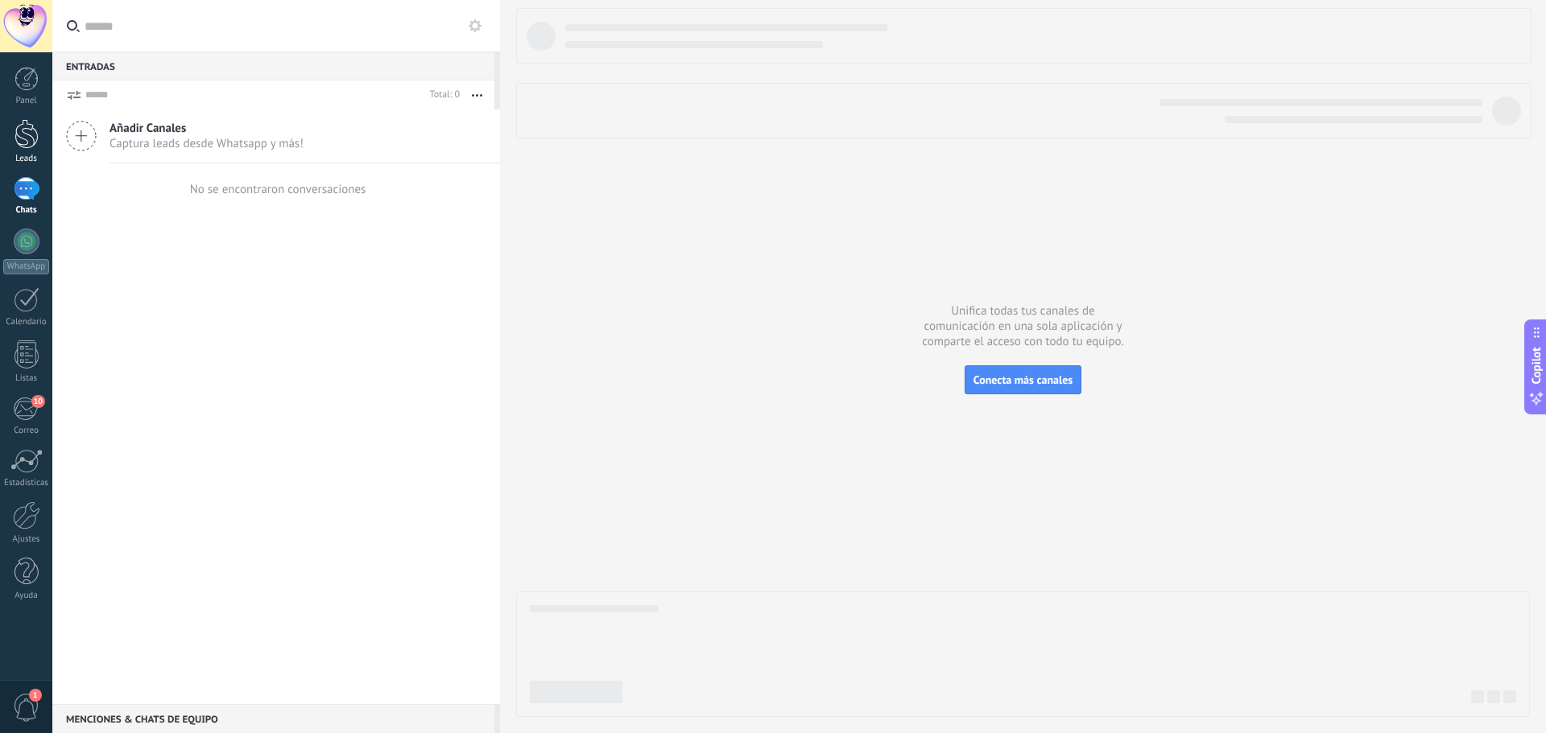
click at [23, 147] on div at bounding box center [26, 134] width 24 height 30
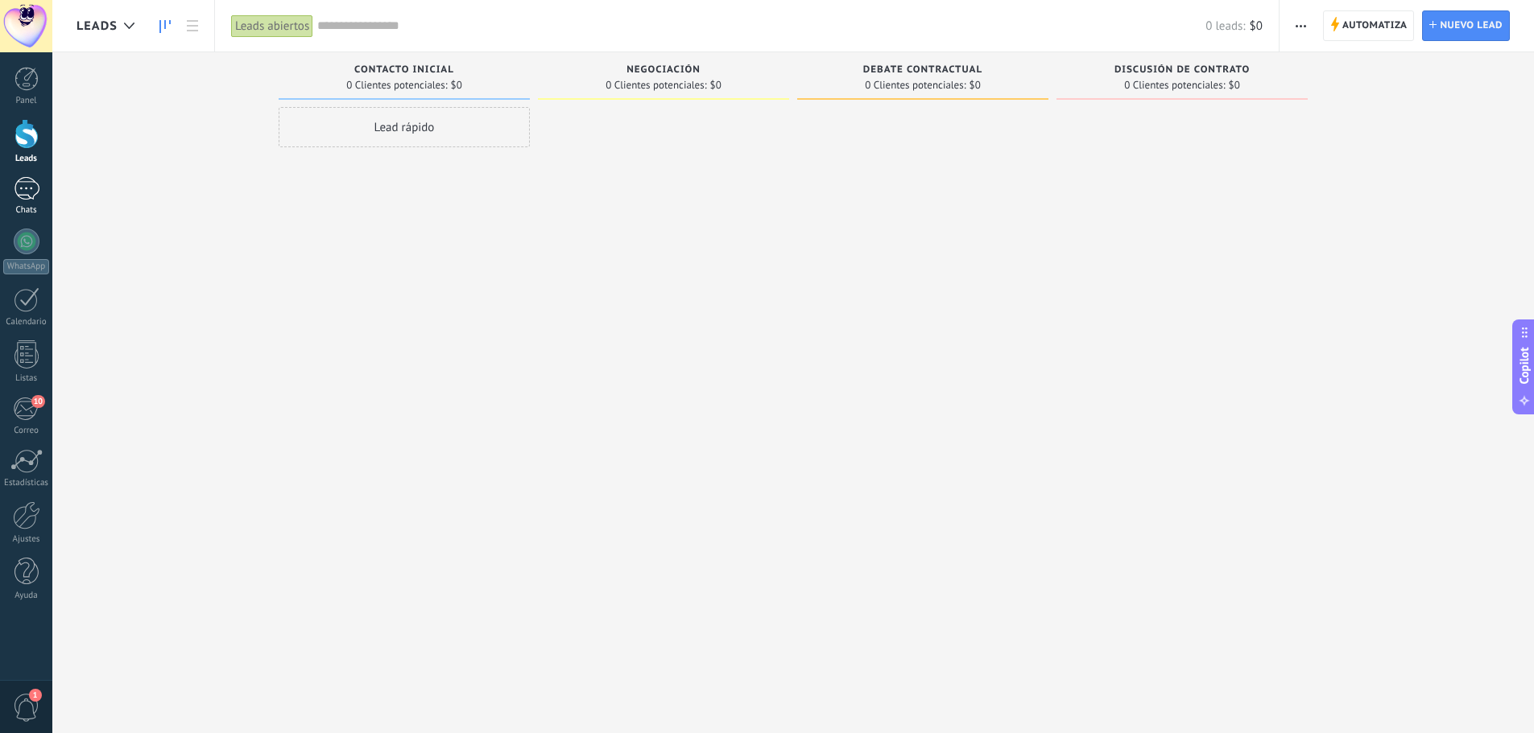
click at [26, 186] on div at bounding box center [27, 188] width 26 height 23
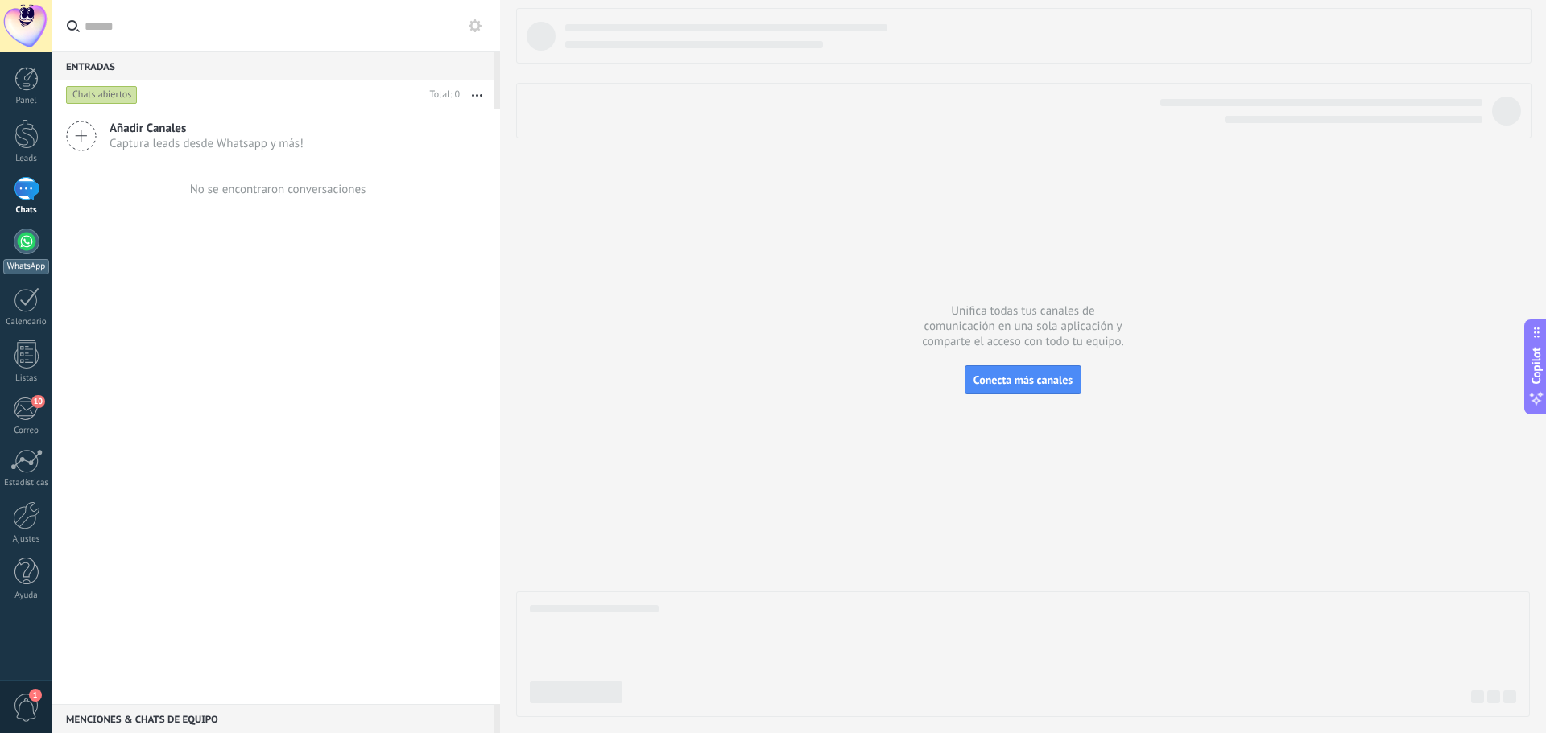
click at [28, 236] on div at bounding box center [27, 242] width 26 height 26
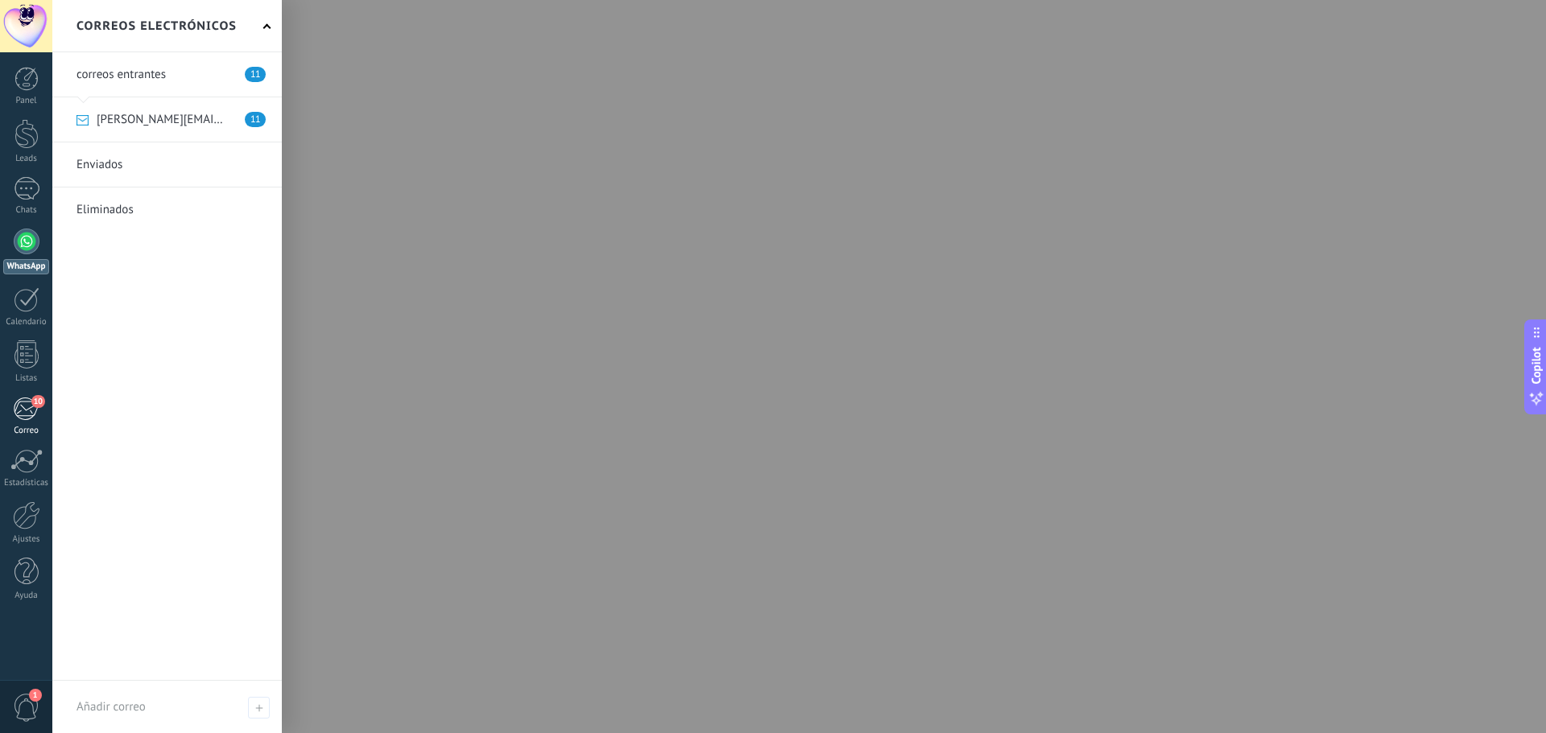
click at [24, 402] on div "10" at bounding box center [26, 409] width 27 height 24
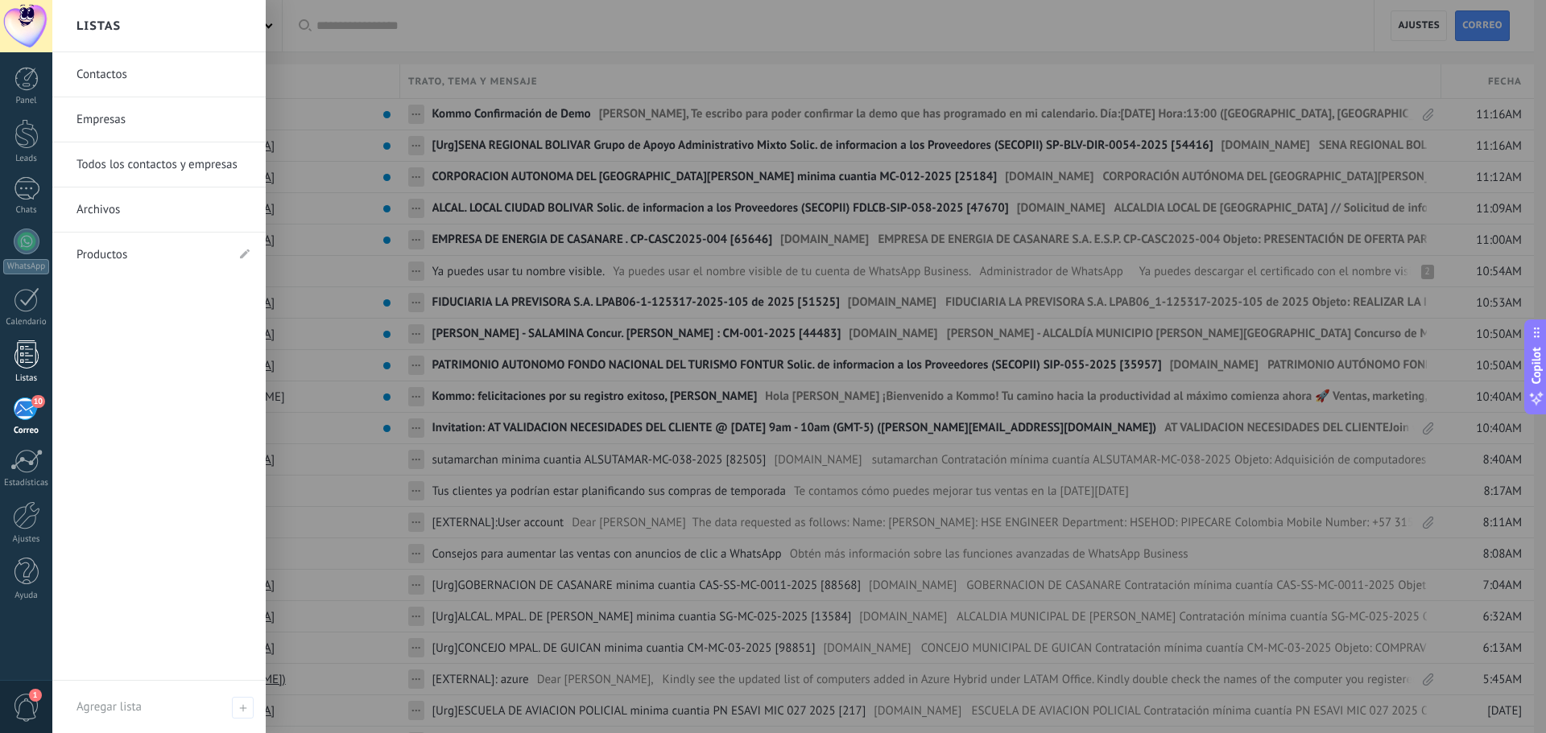
click at [27, 352] on div at bounding box center [26, 355] width 24 height 28
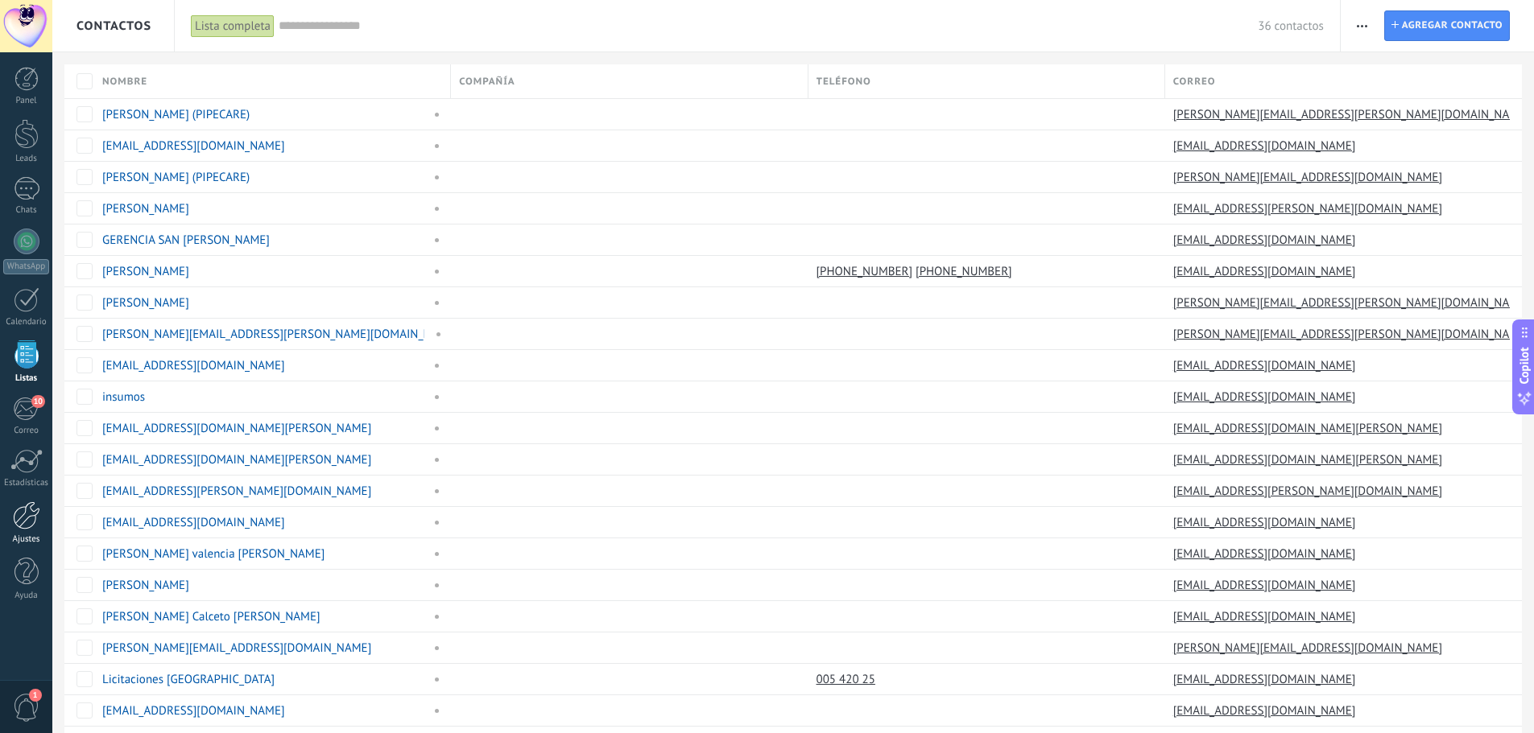
click at [40, 516] on link "Ajustes" at bounding box center [26, 523] width 52 height 43
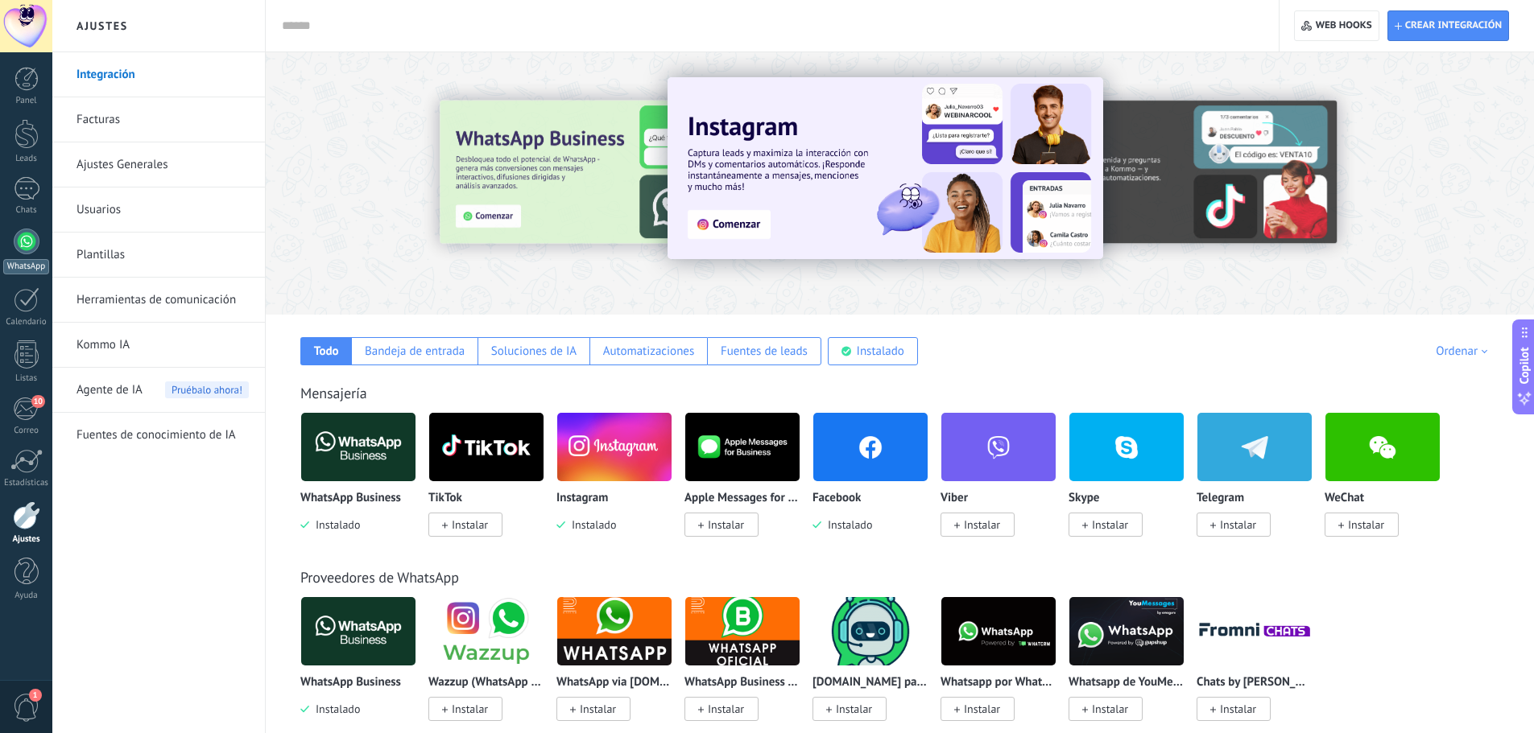
click at [33, 250] on div at bounding box center [27, 242] width 26 height 26
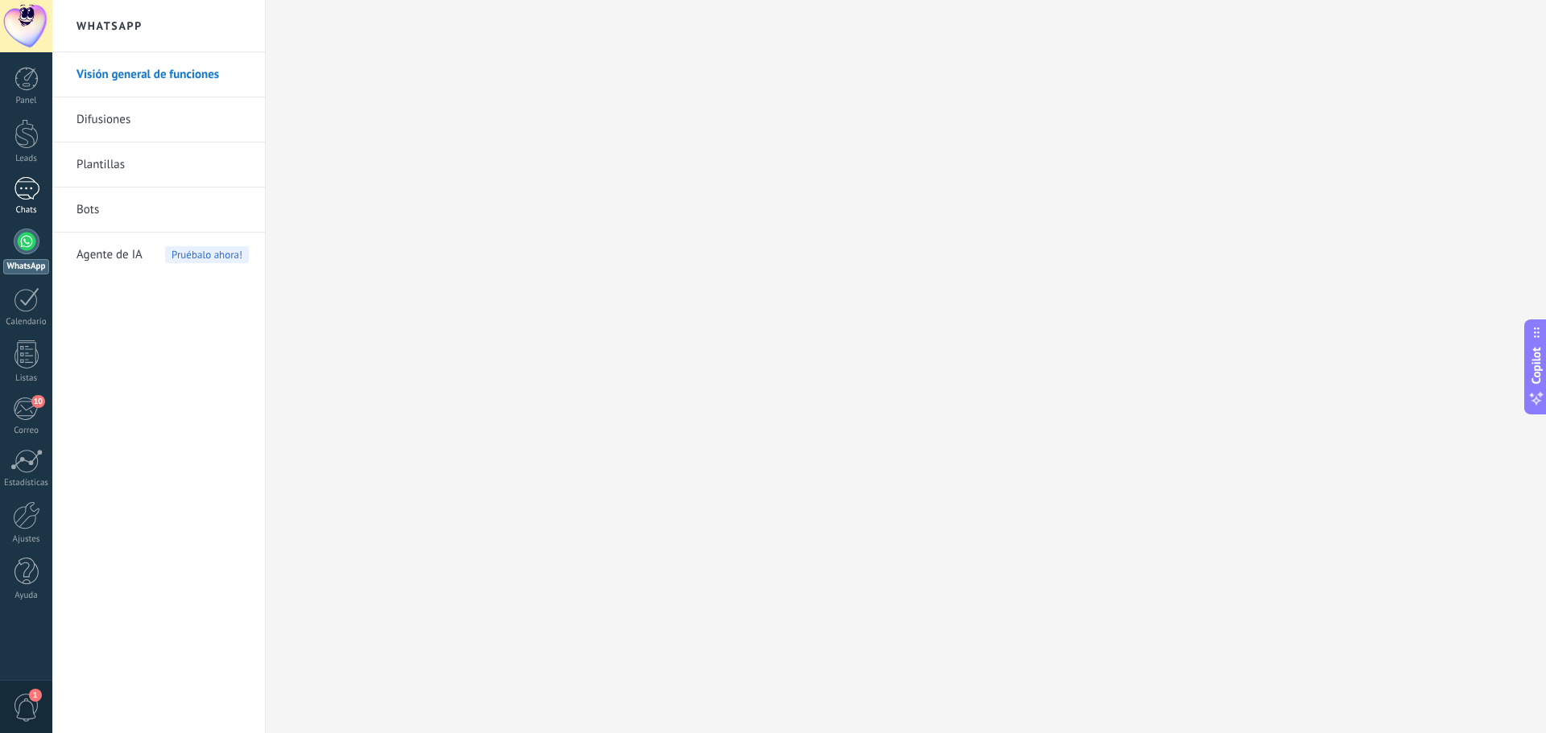
click at [36, 182] on div at bounding box center [27, 188] width 26 height 23
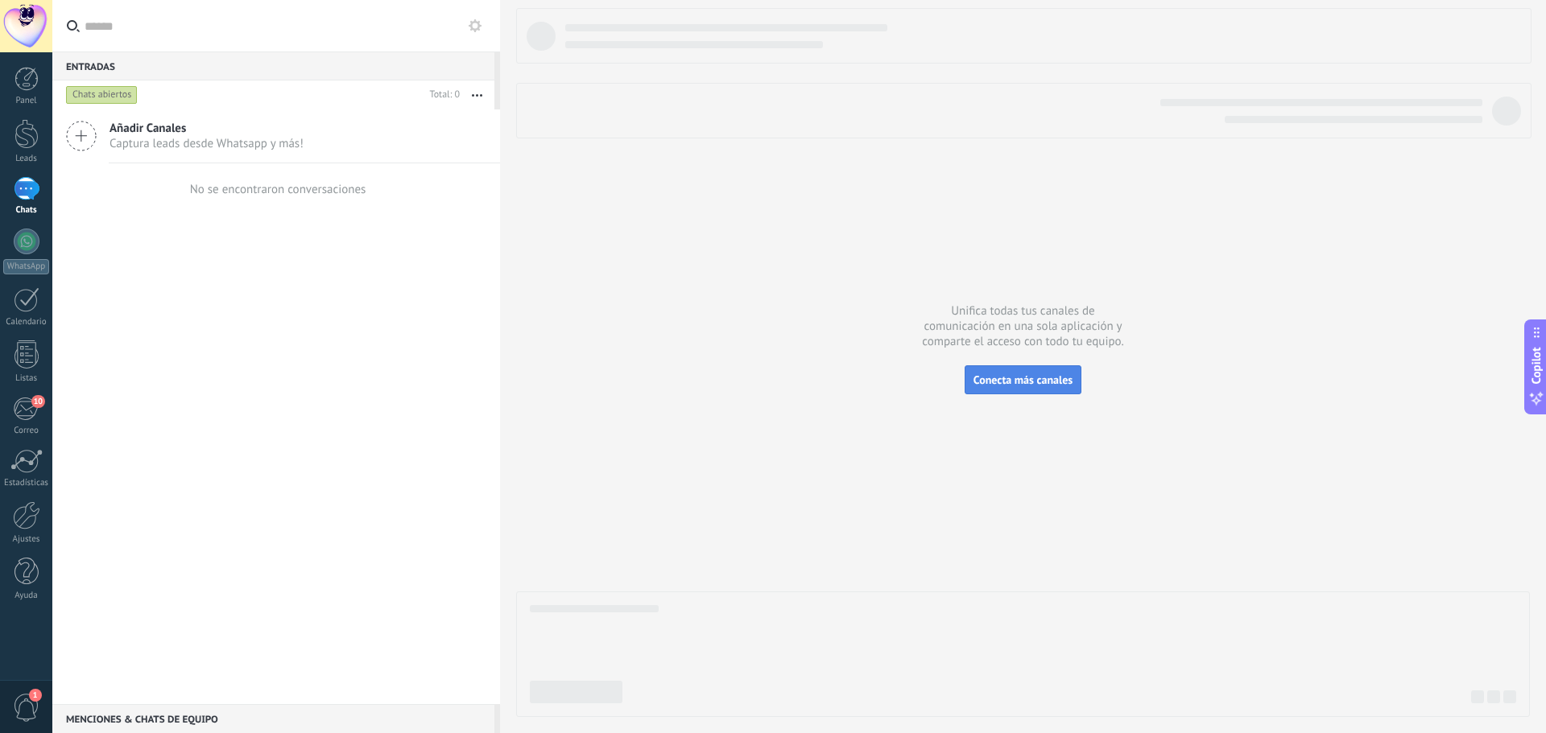
click at [997, 378] on span "Conecta más canales" at bounding box center [1022, 380] width 99 height 14
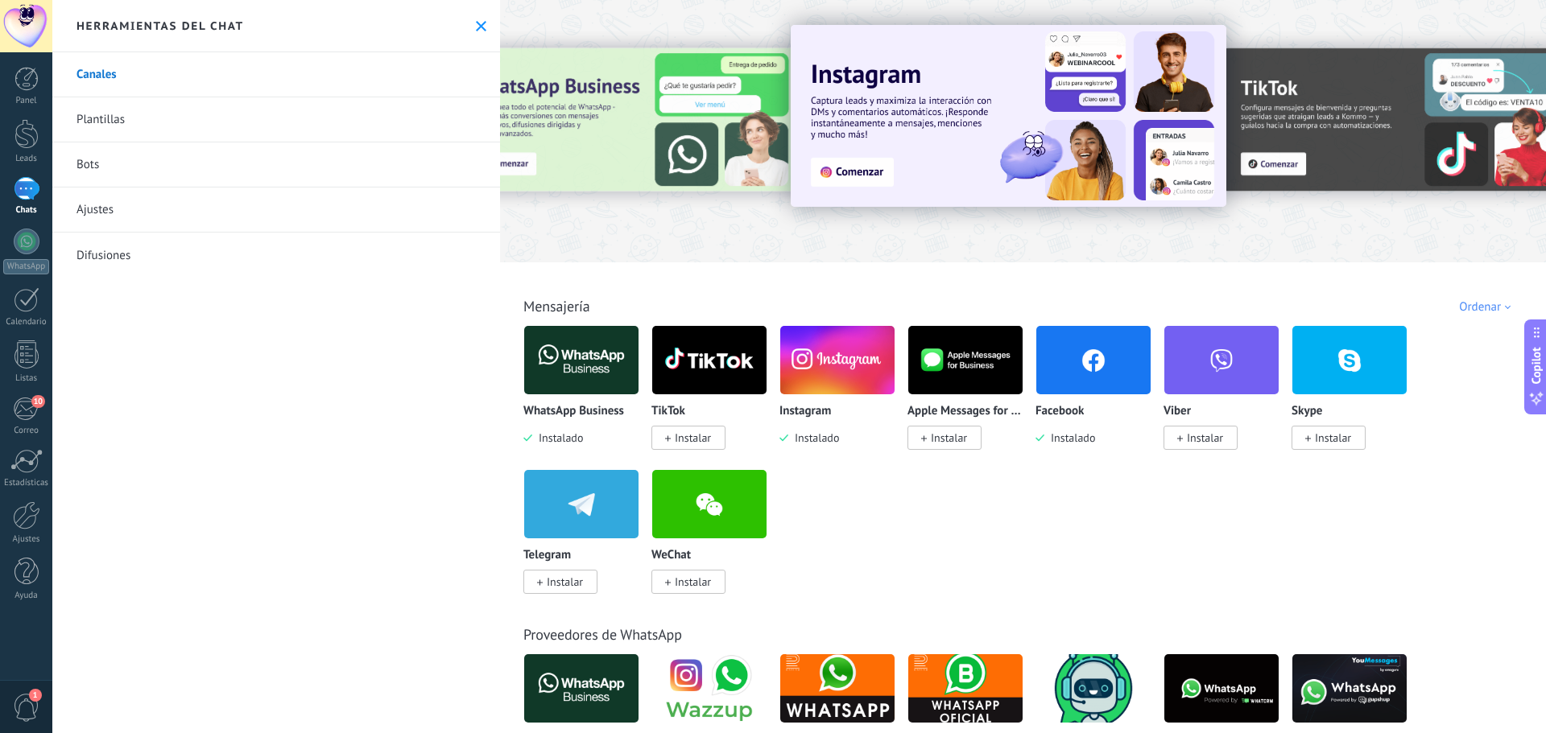
click at [201, 113] on link "Plantillas" at bounding box center [276, 119] width 448 height 45
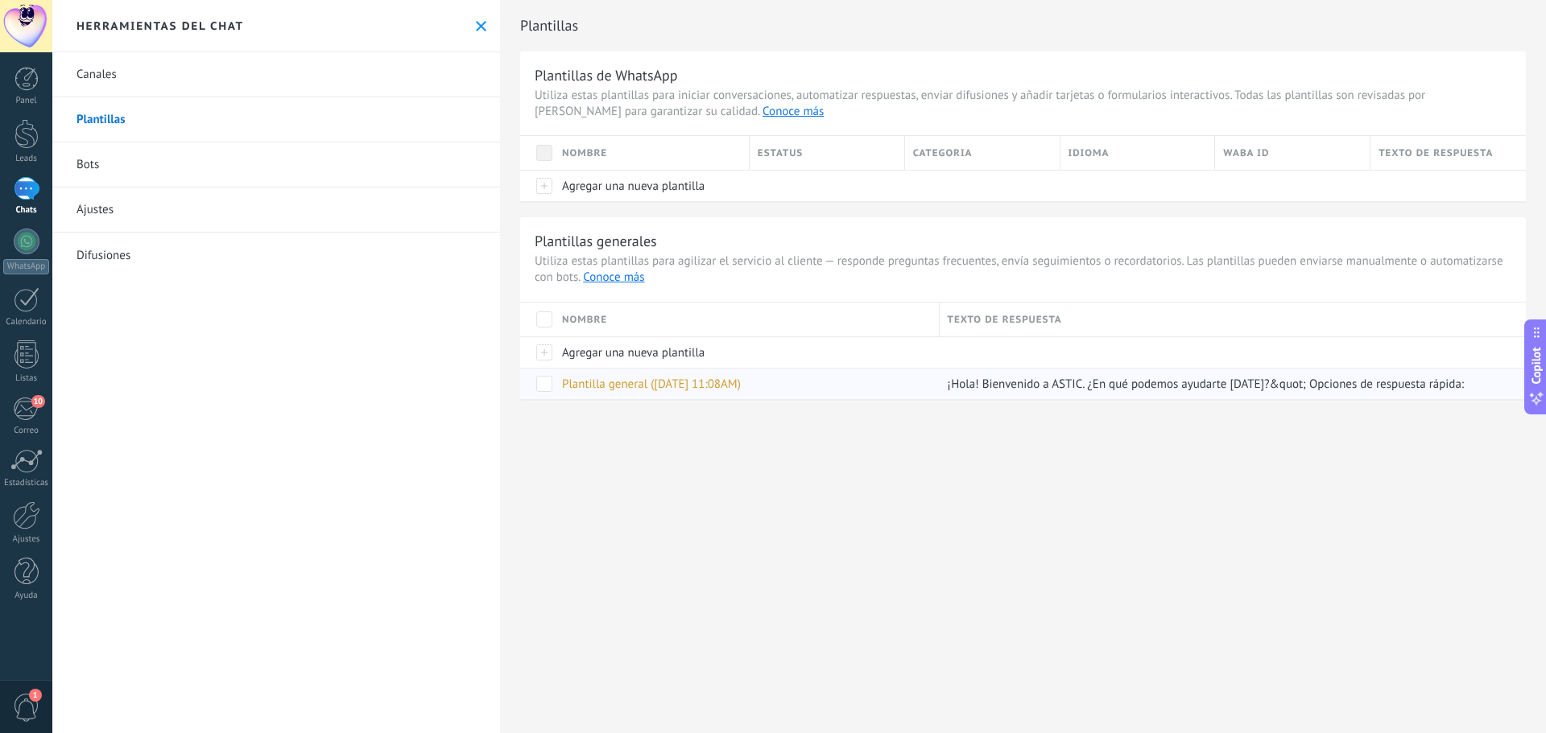
click at [676, 384] on span "Plantilla general (08.10.2025 11:08AM)" at bounding box center [651, 384] width 179 height 15
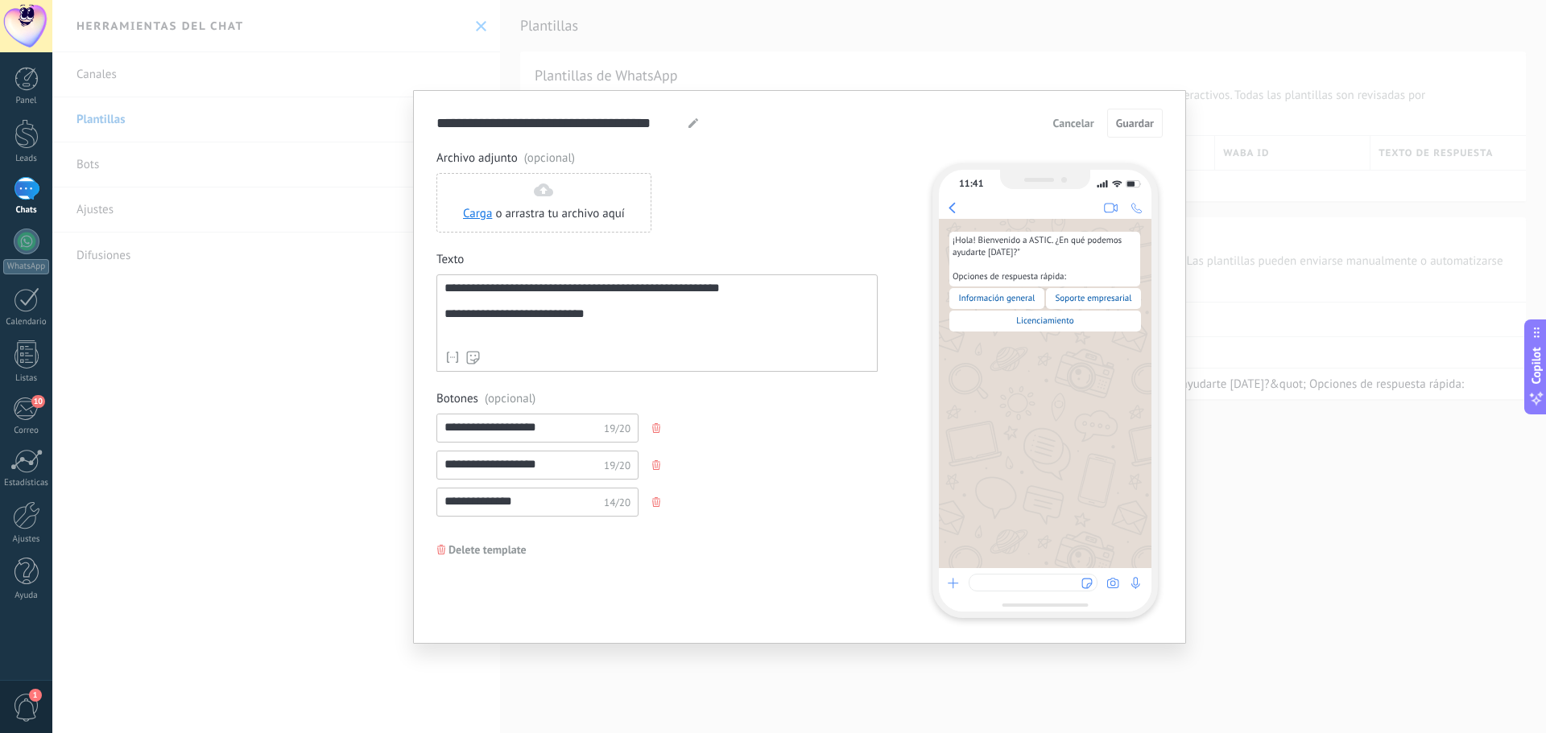
click at [1071, 134] on button "Cancelar" at bounding box center [1074, 123] width 56 height 24
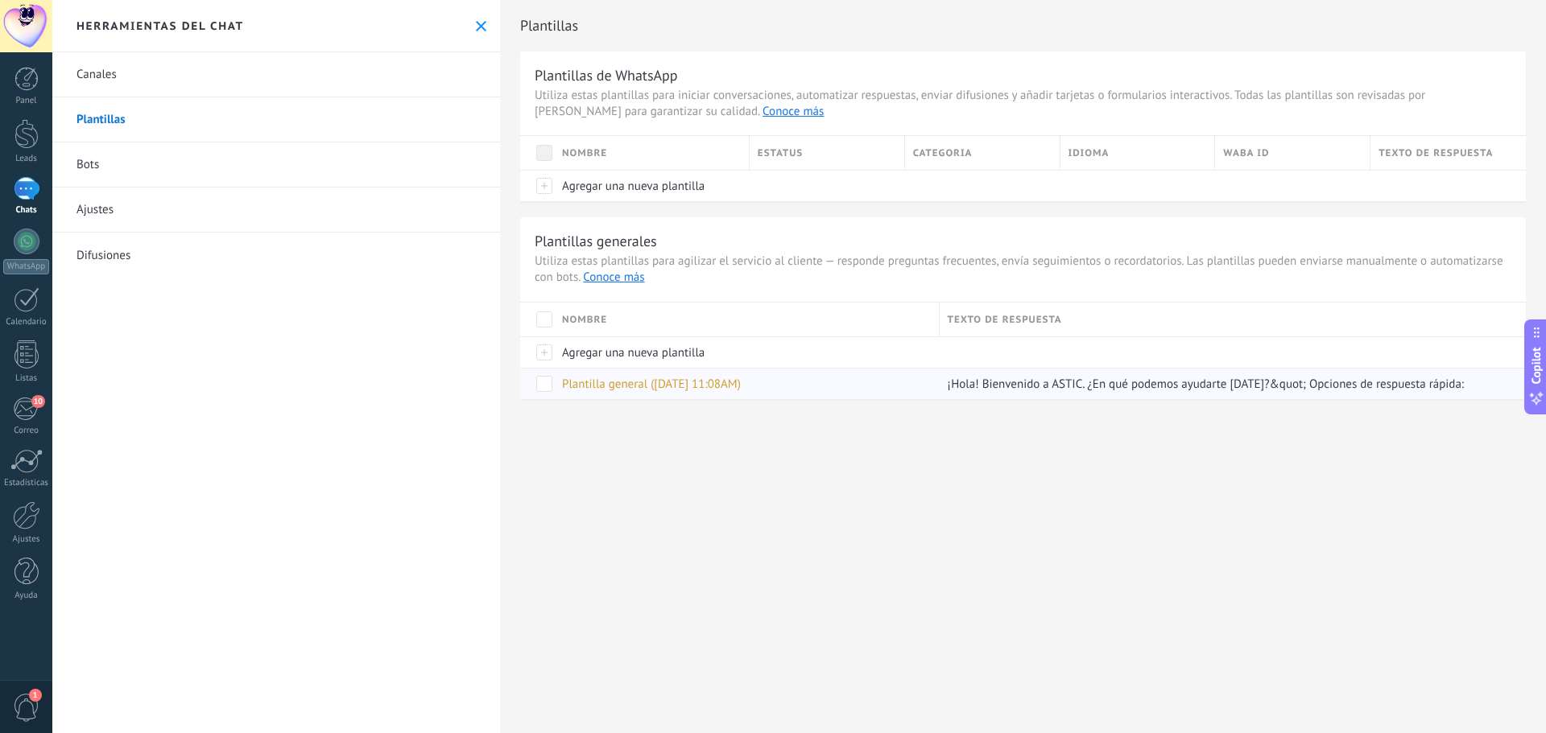
click at [547, 382] on span at bounding box center [544, 384] width 16 height 16
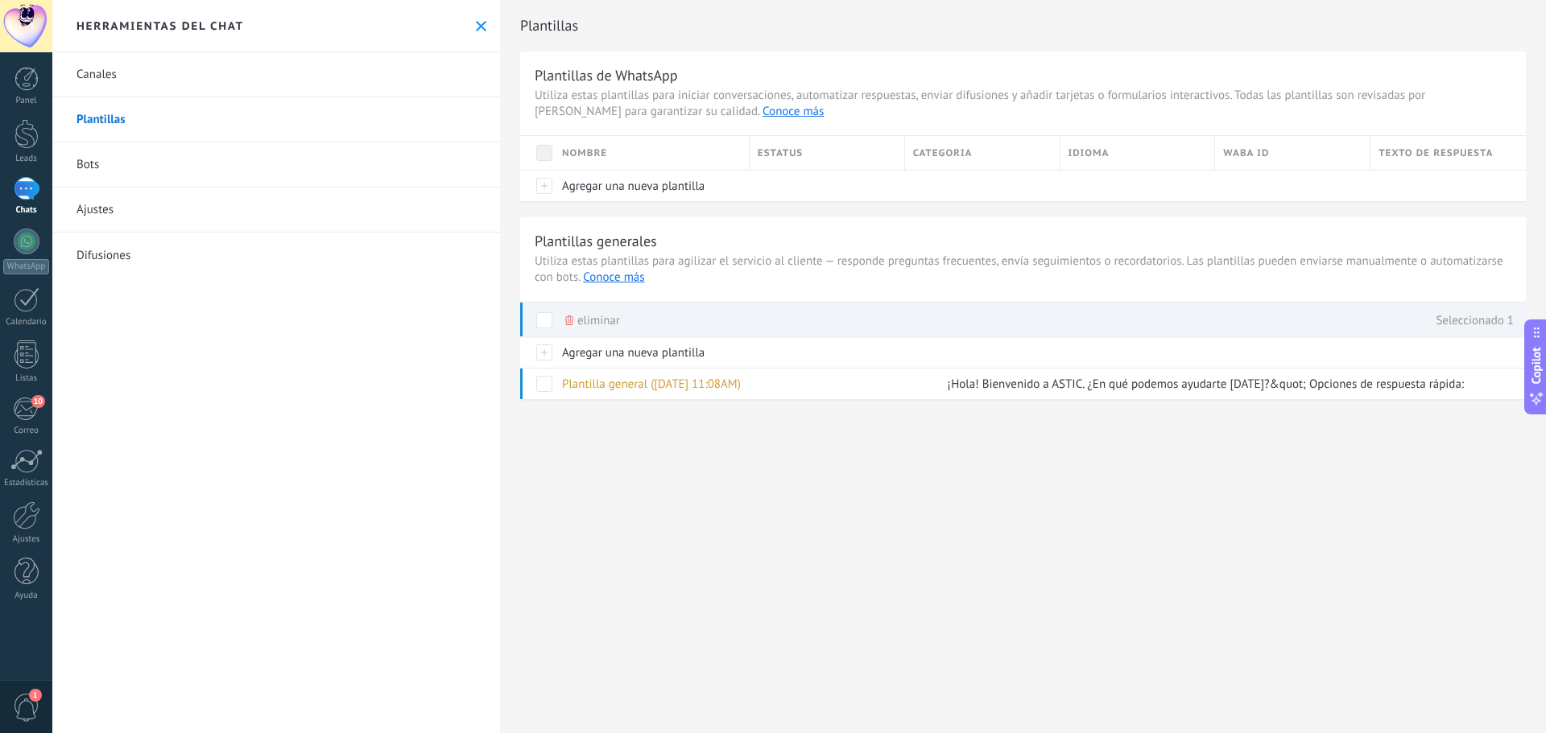
click at [582, 328] on span "eliminar" at bounding box center [598, 320] width 43 height 31
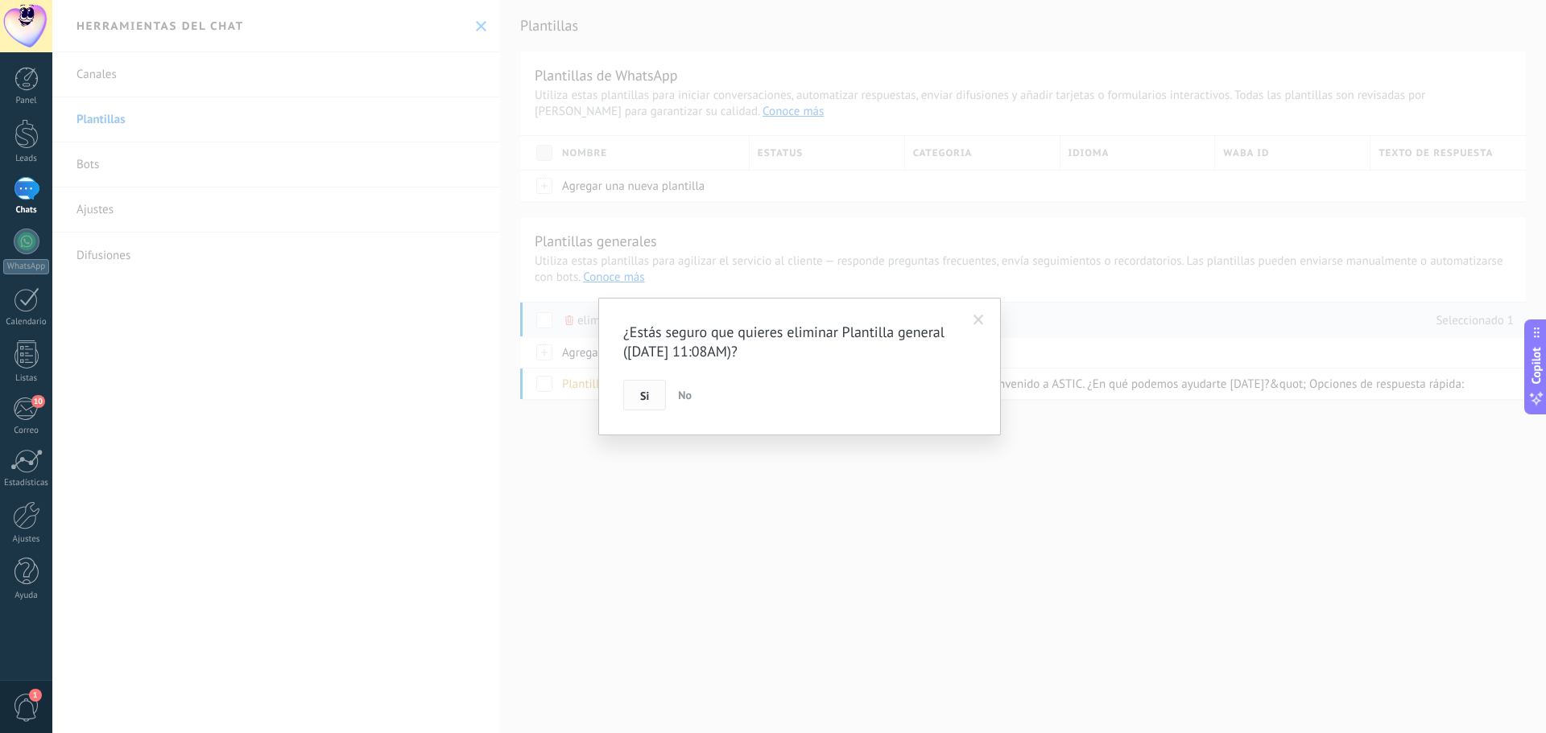
click at [651, 396] on button "Si" at bounding box center [644, 395] width 43 height 31
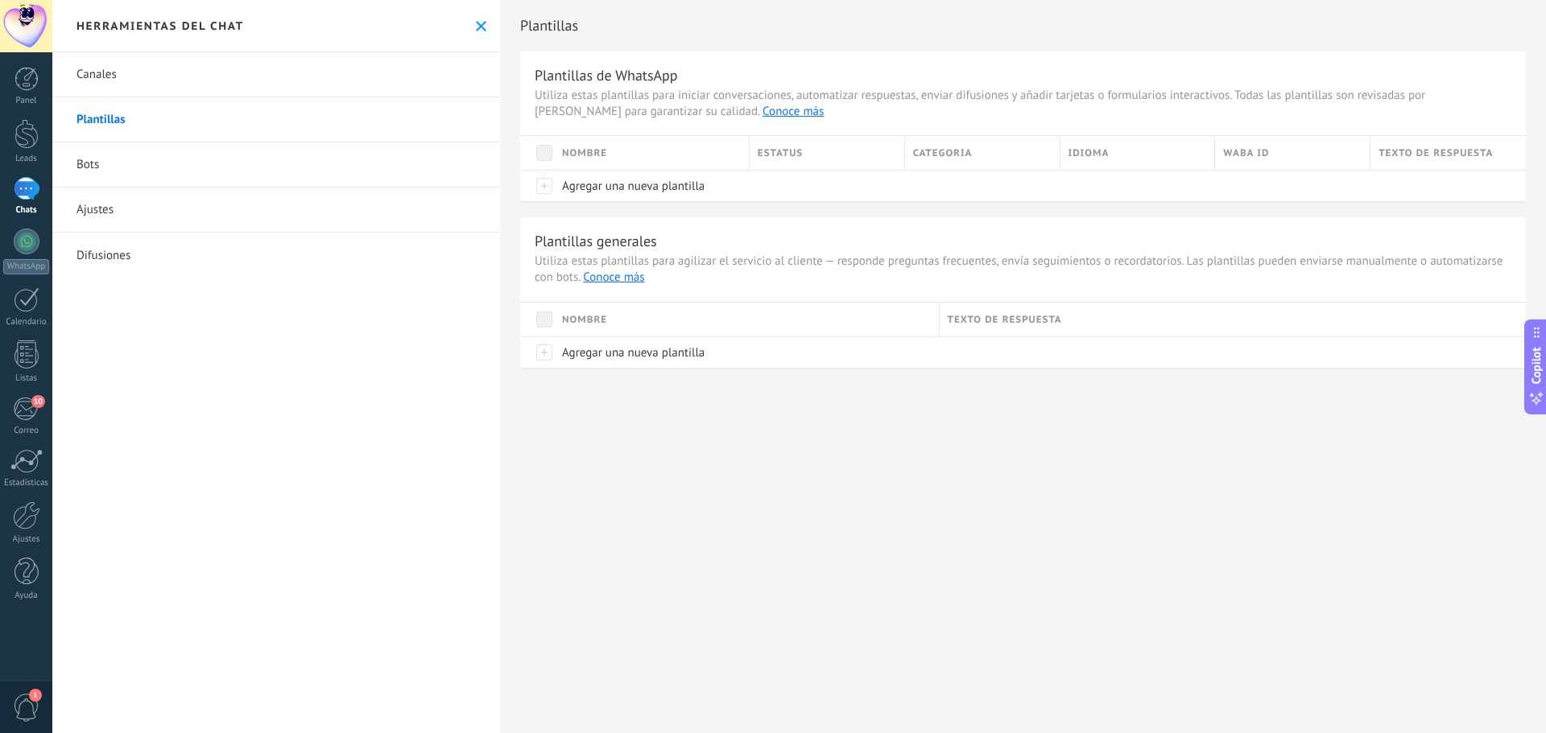
click at [93, 81] on link "Canales" at bounding box center [276, 74] width 448 height 45
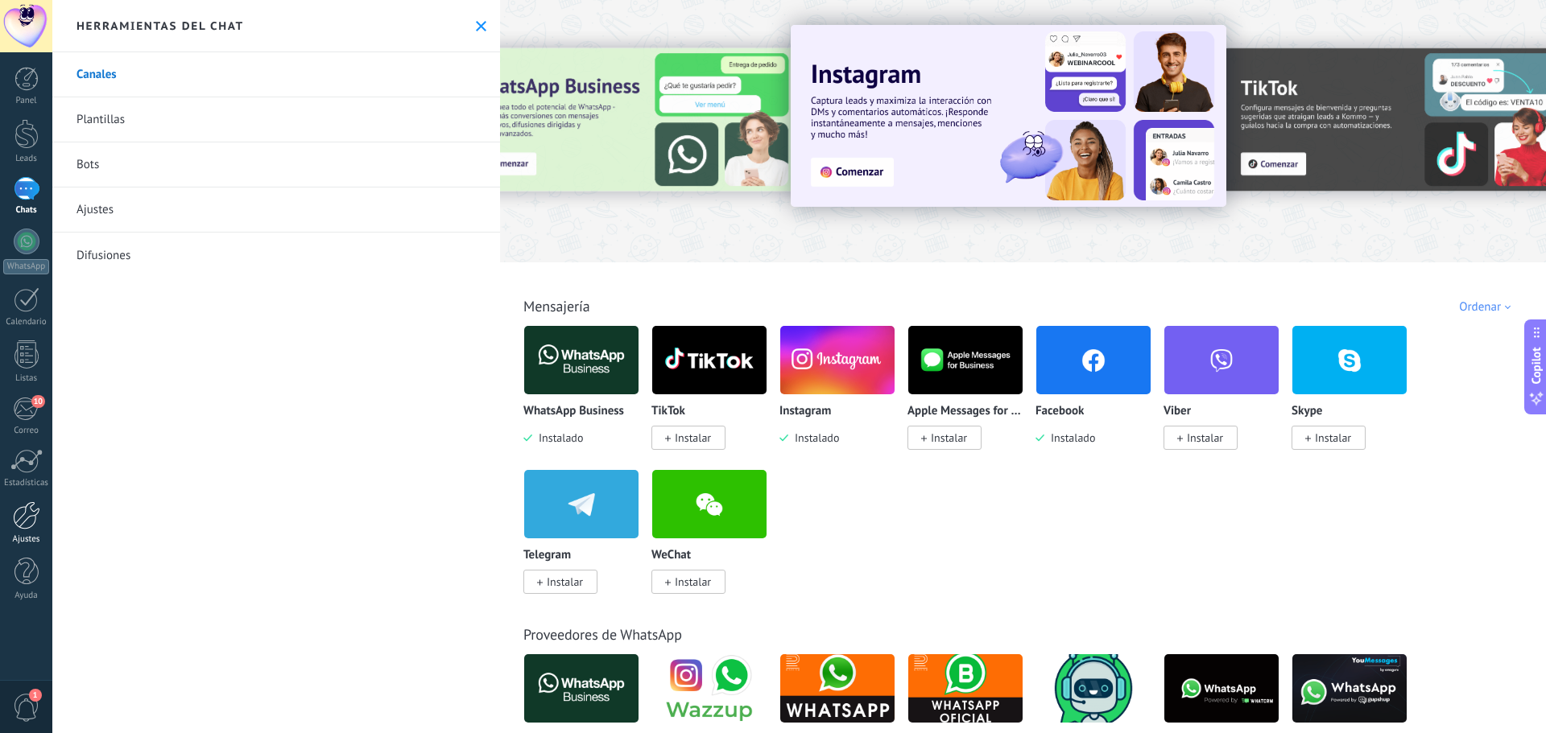
click at [31, 518] on div at bounding box center [26, 516] width 27 height 28
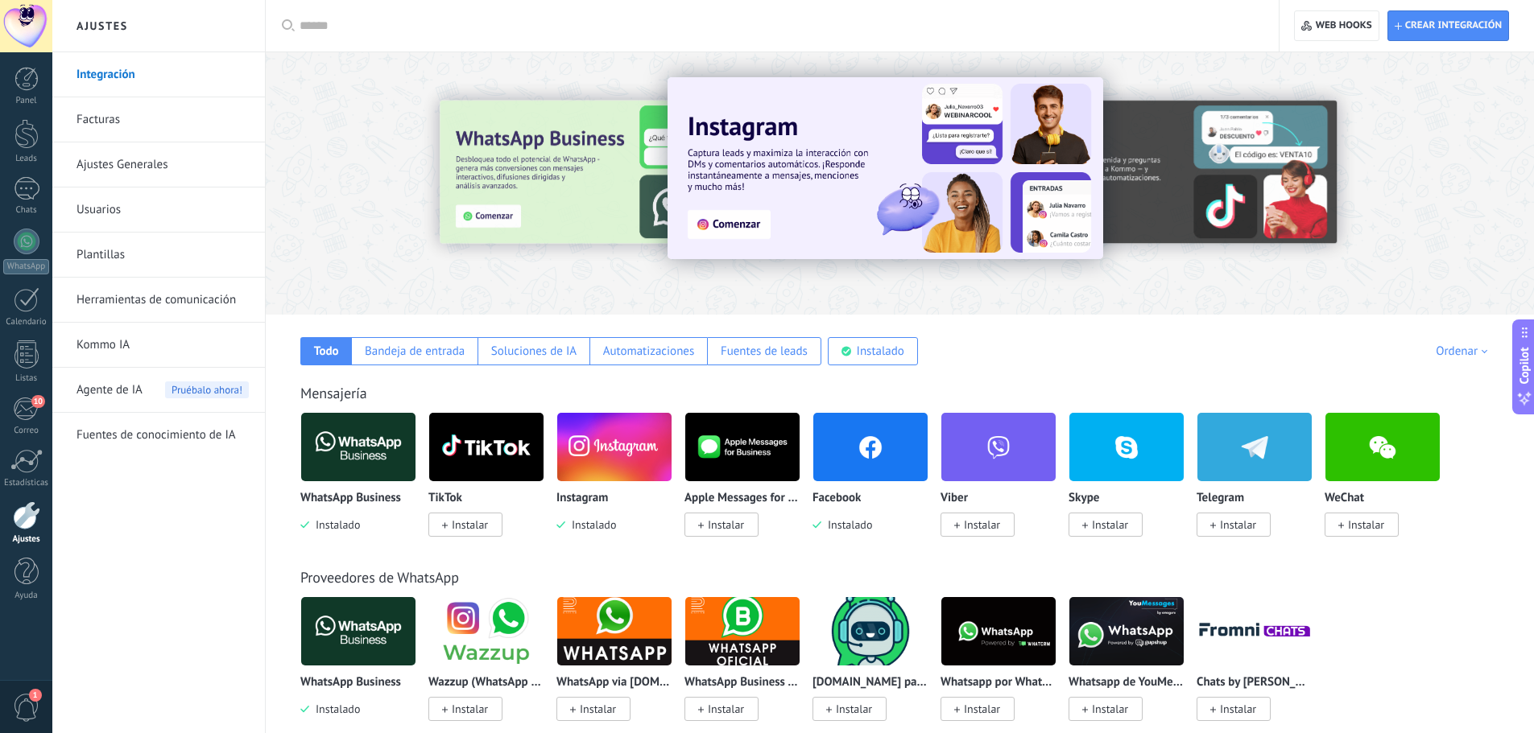
click at [95, 213] on link "Usuarios" at bounding box center [162, 210] width 172 height 45
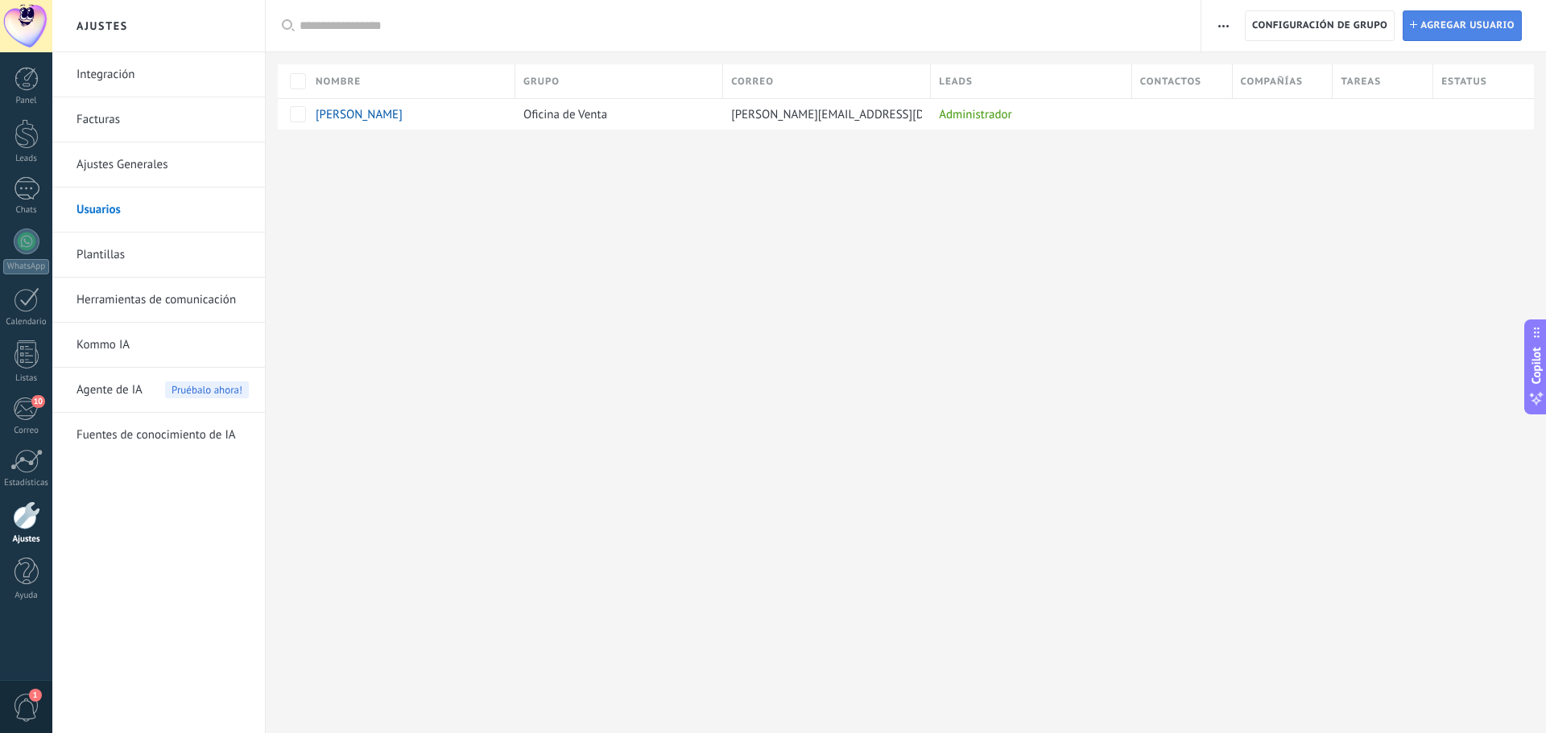
click at [1419, 33] on link "Instalar Agregar usuario" at bounding box center [1461, 25] width 119 height 31
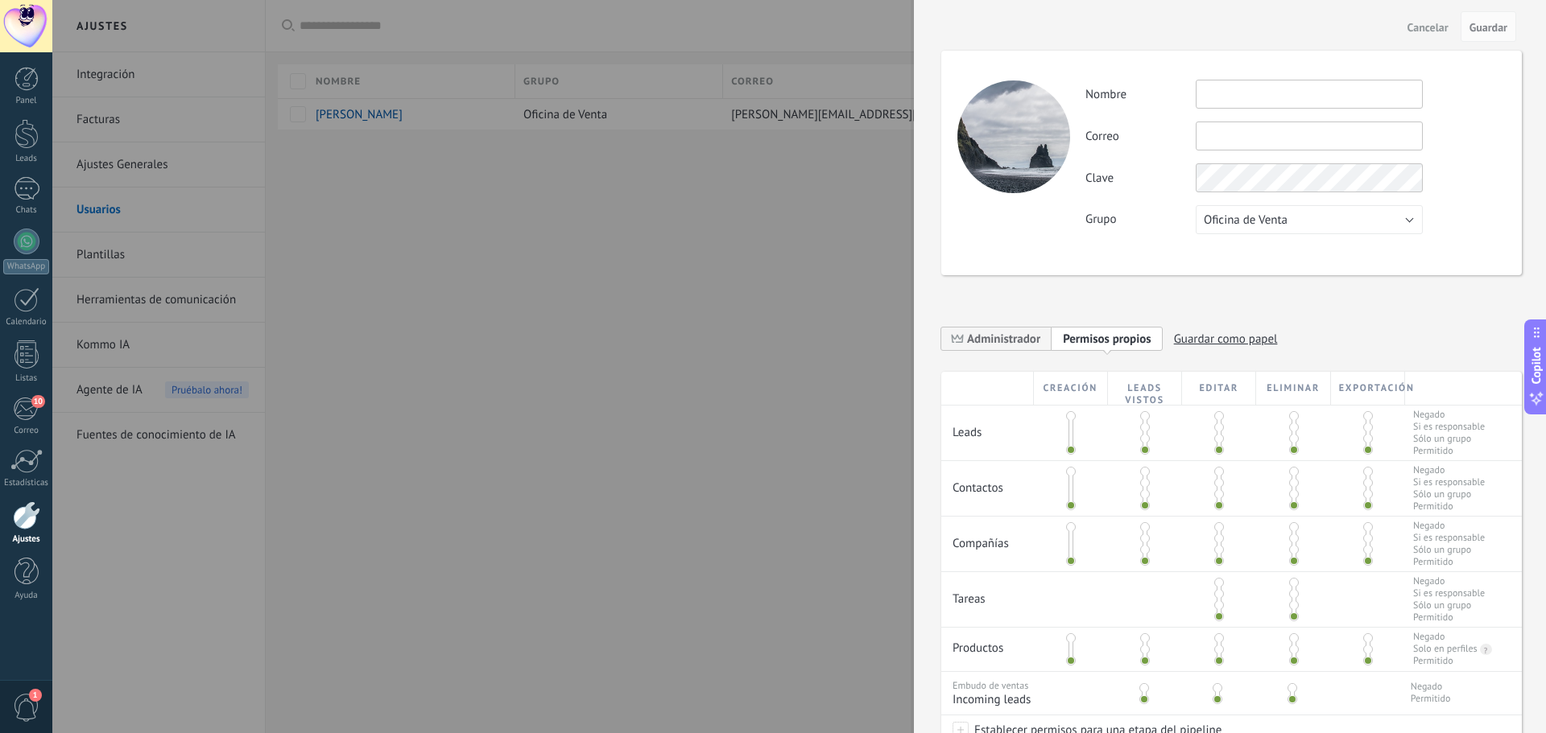
click at [594, 277] on div at bounding box center [773, 366] width 1546 height 733
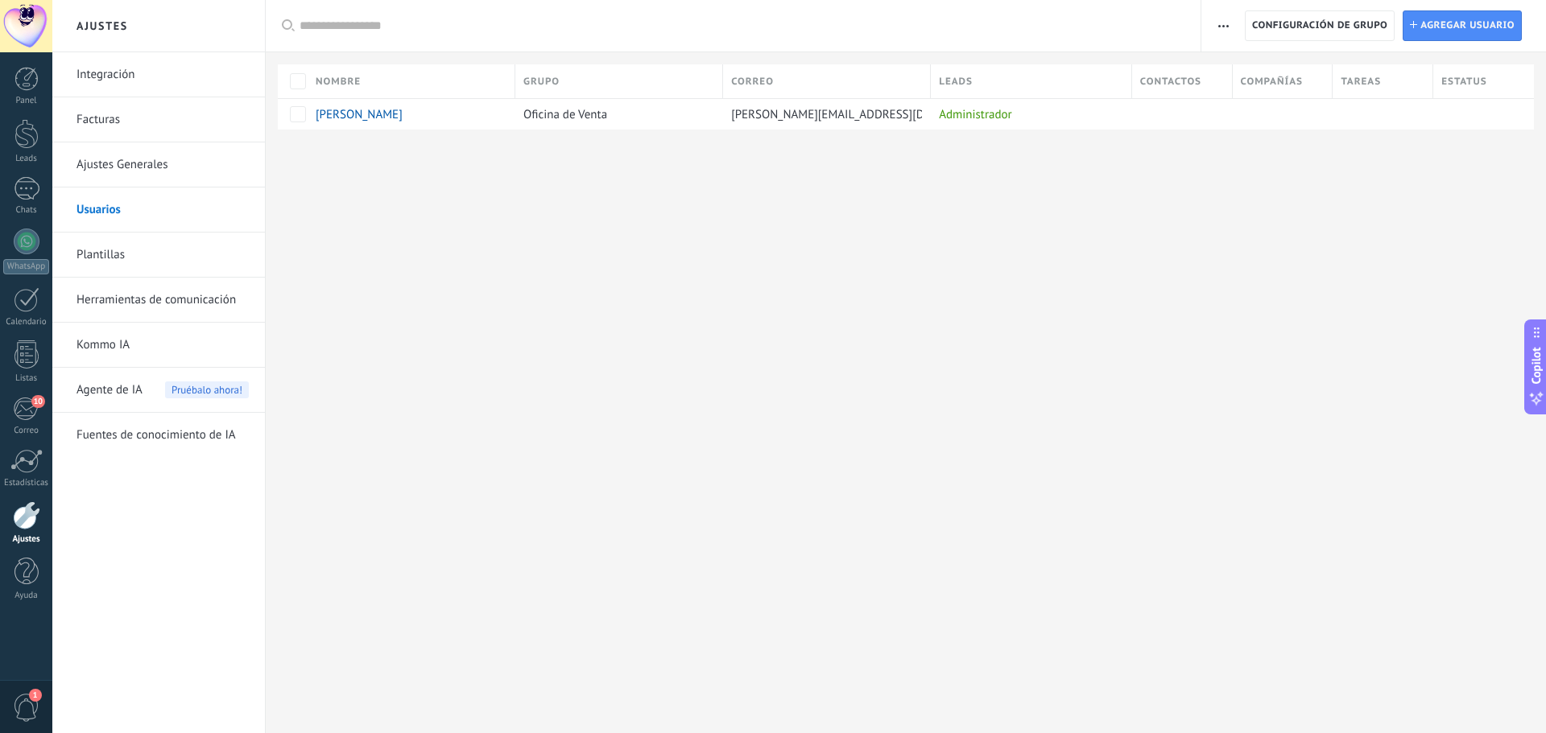
click at [26, 16] on div at bounding box center [26, 26] width 52 height 52
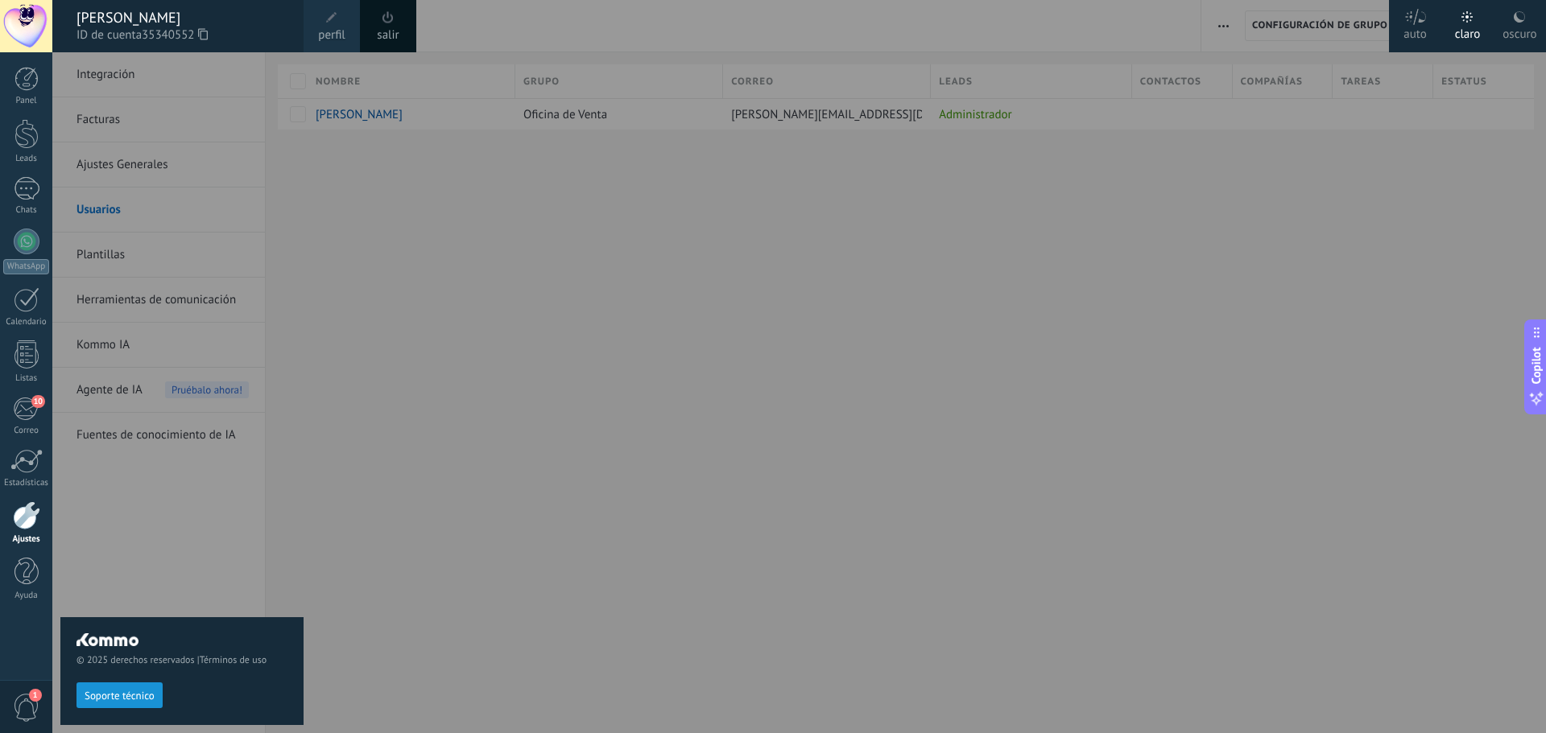
click at [477, 535] on div at bounding box center [825, 366] width 1546 height 733
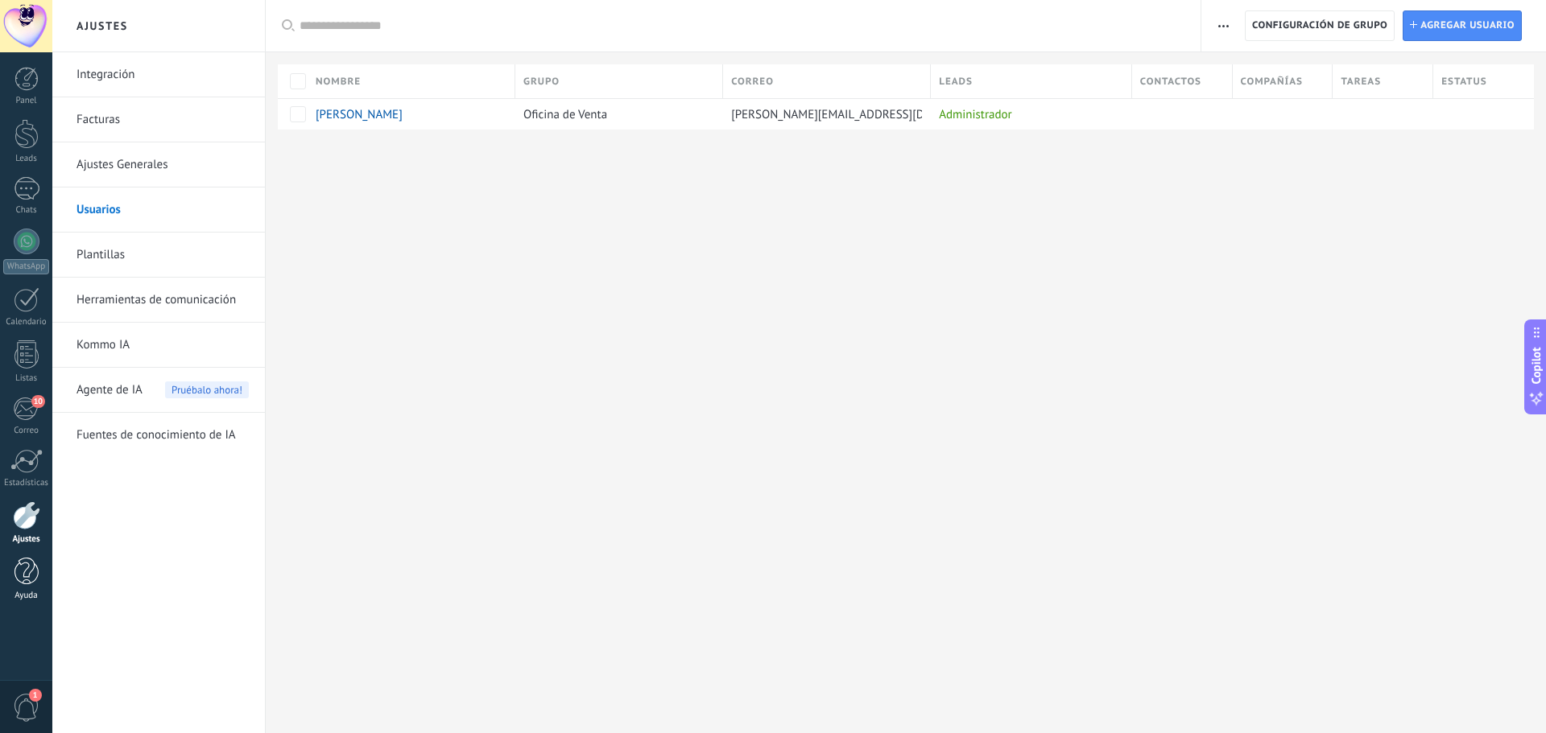
click at [32, 563] on div at bounding box center [26, 572] width 24 height 28
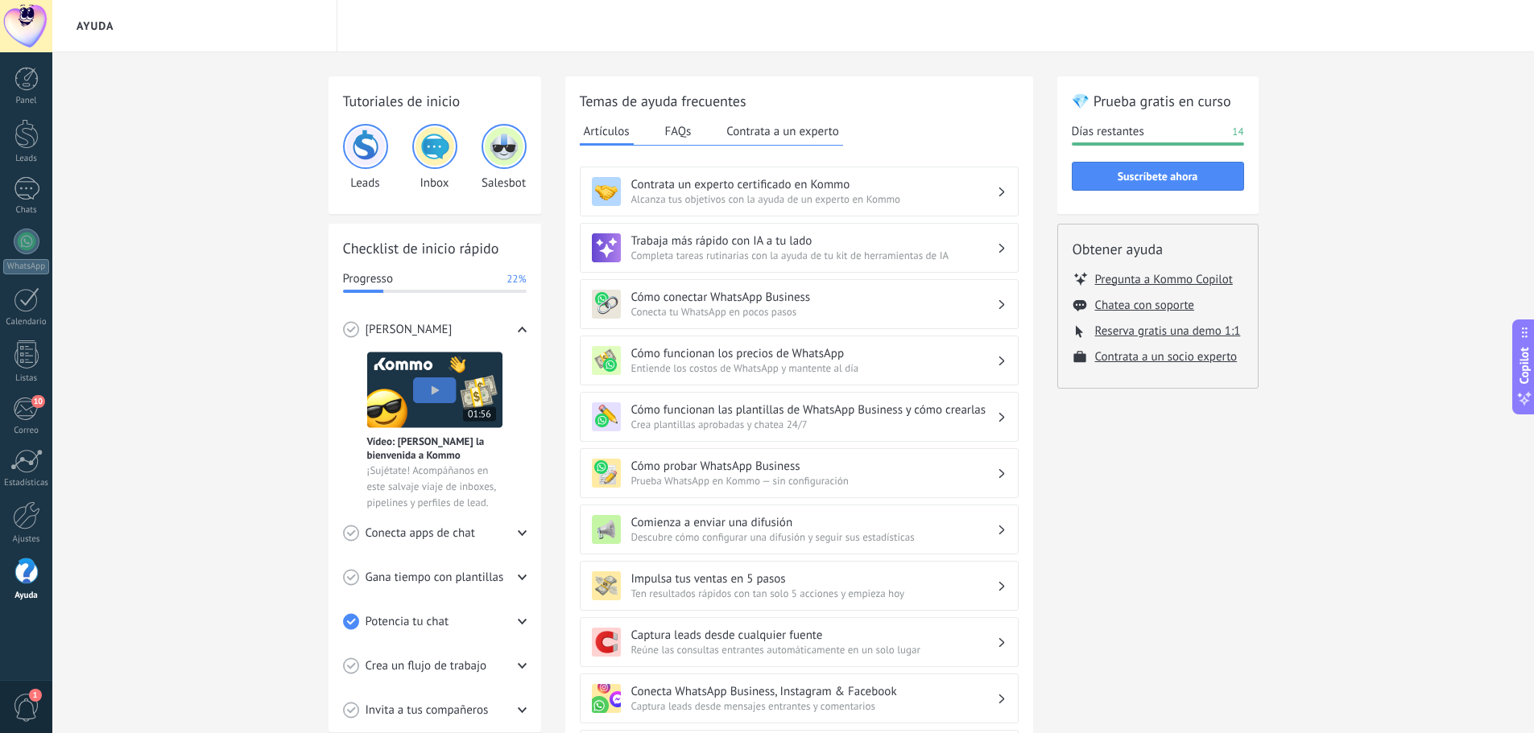
click at [419, 382] on img at bounding box center [434, 390] width 135 height 76
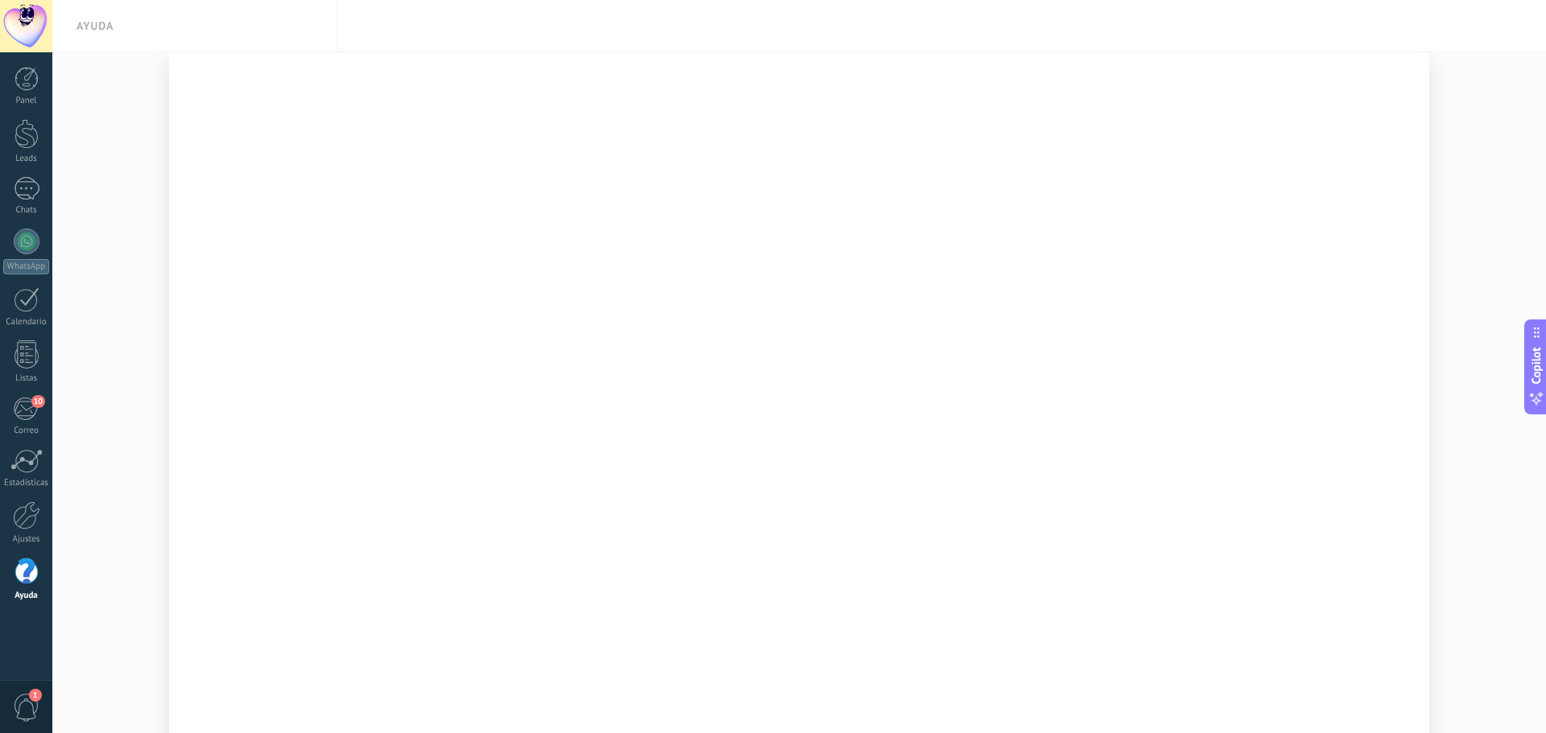
click at [1457, 109] on div at bounding box center [798, 366] width 1493 height 733
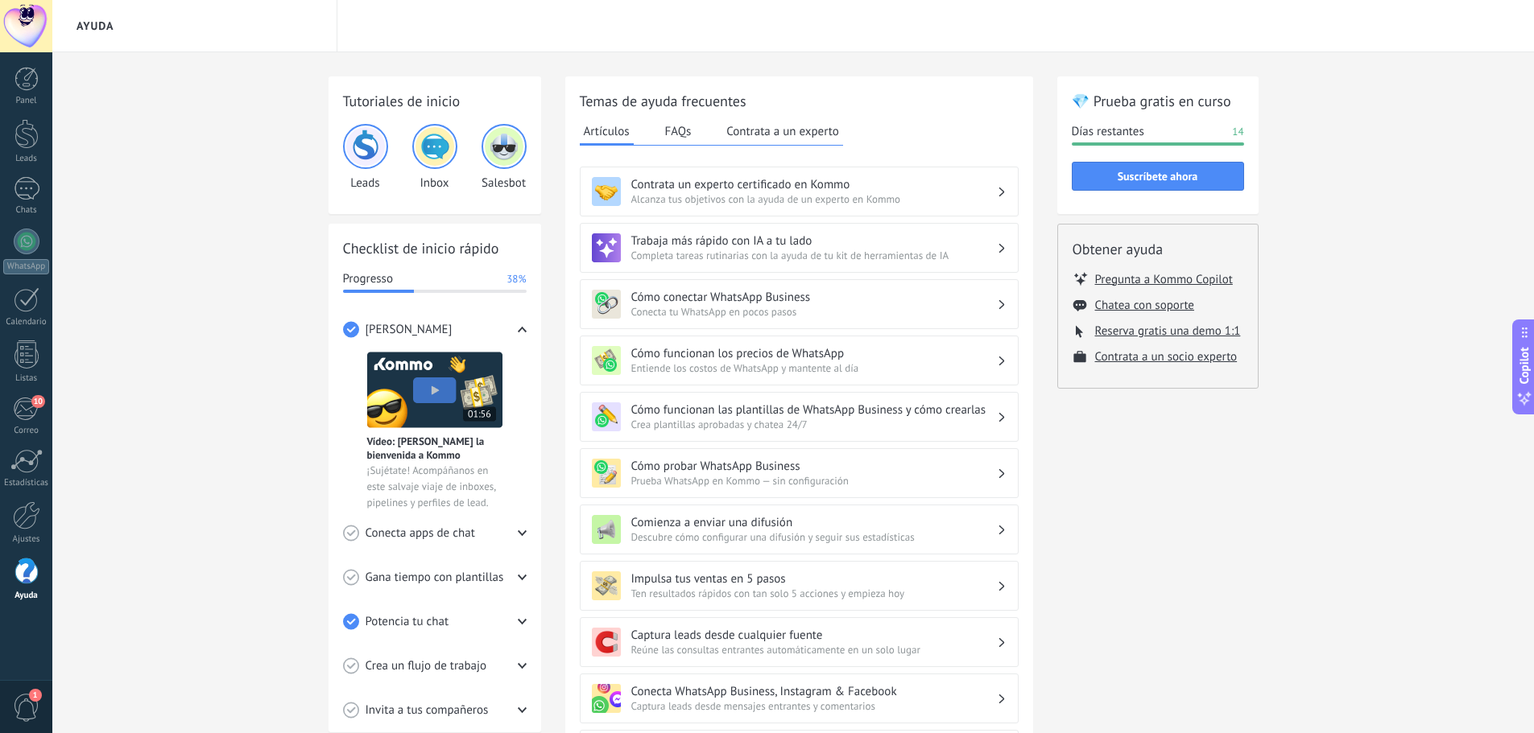
click at [449, 400] on img at bounding box center [434, 390] width 135 height 76
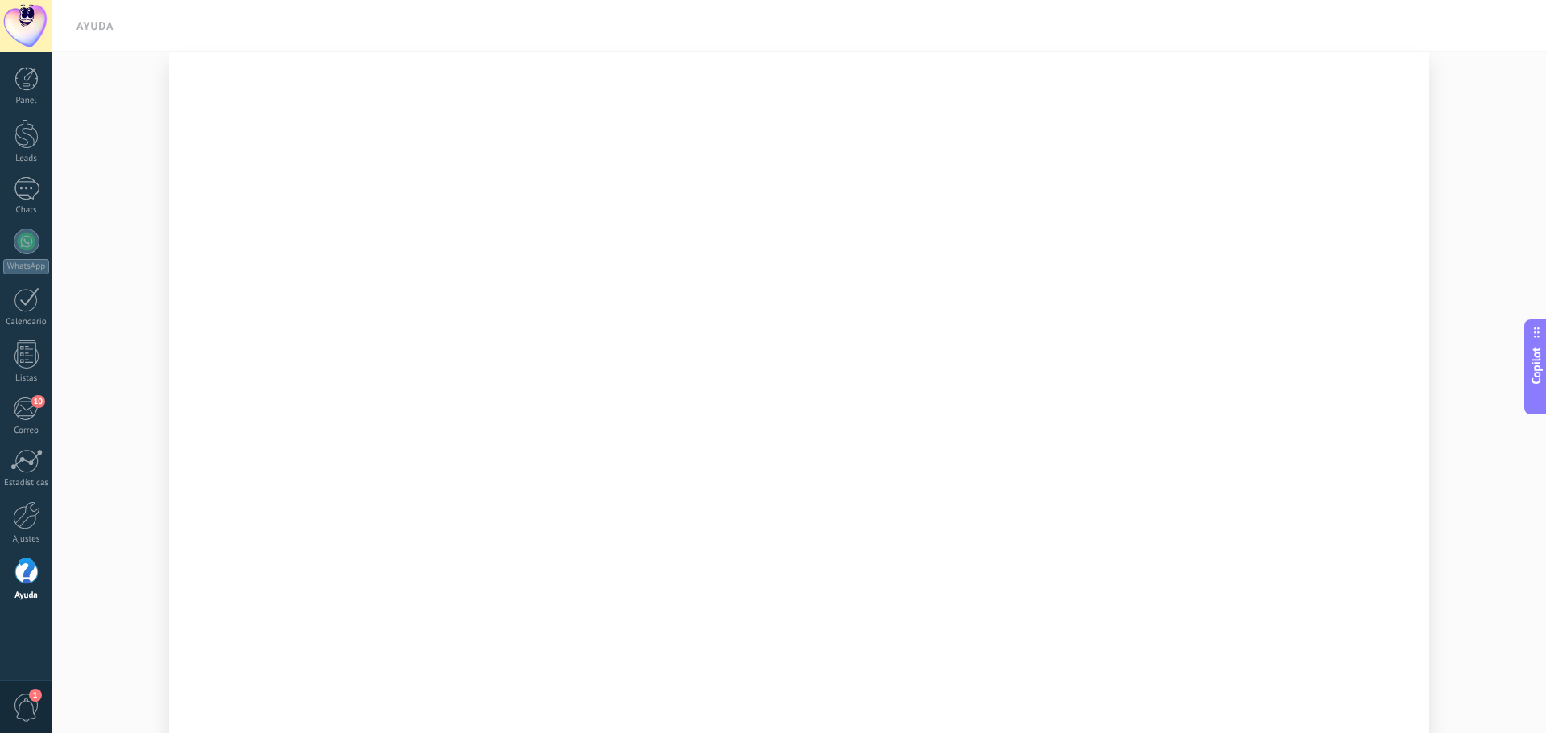
click at [1506, 163] on div at bounding box center [798, 366] width 1493 height 733
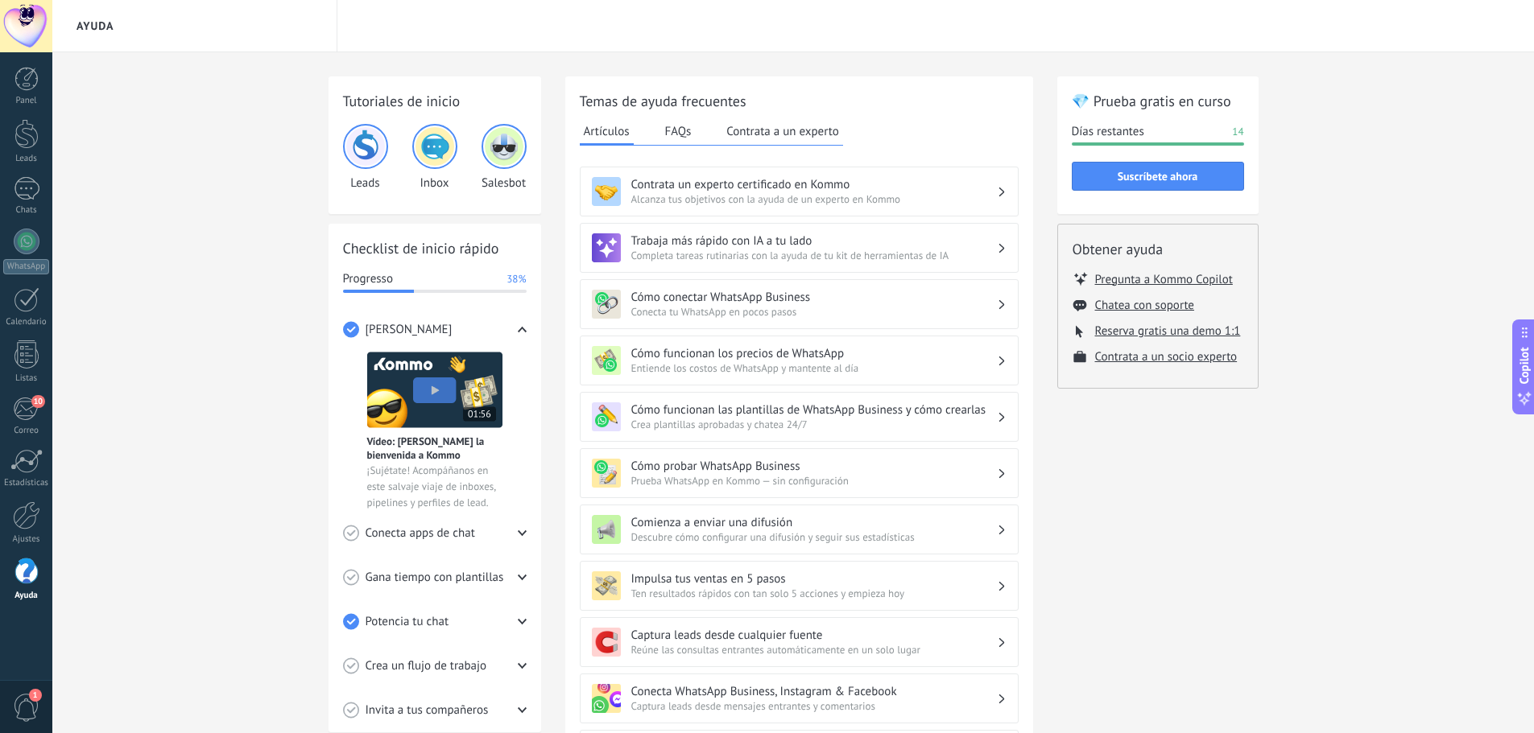
click at [486, 530] on div "Conecta apps de chat" at bounding box center [435, 533] width 184 height 44
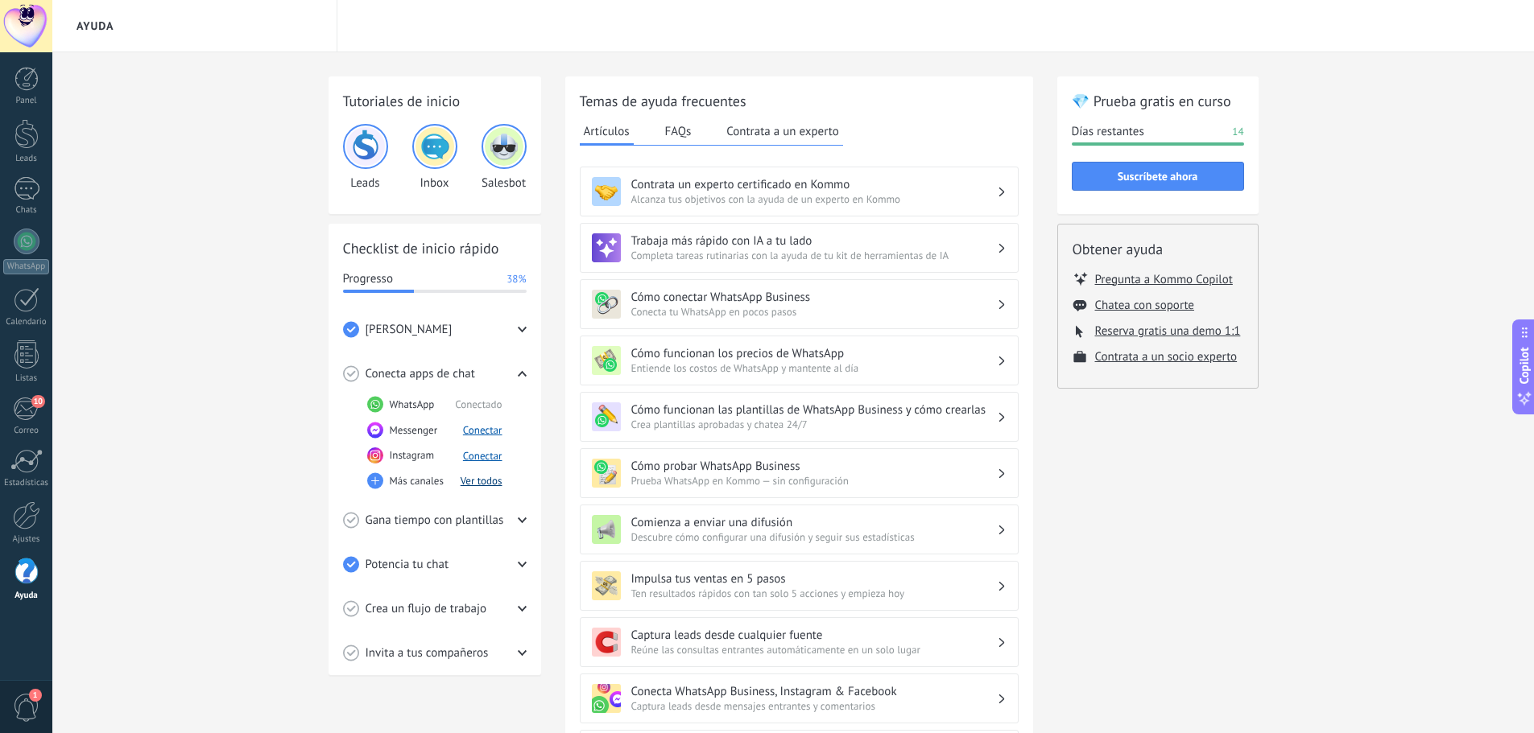
click at [484, 479] on button "Ver todos" at bounding box center [482, 481] width 42 height 14
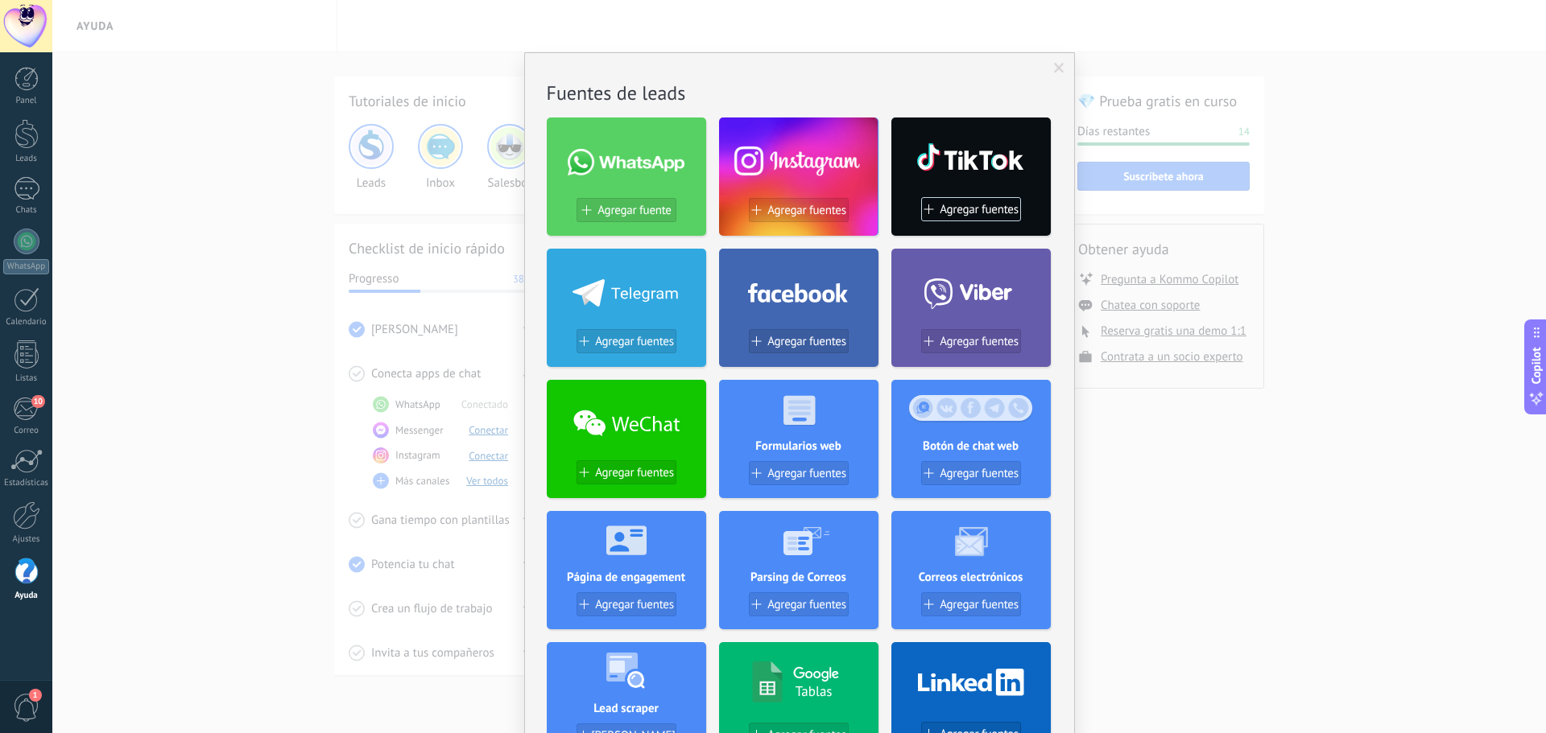
click at [1431, 262] on div "No hay resultados Fuentes de leads Agregar fuente Agregar fuentes Agregar fuent…" at bounding box center [798, 366] width 1493 height 733
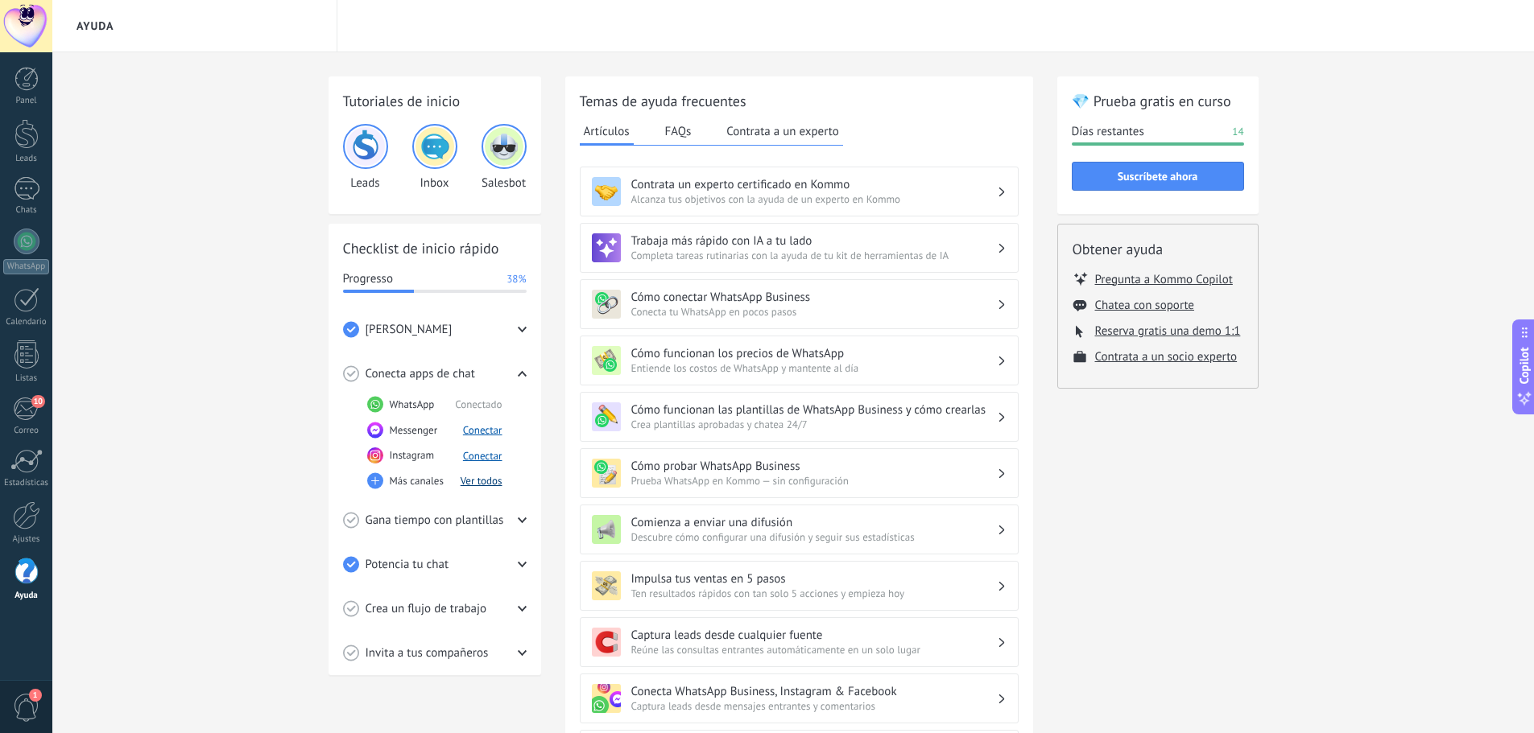
click at [486, 475] on button "Ver todos" at bounding box center [482, 481] width 42 height 14
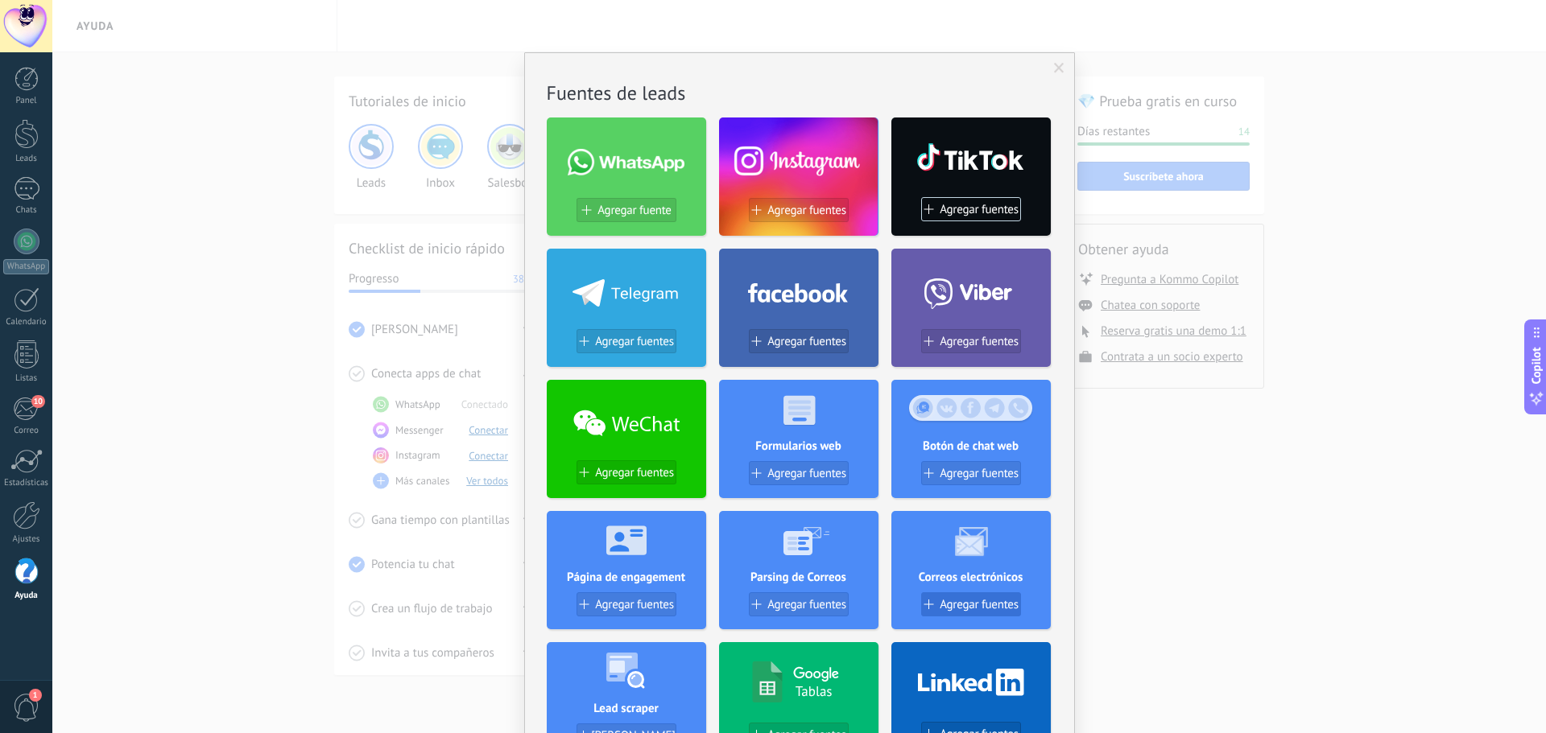
click at [963, 604] on span "Agregar fuentes" at bounding box center [979, 605] width 79 height 14
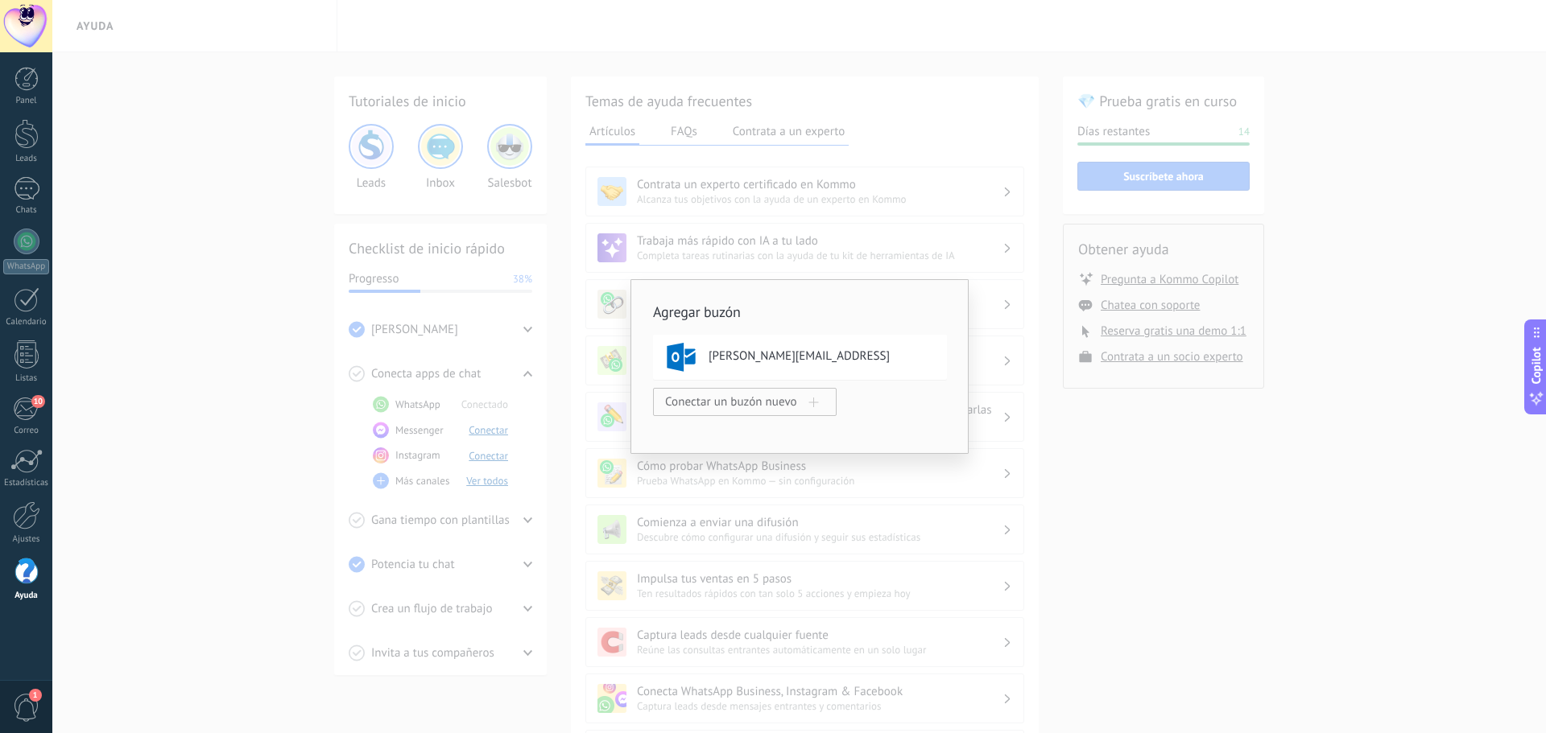
click at [1089, 434] on div "Agregar buzón arie.saportas@astic.com.co Conectar un buzón nuevo" at bounding box center [798, 366] width 1493 height 733
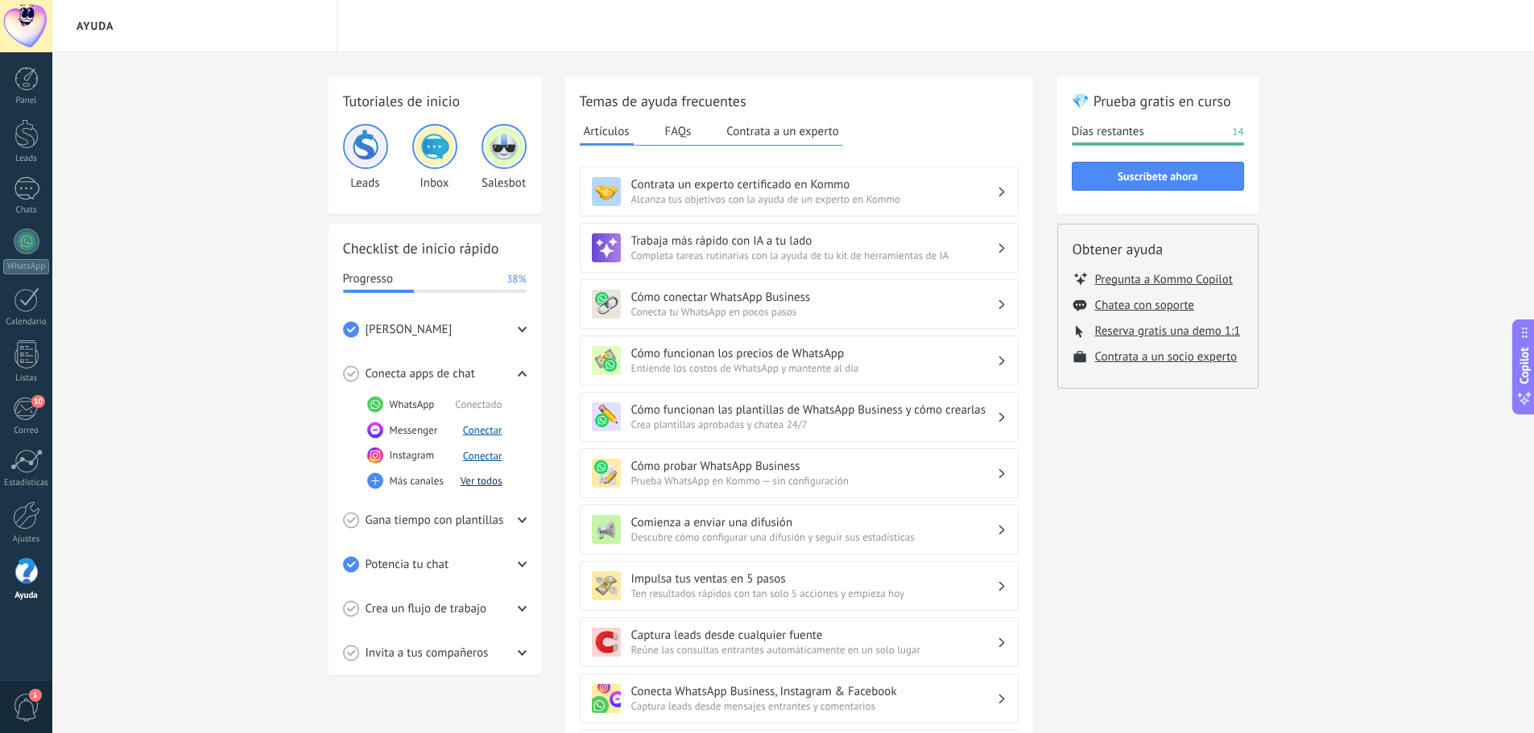
click at [486, 483] on button "Ver todos" at bounding box center [482, 481] width 42 height 14
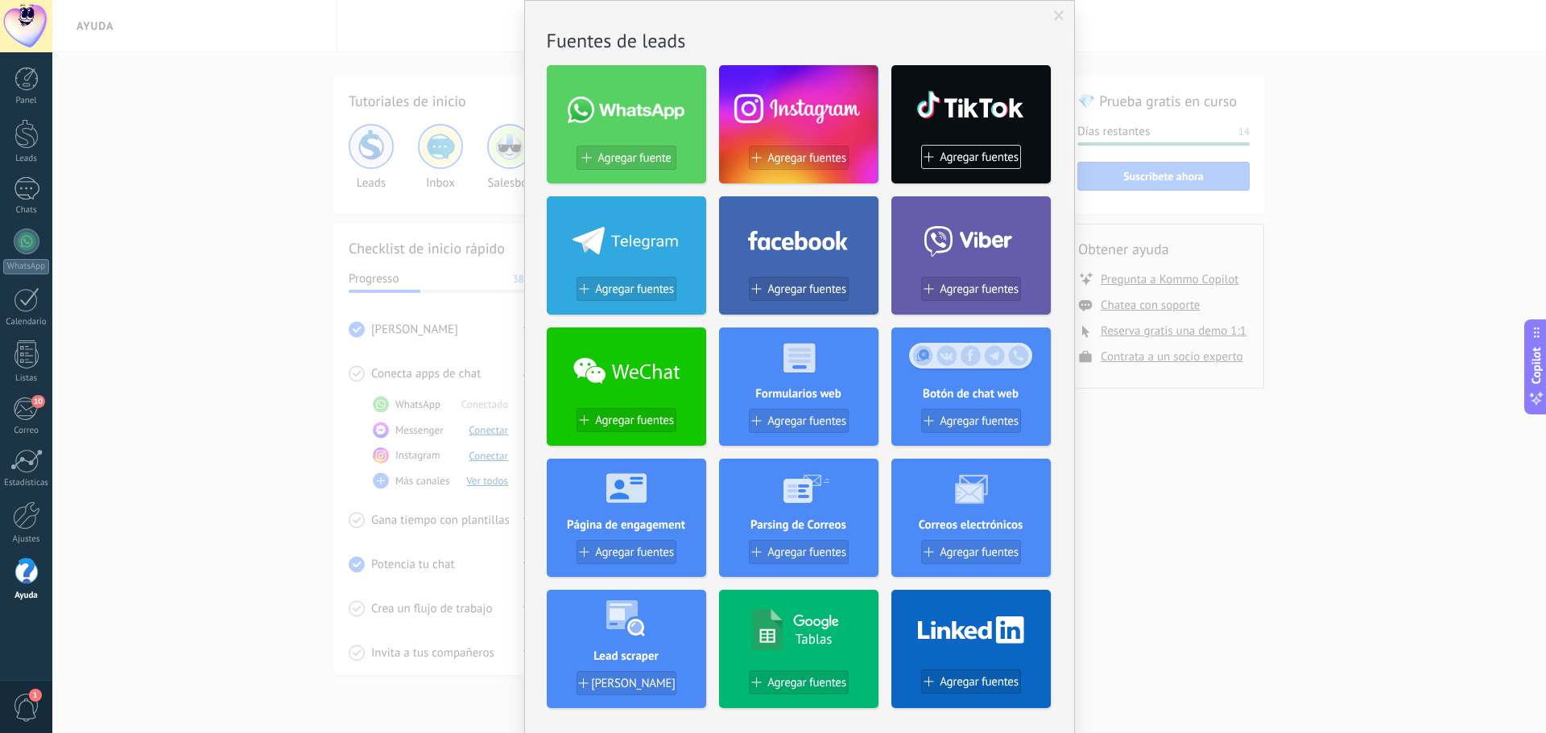
scroll to position [81, 0]
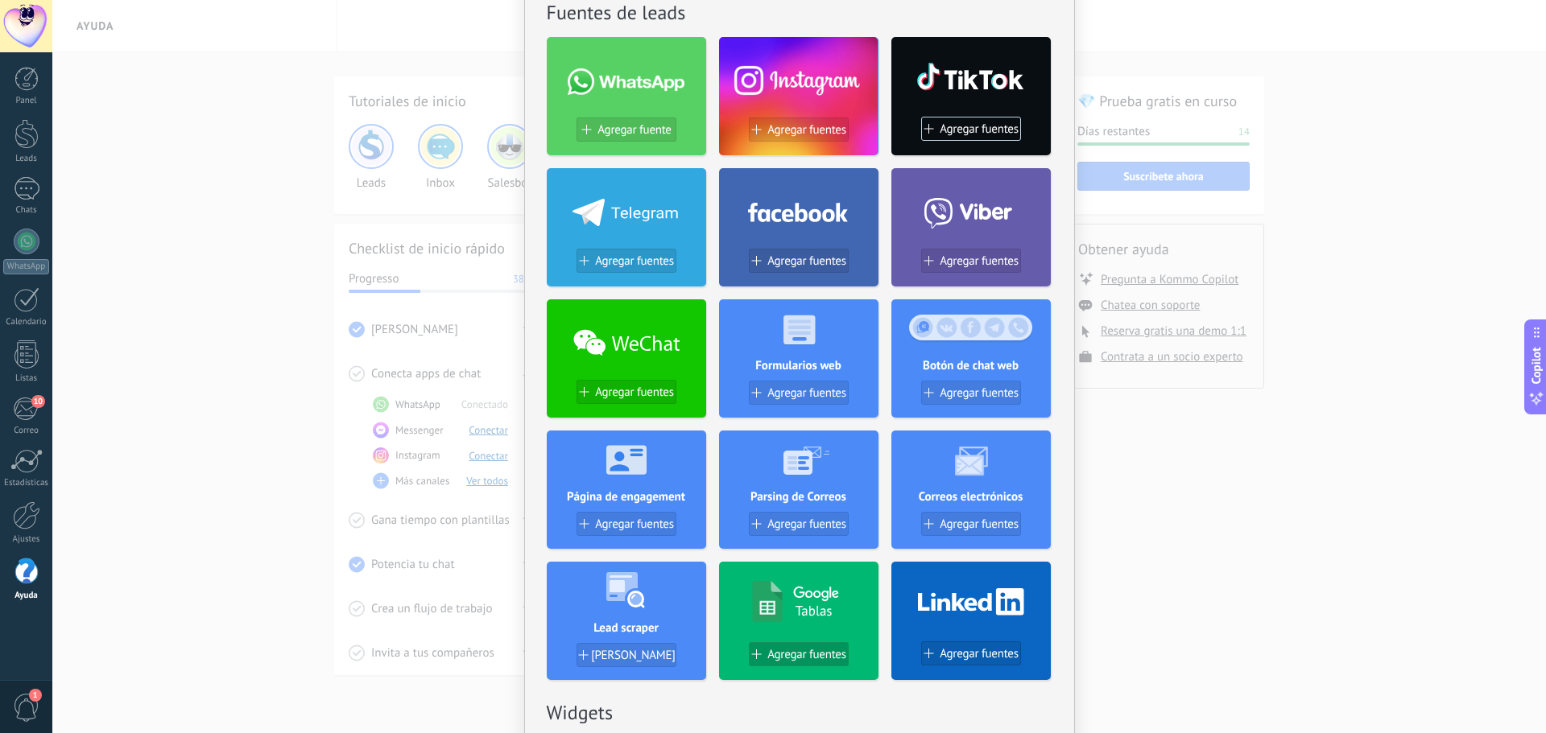
click at [791, 648] on span "Agregar fuentes" at bounding box center [806, 655] width 79 height 14
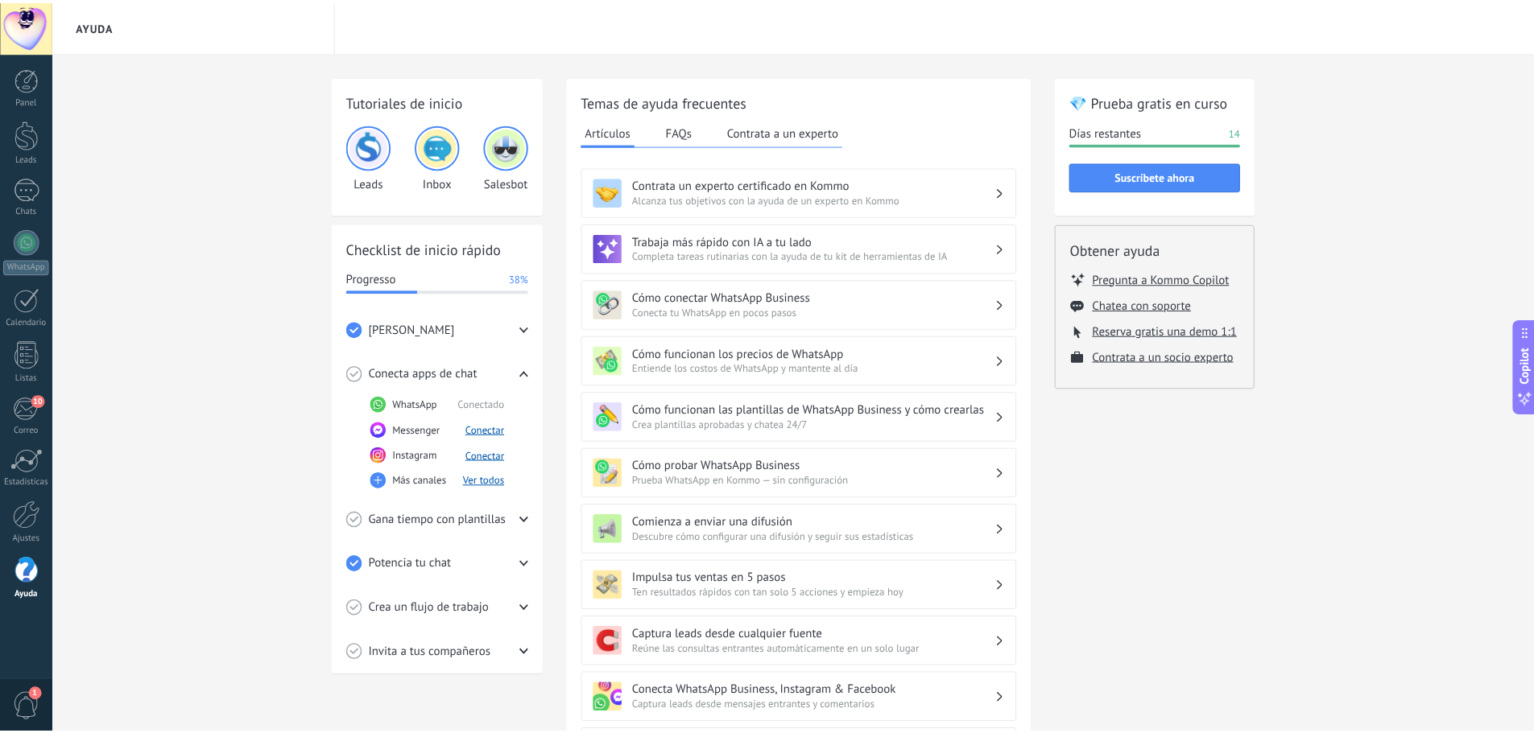
scroll to position [0, 0]
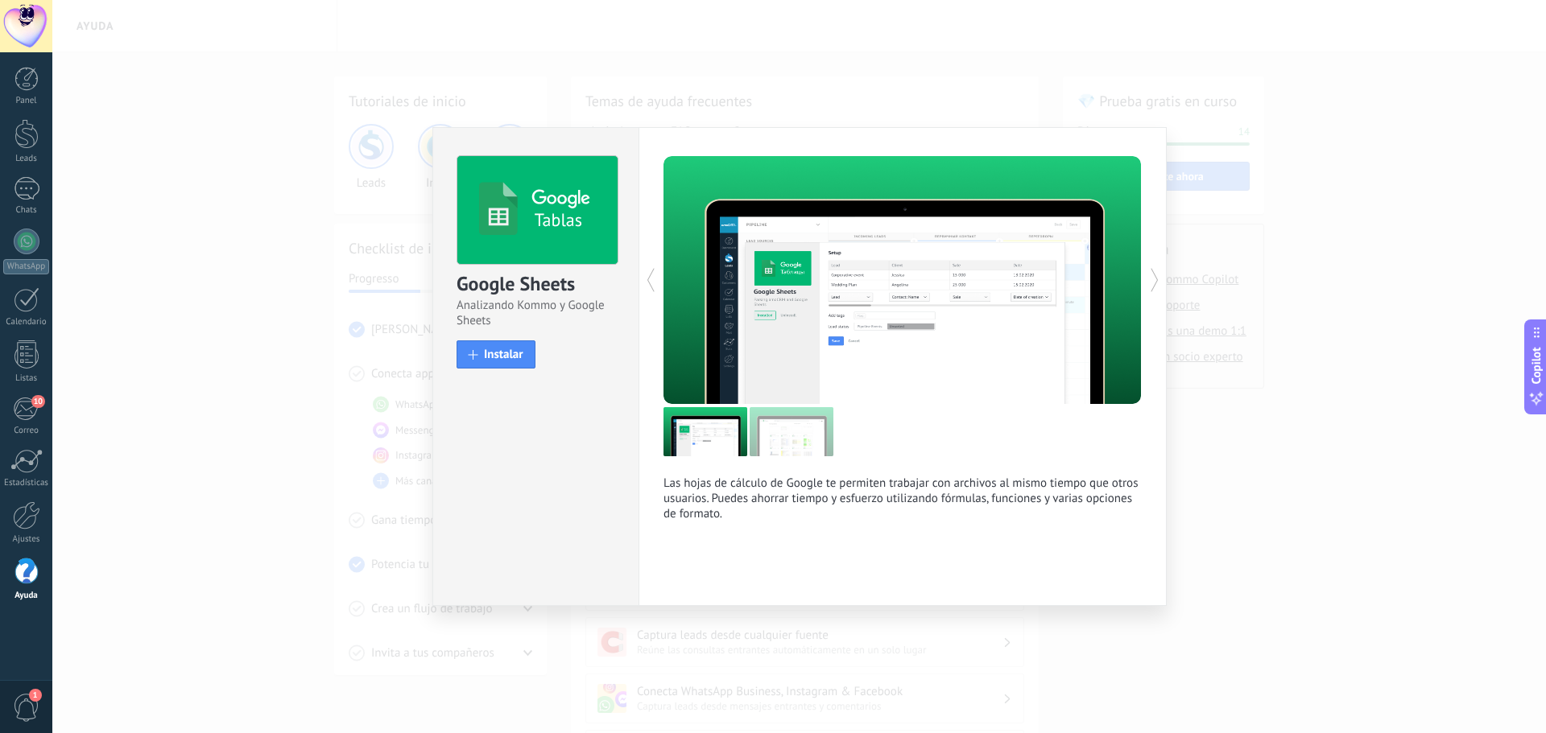
click at [1241, 473] on div "Tablas Google Sheets Analizando Kommo y Google Sheets install Instalar Las hoja…" at bounding box center [798, 366] width 1493 height 733
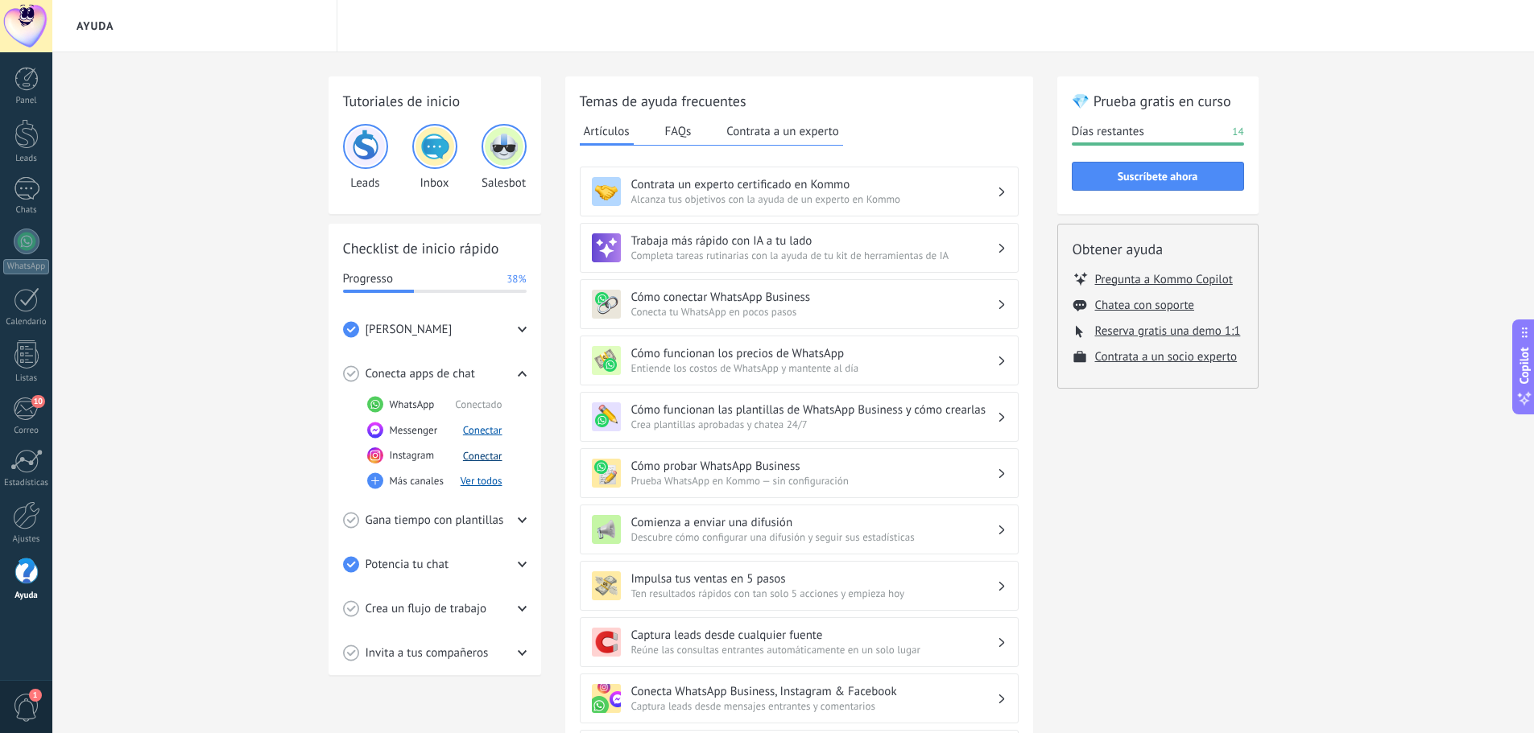
click at [490, 452] on button "Conectar" at bounding box center [482, 456] width 39 height 14
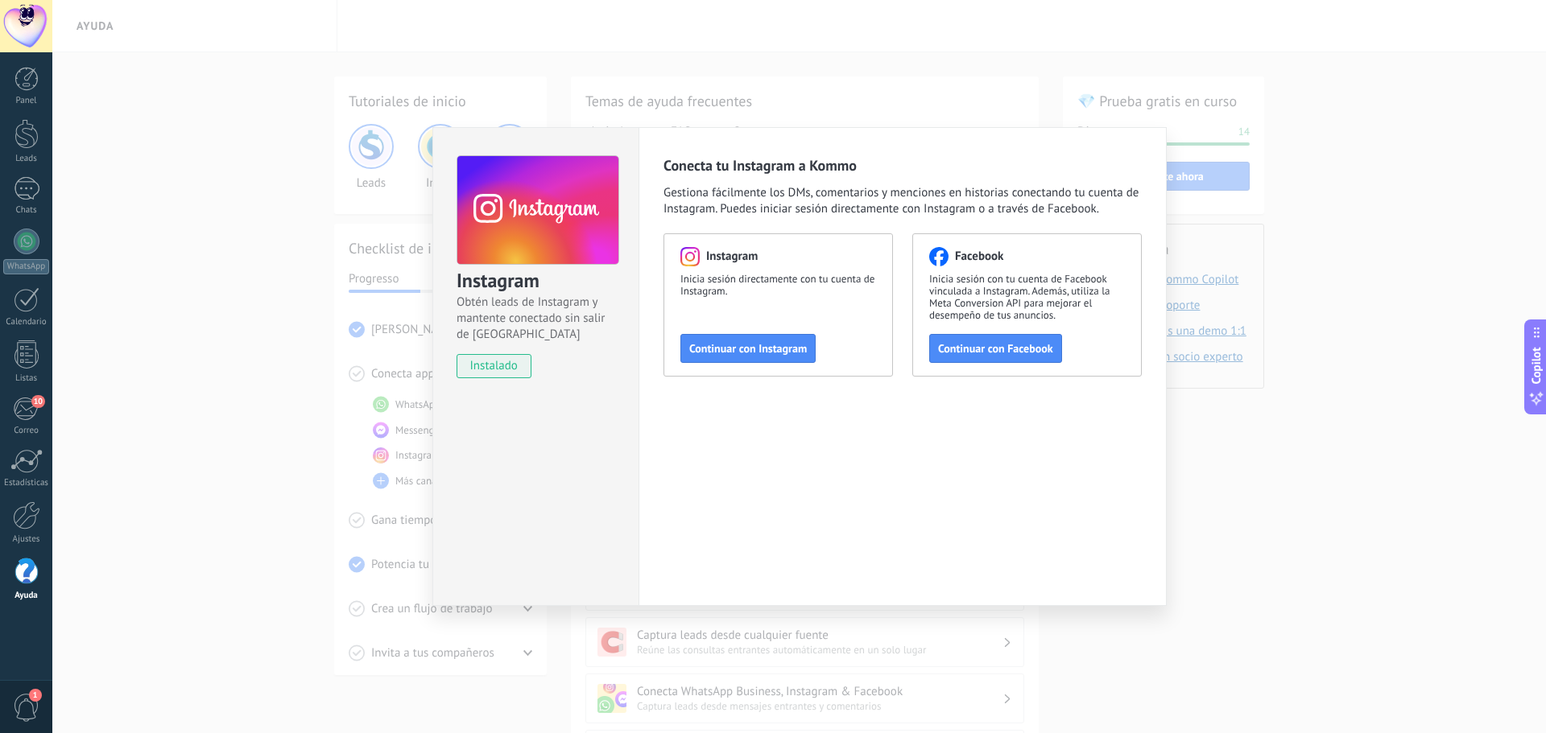
click at [512, 375] on span "instalado" at bounding box center [493, 366] width 73 height 24
click at [508, 364] on span "instalado" at bounding box center [493, 366] width 73 height 24
click at [1011, 352] on span "Continuar con Facebook" at bounding box center [995, 348] width 115 height 11
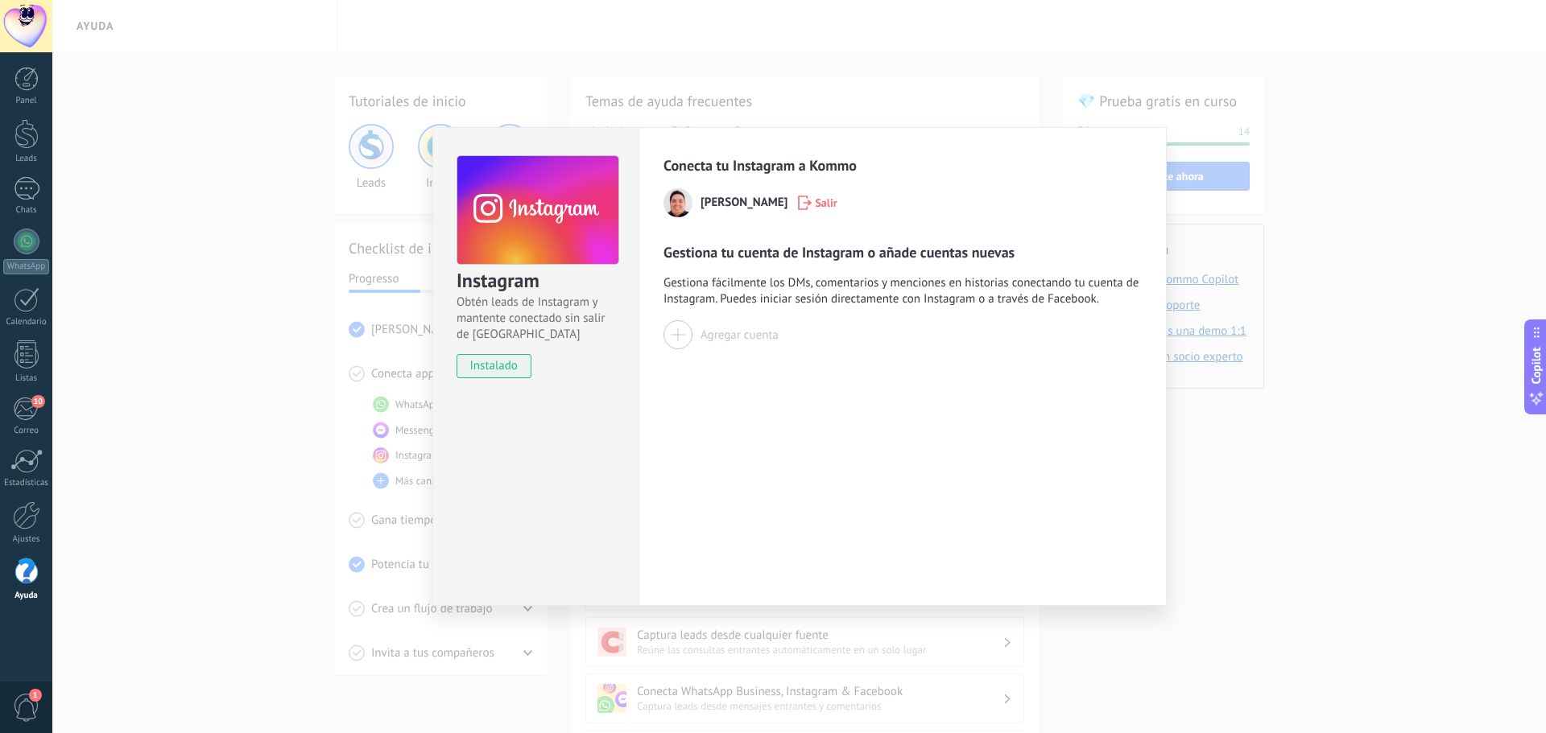
click at [512, 364] on span "instalado" at bounding box center [493, 366] width 73 height 24
click at [1265, 493] on div "Instagram Obtén leads de Instagram y mantente conectado sin salir de Kommo inst…" at bounding box center [798, 366] width 1493 height 733
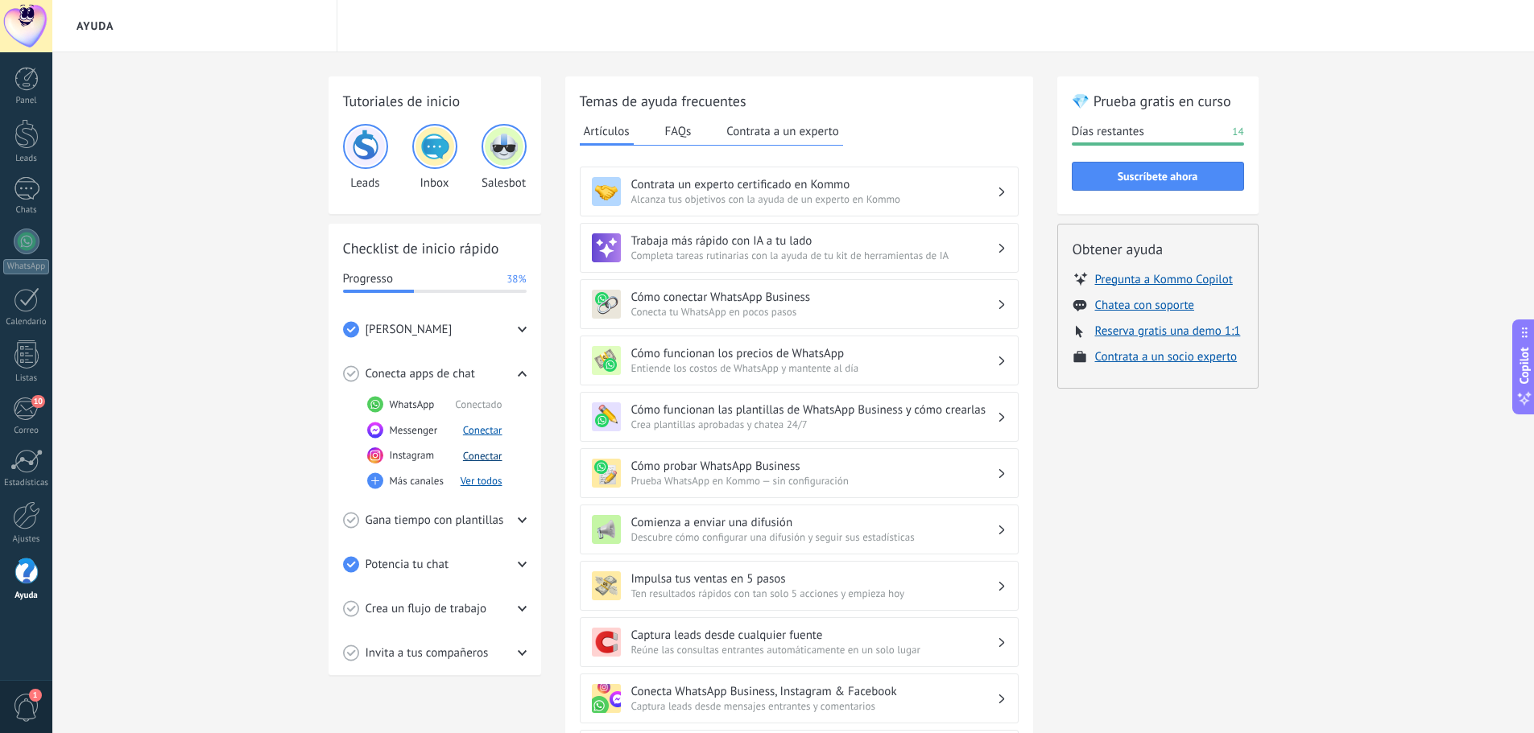
click at [467, 453] on button "Conectar" at bounding box center [482, 456] width 39 height 14
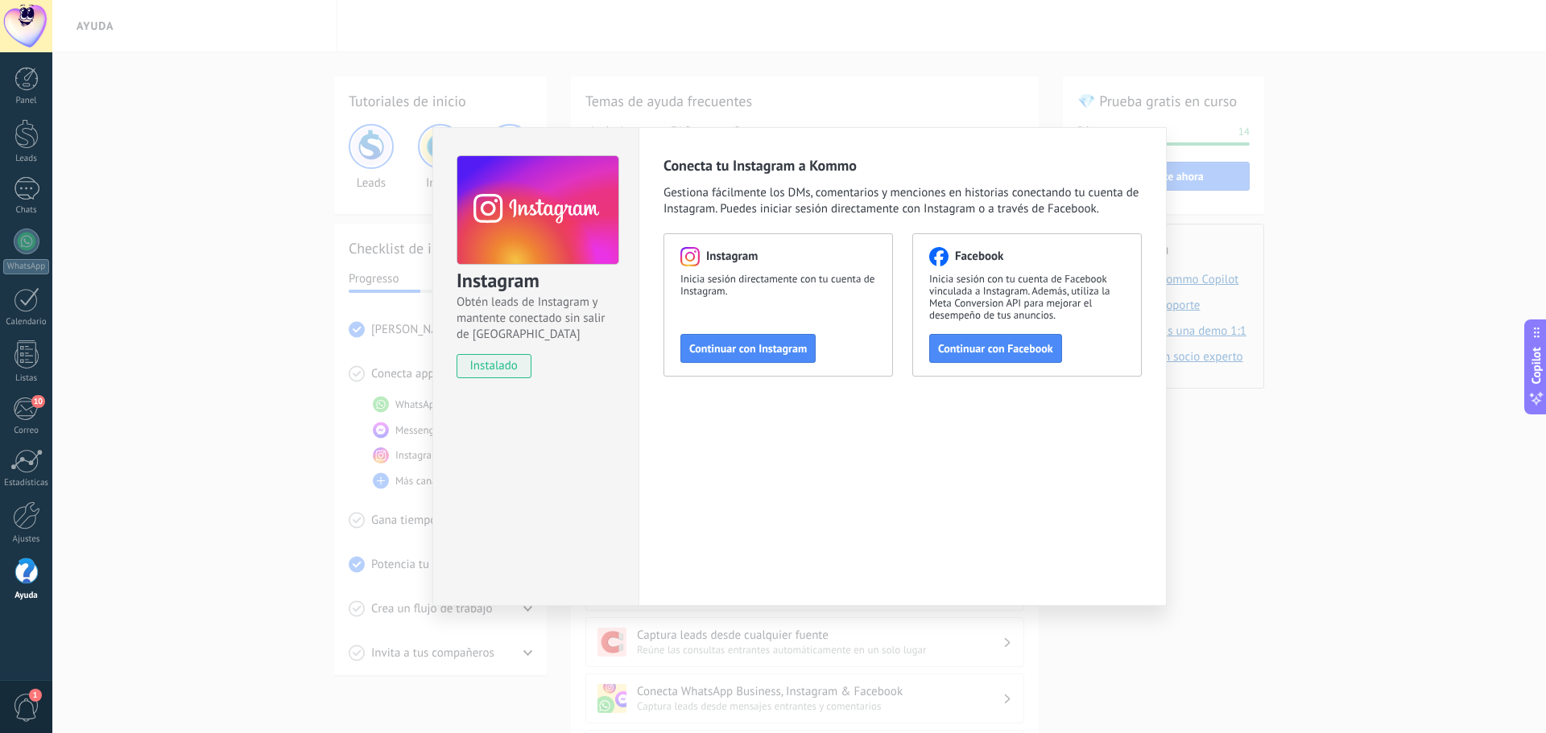
click at [699, 337] on button "Continuar con Instagram" at bounding box center [747, 348] width 135 height 29
click at [1360, 223] on div "Instagram Obtén leads de Instagram y mantente conectado sin salir de Kommo inst…" at bounding box center [798, 366] width 1493 height 733
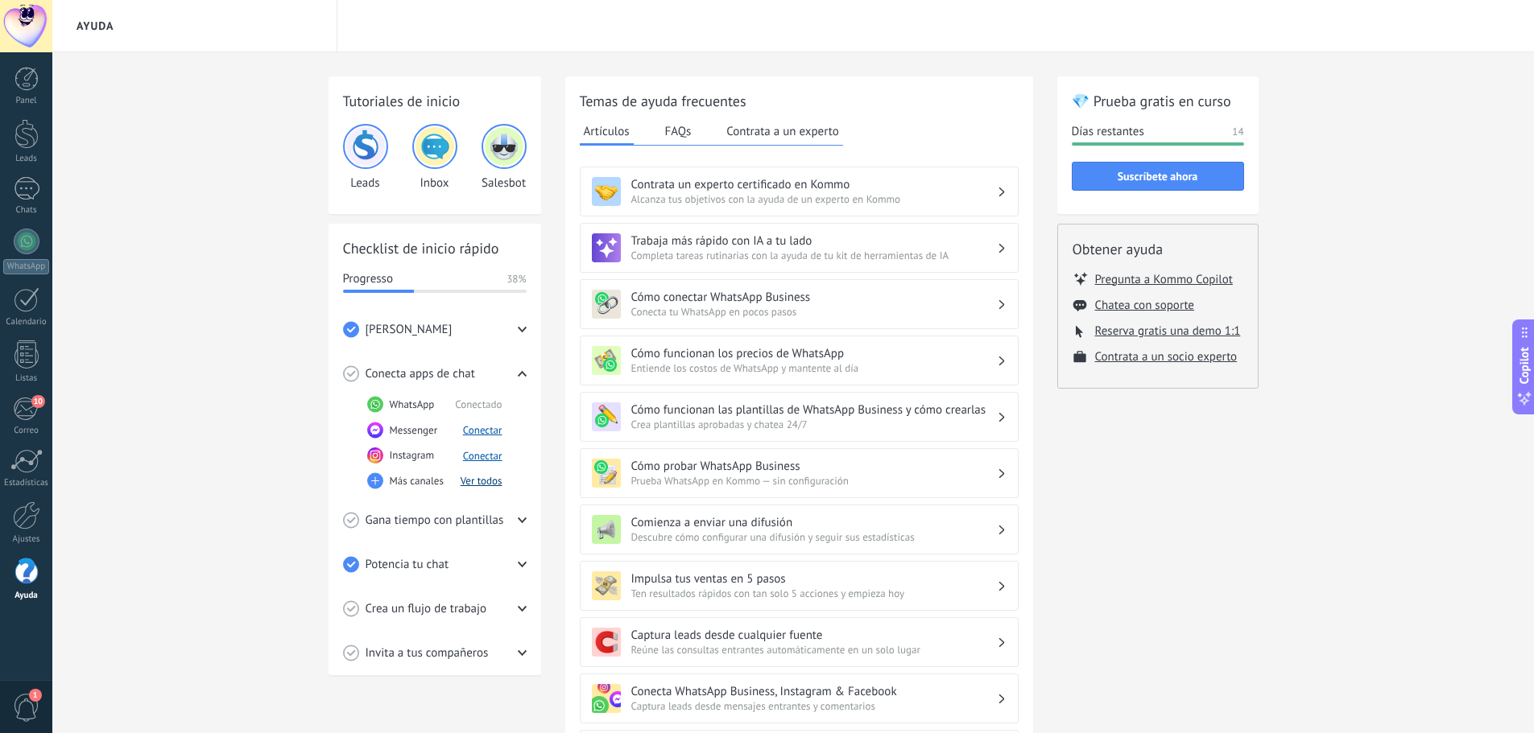
click at [490, 486] on button "Ver todos" at bounding box center [482, 481] width 42 height 14
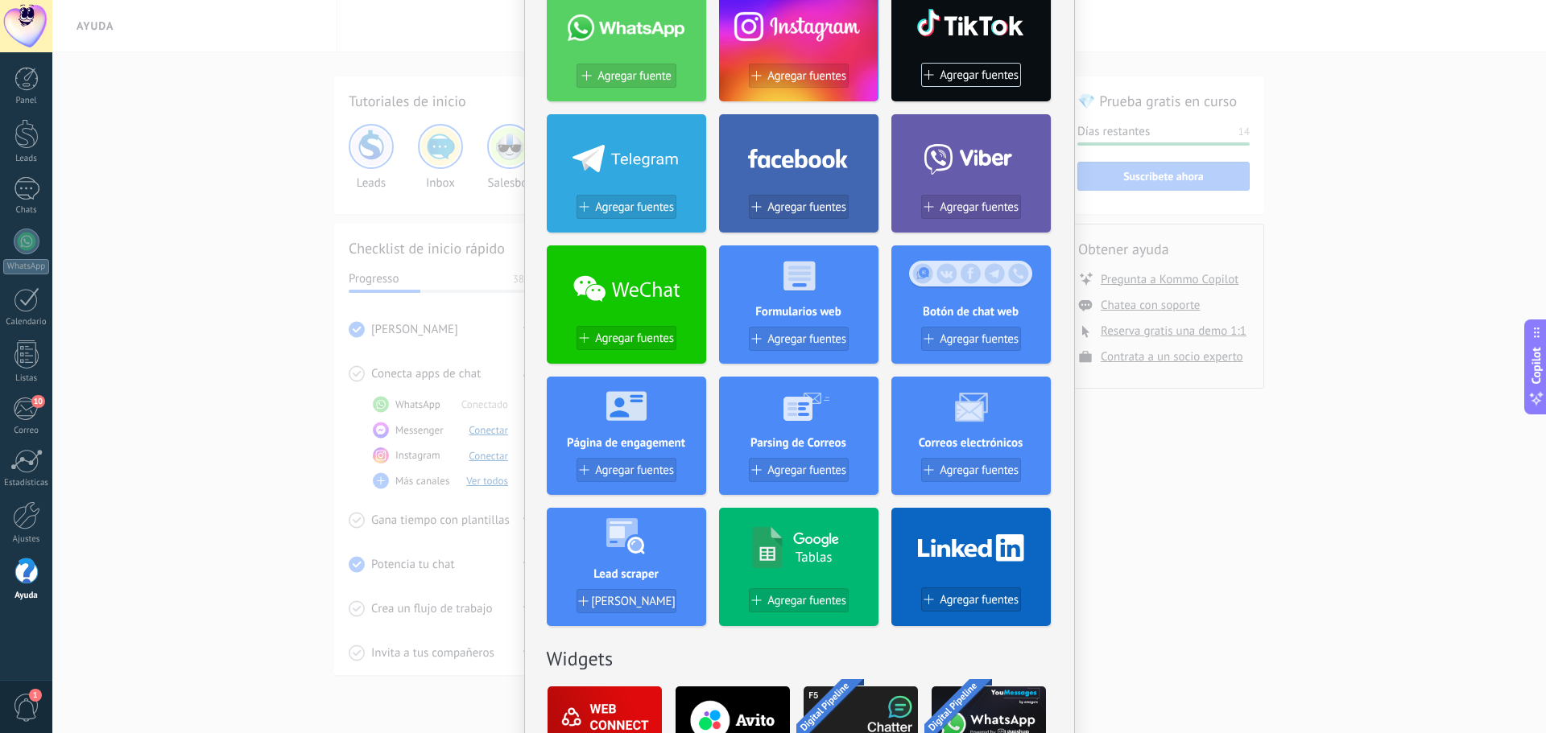
scroll to position [139, 0]
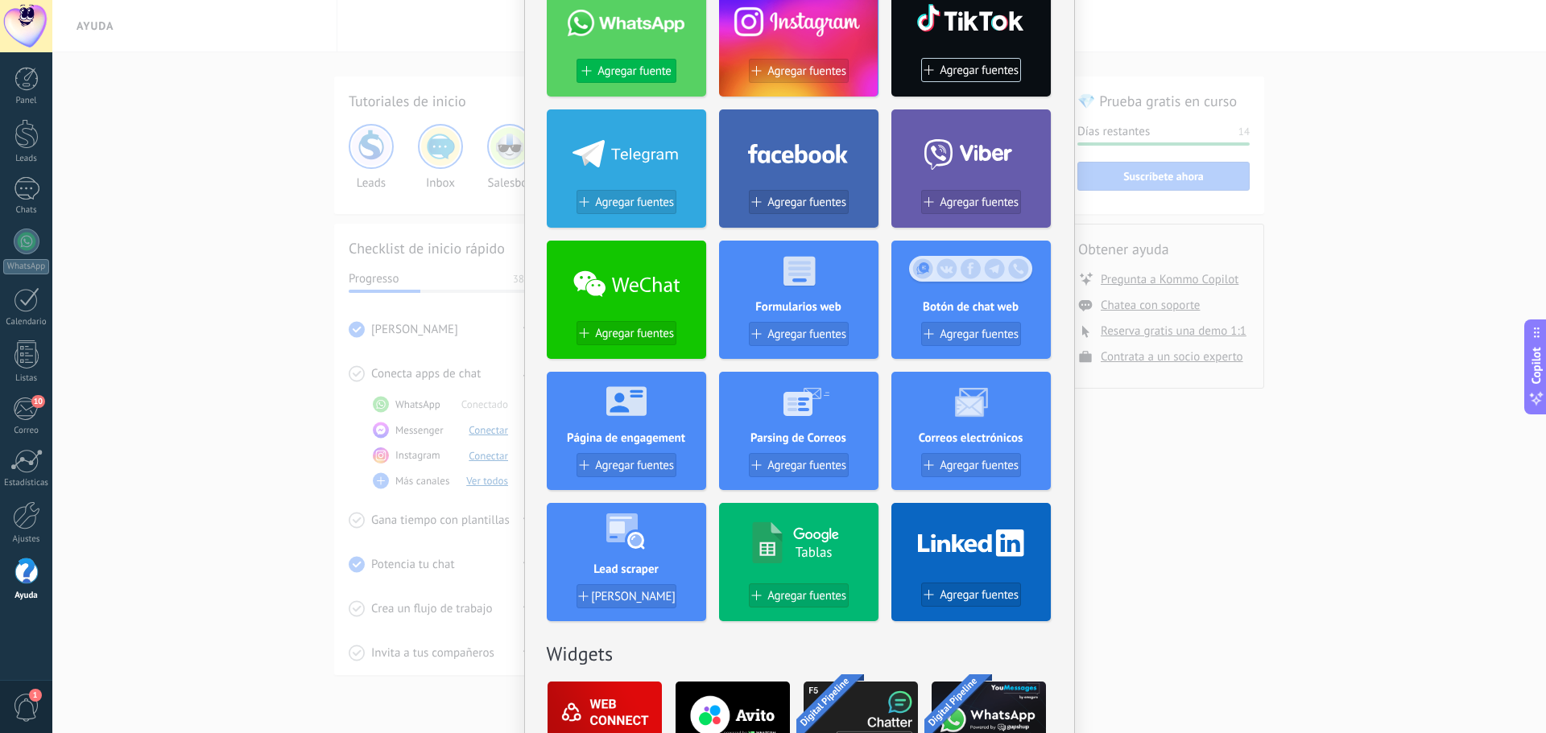
click at [604, 74] on span "Agregar fuente" at bounding box center [633, 71] width 73 height 14
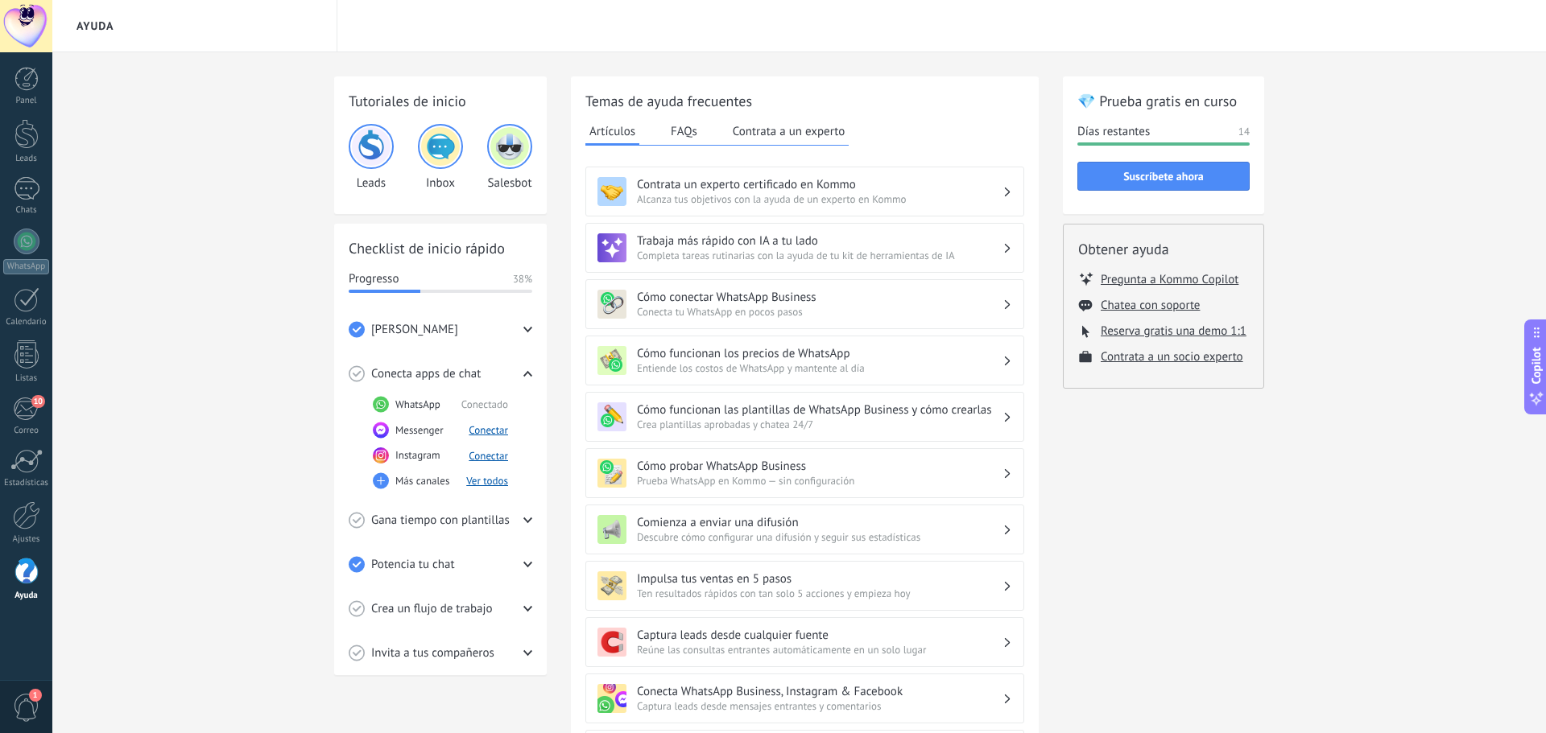
scroll to position [0, 0]
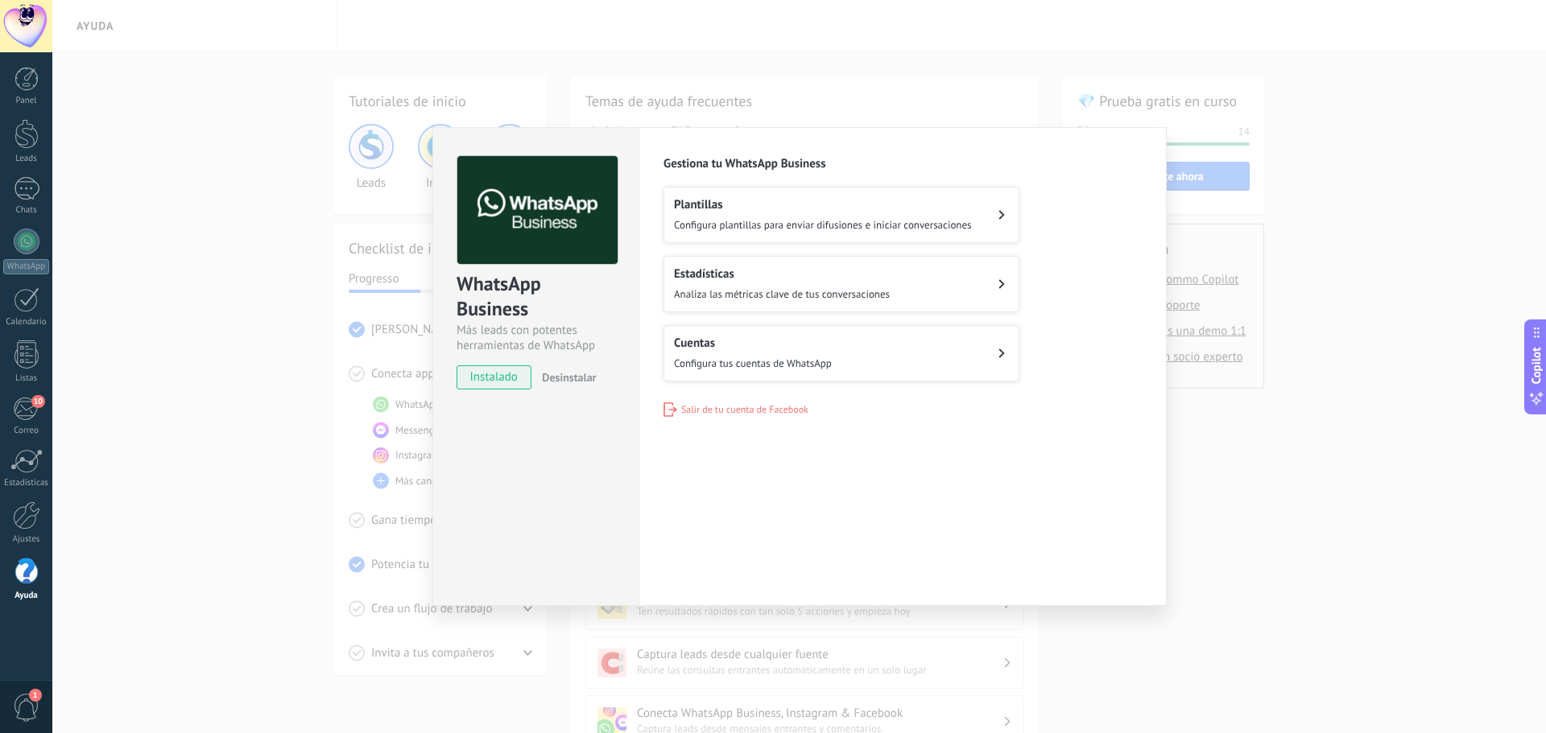
click at [792, 358] on span "Configura tus cuentas de WhatsApp" at bounding box center [753, 364] width 158 height 14
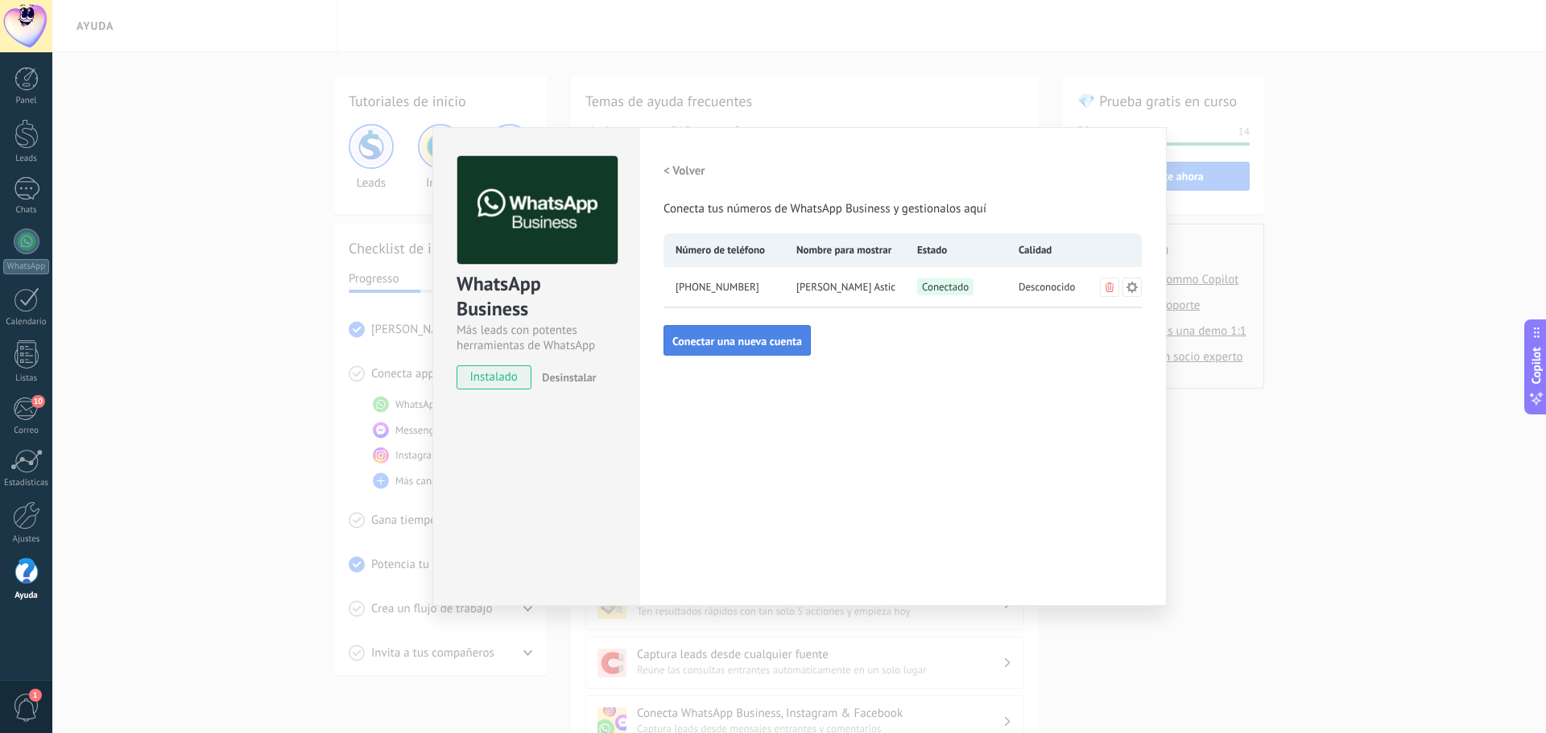
click at [787, 345] on span "Conectar una nueva cuenta" at bounding box center [737, 341] width 130 height 11
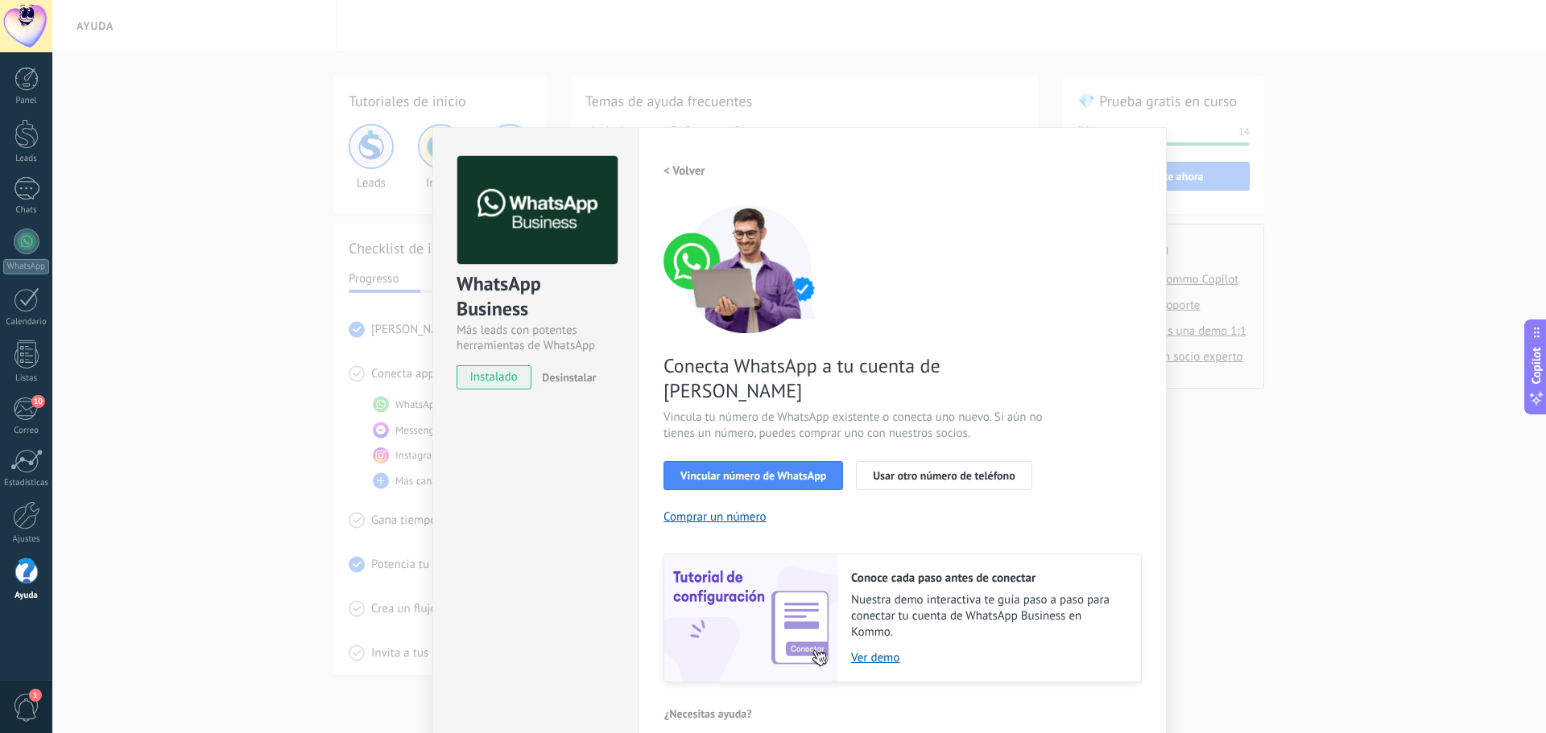
click at [1471, 205] on div "WhatsApp Business Más leads con potentes herramientas de WhatsApp instalado Des…" at bounding box center [798, 366] width 1493 height 733
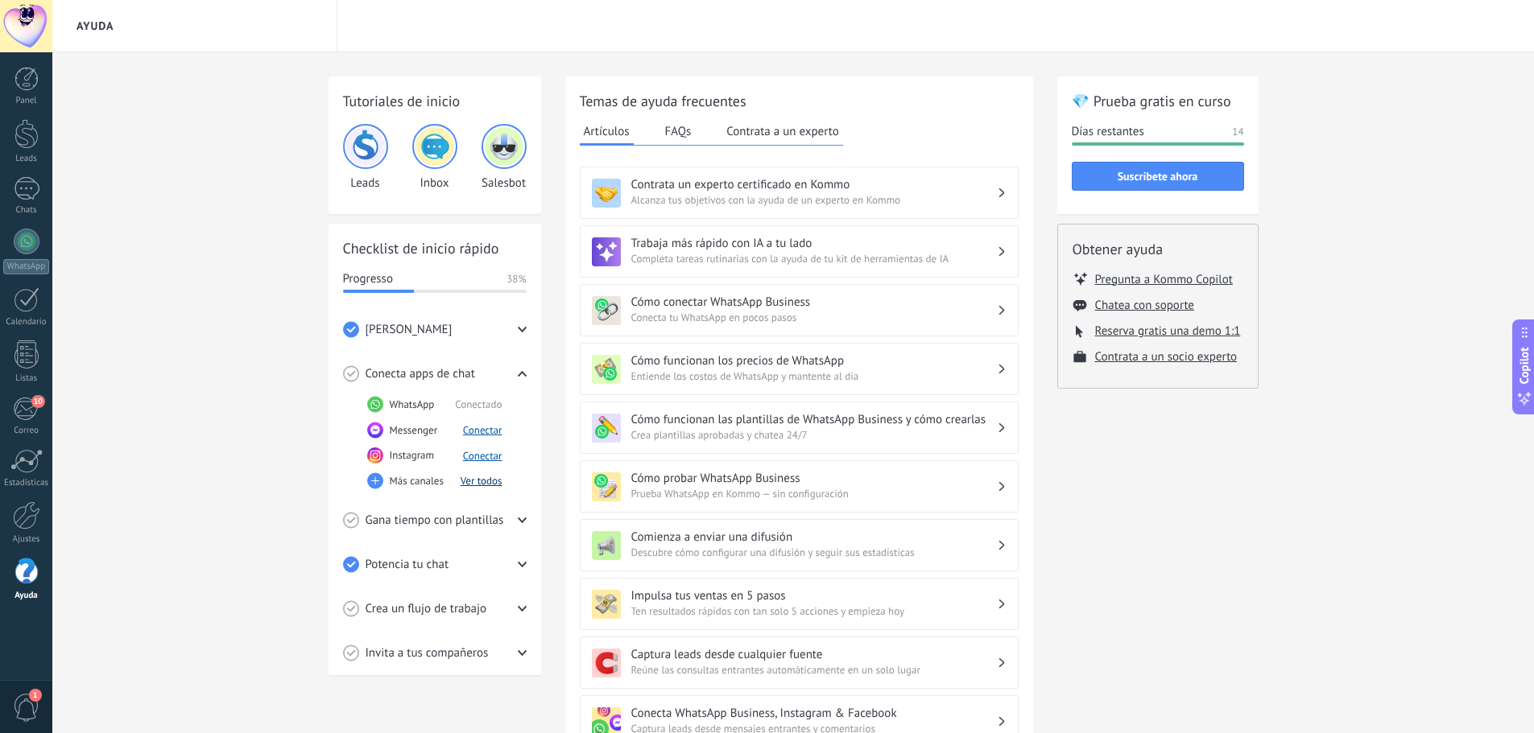
click at [461, 486] on button "Ver todos" at bounding box center [482, 481] width 42 height 14
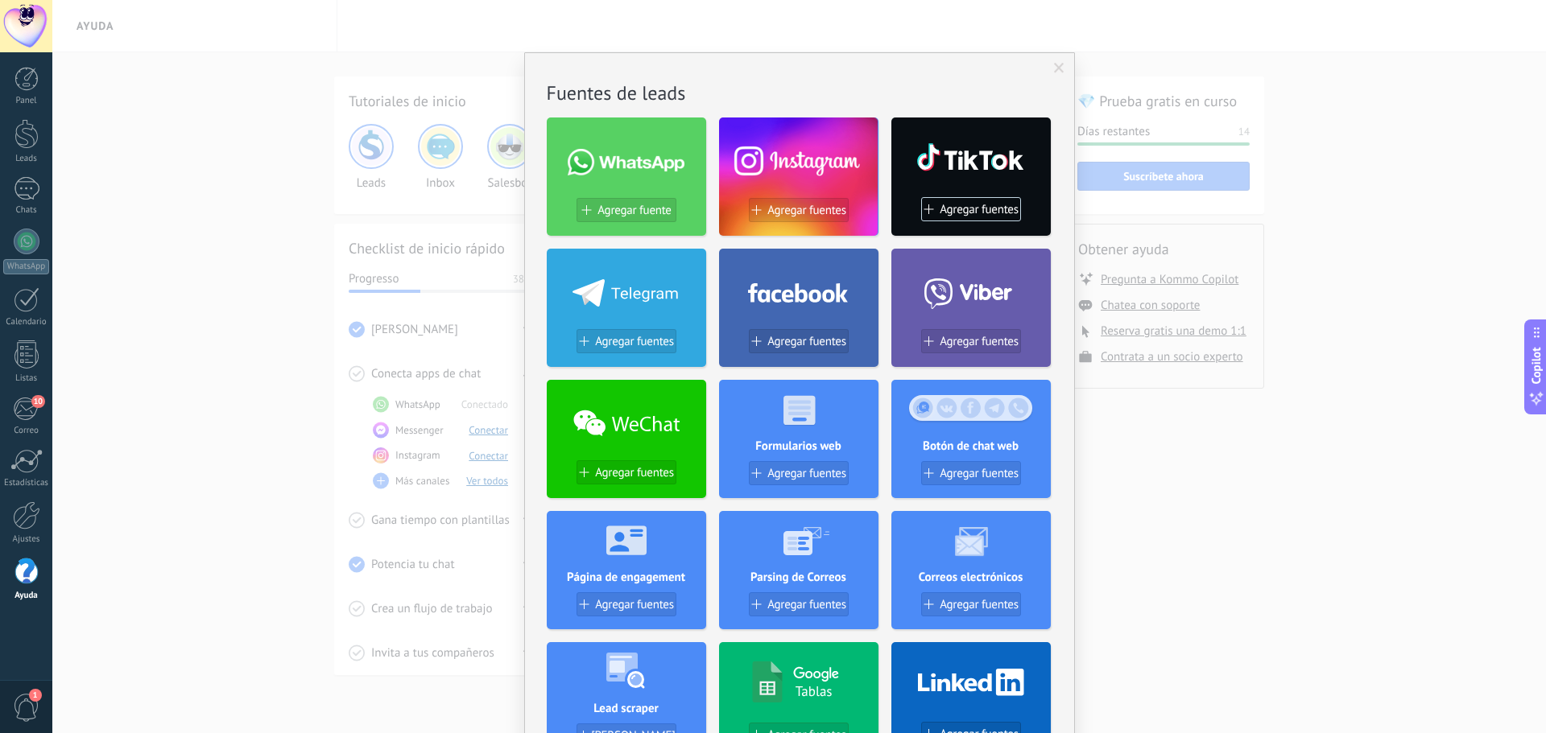
click at [152, 386] on div "No hay resultados Fuentes de leads Agregar fuente Agregar fuentes Agregar fuent…" at bounding box center [798, 366] width 1493 height 733
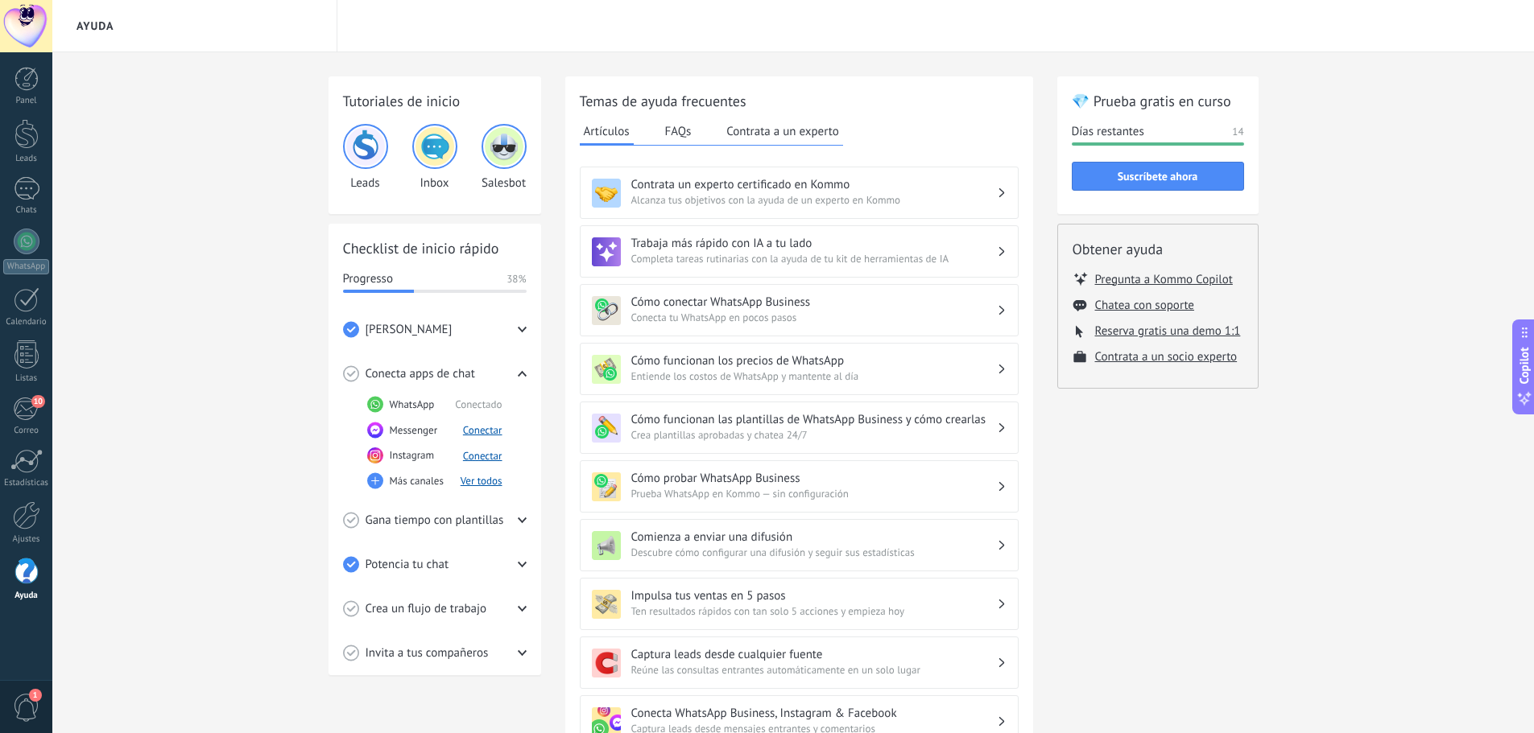
click at [476, 527] on span "Gana tiempo con plantillas" at bounding box center [435, 521] width 138 height 16
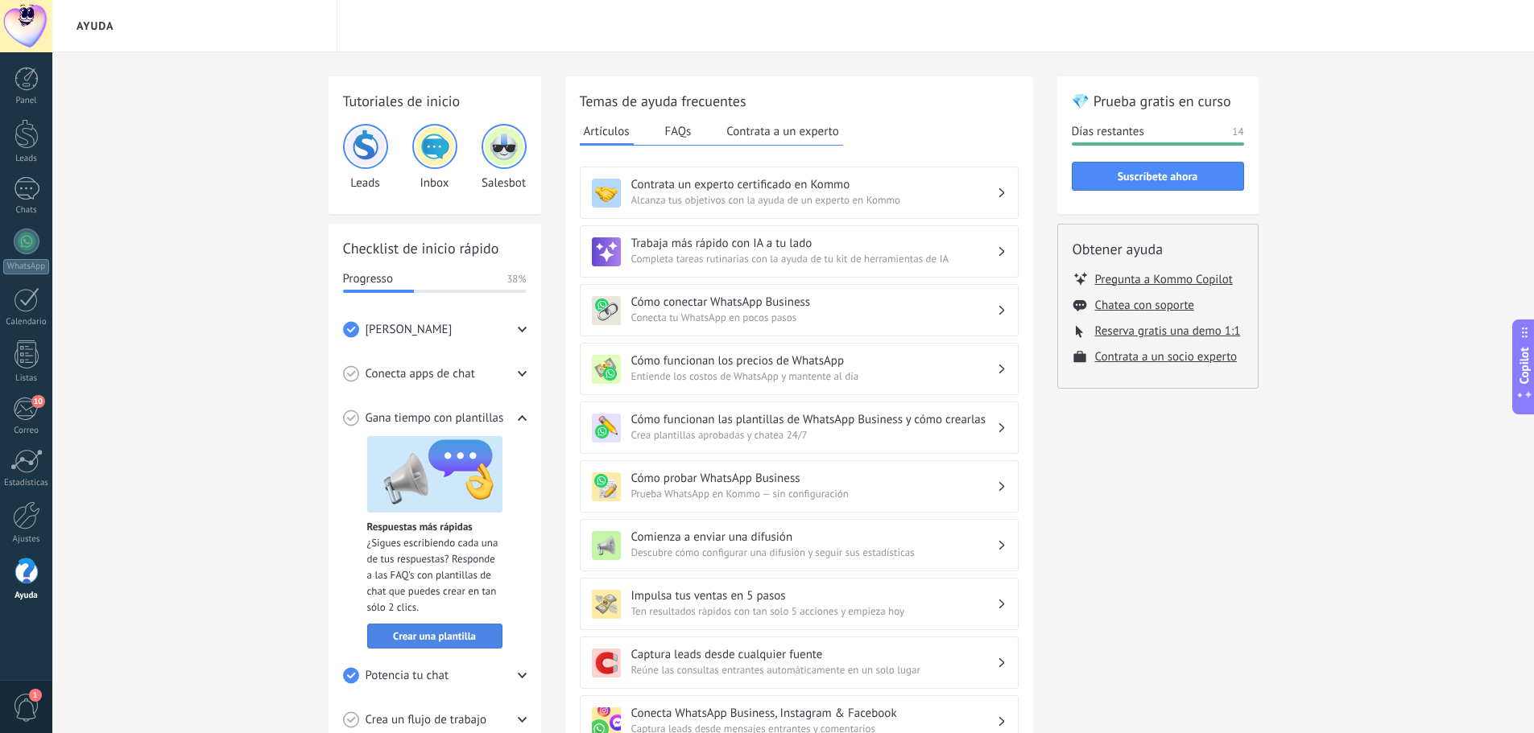
click at [440, 641] on span "Crear una plantilla" at bounding box center [434, 636] width 83 height 11
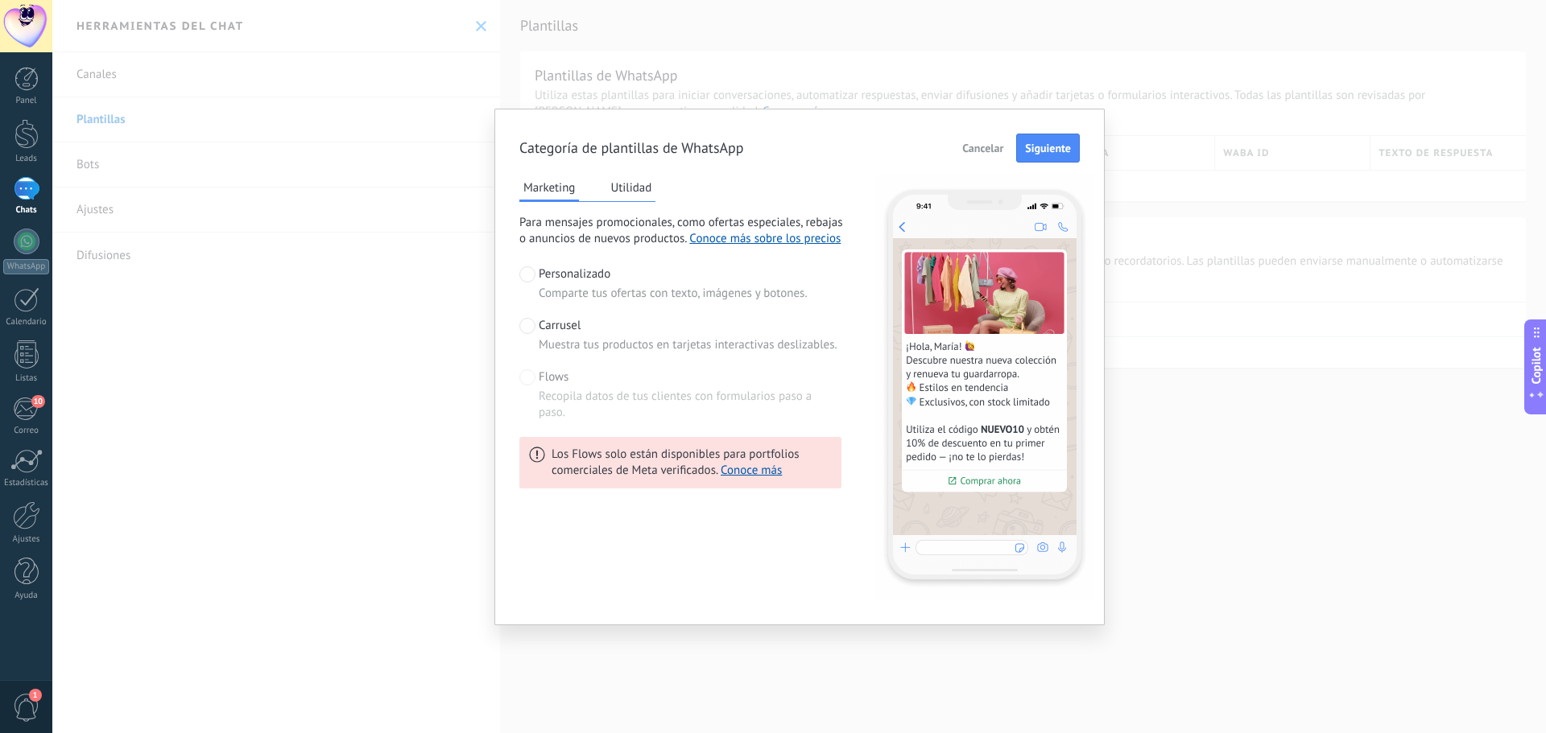
click at [622, 185] on button "Utilidad" at bounding box center [630, 188] width 49 height 24
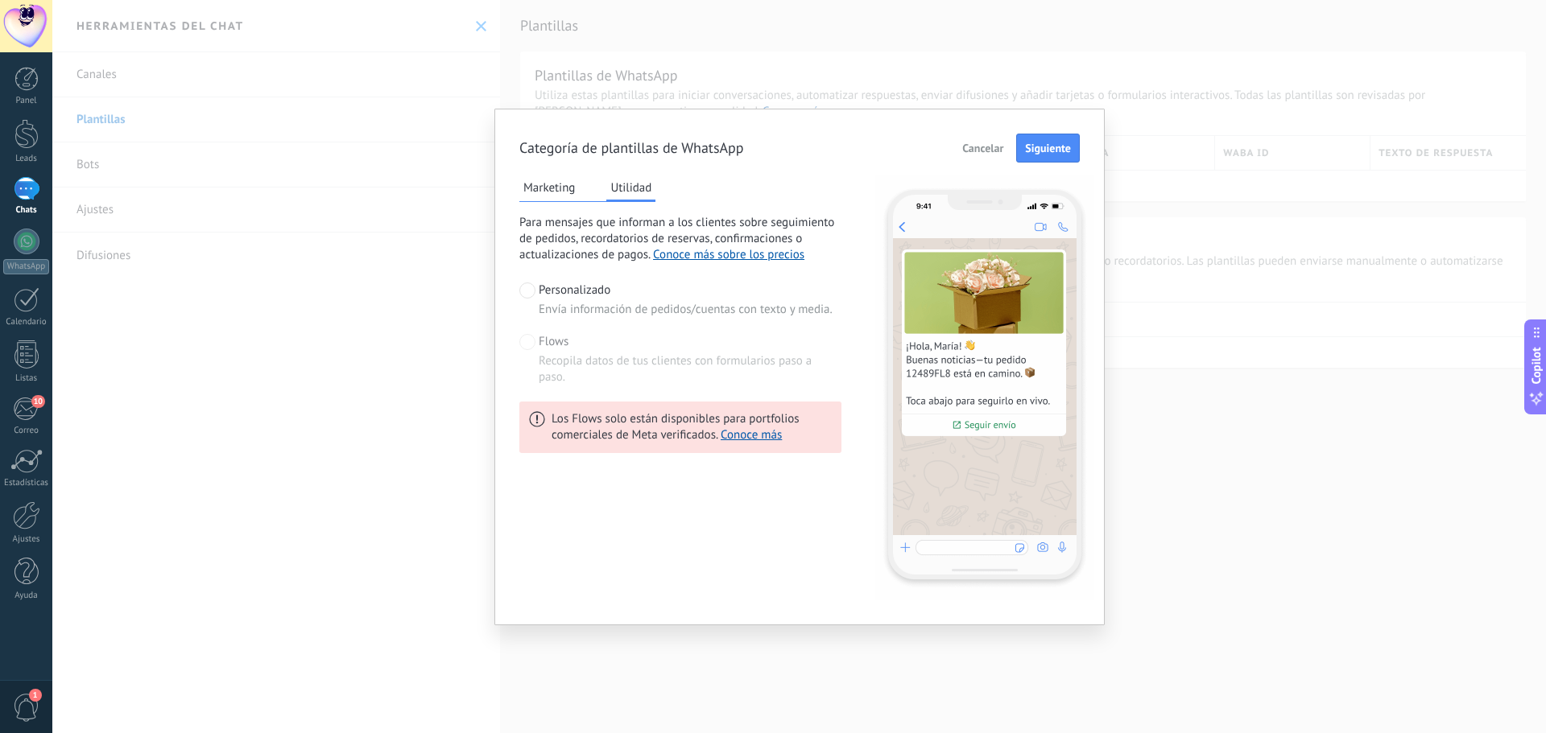
click at [572, 188] on button "Marketing" at bounding box center [549, 188] width 60 height 24
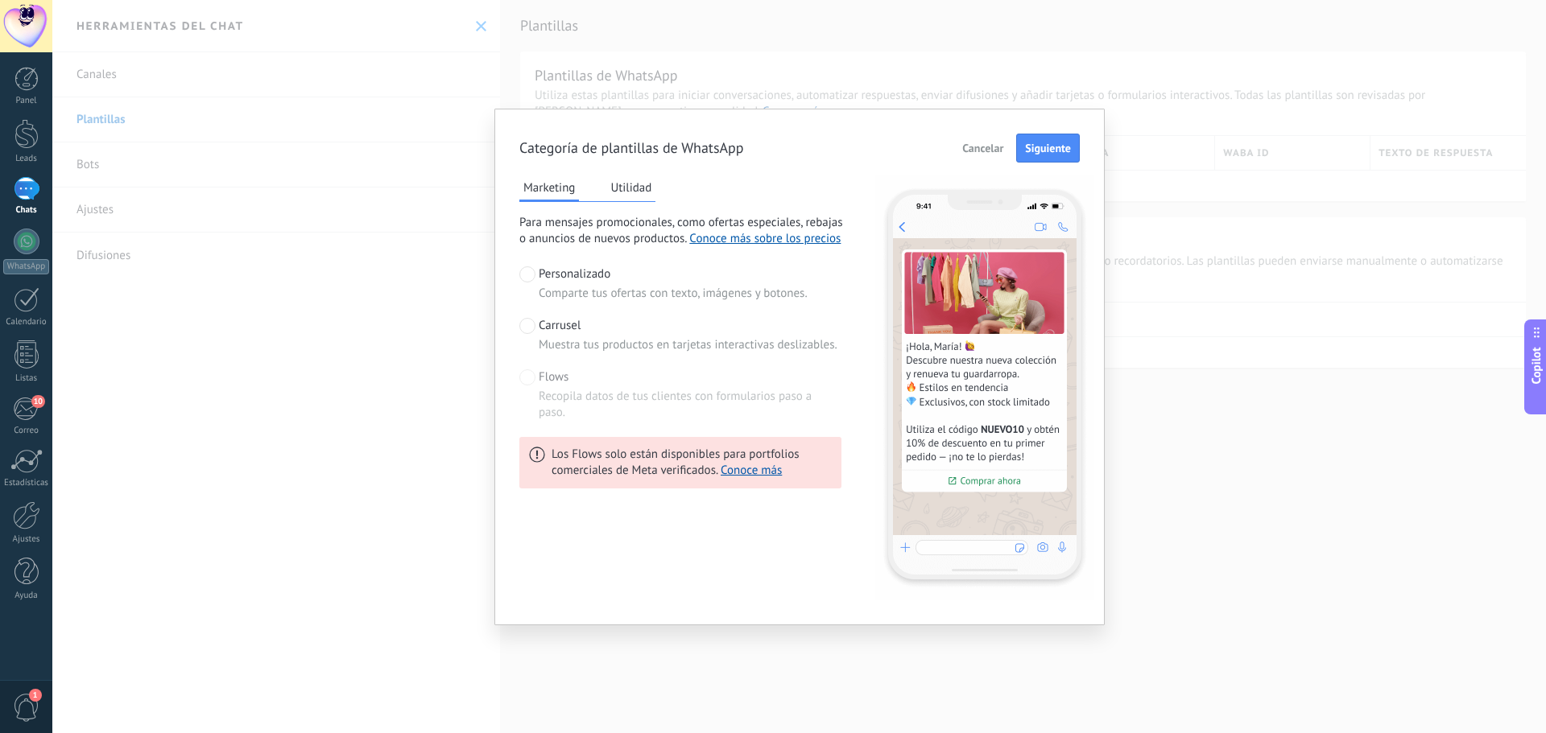
click at [557, 331] on span "Carrusel" at bounding box center [560, 326] width 42 height 16
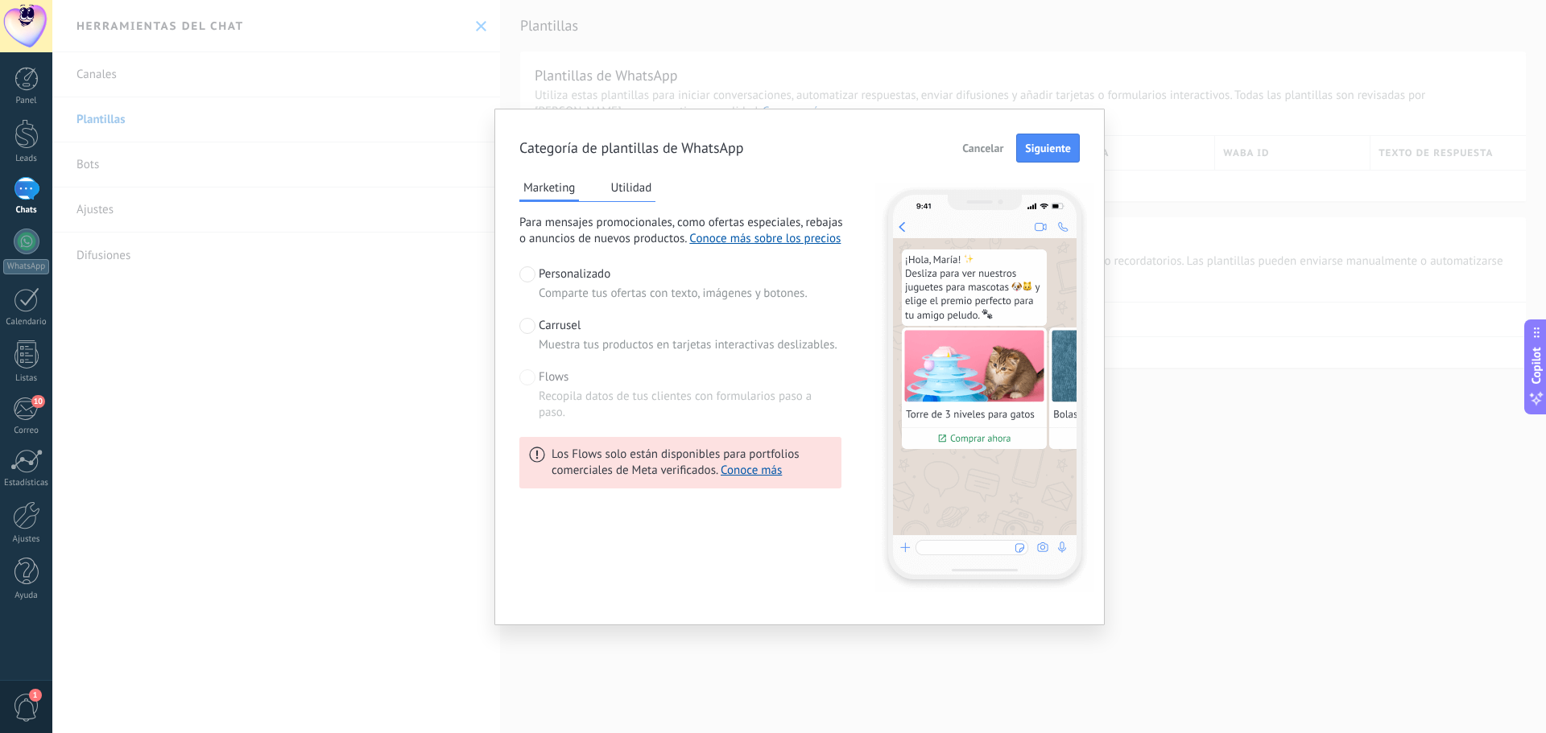
click at [576, 282] on span "Personalizado" at bounding box center [575, 274] width 72 height 16
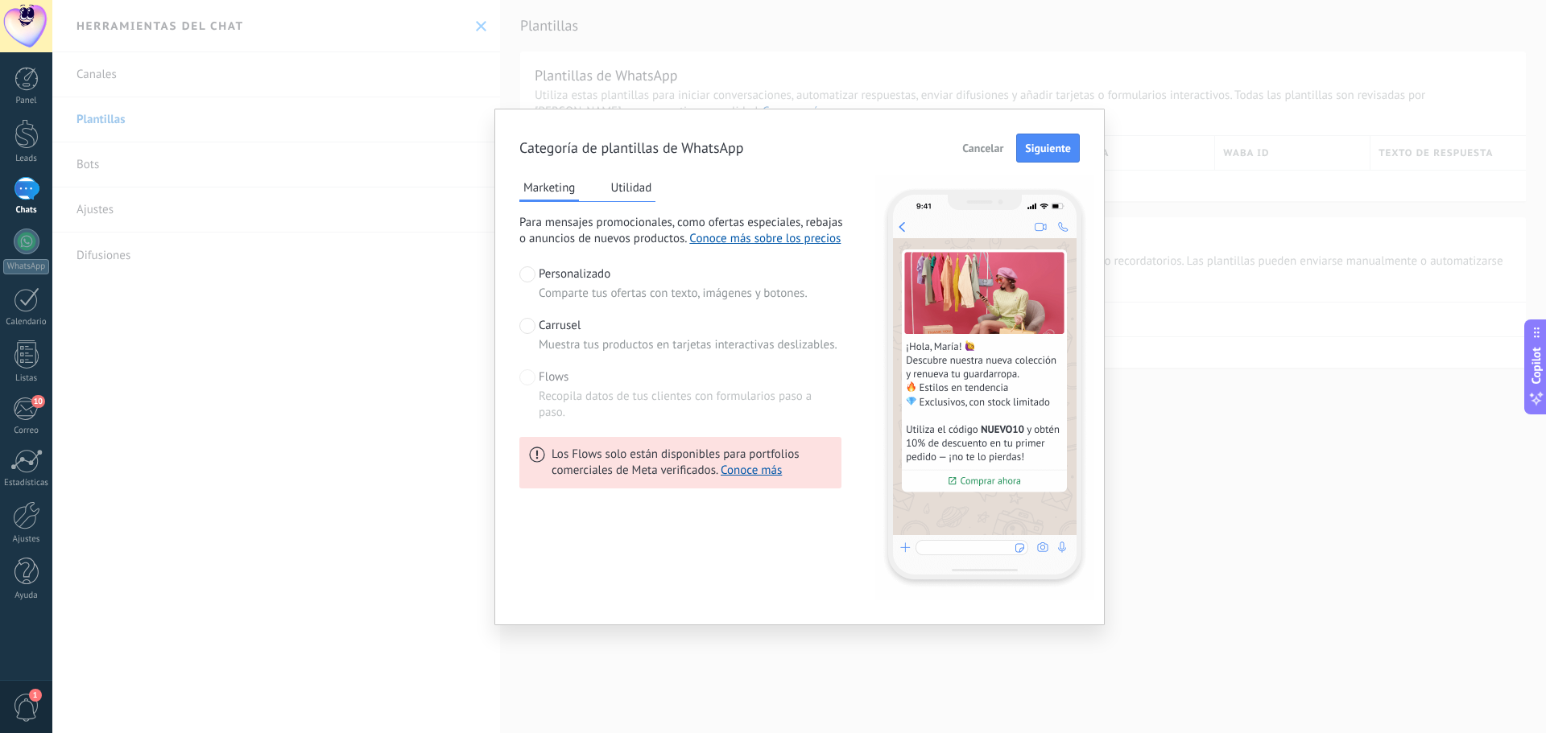
click at [615, 341] on span "Muestra tus productos en tarjetas interactivas deslizables." at bounding box center [688, 345] width 299 height 16
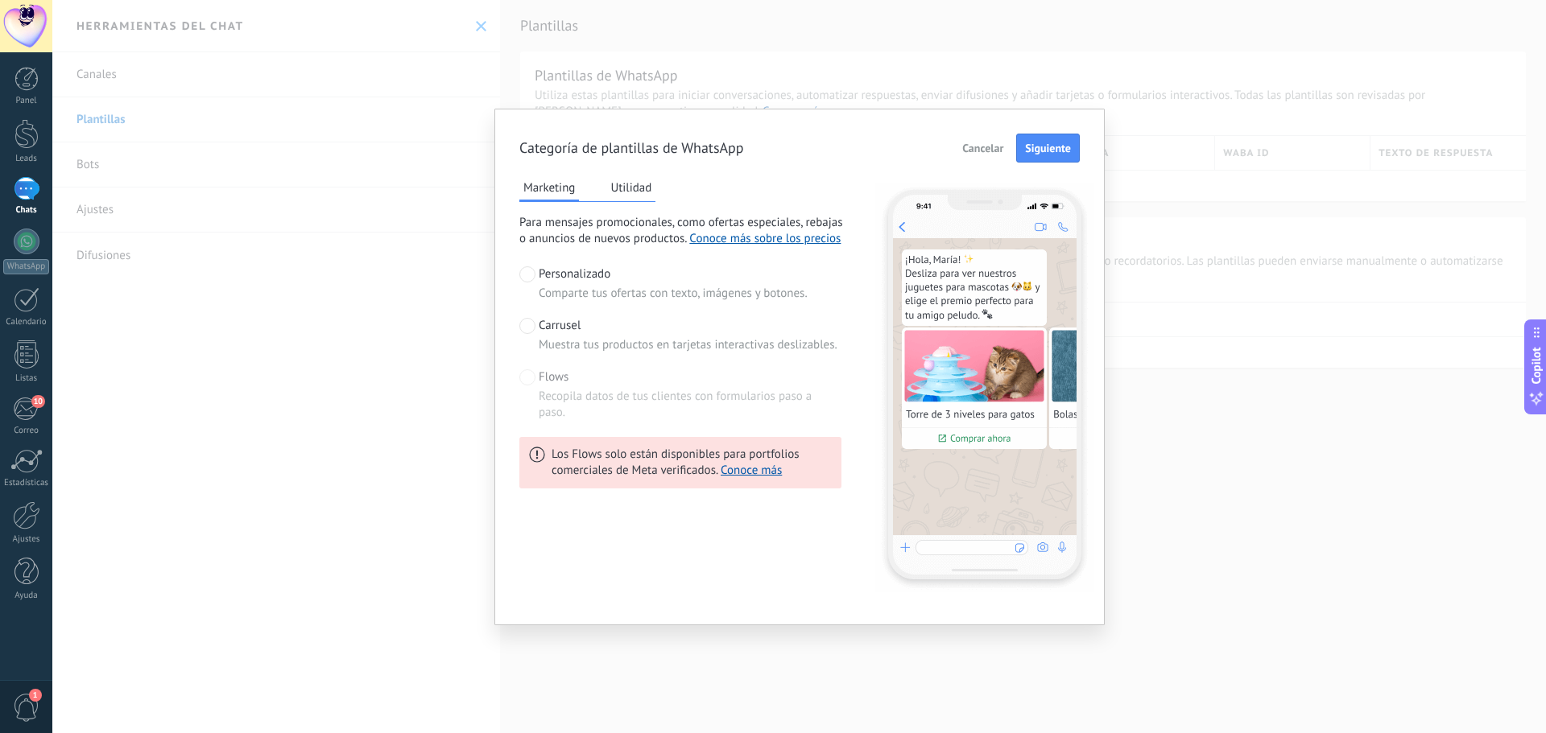
click at [617, 296] on span "Comparte tus ofertas con texto, imágenes y botones." at bounding box center [673, 294] width 269 height 16
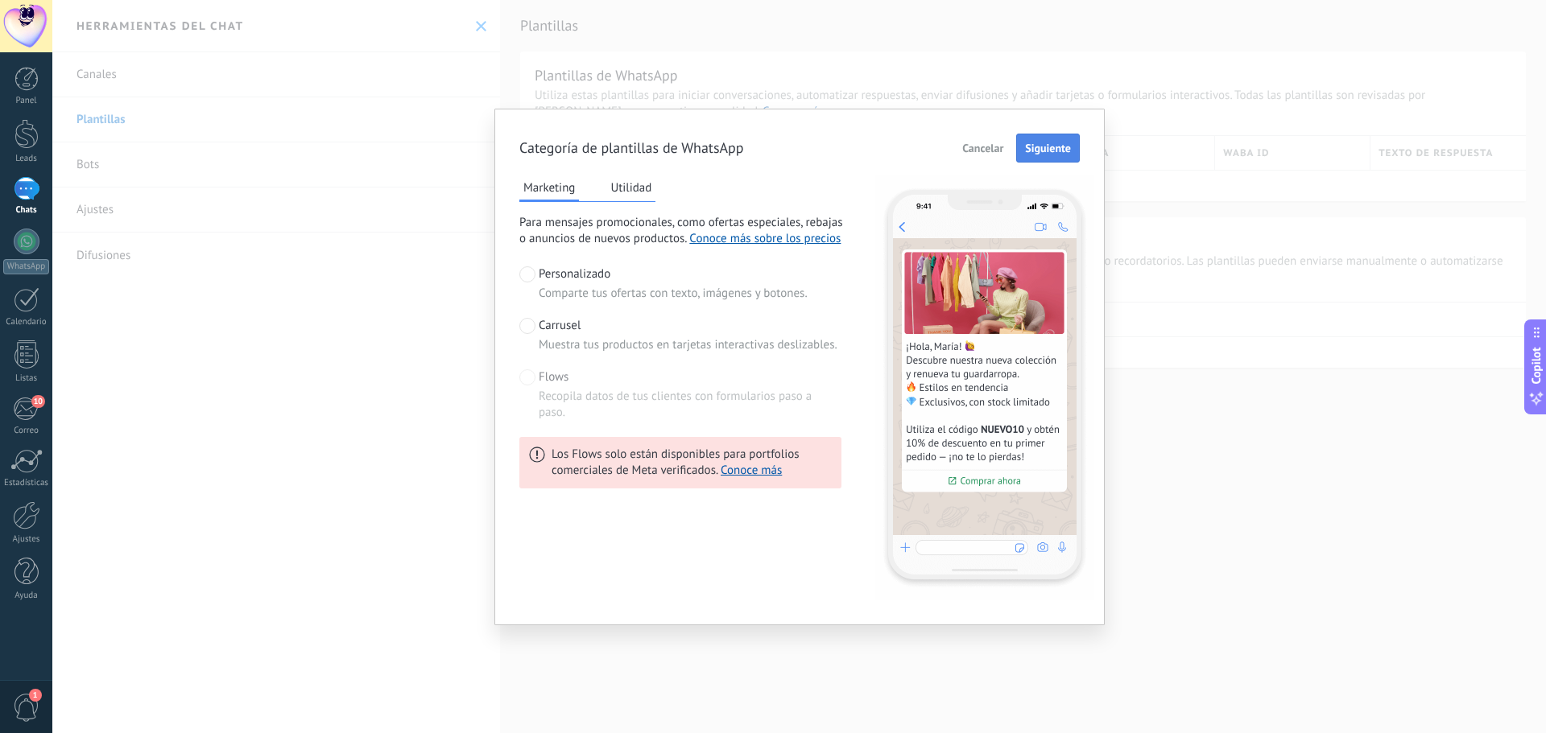
click at [1054, 147] on span "Siguiente" at bounding box center [1048, 148] width 46 height 11
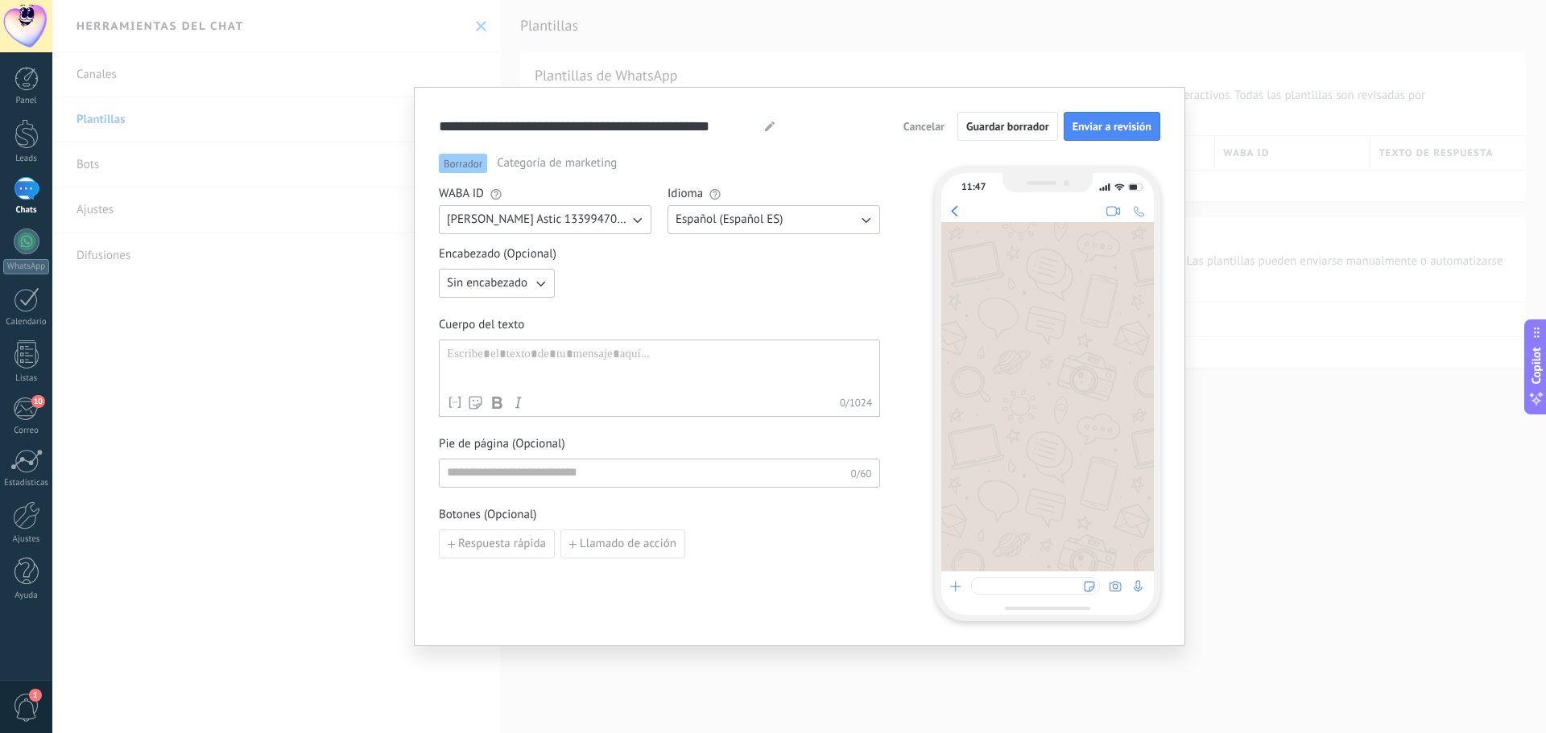
click at [527, 355] on div at bounding box center [659, 367] width 425 height 41
click at [921, 128] on span "Cancelar" at bounding box center [923, 126] width 41 height 11
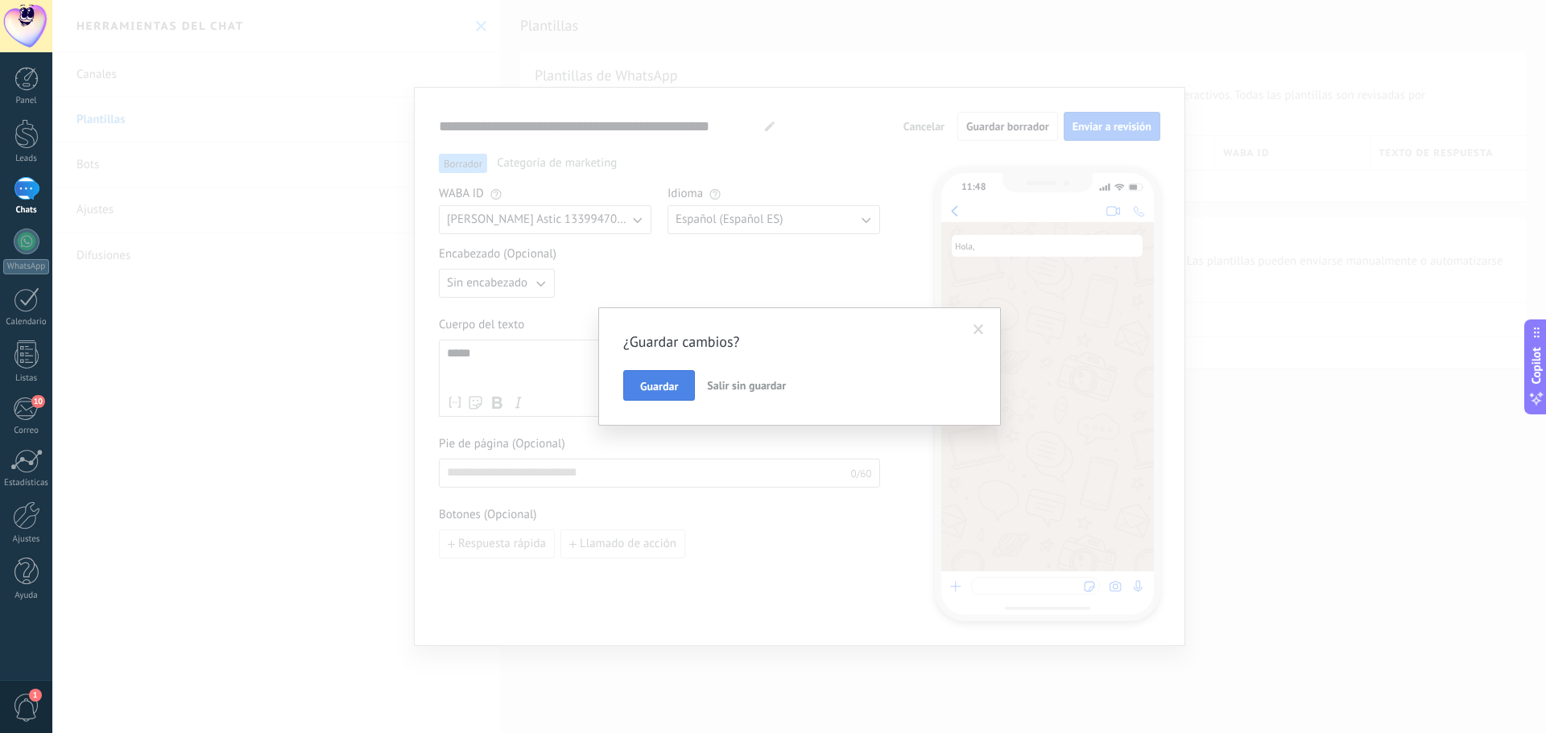
click at [674, 381] on span "Guardar" at bounding box center [659, 386] width 38 height 11
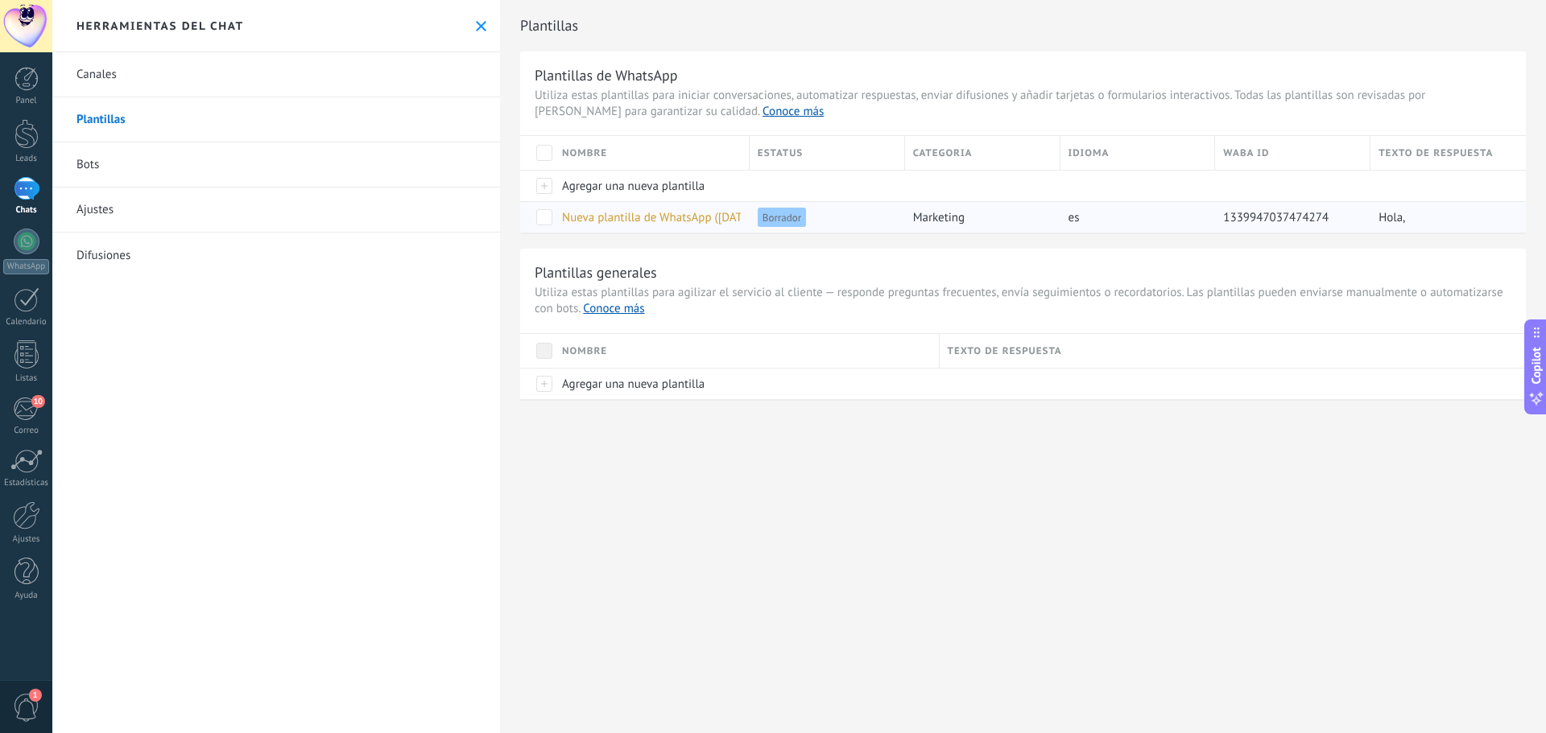
click at [550, 218] on span at bounding box center [544, 217] width 16 height 16
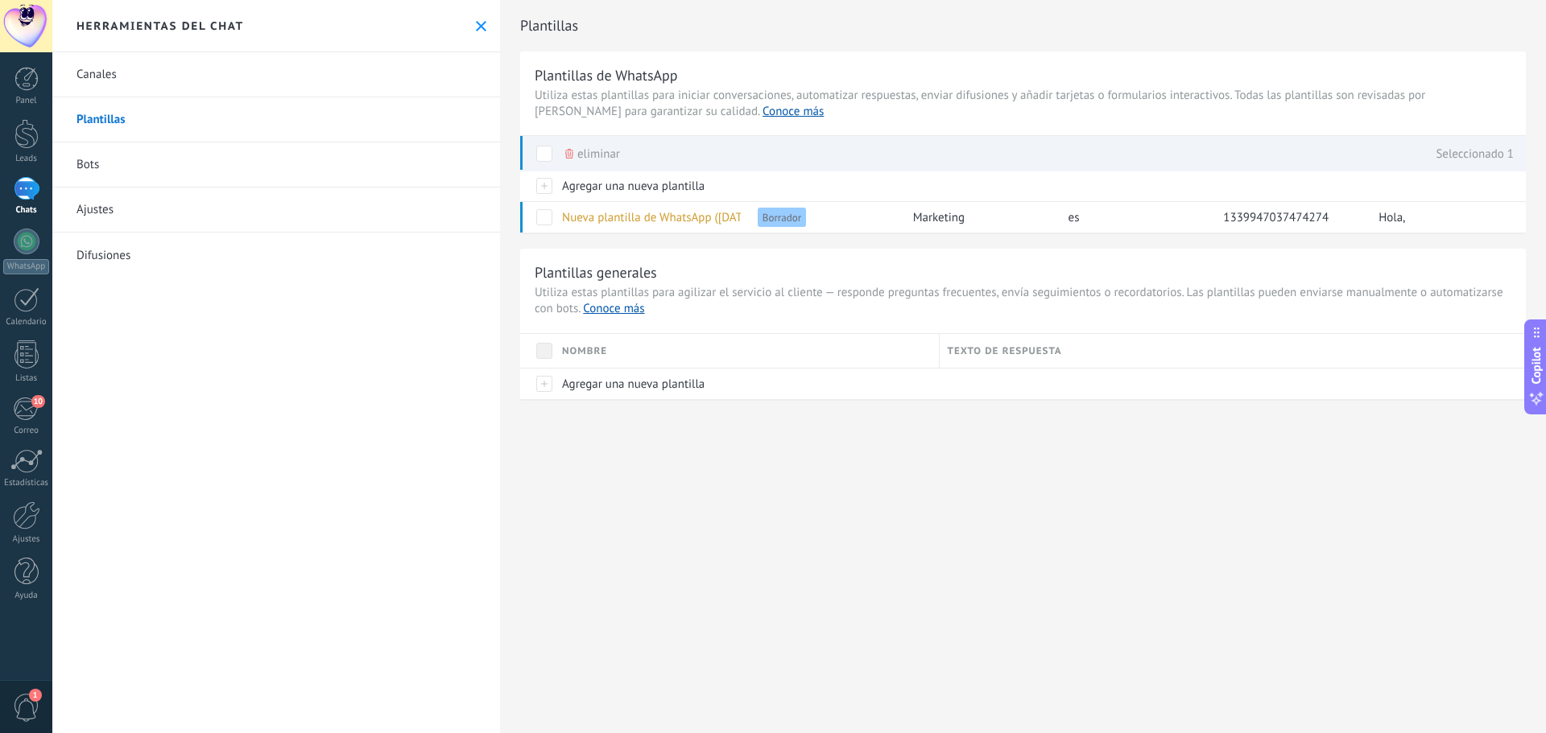
click at [604, 155] on span "eliminar" at bounding box center [598, 153] width 43 height 31
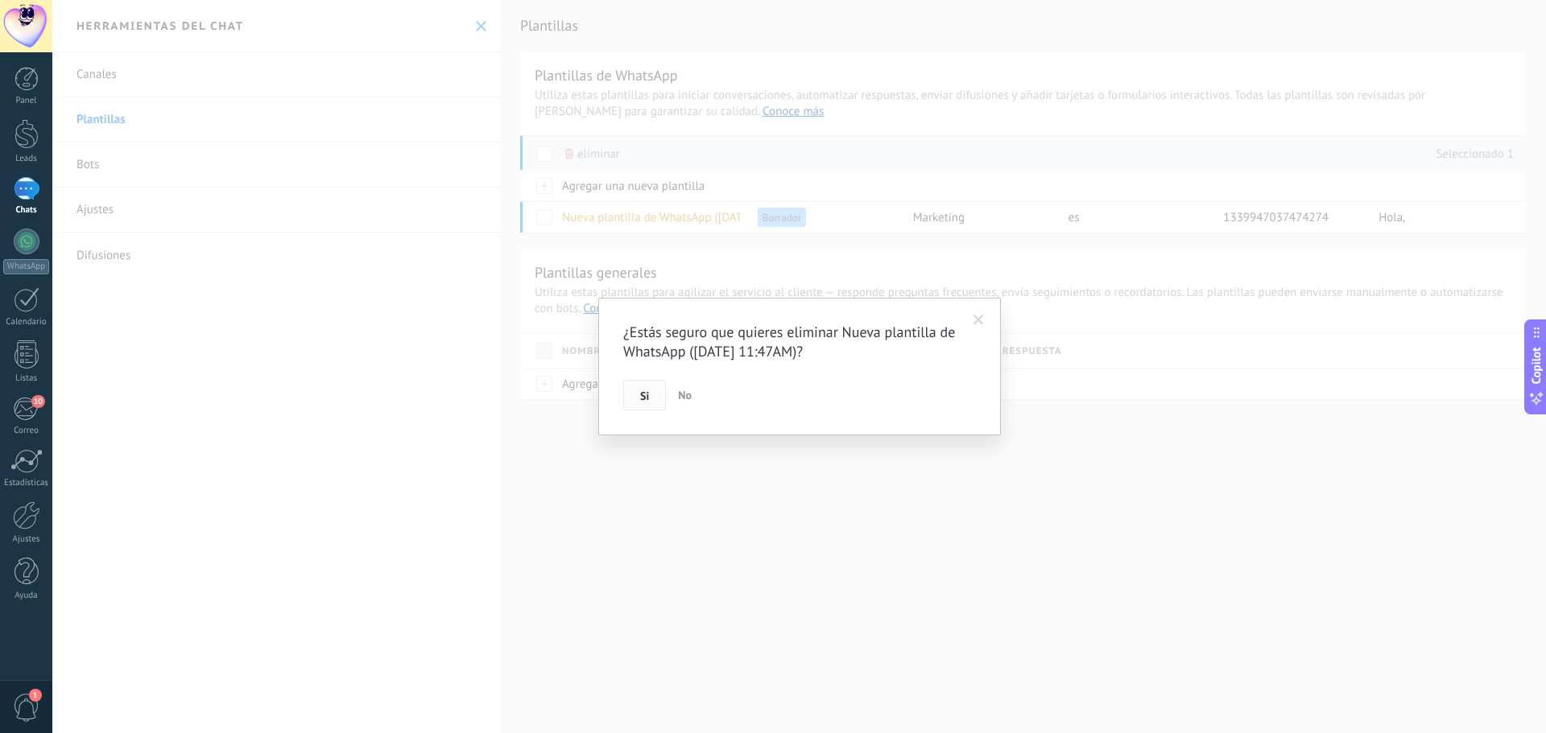
click at [651, 386] on button "Si" at bounding box center [644, 395] width 43 height 31
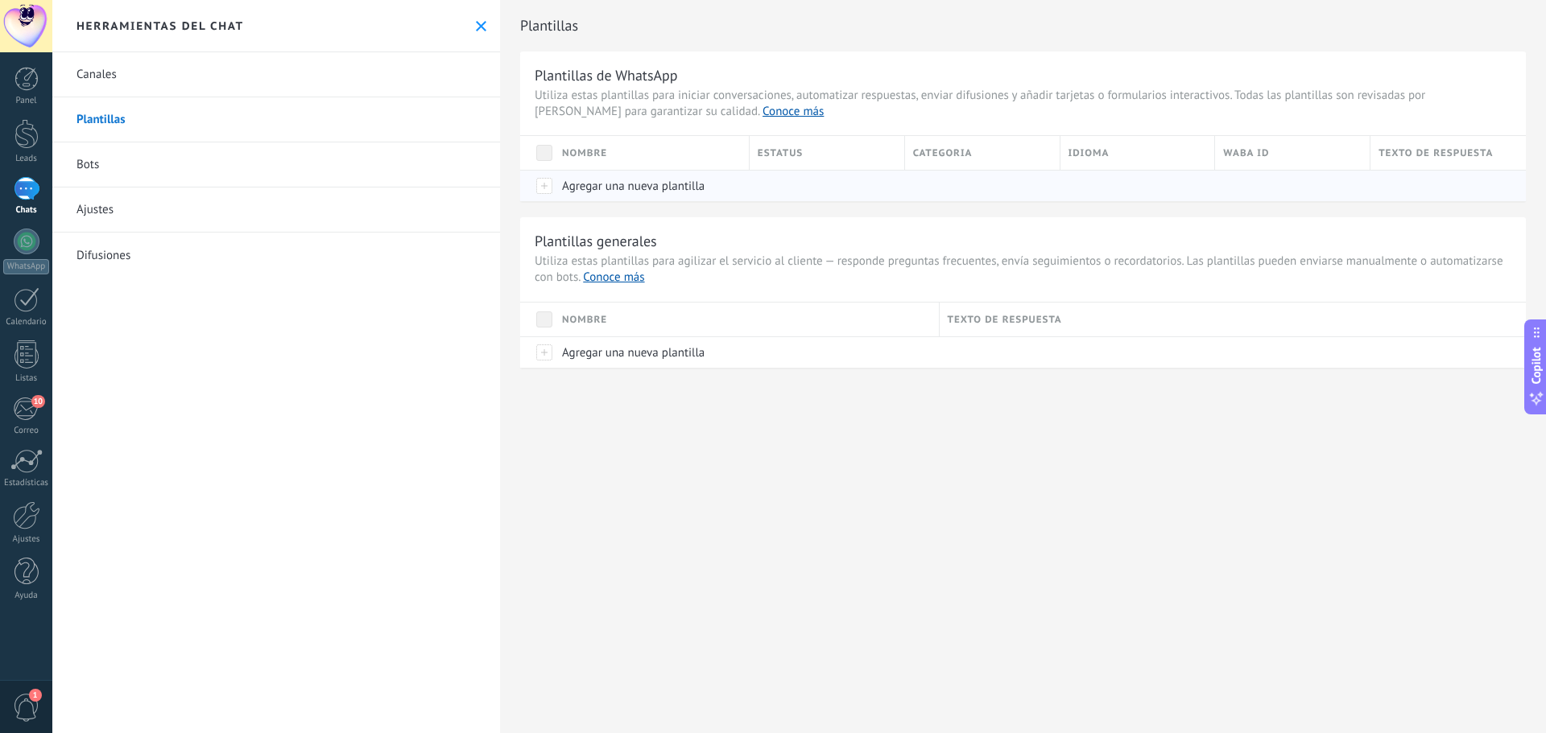
click at [609, 192] on span "Agregar una nueva plantilla" at bounding box center [633, 186] width 143 height 15
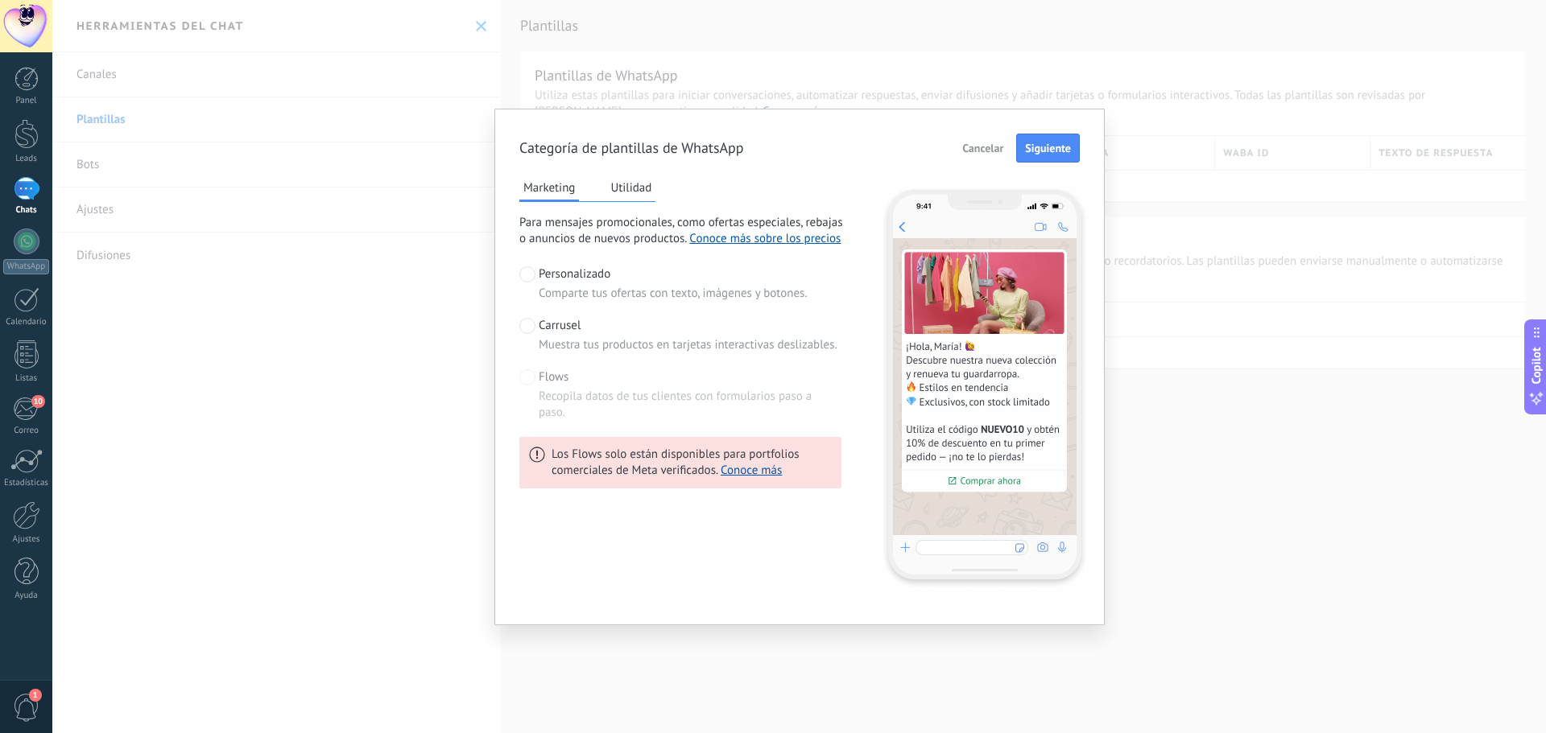
drag, startPoint x: 1033, startPoint y: 157, endPoint x: 799, endPoint y: 340, distance: 297.1
click at [814, 329] on div "Categoría de plantillas de WhatsApp Cancelar Siguiente Marketing Utilidad Para …" at bounding box center [799, 367] width 560 height 467
click at [796, 342] on span "Muestra tus productos en tarjetas interactivas deslizables." at bounding box center [688, 345] width 299 height 16
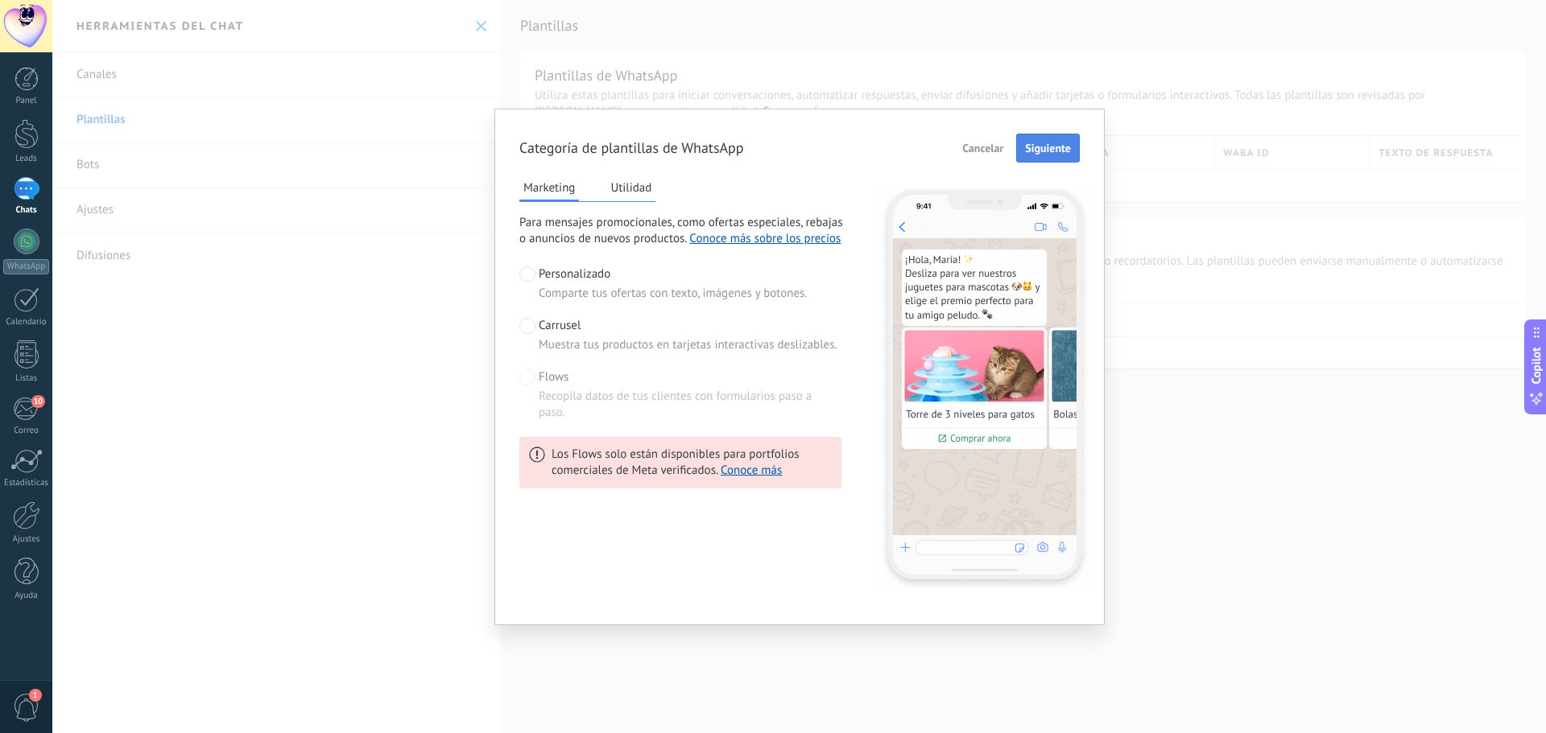
click at [1049, 150] on span "Siguiente" at bounding box center [1048, 148] width 46 height 11
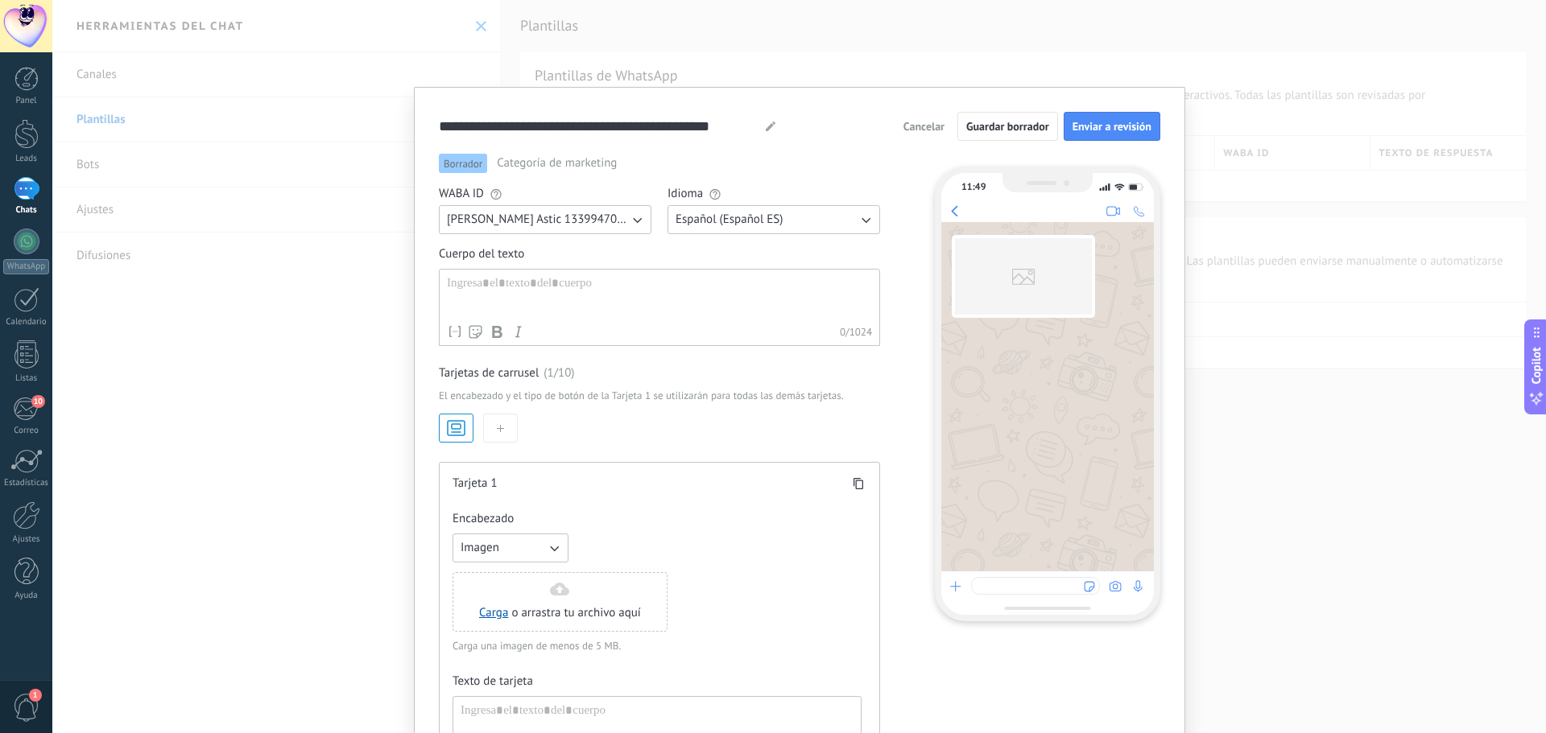
click at [591, 277] on div at bounding box center [659, 296] width 425 height 41
paste div
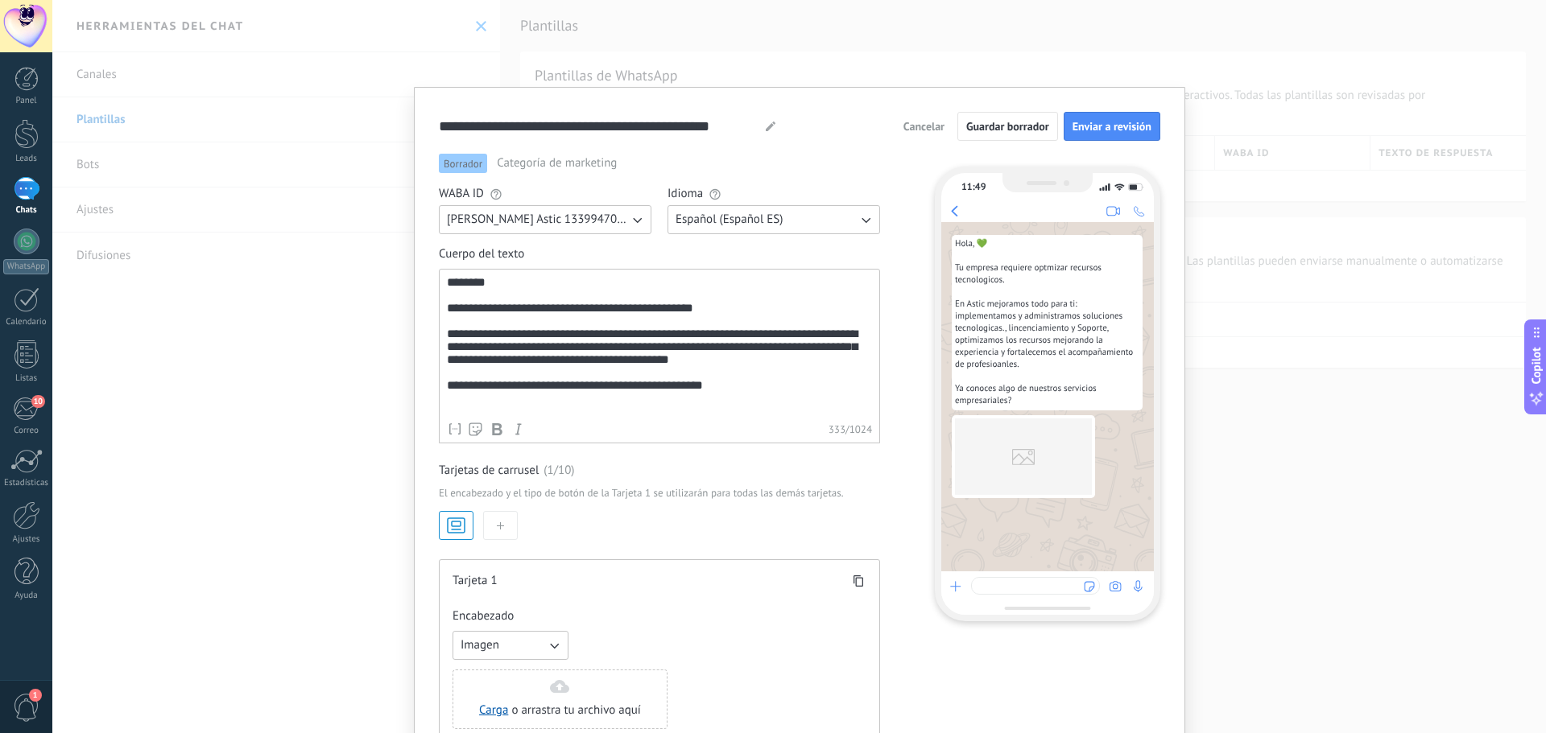
click at [448, 523] on use "button" at bounding box center [456, 525] width 17 height 14
click at [494, 532] on button "button" at bounding box center [500, 525] width 35 height 29
click at [474, 536] on div at bounding box center [659, 525] width 441 height 29
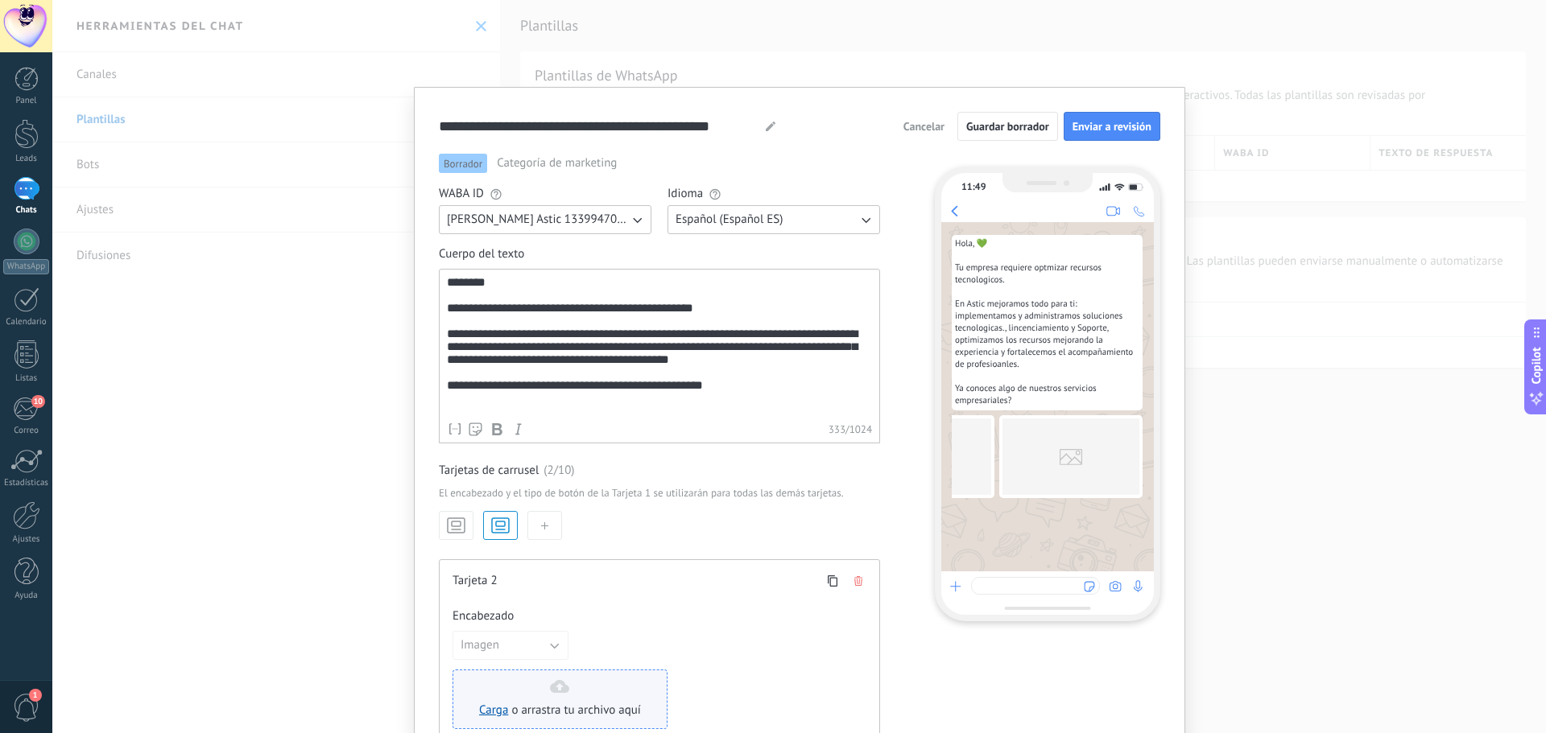
click at [529, 713] on span "o arrastra tu archivo aquí" at bounding box center [576, 711] width 130 height 16
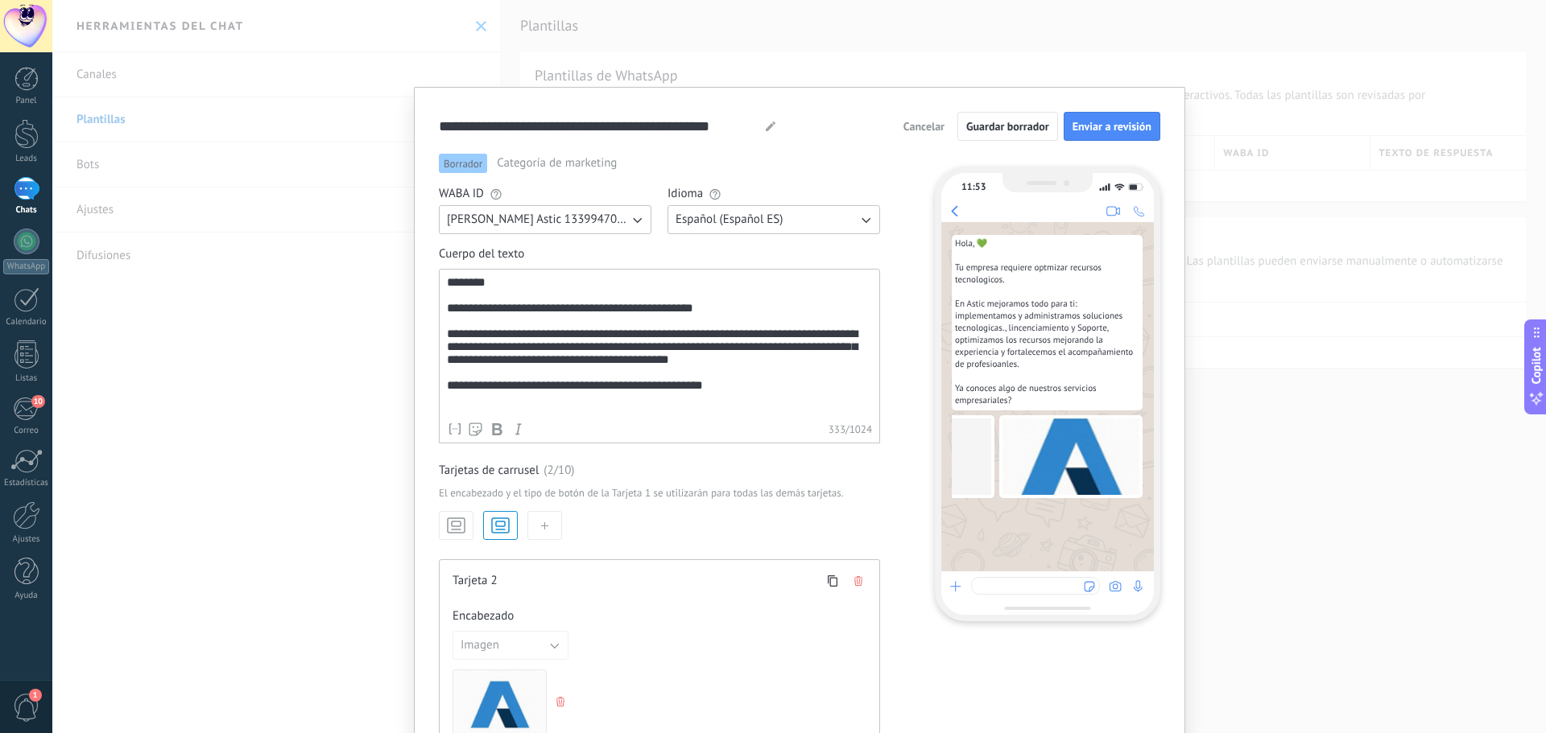
scroll to position [0, 0]
click at [564, 701] on div at bounding box center [656, 703] width 409 height 66
click at [562, 703] on div at bounding box center [656, 703] width 409 height 66
click at [556, 704] on use "button" at bounding box center [560, 702] width 8 height 10
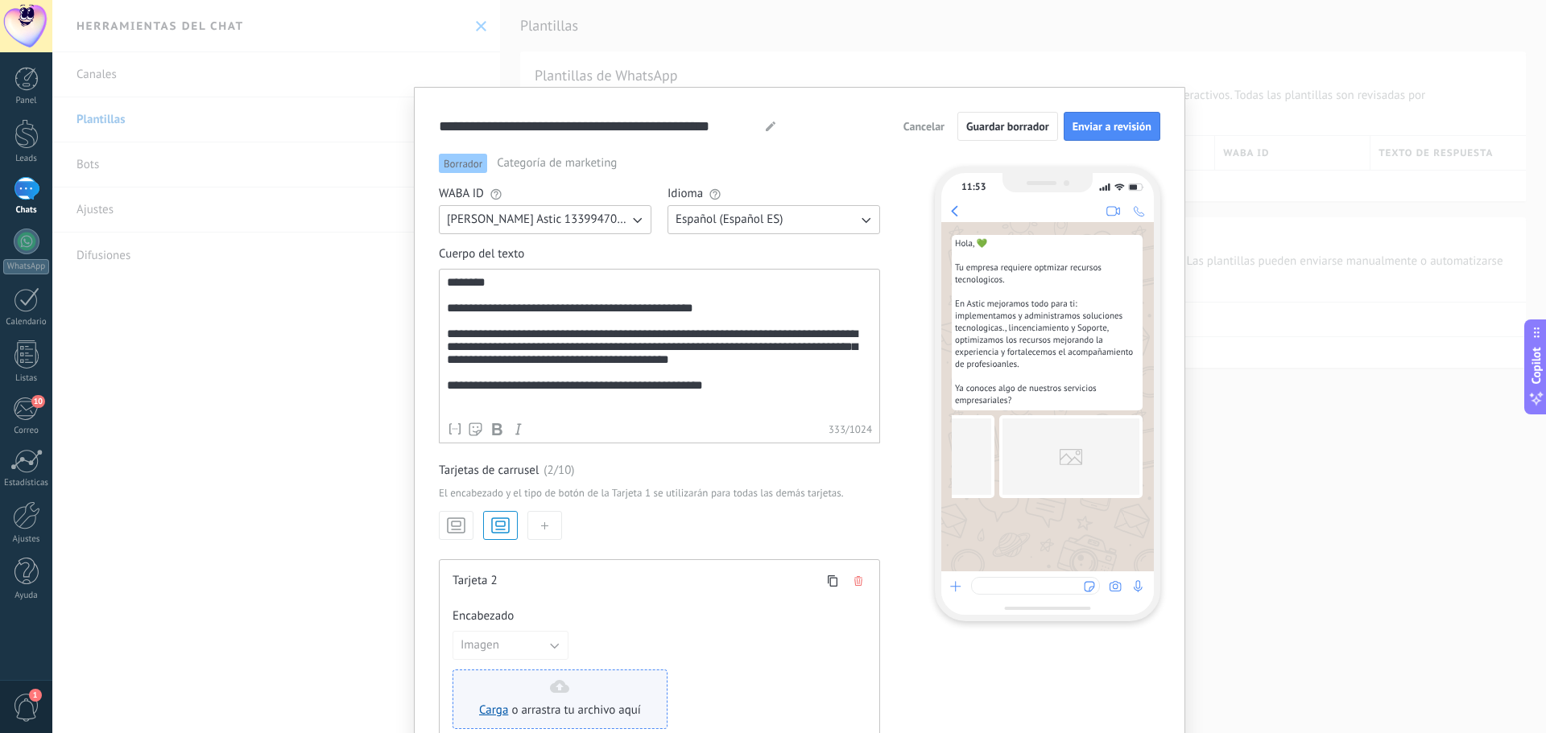
click at [539, 691] on div "Carga o arrastra tu archivo aquí Arrastra aquí" at bounding box center [560, 699] width 162 height 39
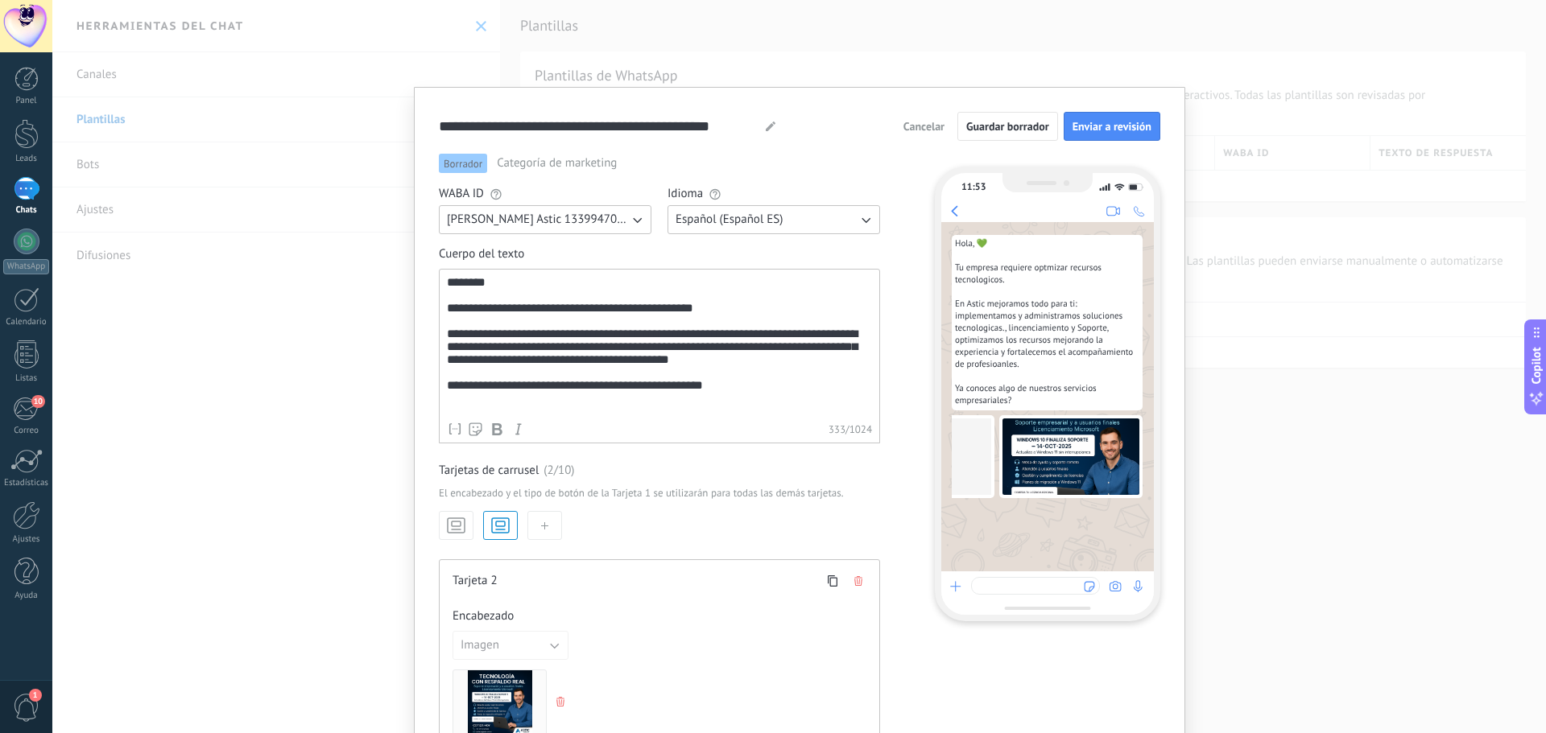
click at [456, 524] on icon "button" at bounding box center [456, 525] width 22 height 23
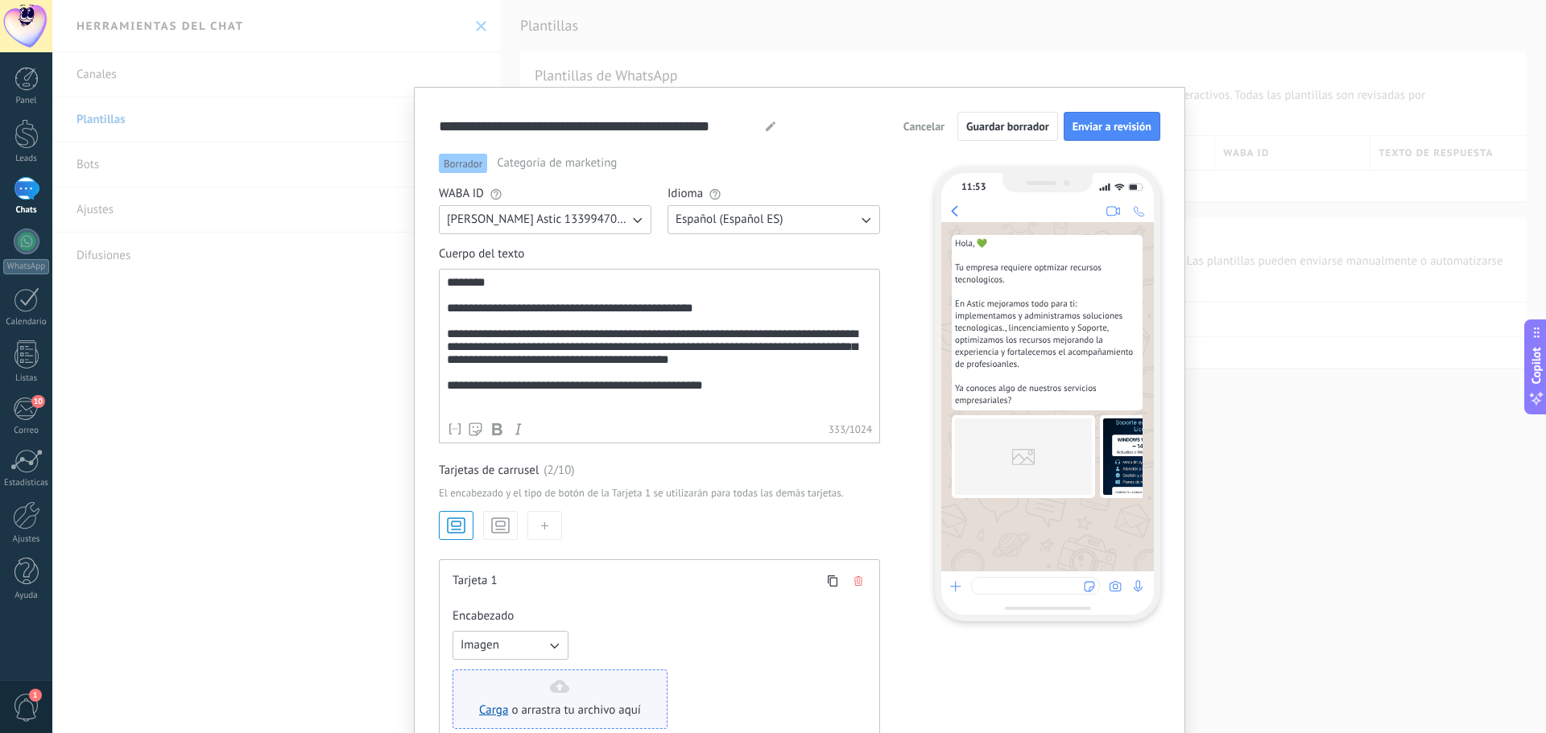
click at [553, 715] on span "o arrastra tu archivo aquí" at bounding box center [576, 711] width 130 height 16
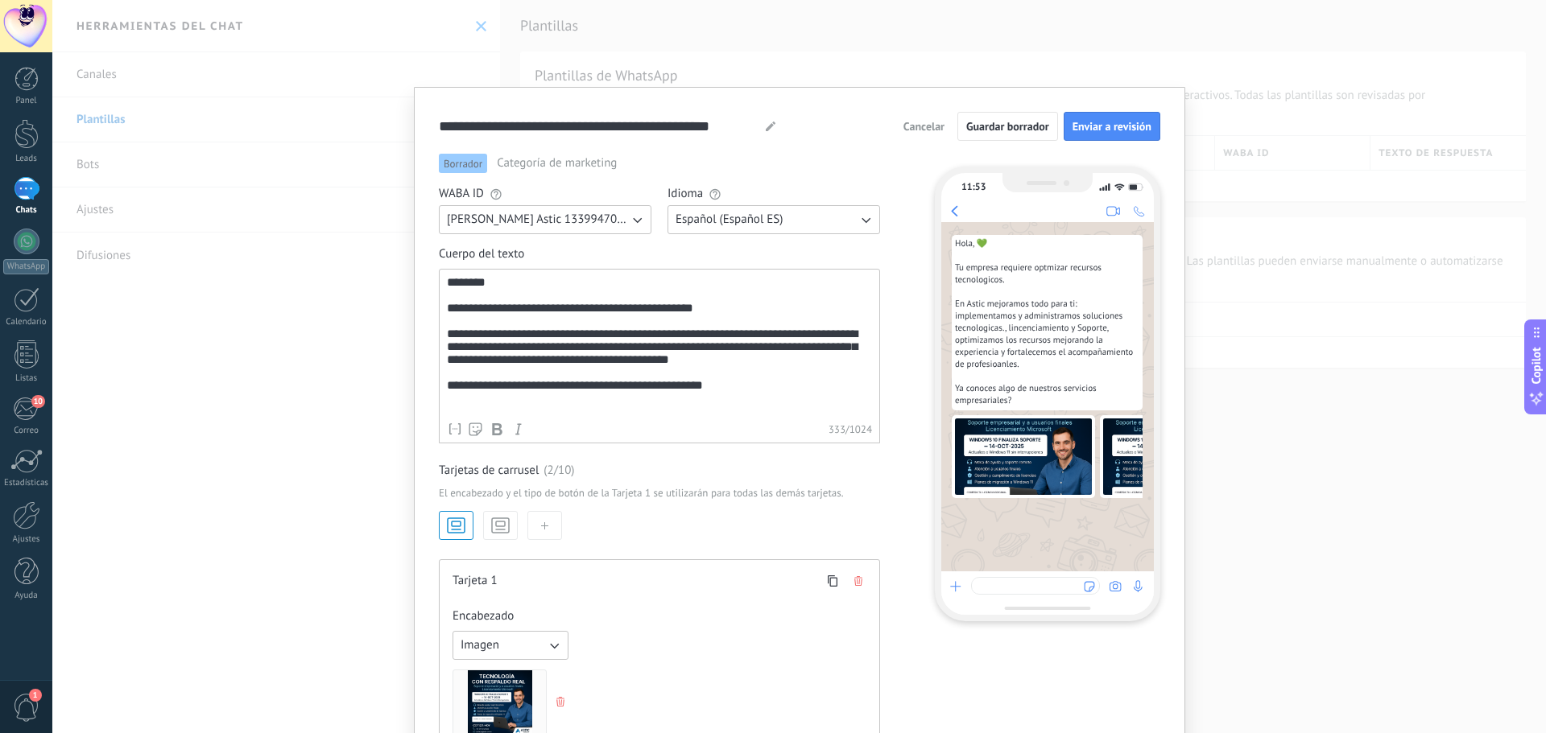
click at [502, 531] on icon "button" at bounding box center [500, 525] width 22 height 23
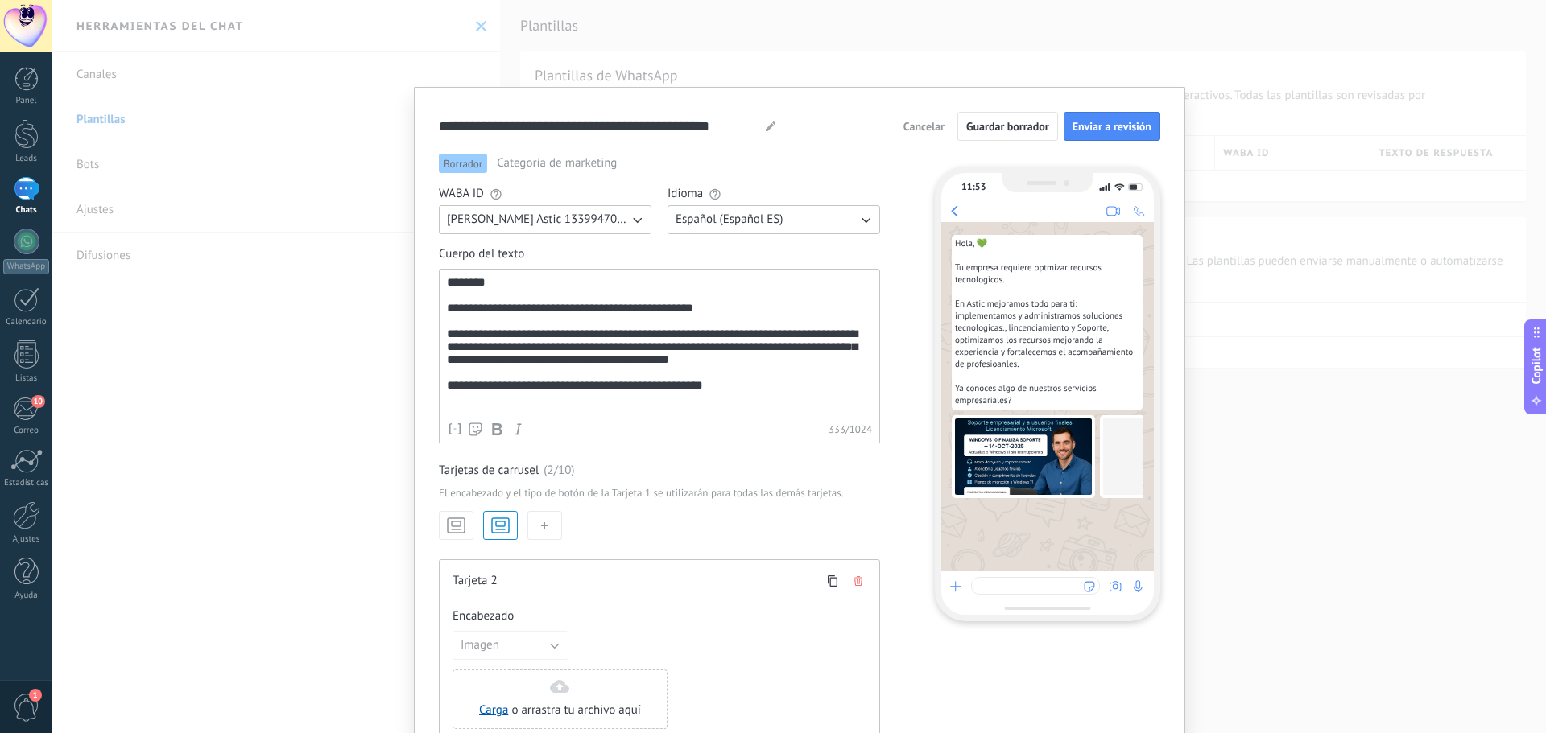
scroll to position [0, 101]
